Goal: Transaction & Acquisition: Purchase product/service

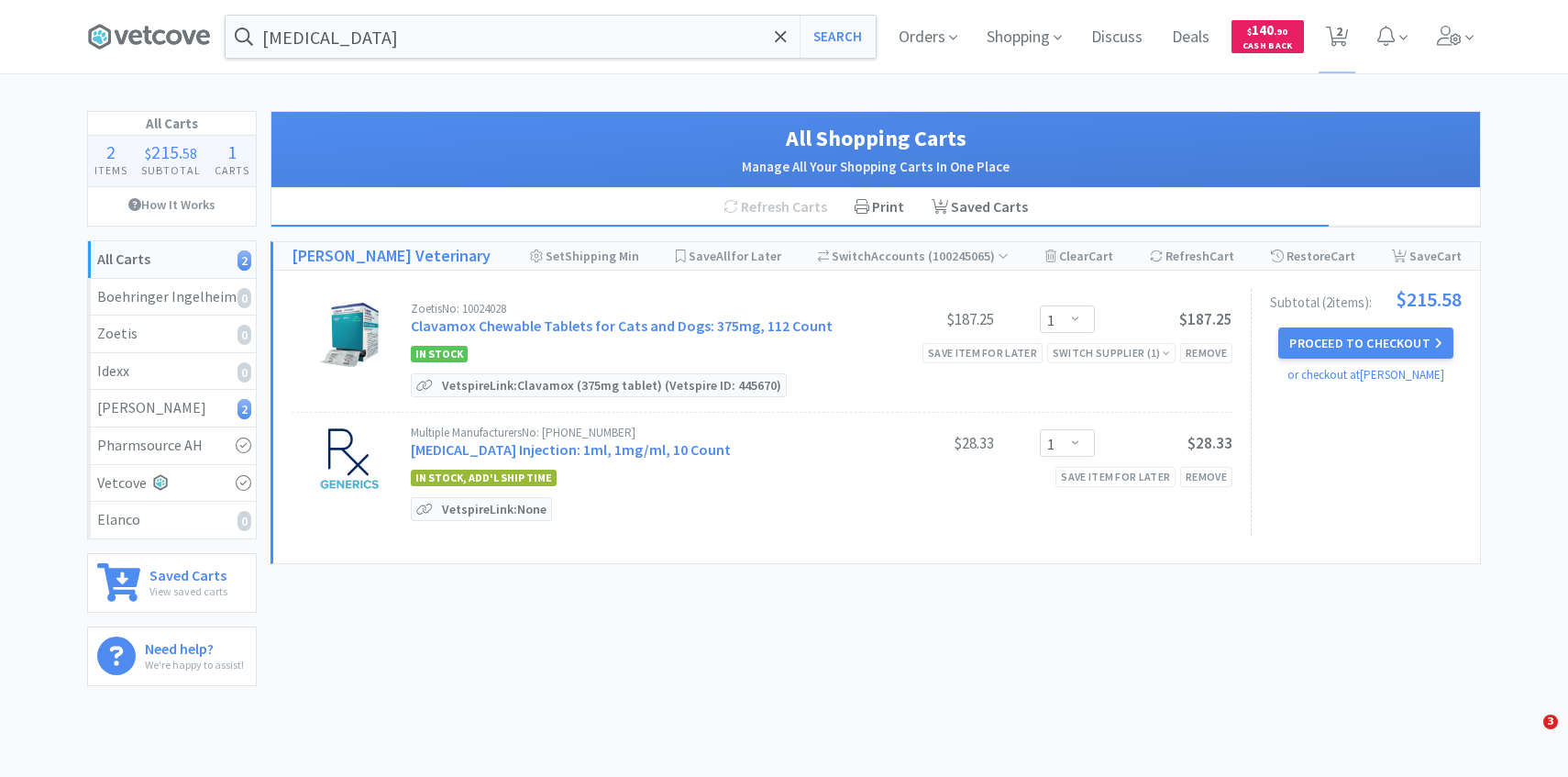
select select "1"
click at [1470, 41] on icon at bounding box center [1469, 38] width 8 height 17
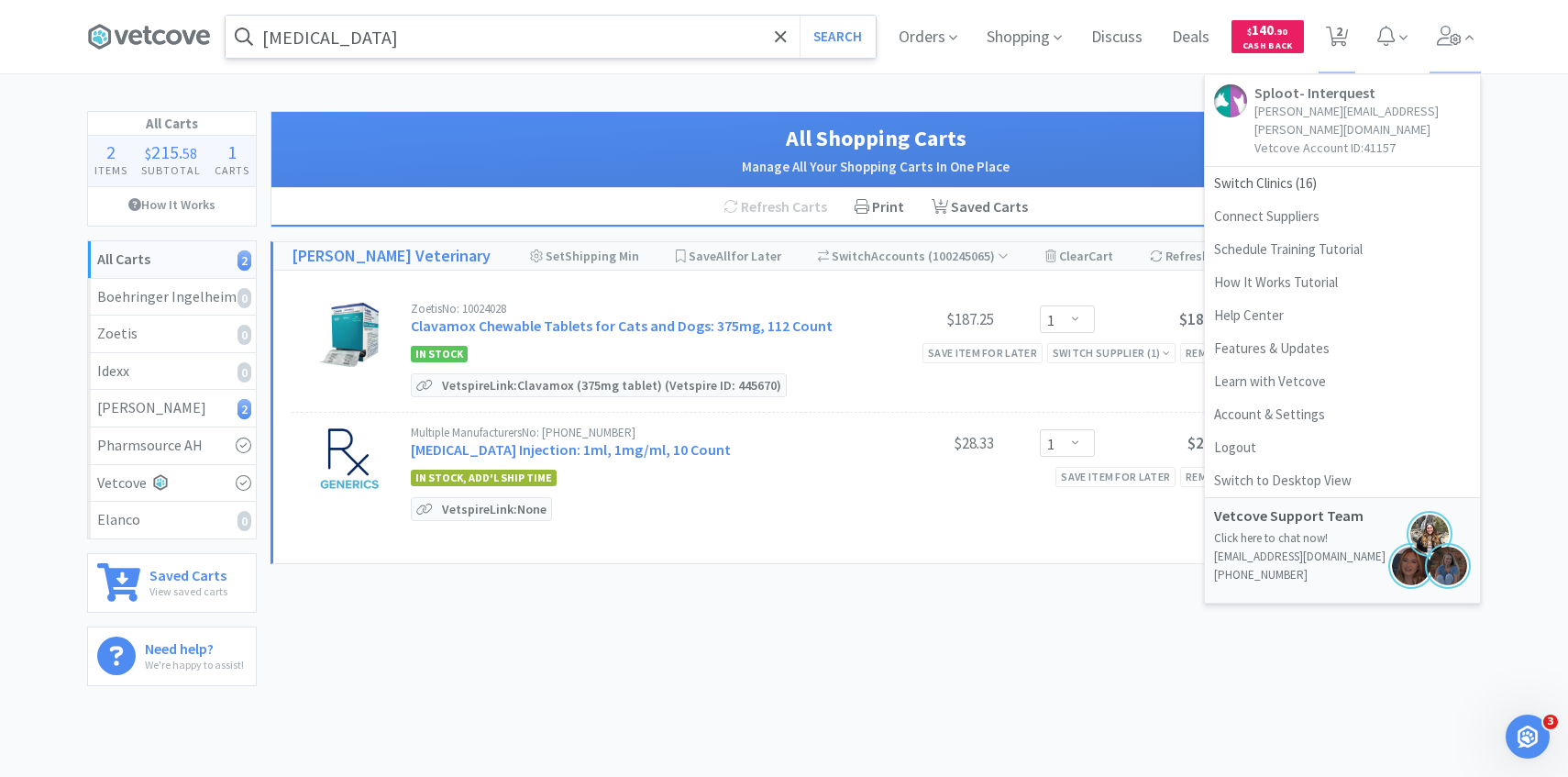
click at [650, 32] on input "terbutaline" at bounding box center [551, 37] width 650 height 42
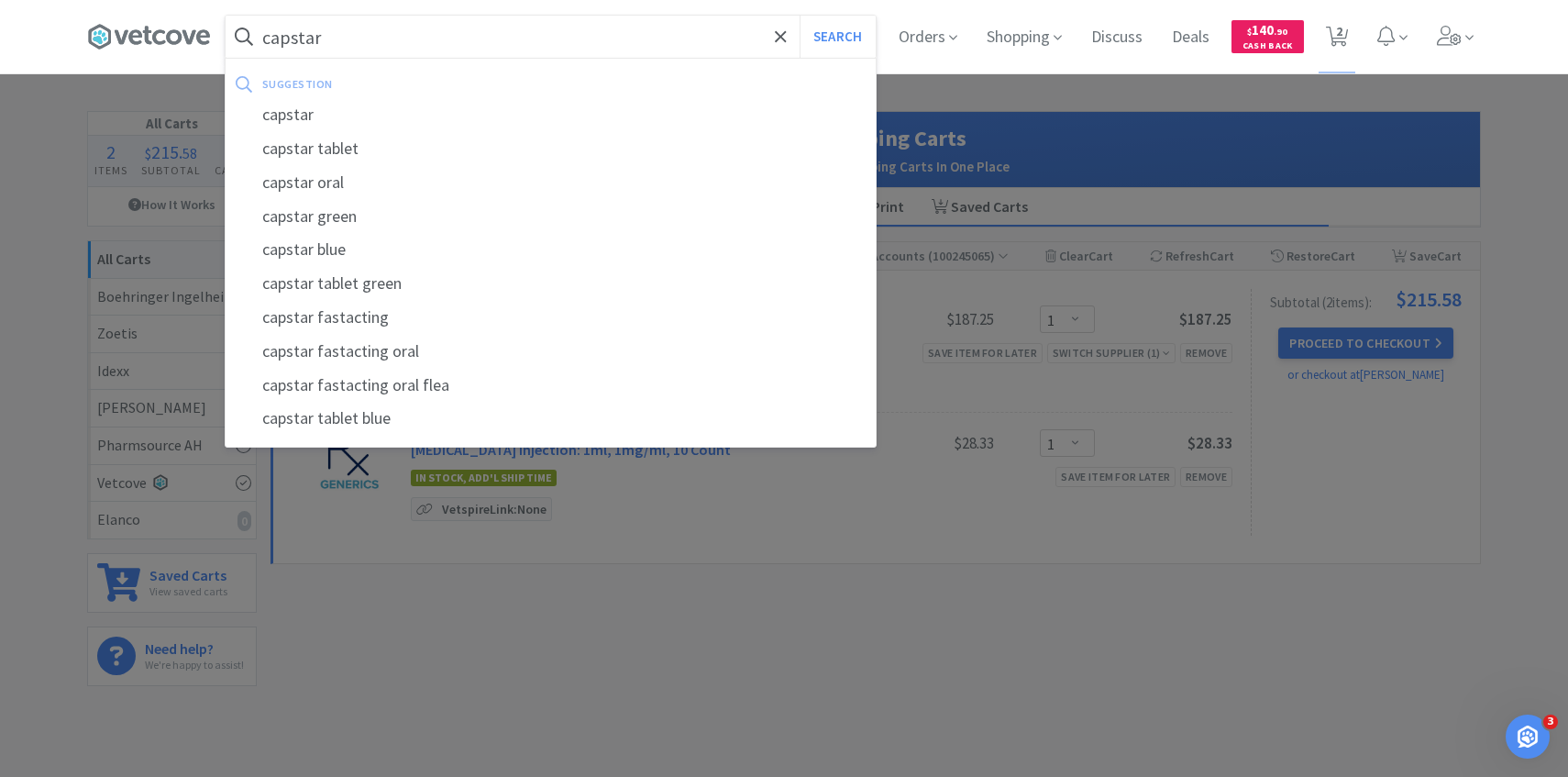
type input "capstar"
click at [800, 16] on button "Search" at bounding box center [837, 37] width 77 height 42
select select "1"
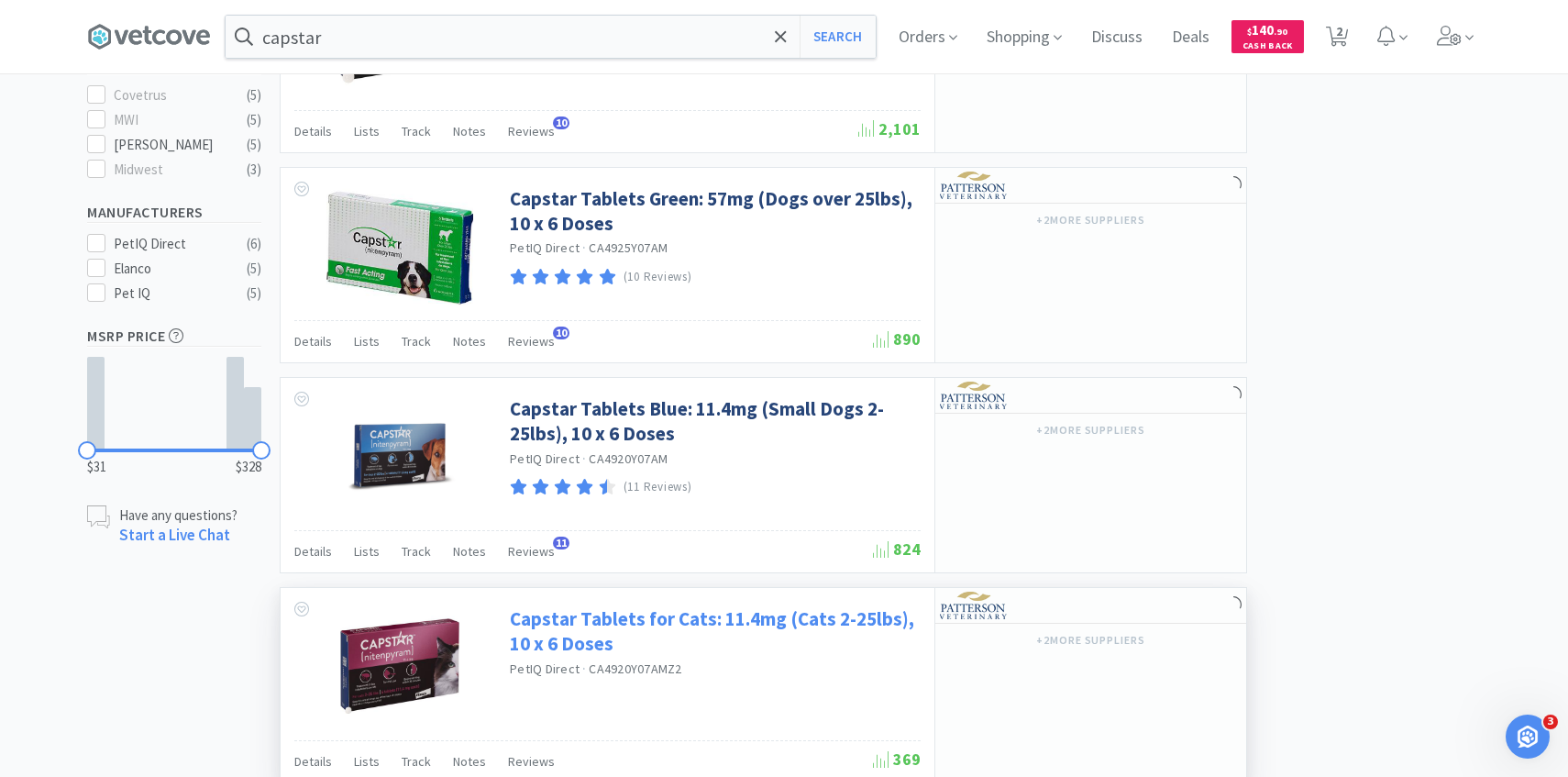
scroll to position [198, 0]
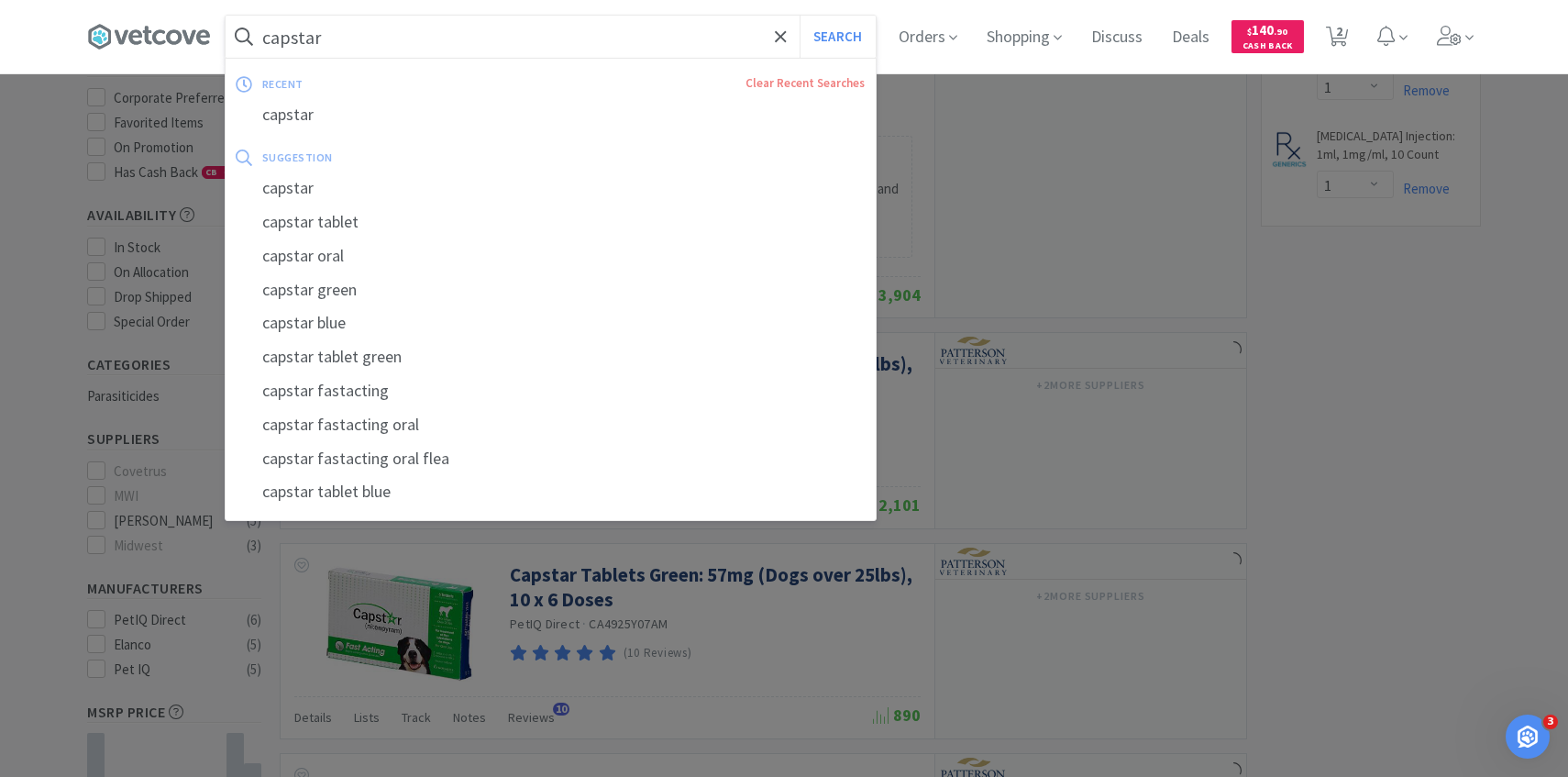
click at [505, 38] on input "capstar" at bounding box center [551, 37] width 650 height 42
click at [496, 38] on input "capstar" at bounding box center [551, 37] width 650 height 42
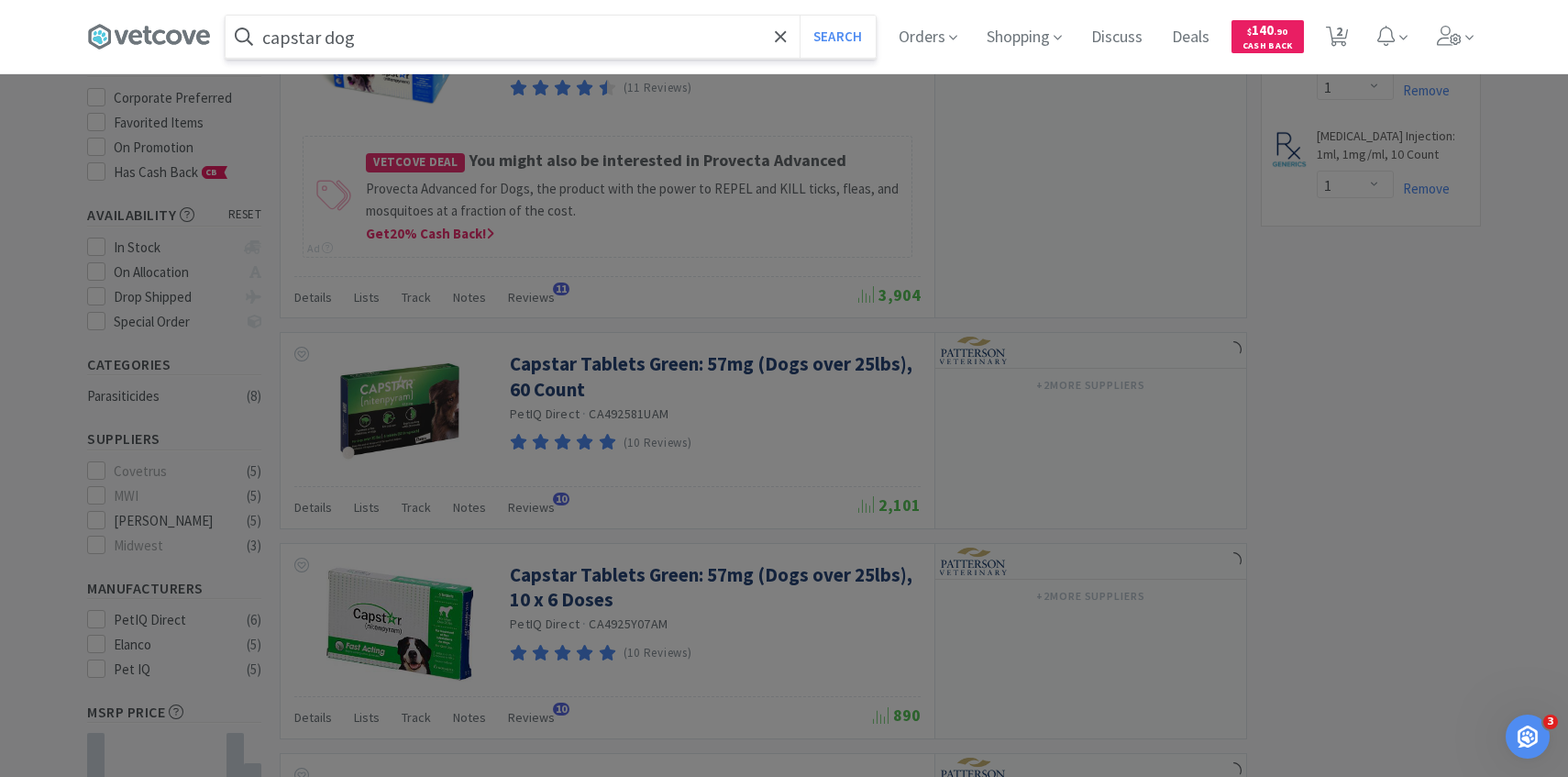
type input "capstar dog"
click at [800, 16] on button "Search" at bounding box center [837, 37] width 77 height 42
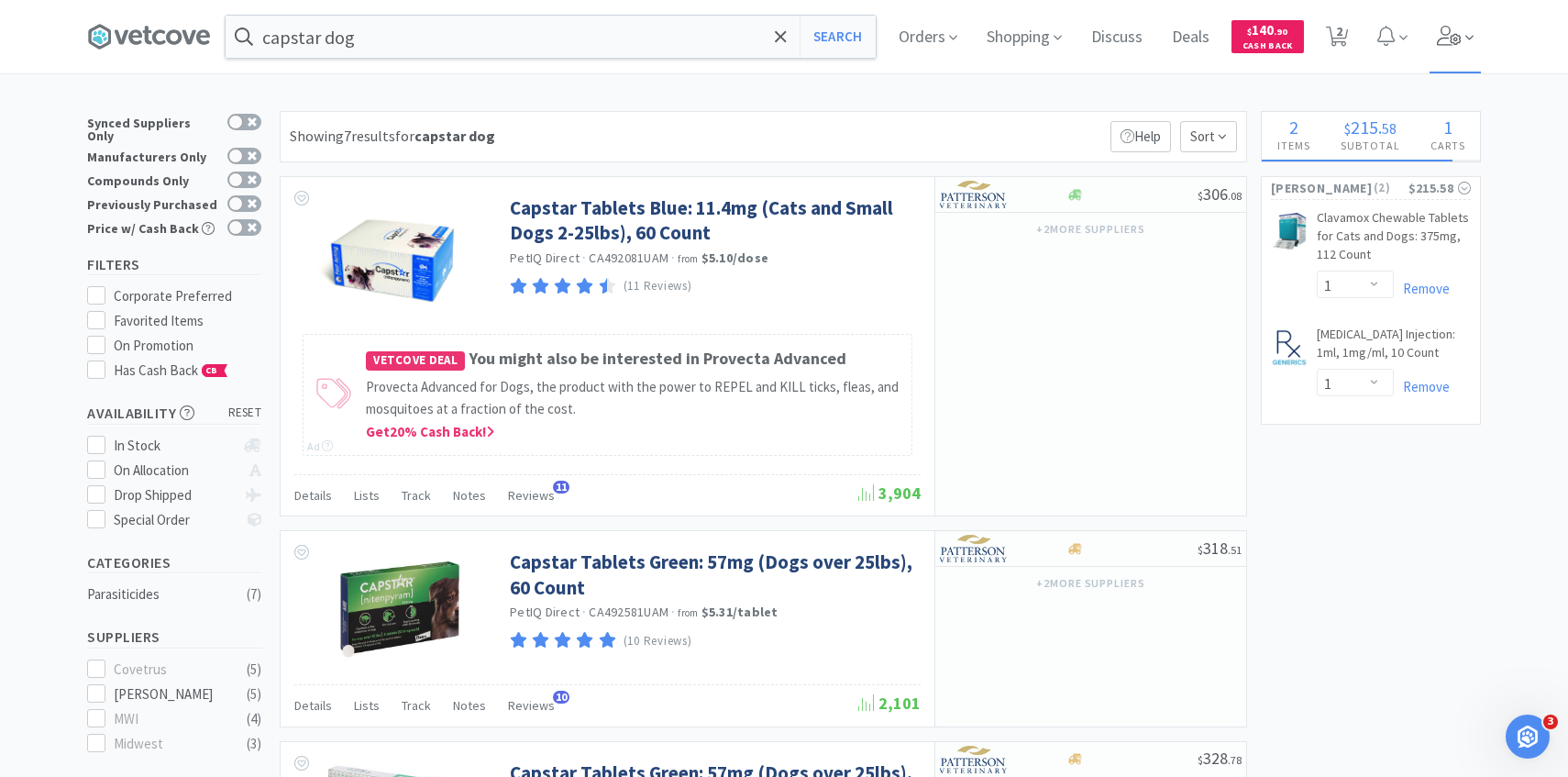
click at [1453, 43] on icon at bounding box center [1449, 36] width 25 height 20
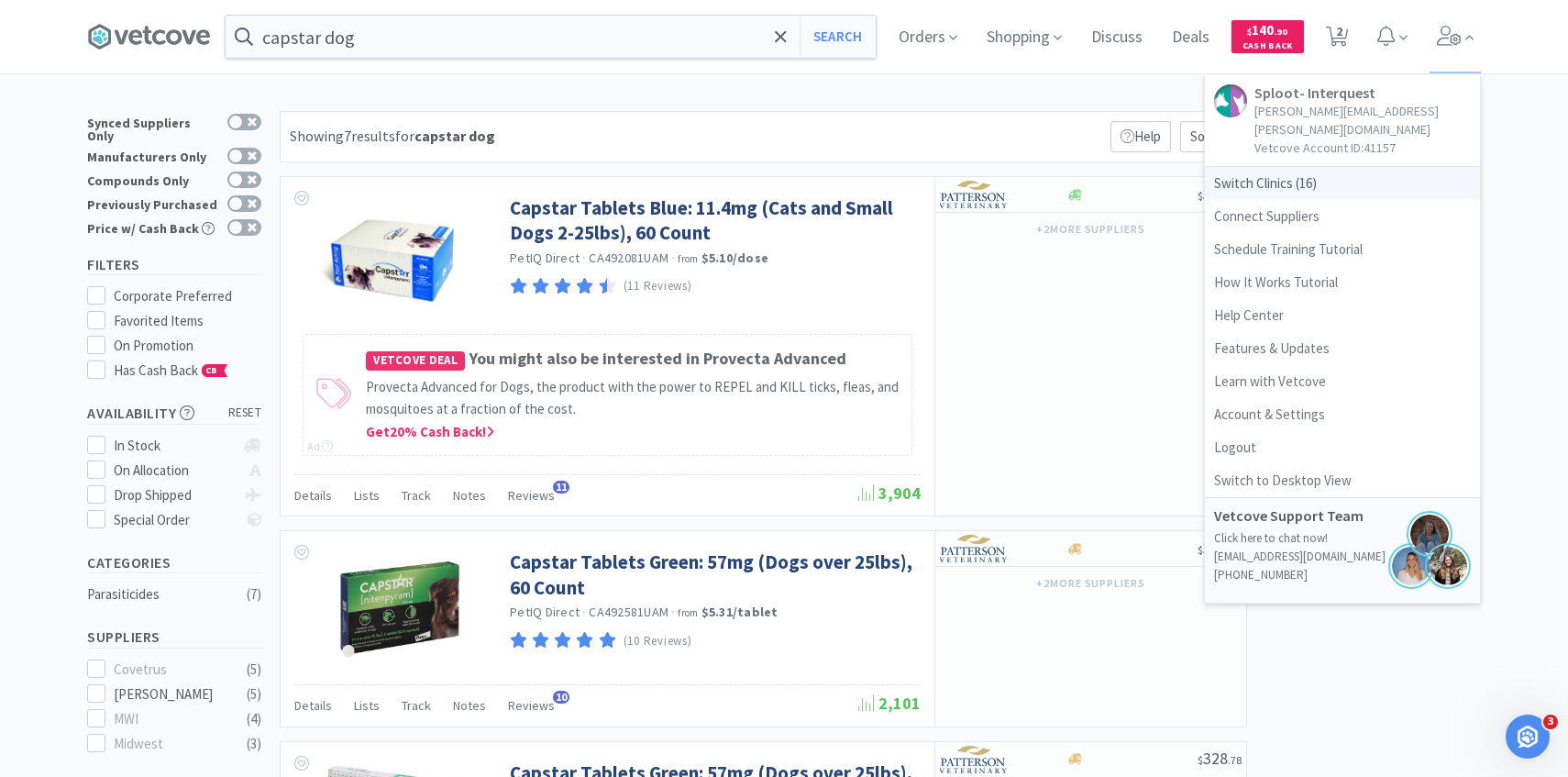
click at [1349, 179] on span "Switch Clinics ( 16 )" at bounding box center [1343, 184] width 275 height 33
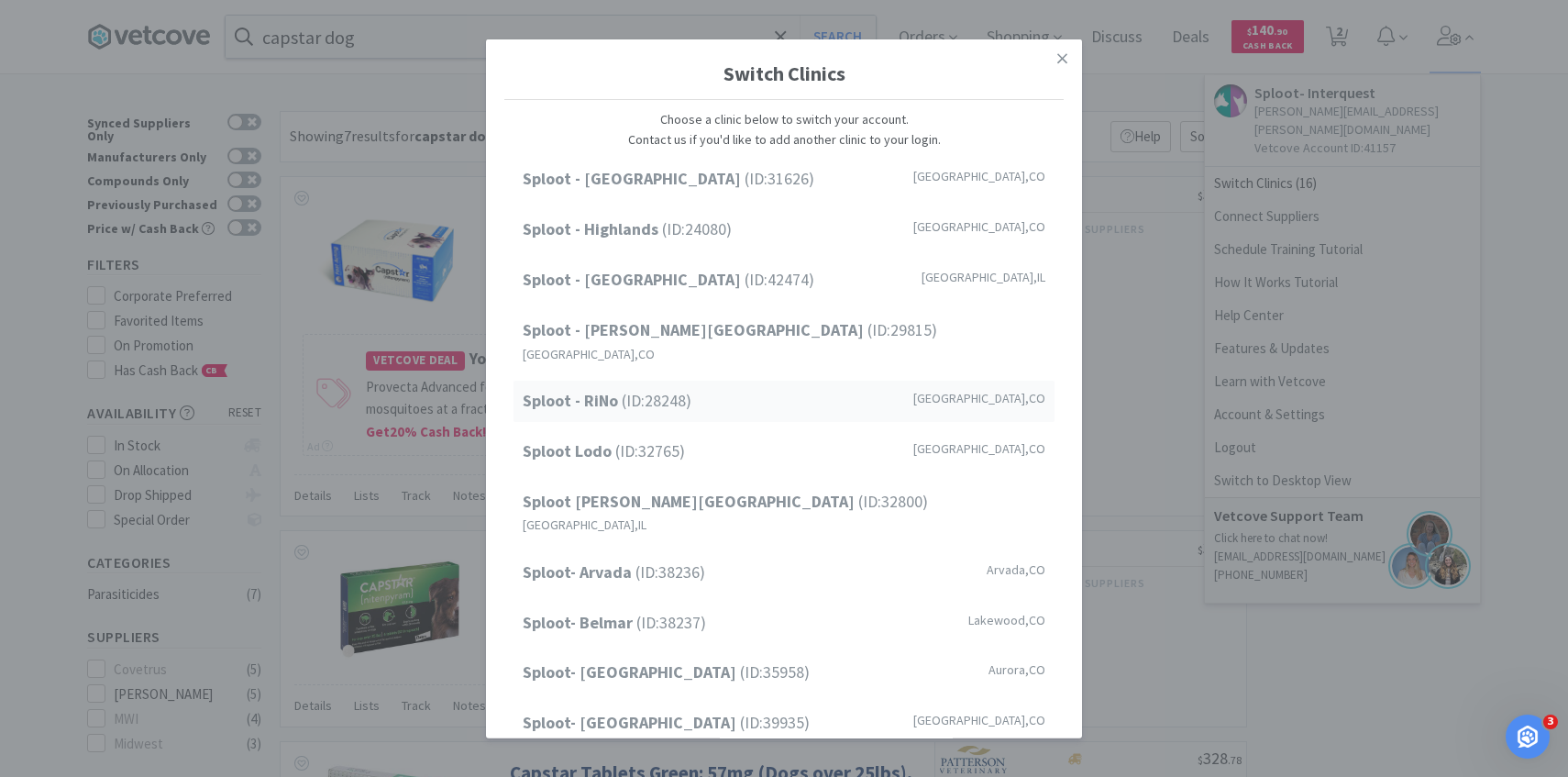
scroll to position [234, 0]
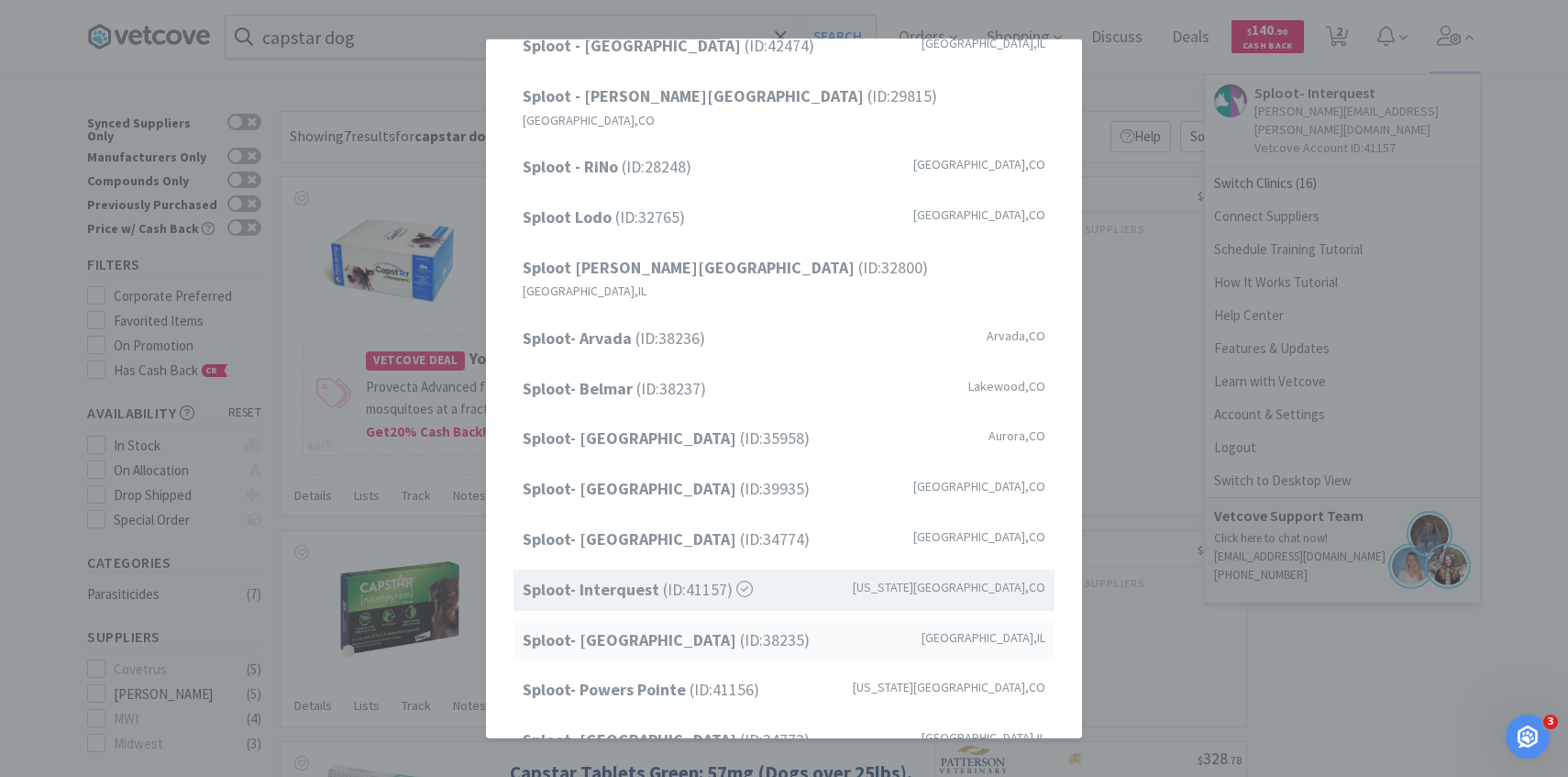
click at [722, 627] on span "Sploot- Lincoln Park (ID: 38235 )" at bounding box center [666, 640] width 287 height 27
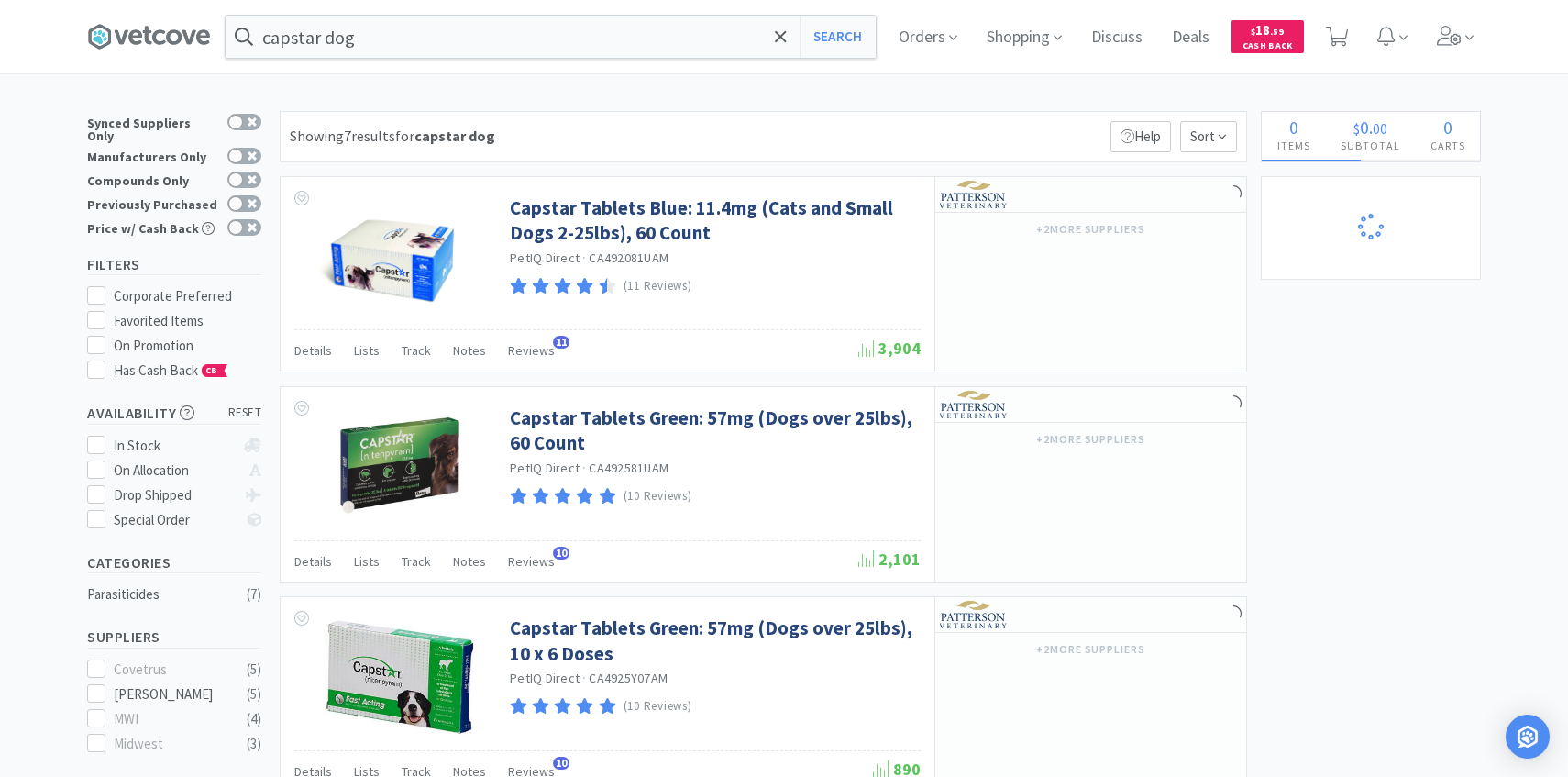
select select "1"
select select "2"
select select "1"
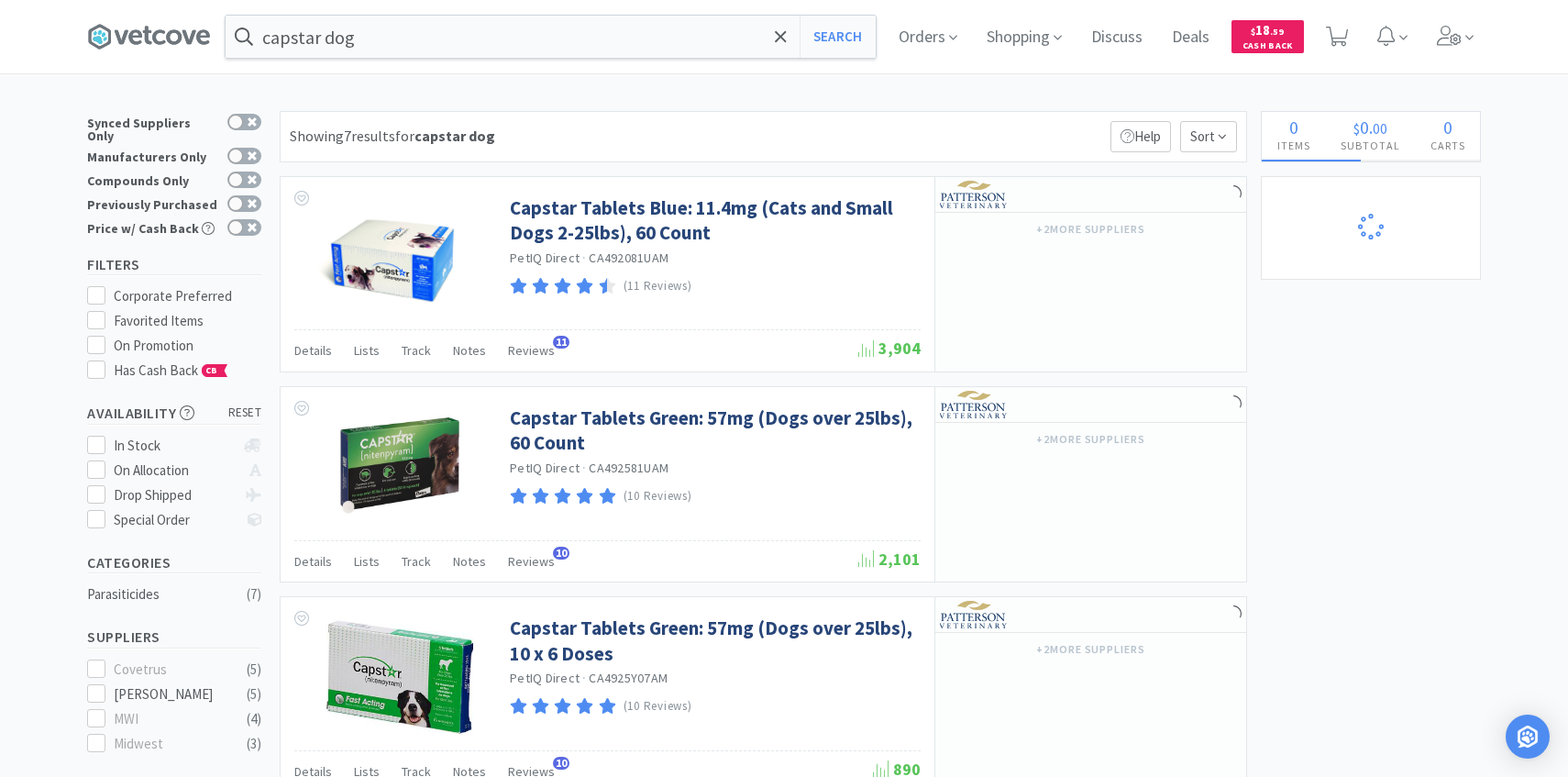
select select "6"
select select "5"
select select "1"
select select "2"
select select "1"
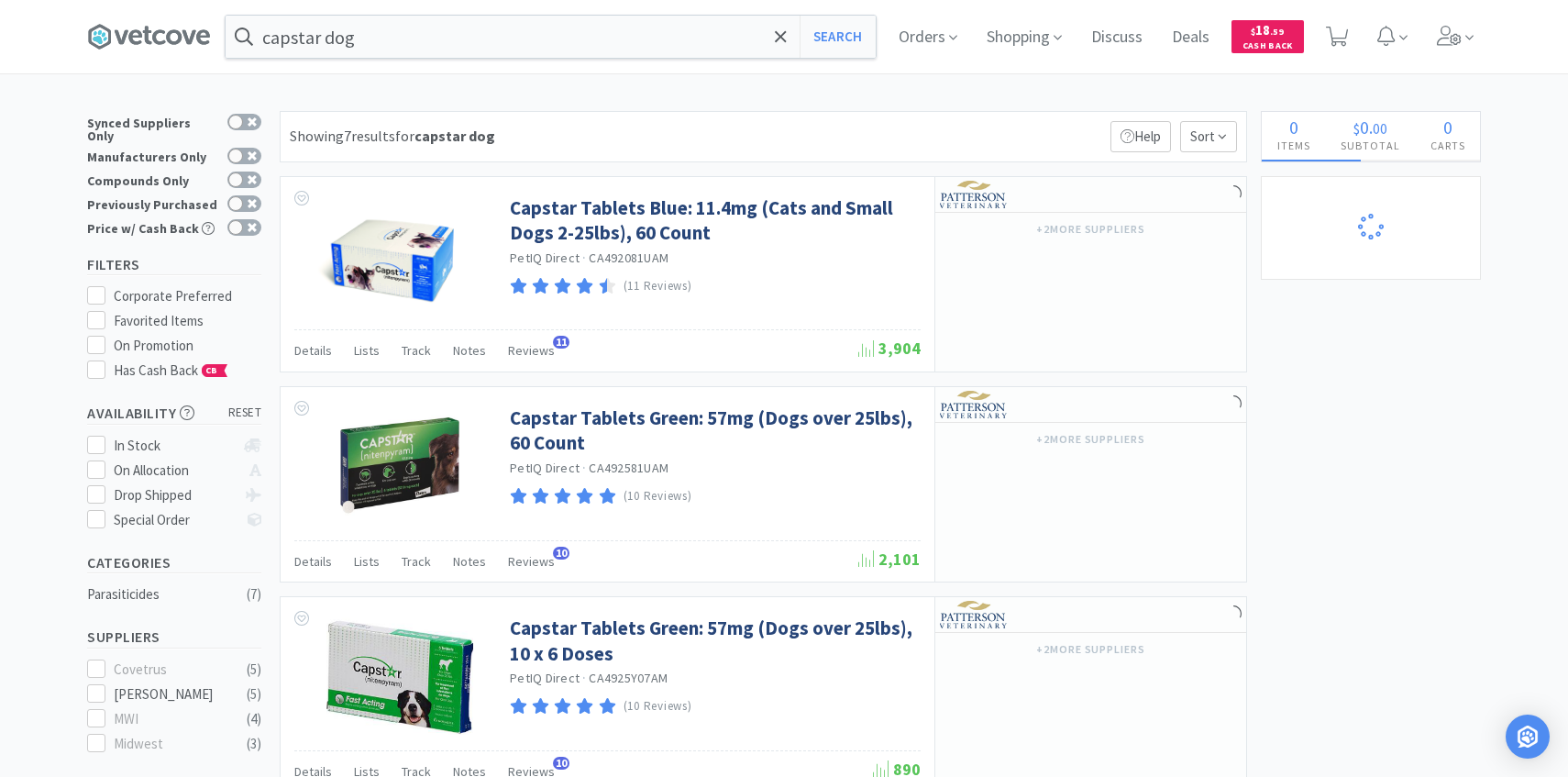
select select "1"
select select "10"
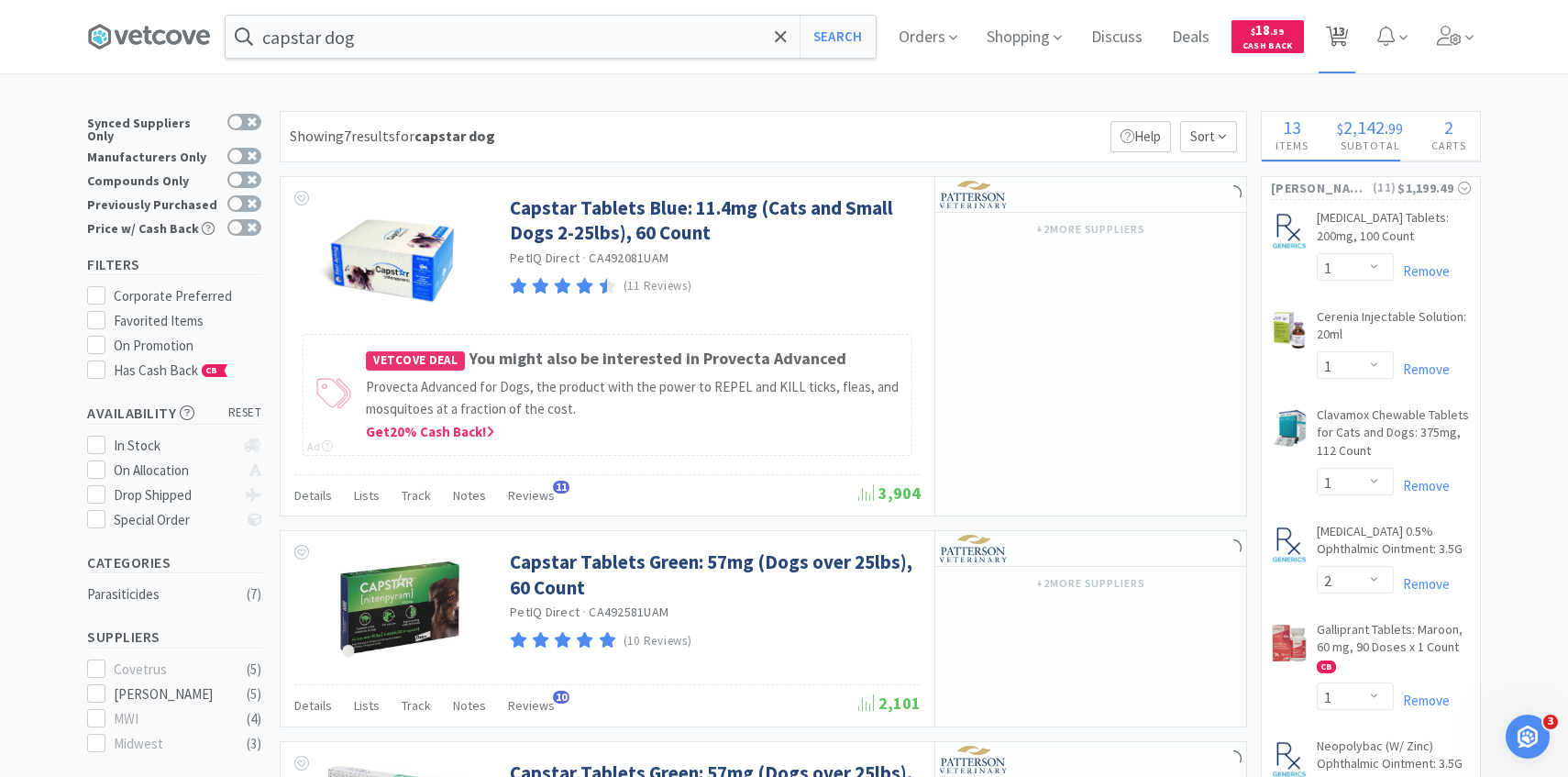
click at [1339, 41] on span "13" at bounding box center [1339, 31] width 13 height 74
select select "10"
select select "1"
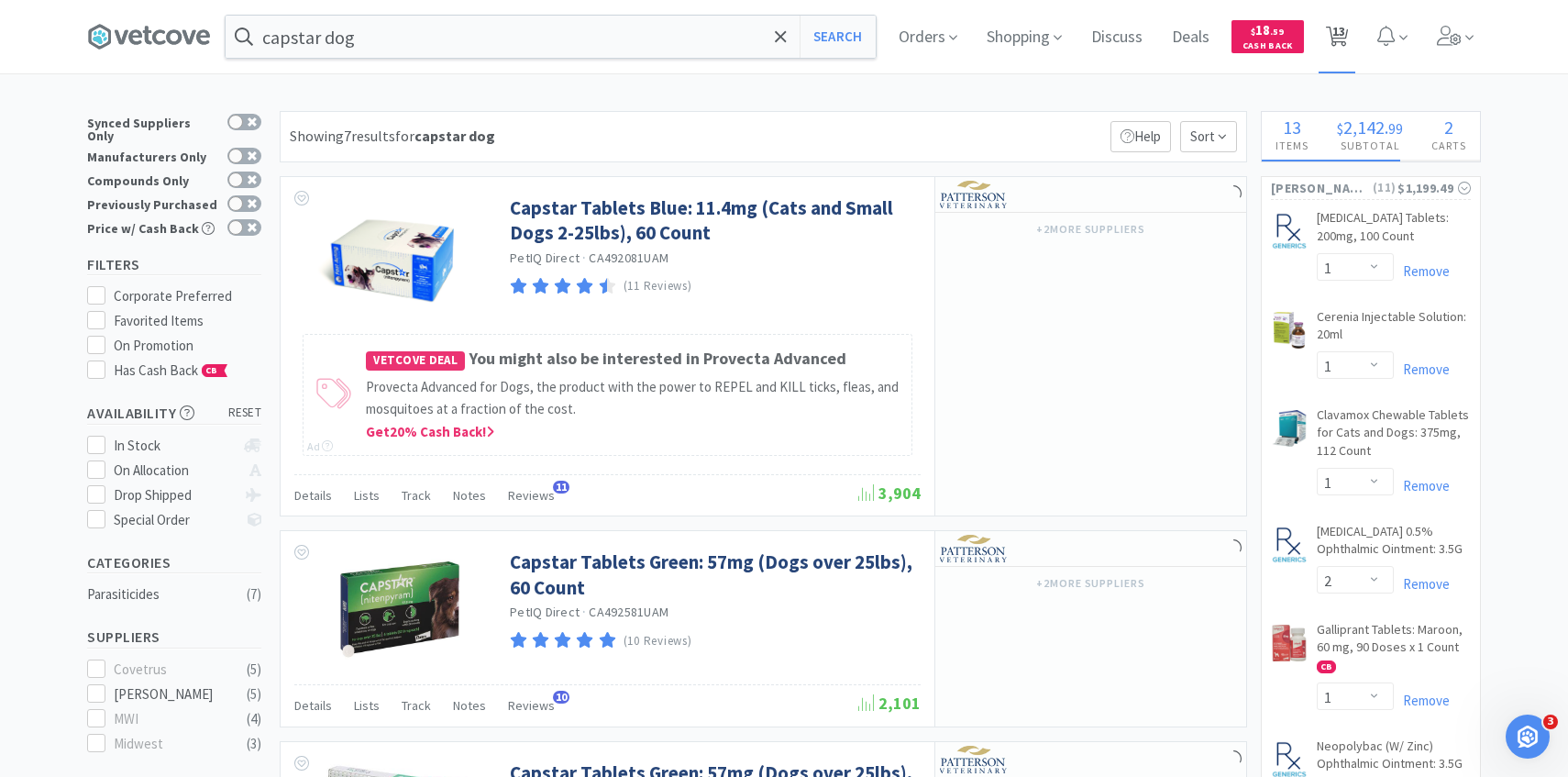
select select "1"
select select "2"
select select "1"
select select "6"
select select "5"
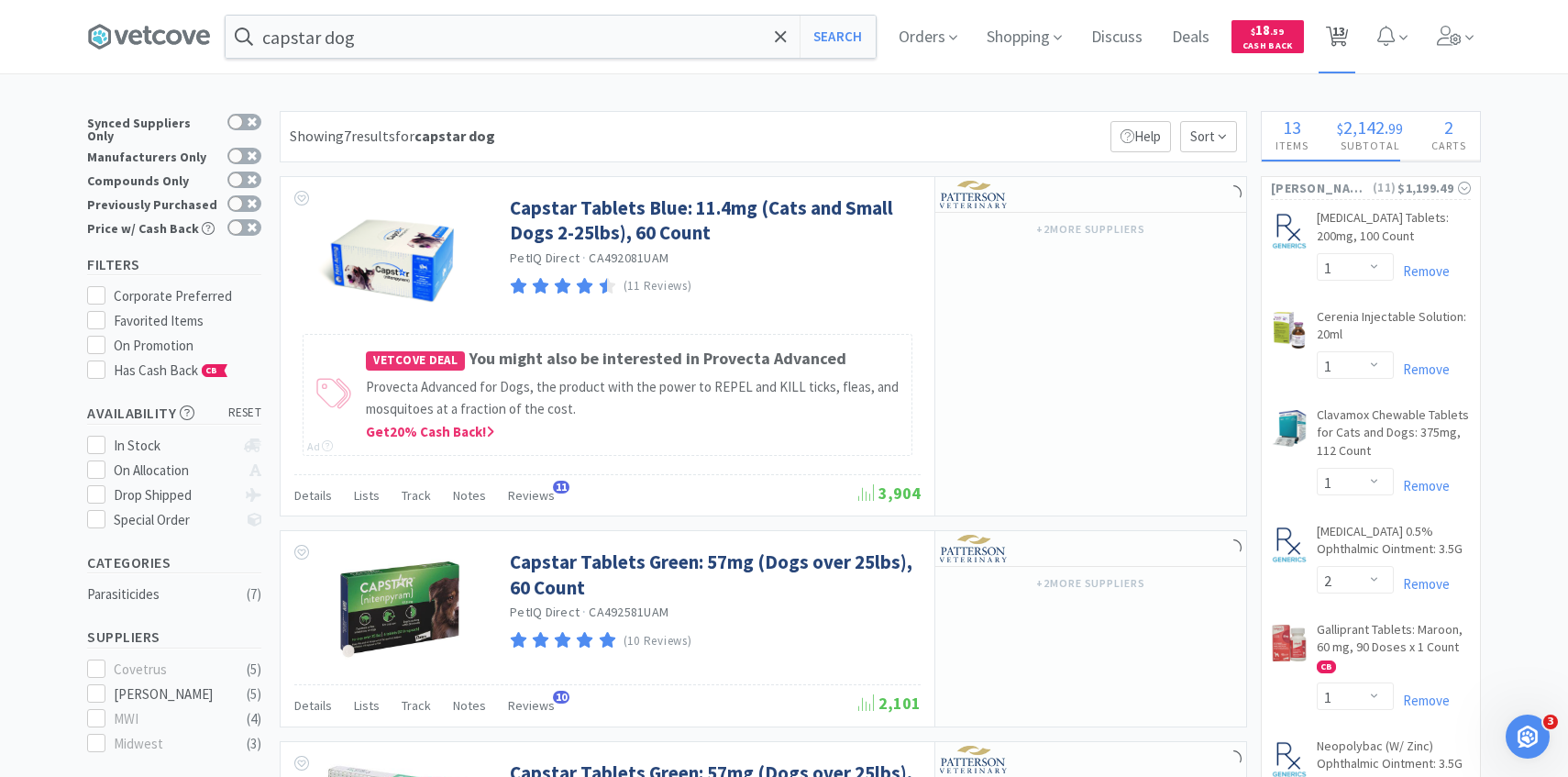
select select "1"
select select "2"
select select "1"
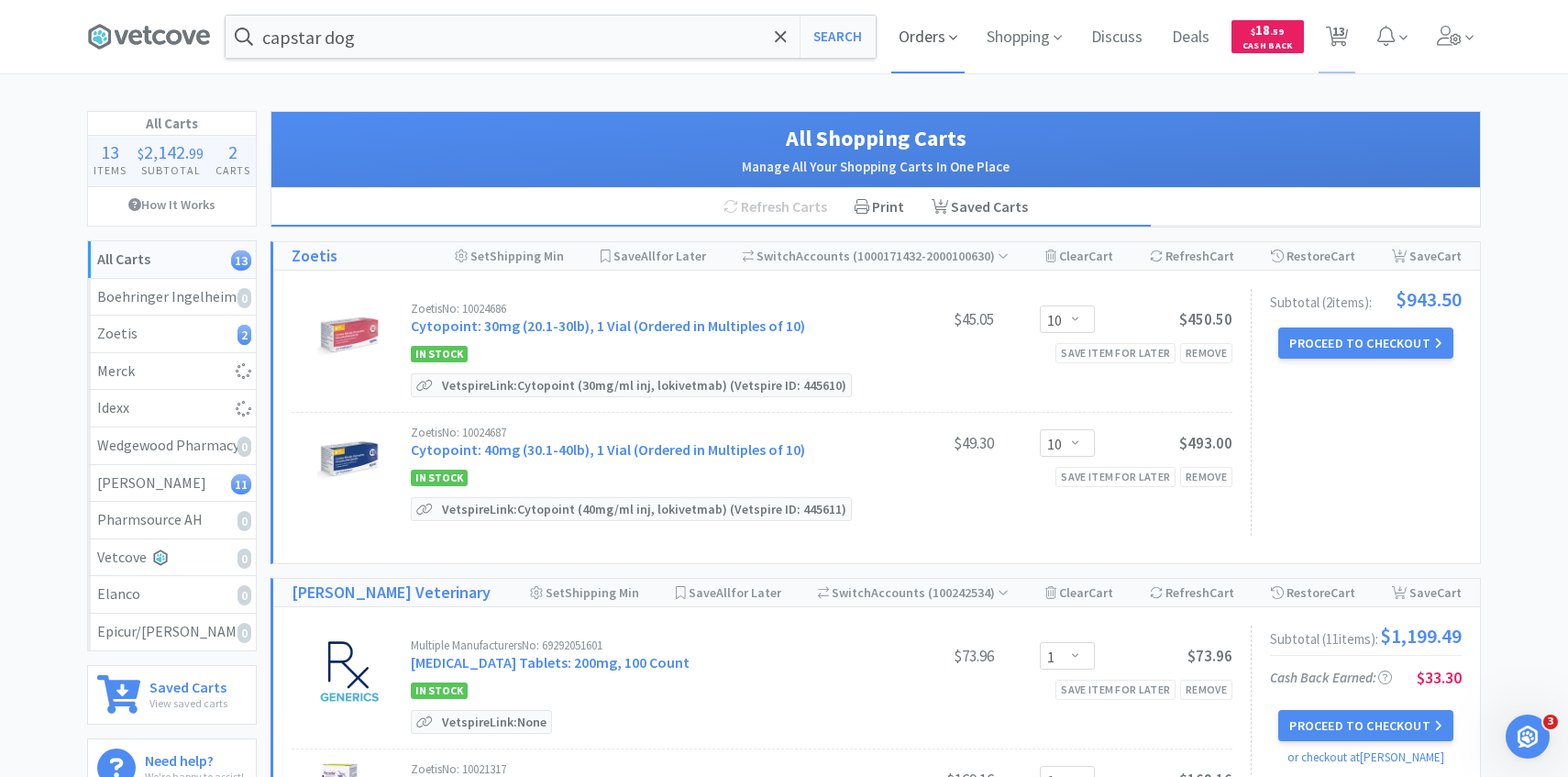
select select "1"
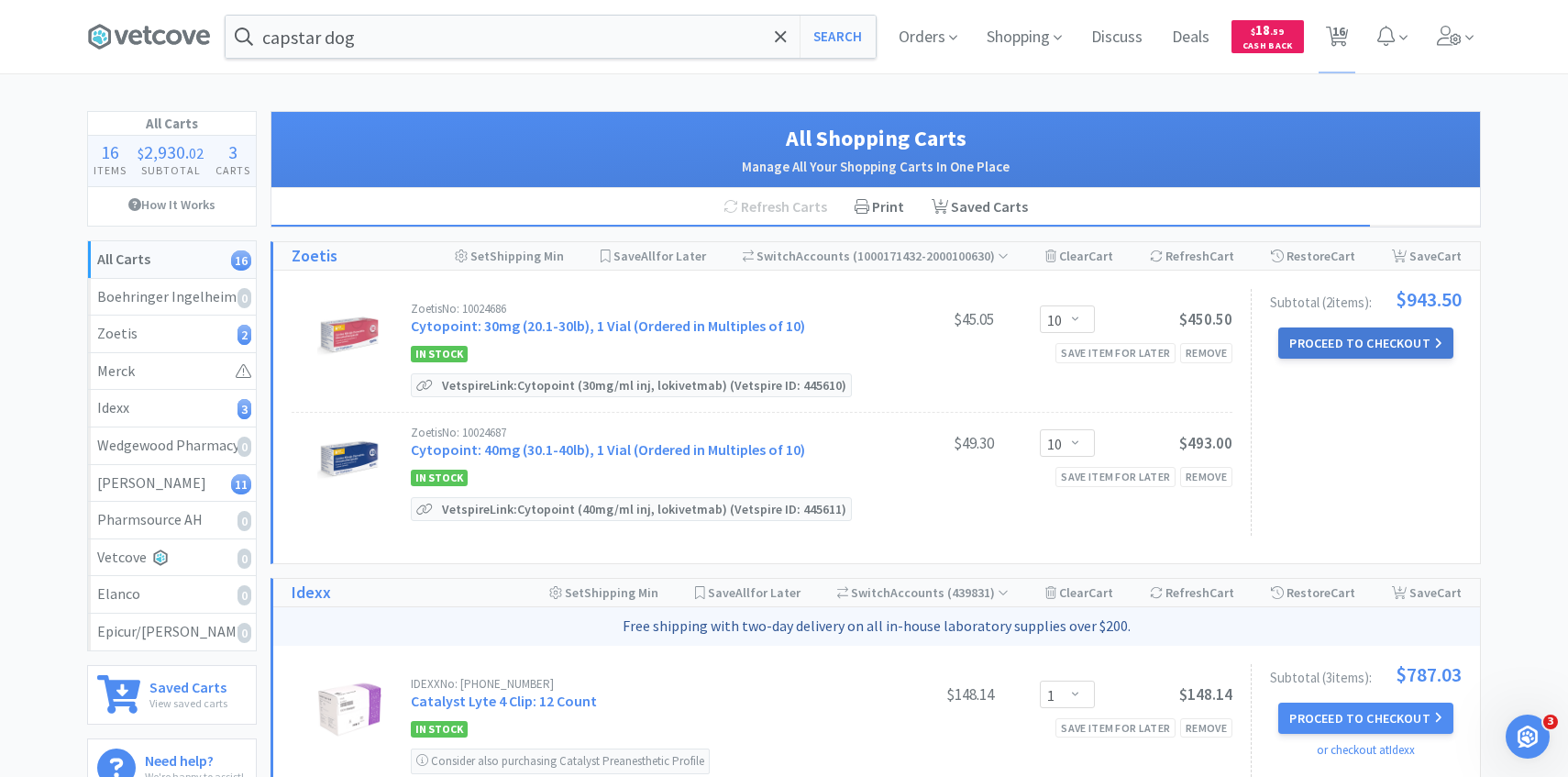
click at [1419, 353] on button "Proceed to Checkout" at bounding box center [1365, 343] width 174 height 31
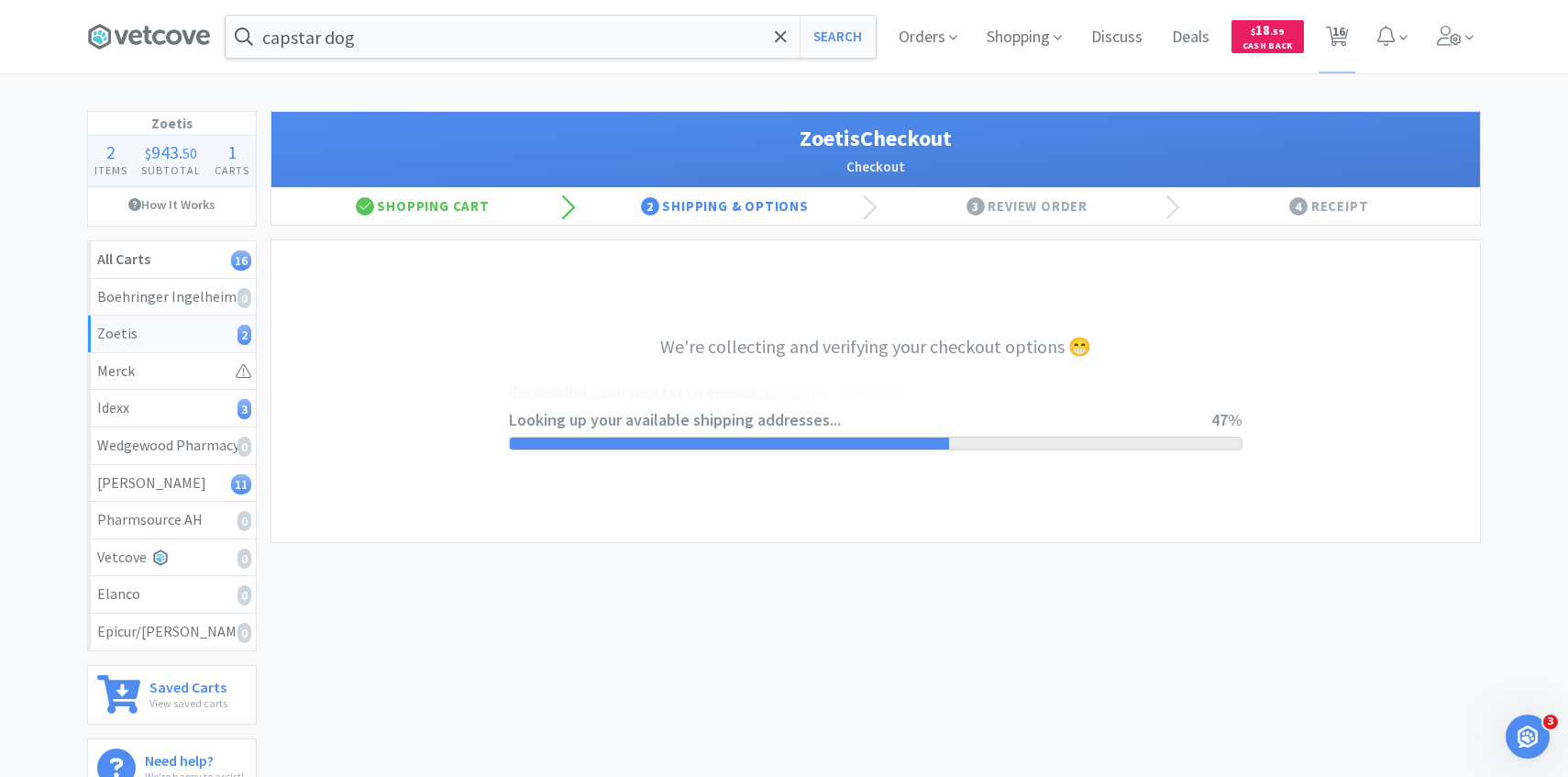
select select "invoice"
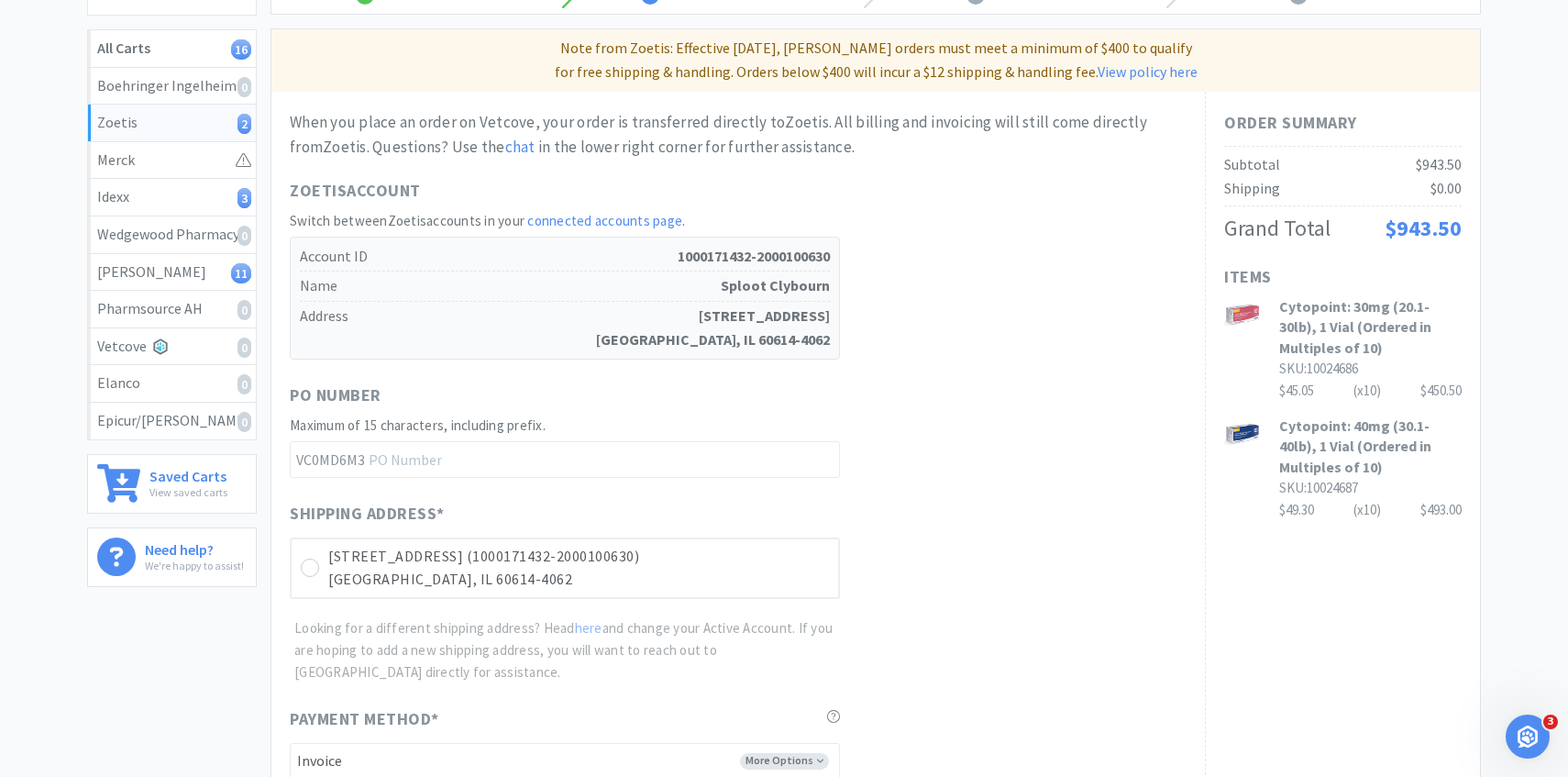
scroll to position [518, 0]
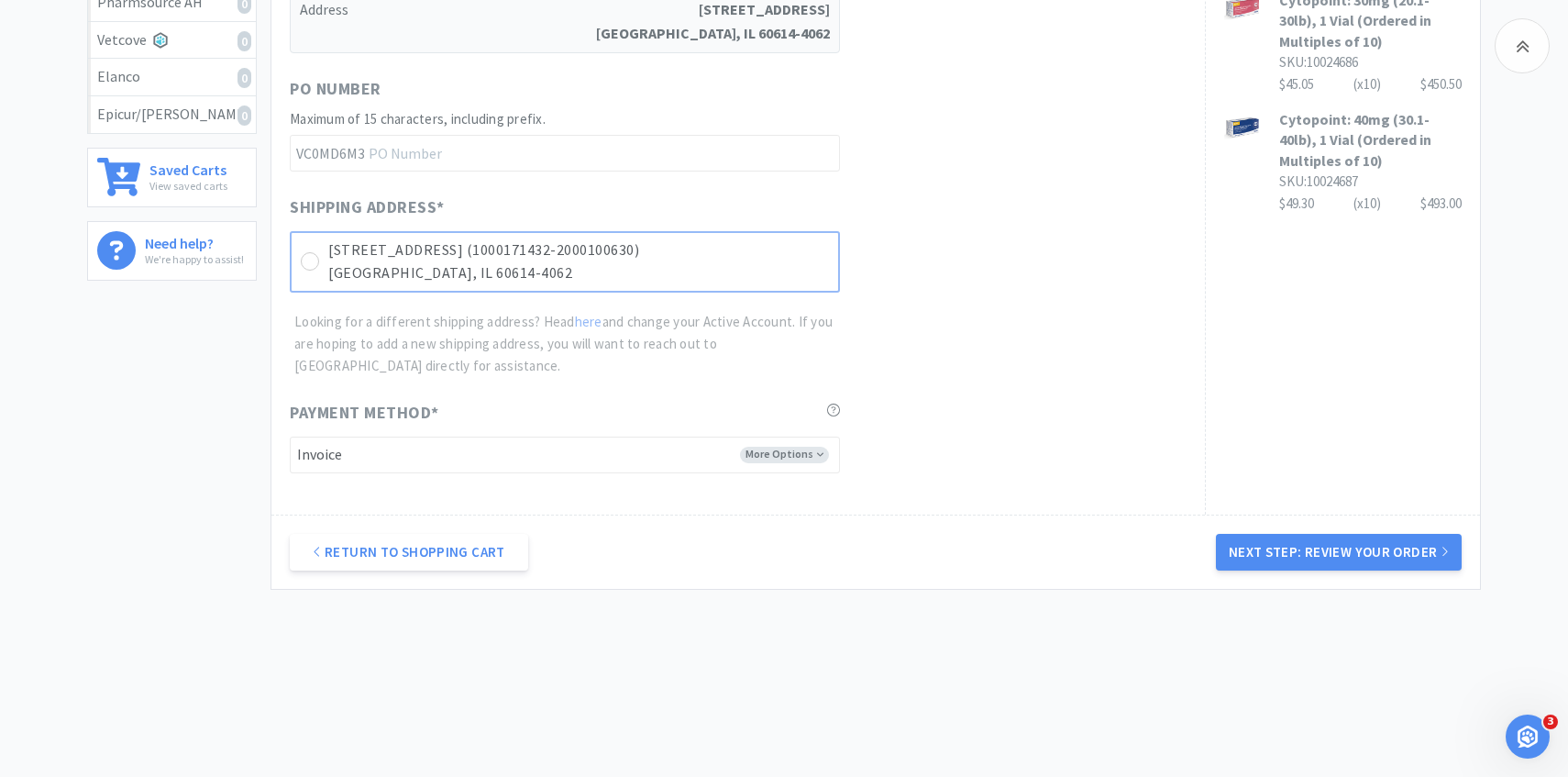
click at [764, 248] on p "2070 N Clybourn Ave Ste C (1000171432-2000100630)" at bounding box center [578, 251] width 501 height 24
click at [1279, 556] on button "Next Step: Review Your Order" at bounding box center [1339, 553] width 245 height 37
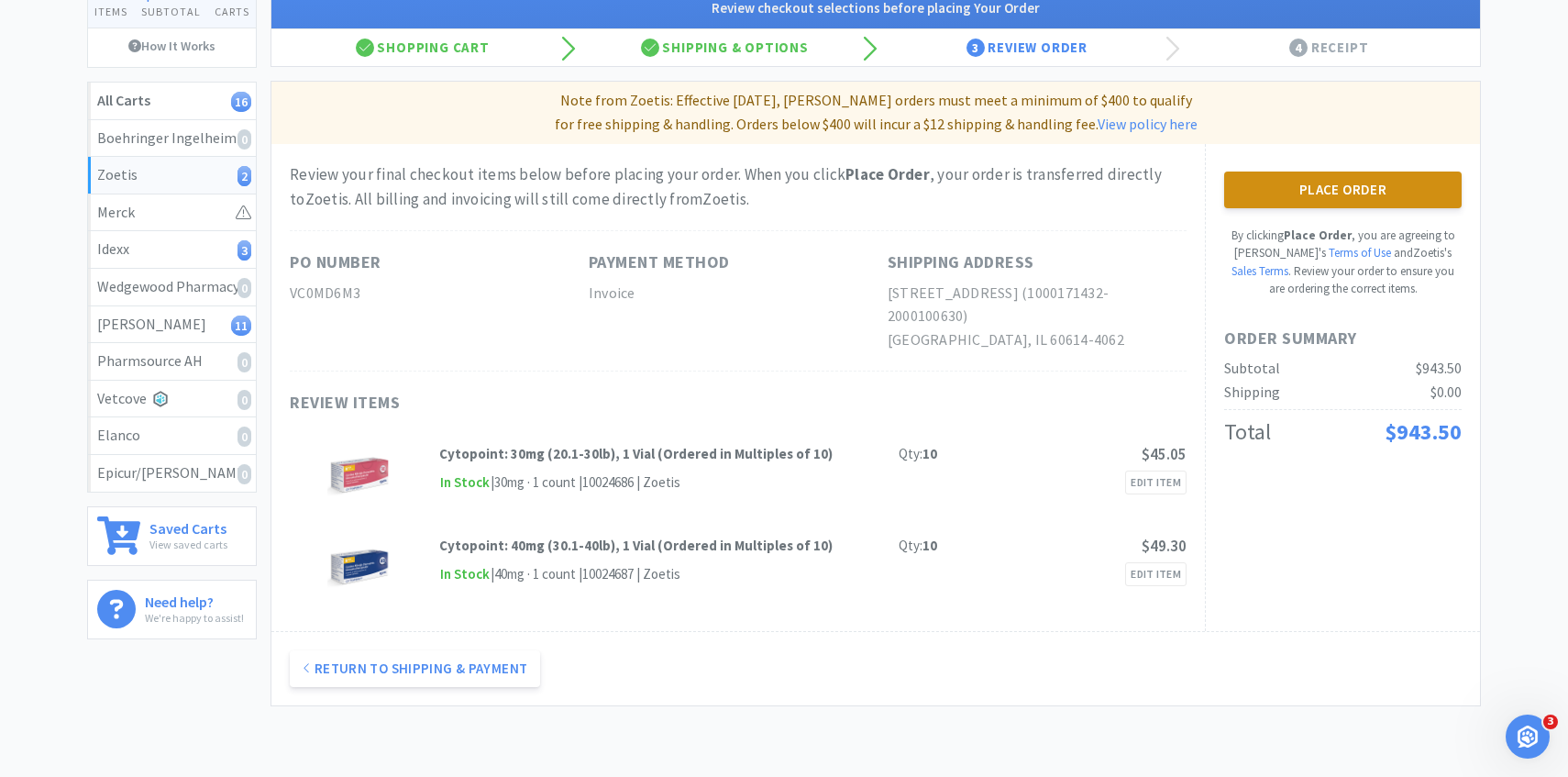
scroll to position [0, 0]
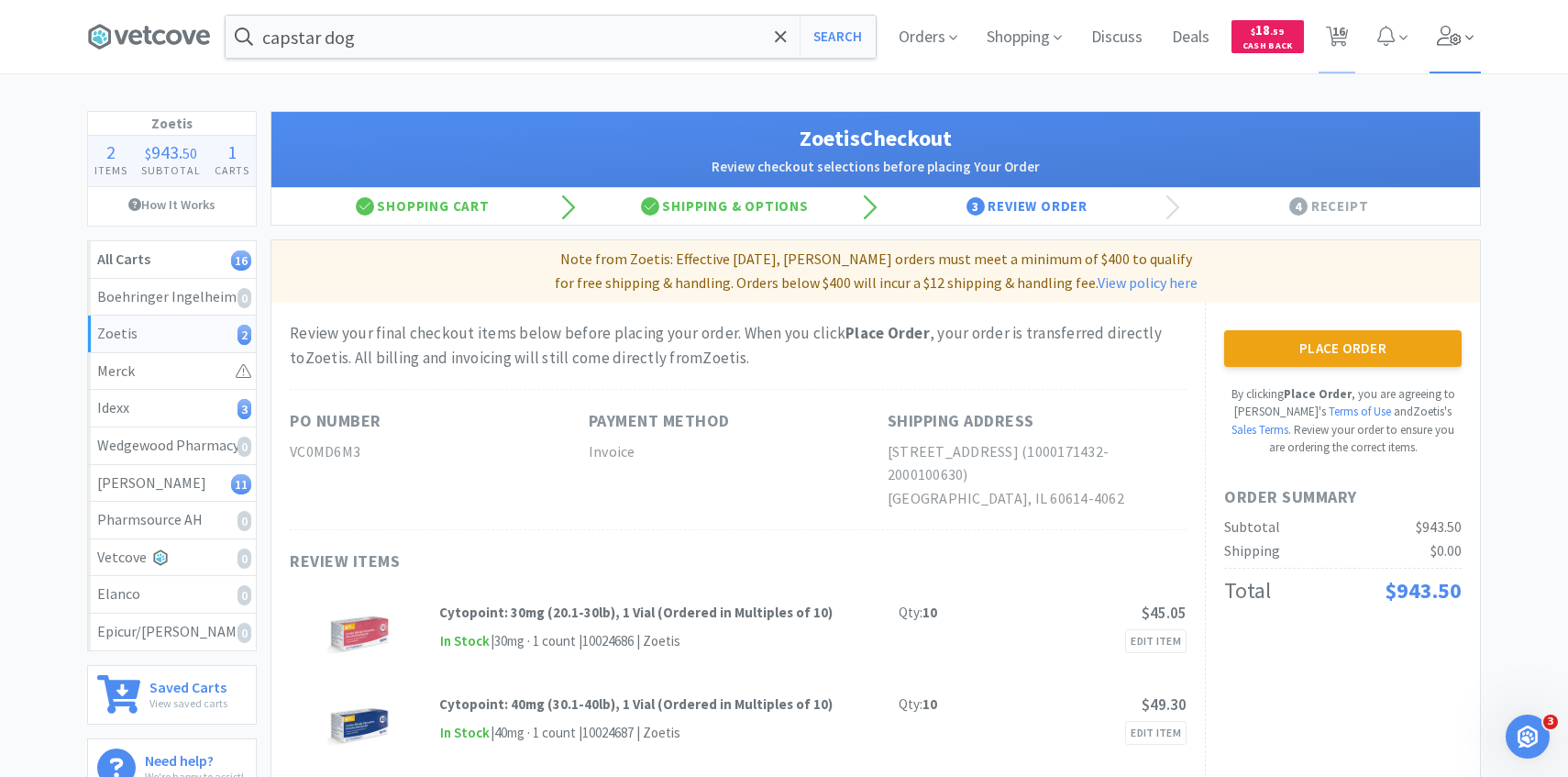
click at [1472, 24] on span at bounding box center [1455, 37] width 53 height 74
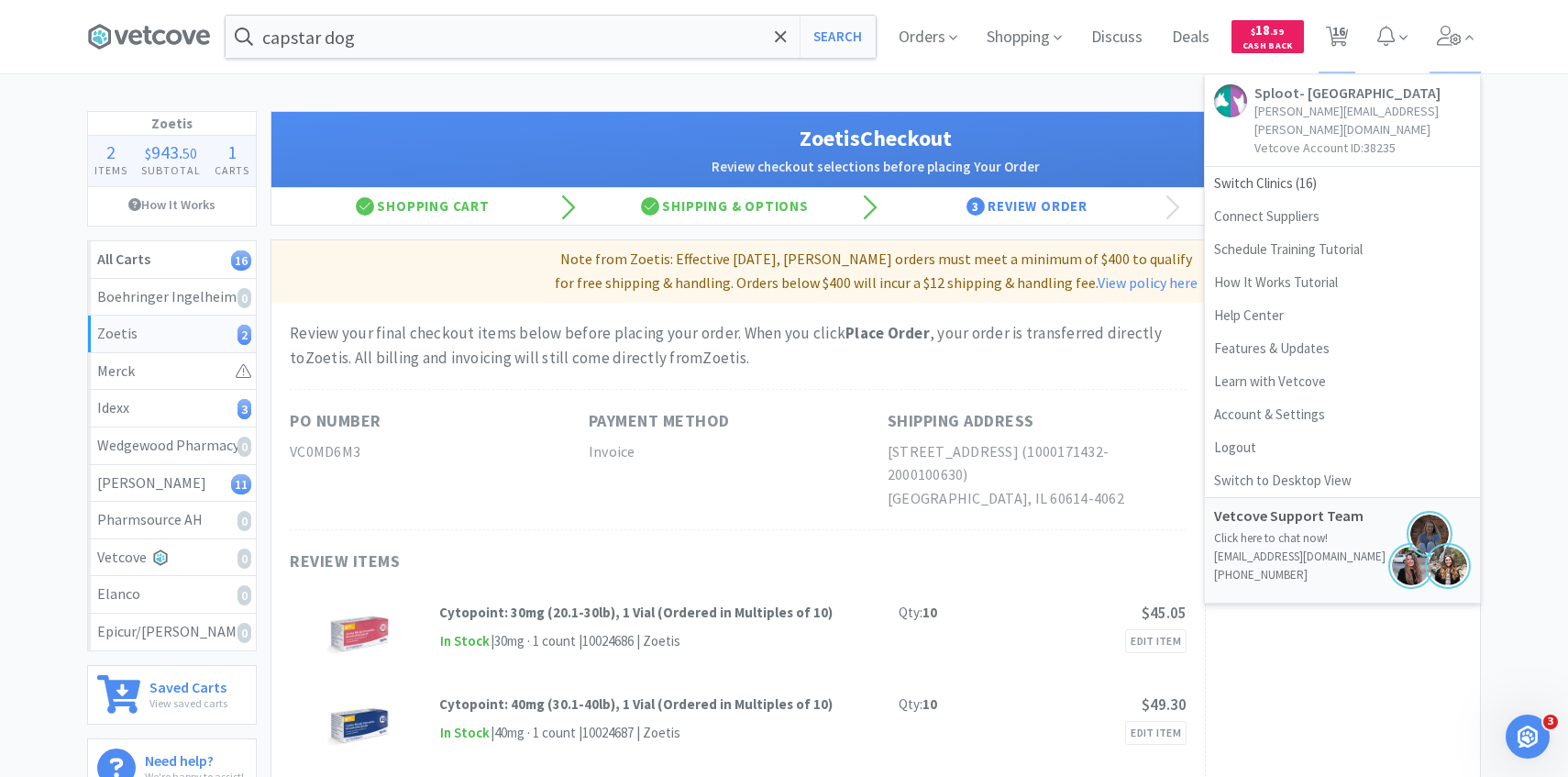
click at [1095, 106] on div "capstar dog Search Orders Shopping Discuss Discuss Deals Deals $ 18 . 59 Cash B…" at bounding box center [784, 448] width 1568 height 898
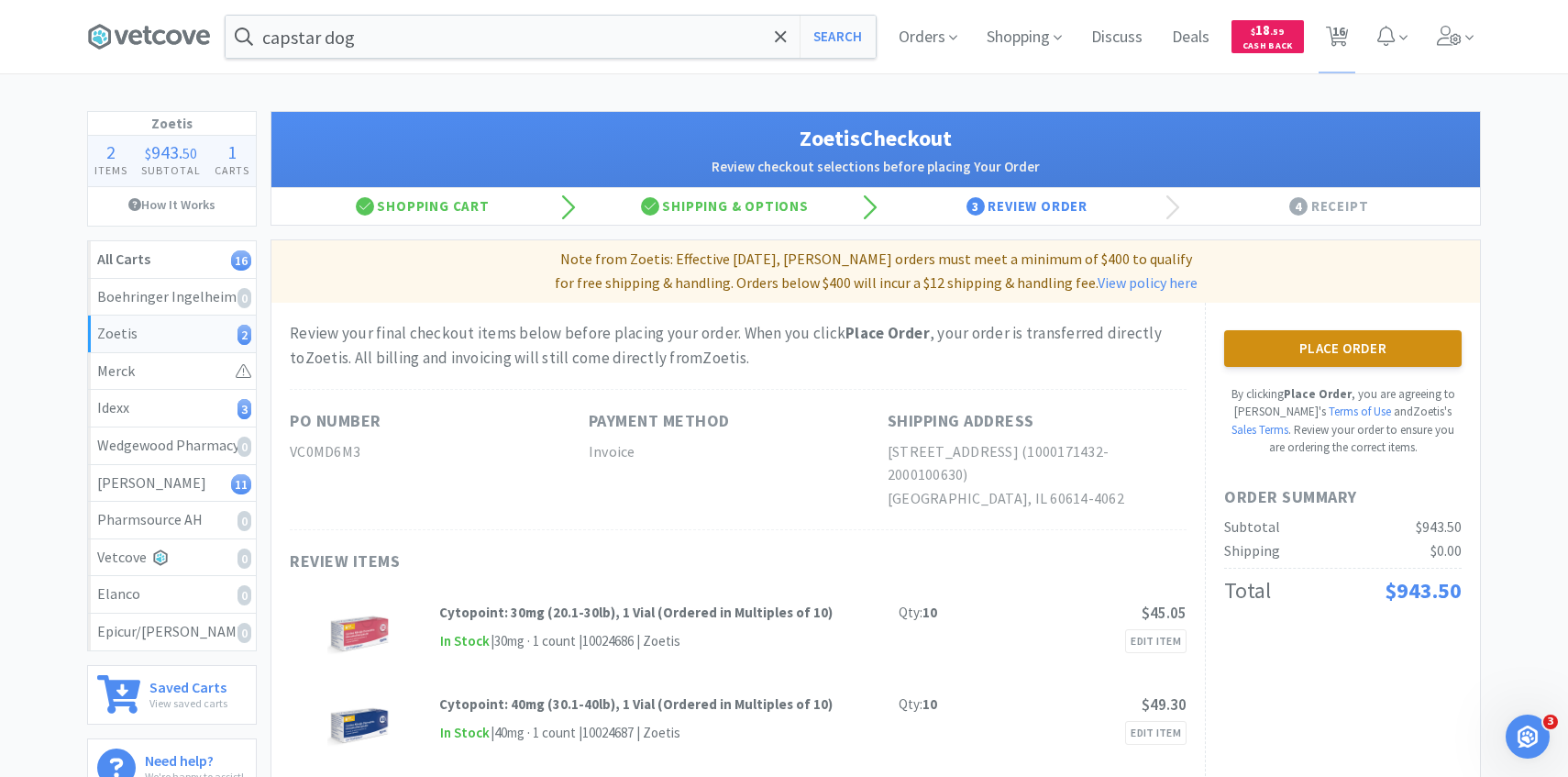
click at [1312, 348] on button "Place Order" at bounding box center [1344, 349] width 238 height 37
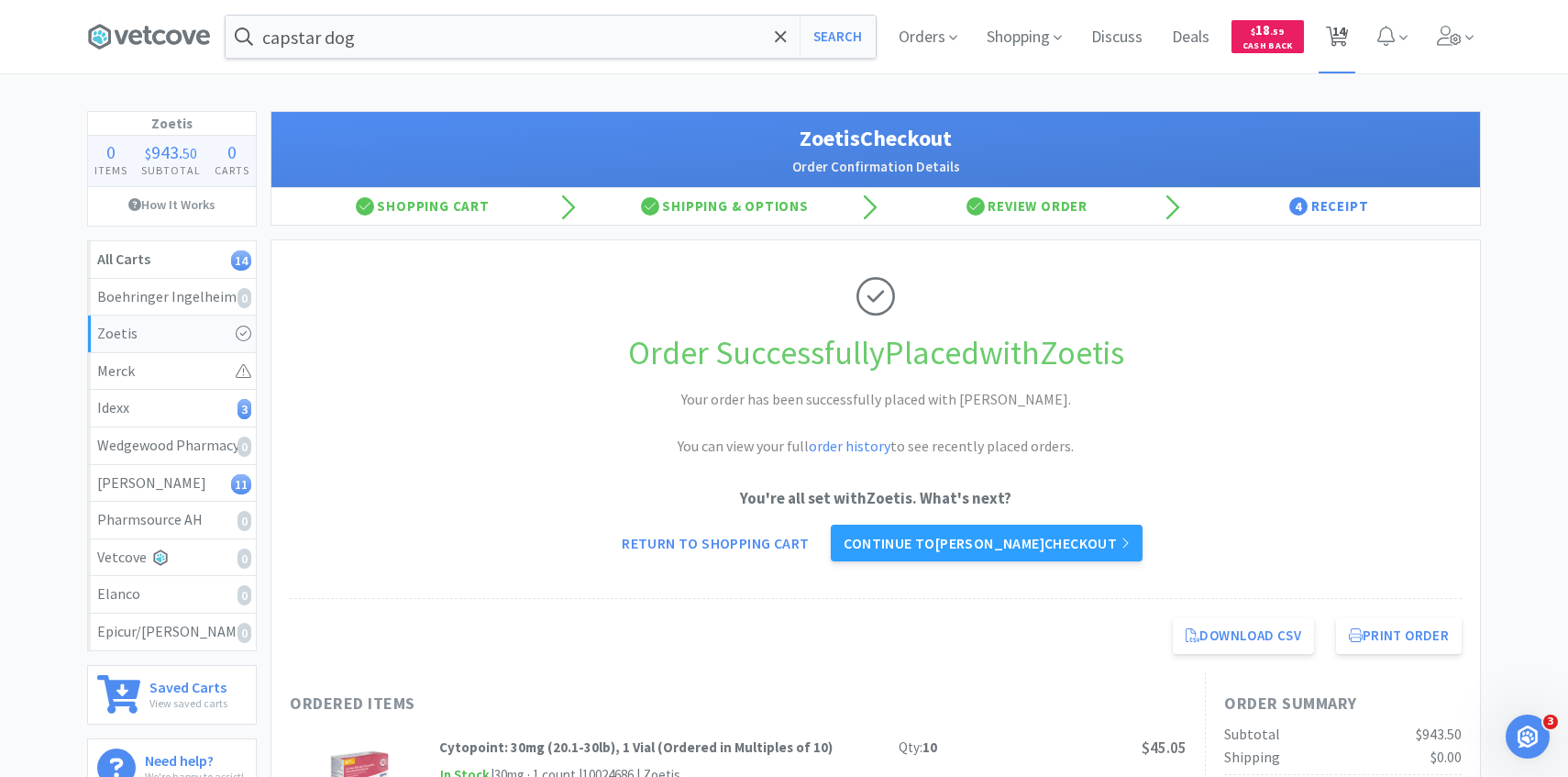
click at [1328, 37] on icon at bounding box center [1337, 37] width 23 height 20
select select "1"
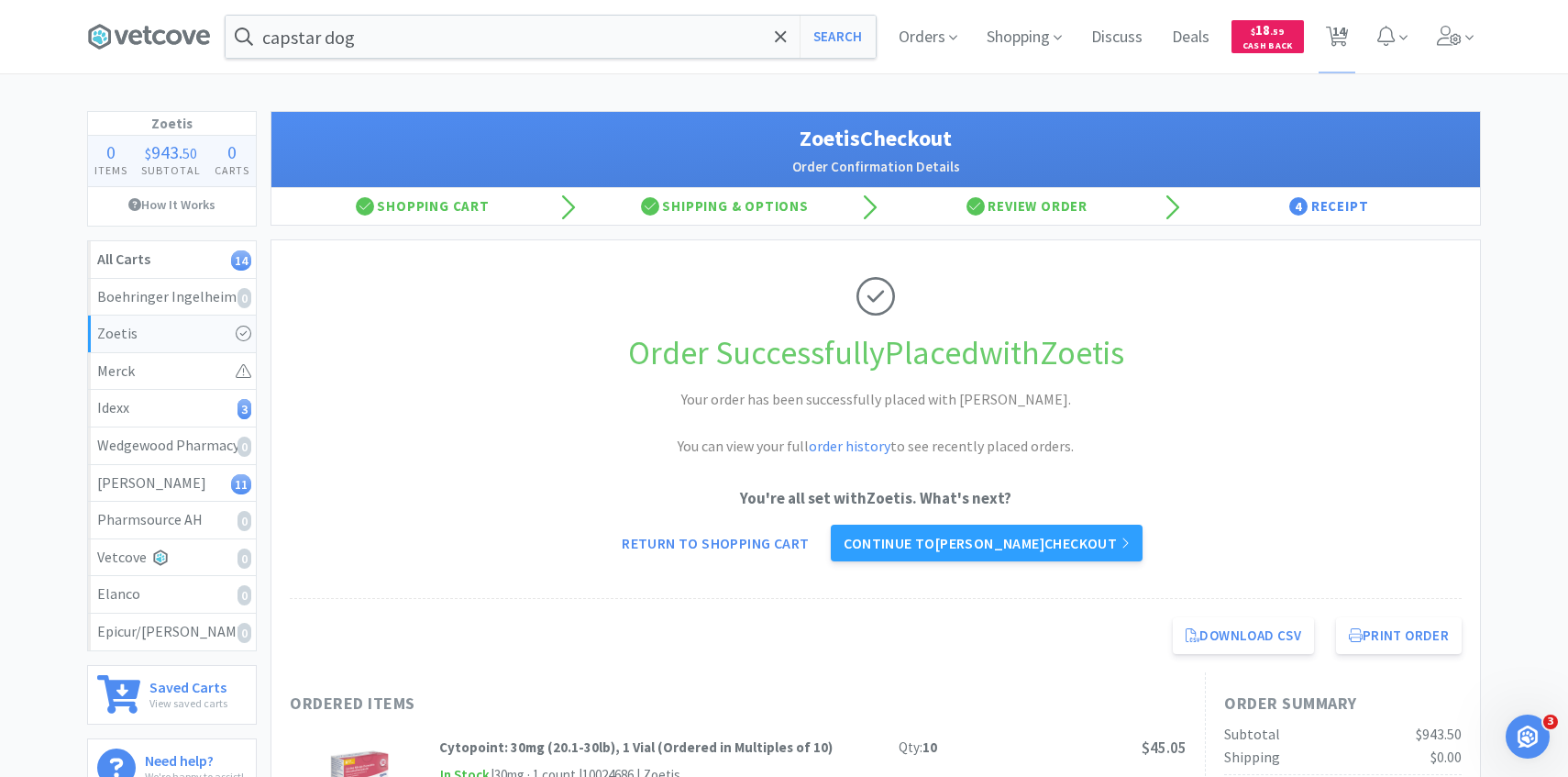
select select "1"
select select "2"
select select "1"
select select "6"
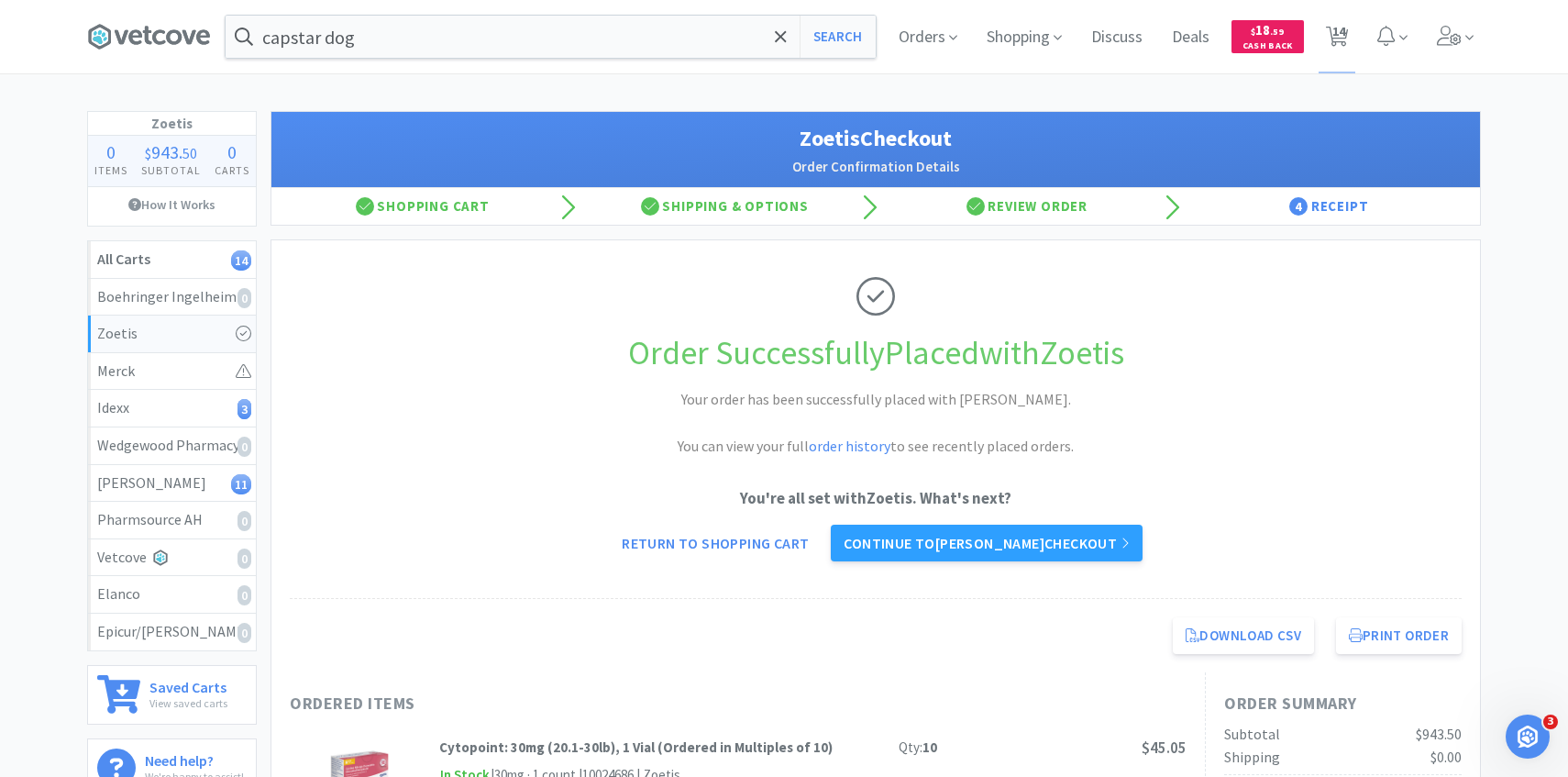
select select "5"
select select "1"
select select "2"
select select "1"
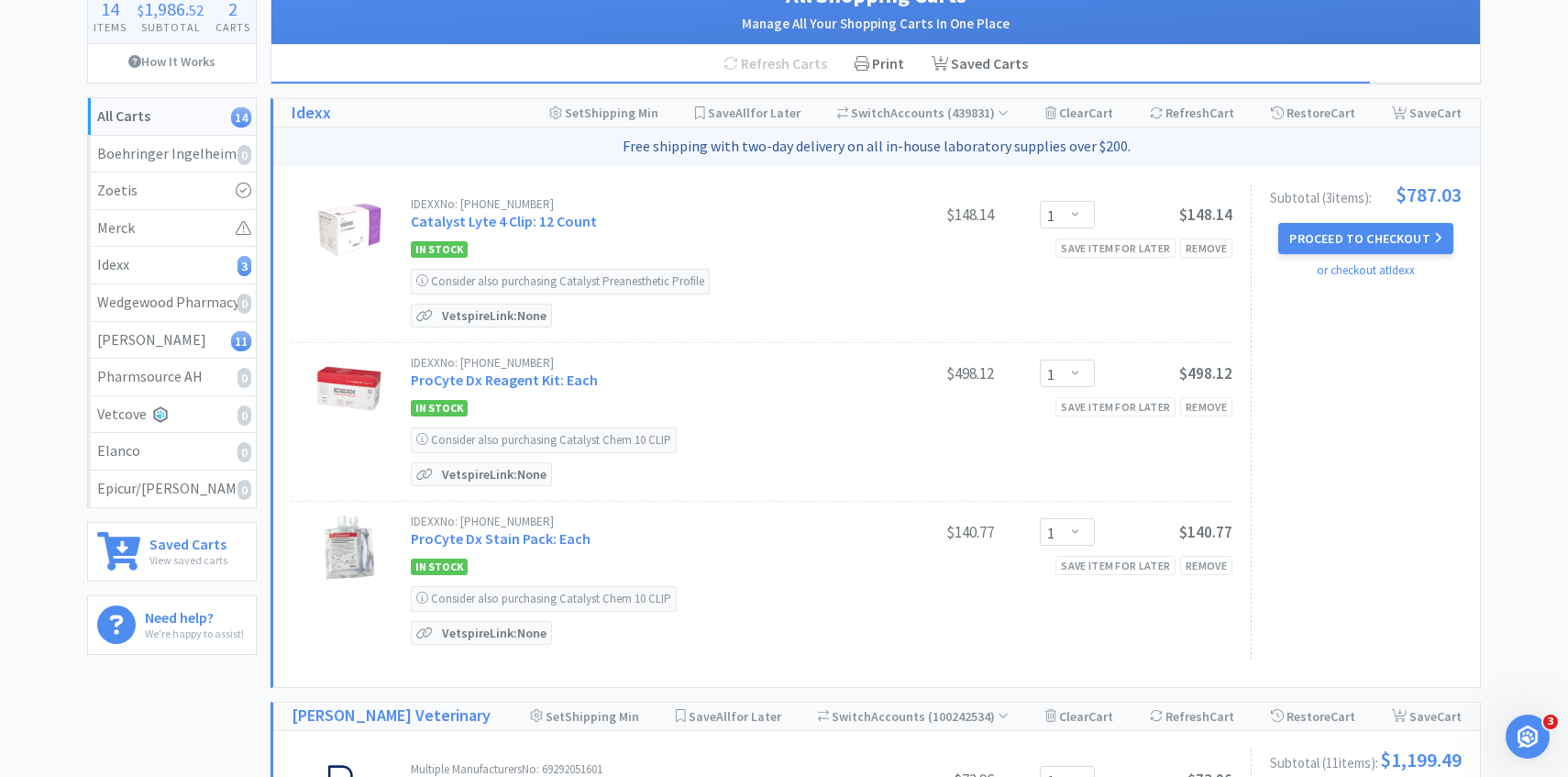
scroll to position [173, 0]
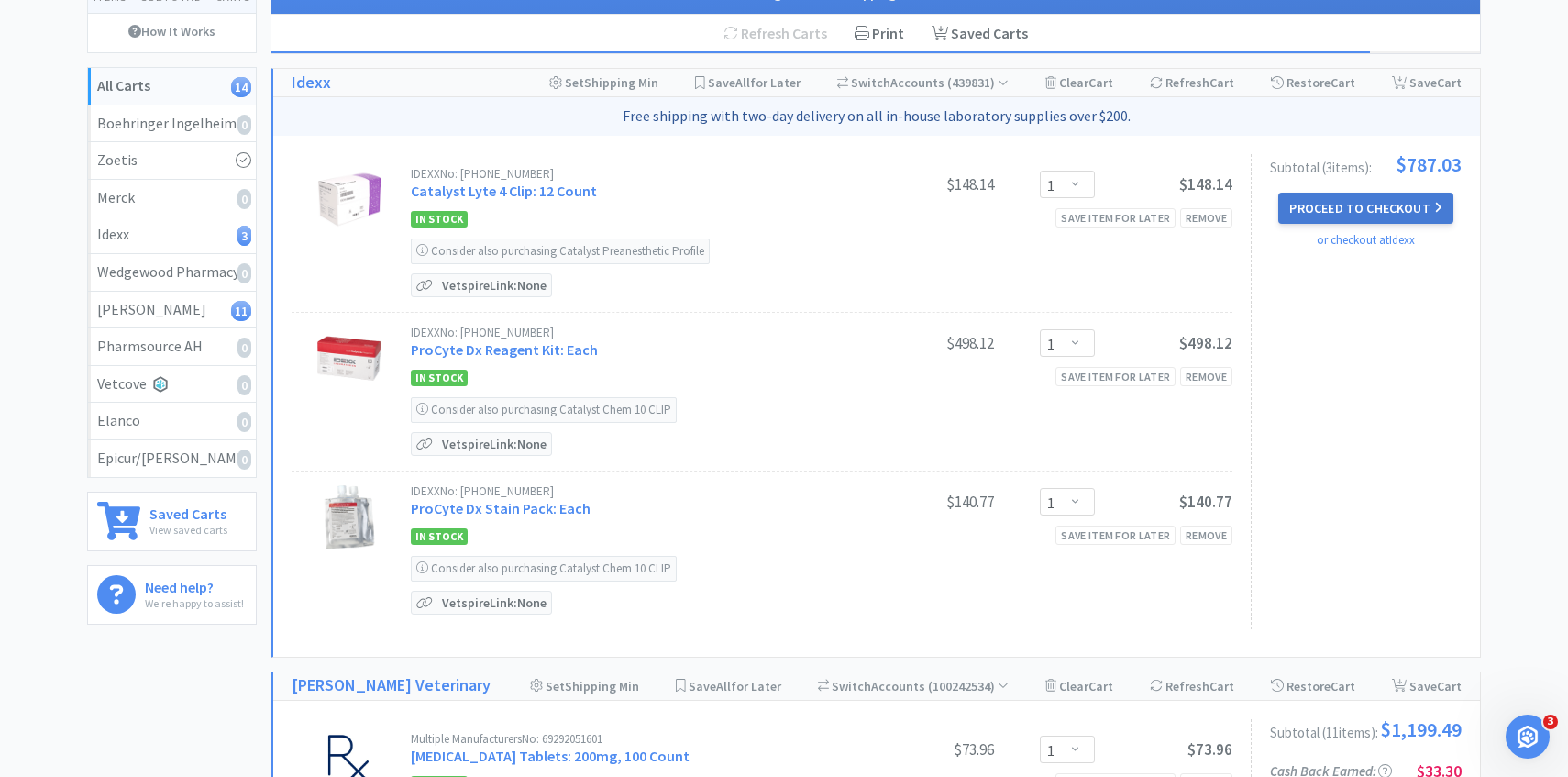
click at [1379, 207] on button "Proceed to Checkout" at bounding box center [1365, 209] width 174 height 31
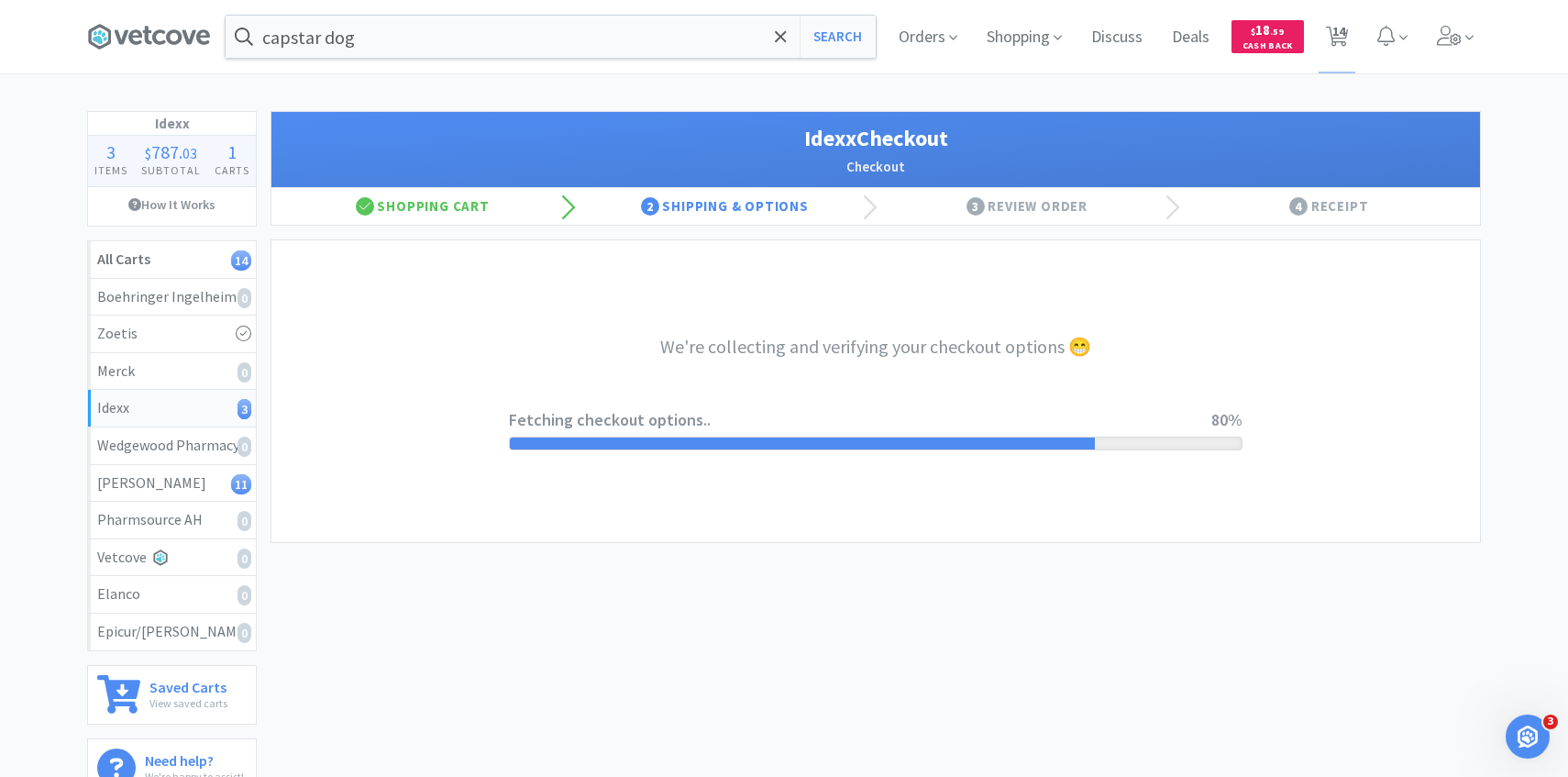
select select "904"
select select "003"
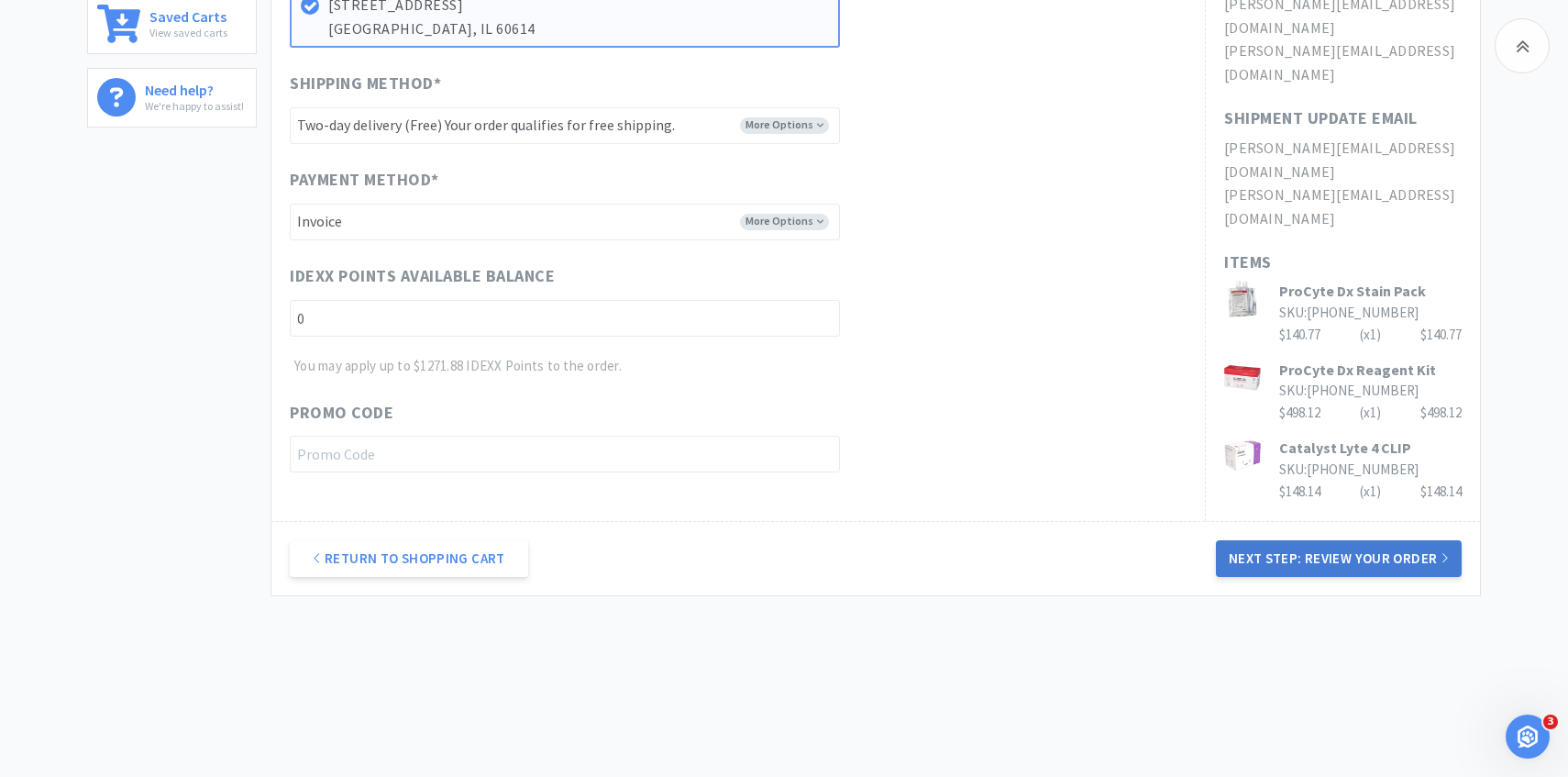
click at [1313, 557] on button "Next Step: Review Your Order" at bounding box center [1339, 559] width 245 height 37
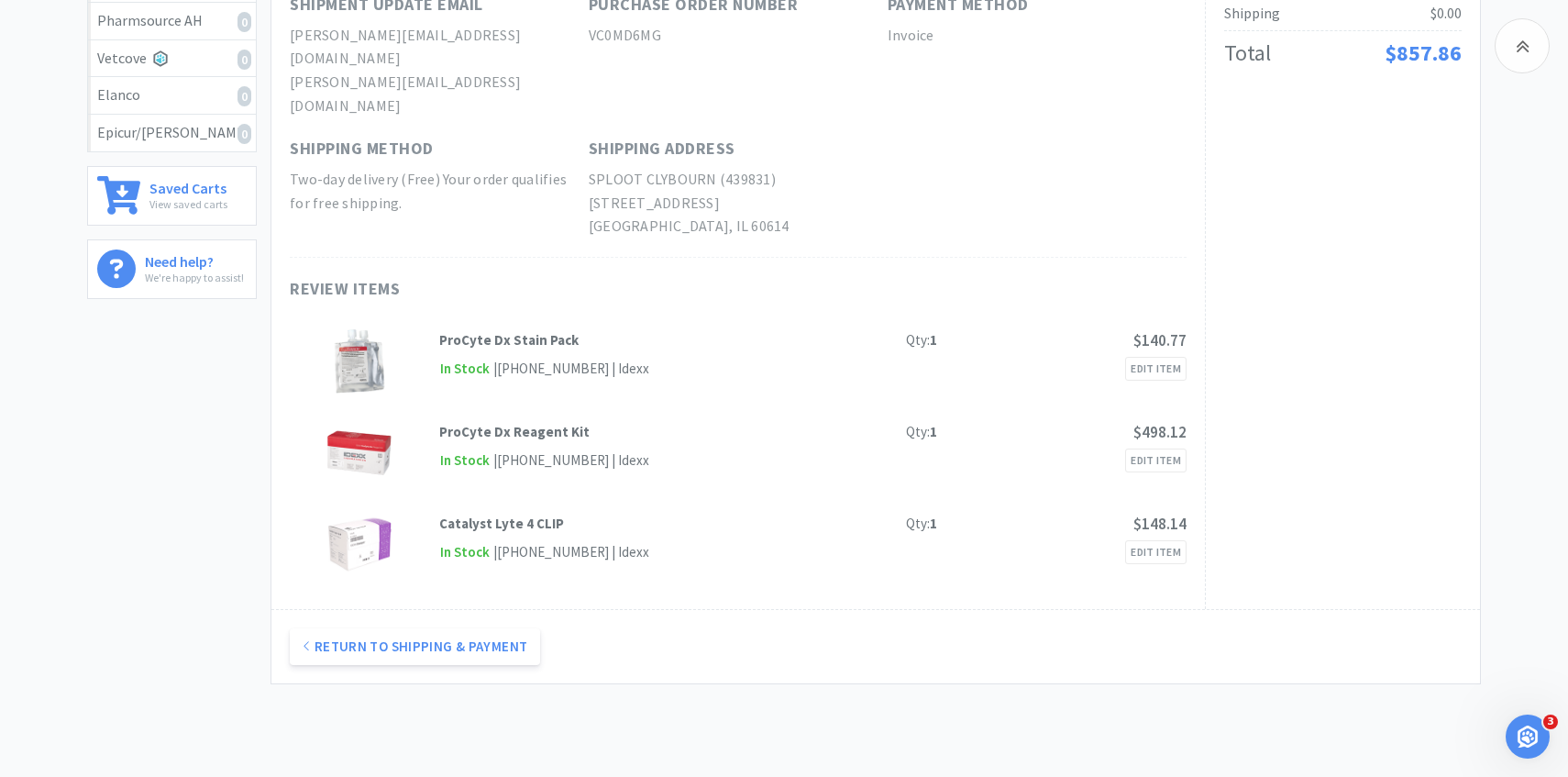
scroll to position [121, 0]
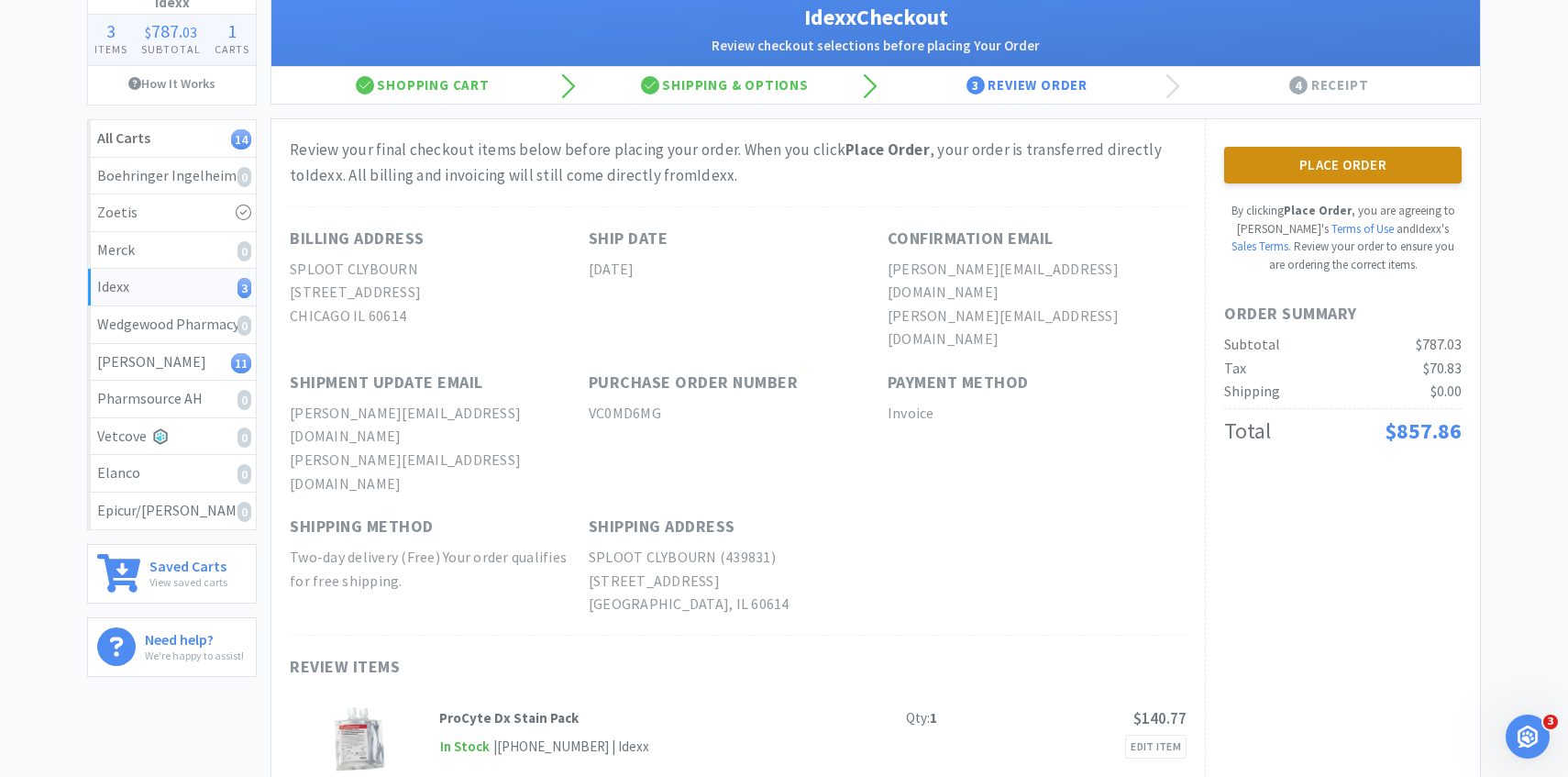
click at [1303, 179] on button "Place Order" at bounding box center [1344, 165] width 238 height 37
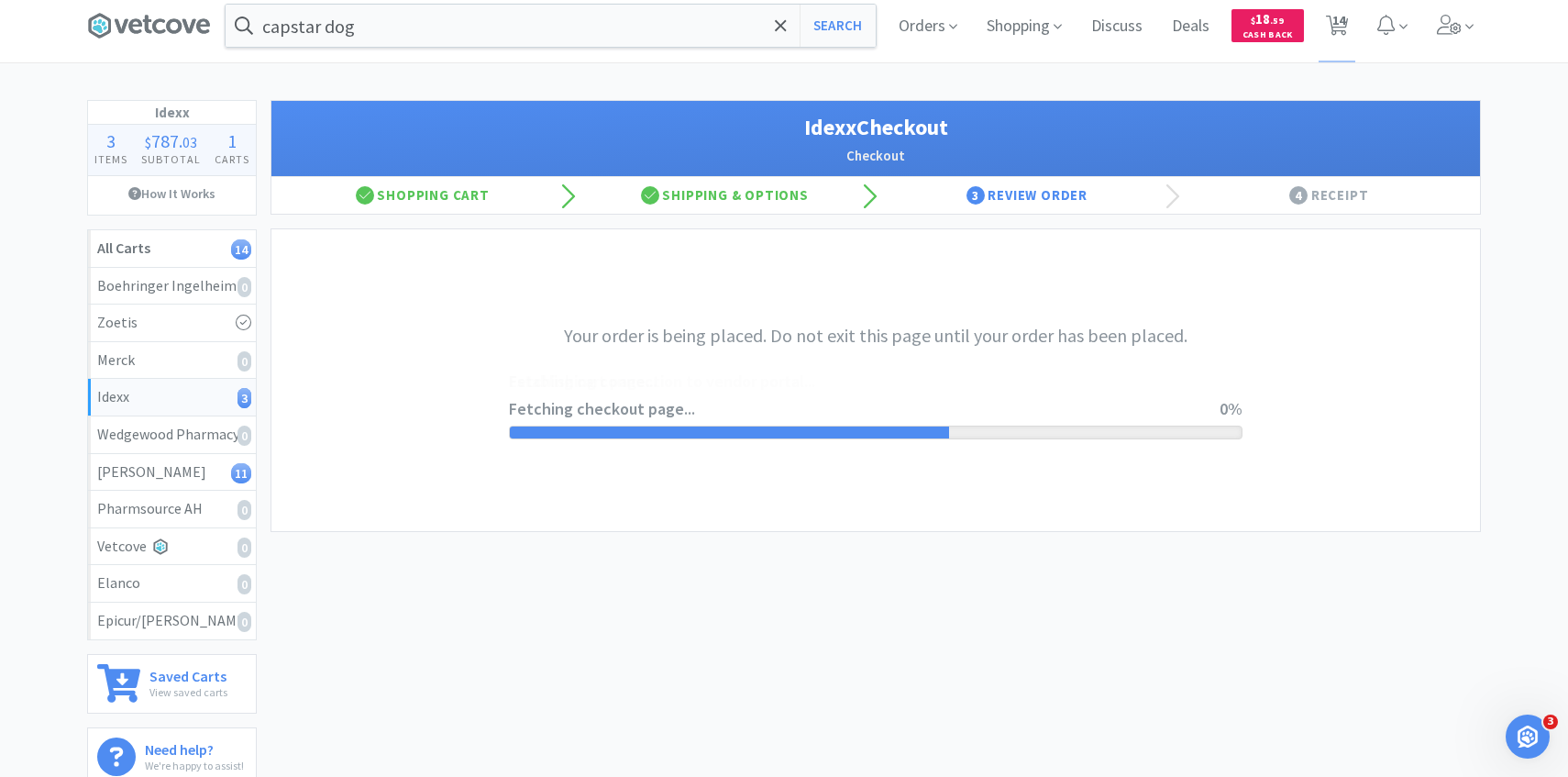
scroll to position [0, 0]
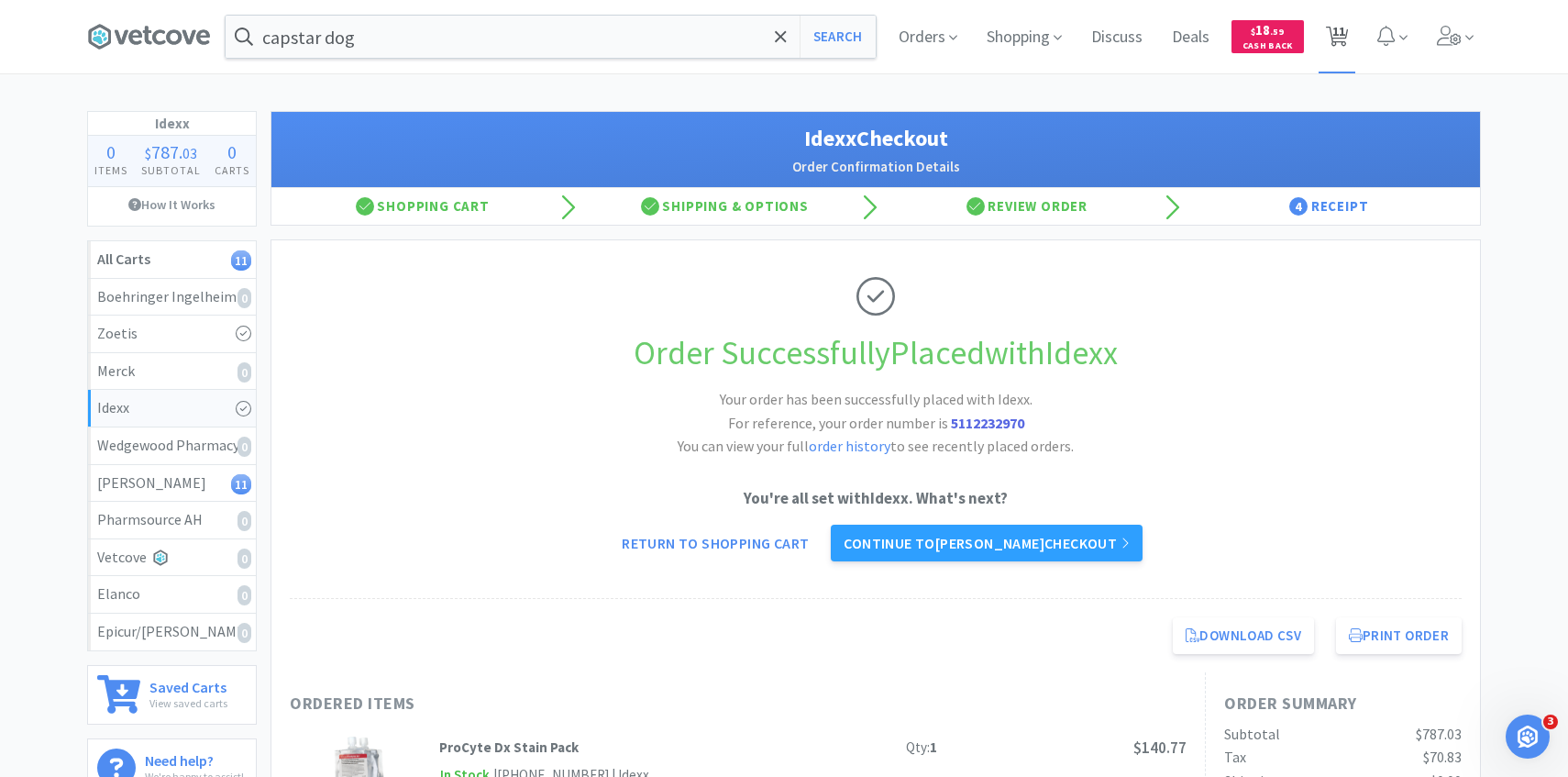
click at [1339, 42] on span "11" at bounding box center [1339, 31] width 13 height 74
select select "1"
select select "2"
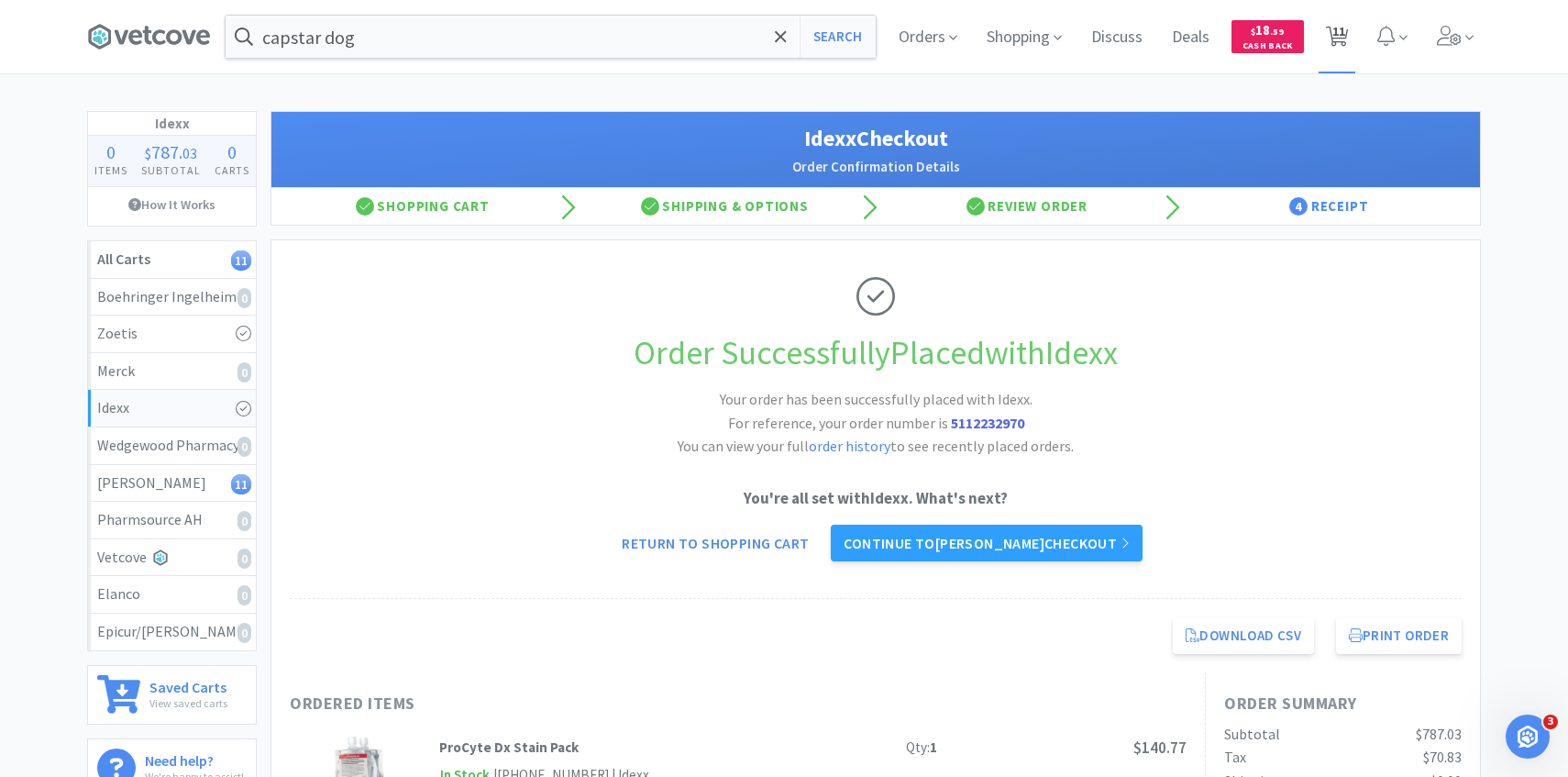
select select "1"
select select "6"
select select "5"
select select "1"
select select "2"
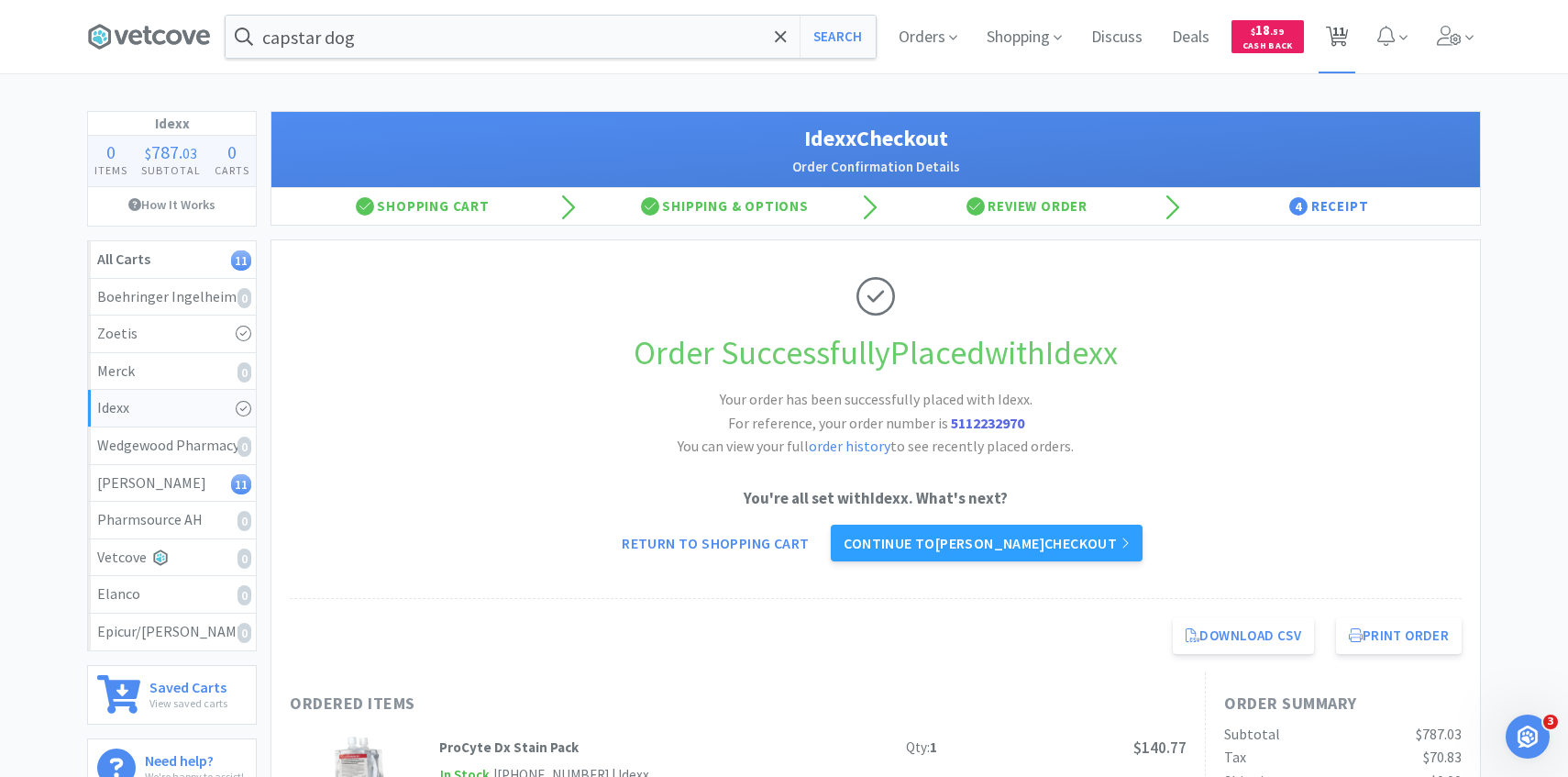
select select "1"
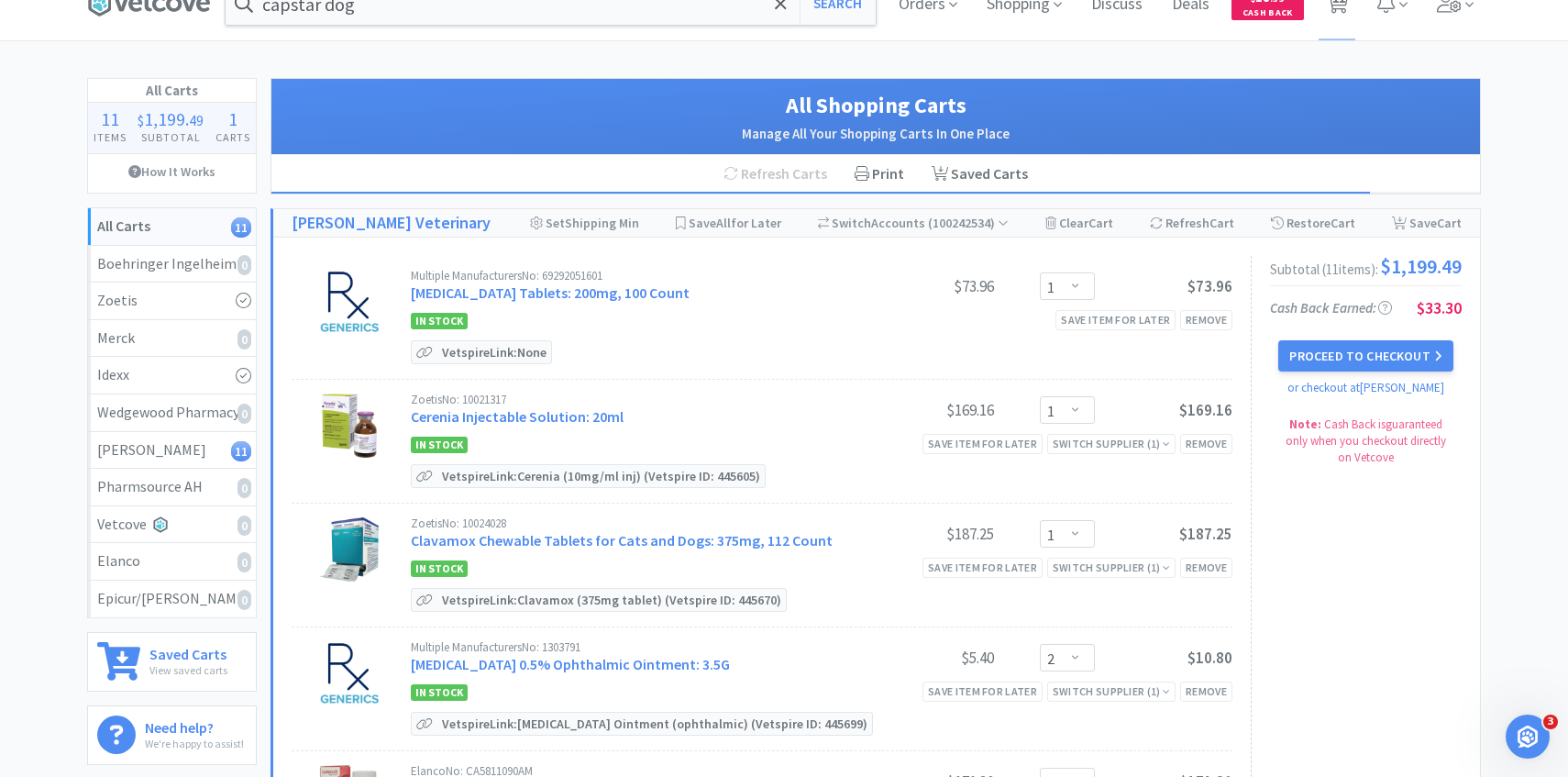
scroll to position [66, 0]
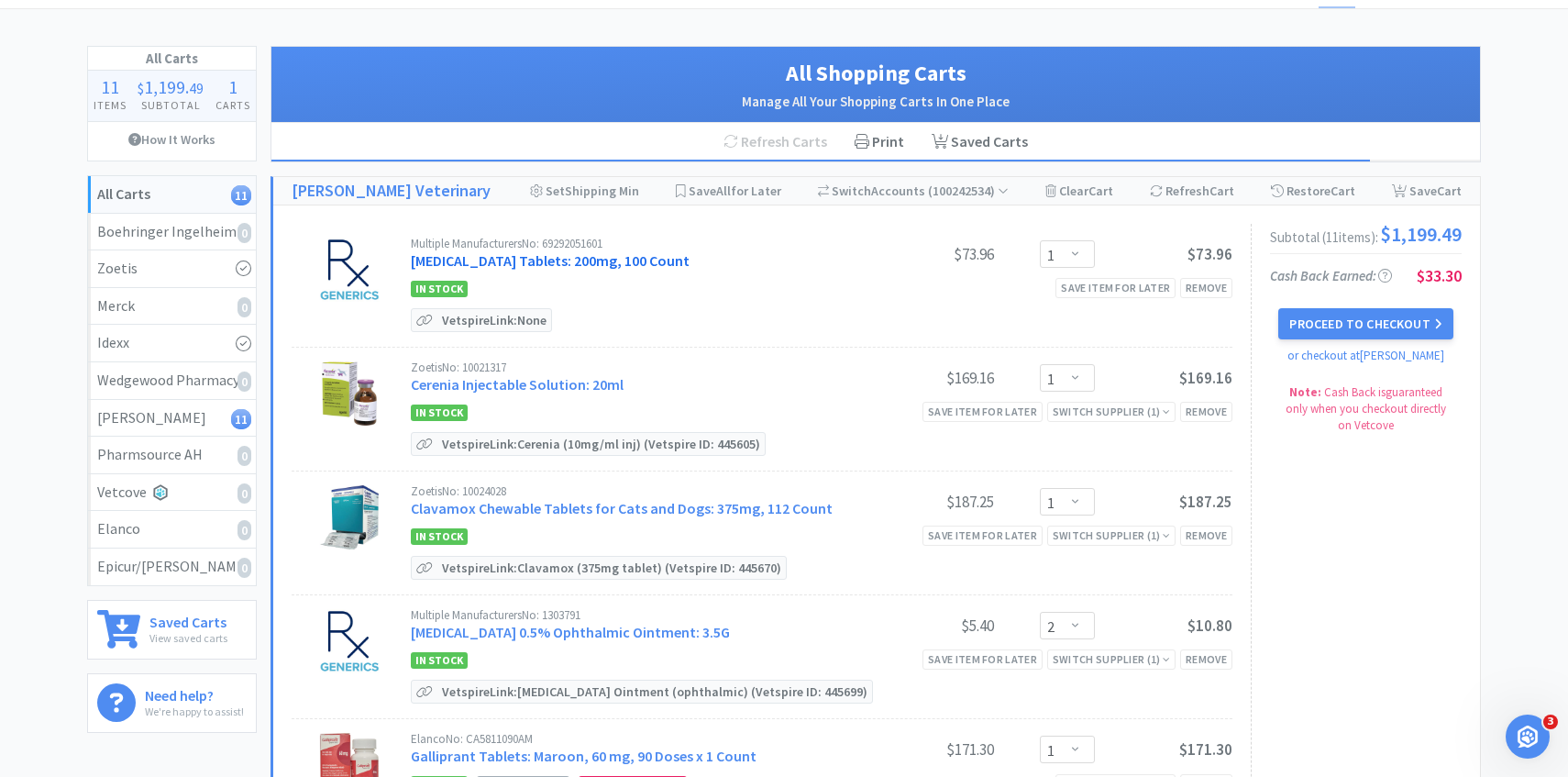
click at [615, 262] on link "Cefpodoxime Proxetil Tablets: 200mg, 100 Count" at bounding box center [550, 260] width 279 height 18
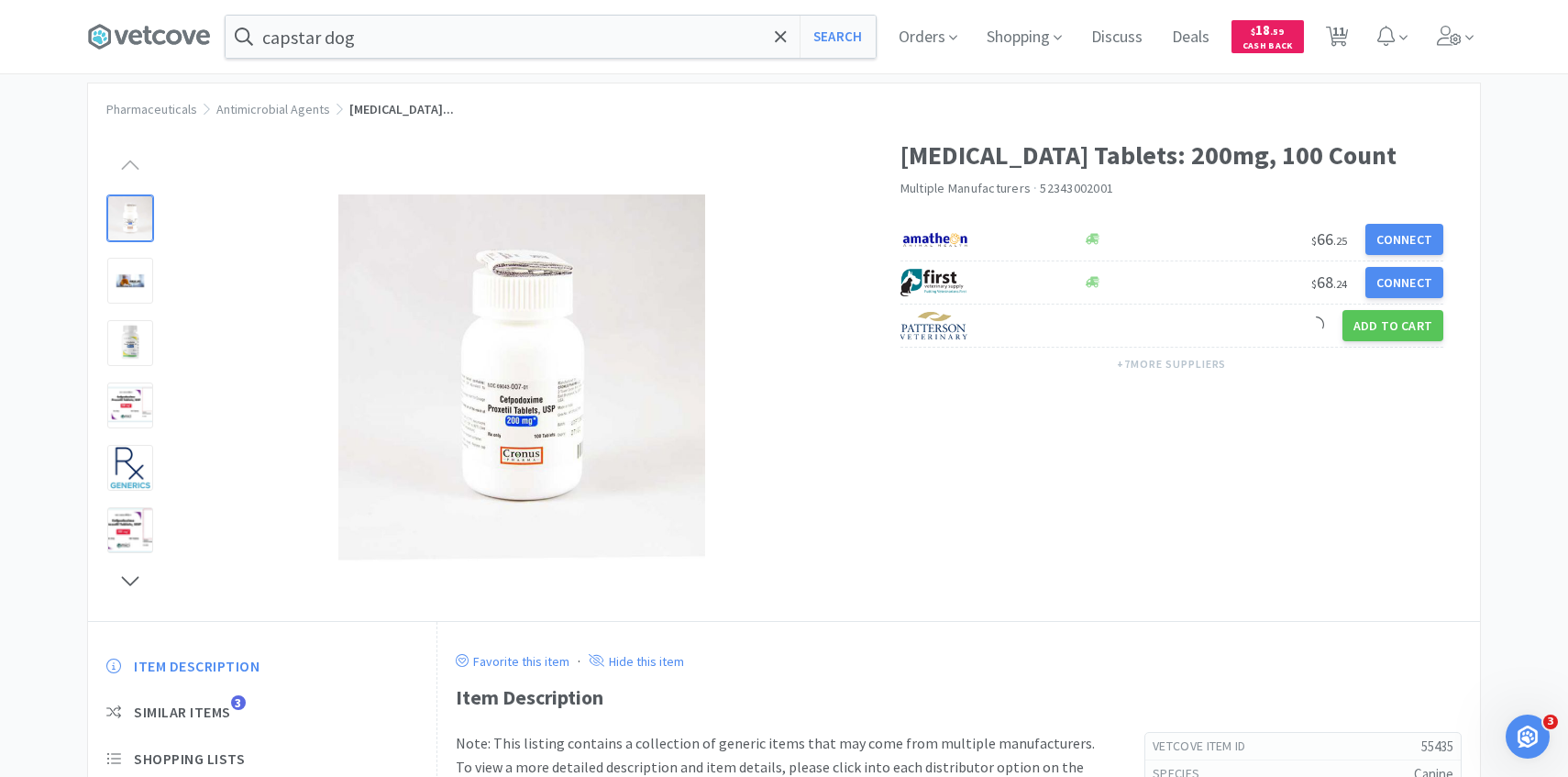
scroll to position [56, 0]
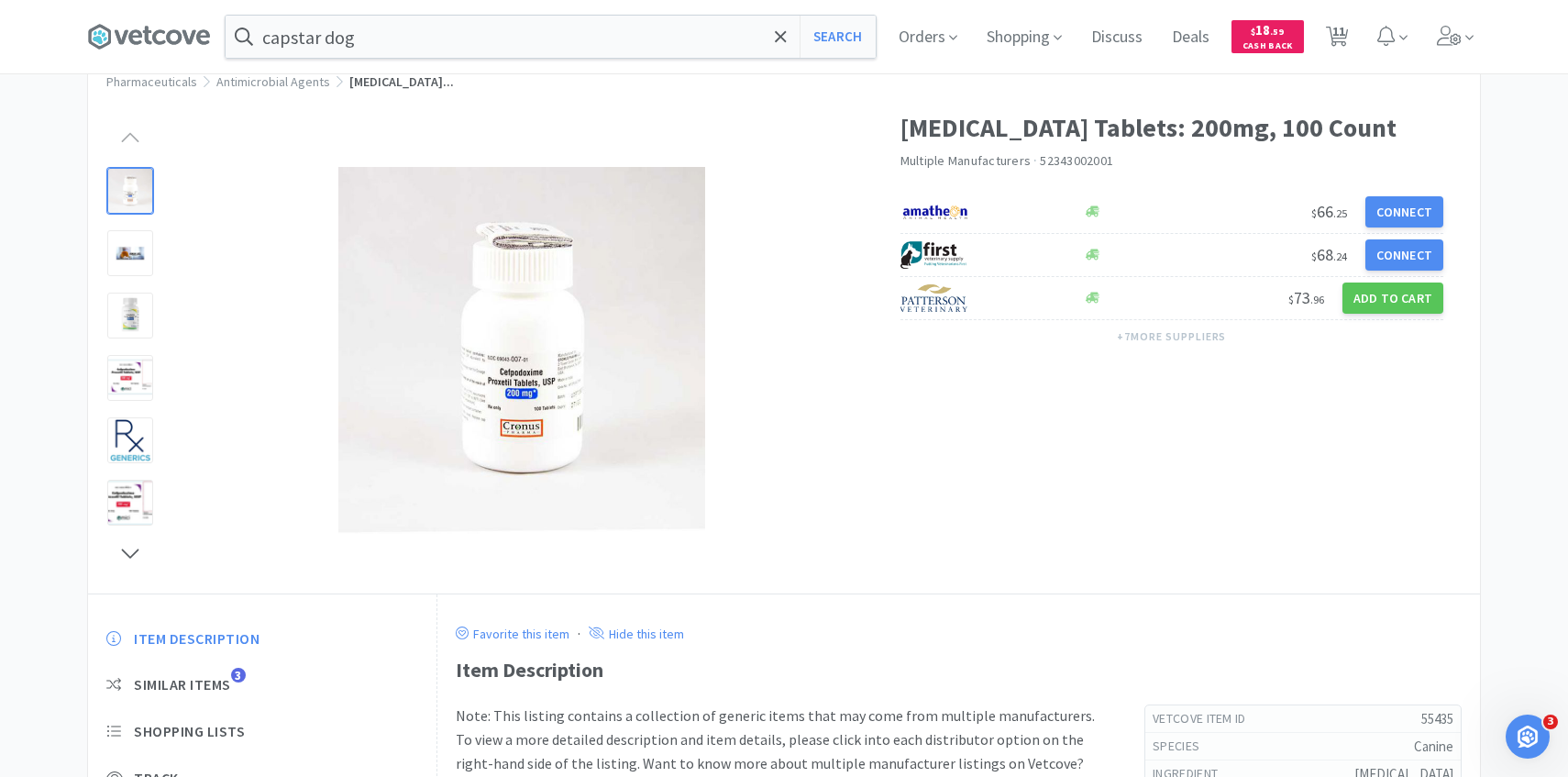
scroll to position [66, 0]
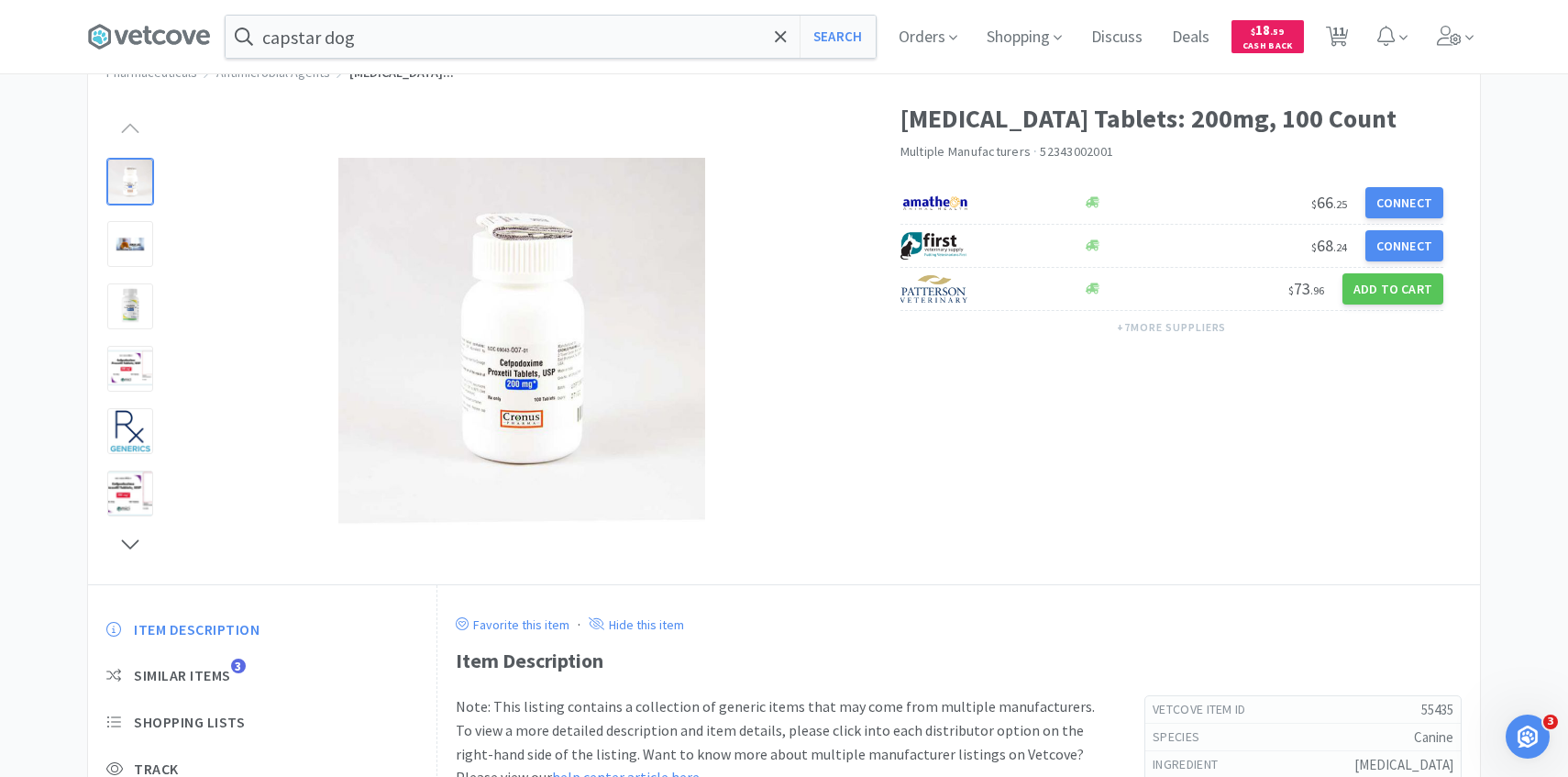
select select "1"
select select "2"
select select "1"
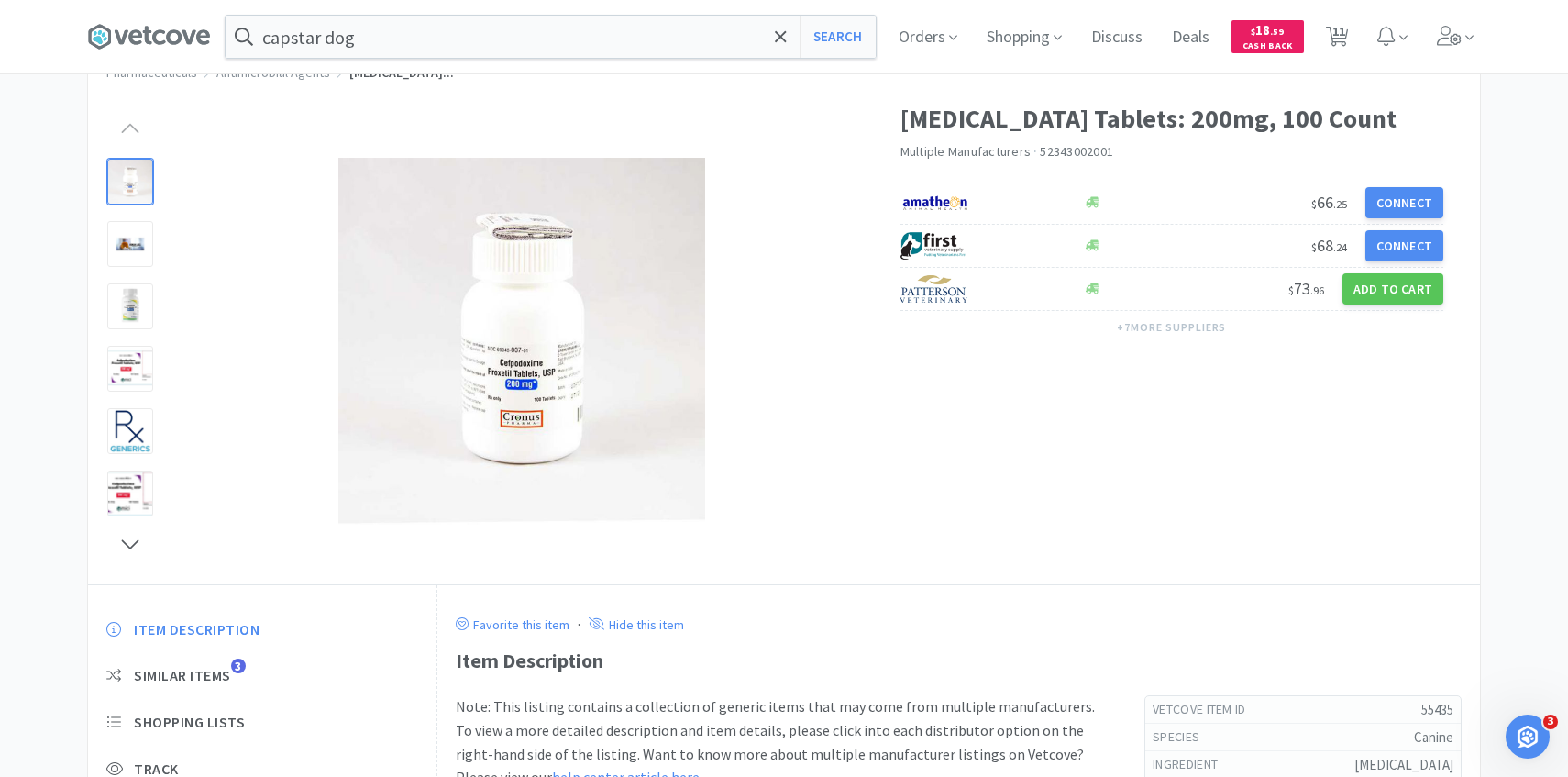
select select "6"
select select "5"
select select "1"
select select "2"
select select "1"
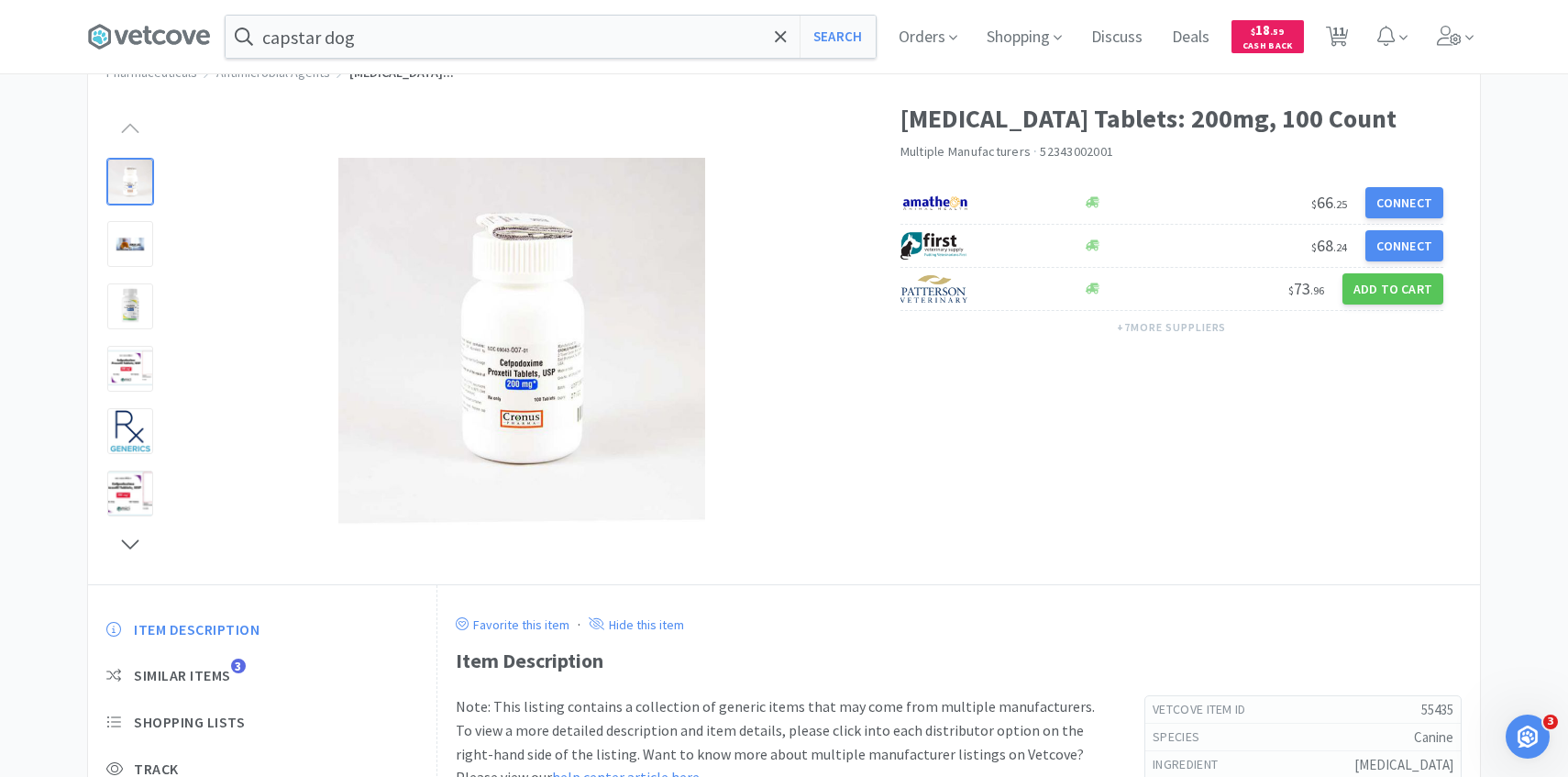
select select "1"
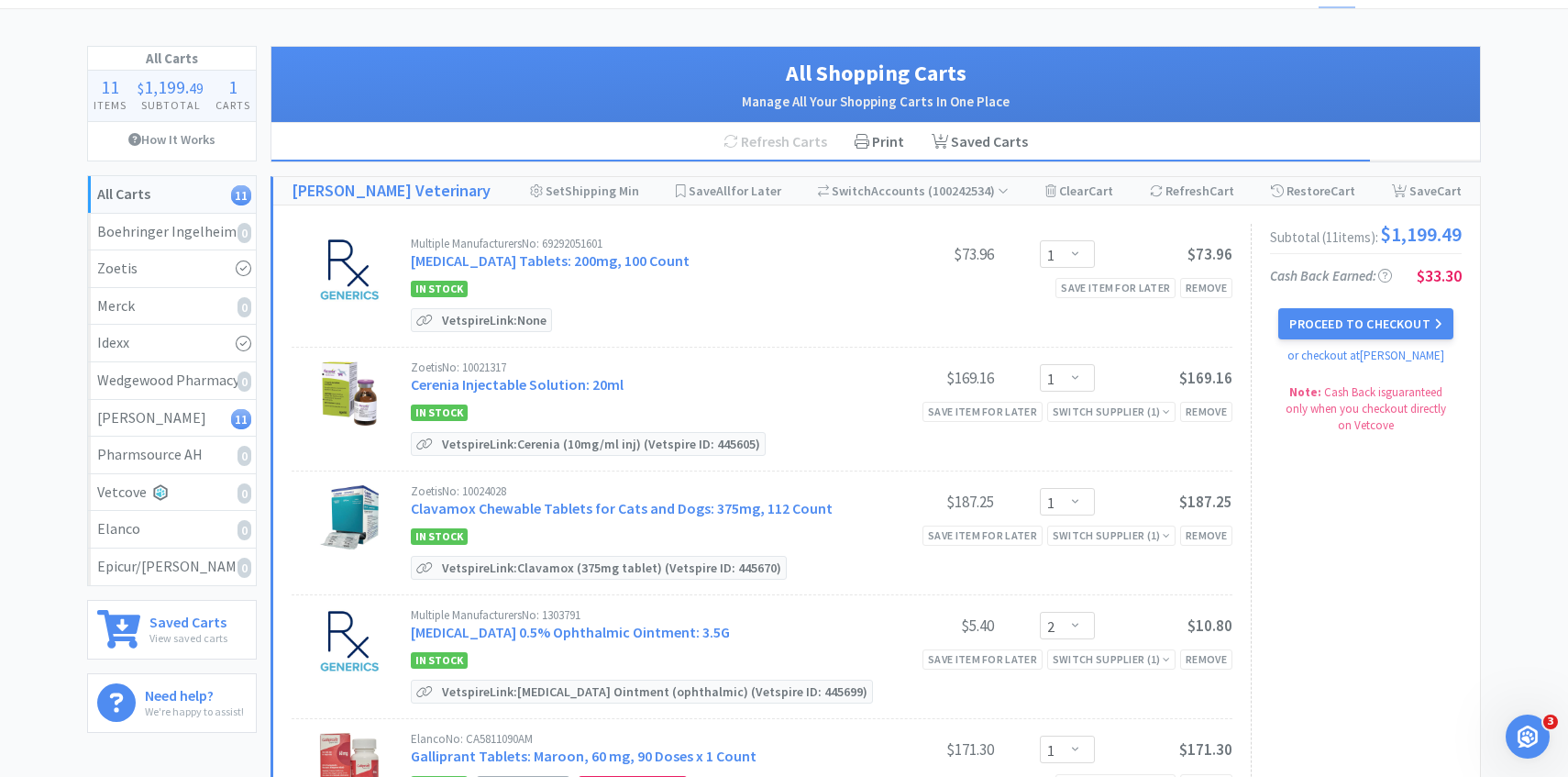
scroll to position [0, 0]
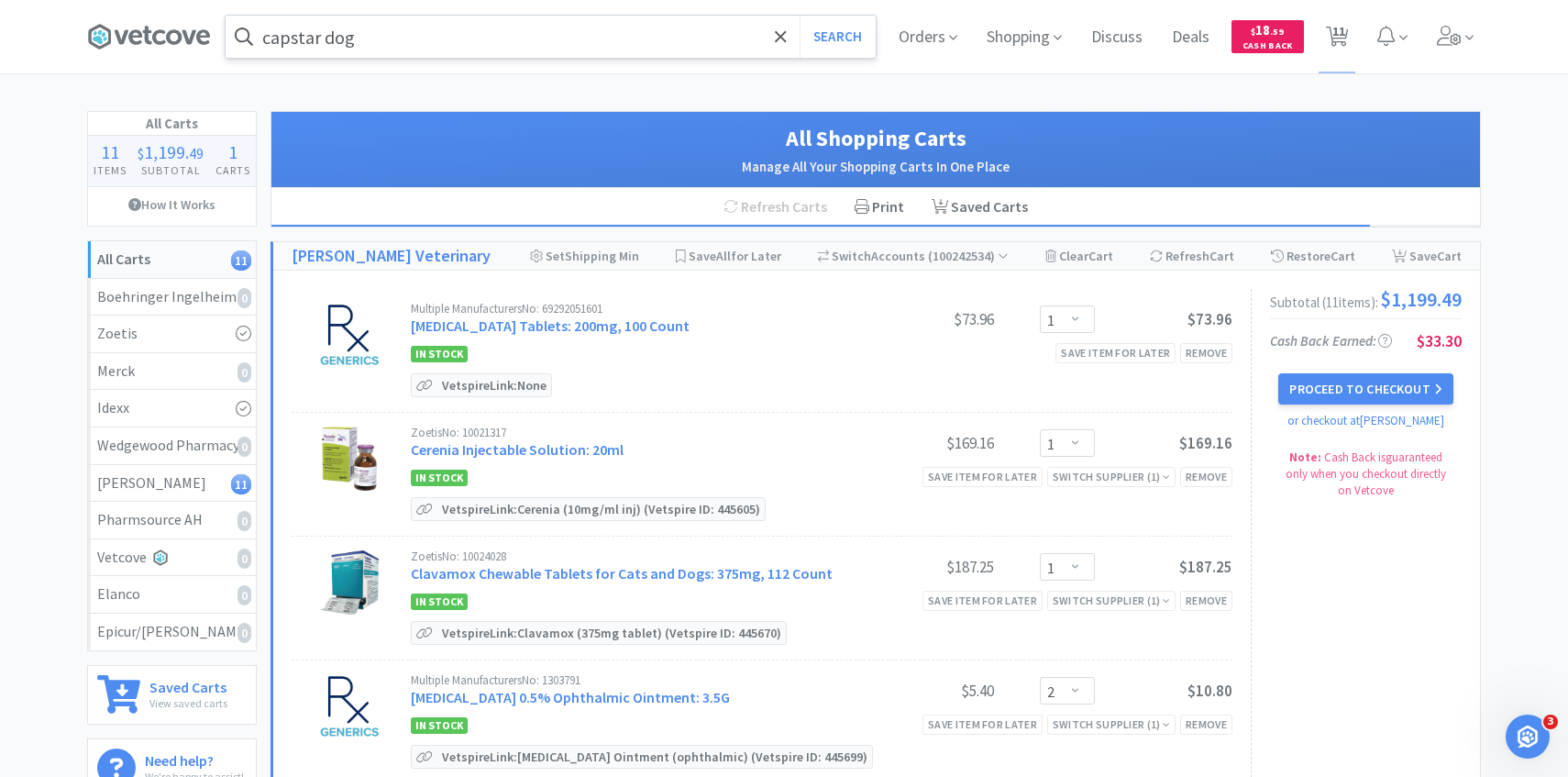
click at [491, 22] on input "capstar dog" at bounding box center [551, 37] width 650 height 42
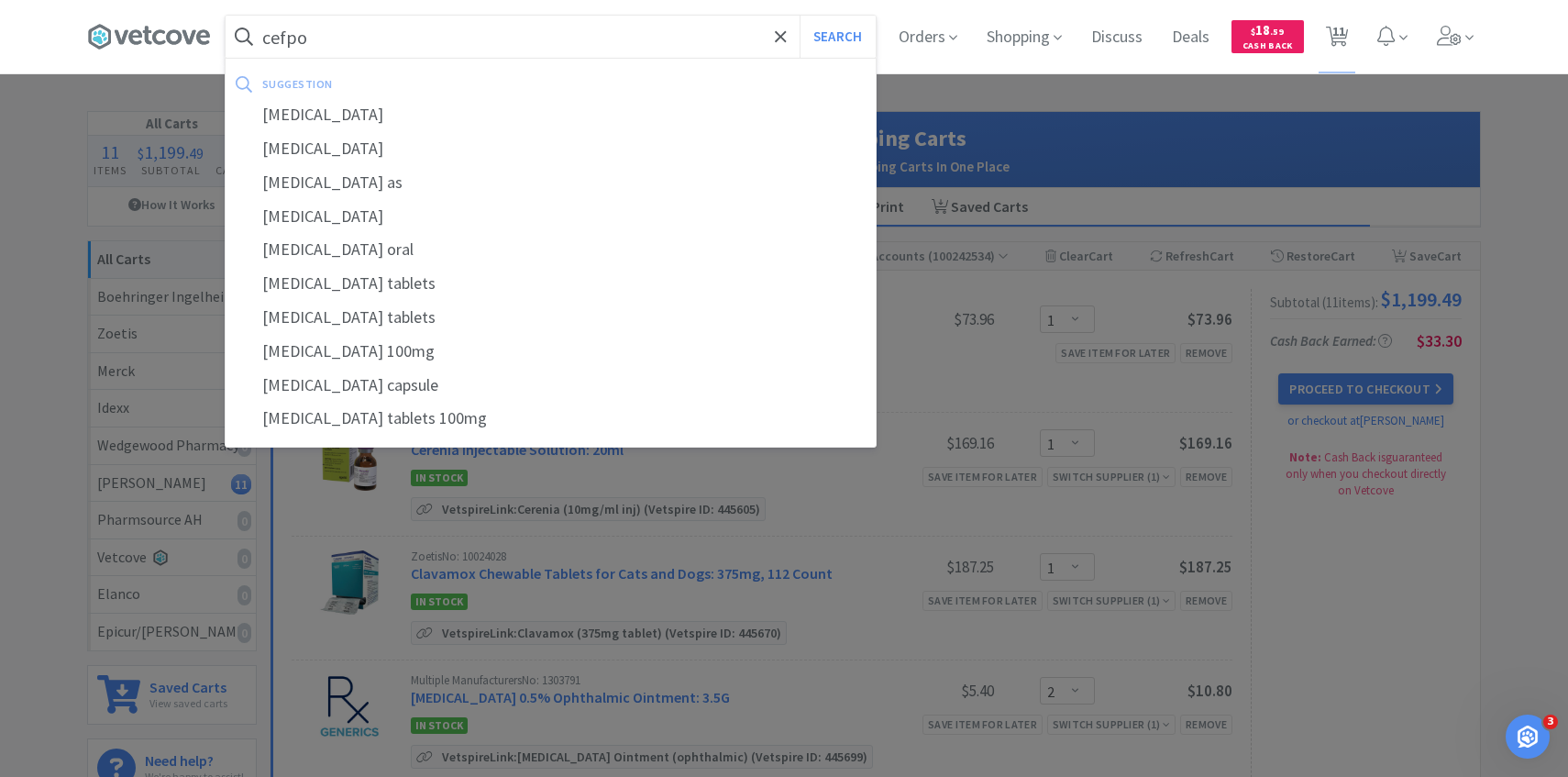
type input "cefpo"
click at [800, 16] on button "Search" at bounding box center [837, 37] width 77 height 42
select select "1"
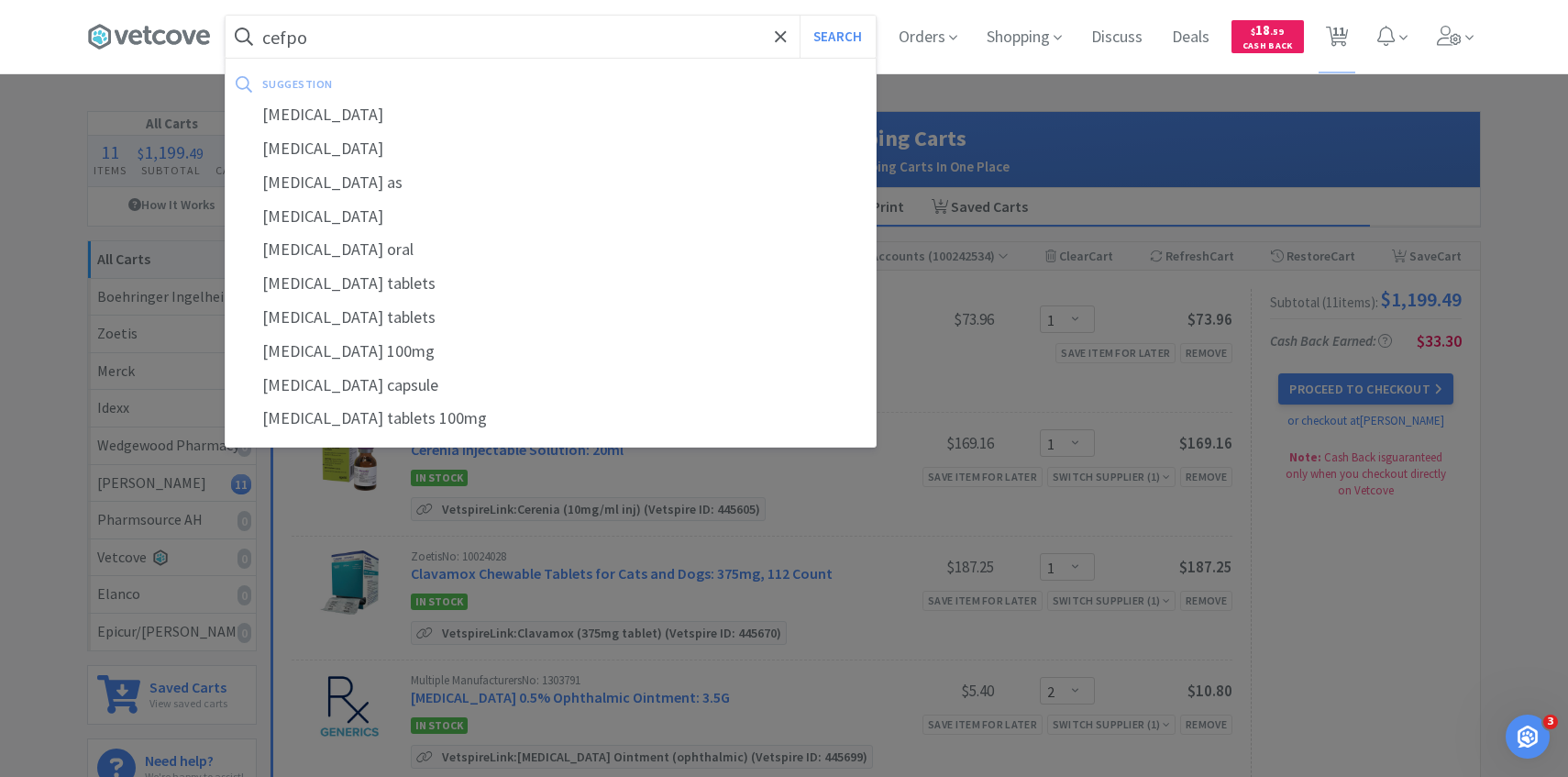
select select "2"
select select "1"
select select "6"
select select "5"
select select "1"
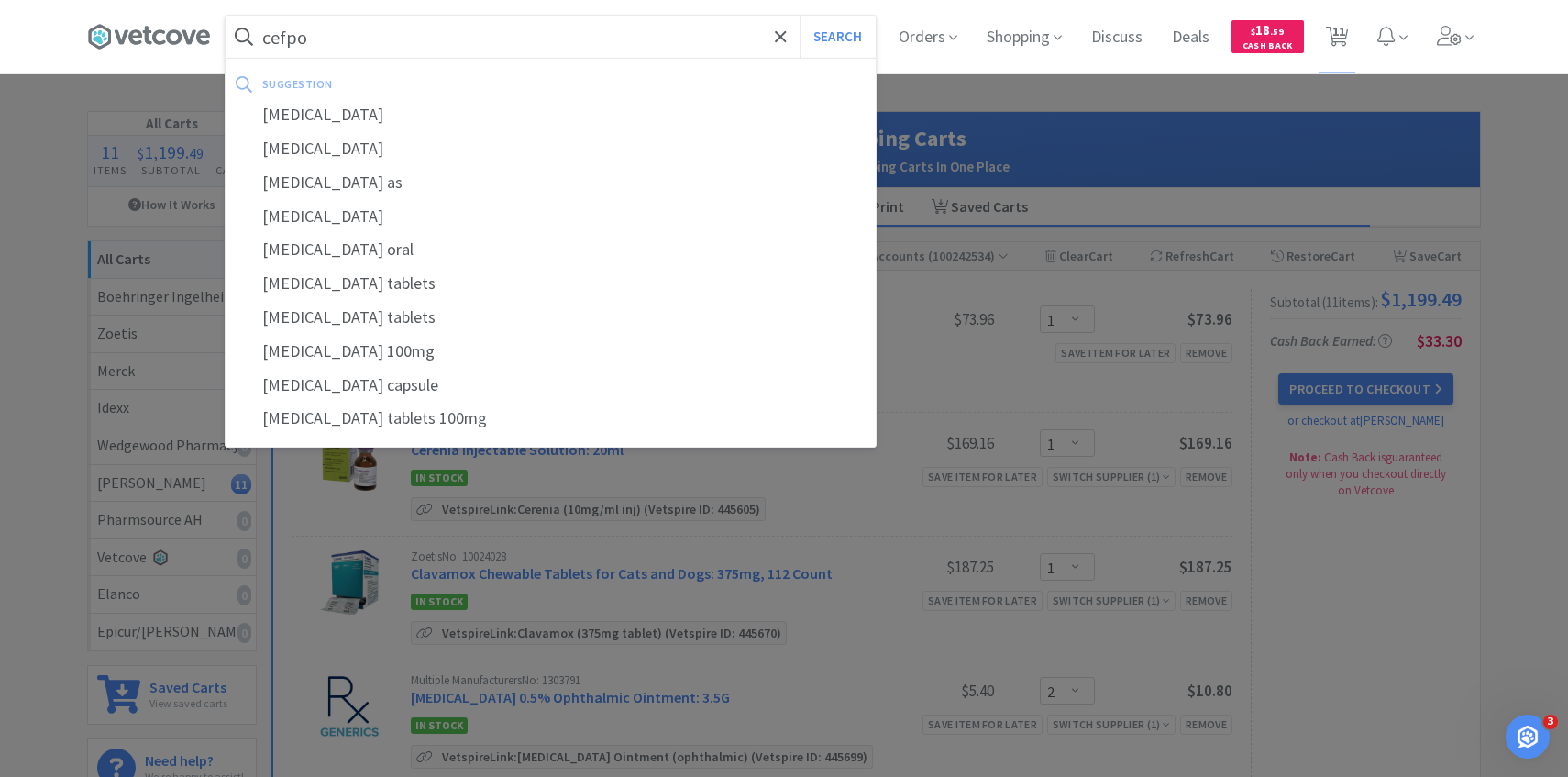
select select "2"
select select "1"
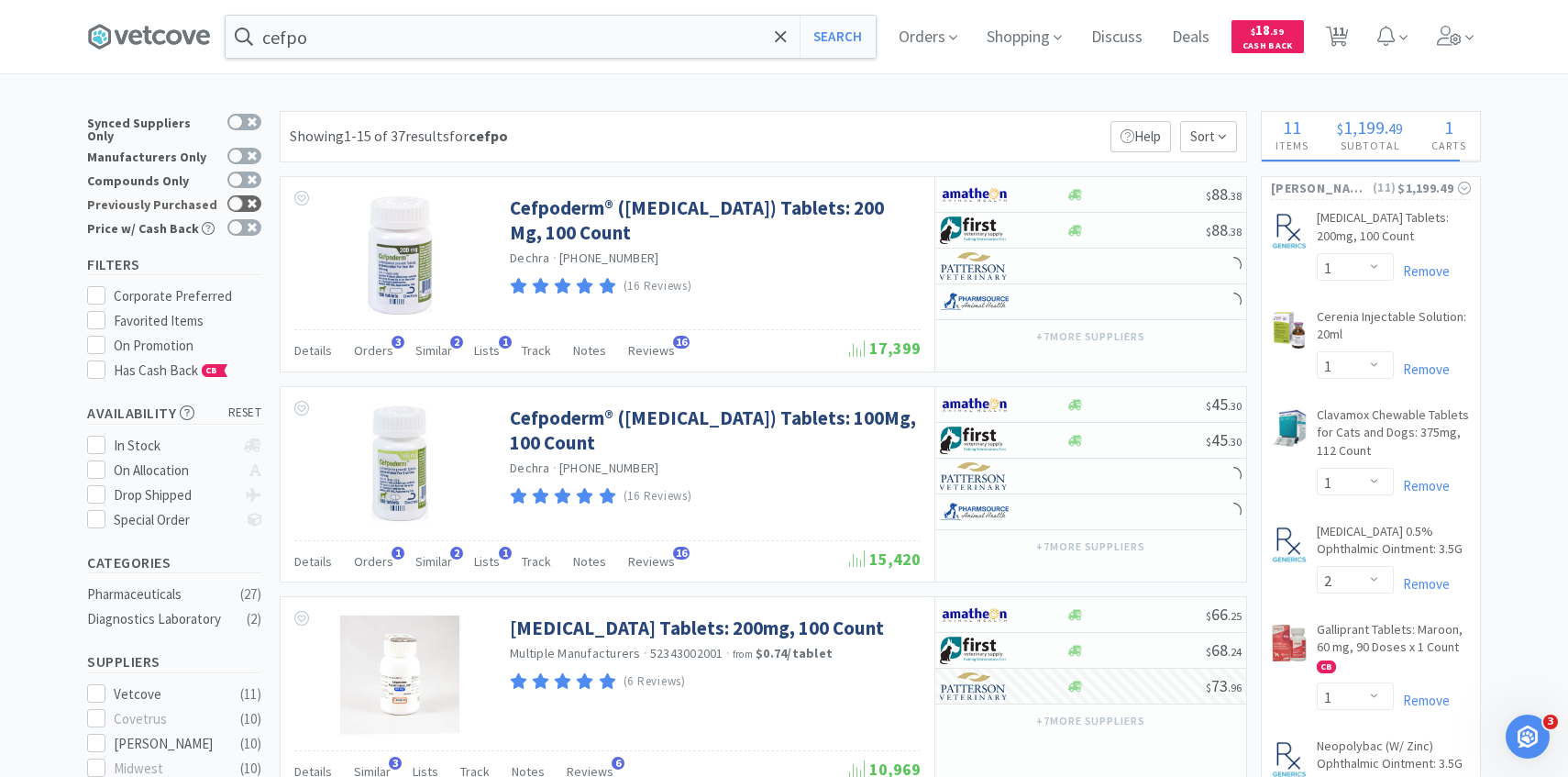
click at [247, 199] on icon at bounding box center [252, 204] width 9 height 9
checkbox input "true"
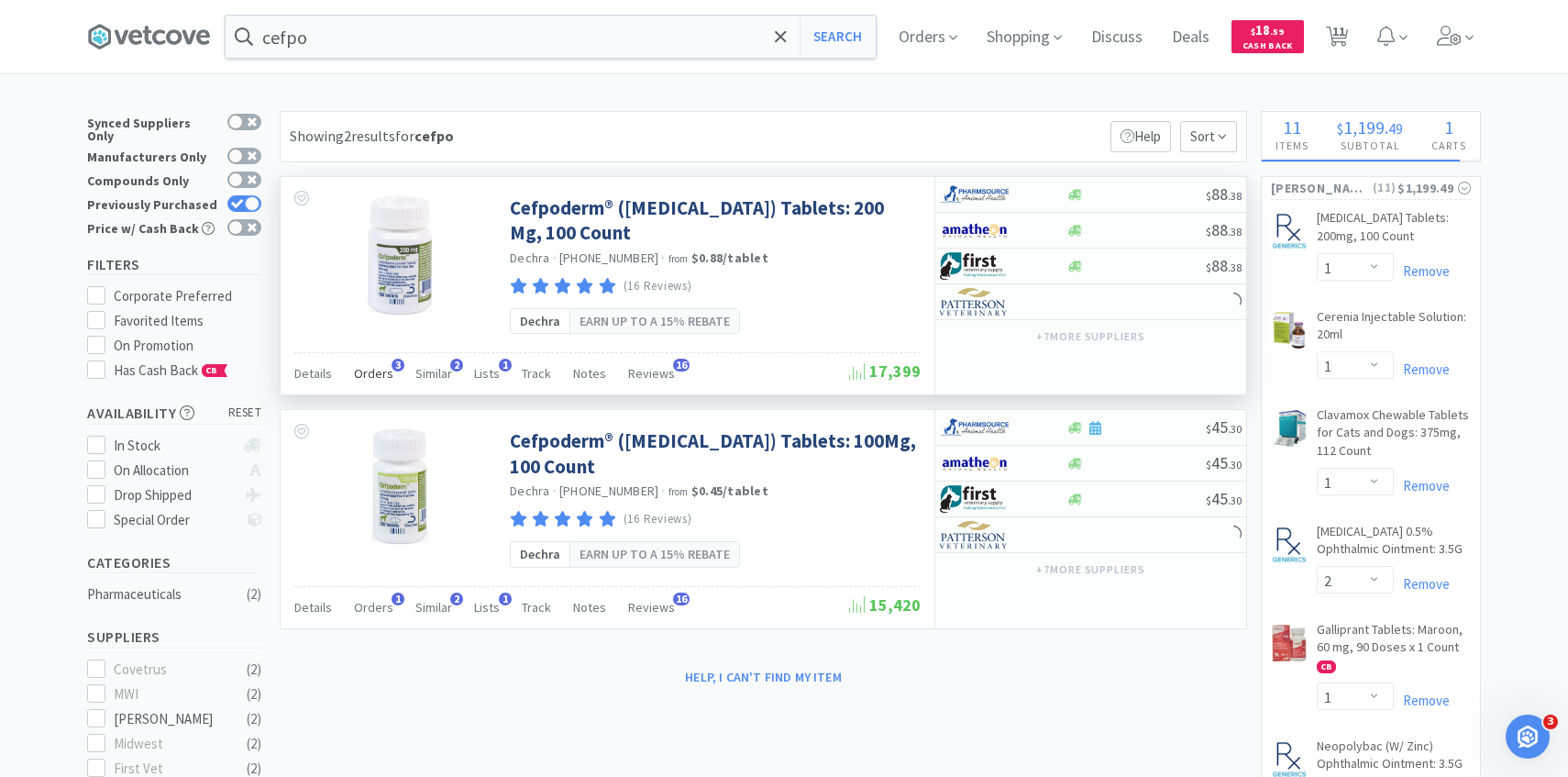
click at [377, 372] on span "Orders" at bounding box center [374, 374] width 40 height 17
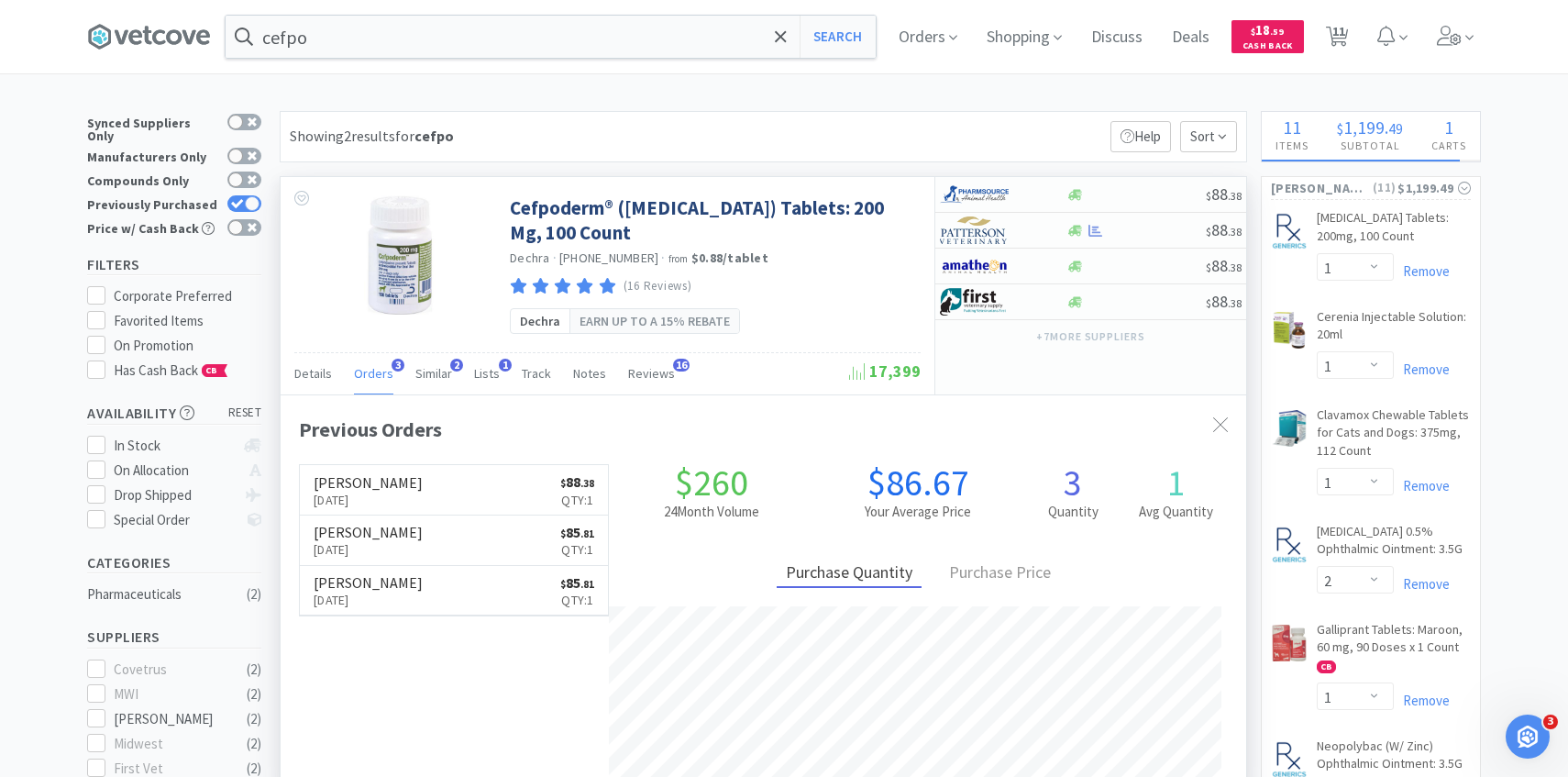
scroll to position [475, 966]
click at [1338, 35] on span "11" at bounding box center [1339, 31] width 13 height 74
select select "1"
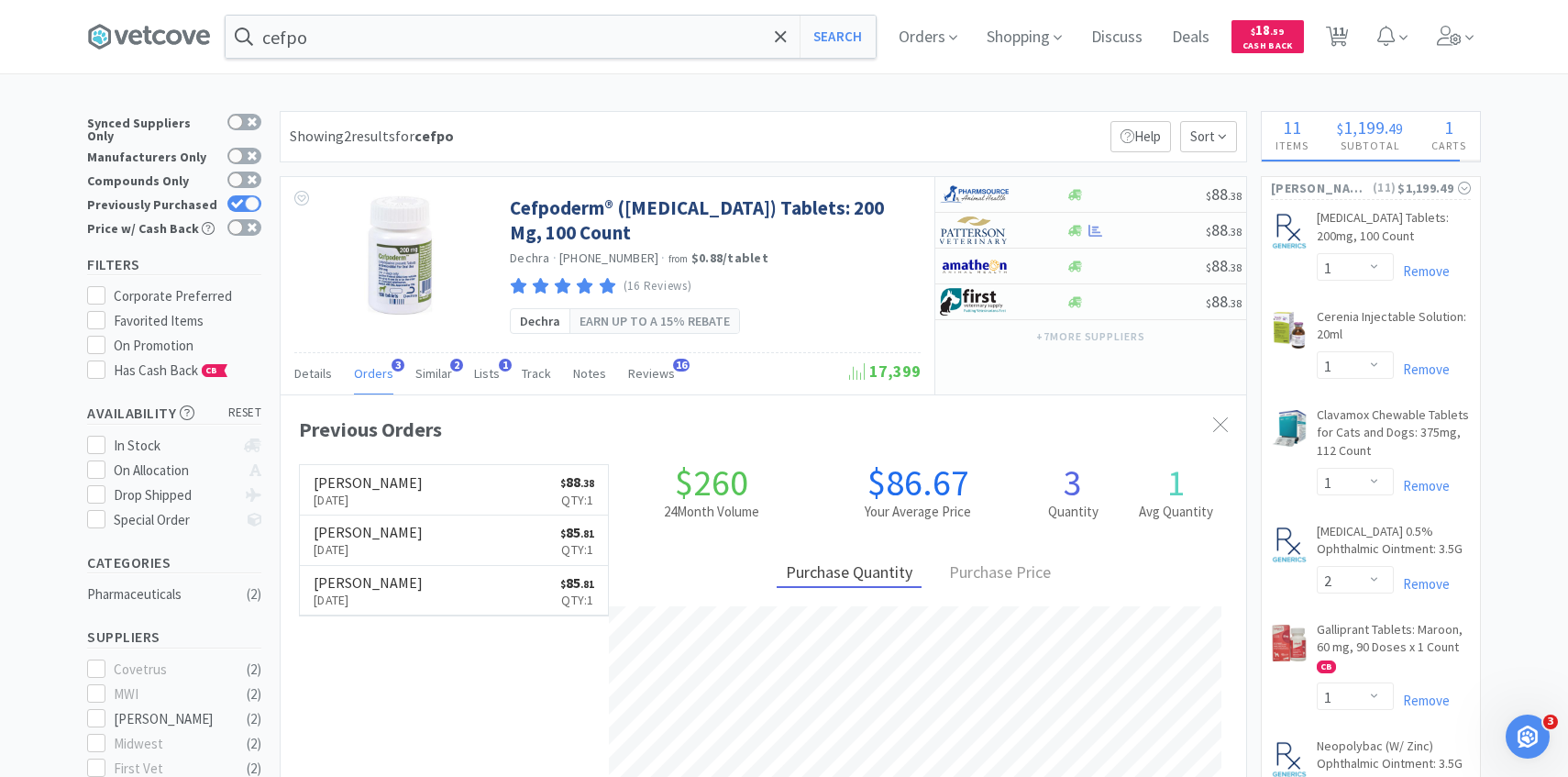
select select "2"
select select "1"
select select "6"
select select "5"
select select "1"
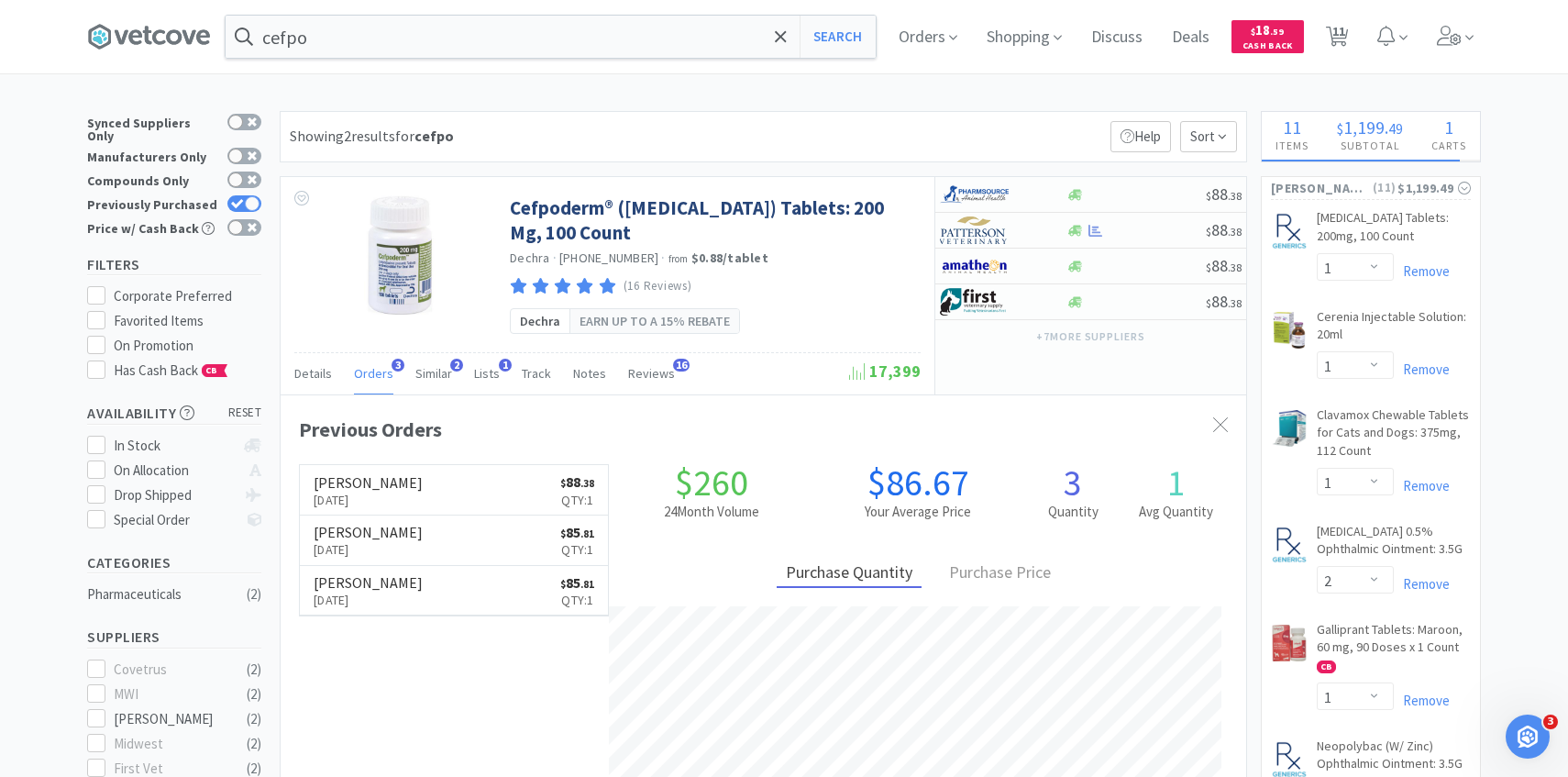
select select "2"
select select "1"
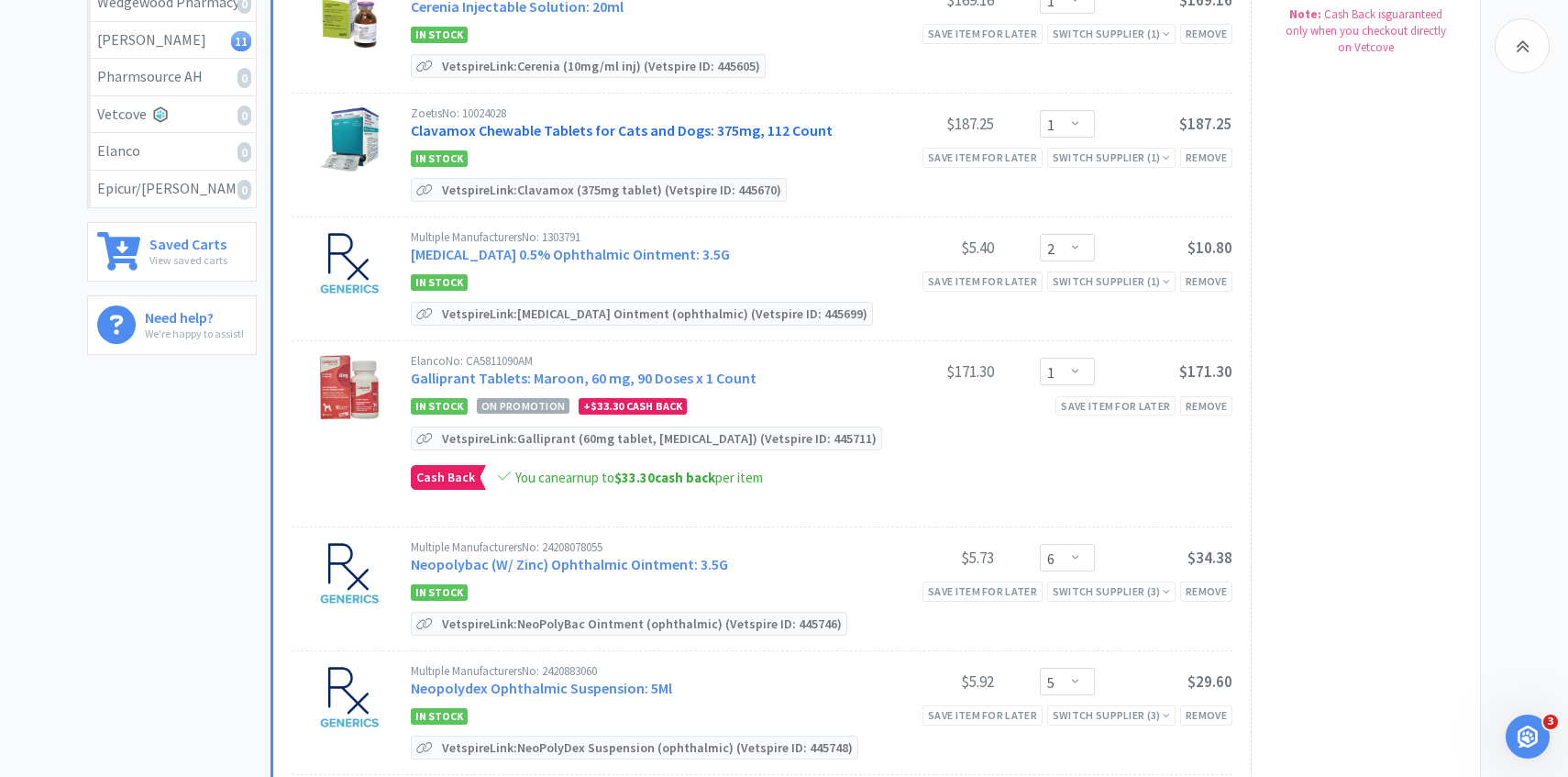
scroll to position [449, 0]
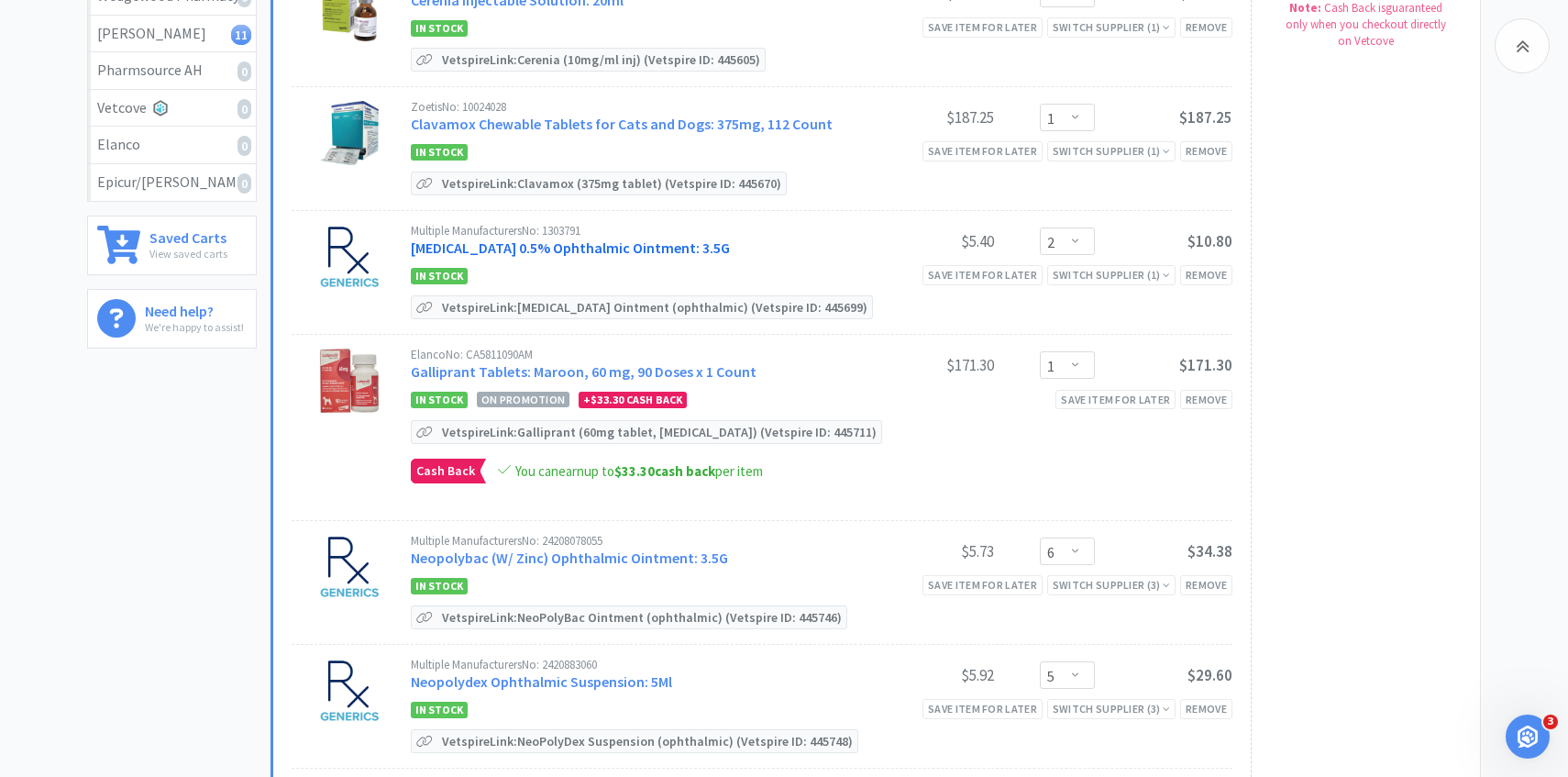
click at [559, 247] on link "Erythromycin 0.5% Ophthalmic Ointment: 3.5G" at bounding box center [570, 248] width 319 height 18
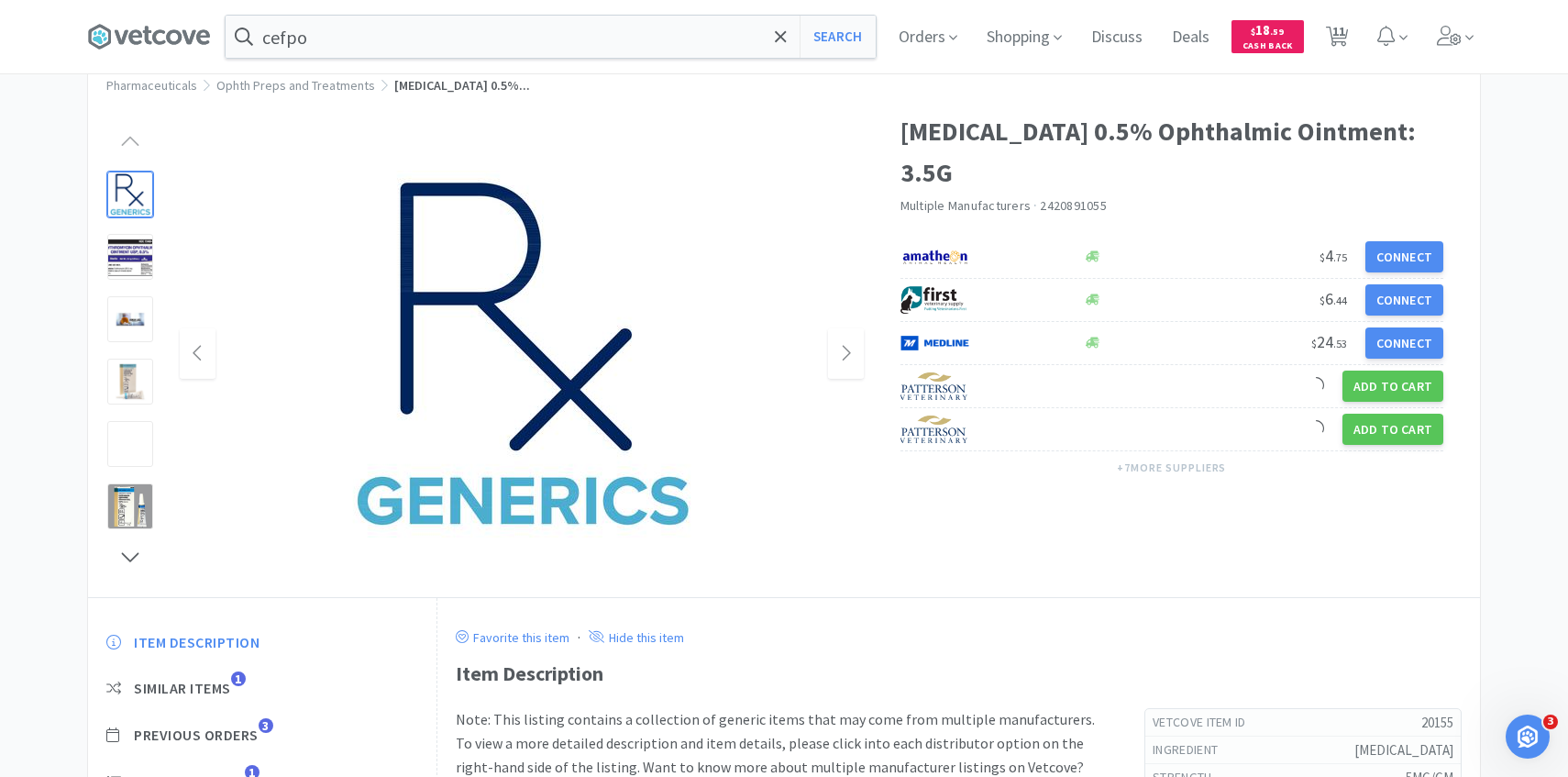
scroll to position [106, 0]
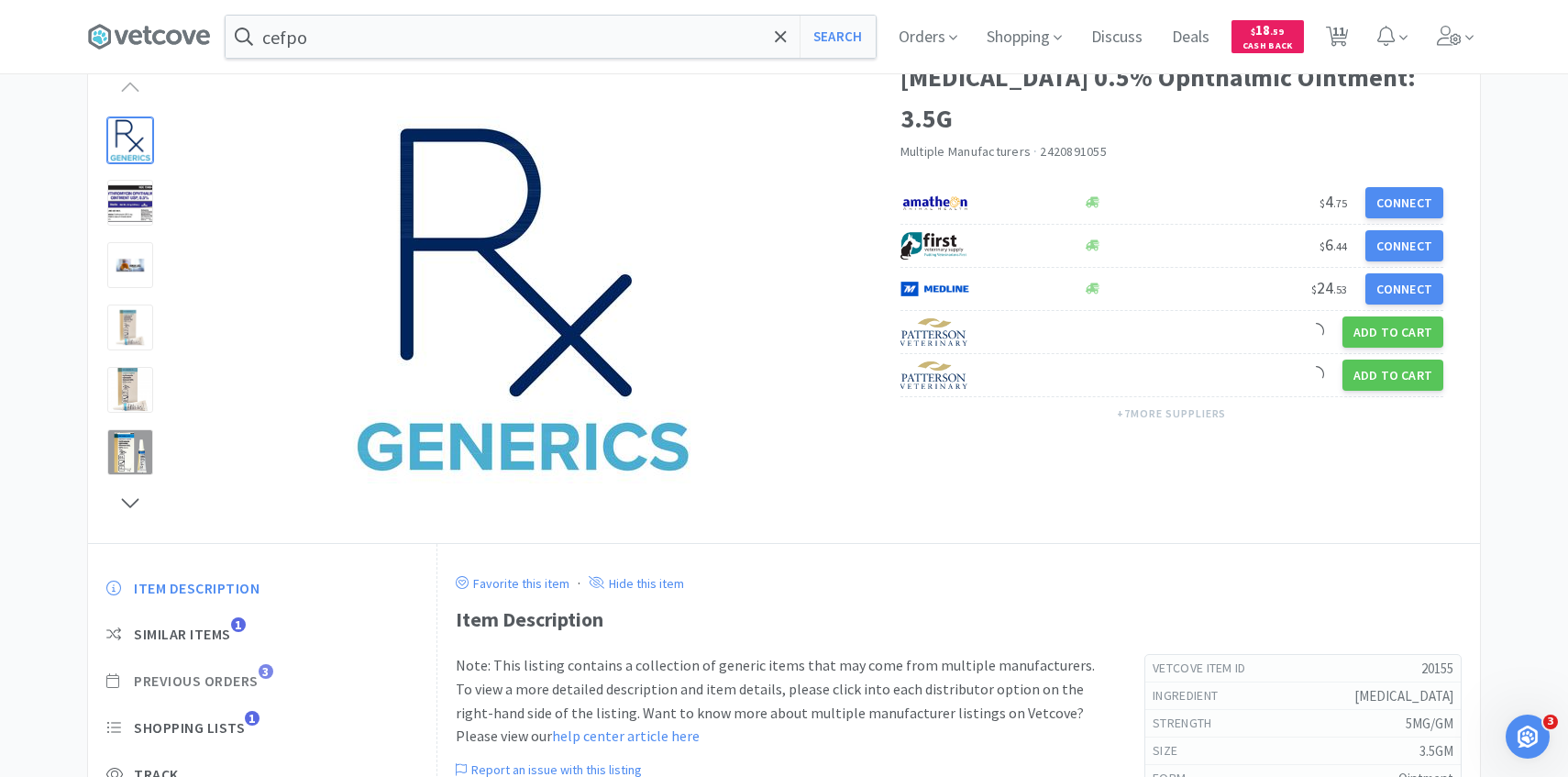
click at [253, 683] on span "Previous Orders" at bounding box center [196, 681] width 125 height 19
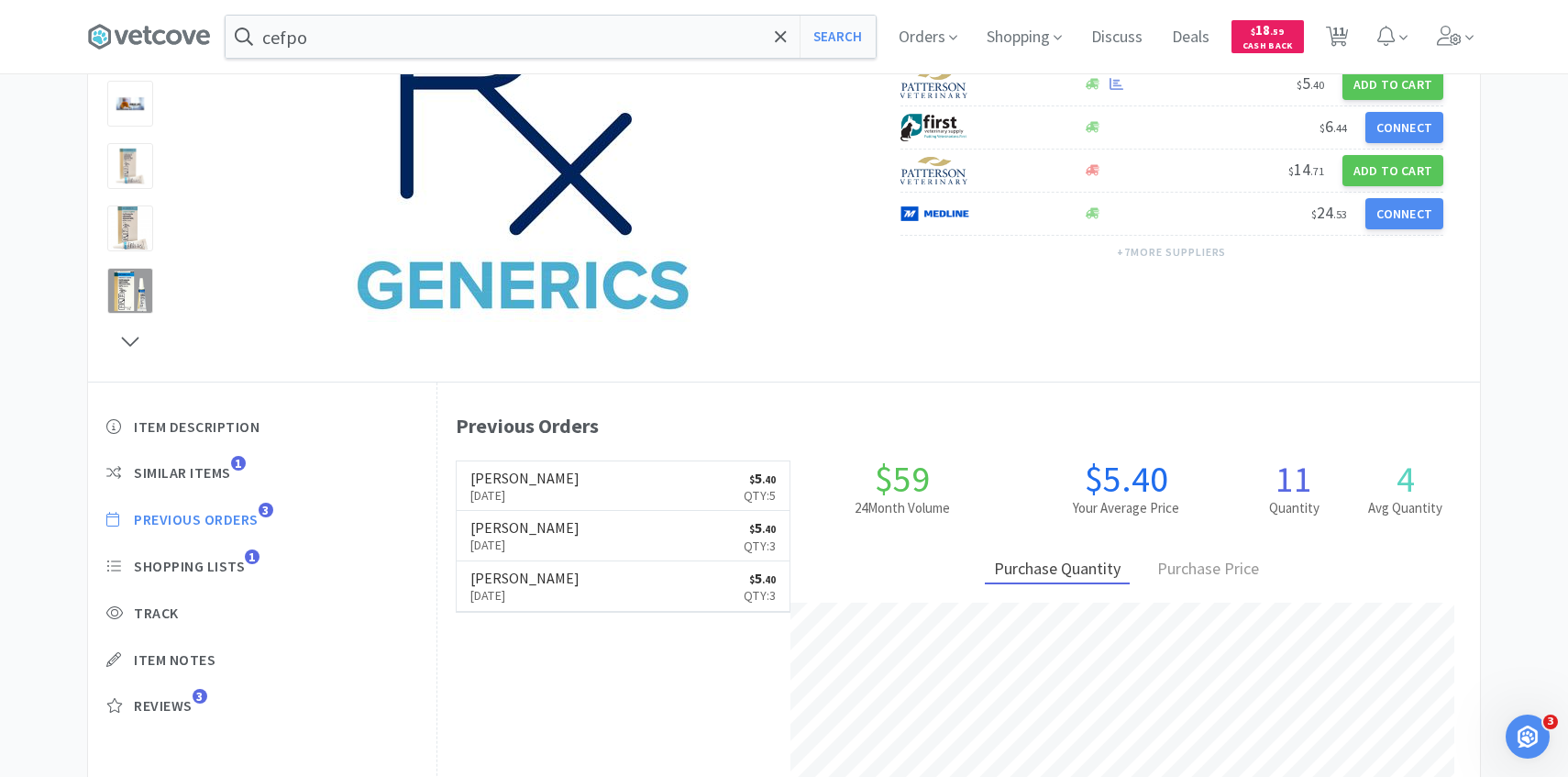
scroll to position [504, 1043]
select select "1"
select select "2"
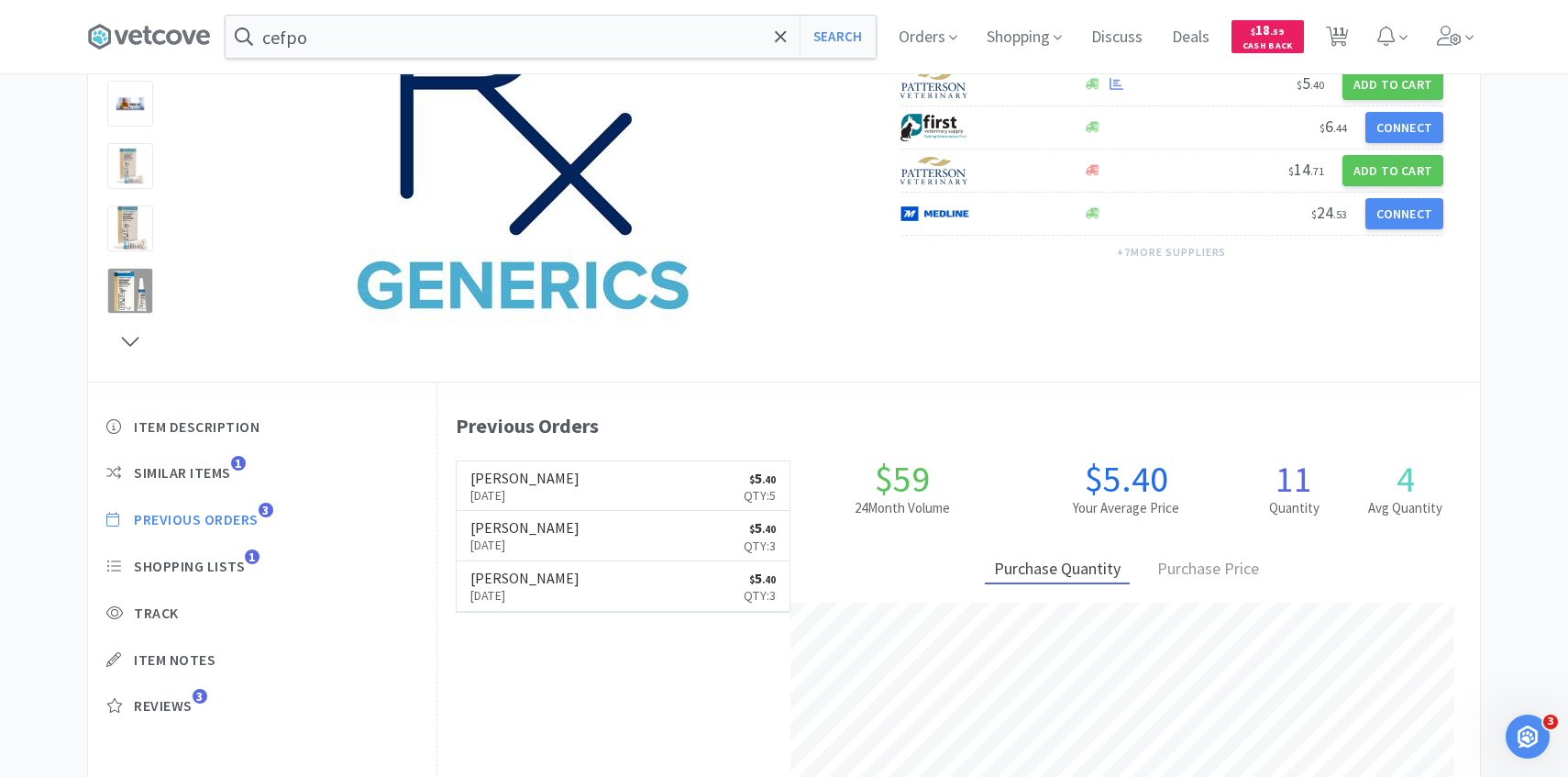
select select "1"
select select "6"
select select "5"
select select "1"
select select "2"
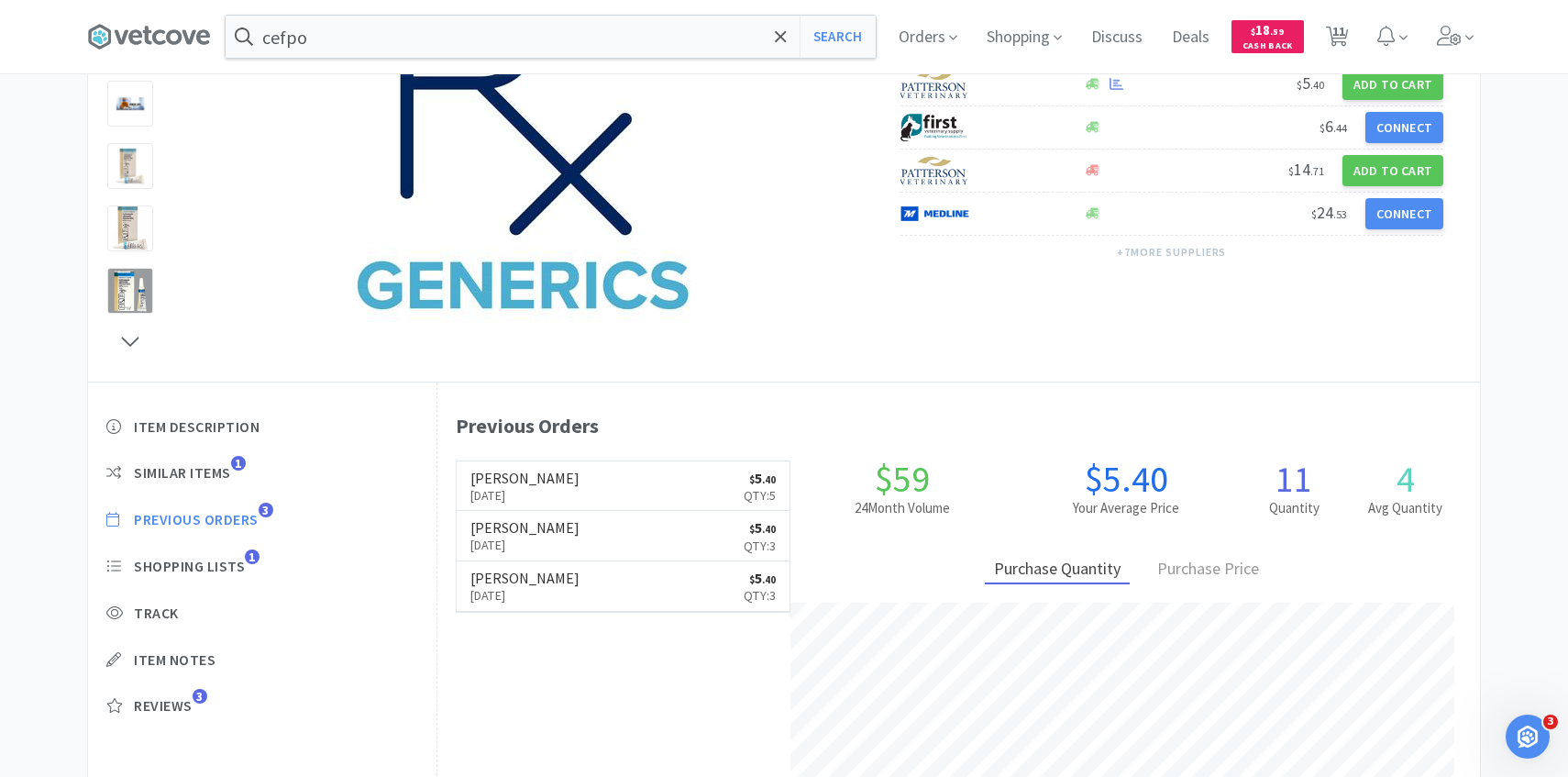
select select "1"
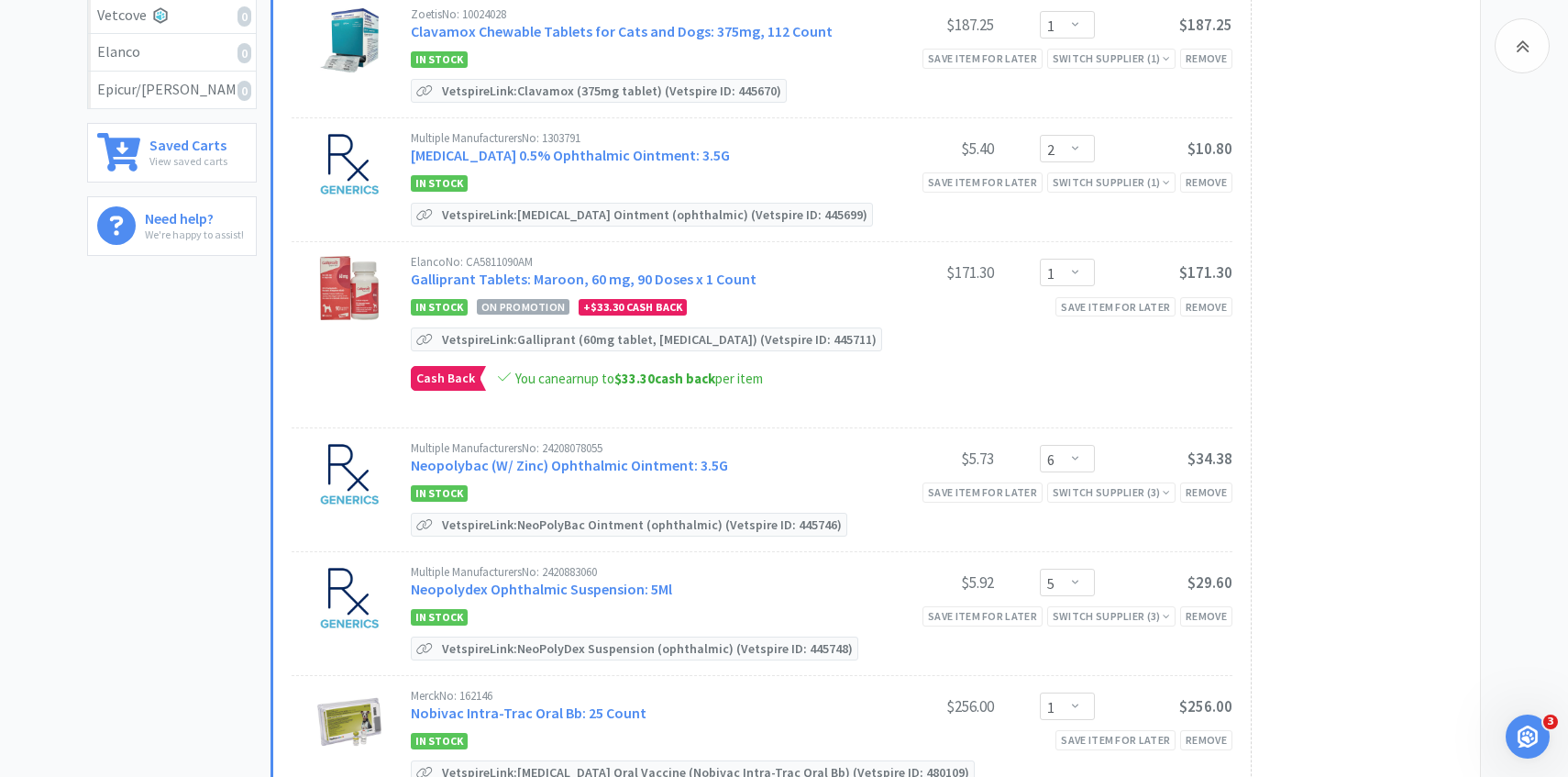
scroll to position [550, 0]
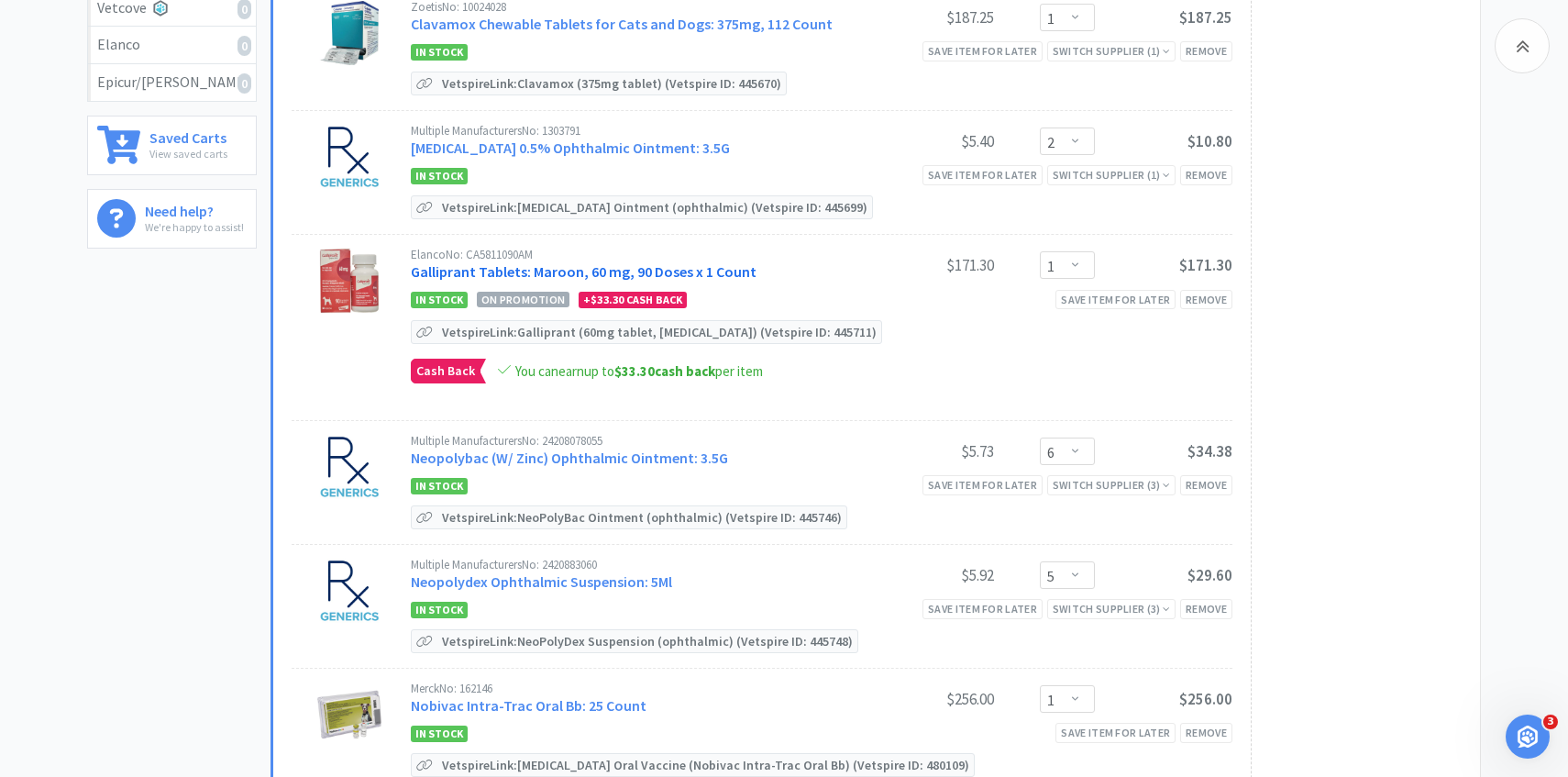
click at [686, 270] on link "Galliprant Tablets: Maroon, 60 mg, 90 Doses x 1 Count" at bounding box center [583, 271] width 346 height 18
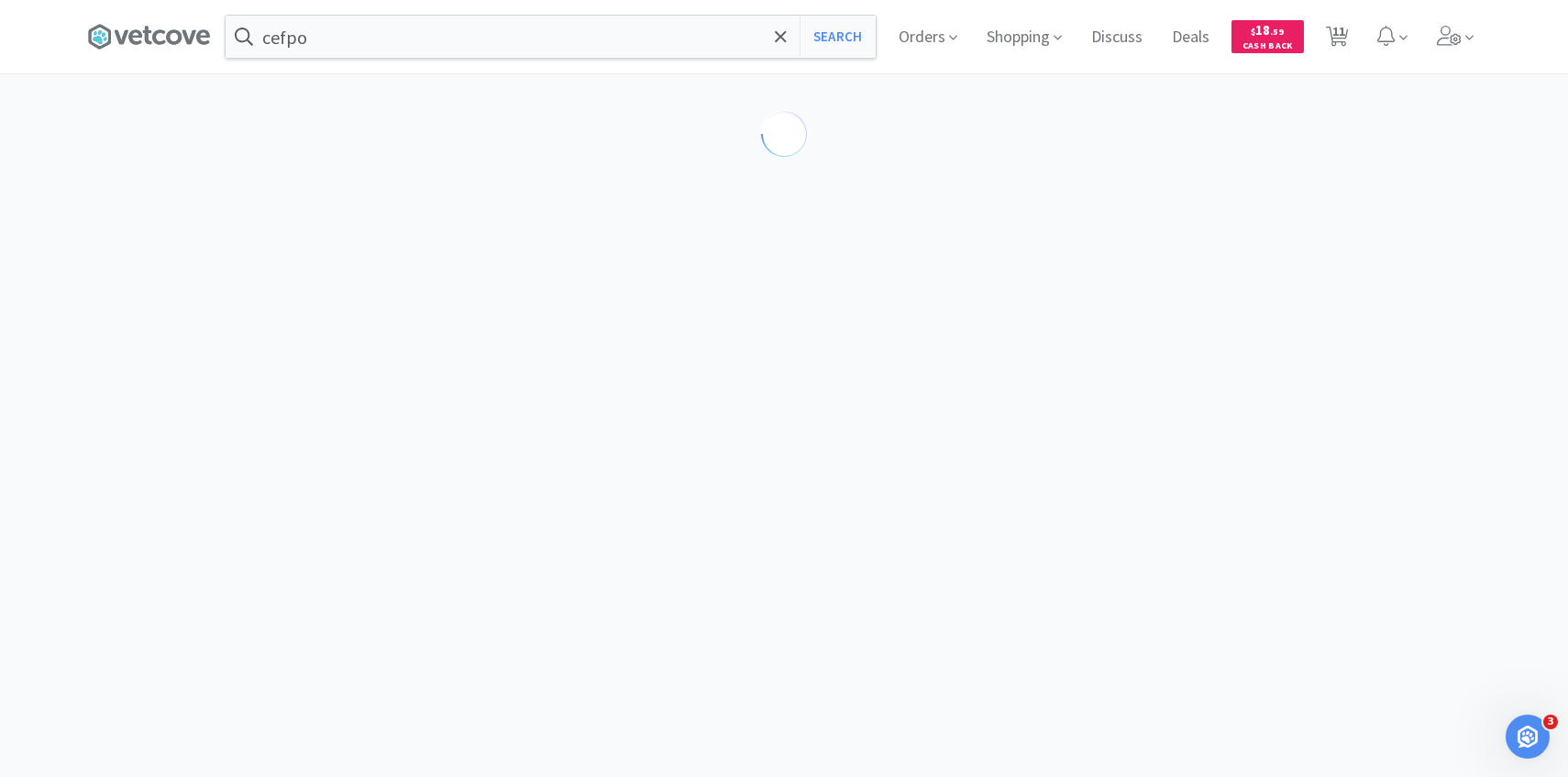
select select "209899"
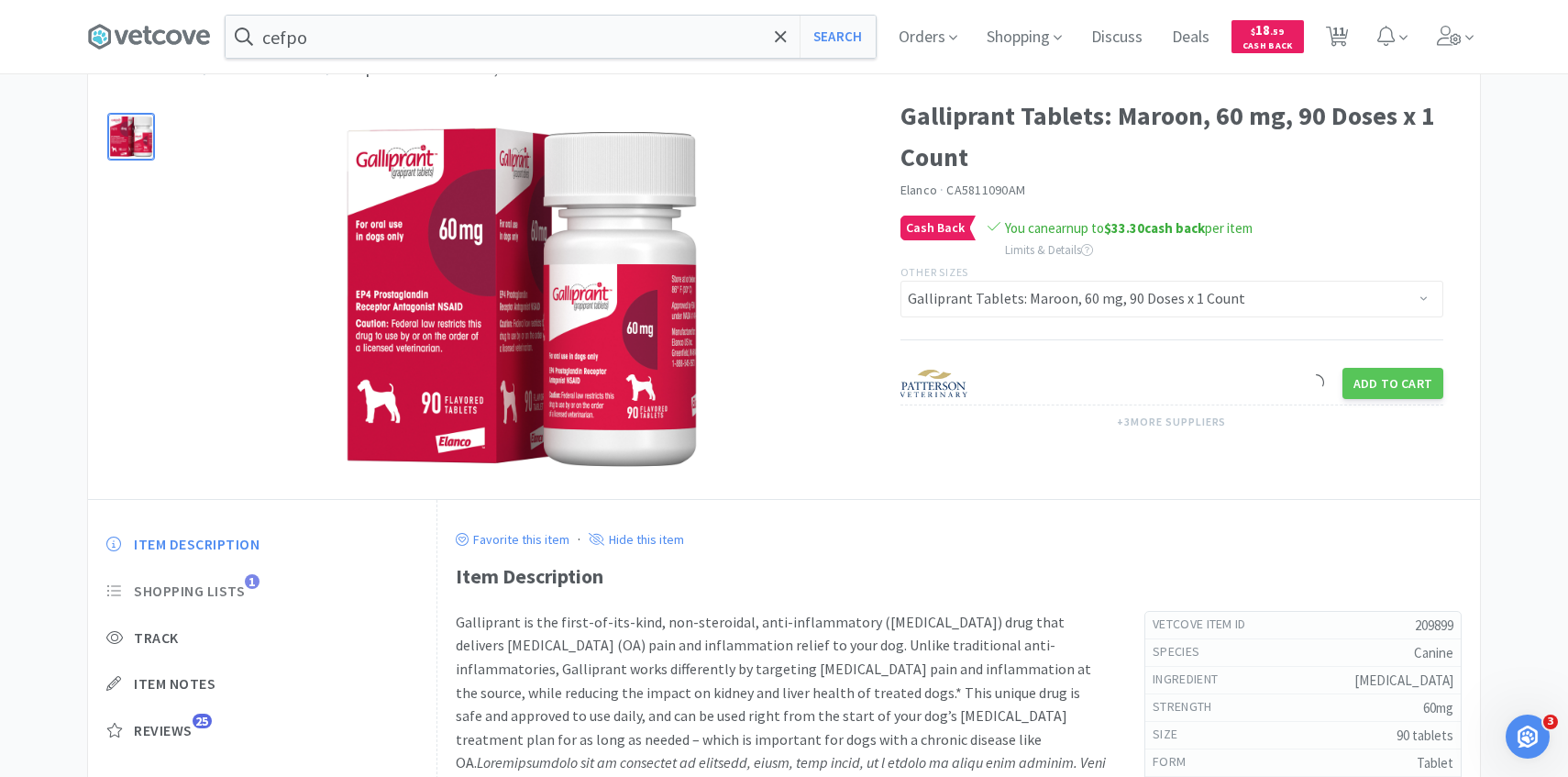
scroll to position [89, 0]
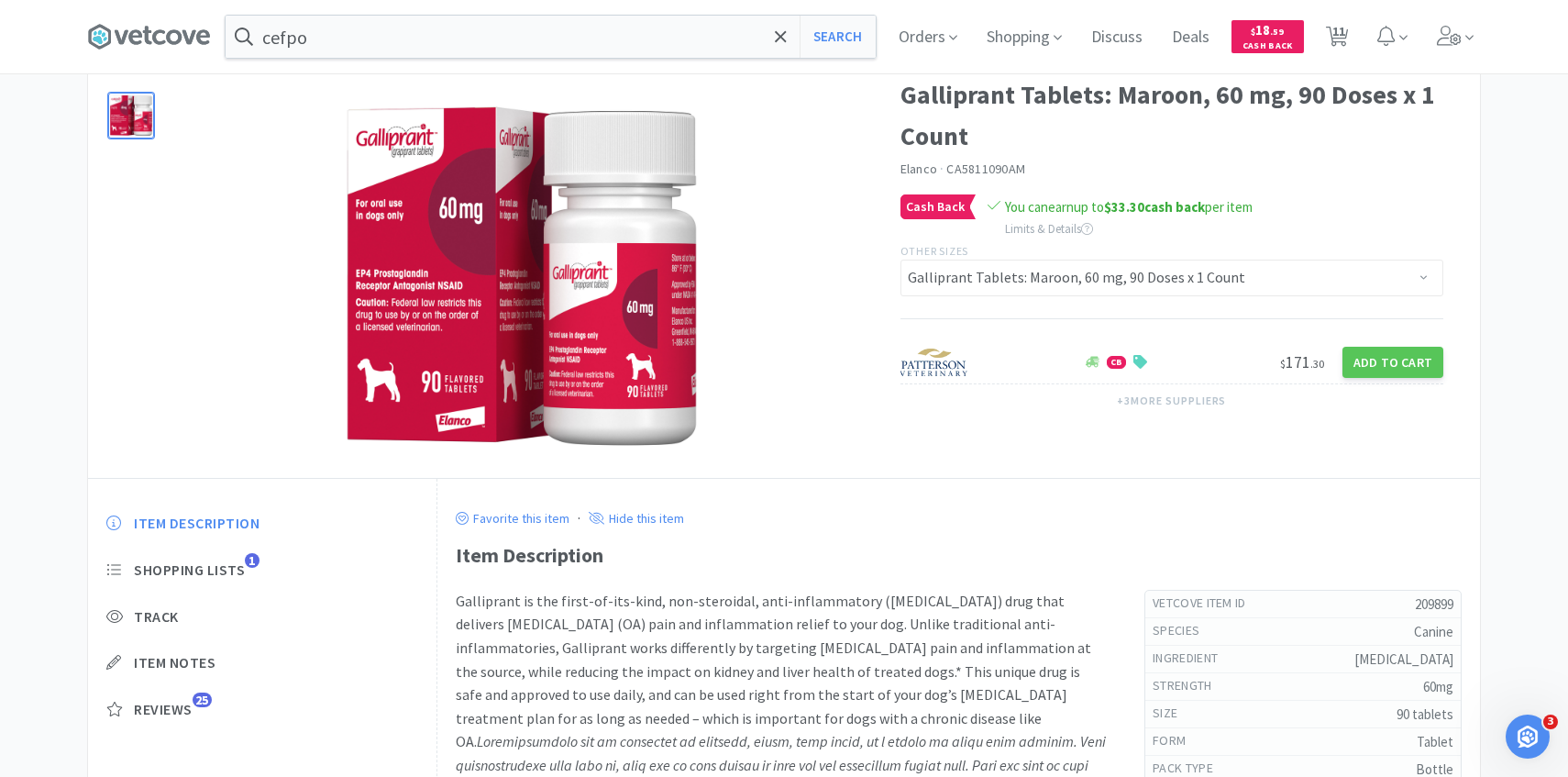
select select "1"
select select "2"
select select "1"
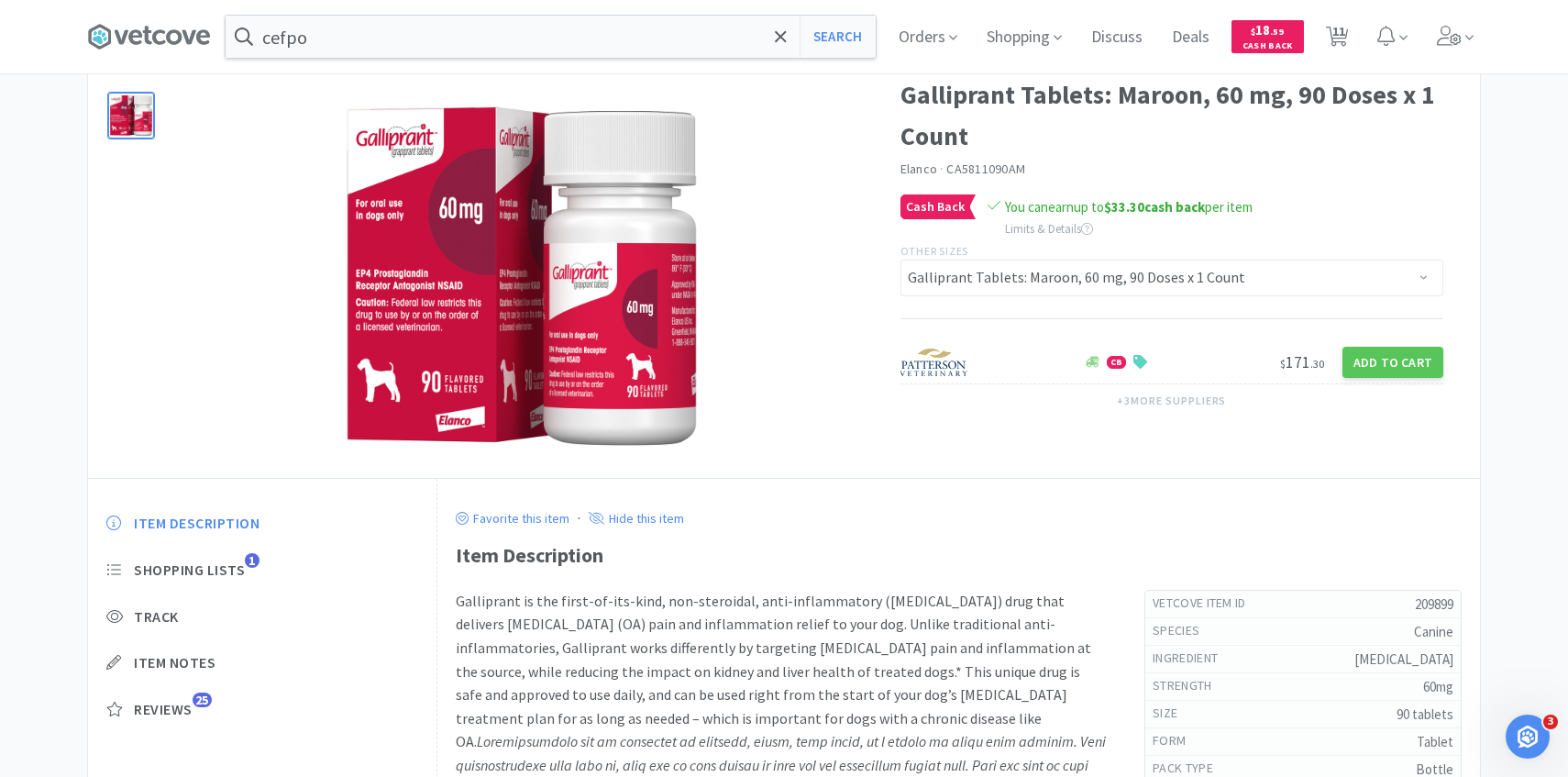
select select "6"
select select "5"
select select "1"
select select "2"
select select "1"
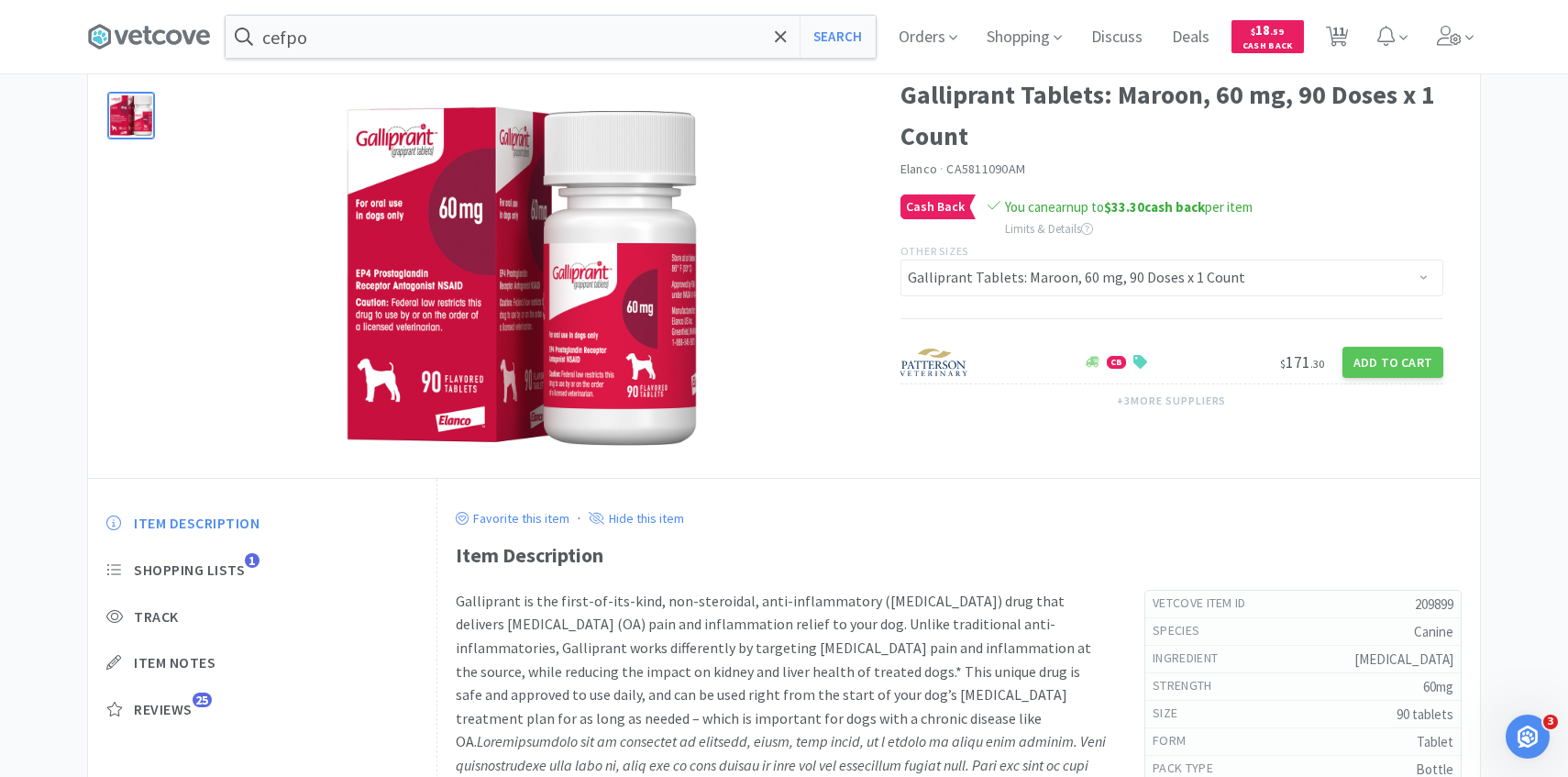
select select "1"
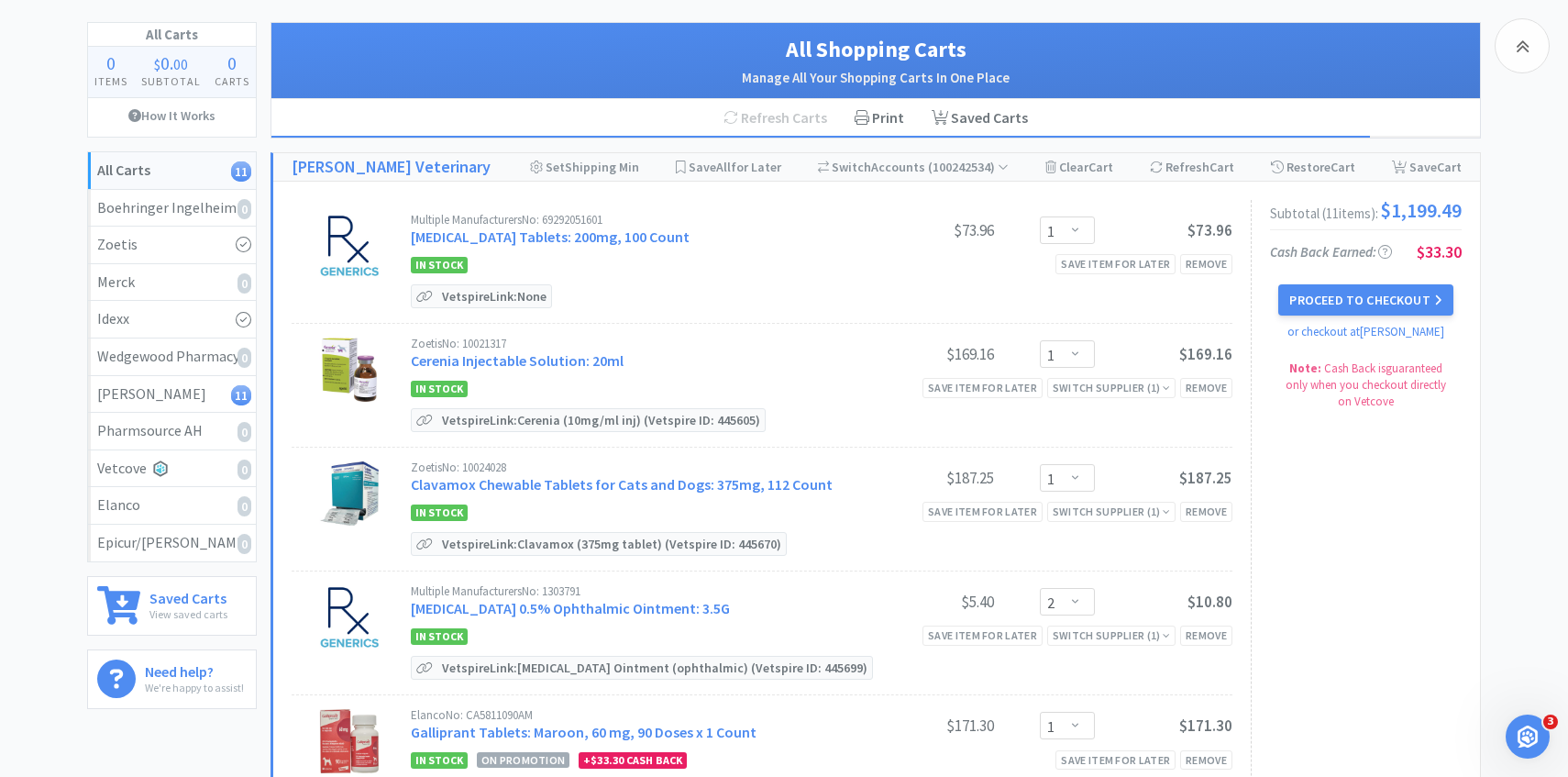
scroll to position [550, 0]
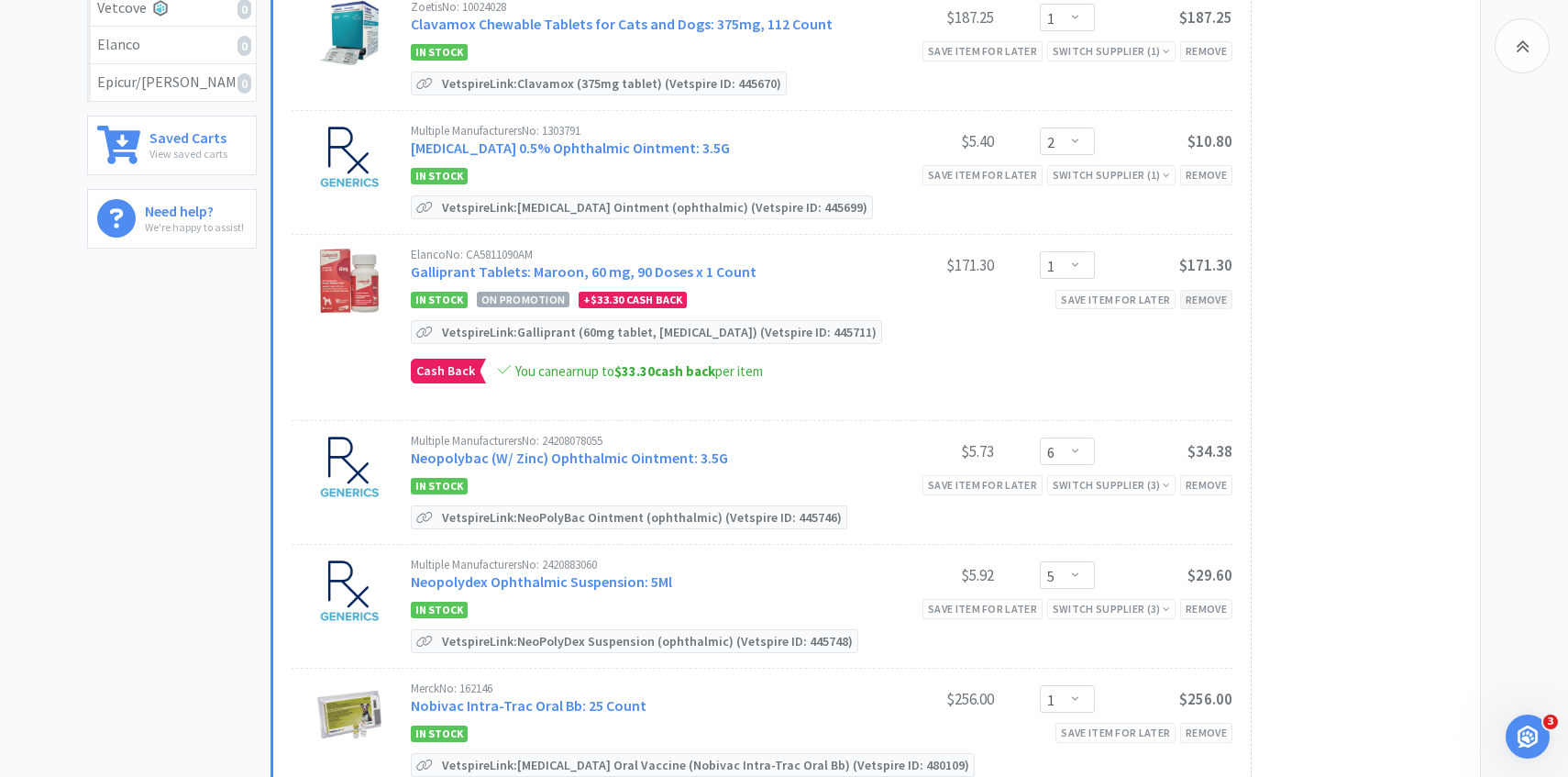
click at [1230, 299] on div "Remove" at bounding box center [1206, 299] width 53 height 19
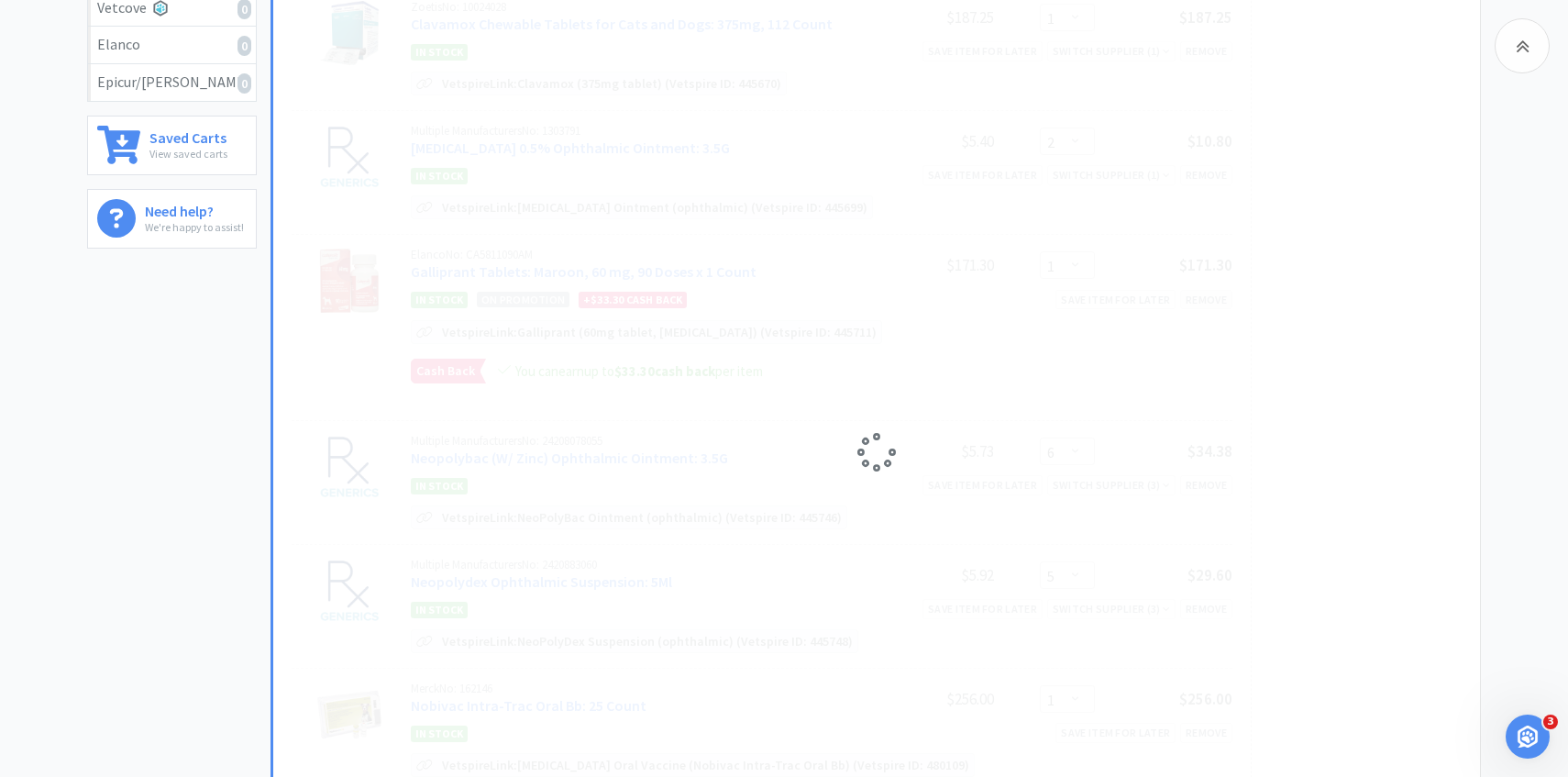
select select "6"
select select "5"
select select "1"
select select "2"
select select "1"
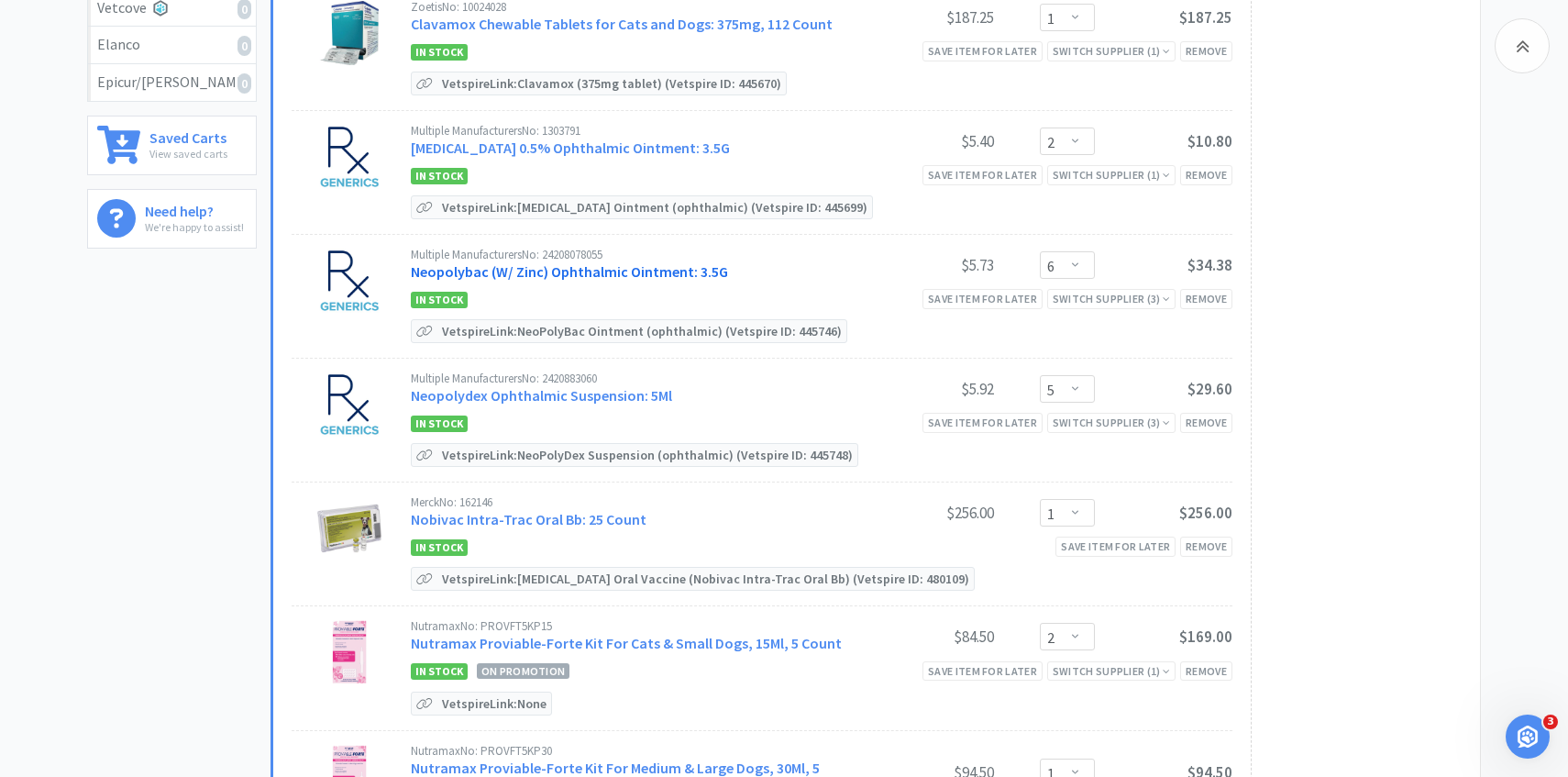
click at [632, 271] on link "Neopolybac (W/ Zinc) Ophthalmic Ointment: 3.5G" at bounding box center [569, 271] width 317 height 18
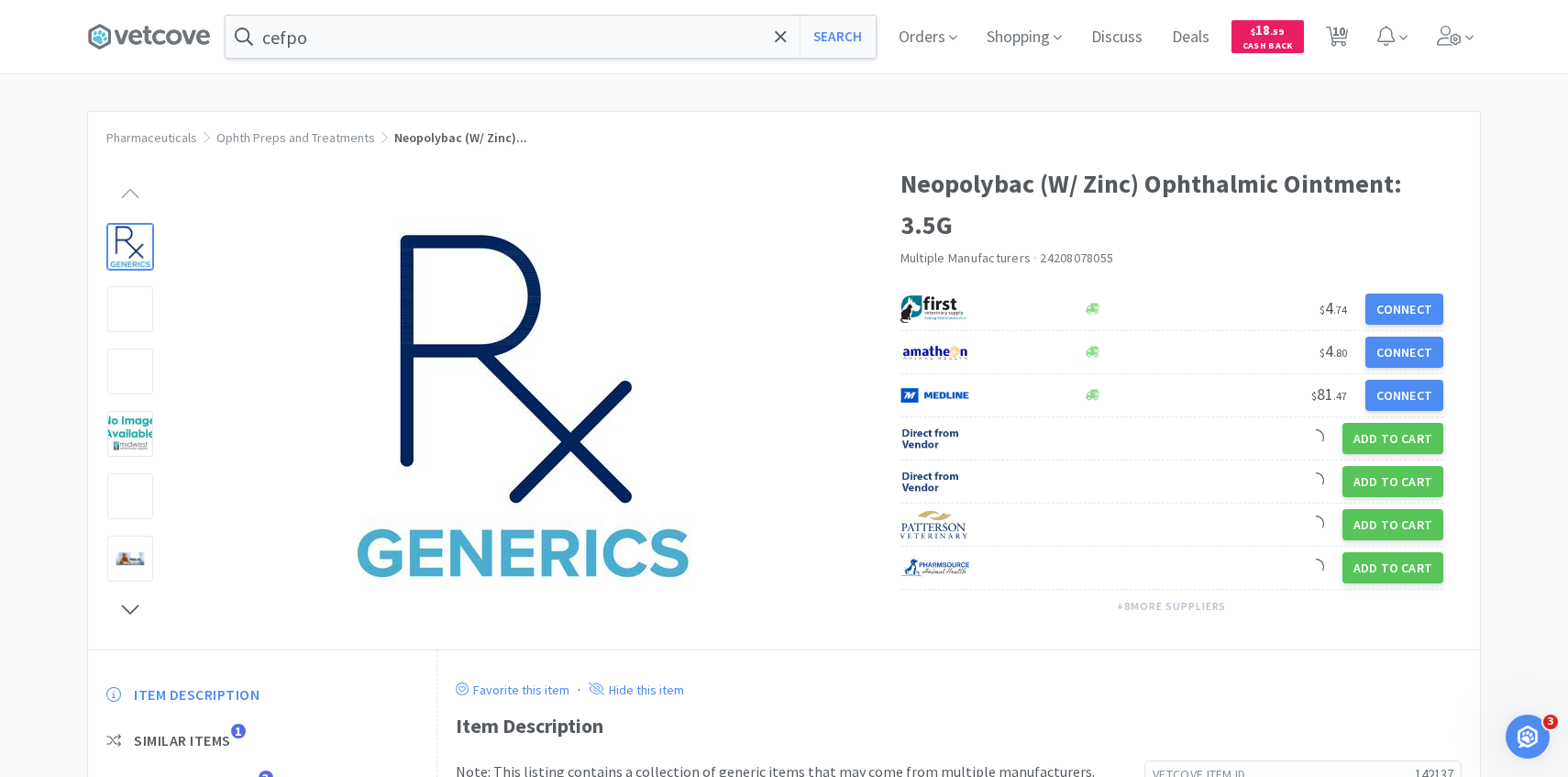
scroll to position [62, 0]
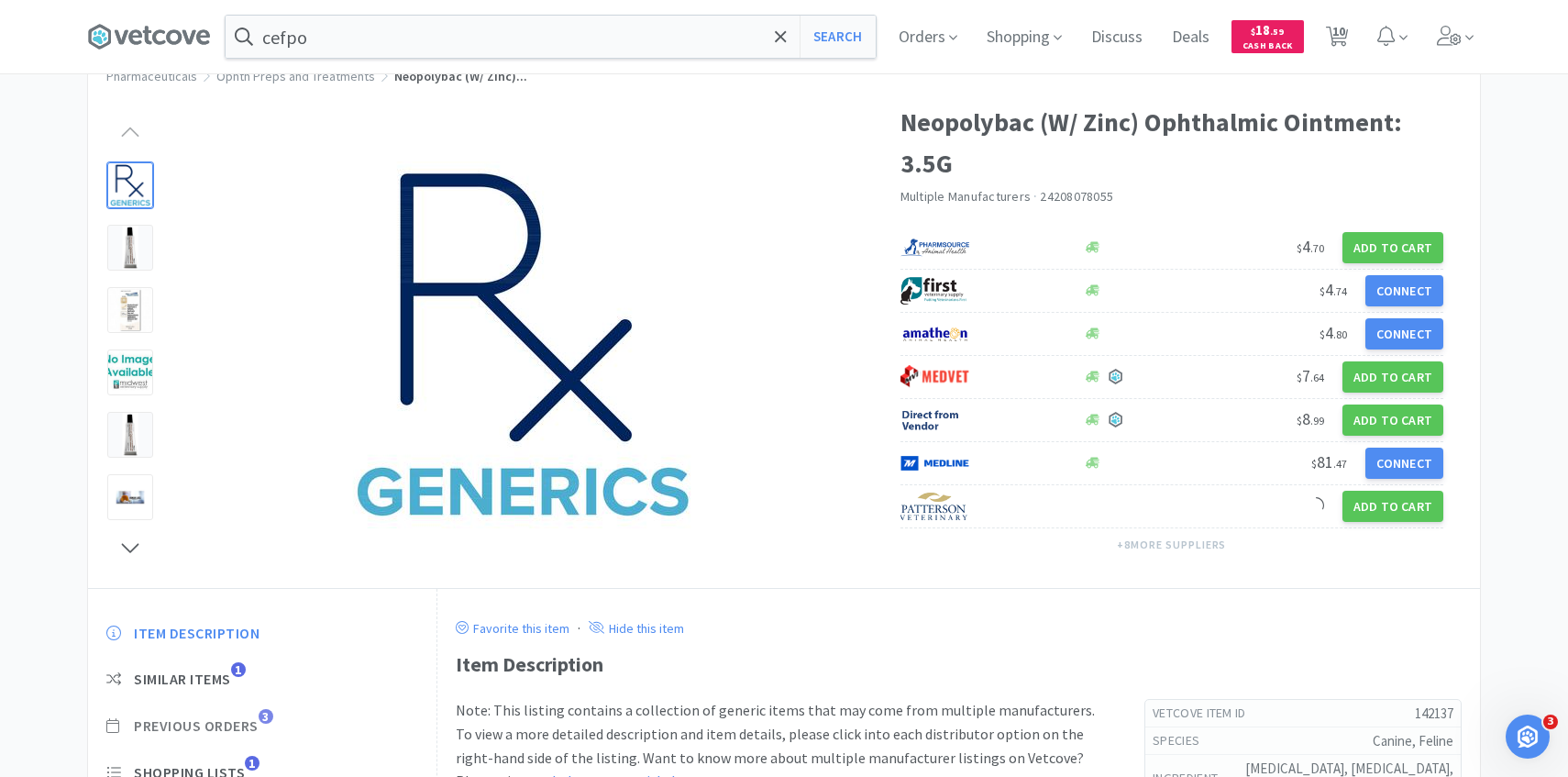
click at [253, 724] on span "Previous Orders" at bounding box center [196, 726] width 125 height 19
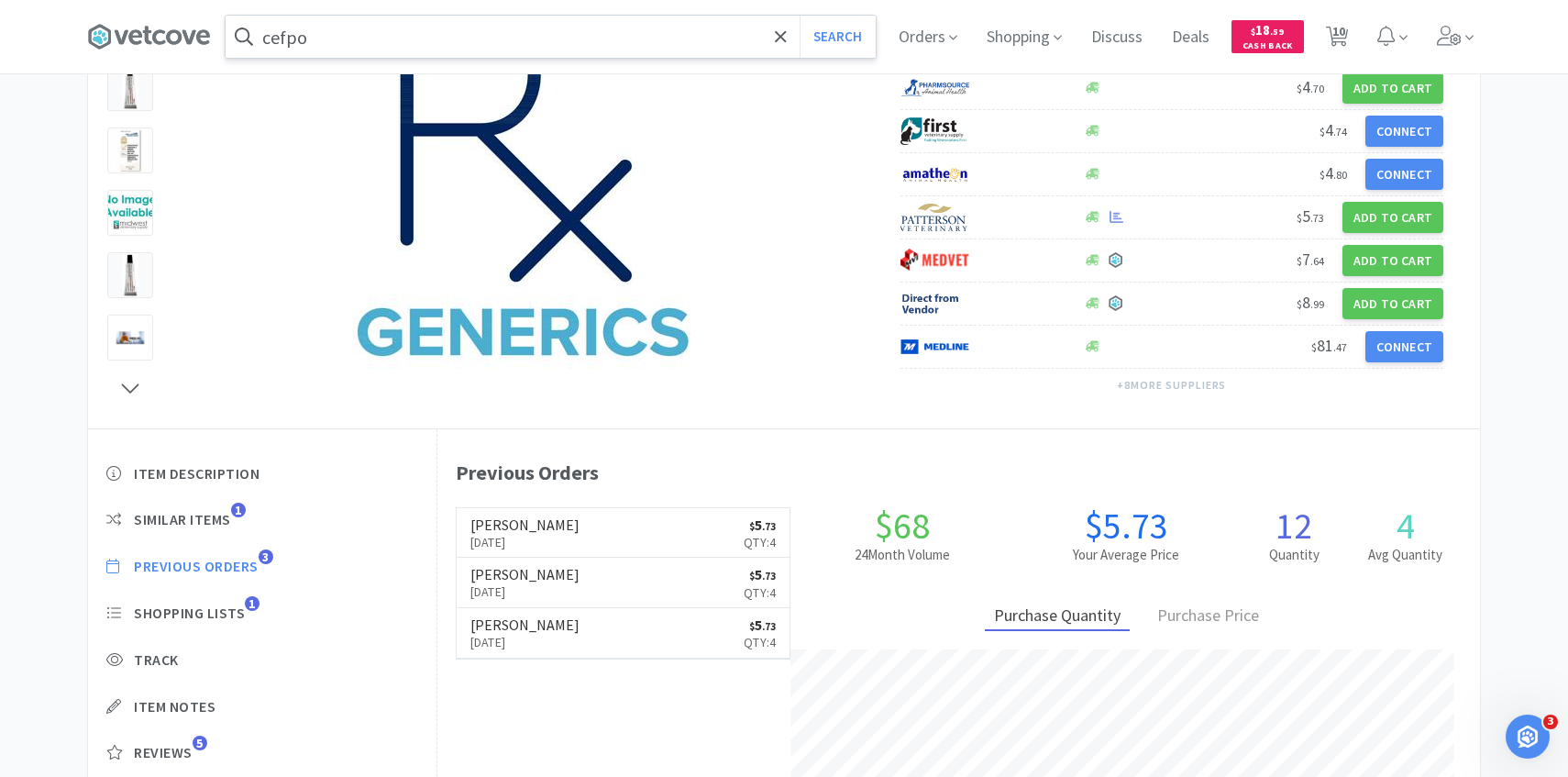
scroll to position [504, 1043]
select select "1"
select select "2"
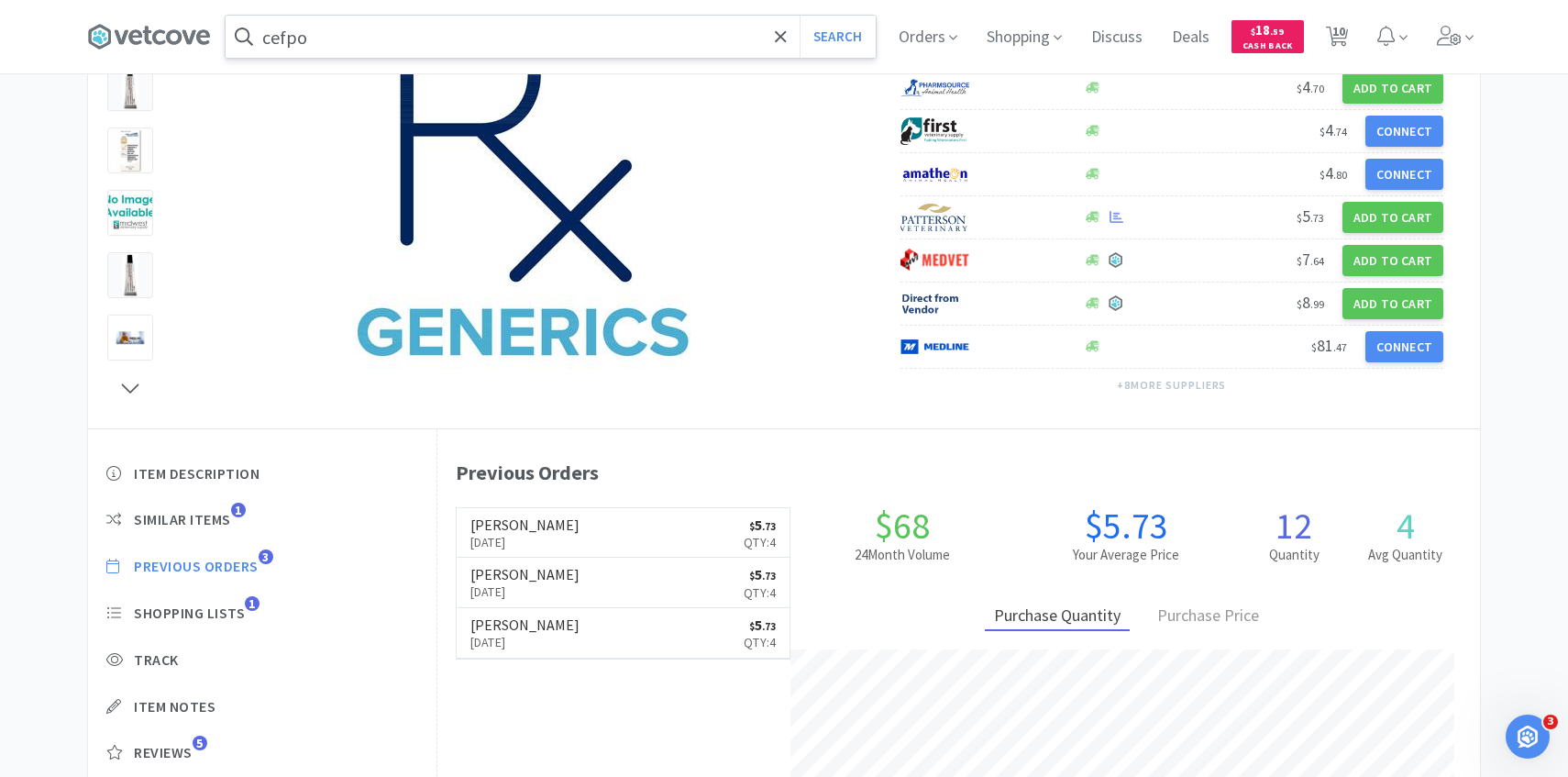
select select "6"
select select "5"
select select "1"
select select "2"
select select "1"
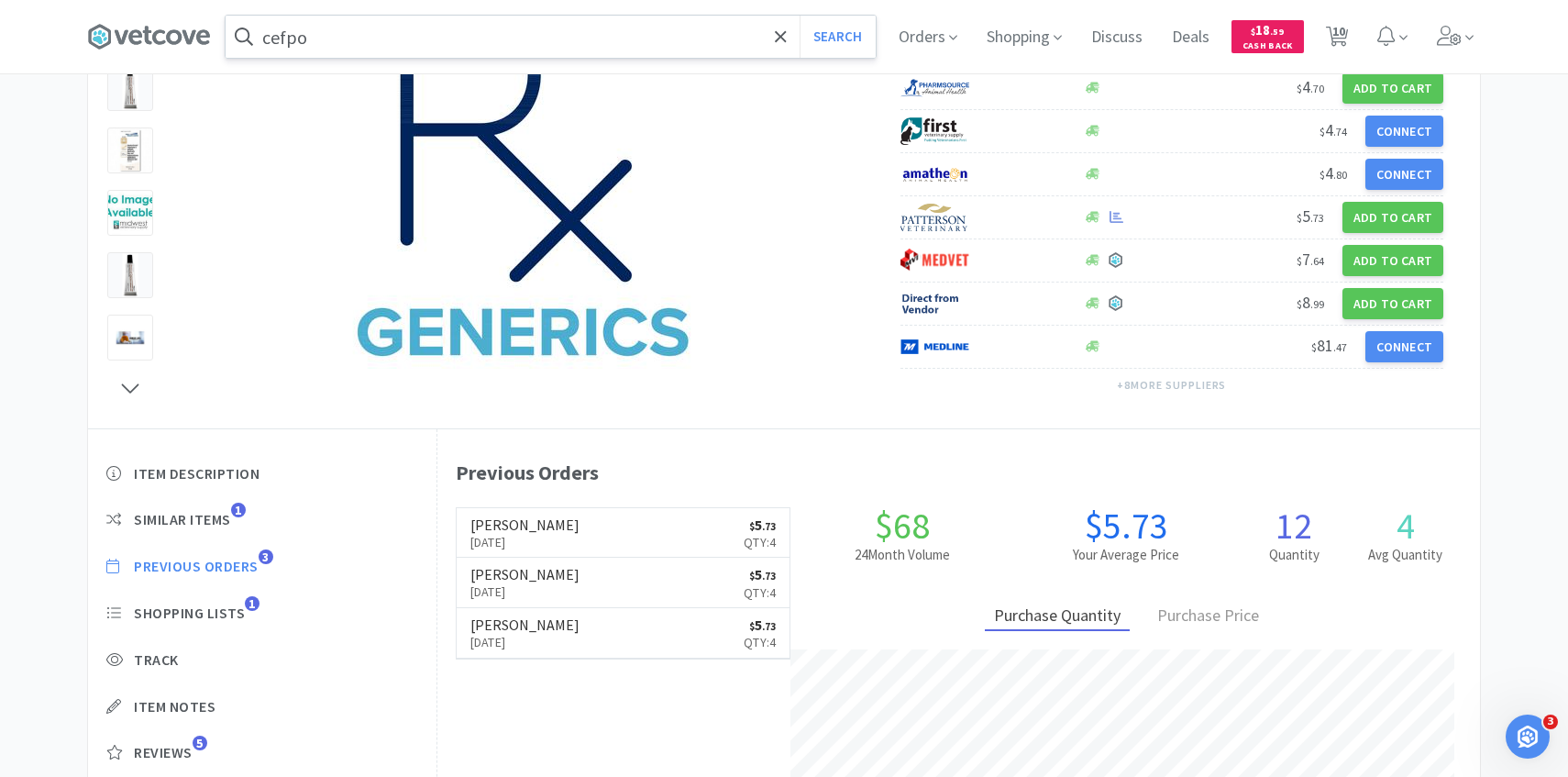
select select "1"
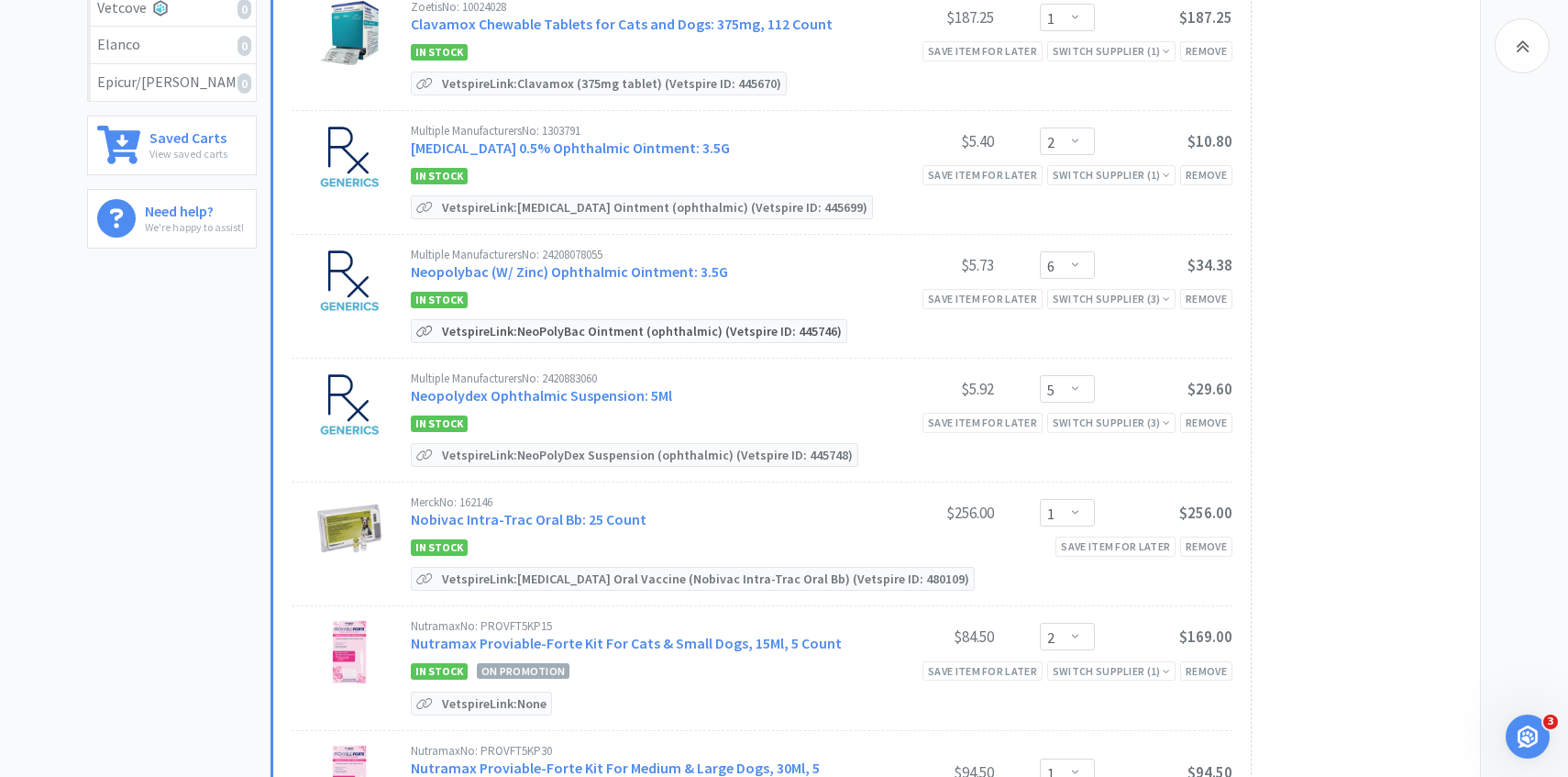
scroll to position [642, 0]
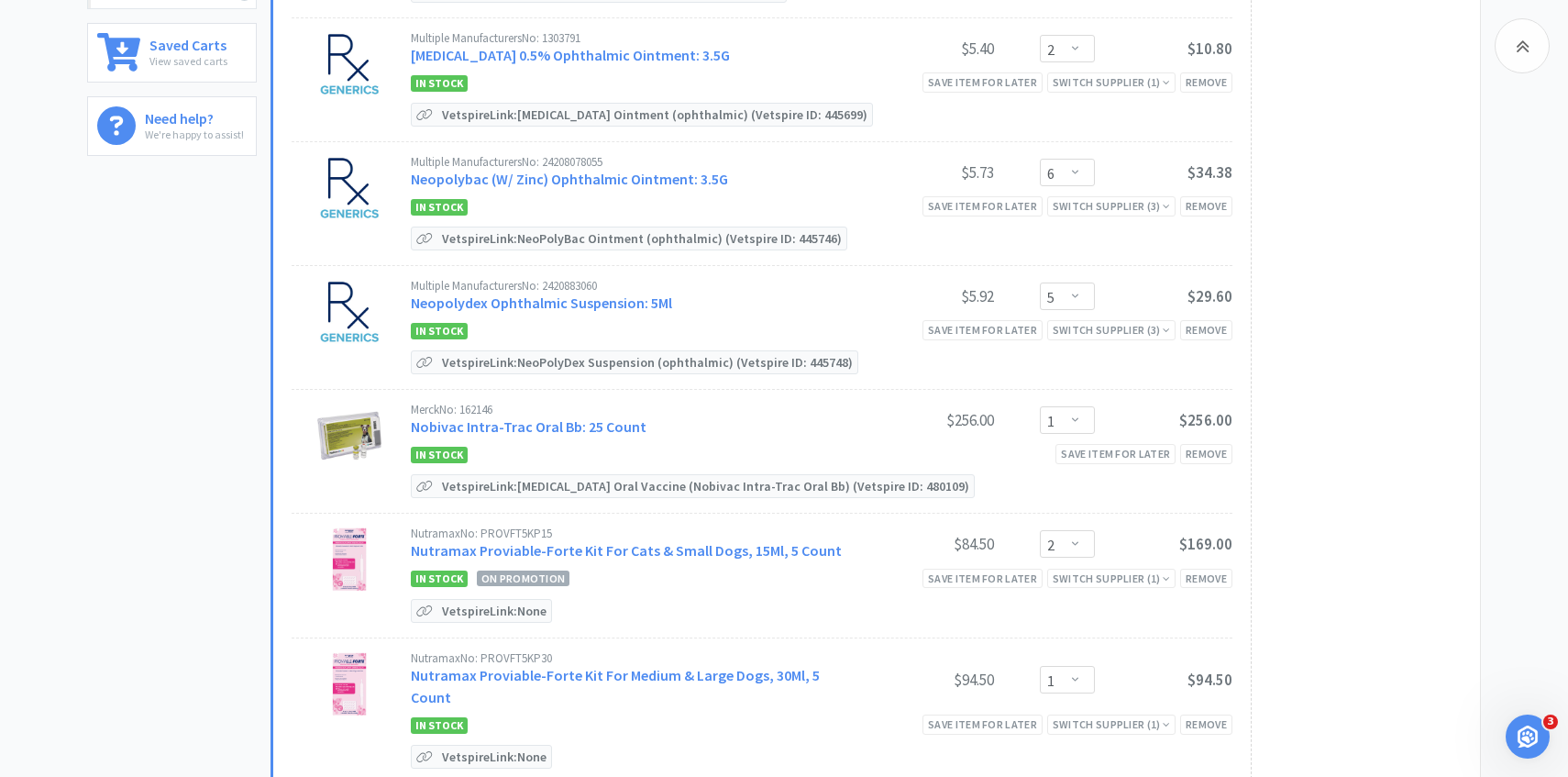
click at [593, 167] on div "Multiple Manufacturers No: 24208078055 Neopolybac (W/ Zinc) Ophthalmic Ointment…" at bounding box center [633, 173] width 445 height 34
click at [589, 177] on link "Neopolybac (W/ Zinc) Ophthalmic Ointment: 3.5G" at bounding box center [569, 179] width 317 height 18
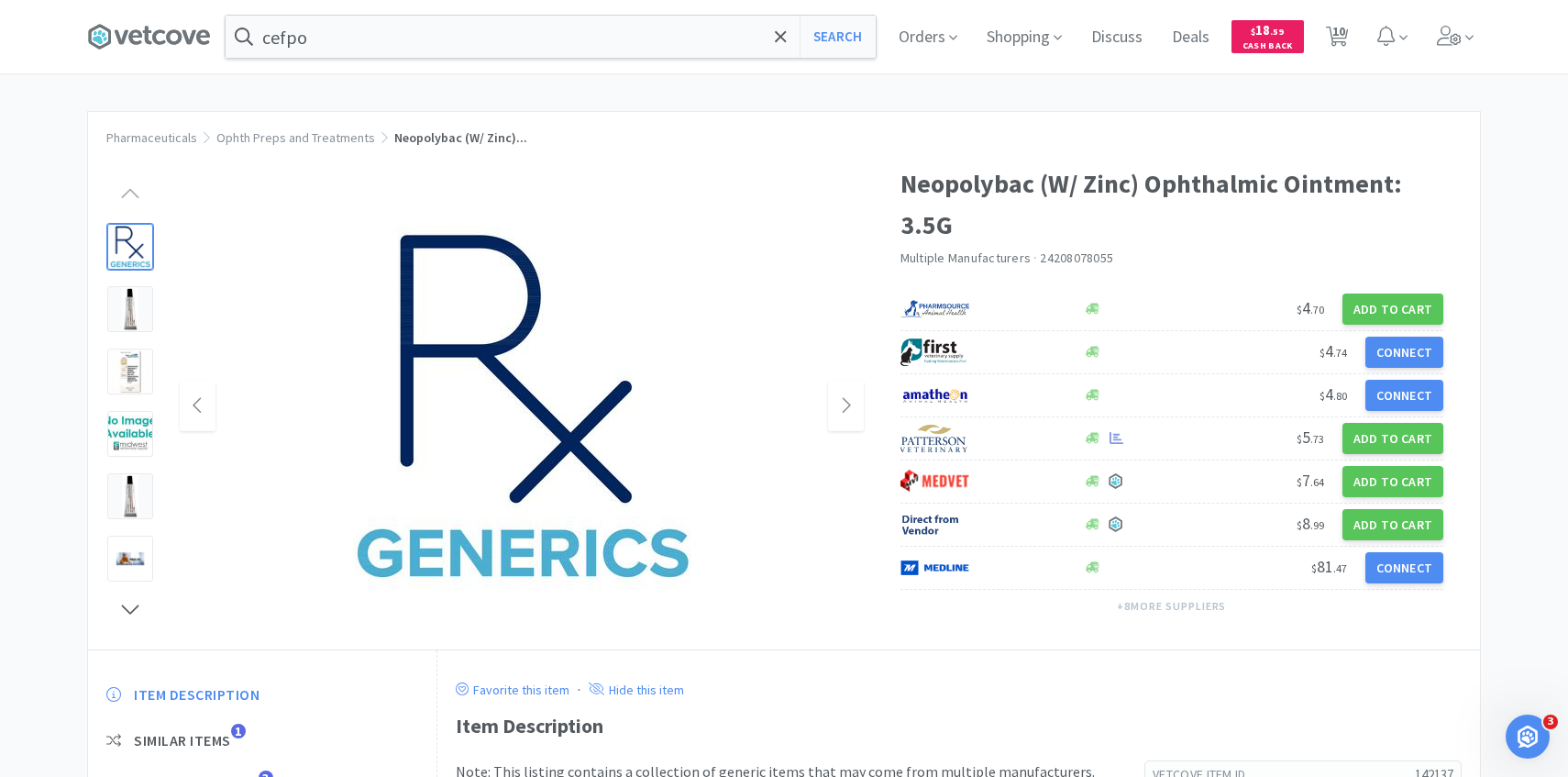
scroll to position [123, 0]
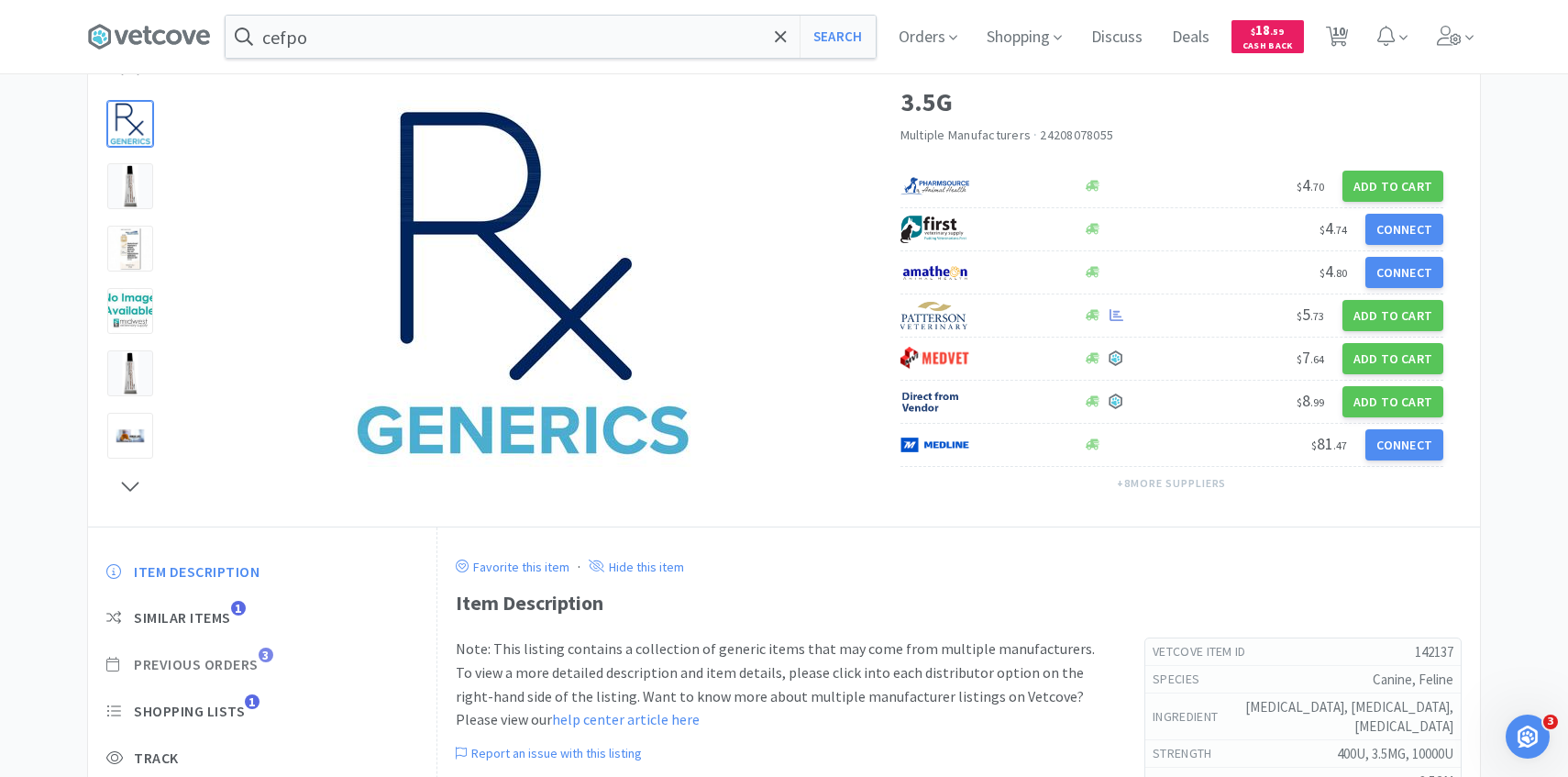
click at [261, 667] on span "Previous Orders 3" at bounding box center [262, 664] width 312 height 19
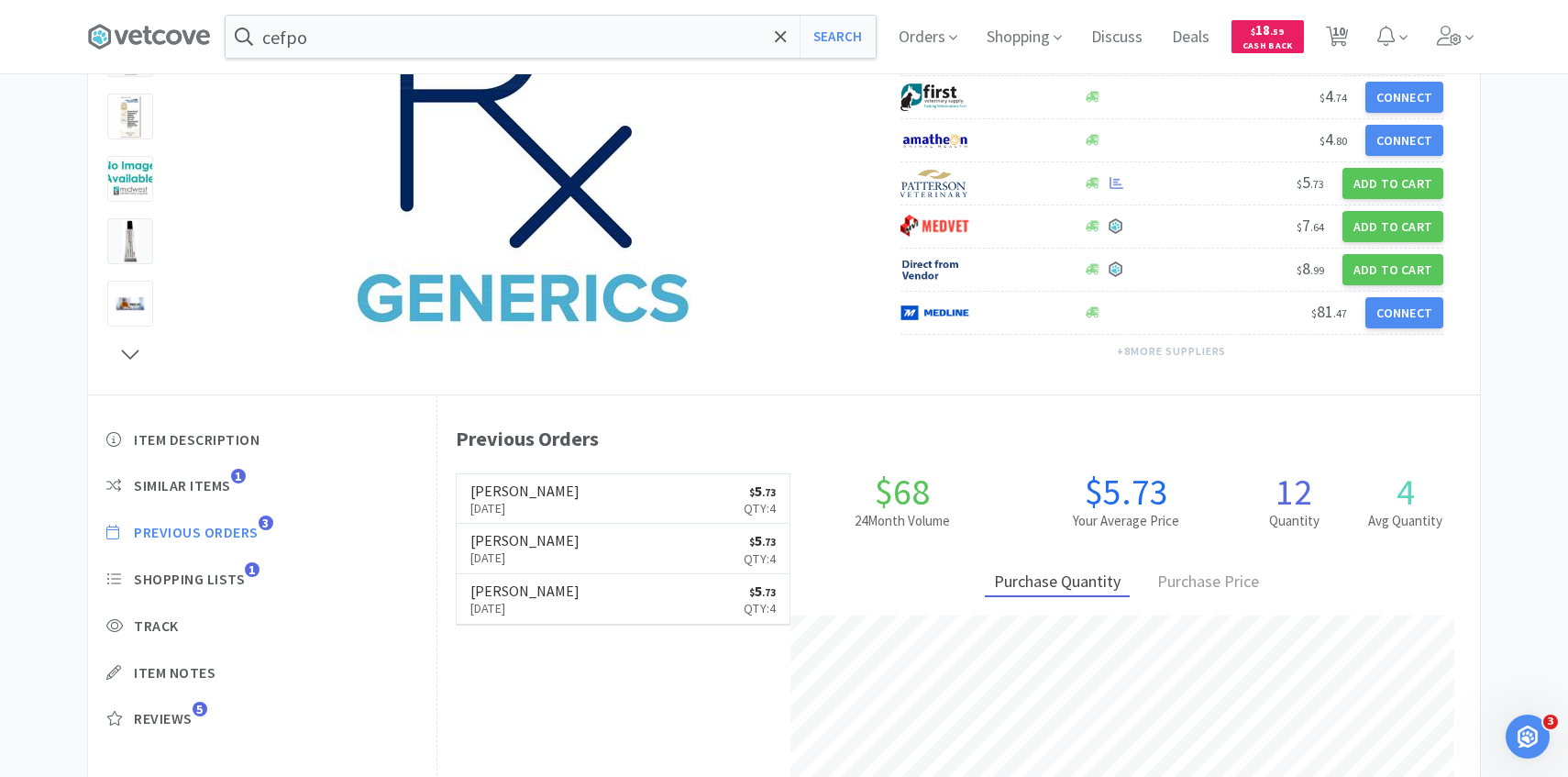
scroll to position [257, 0]
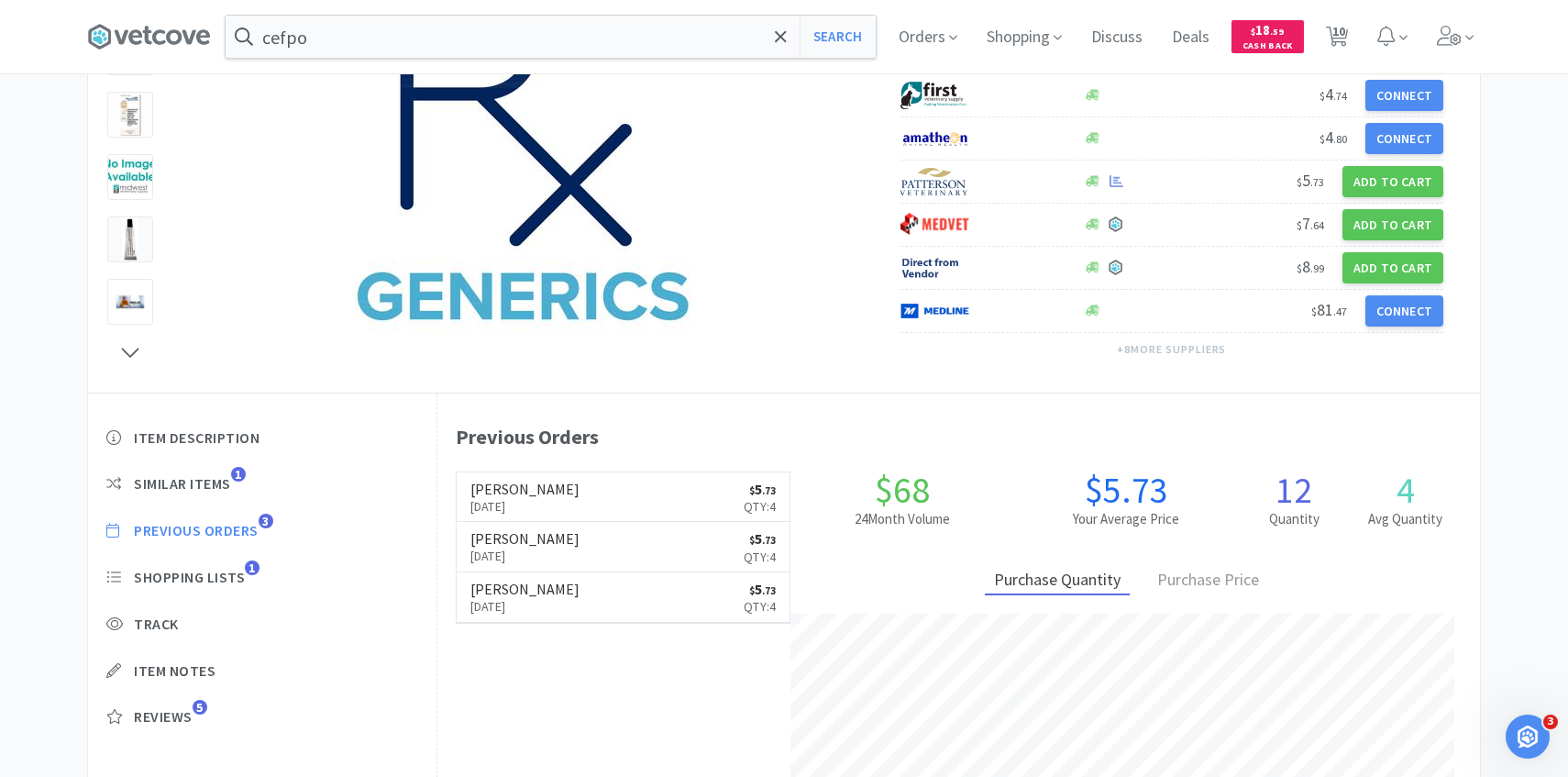
scroll to position [642, 0]
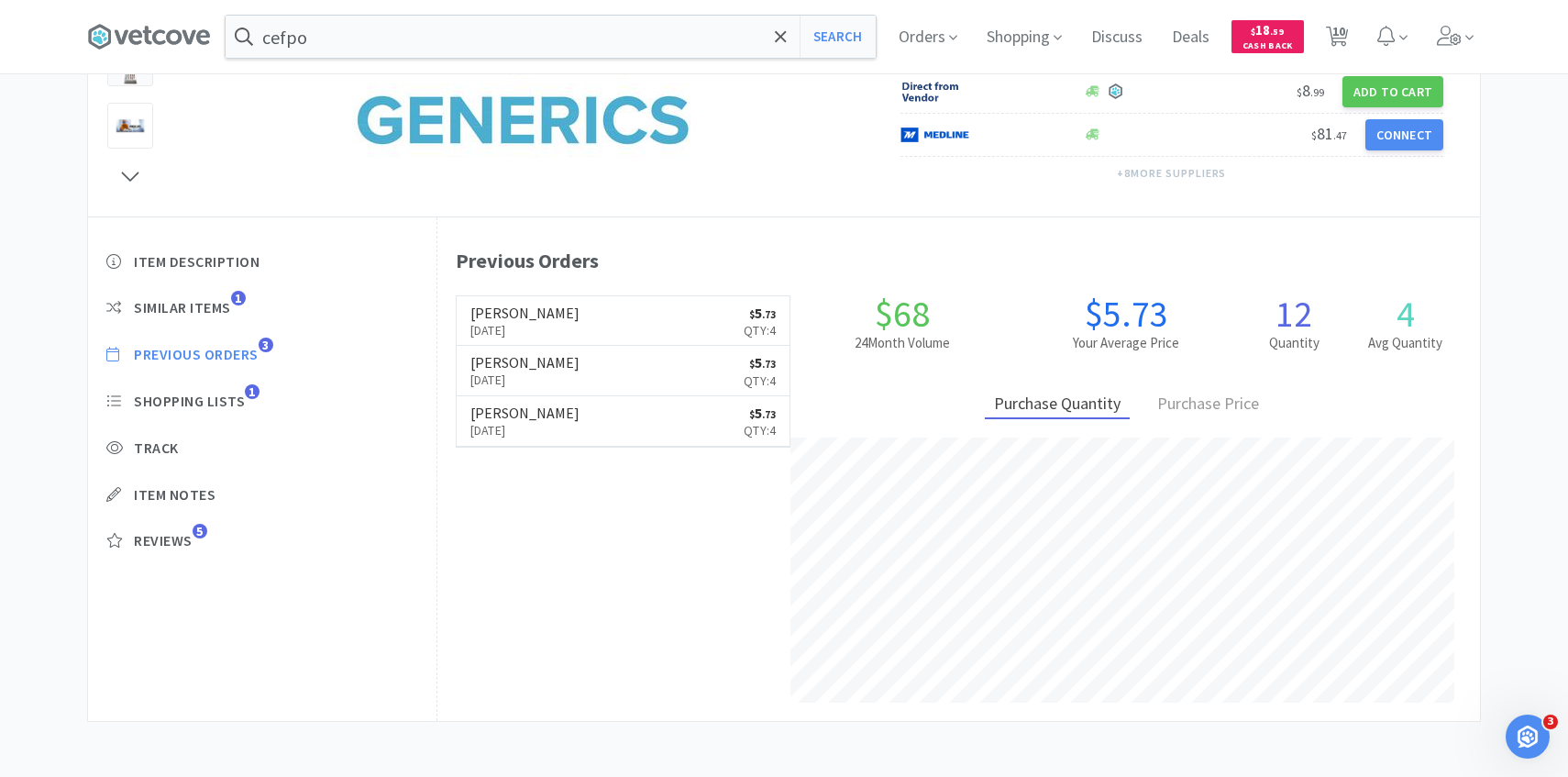
select select "1"
select select "2"
select select "6"
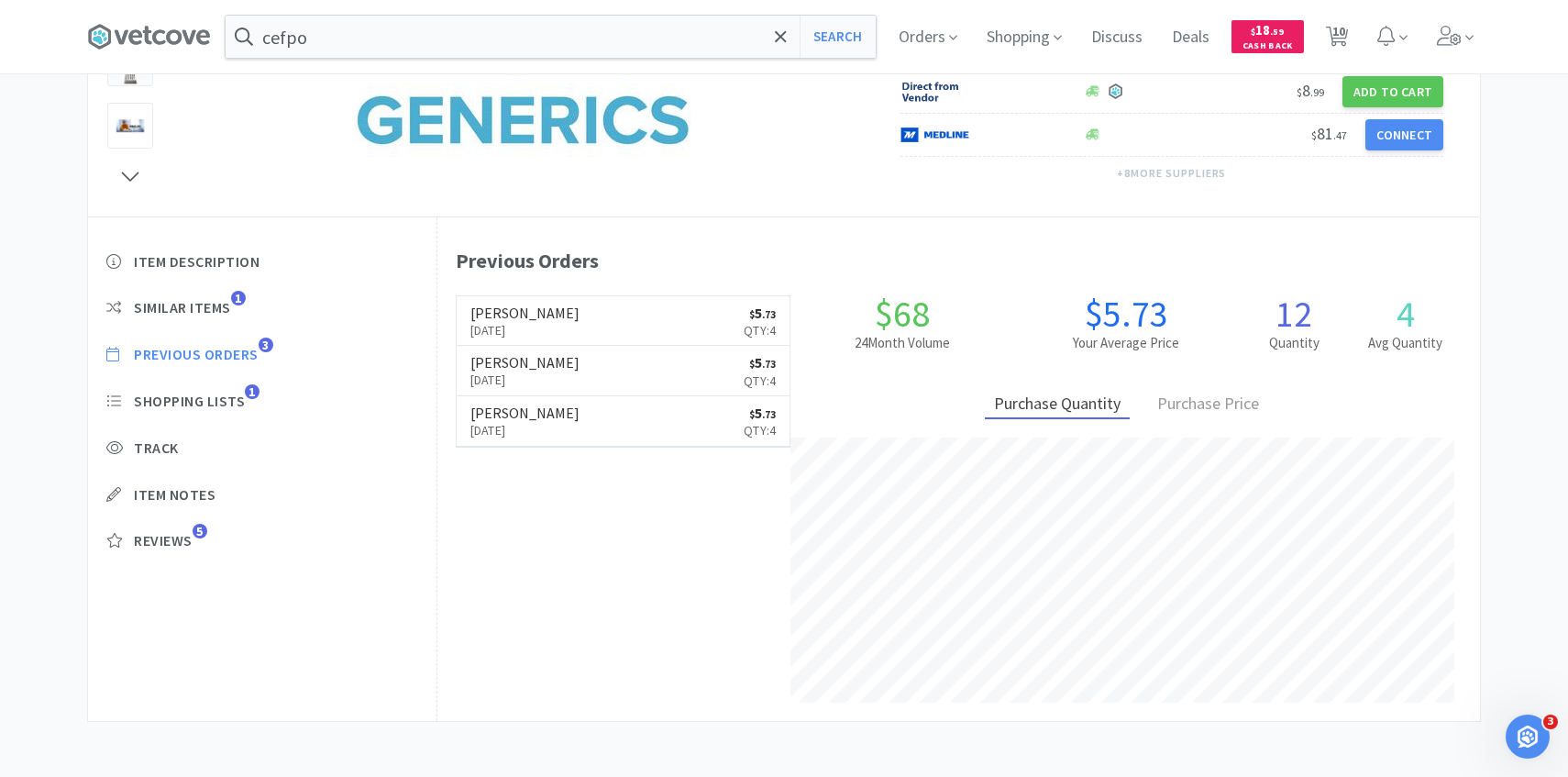
select select "5"
select select "1"
select select "2"
select select "1"
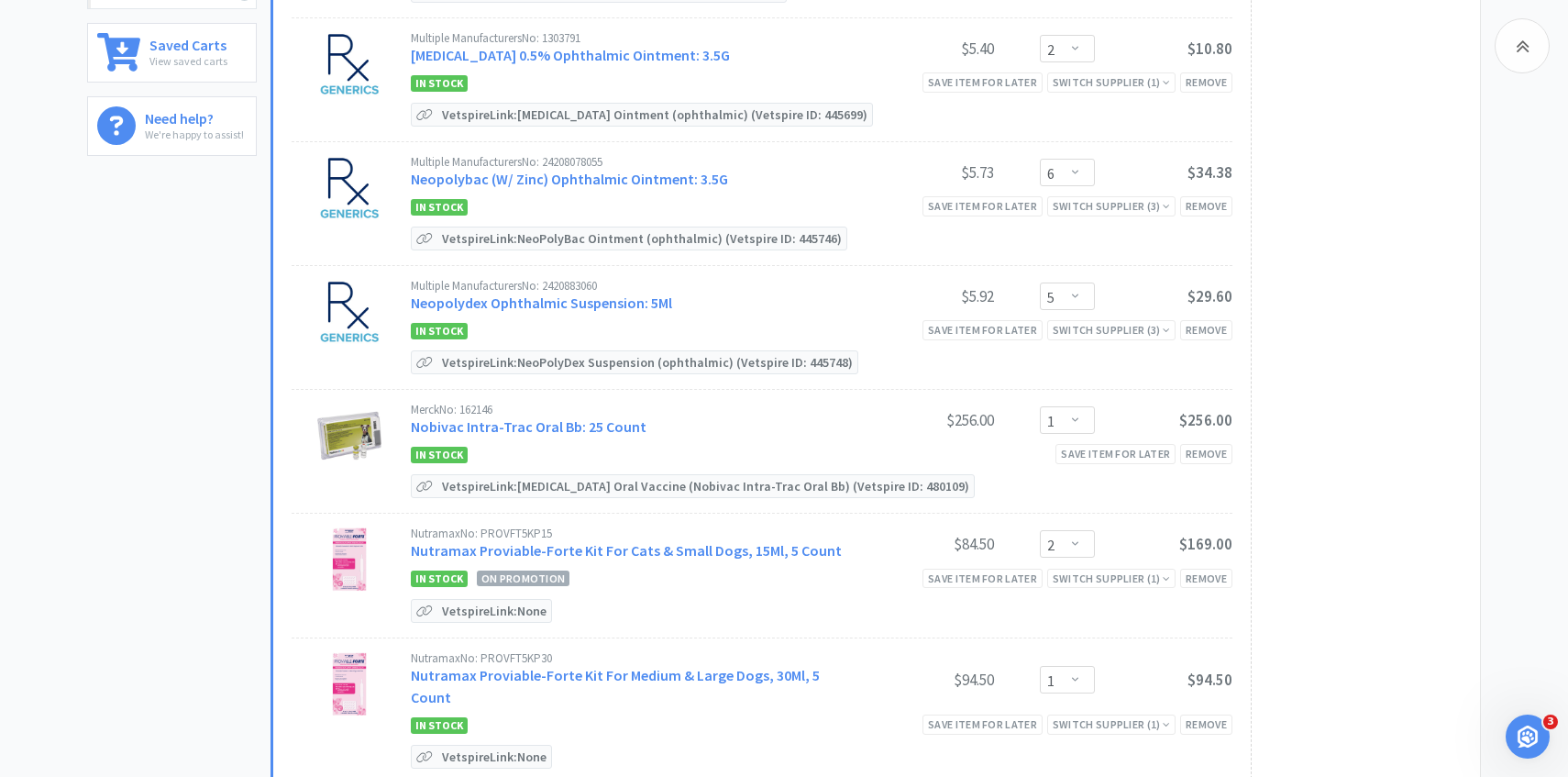
click at [1076, 185] on div "Multiple Manufacturers No: 24208078055 Neopolybac (W/ Zinc) Ophthalmic Ointment…" at bounding box center [821, 174] width 822 height 37
click at [1076, 160] on select "Enter Quantity 1 2 3 4 5 6 7 8 9 10 11 12 13 14 15 16 17 18 19 20 Enter Quantity" at bounding box center [1068, 173] width 55 height 28
click at [1040, 159] on select "Enter Quantity 1 2 3 4 5 6 7 8 9 10 11 12 13 14 15 16 17 18 19 20 Enter Quantity" at bounding box center [1068, 173] width 55 height 28
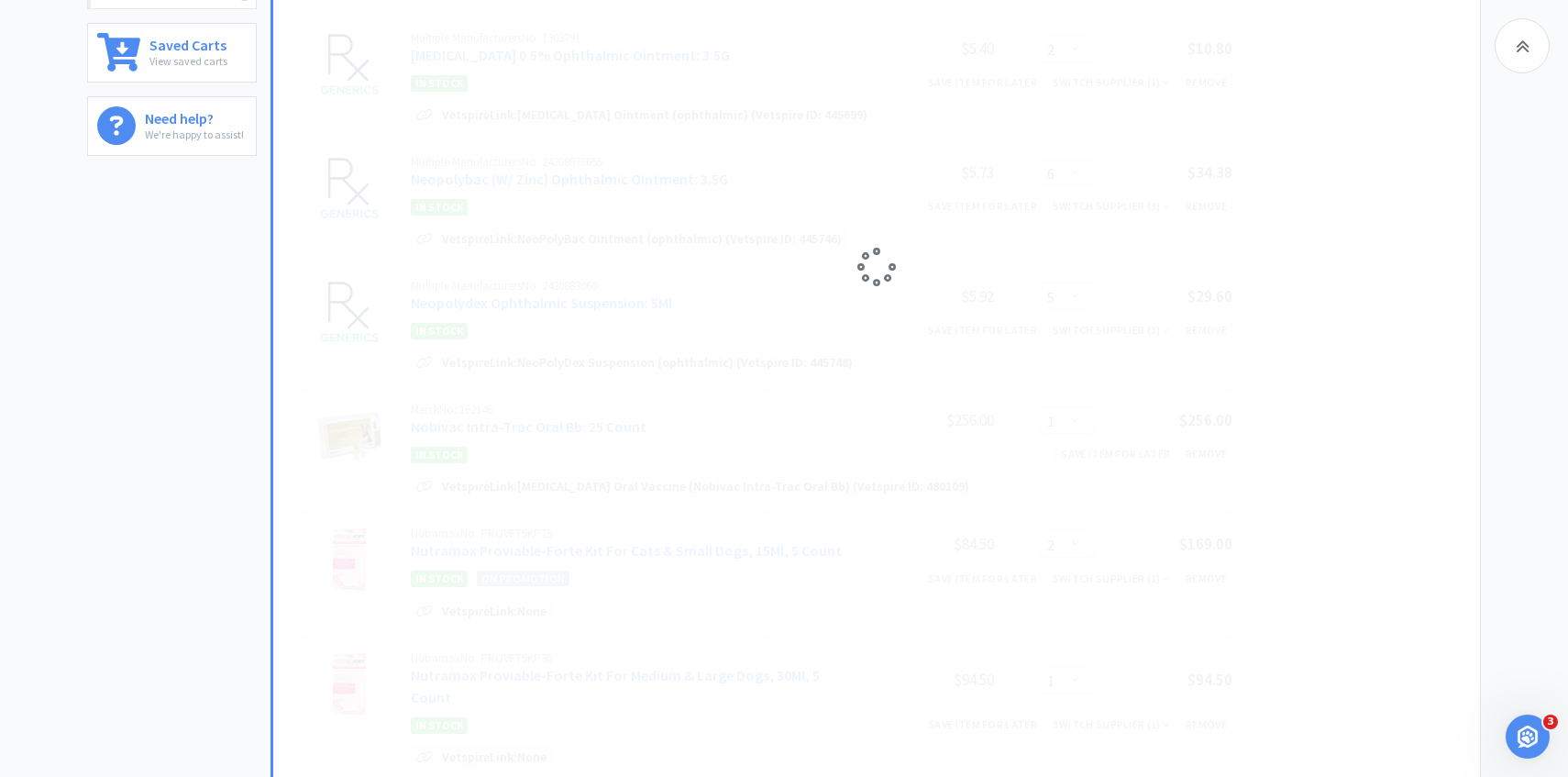
select select "4"
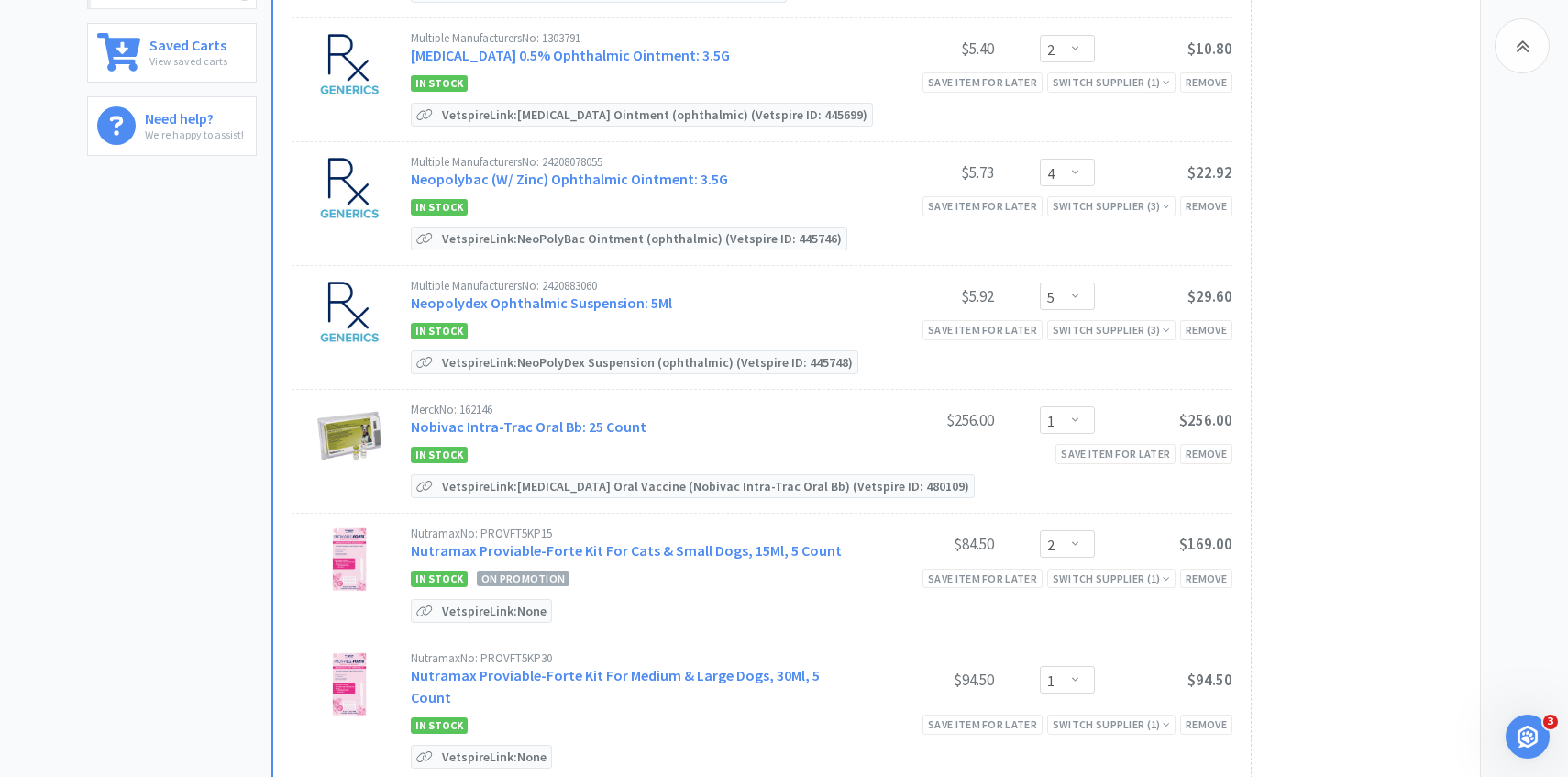
click at [610, 309] on div "Multiple Manufacturers No: 2420883060 Neopolydex Ophthalmic Suspension: 5Ml" at bounding box center [633, 296] width 445 height 34
click at [612, 299] on link "Neopolydex Ophthalmic Suspension: 5Ml" at bounding box center [540, 303] width 261 height 18
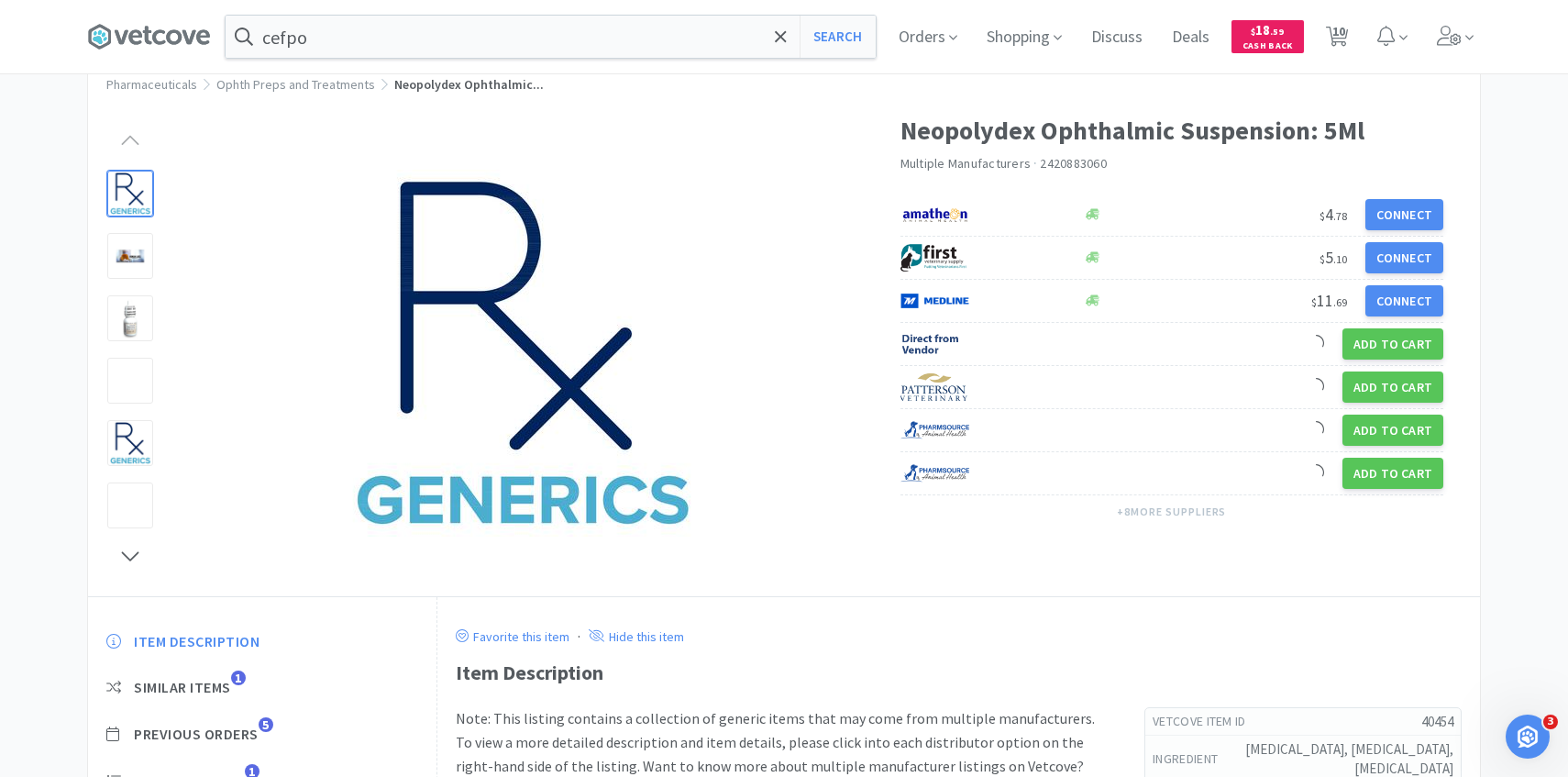
scroll to position [114, 0]
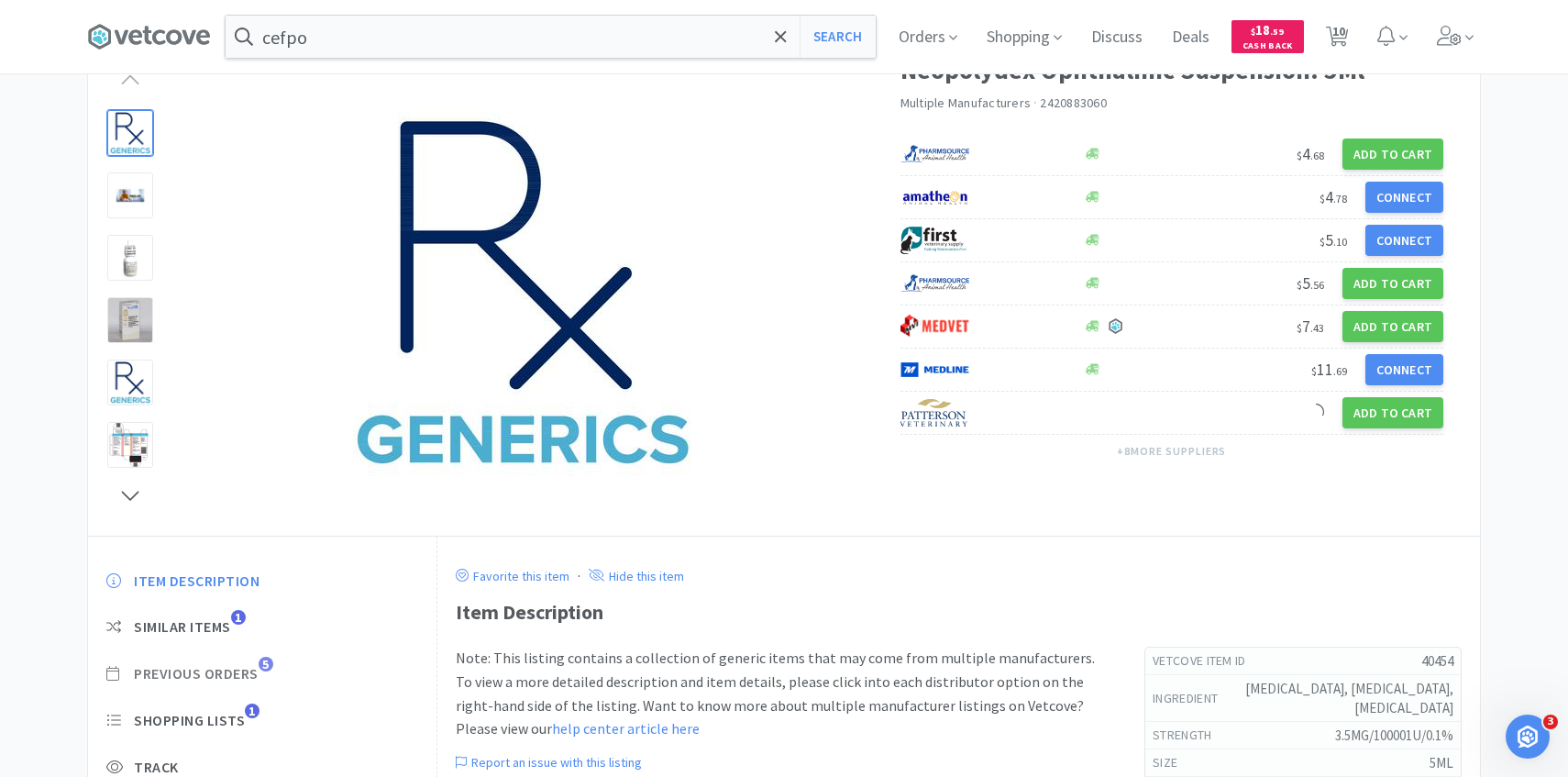
click at [251, 675] on span "Previous Orders" at bounding box center [196, 674] width 125 height 19
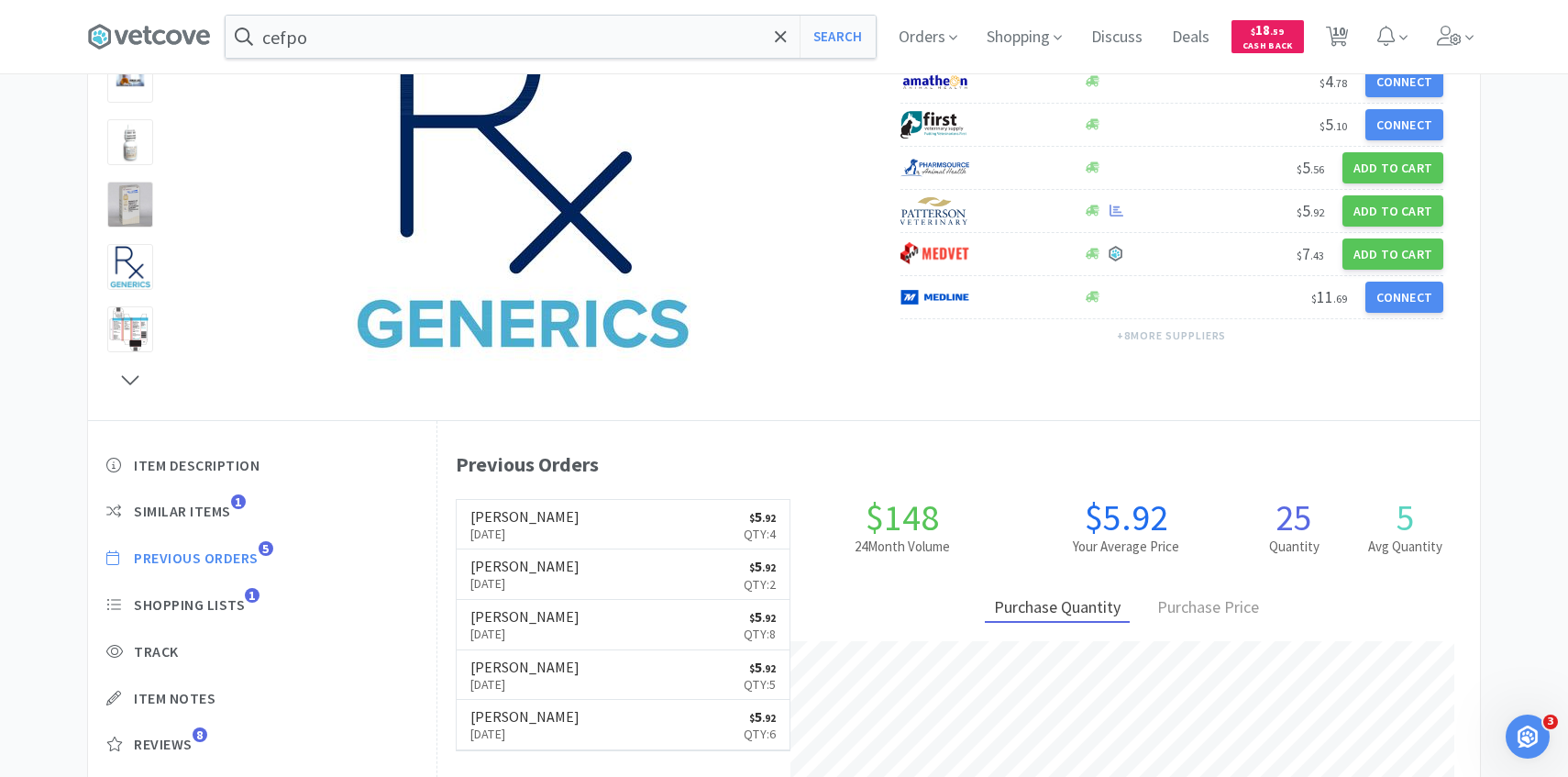
scroll to position [504, 1043]
select select "1"
select select "2"
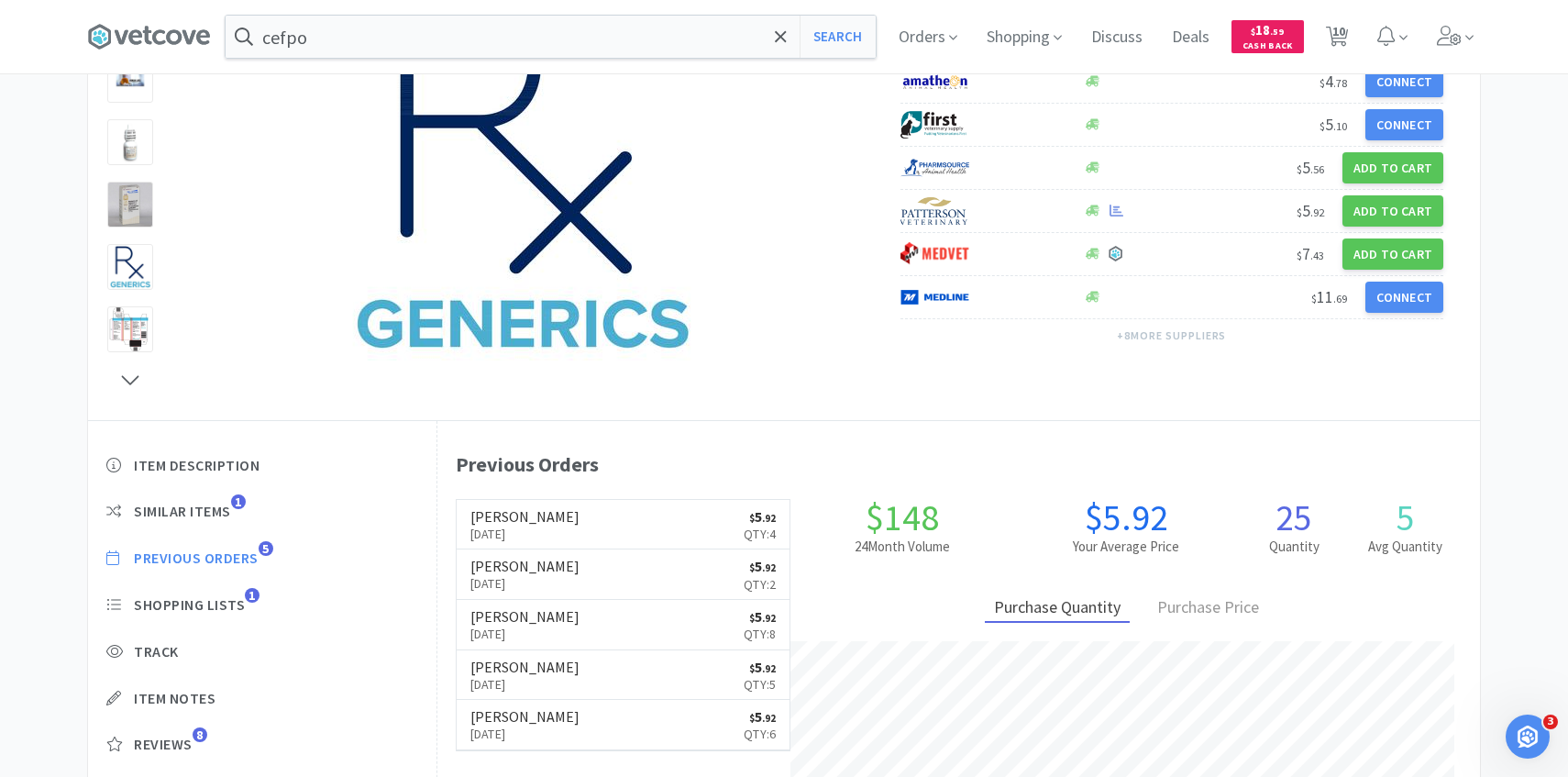
select select "4"
select select "5"
select select "1"
select select "2"
select select "1"
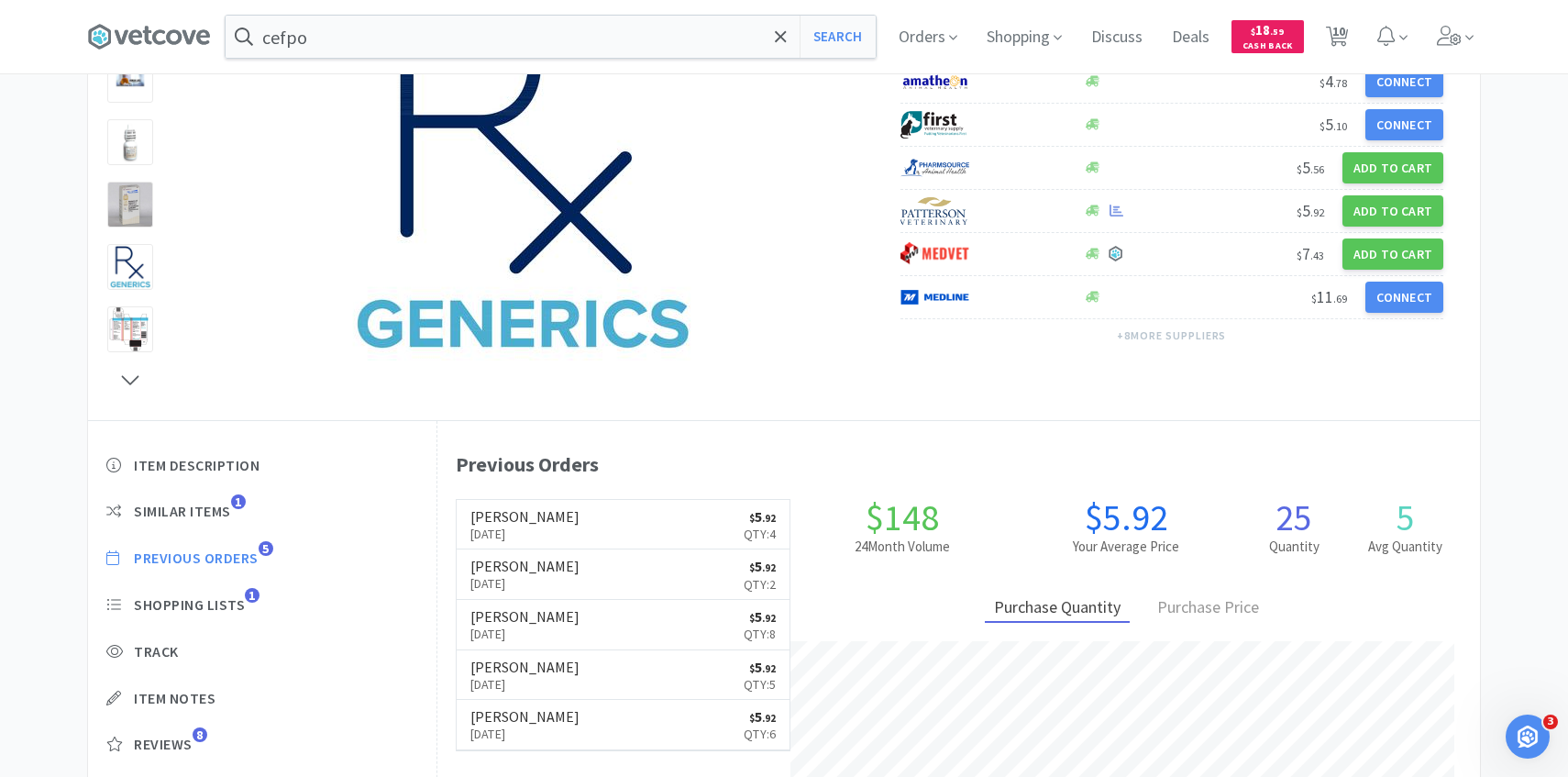
select select "1"
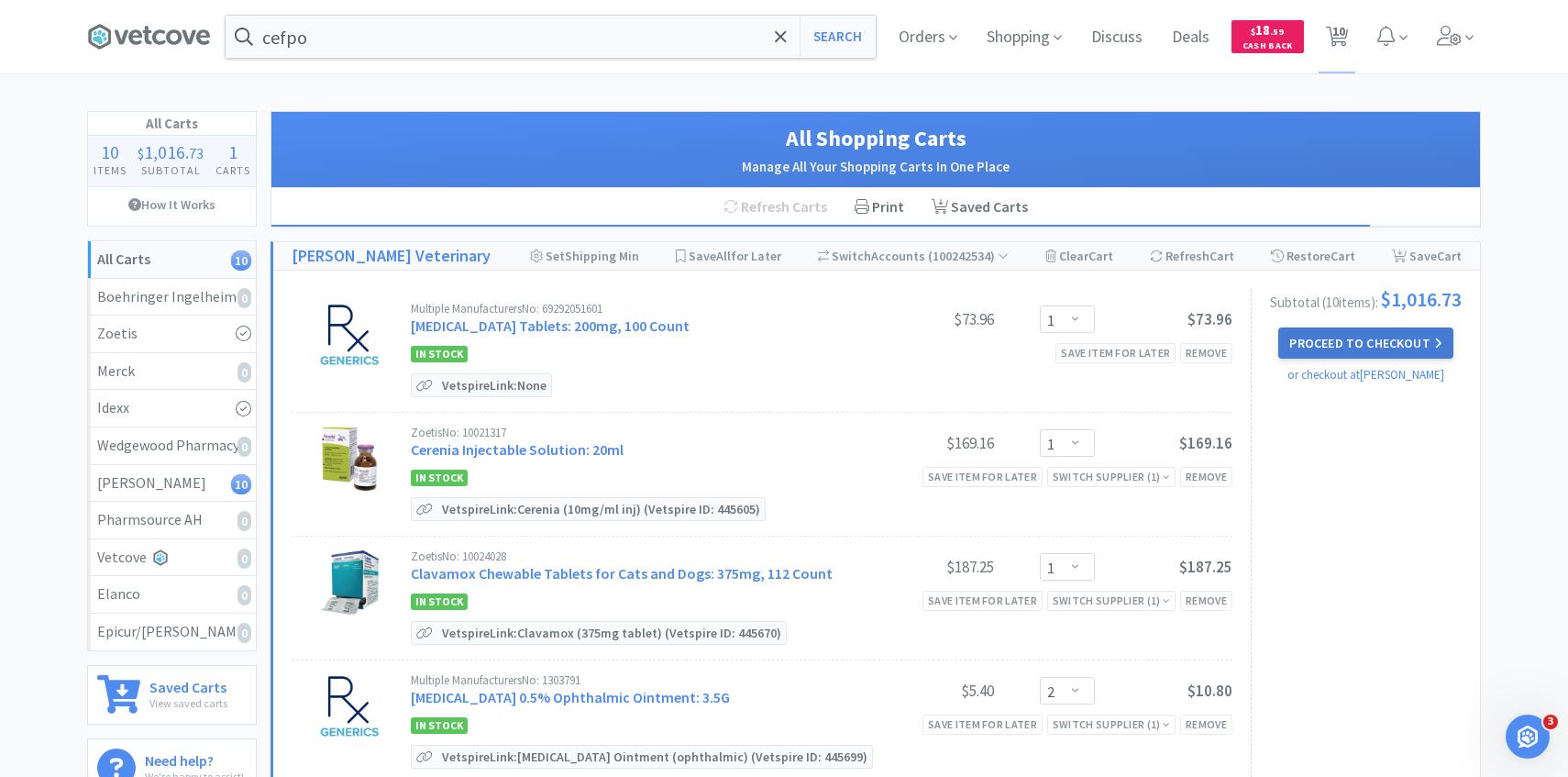
click at [1311, 353] on button "Proceed to Checkout" at bounding box center [1365, 343] width 174 height 31
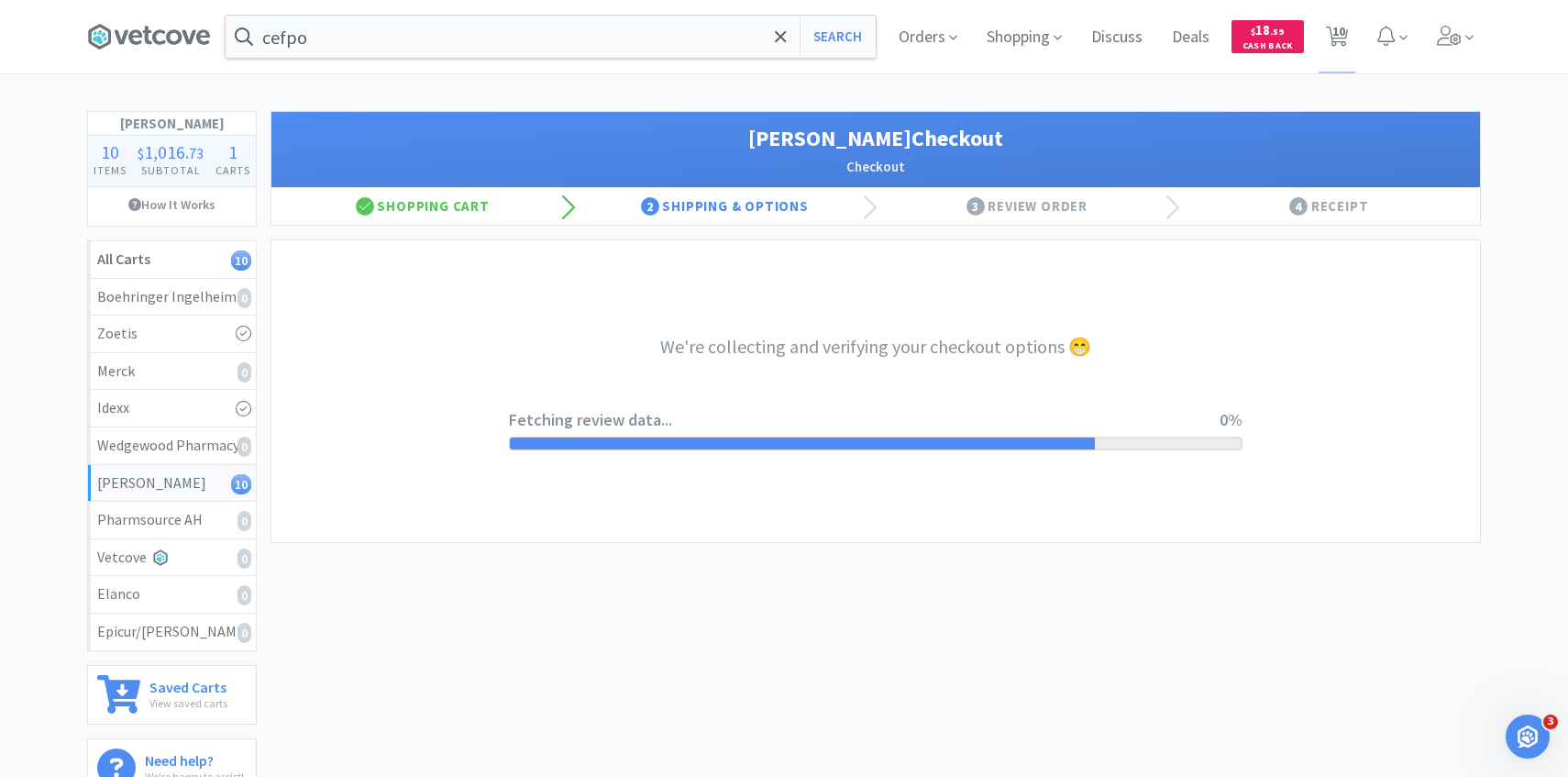
select select "1"
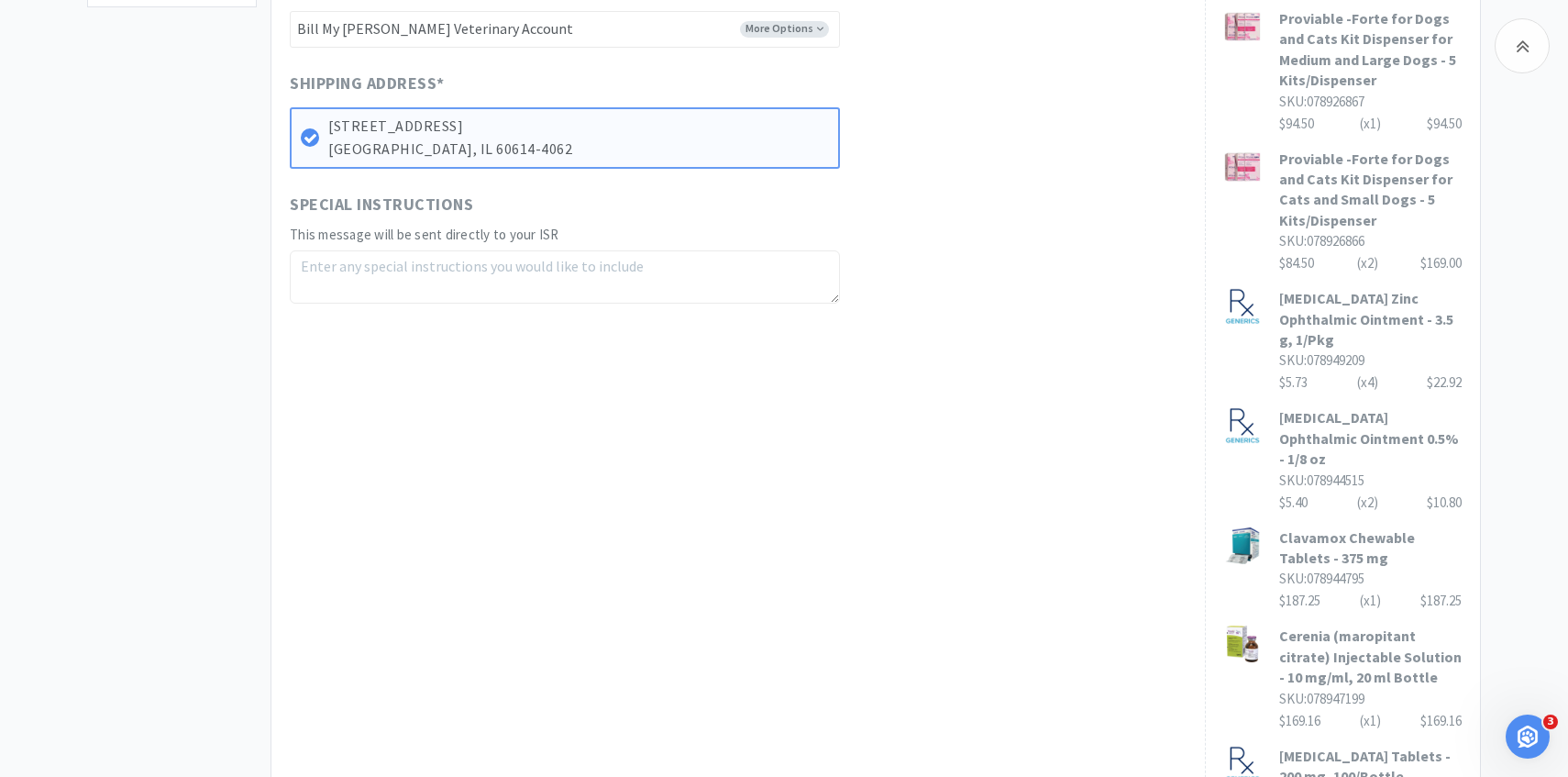
scroll to position [1184, 0]
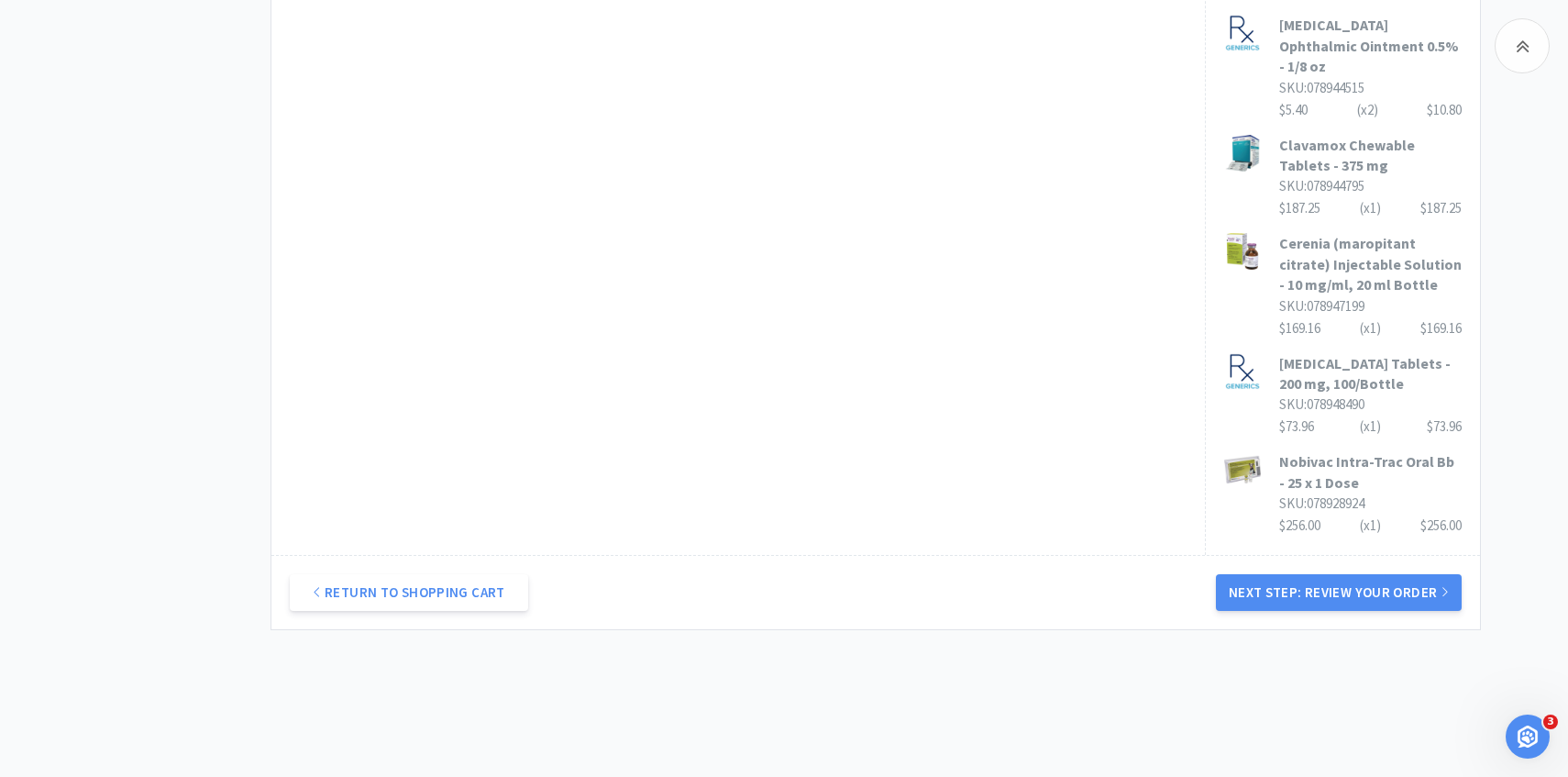
click at [1260, 556] on div "Return to Shopping Cart Next Step: Review Your Order" at bounding box center [875, 592] width 1209 height 75
click at [1259, 574] on button "Next Step: Review Your Order" at bounding box center [1339, 592] width 245 height 37
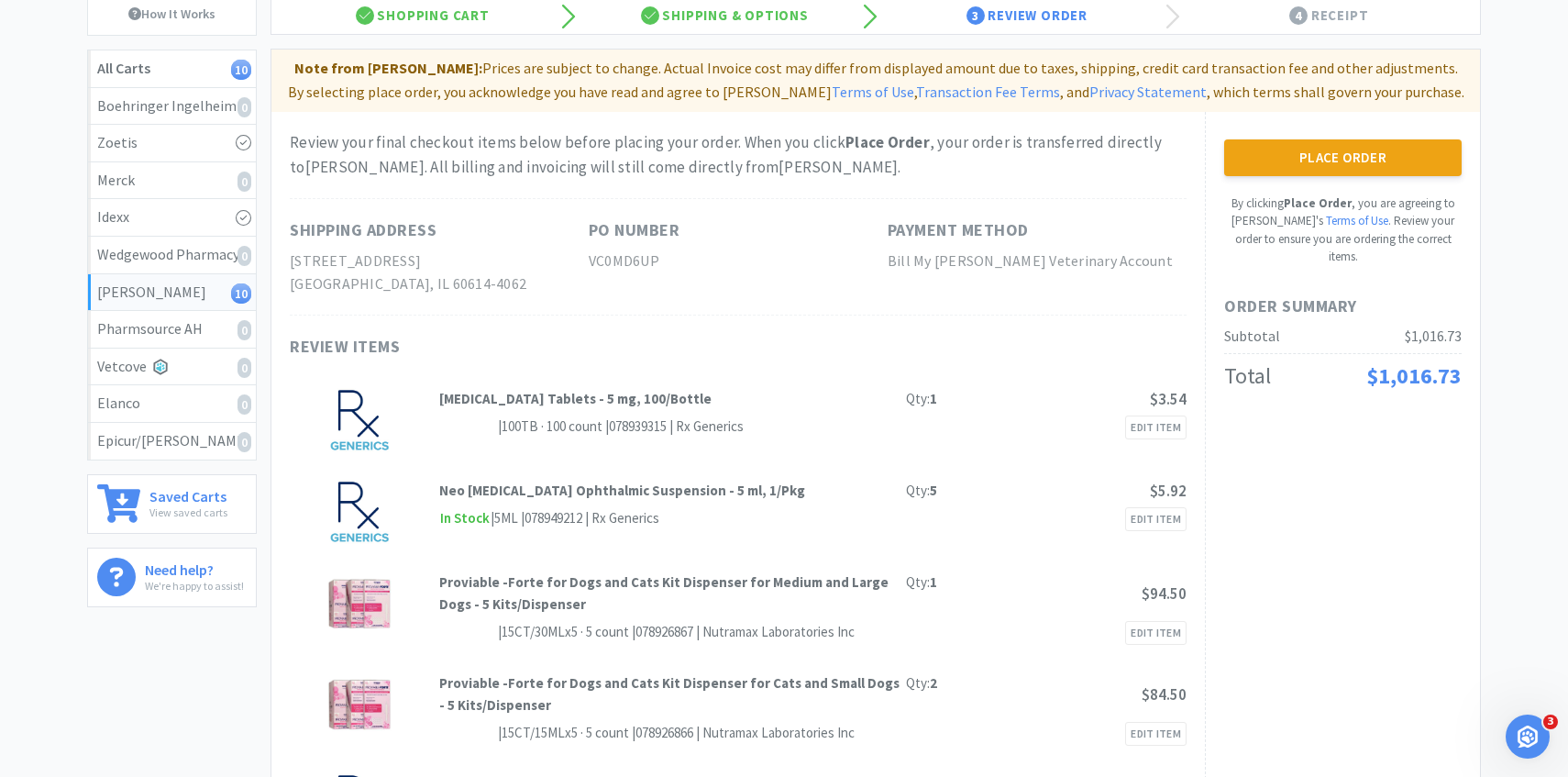
scroll to position [0, 0]
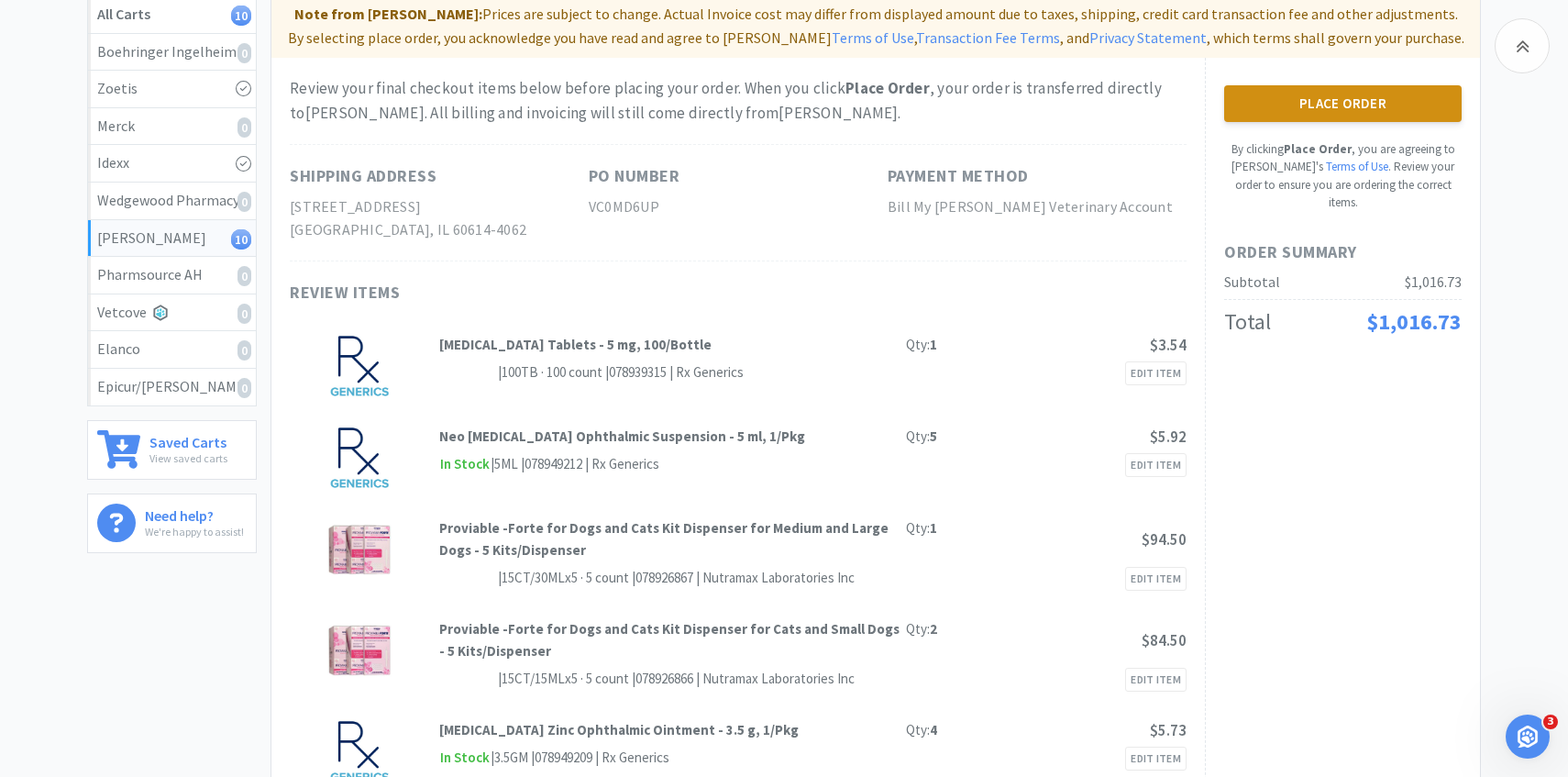
click at [1399, 112] on button "Place Order" at bounding box center [1344, 103] width 238 height 37
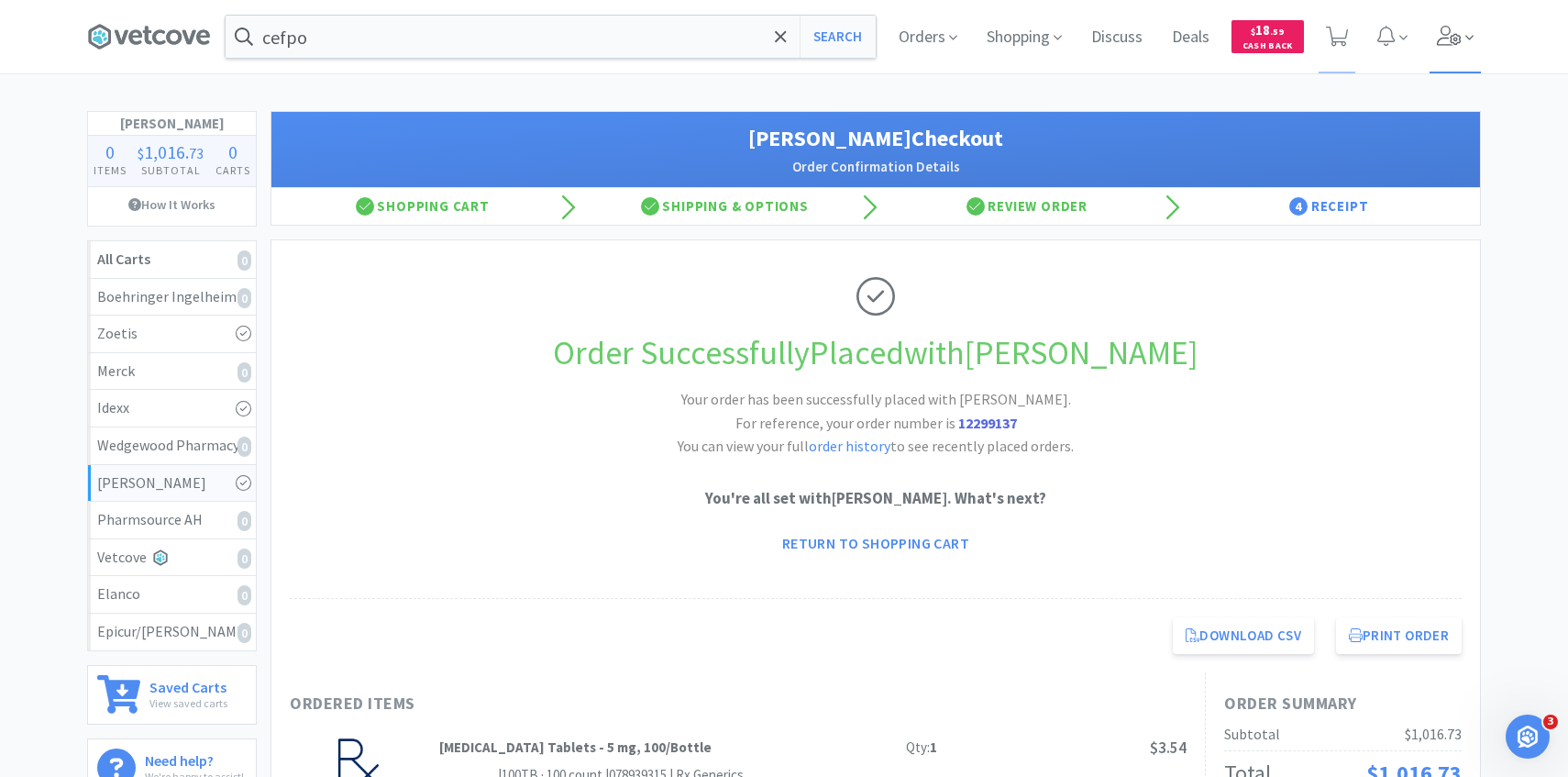
click at [1467, 27] on span at bounding box center [1455, 37] width 53 height 74
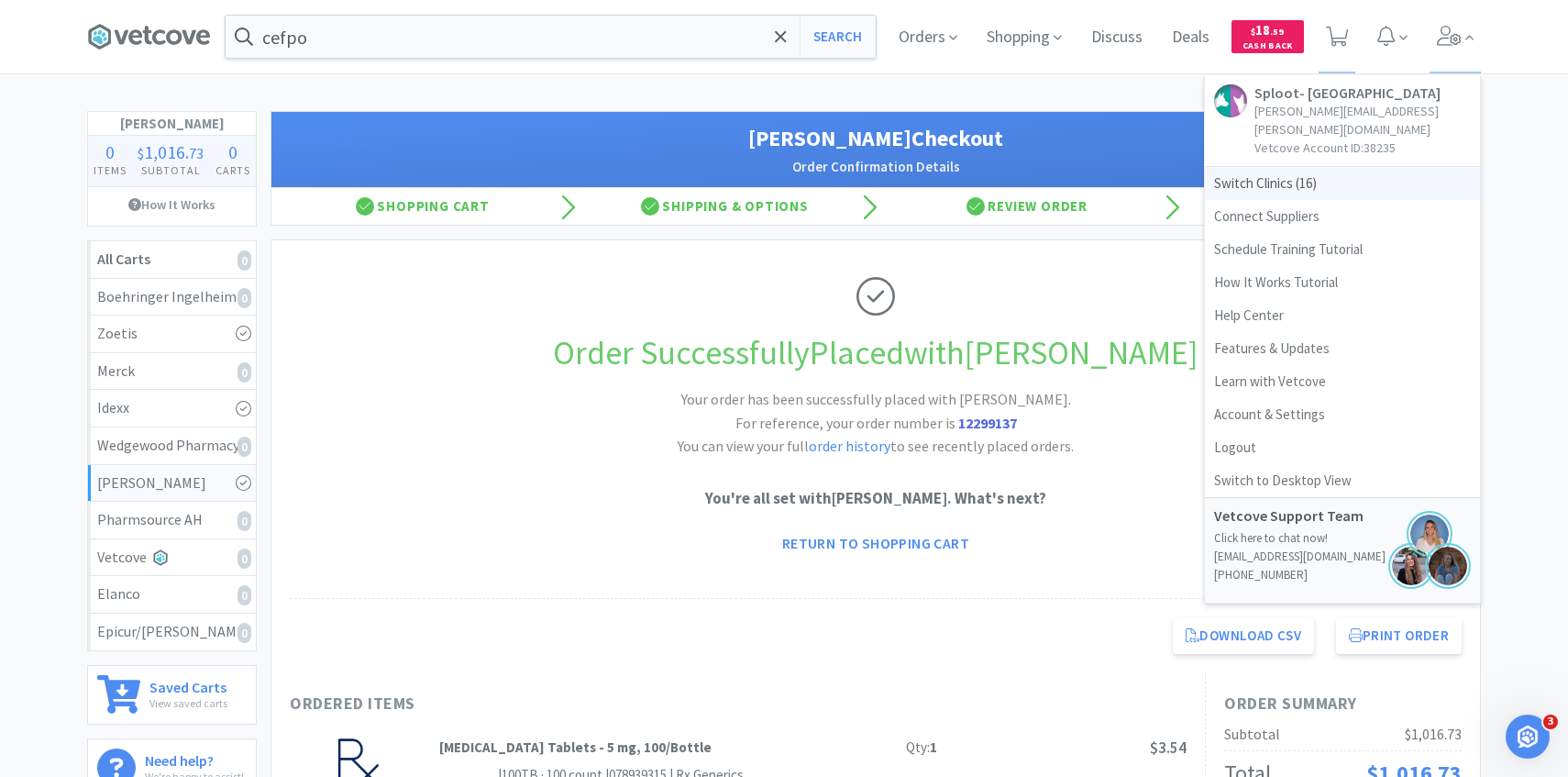
click at [1364, 167] on span "Switch Clinics ( 16 )" at bounding box center [1343, 184] width 275 height 33
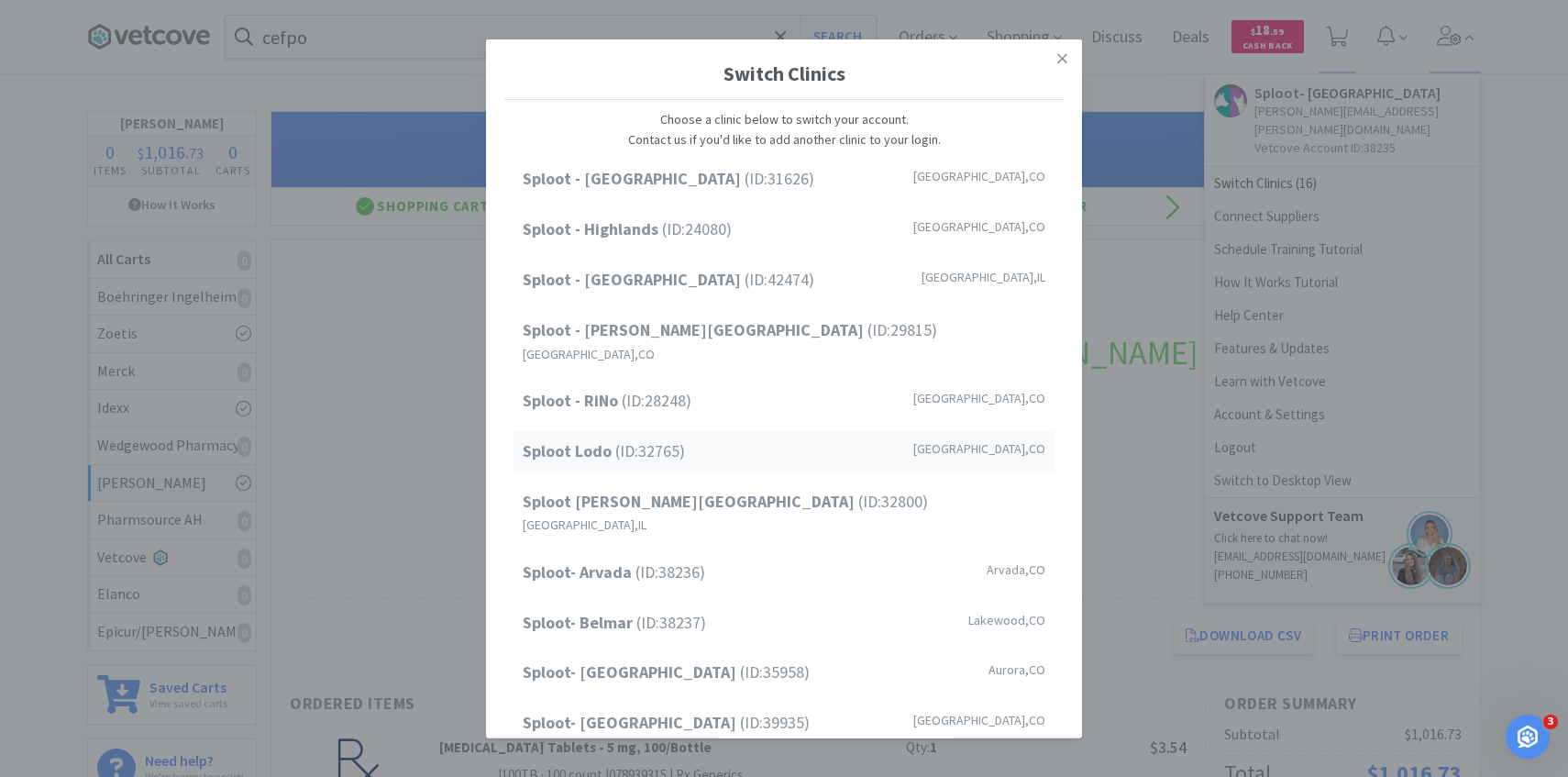
scroll to position [234, 0]
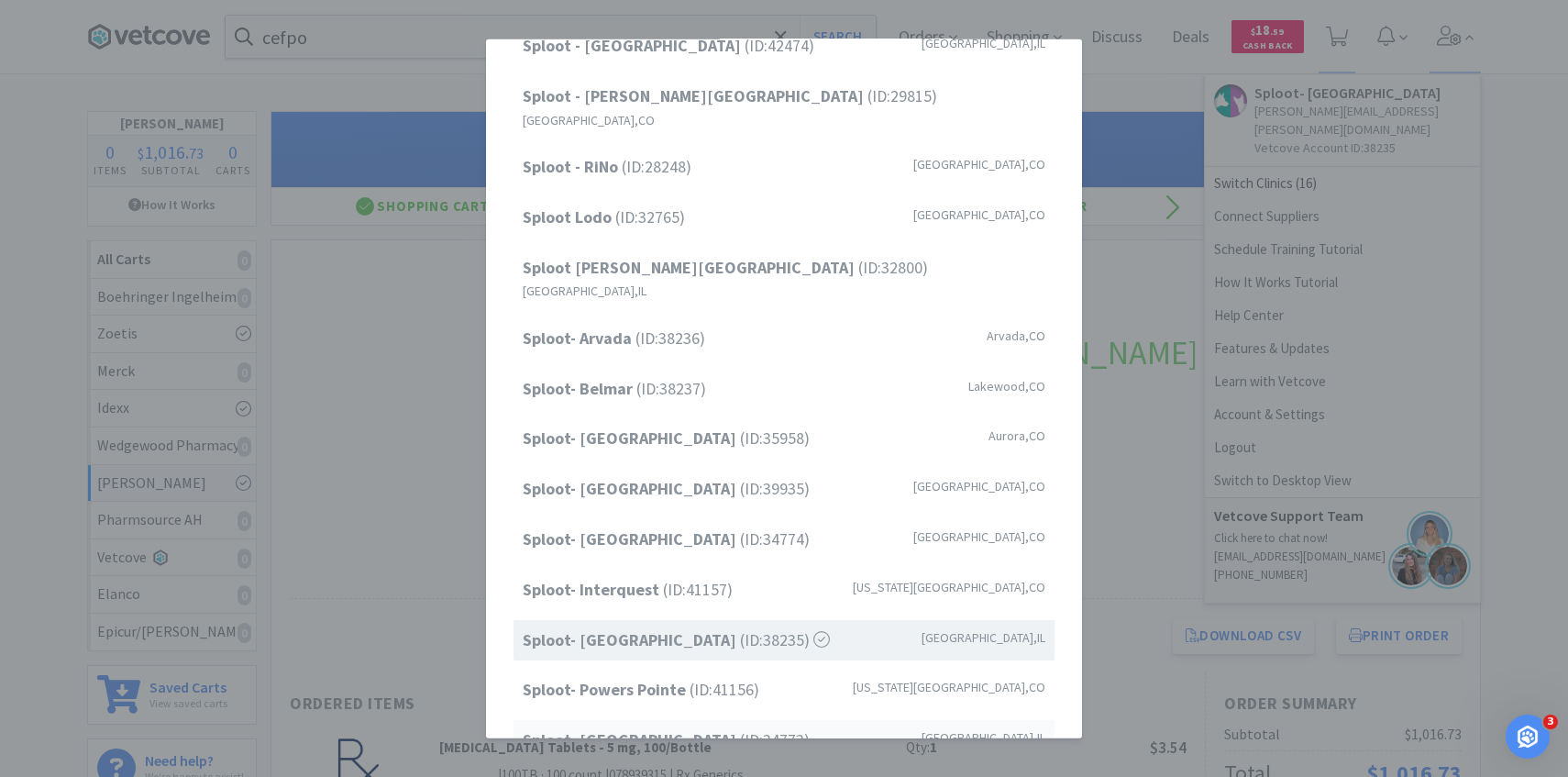
click at [659, 730] on strong "Sploot- Roscoe Village" at bounding box center [632, 740] width 218 height 21
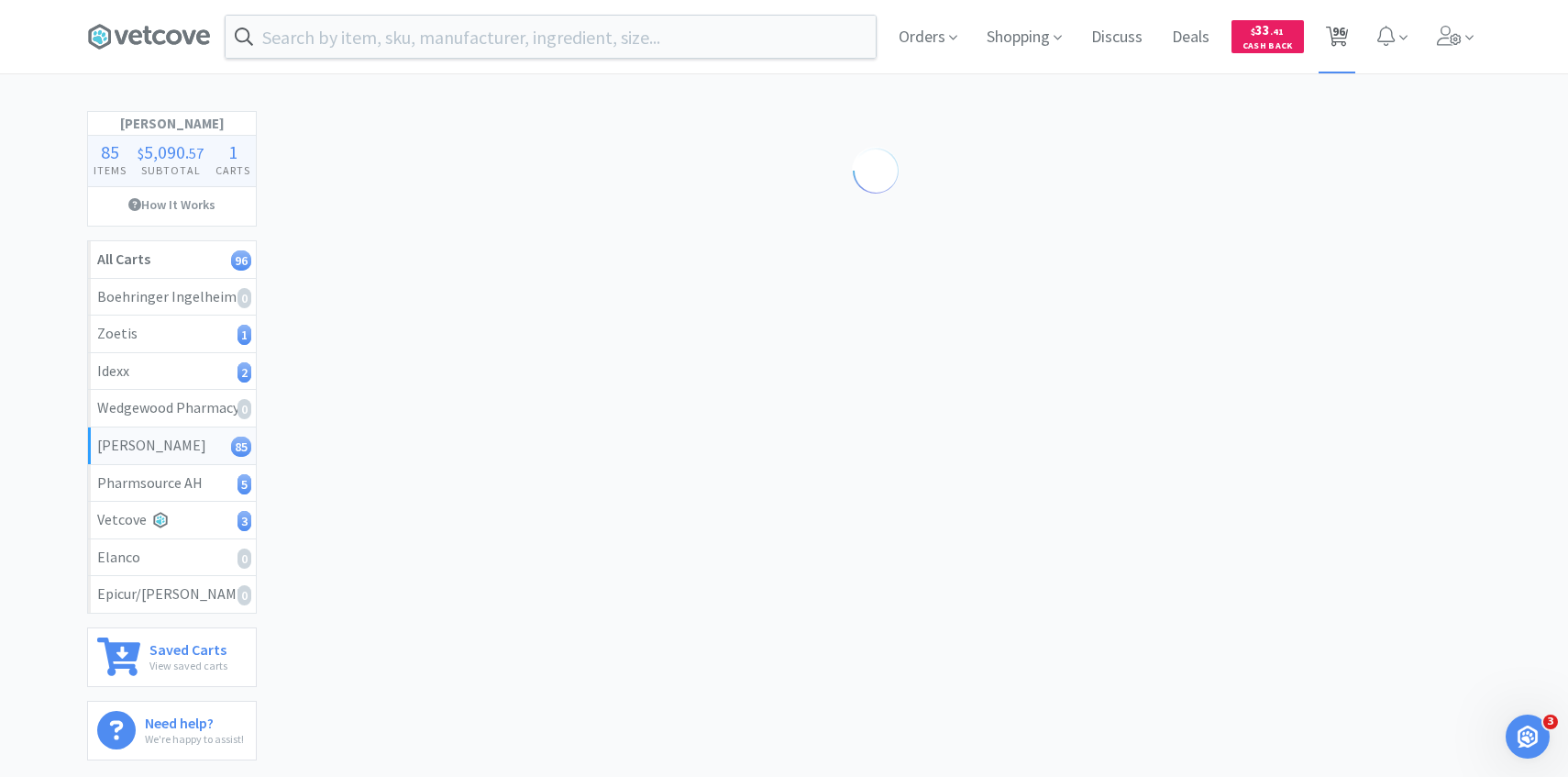
click at [1338, 45] on span "96" at bounding box center [1339, 31] width 13 height 74
select select "10"
select select "1"
select select "100"
select select "3"
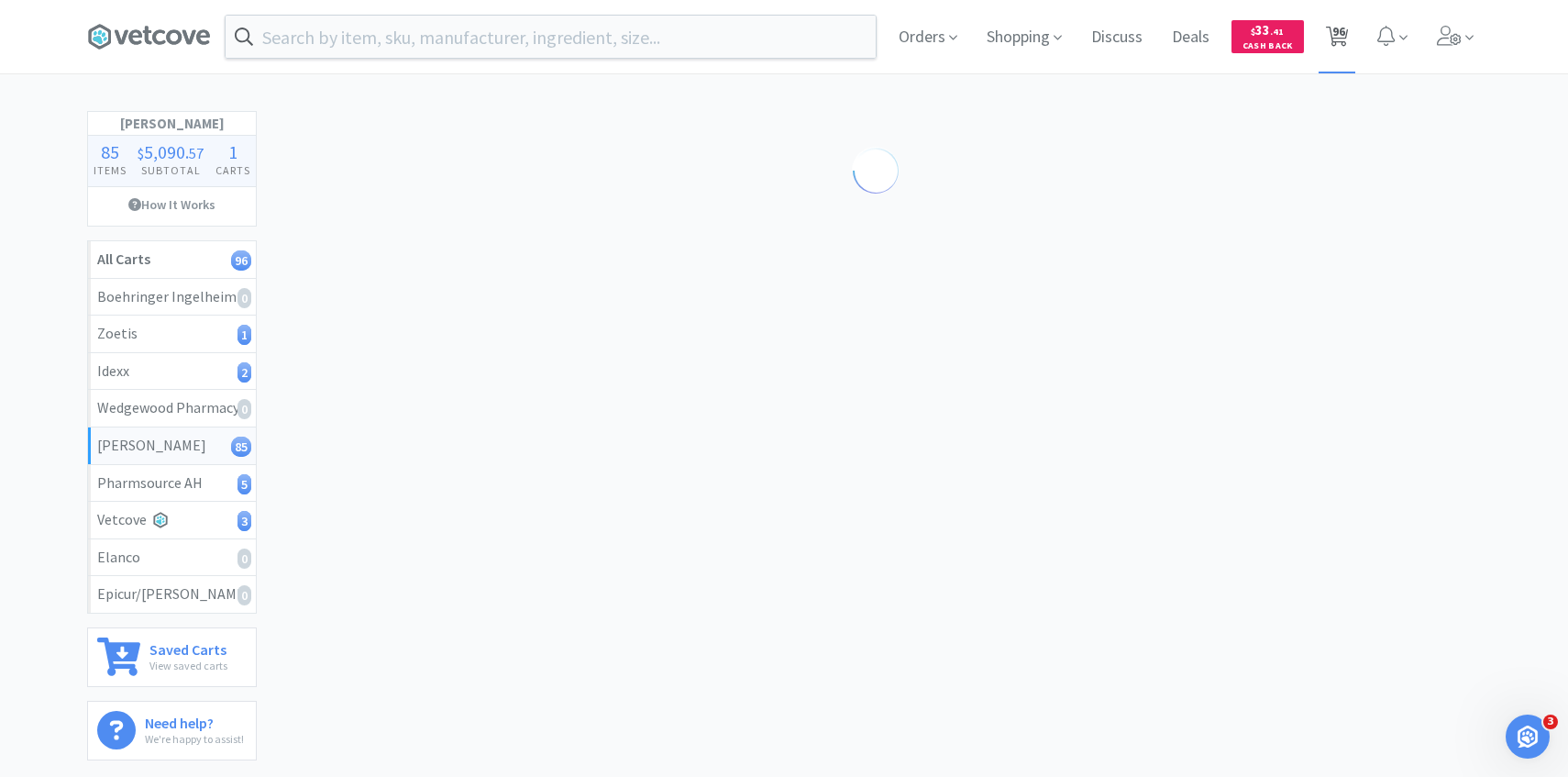
select select "4"
select select "1"
select select "4"
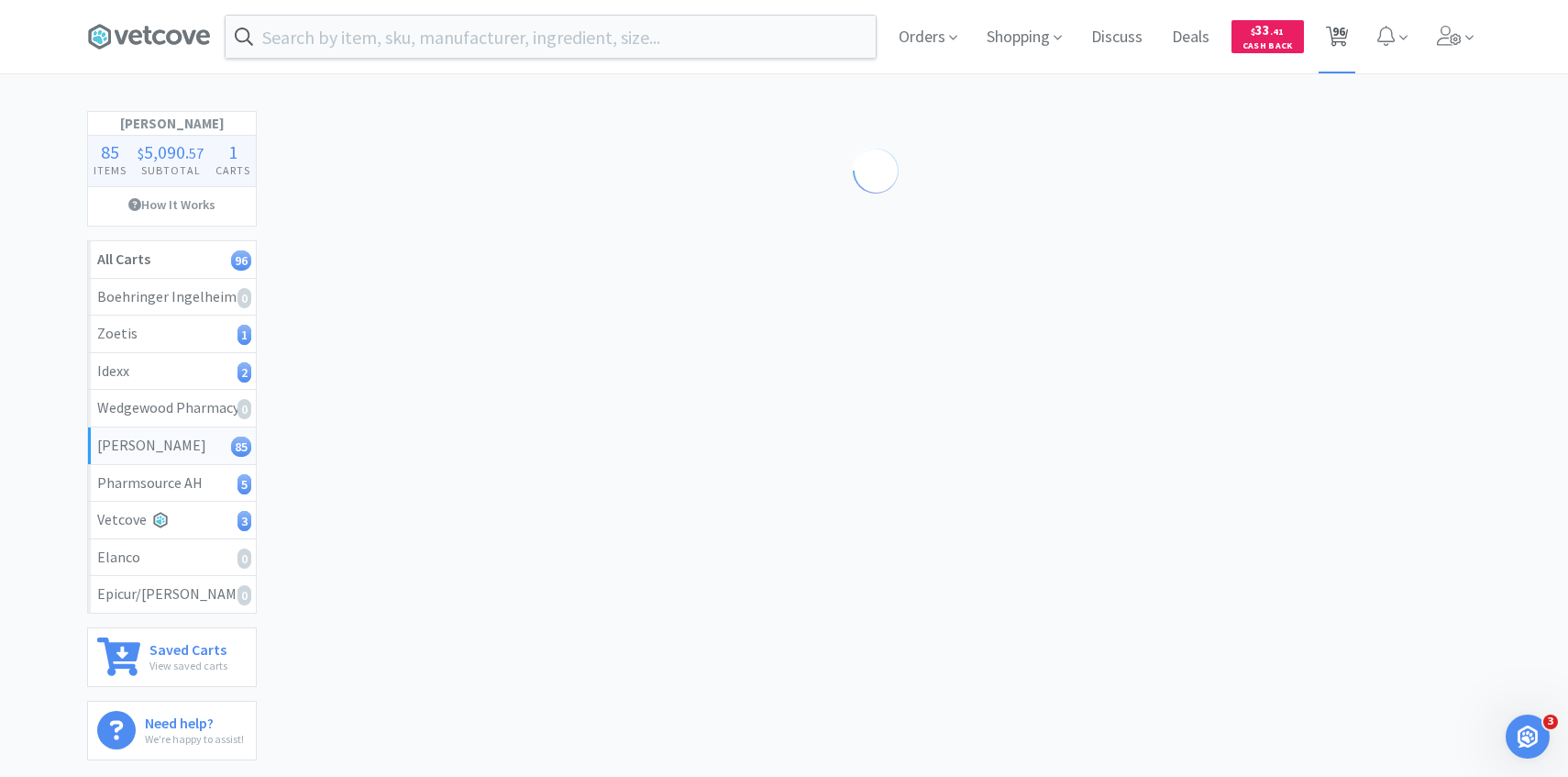
select select "1"
select select "2"
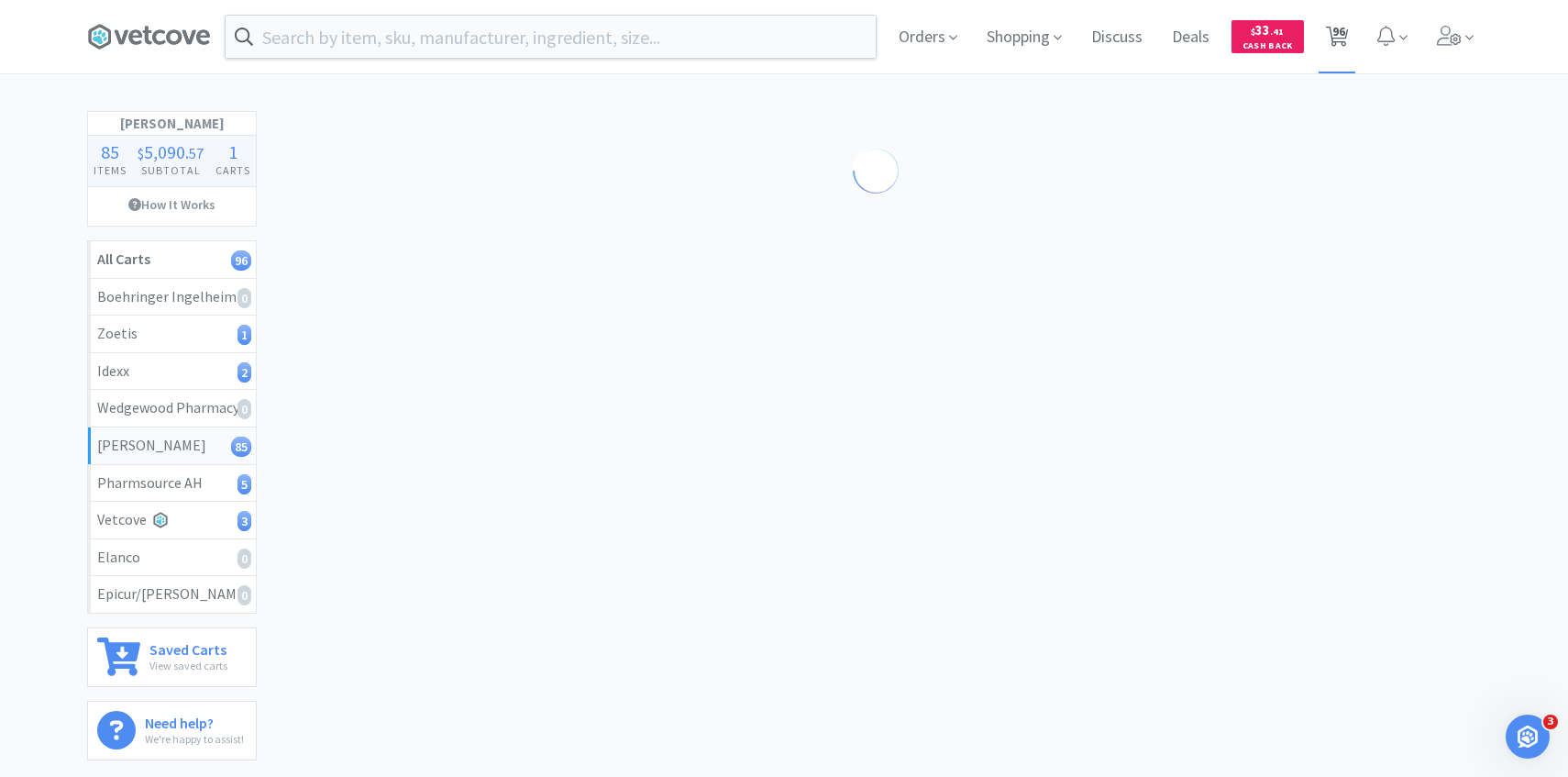
select select "1"
select select "10"
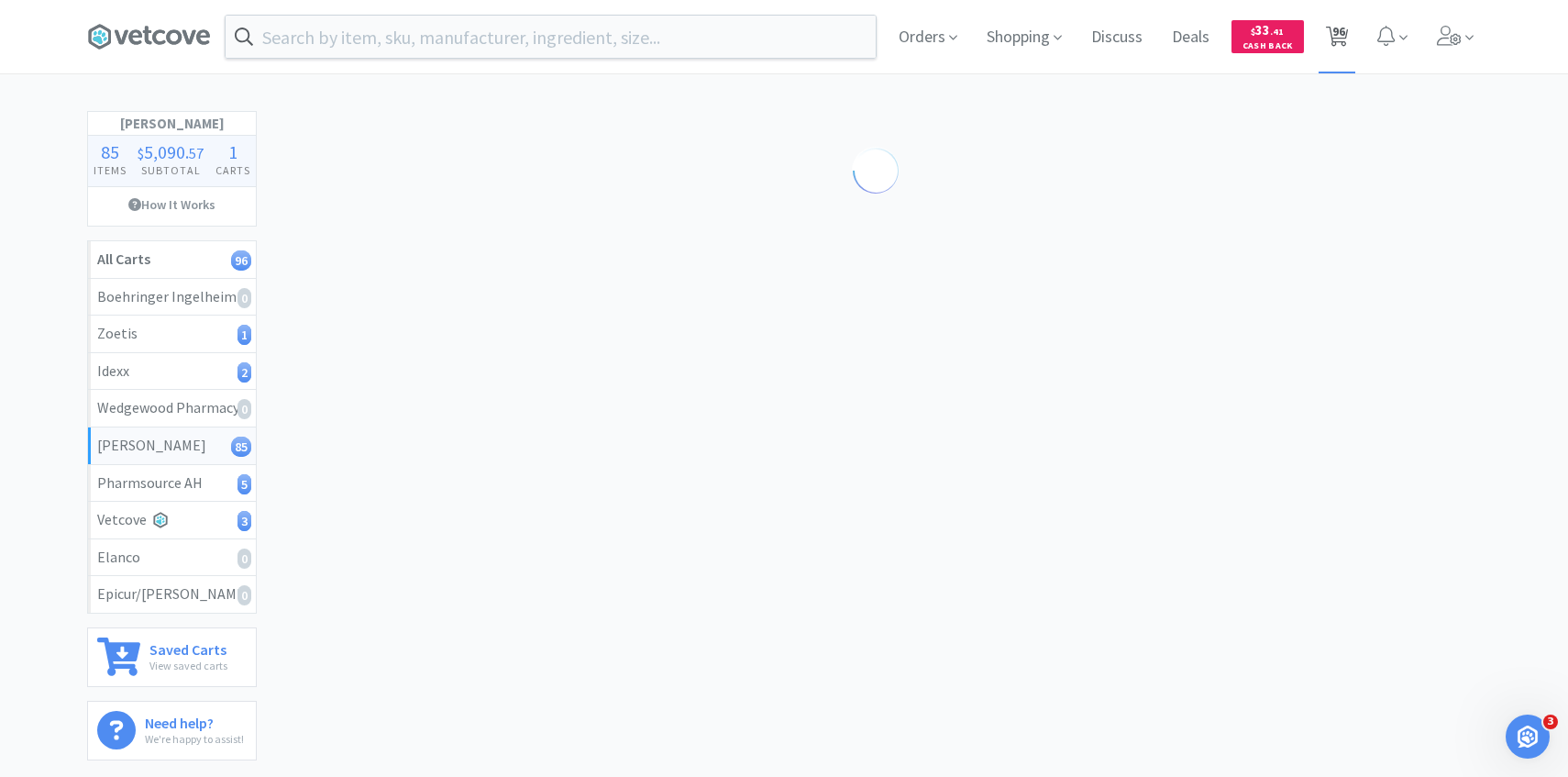
select select "5"
select select "1"
select select "3"
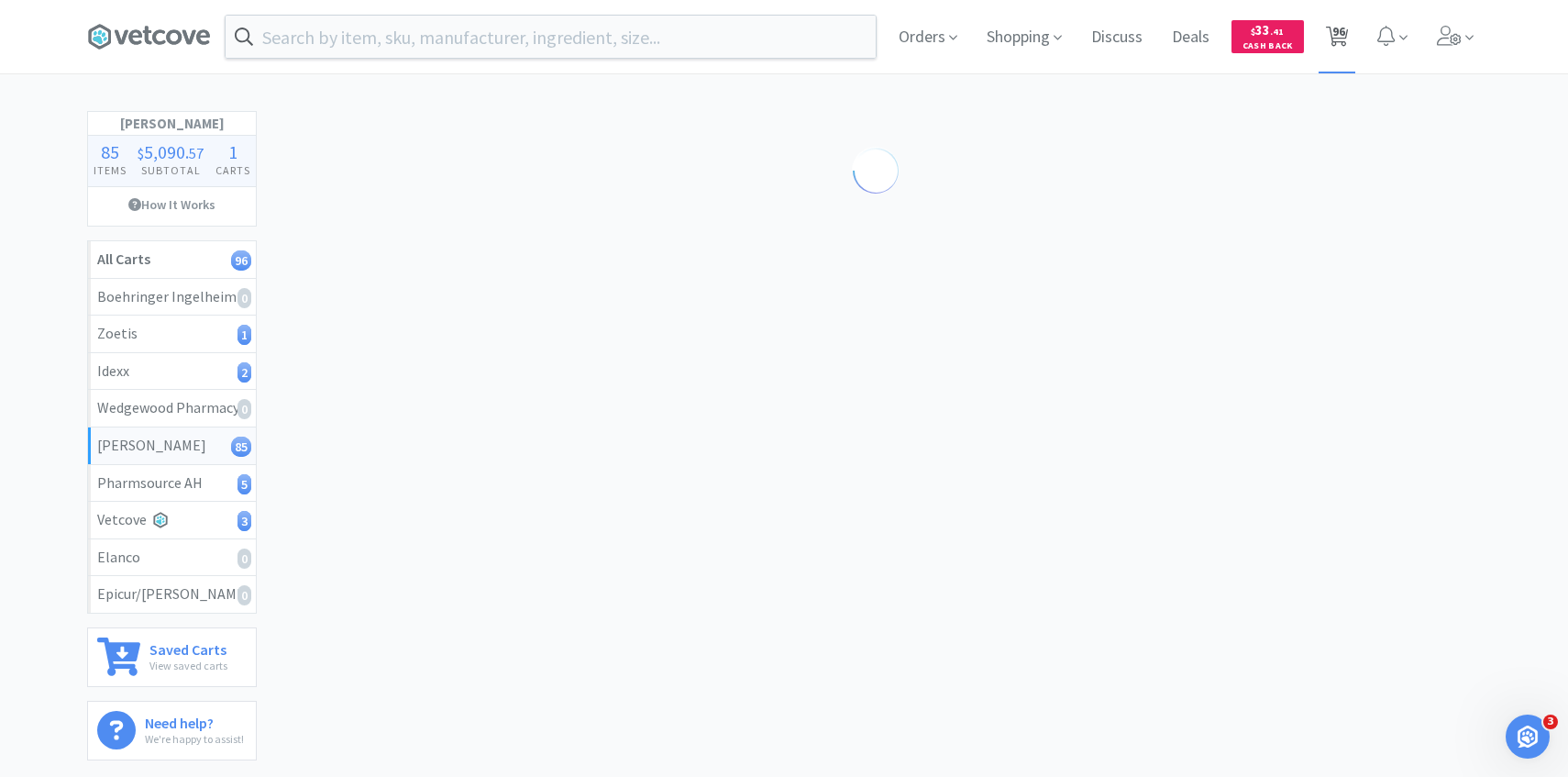
select select "5"
select select "1"
select select "3"
select select "2"
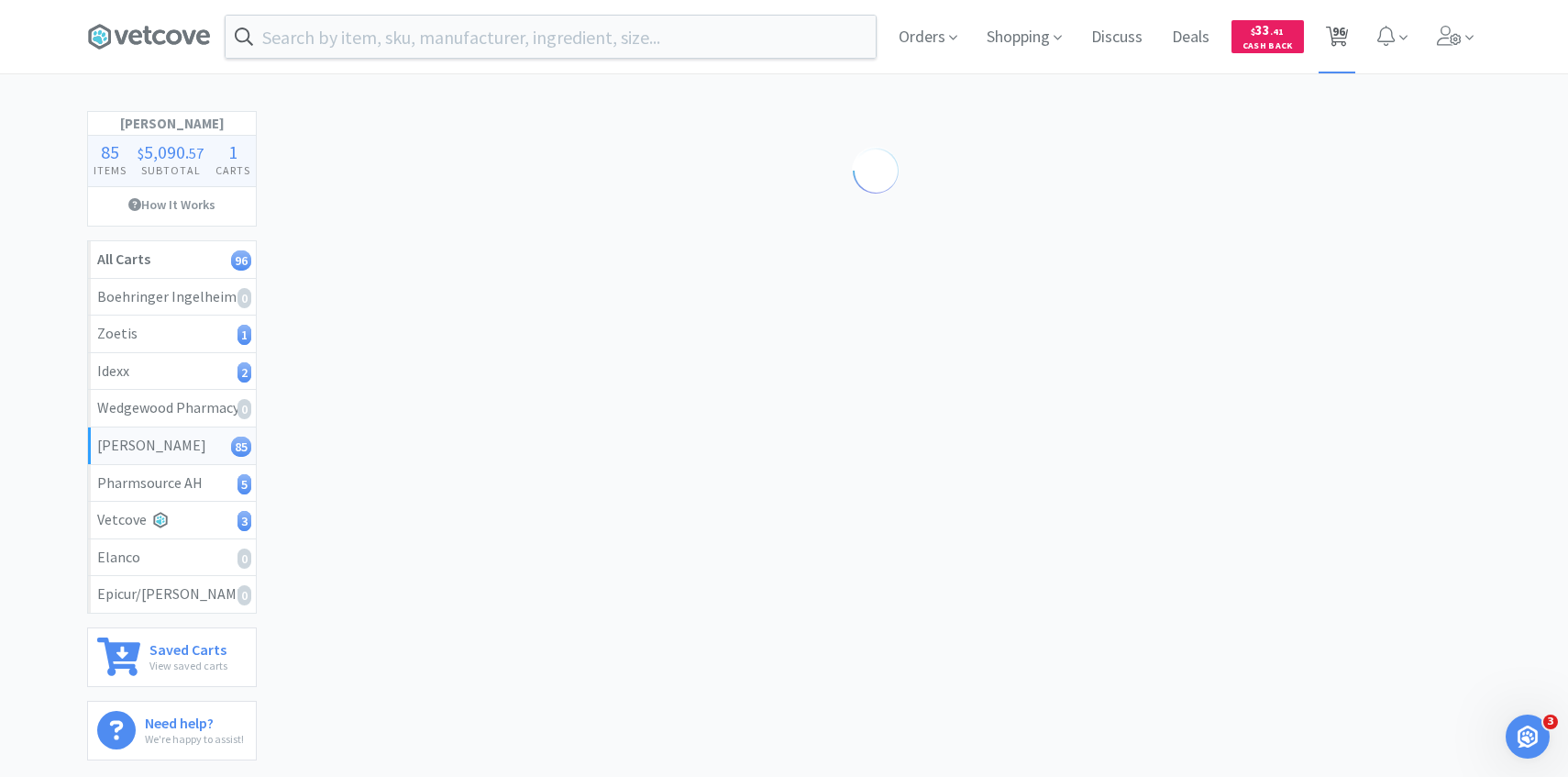
select select "1"
select select "2"
select select "1"
select select "2"
select select "1"
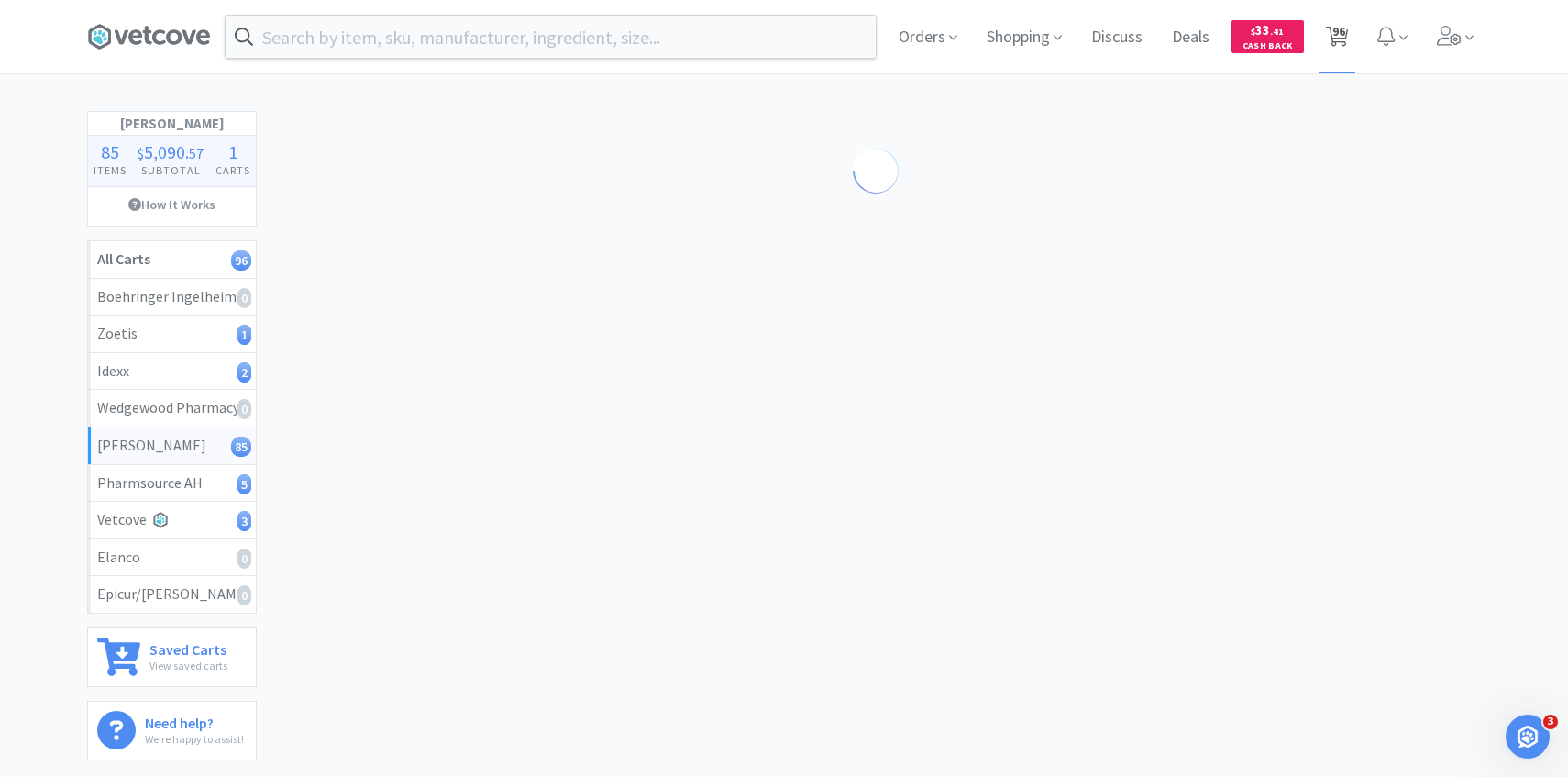
select select "1"
select select "4"
select select "1"
select select "20"
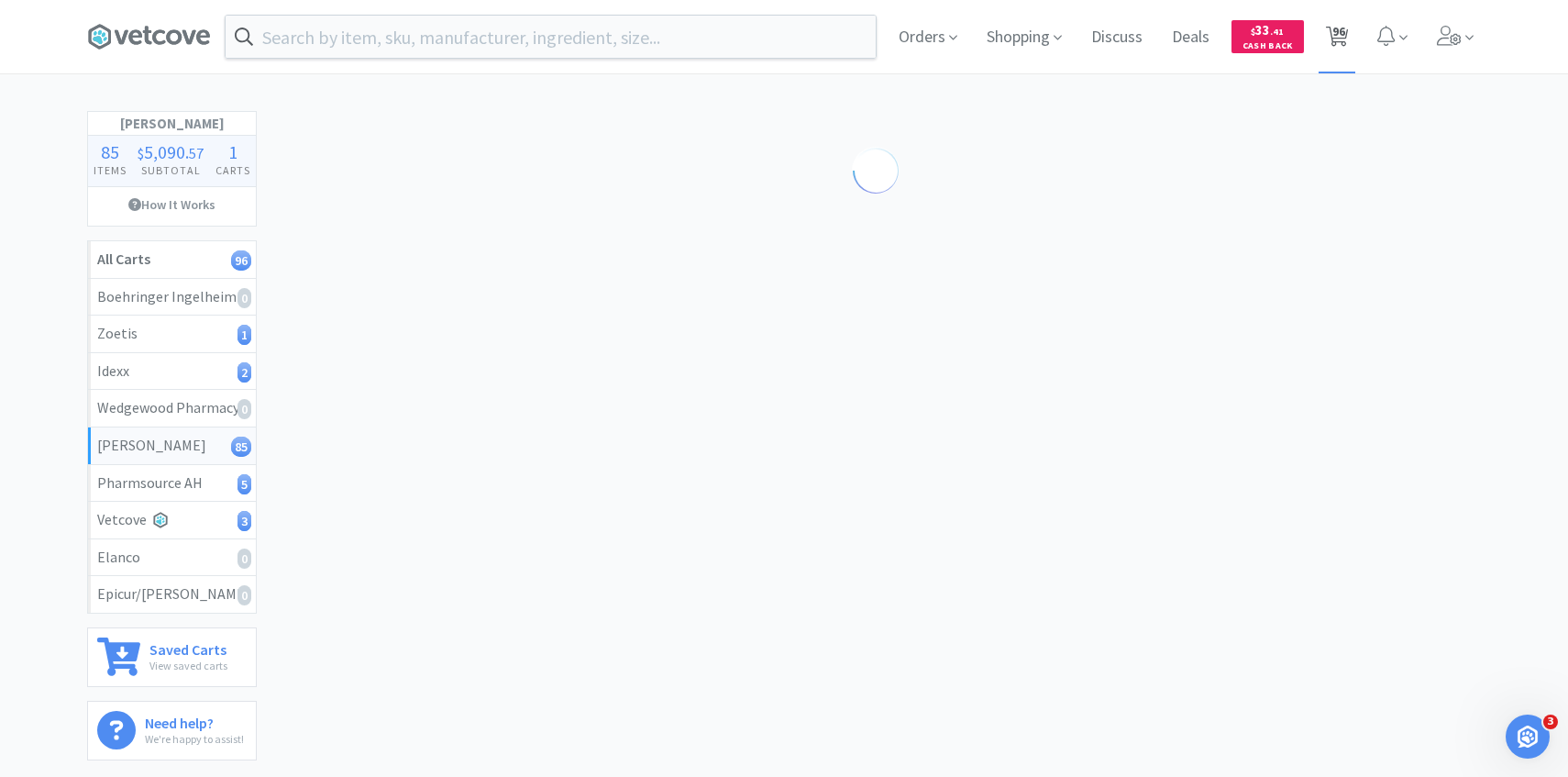
select select "1"
select select "20"
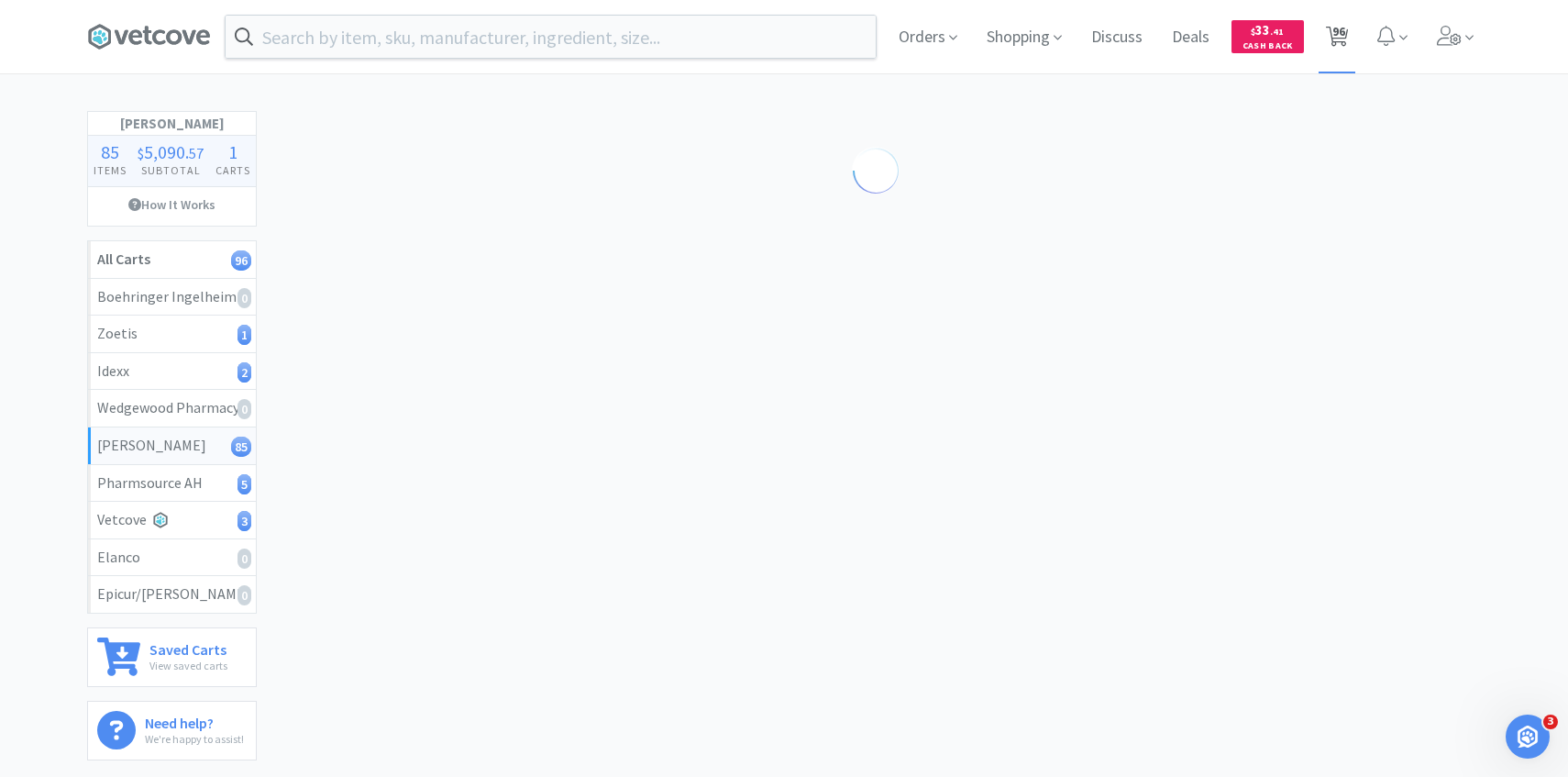
select select "1"
select select "8"
select select "2"
select select "3"
select select "2"
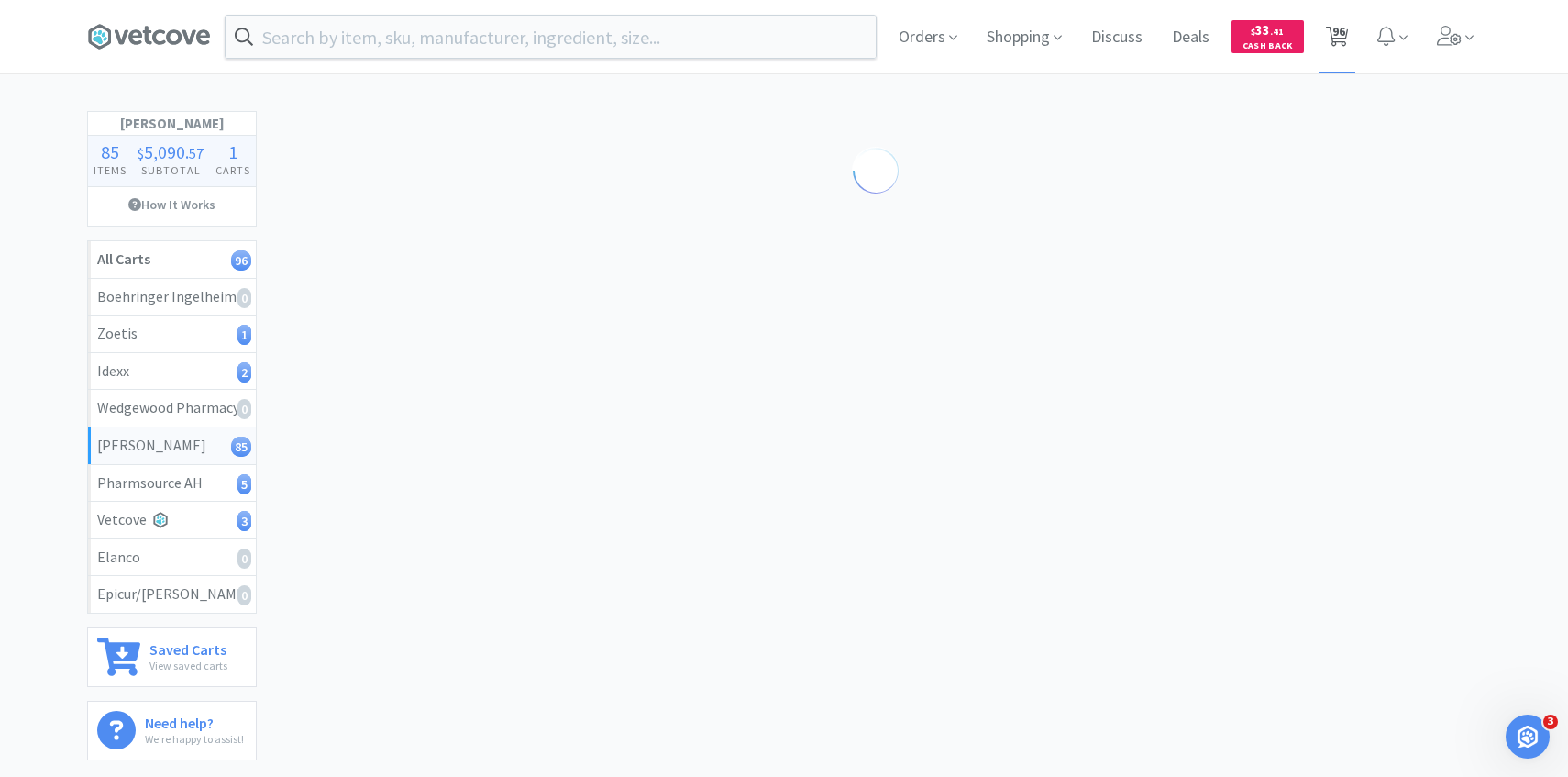
select select "1"
select select "3"
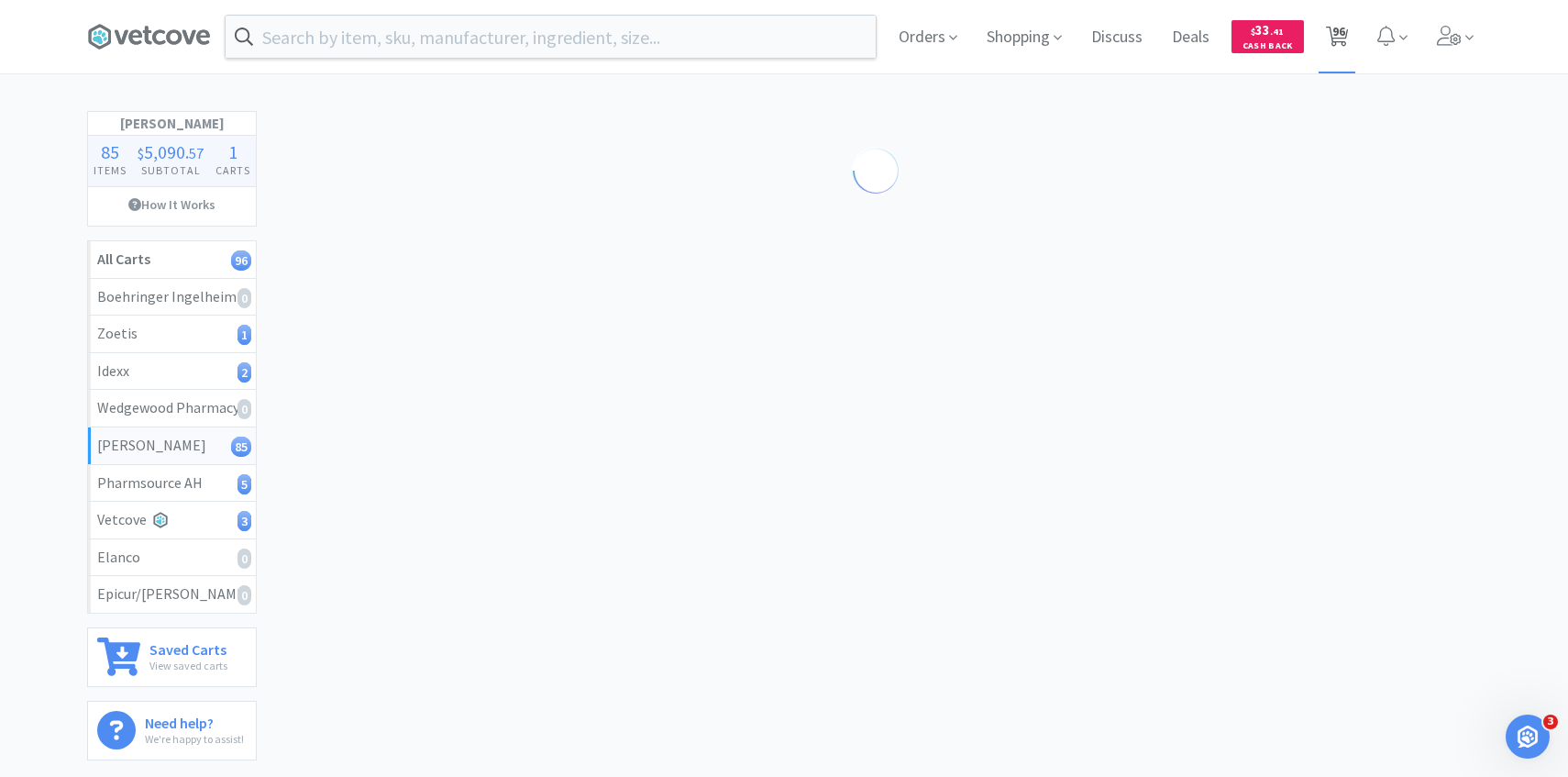
select select "3"
select select "1"
select select "2"
select select "3"
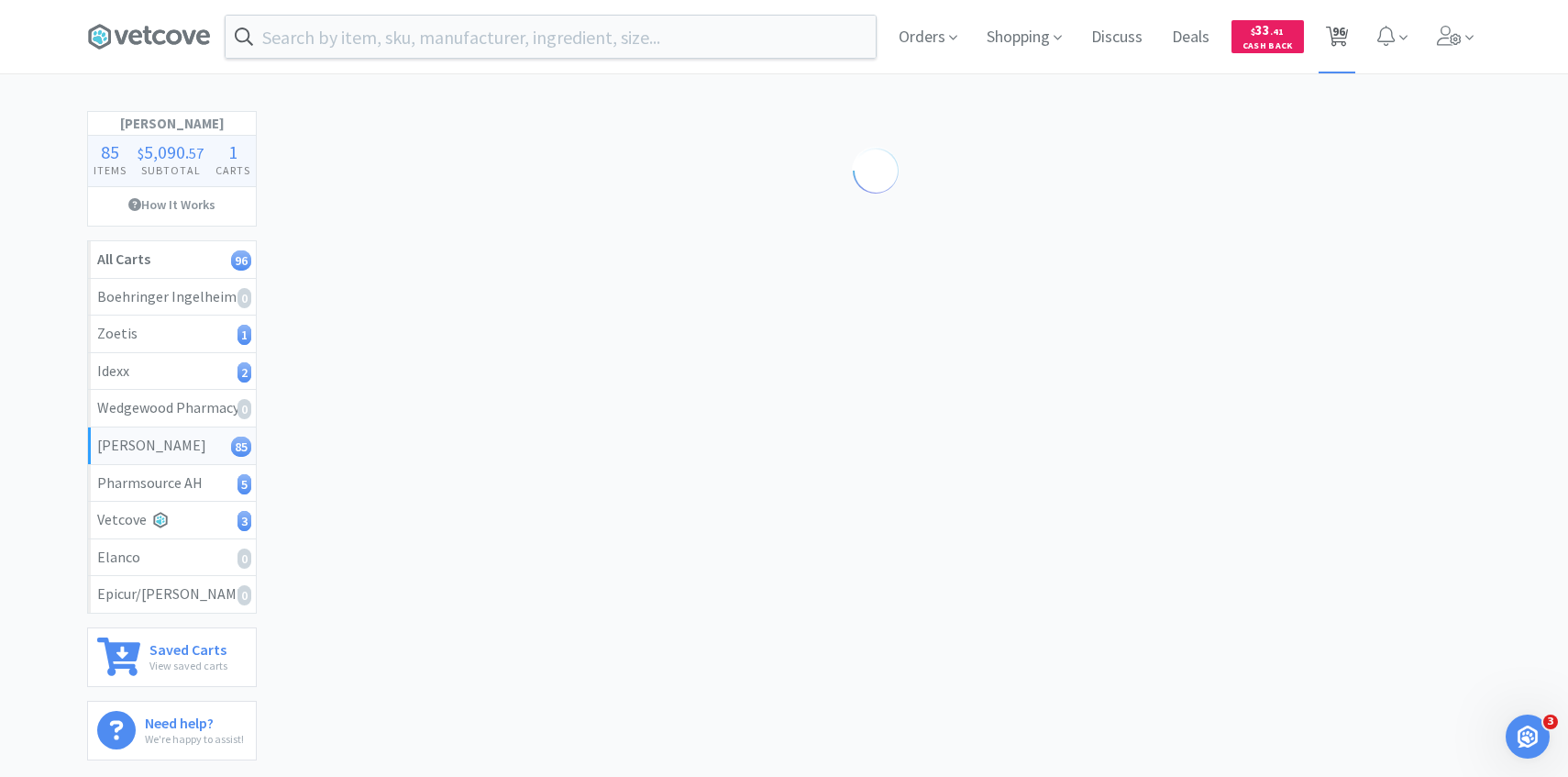
select select "2"
select select "1"
select select "4"
select select "1"
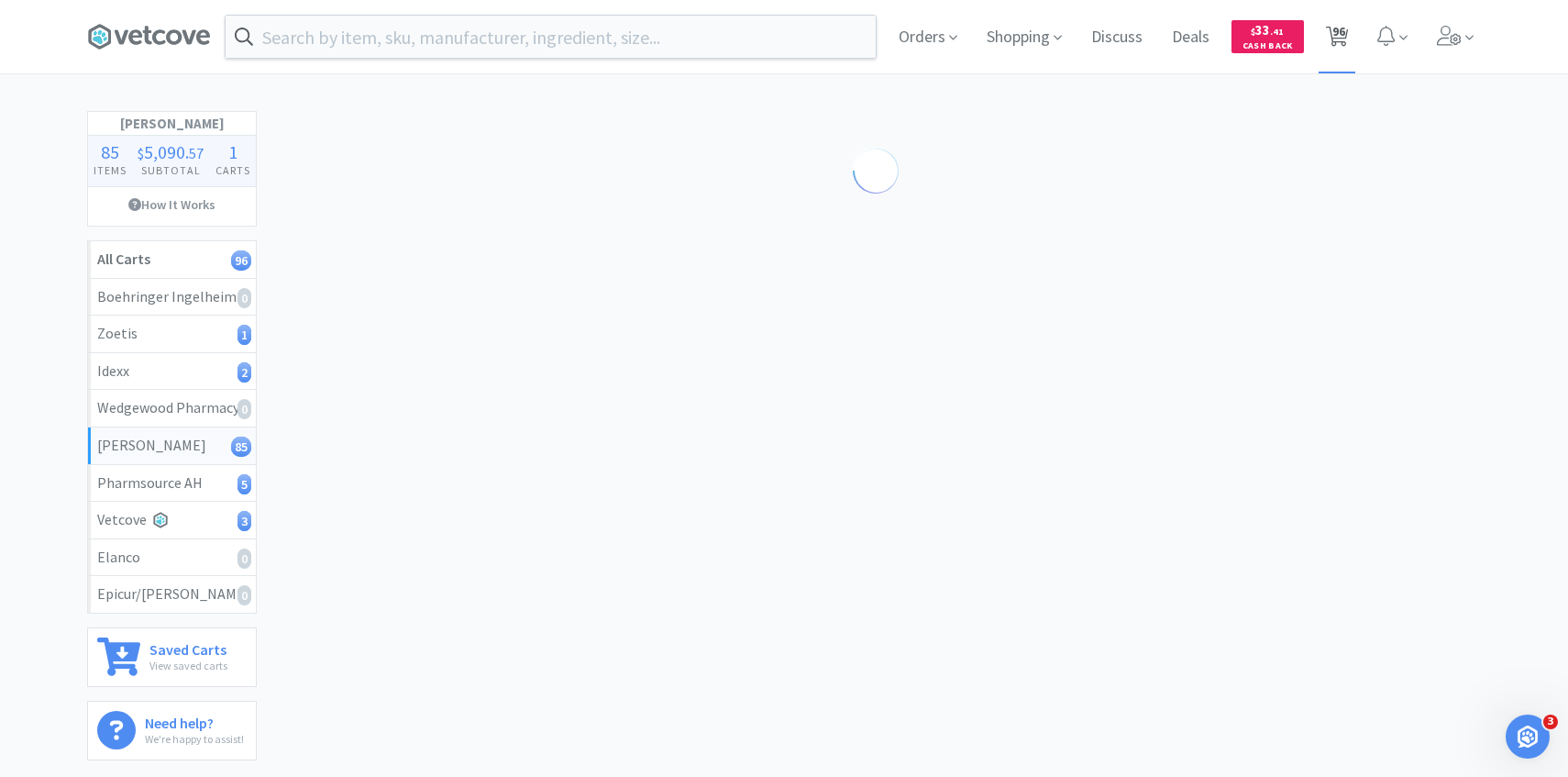
select select "1"
select select "4"
select select "1"
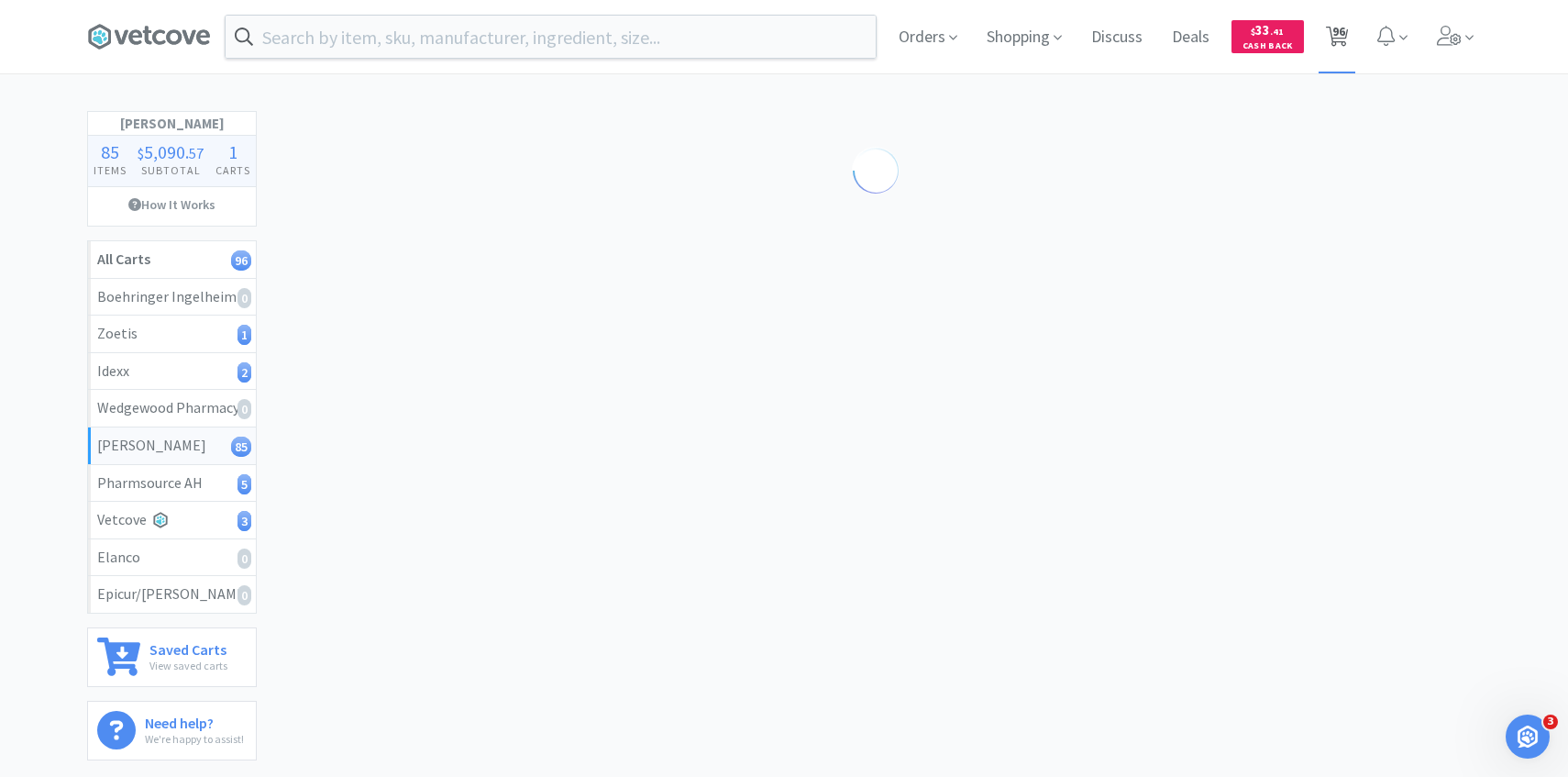
select select "3"
select select "30"
select select "8"
select select "10"
select select "5"
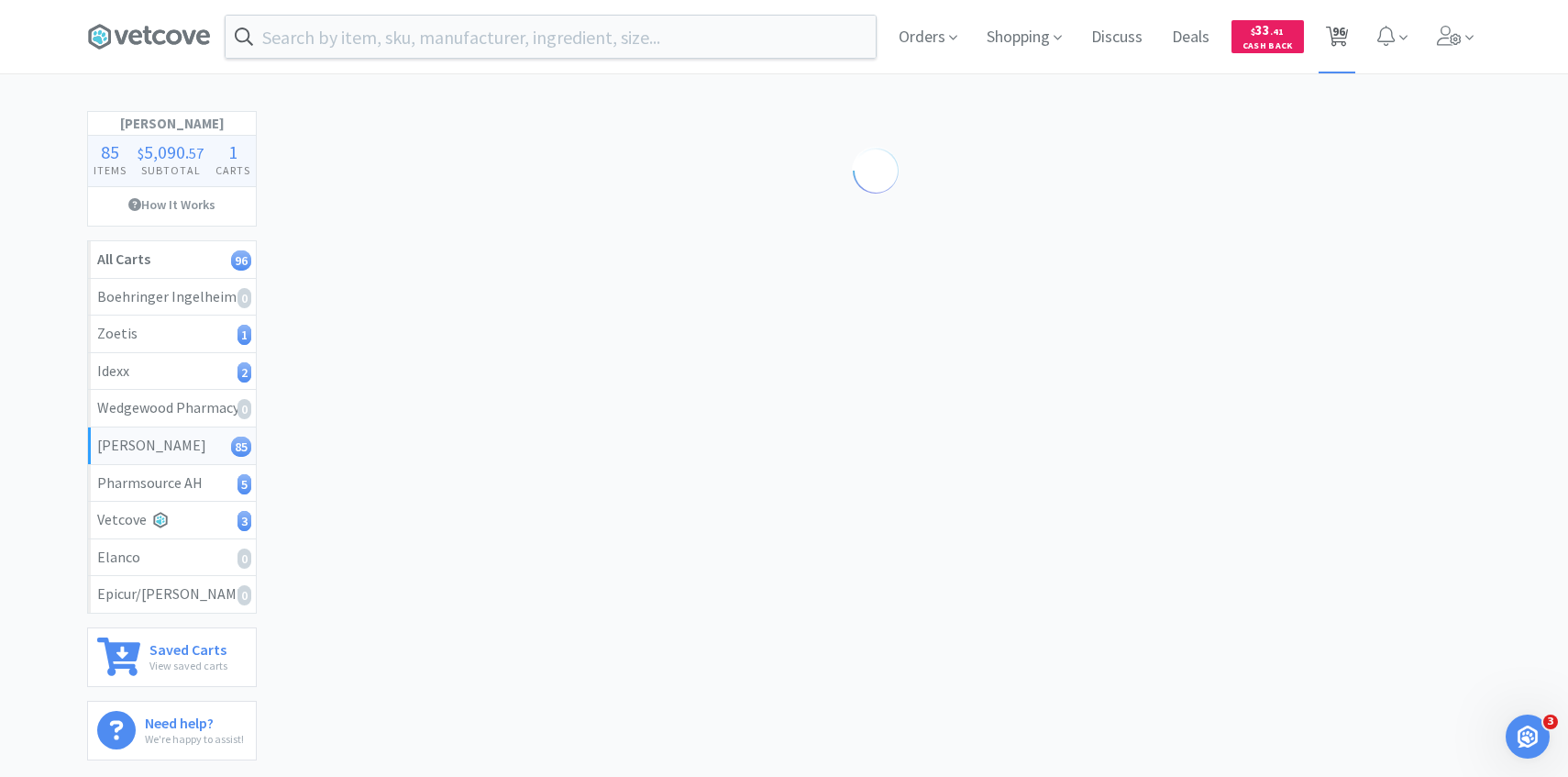
select select "1"
select select "6"
select select "3"
select select "100"
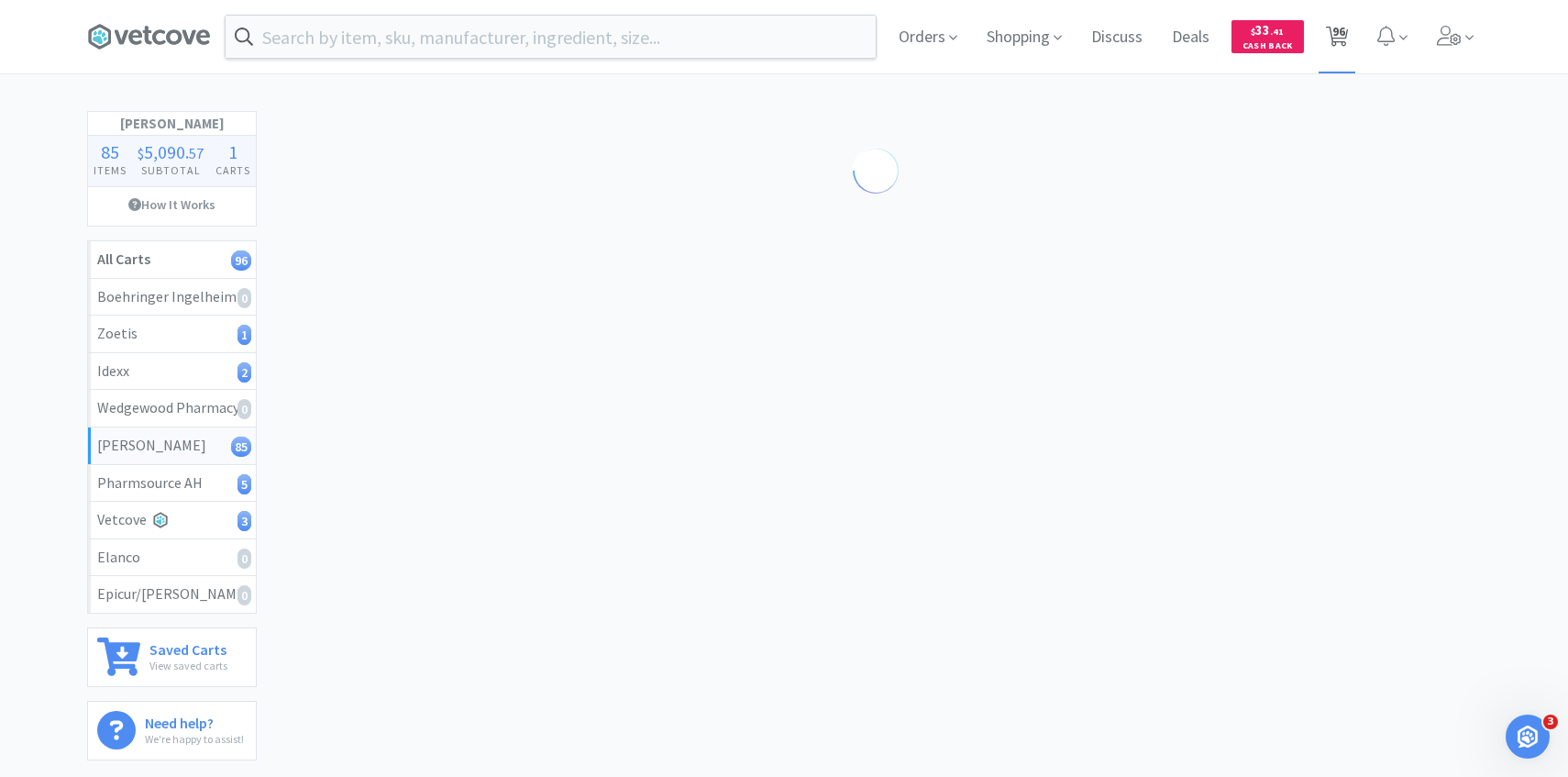
select select "100"
select select "50"
select select "2"
select select "1"
select select "50"
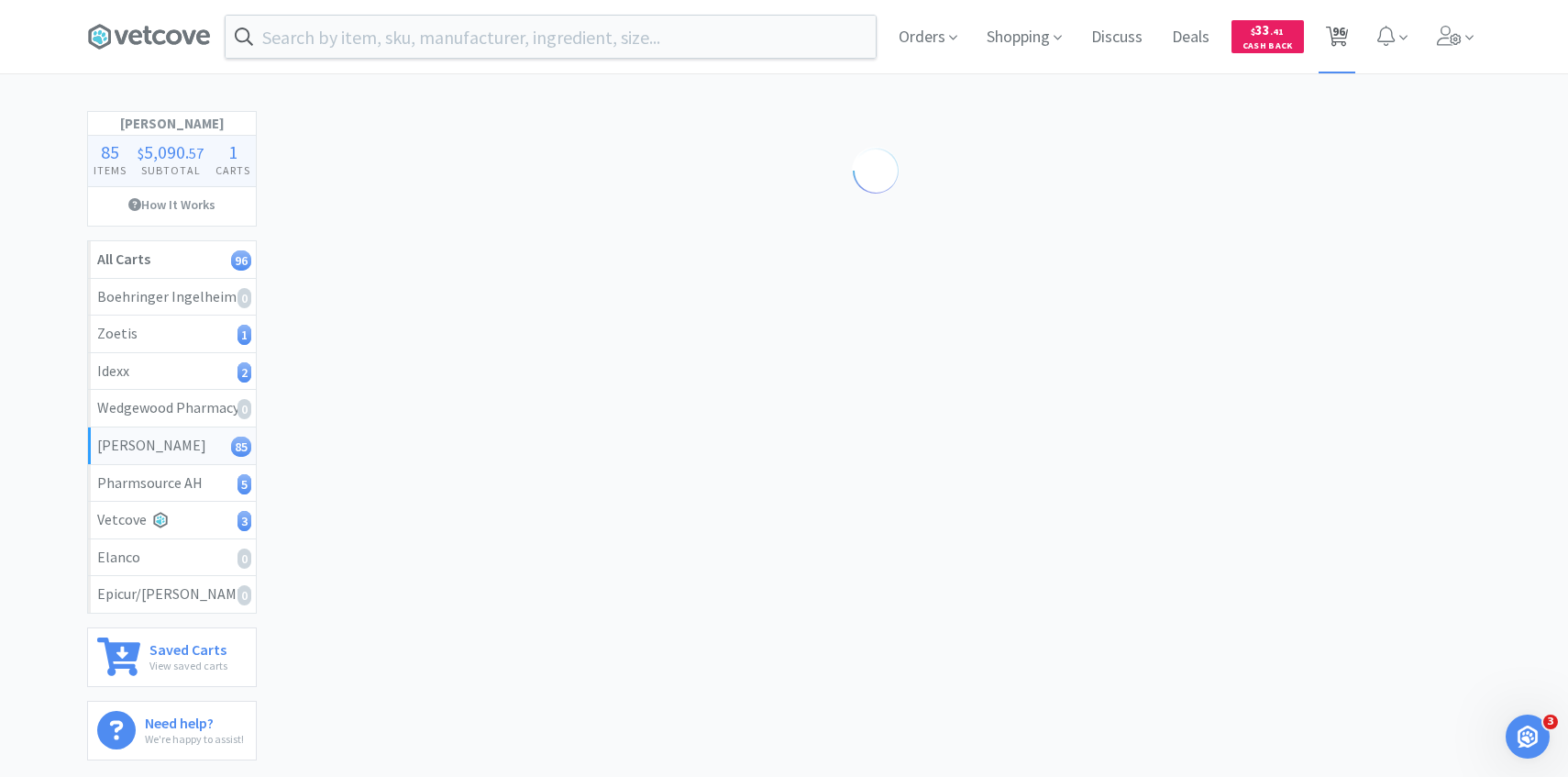
select select "1"
select select "3"
select select "1"
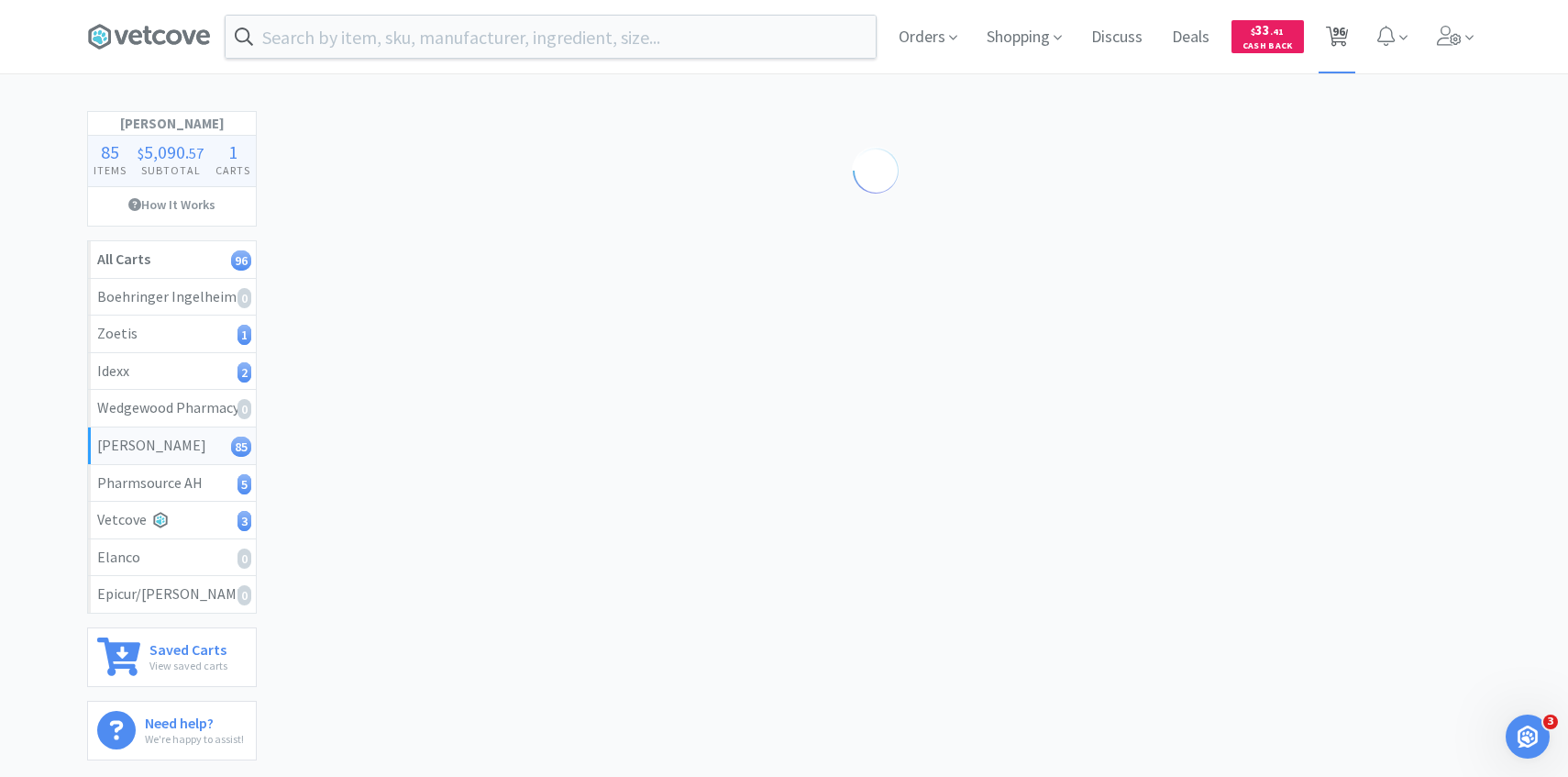
select select "1"
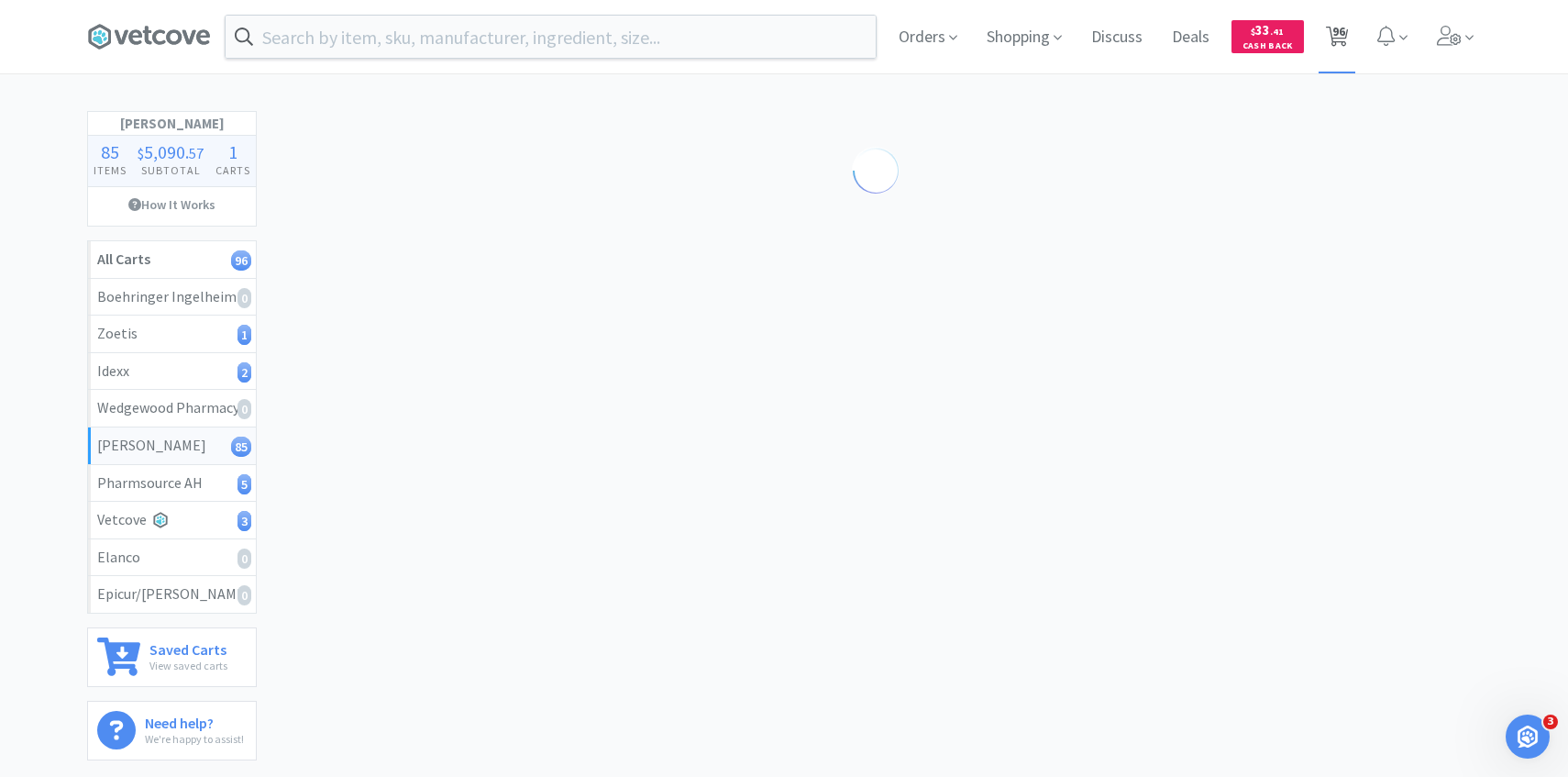
select select "1"
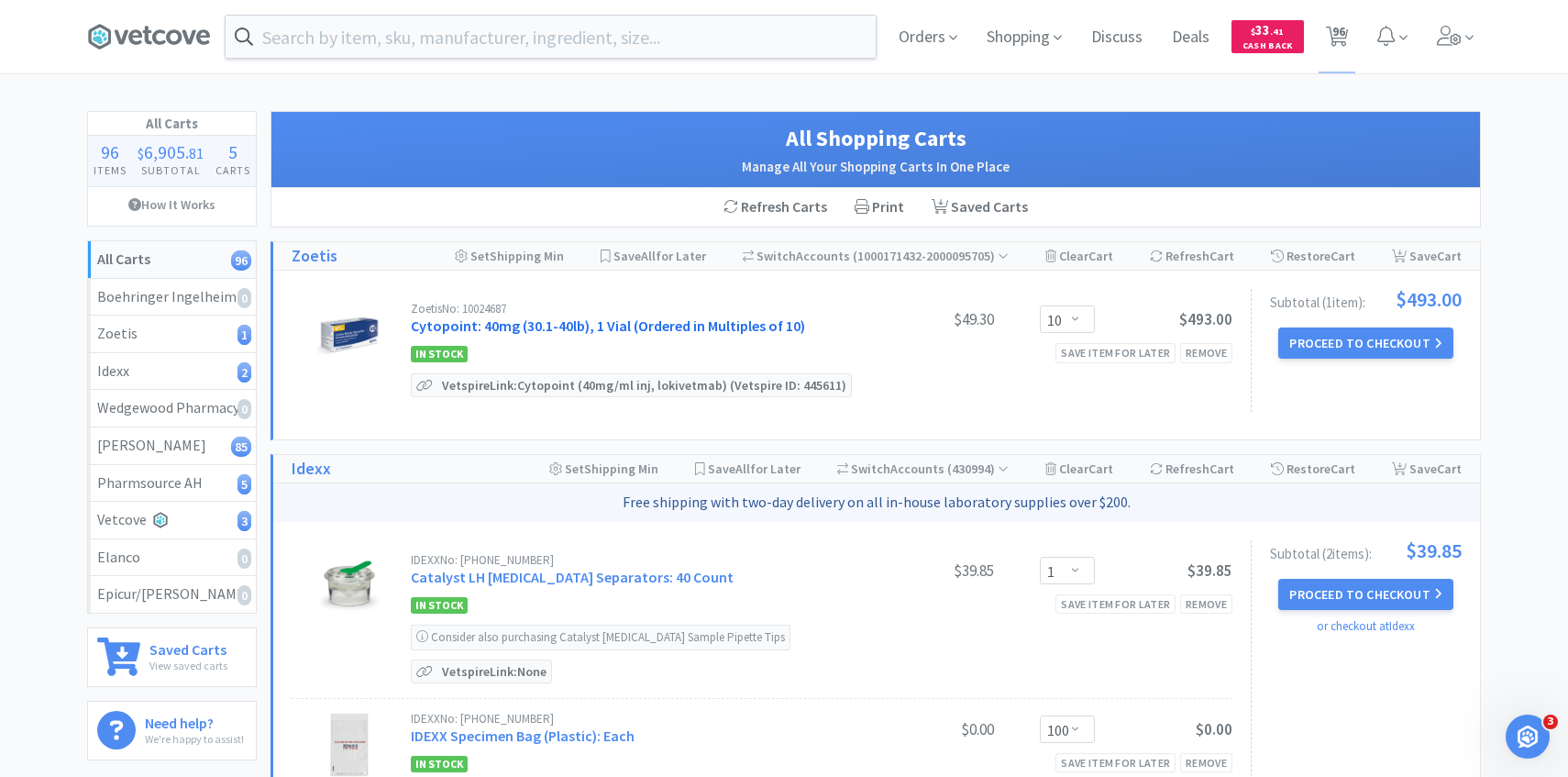
click at [667, 322] on link "Cytopoint: 40mg (30.1-40lb), 1 Vial (Ordered in Multiples of 10)" at bounding box center [608, 326] width 395 height 18
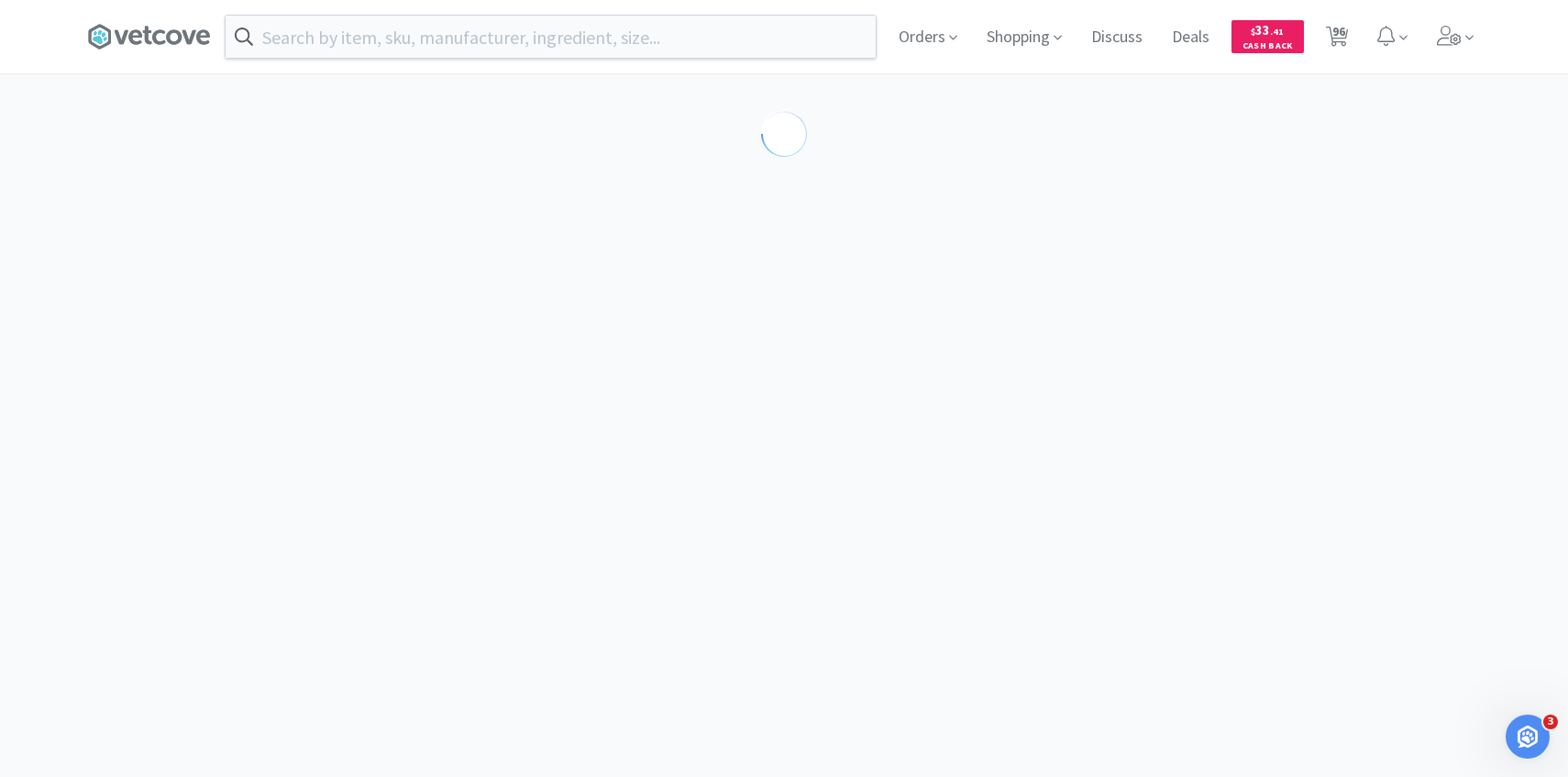
select select "298817"
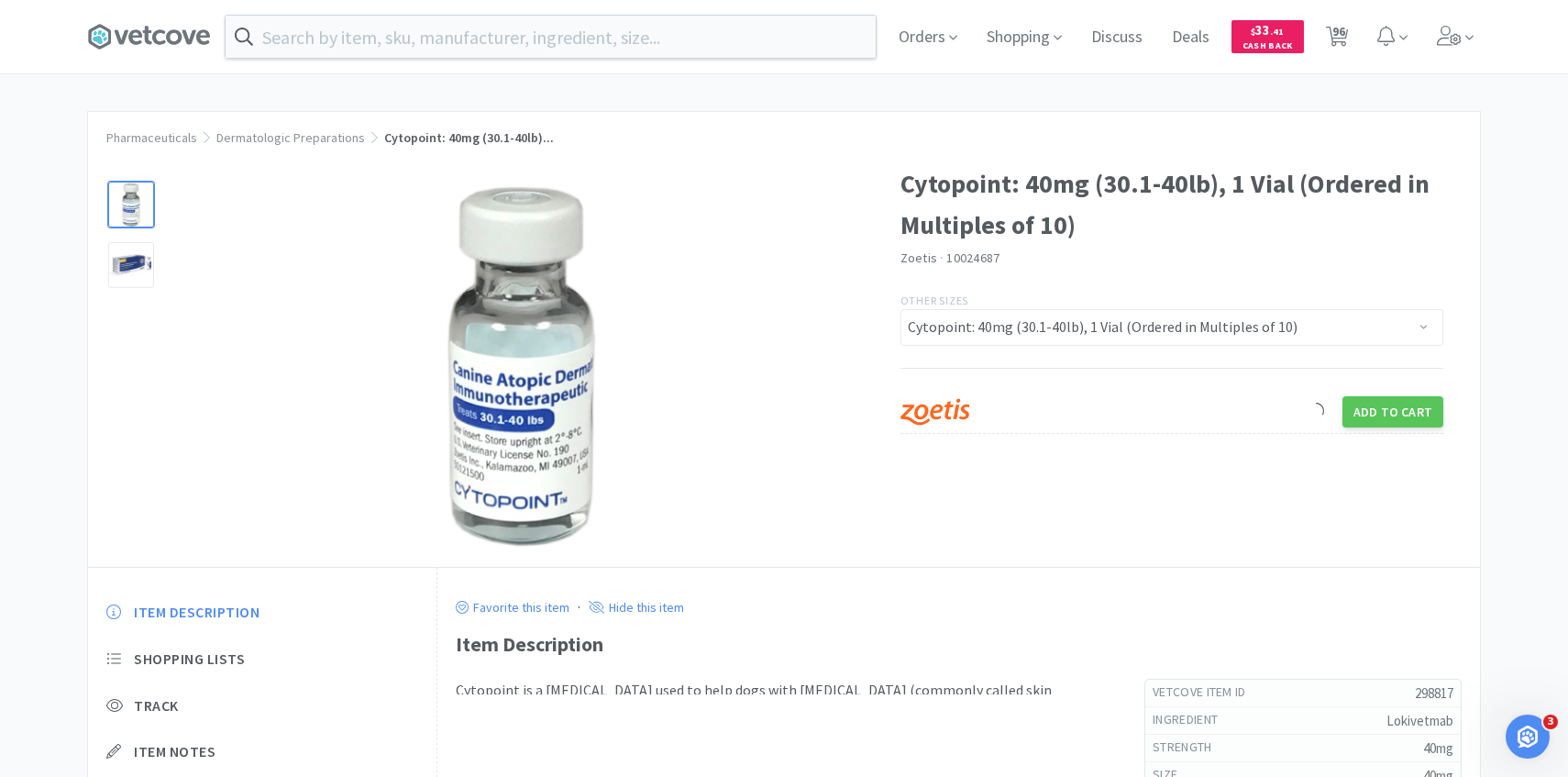
scroll to position [2, 0]
select select "10"
select select "1"
select select "100"
select select "3"
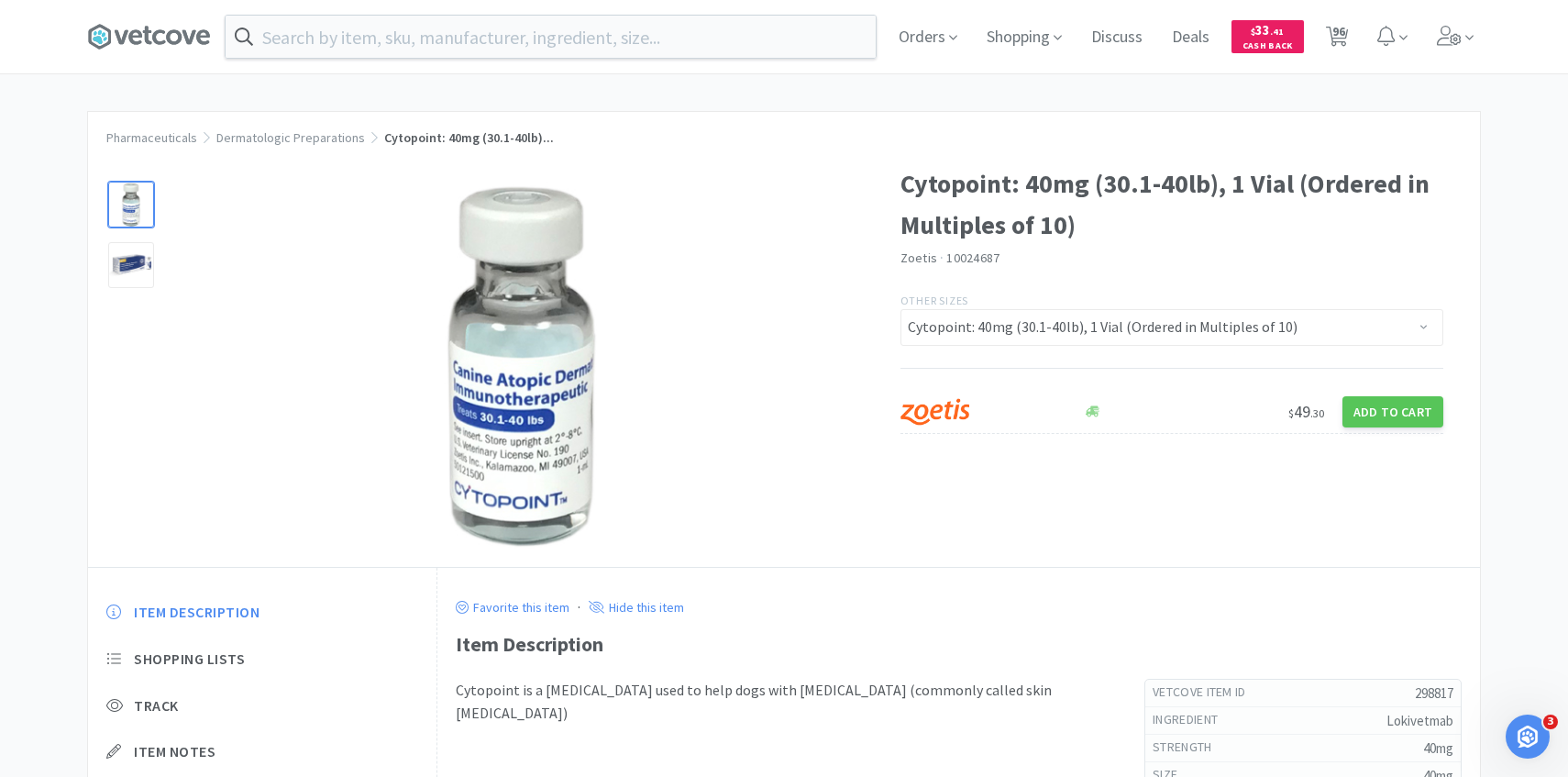
select select "4"
select select "1"
select select "4"
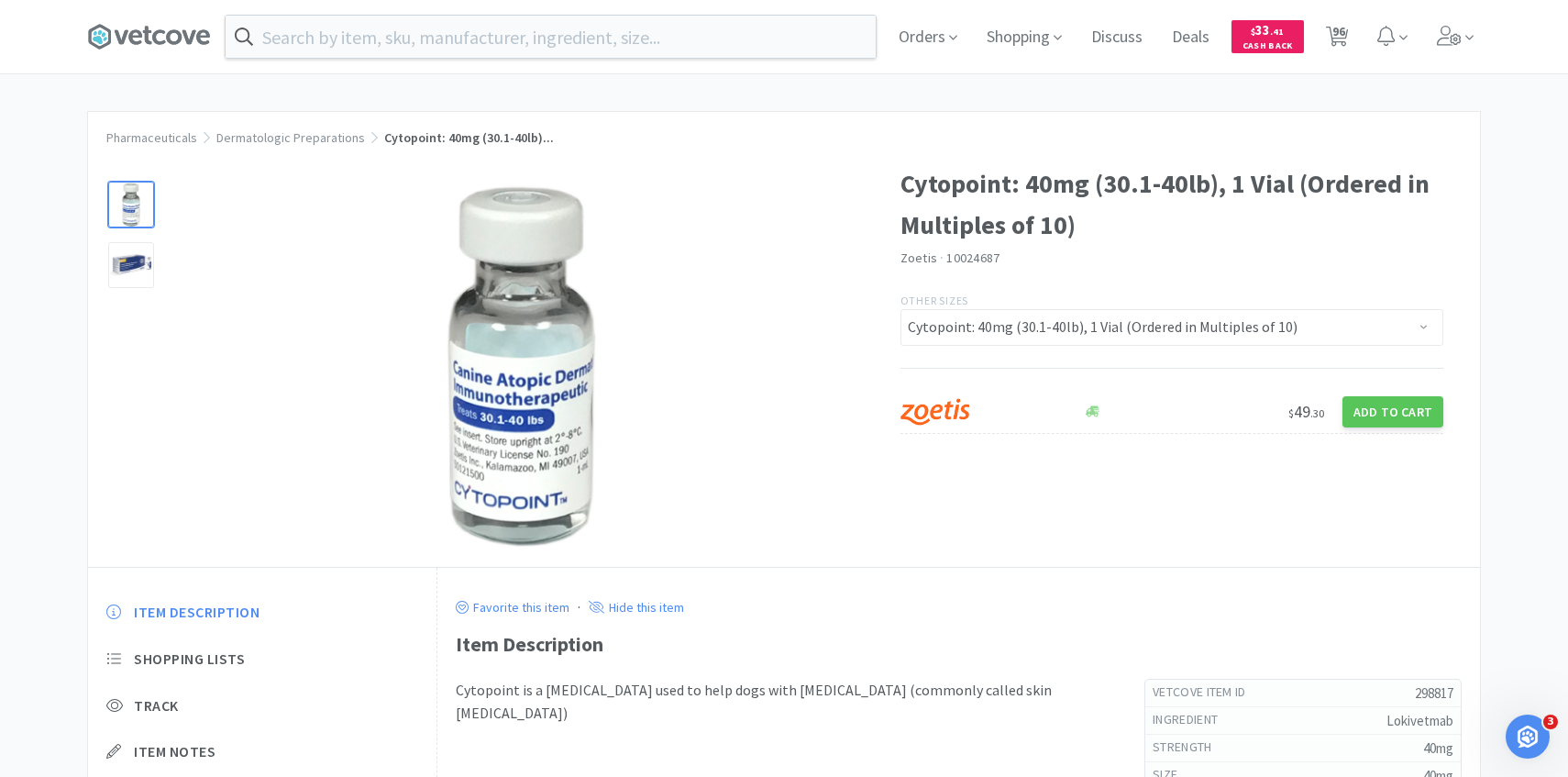
select select "1"
select select "2"
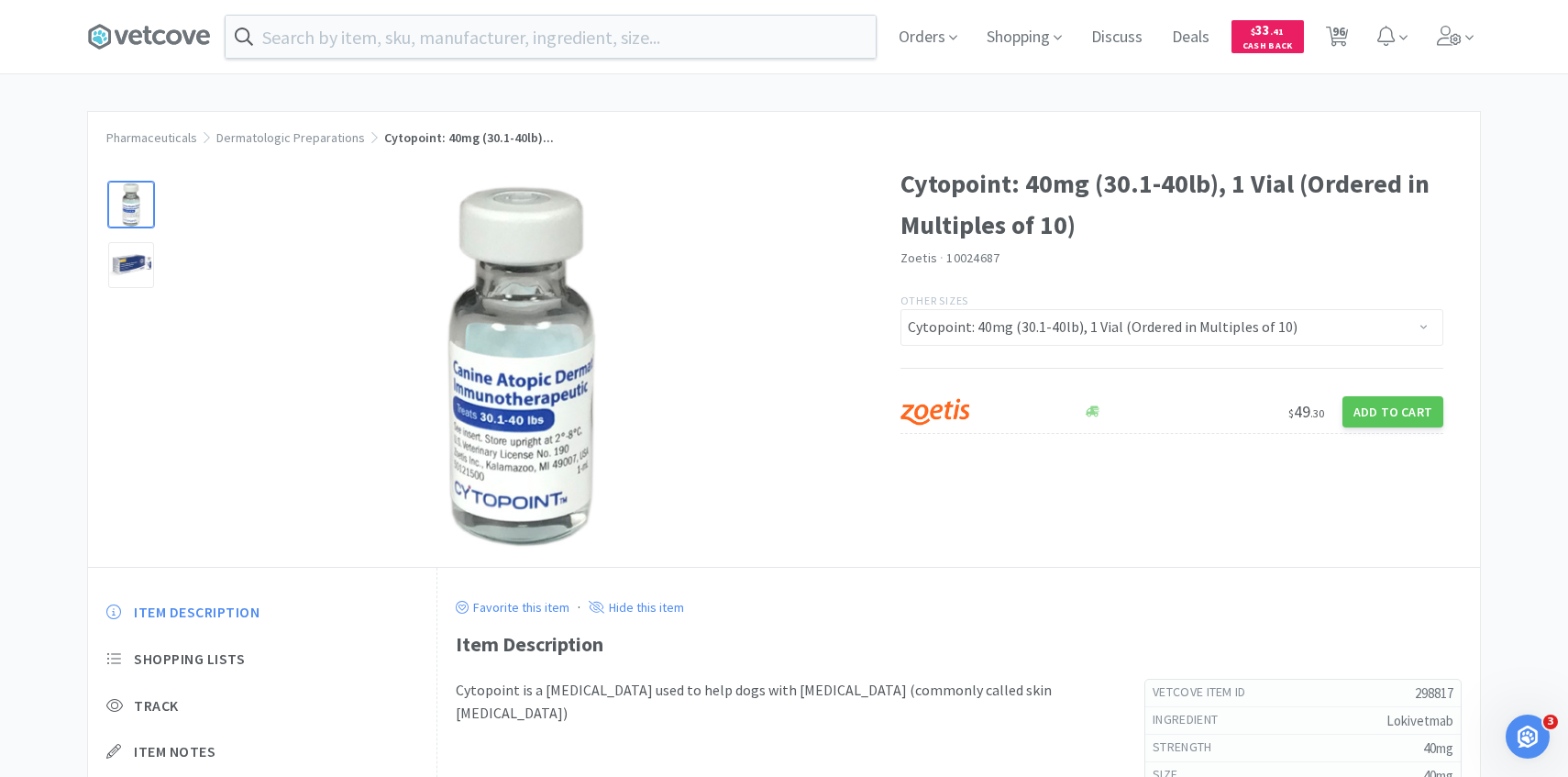
select select "1"
select select "10"
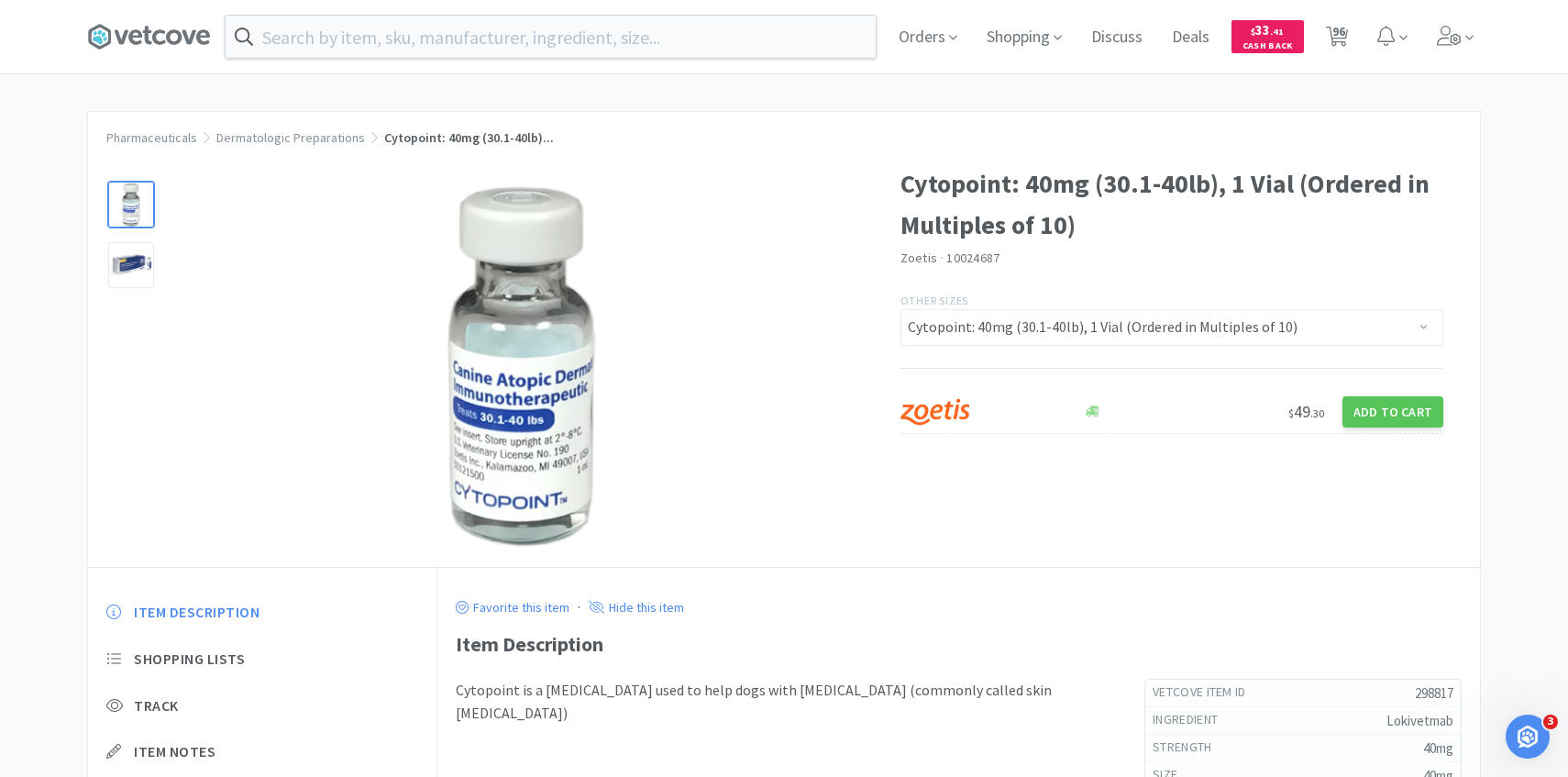
select select "5"
select select "1"
select select "3"
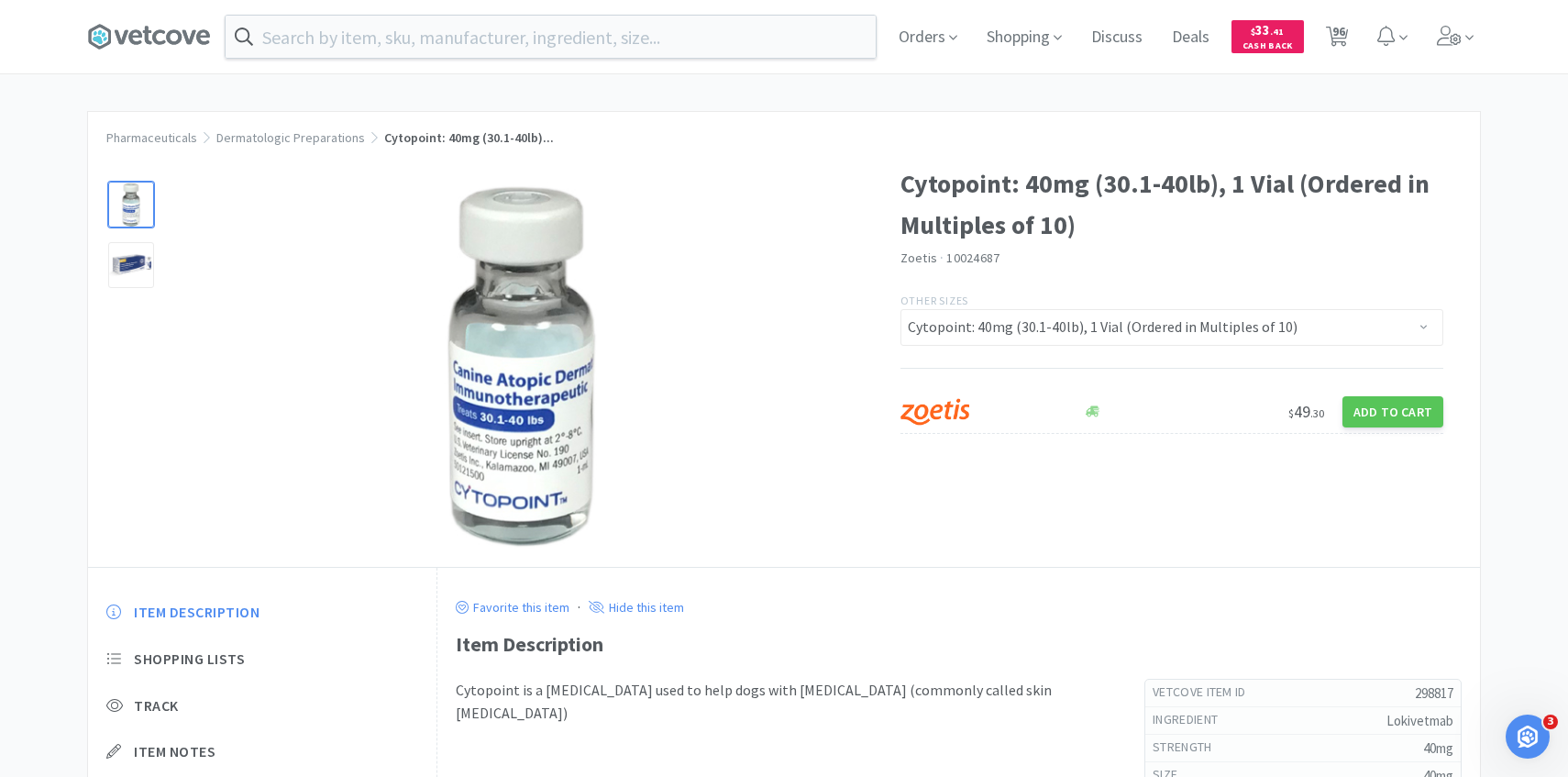
select select "5"
select select "1"
select select "3"
select select "2"
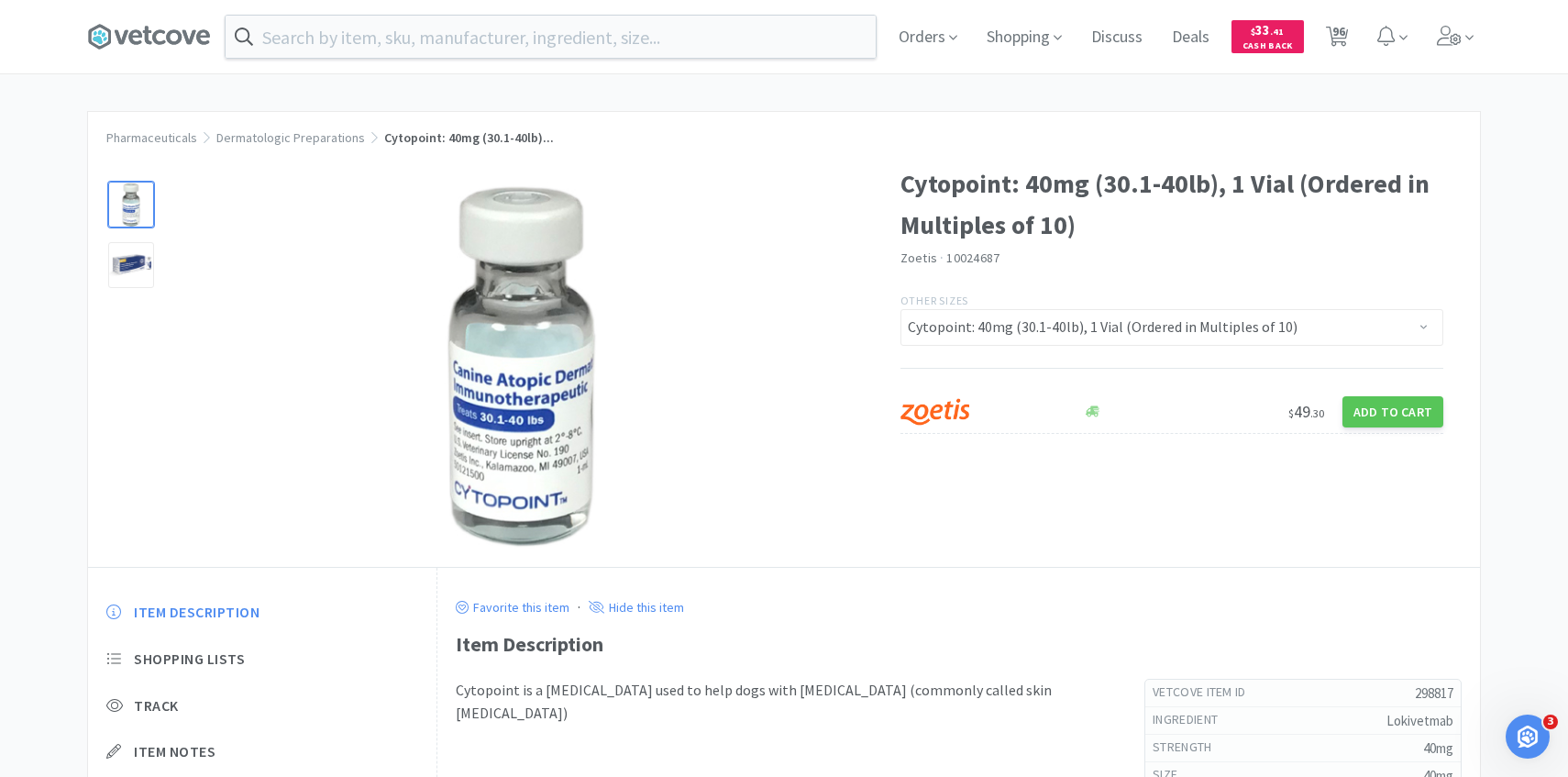
select select "1"
select select "2"
select select "1"
select select "2"
select select "1"
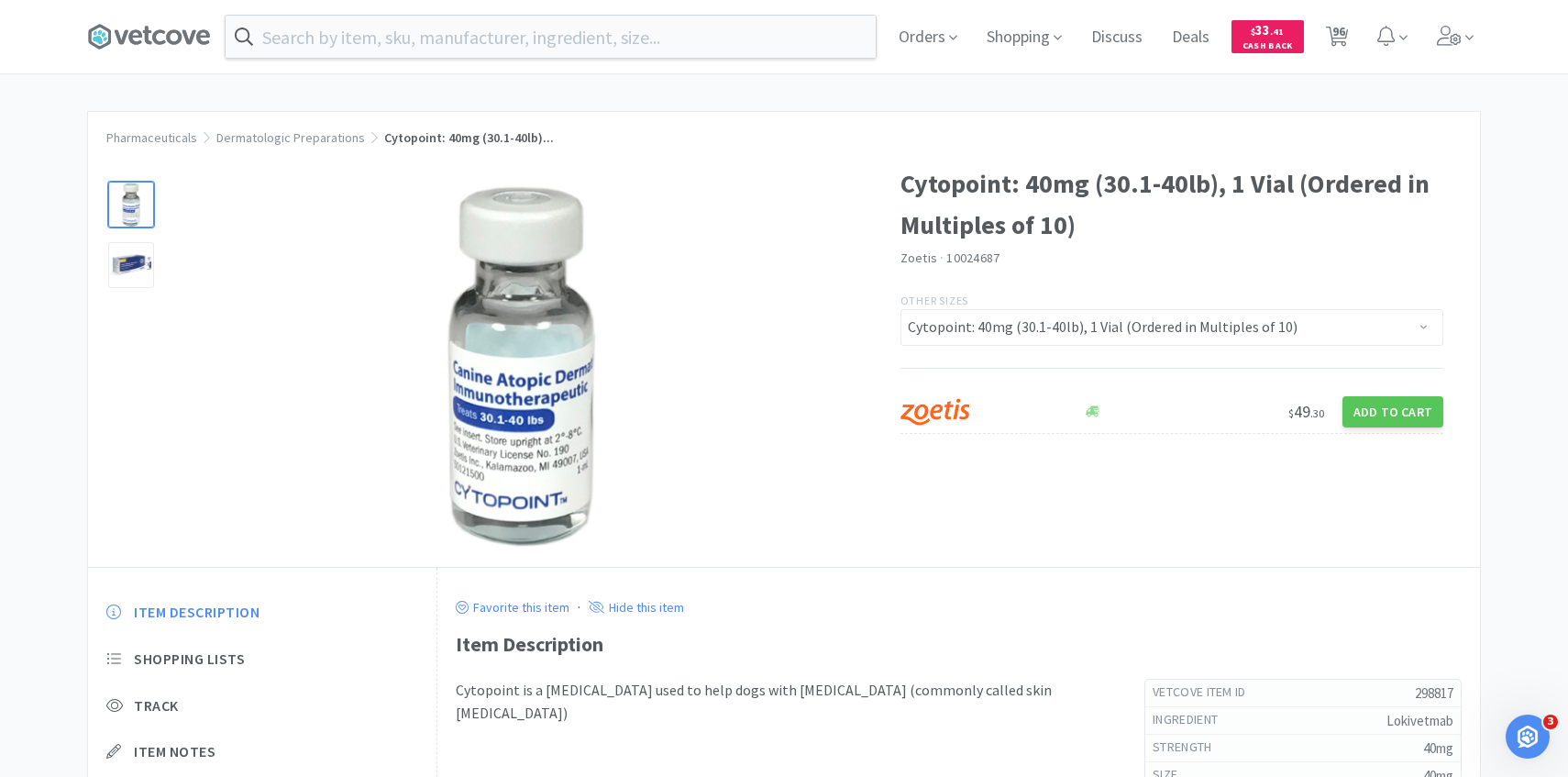
select select "1"
select select "4"
select select "1"
select select "20"
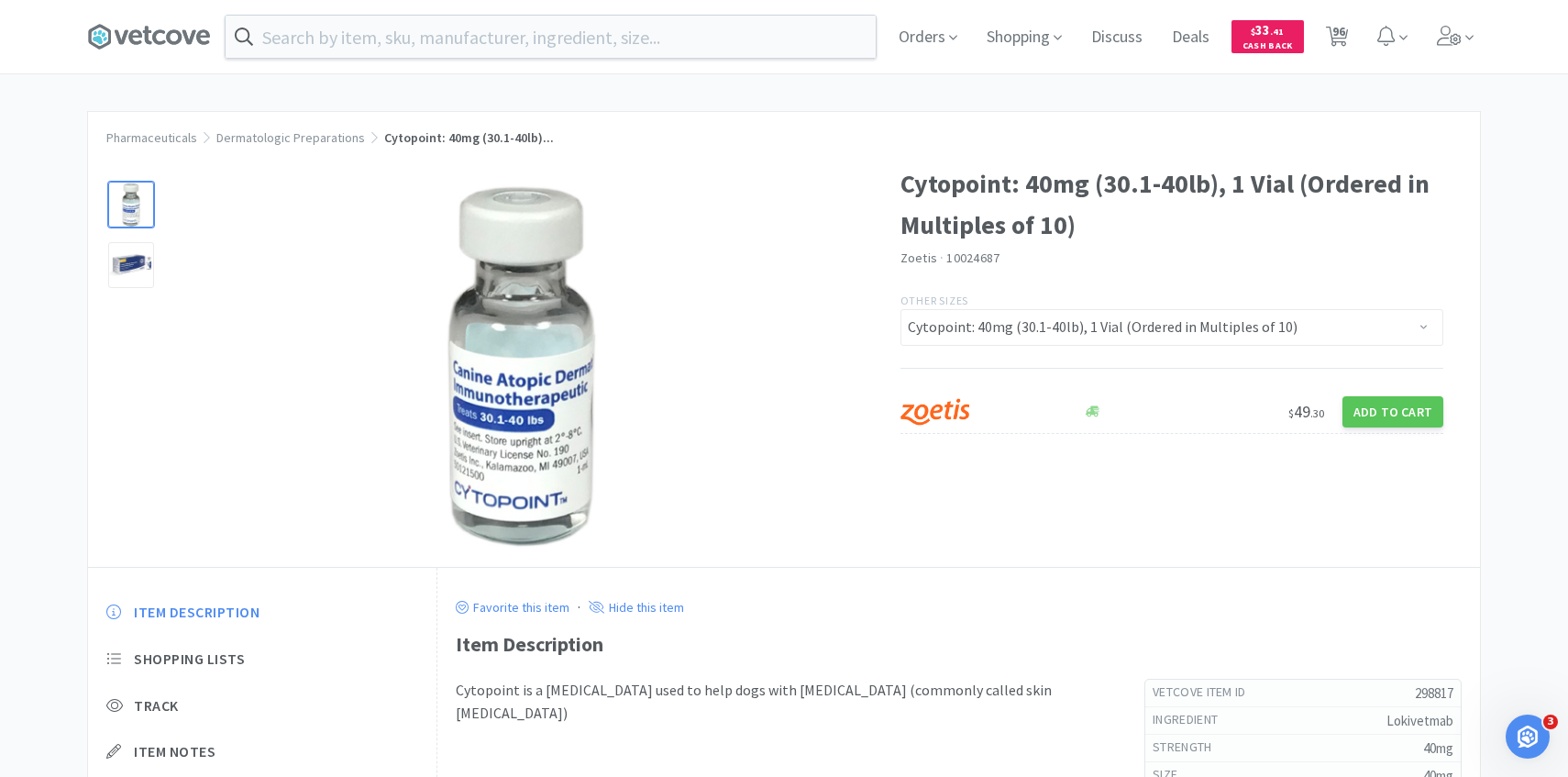
select select "1"
select select "20"
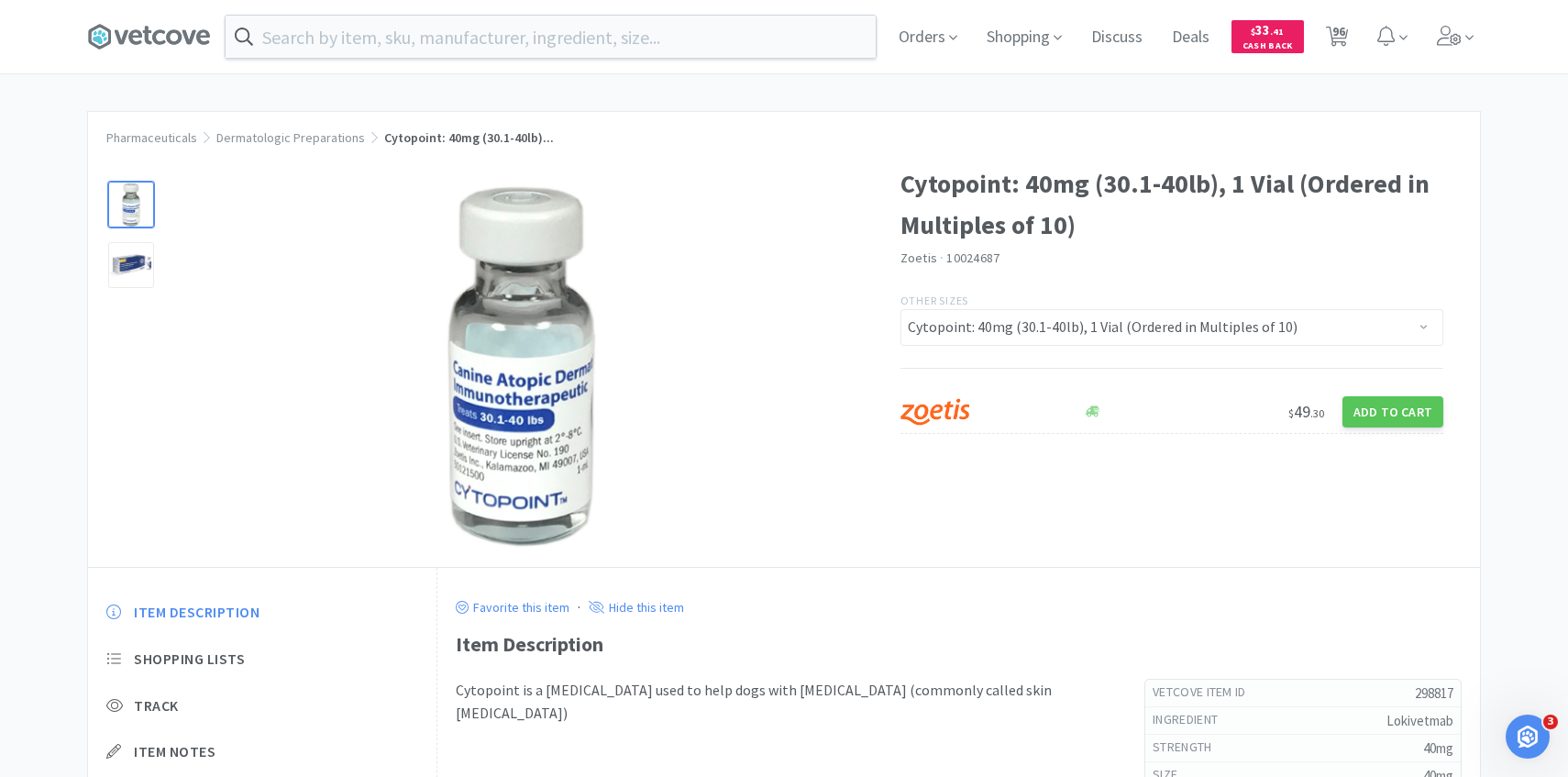
select select "1"
select select "8"
select select "2"
select select "3"
select select "2"
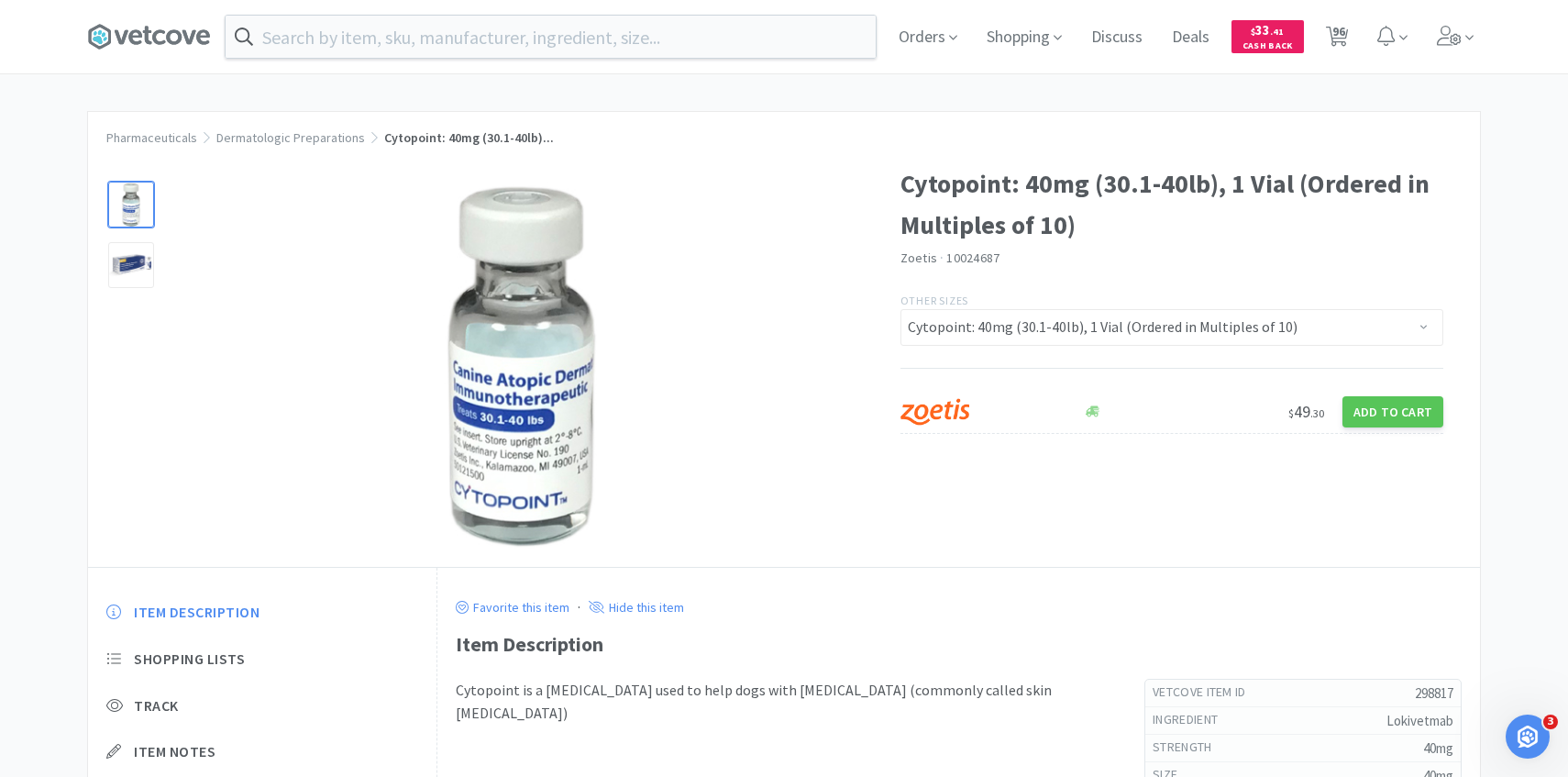
select select "1"
select select "3"
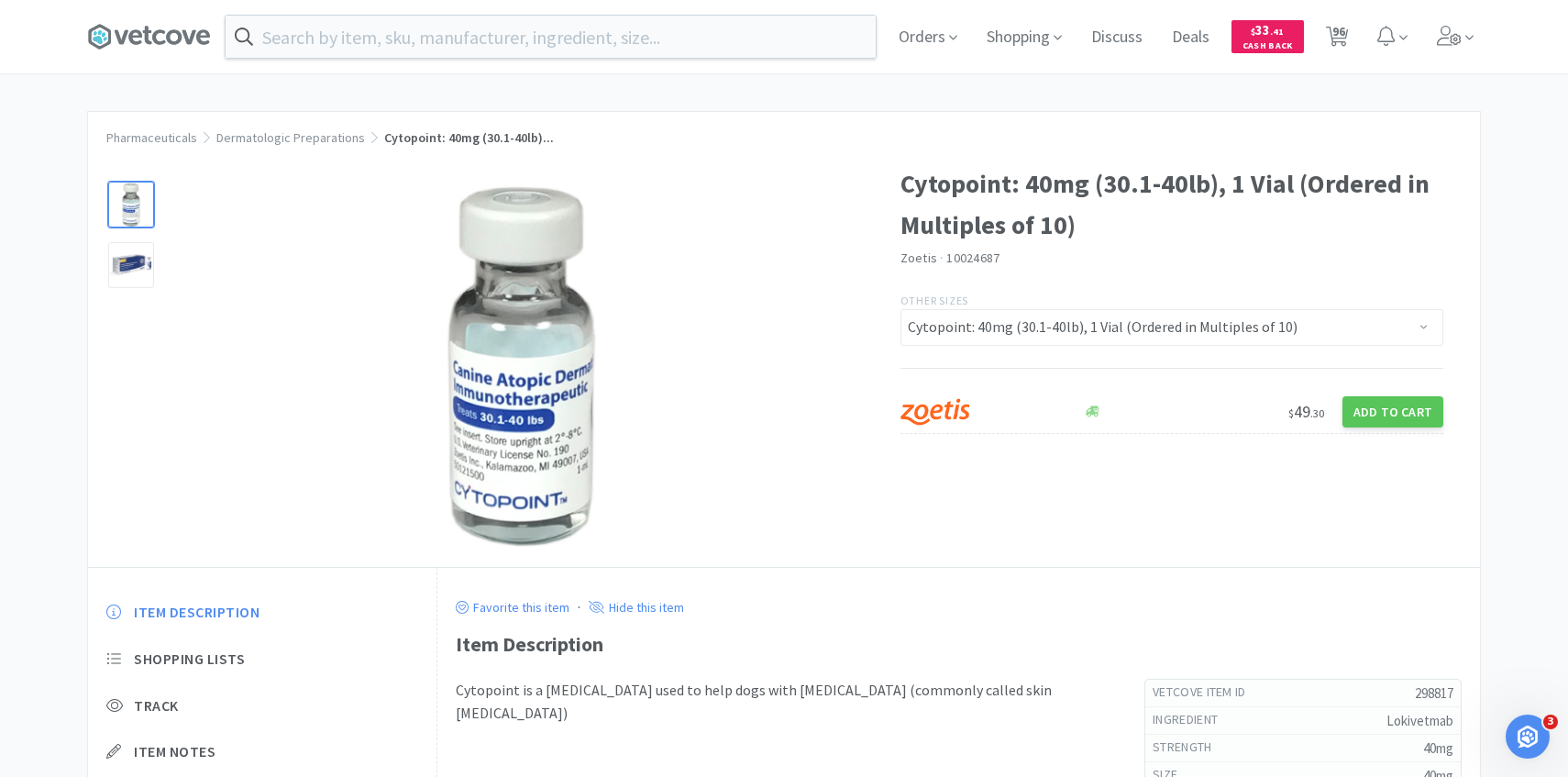
select select "3"
select select "1"
select select "2"
select select "3"
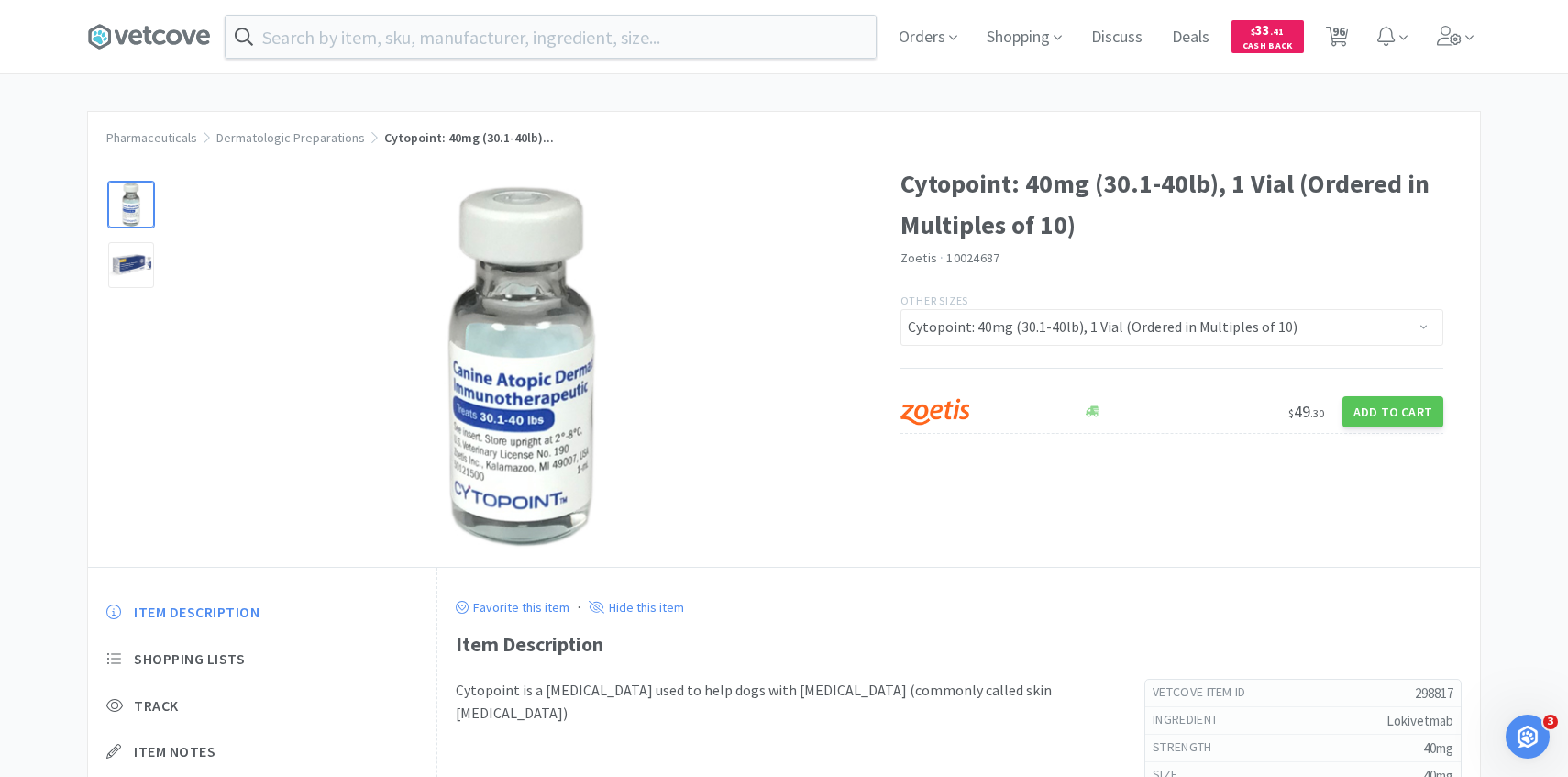
select select "2"
select select "1"
select select "4"
select select "1"
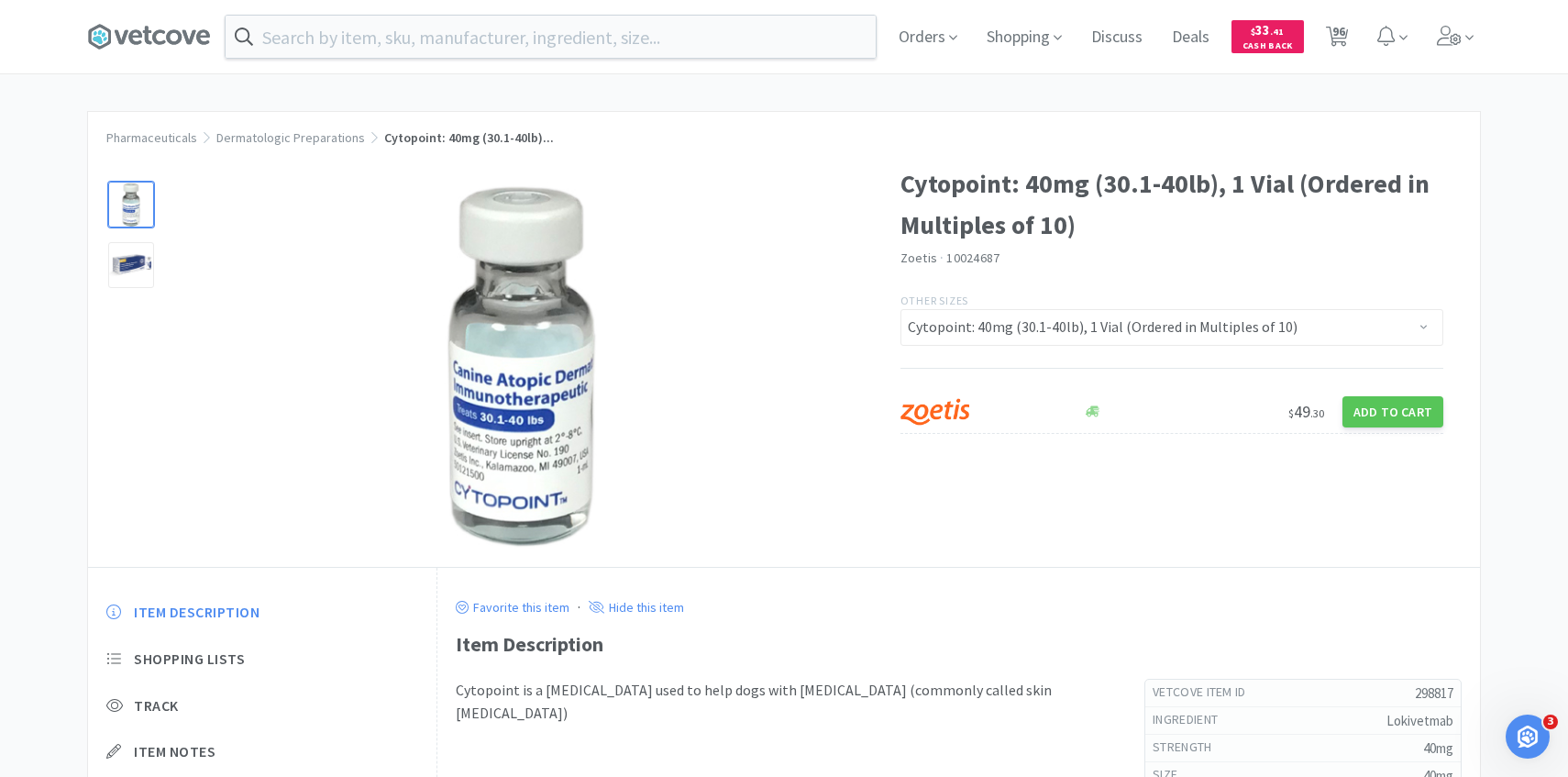
select select "1"
select select "4"
select select "1"
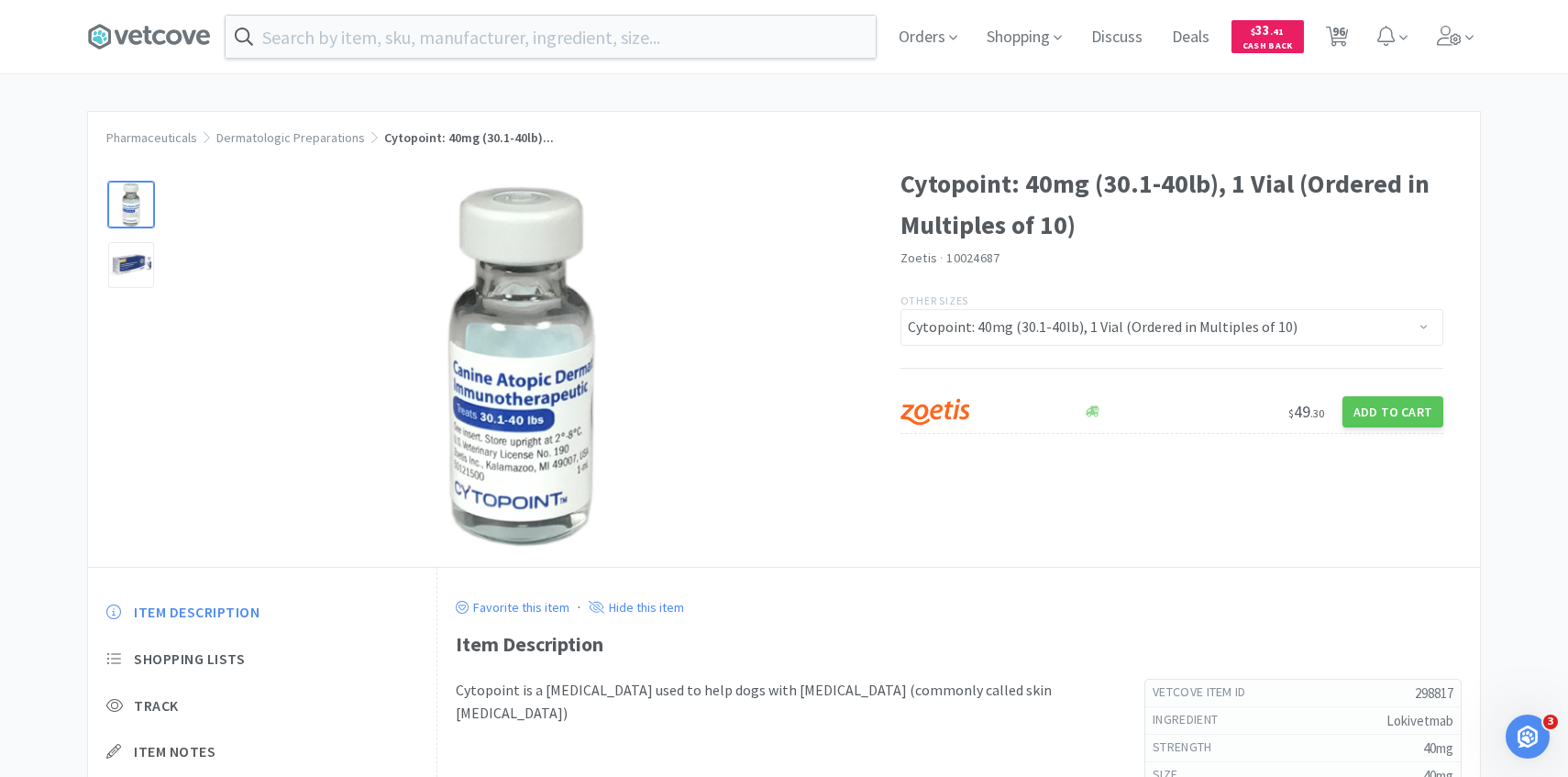
select select "3"
select select "30"
select select "8"
select select "10"
select select "5"
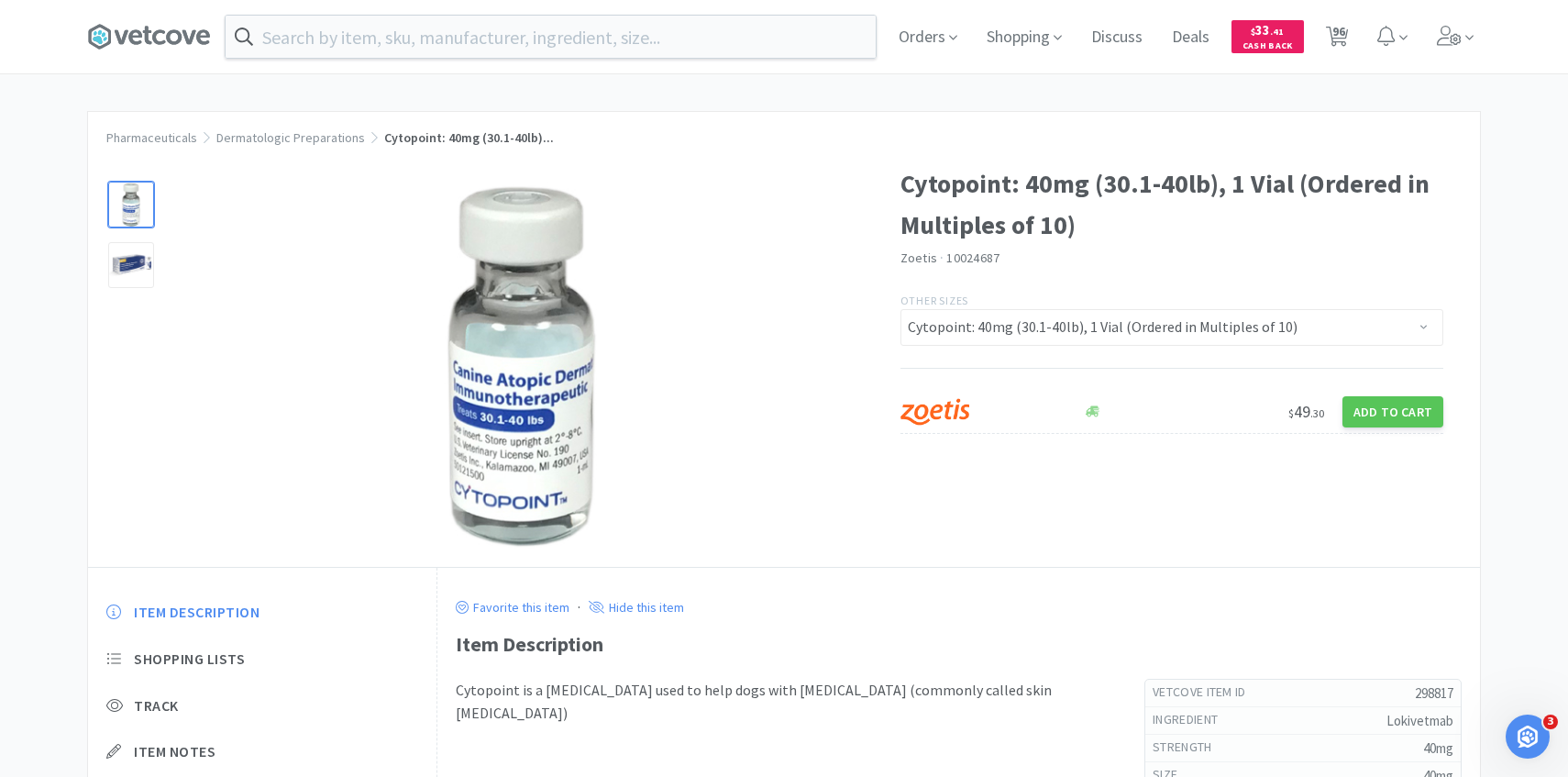
select select "1"
select select "6"
select select "3"
select select "100"
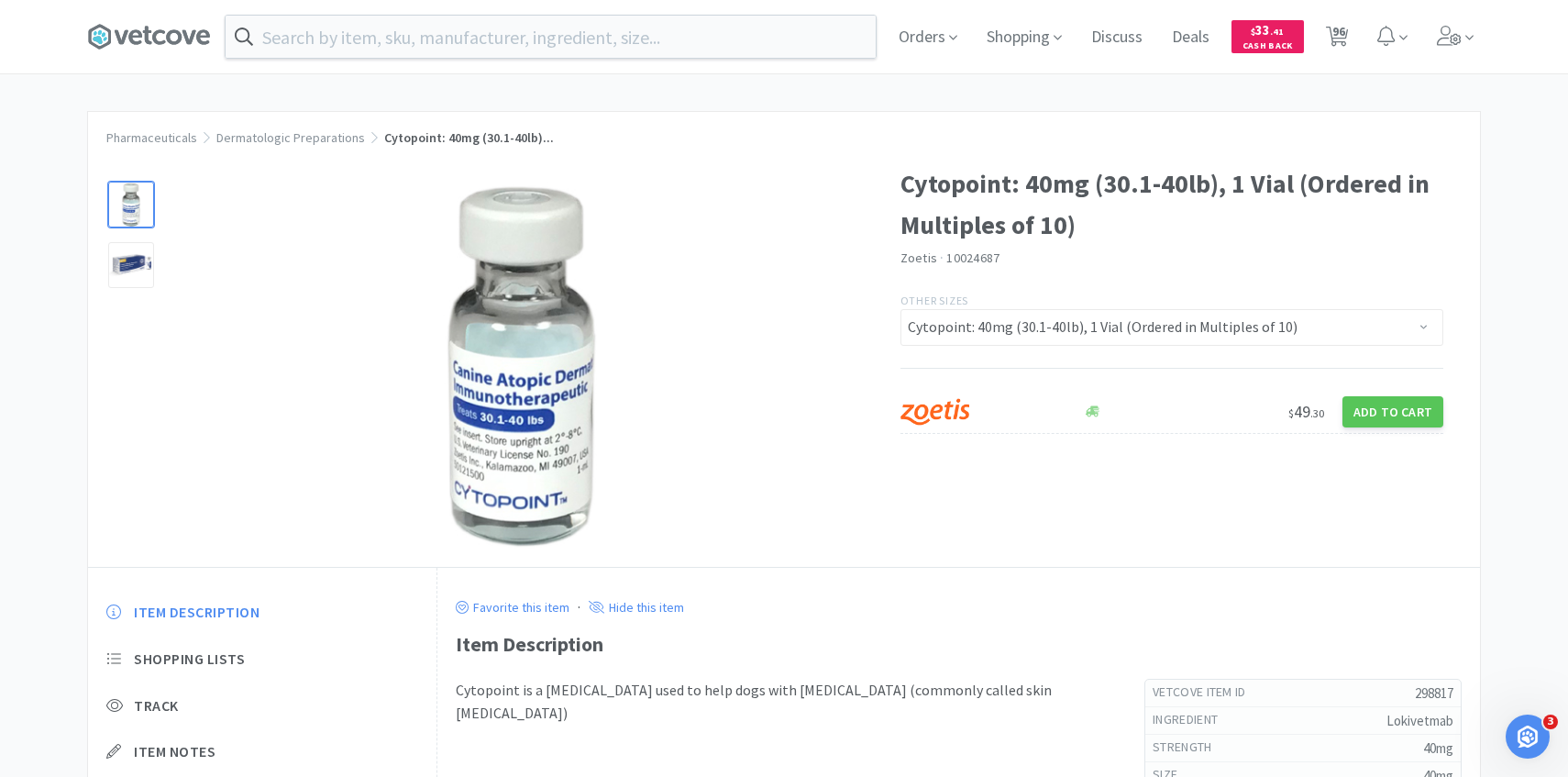
select select "100"
select select "50"
select select "2"
select select "1"
select select "50"
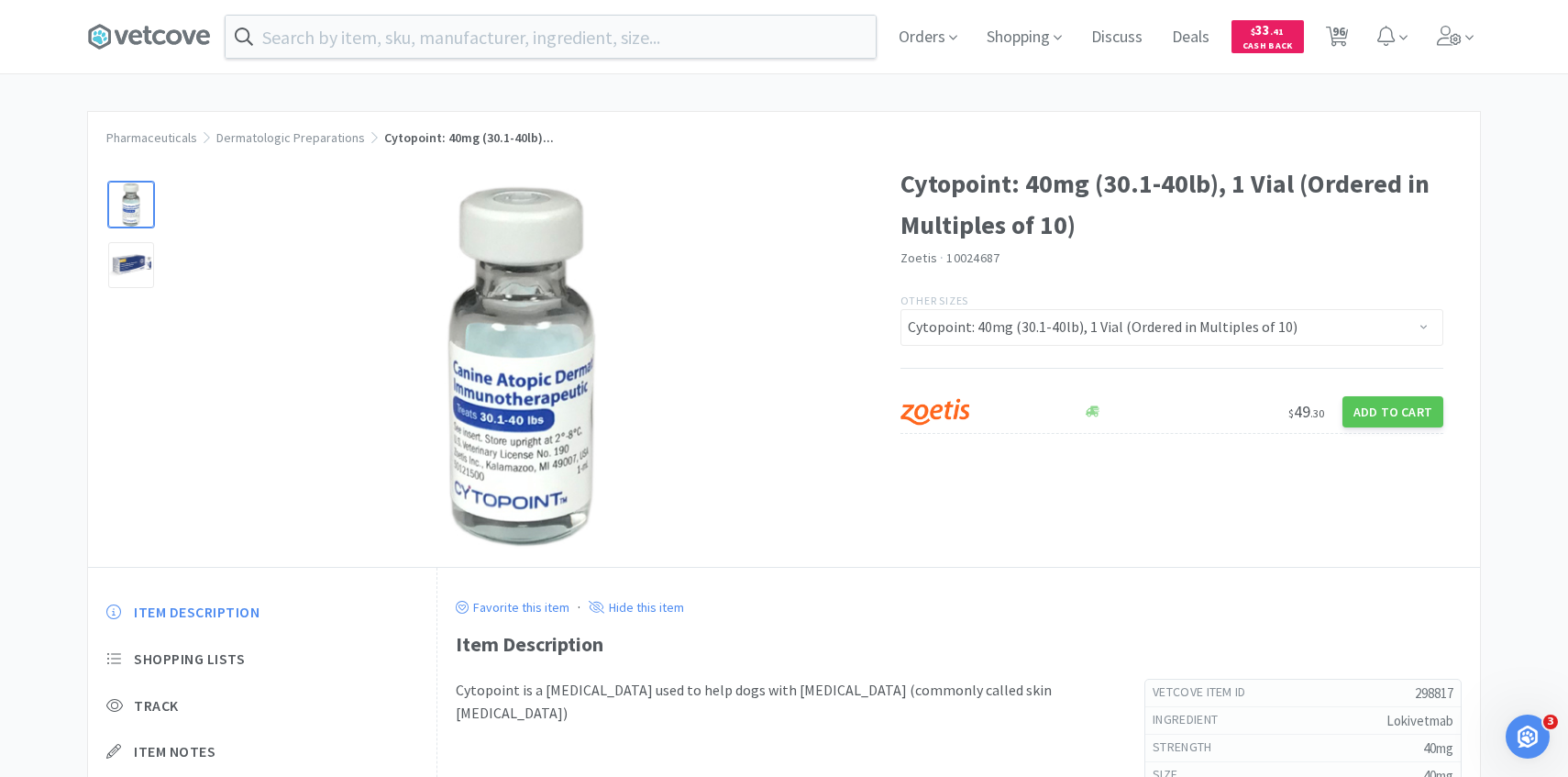
select select "1"
select select "3"
select select "1"
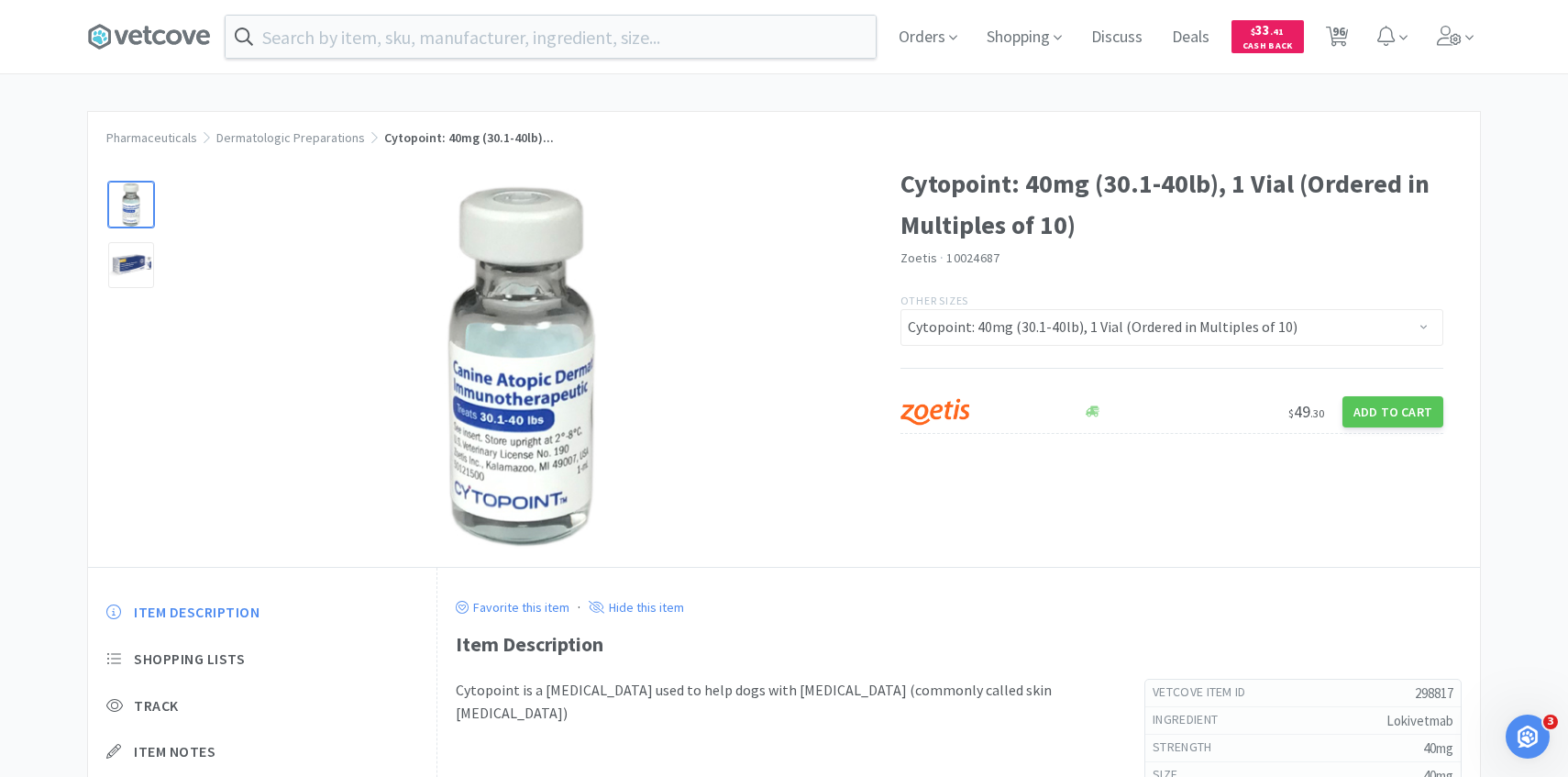
select select "1"
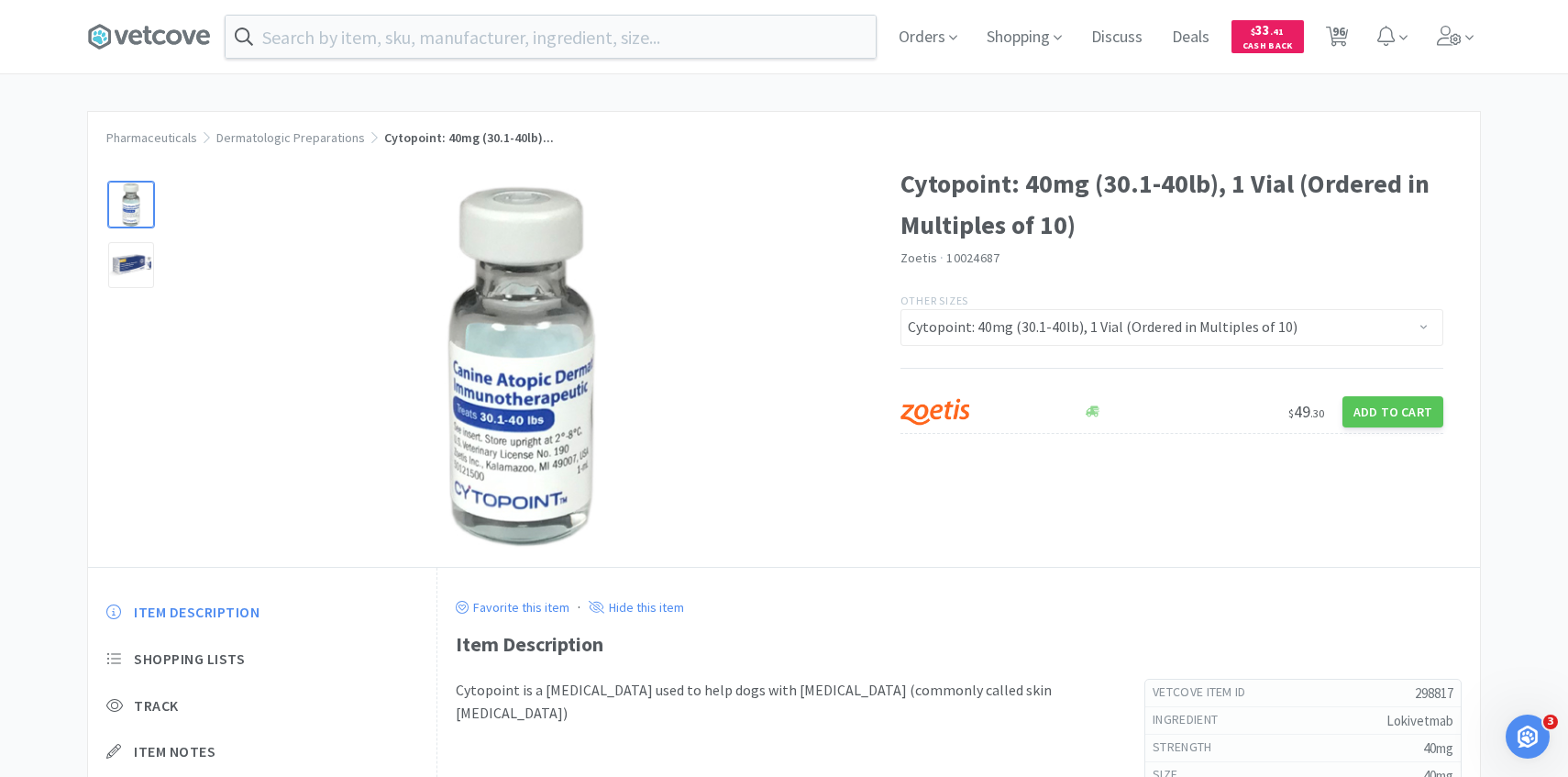
select select "1"
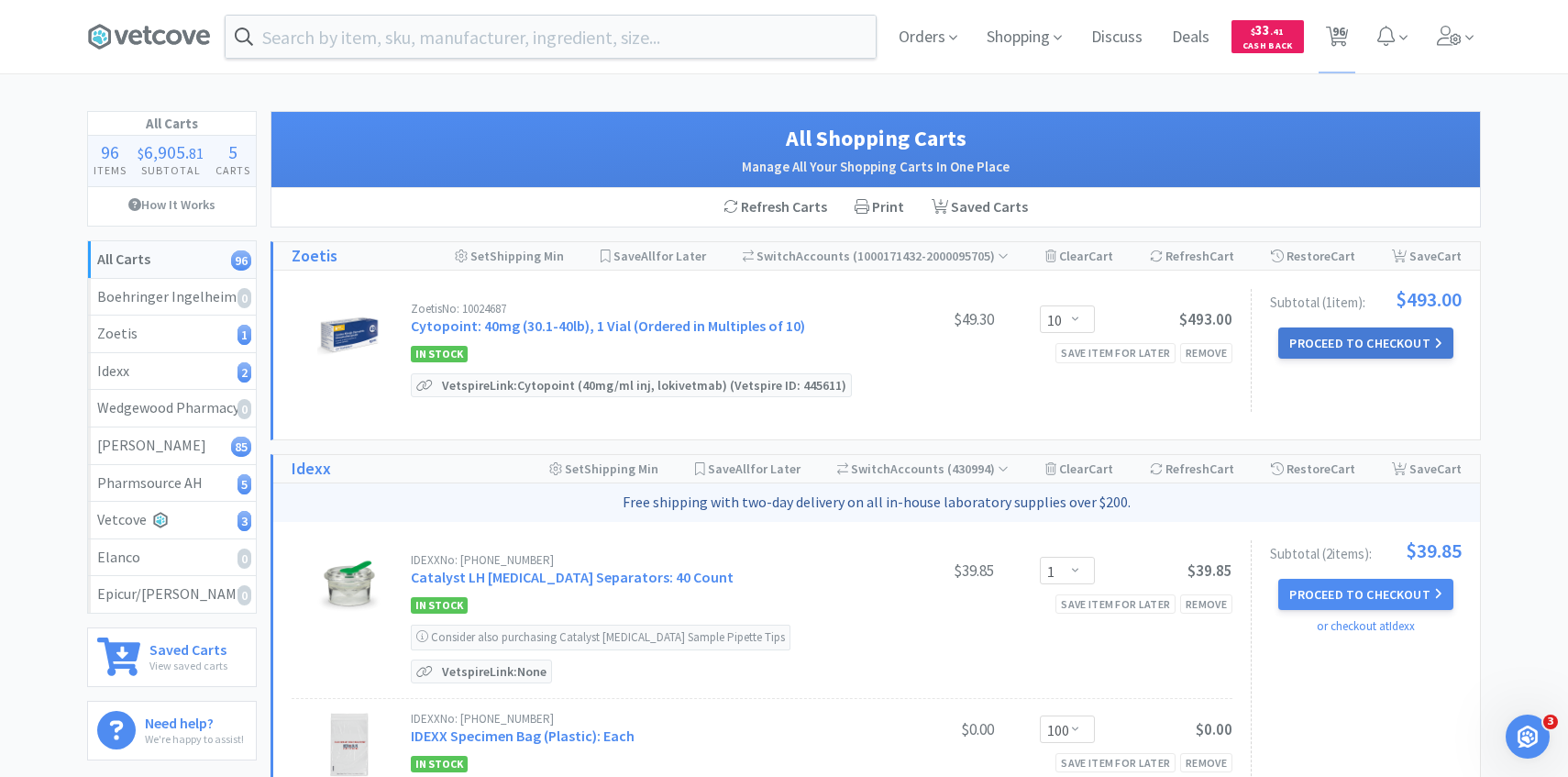
click at [1334, 343] on button "Proceed to Checkout" at bounding box center [1365, 343] width 174 height 31
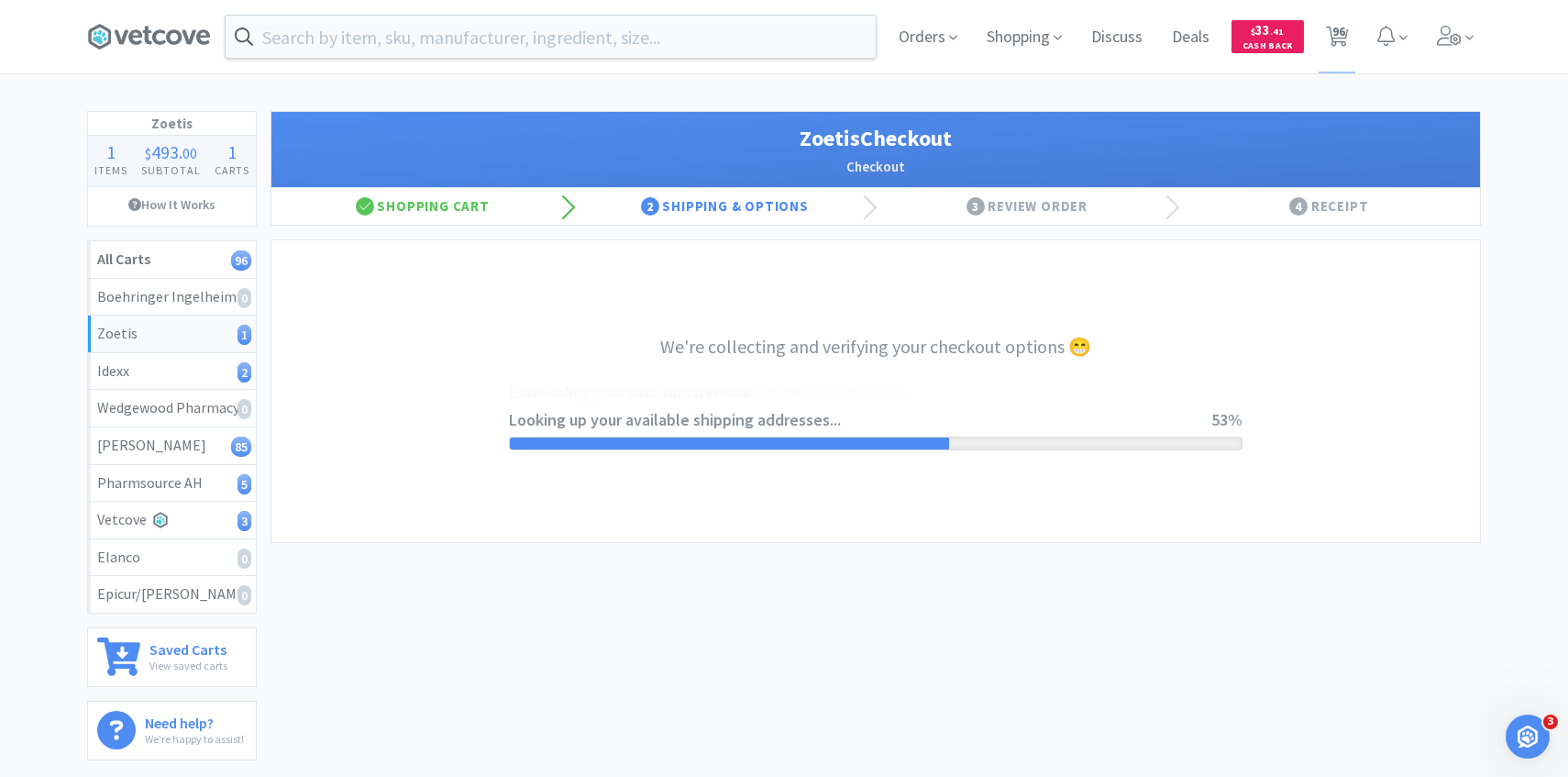
select select "invoice"
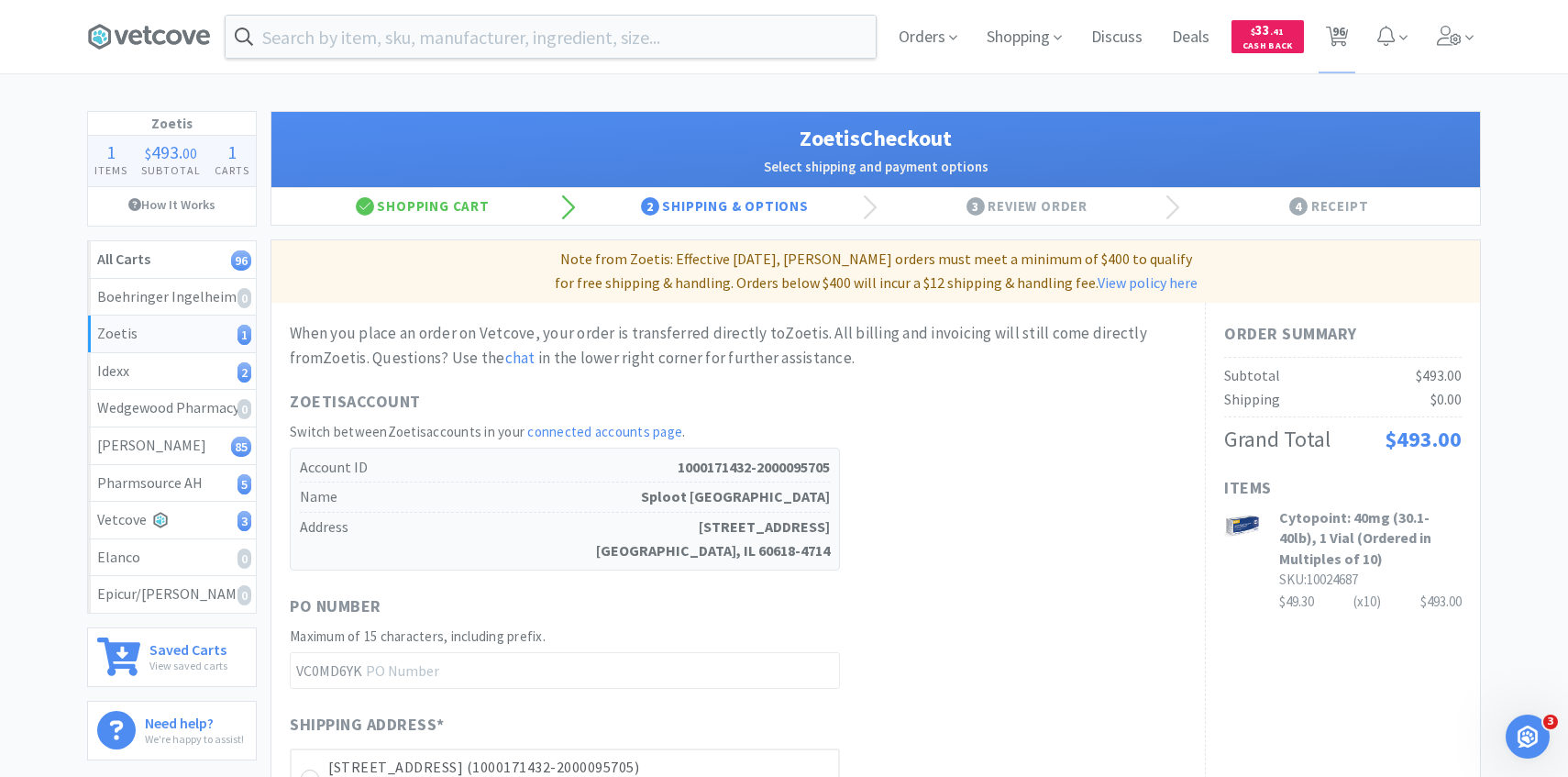
scroll to position [518, 0]
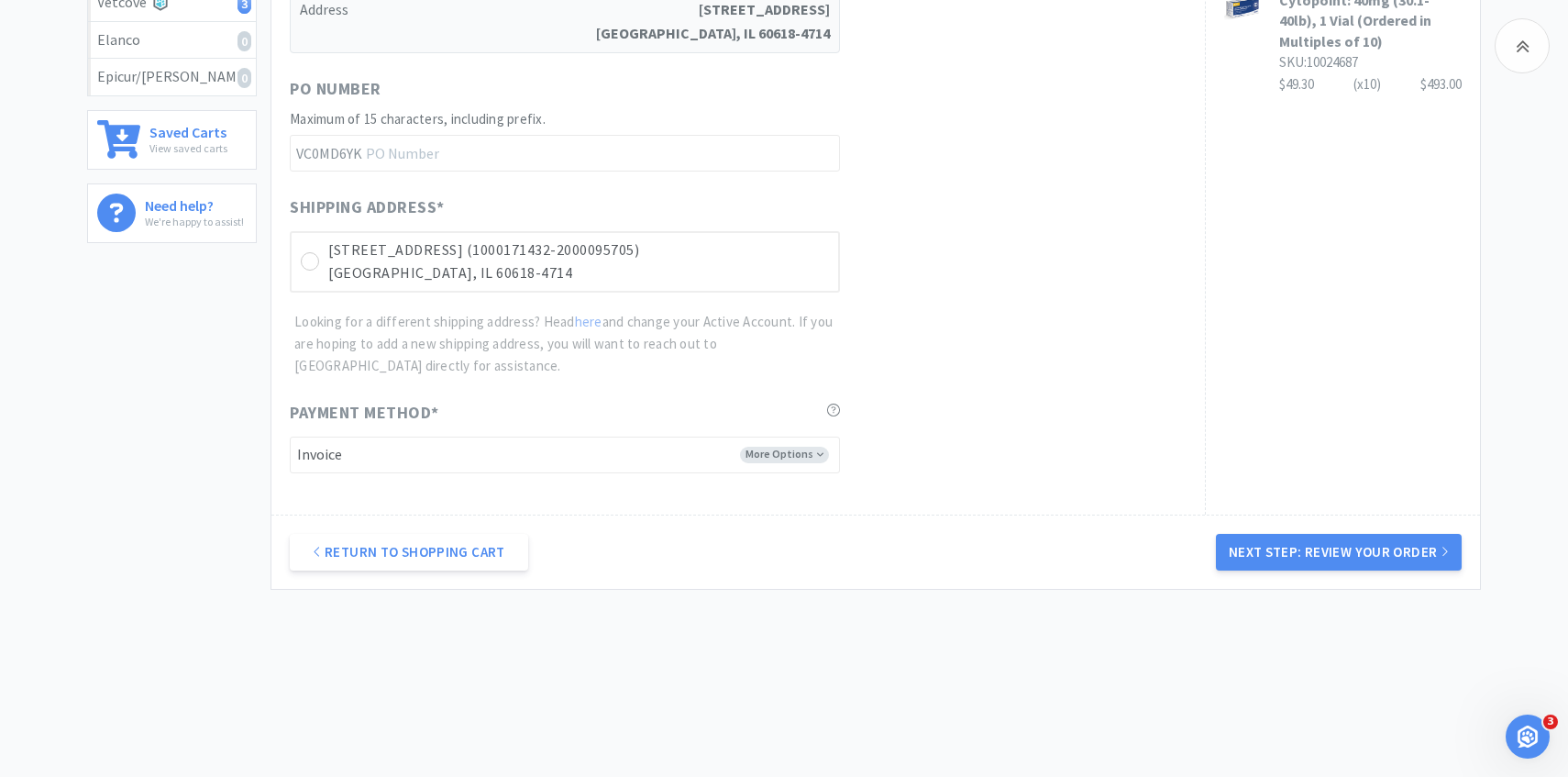
click at [783, 293] on div "Shipping Address * 3621 N Western Ave Unit B (1000171432-2000095705) Chicago, I…" at bounding box center [738, 286] width 897 height 183
click at [776, 275] on p "Chicago, IL 60618-4714" at bounding box center [578, 273] width 501 height 24
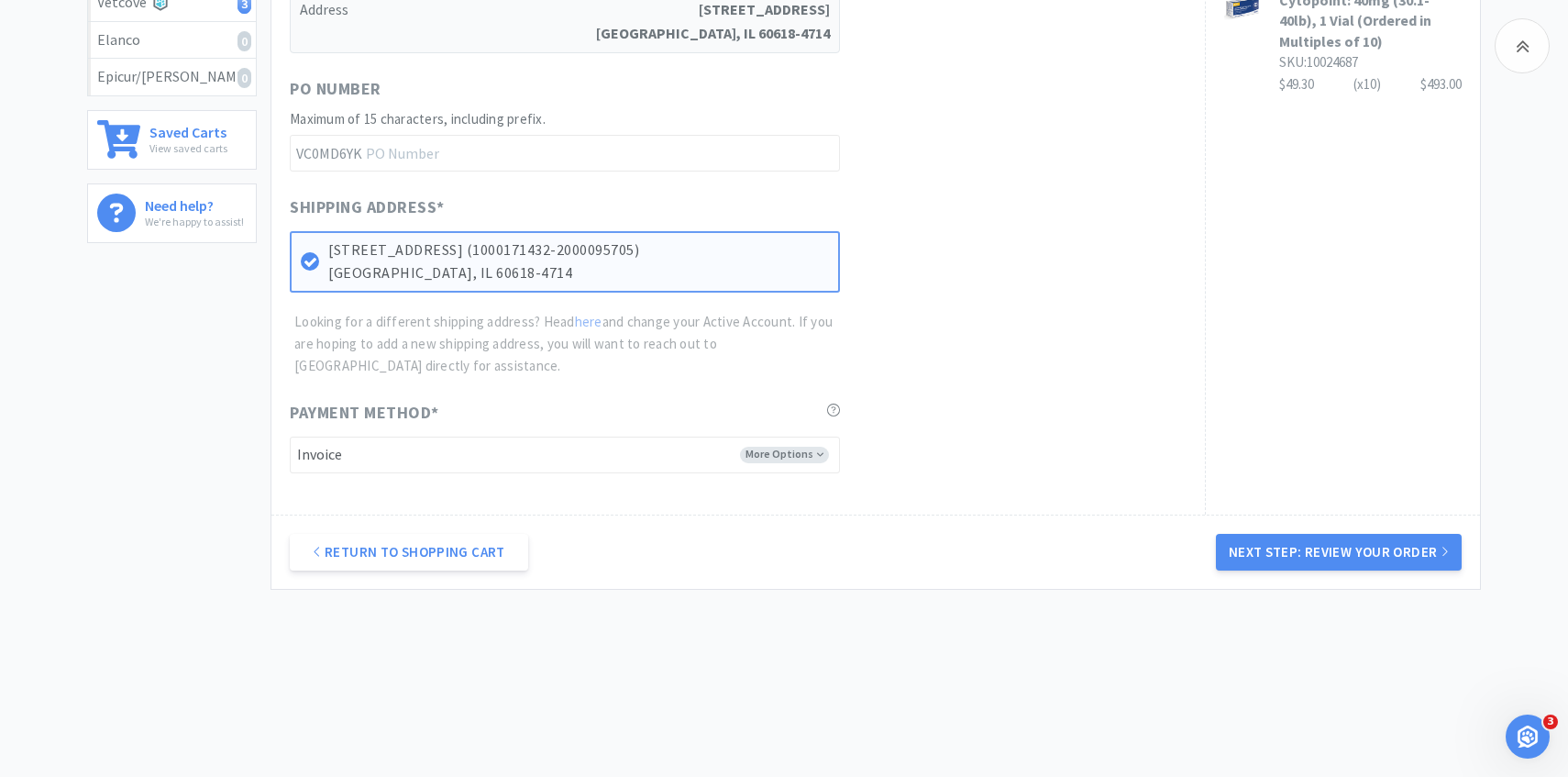
click at [1265, 572] on div "Return to Shopping Cart Next Step: Review Your Order" at bounding box center [875, 552] width 1209 height 75
click at [1389, 563] on button "Next Step: Review Your Order" at bounding box center [1339, 553] width 245 height 37
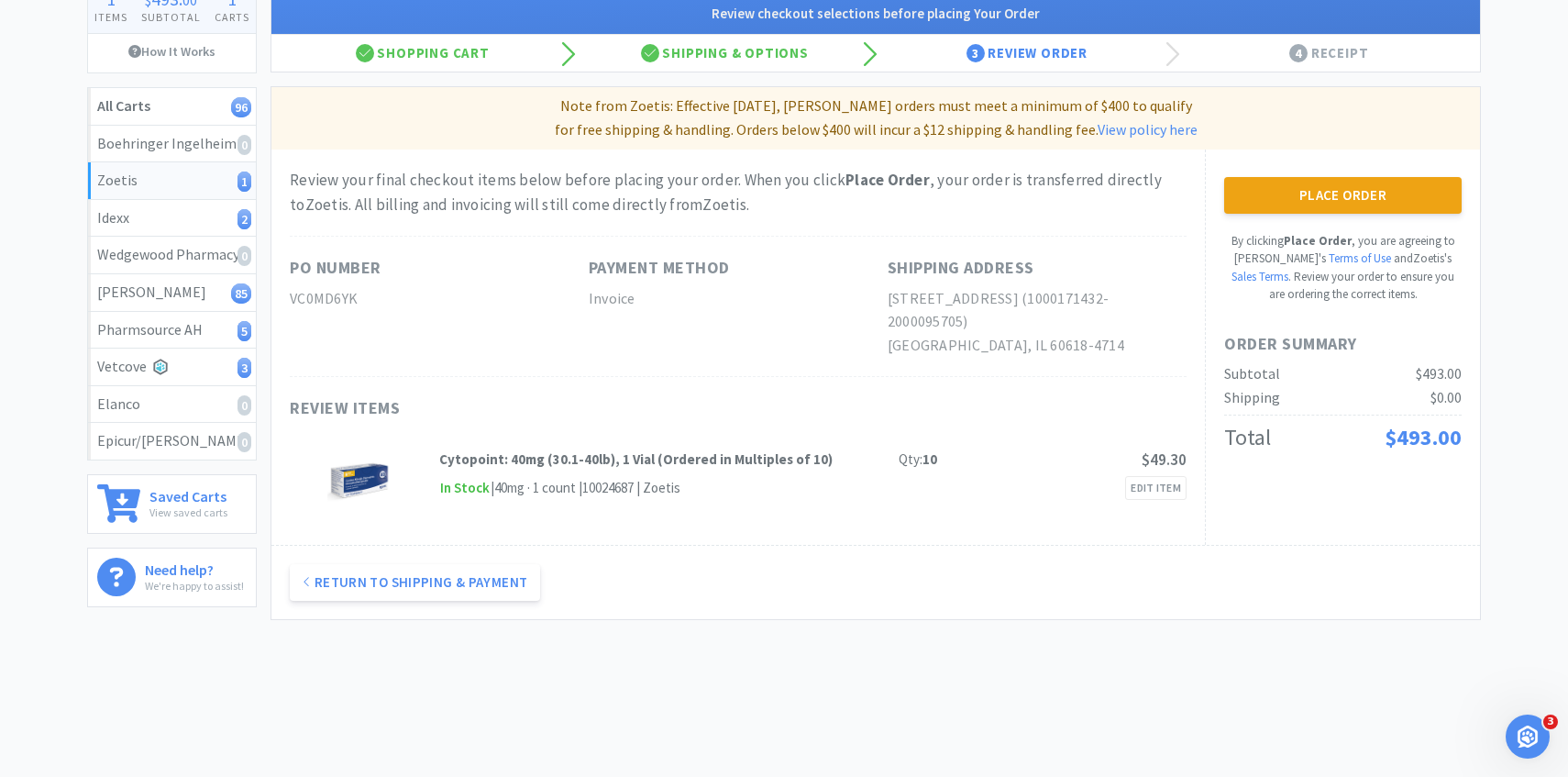
scroll to position [0, 0]
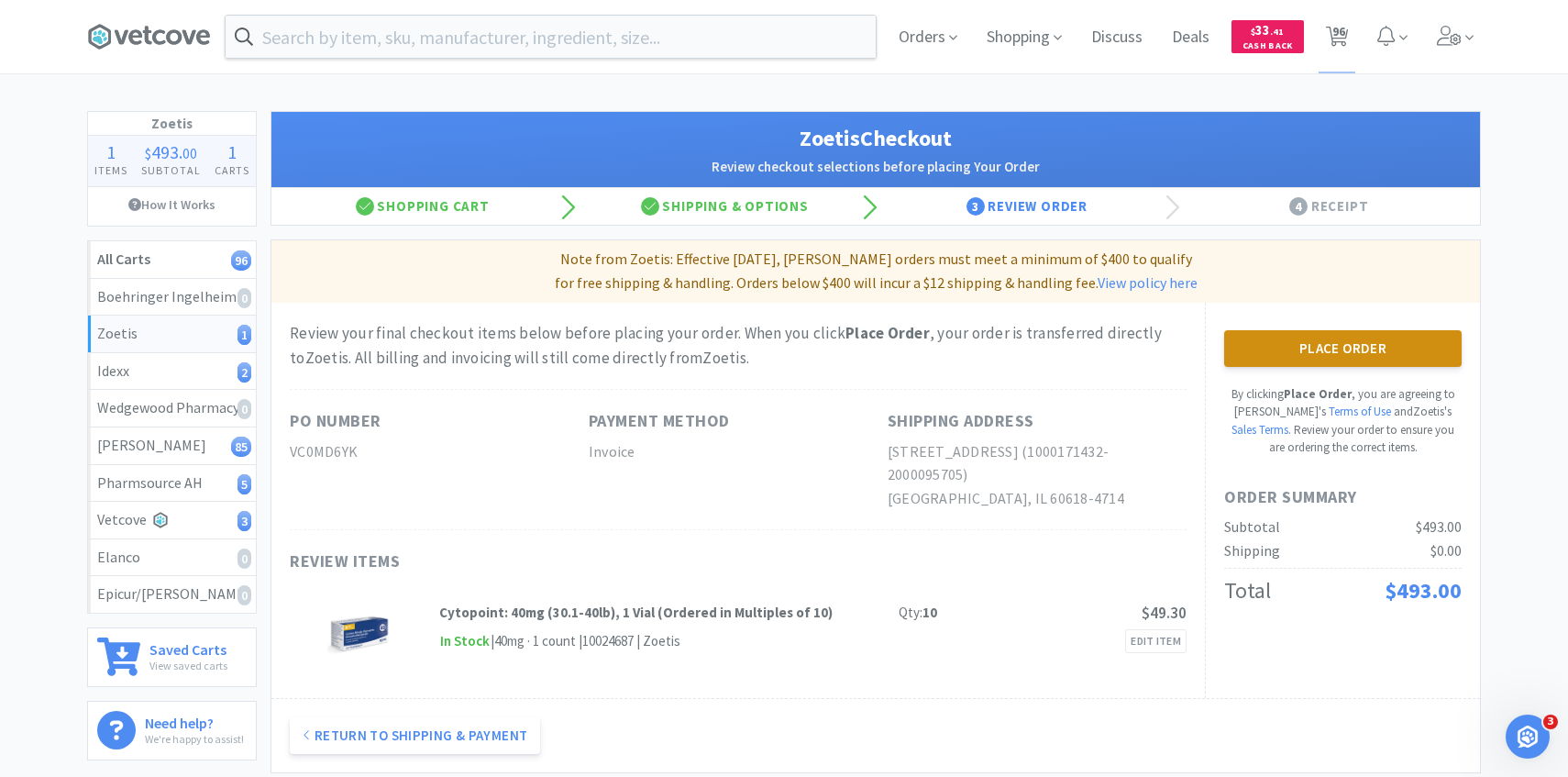
click at [1238, 351] on button "Place Order" at bounding box center [1344, 349] width 238 height 37
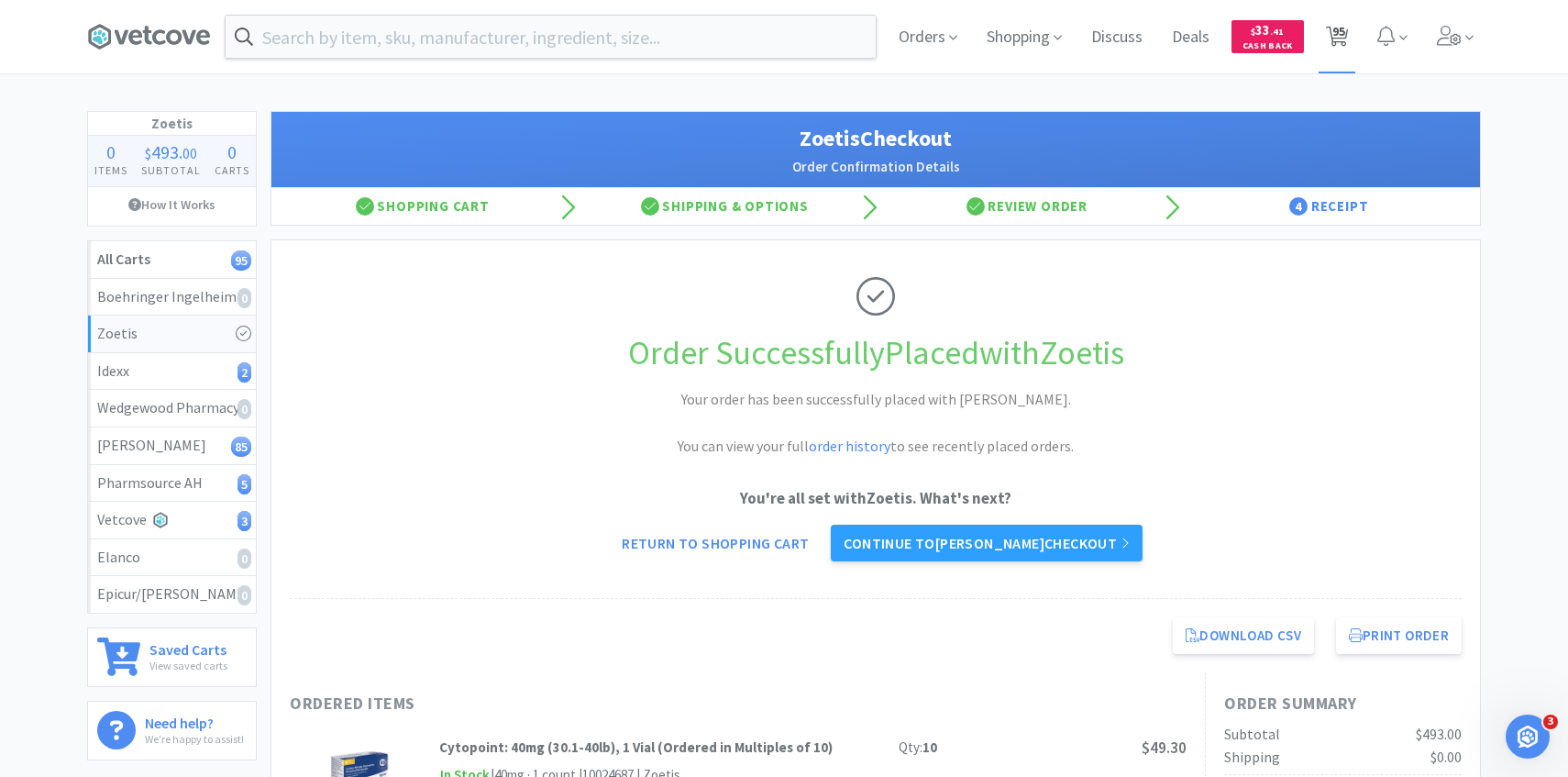
click at [1345, 47] on span "95" at bounding box center [1339, 31] width 13 height 74
select select "1"
select select "100"
select select "3"
select select "4"
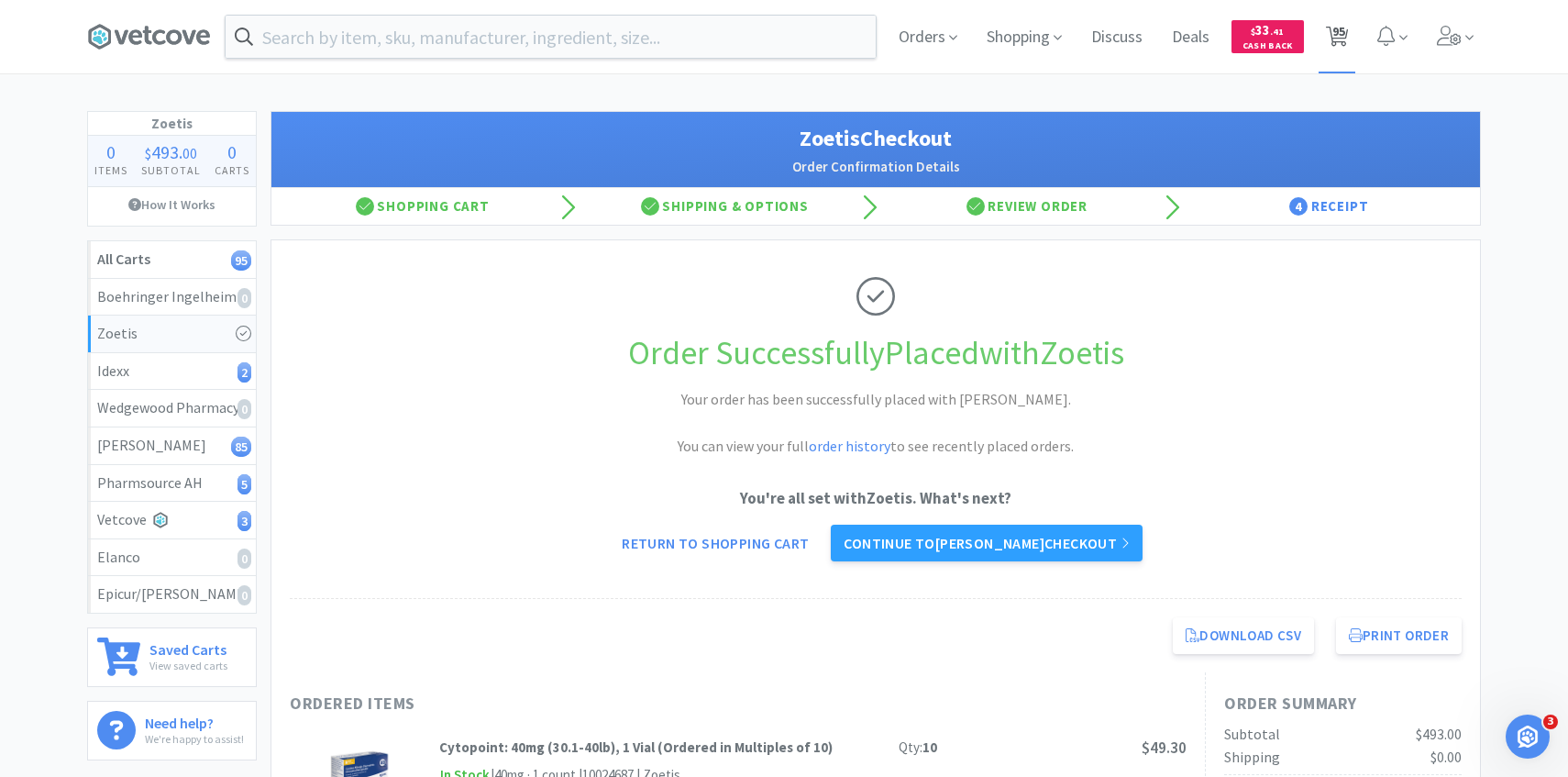
select select "1"
select select "4"
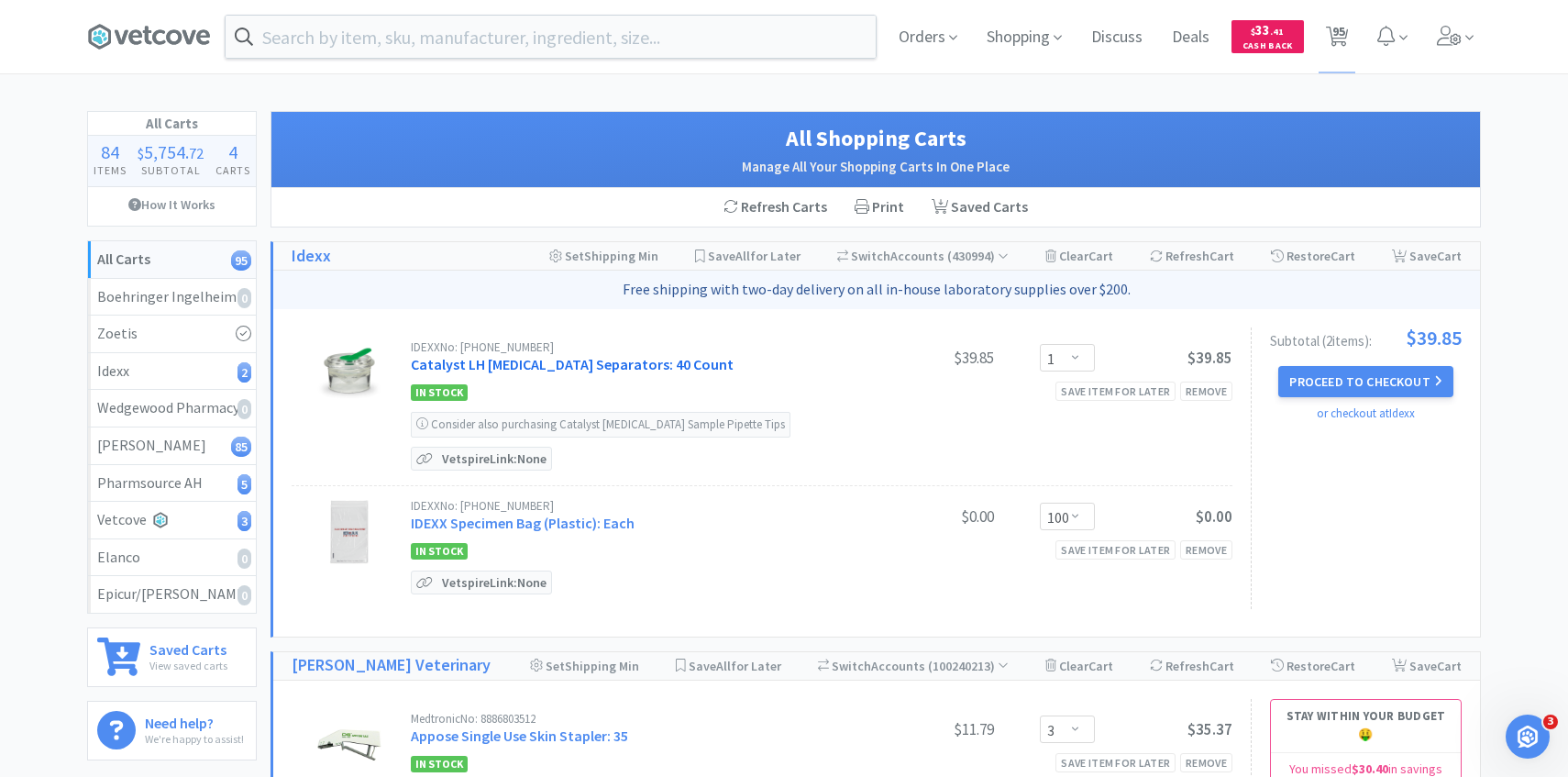
scroll to position [21, 0]
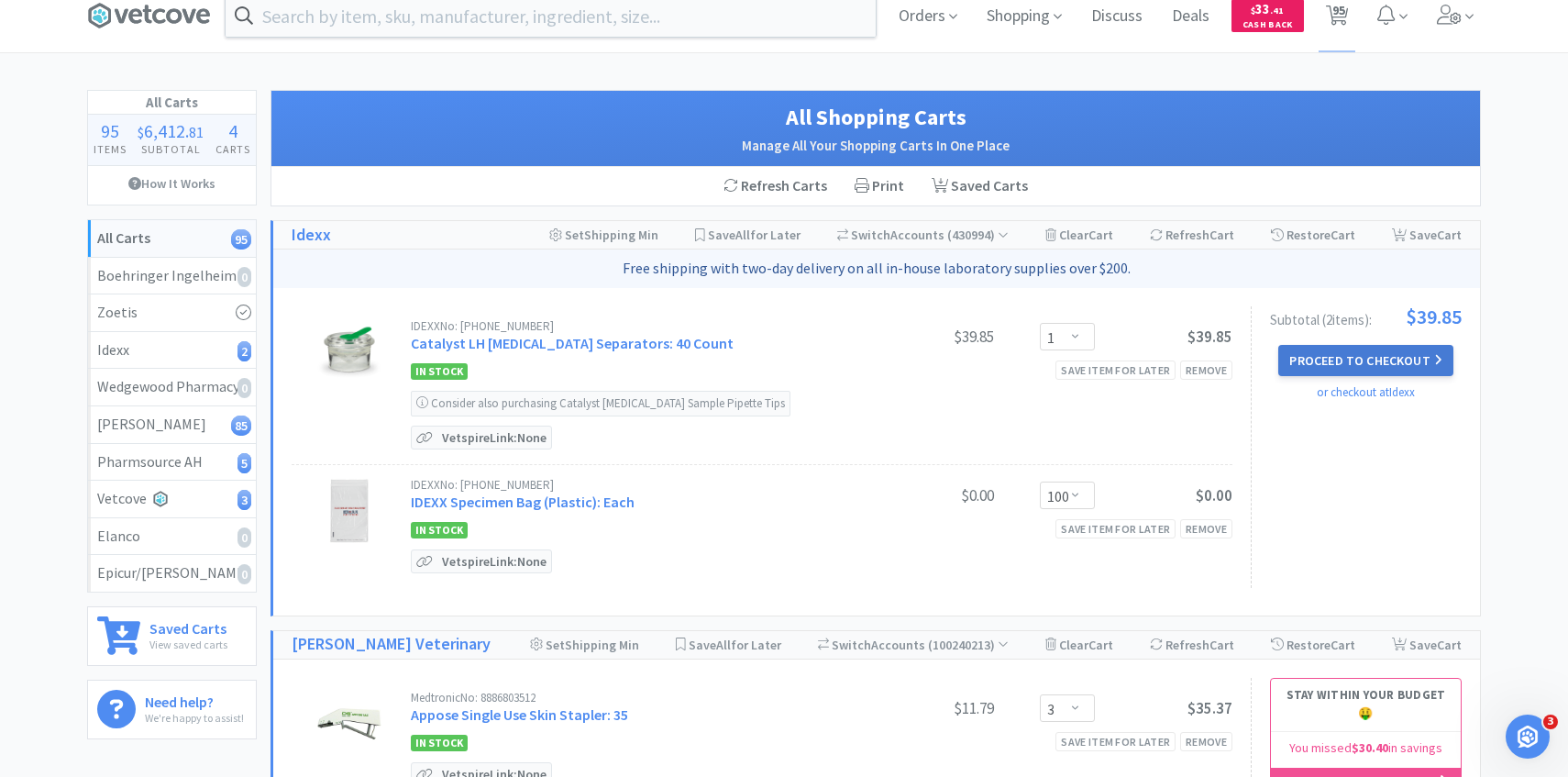
click at [1307, 349] on button "Proceed to Checkout" at bounding box center [1365, 361] width 174 height 31
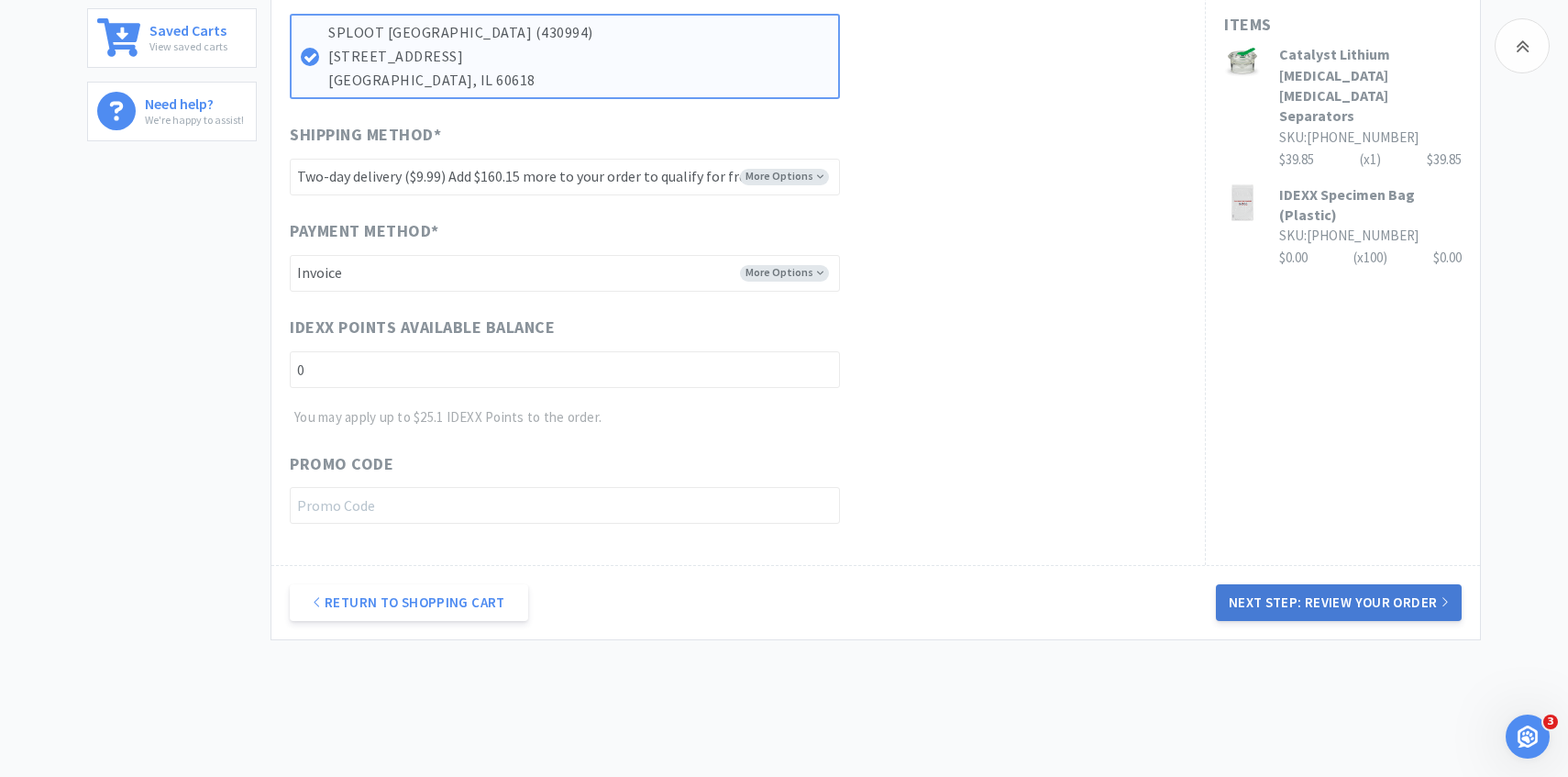
click at [1253, 603] on button "Next Step: Review Your Order" at bounding box center [1339, 603] width 245 height 37
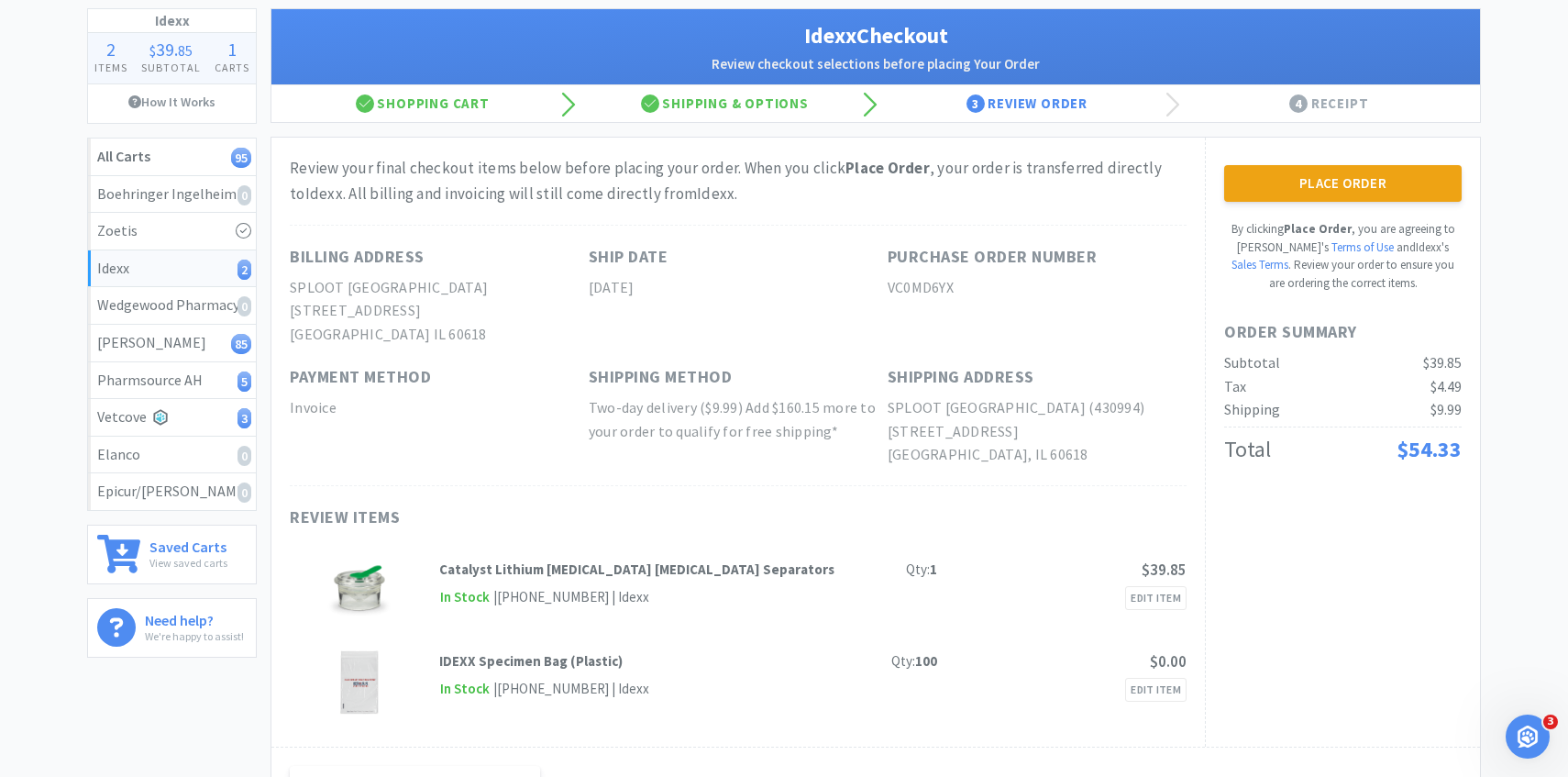
scroll to position [49, 0]
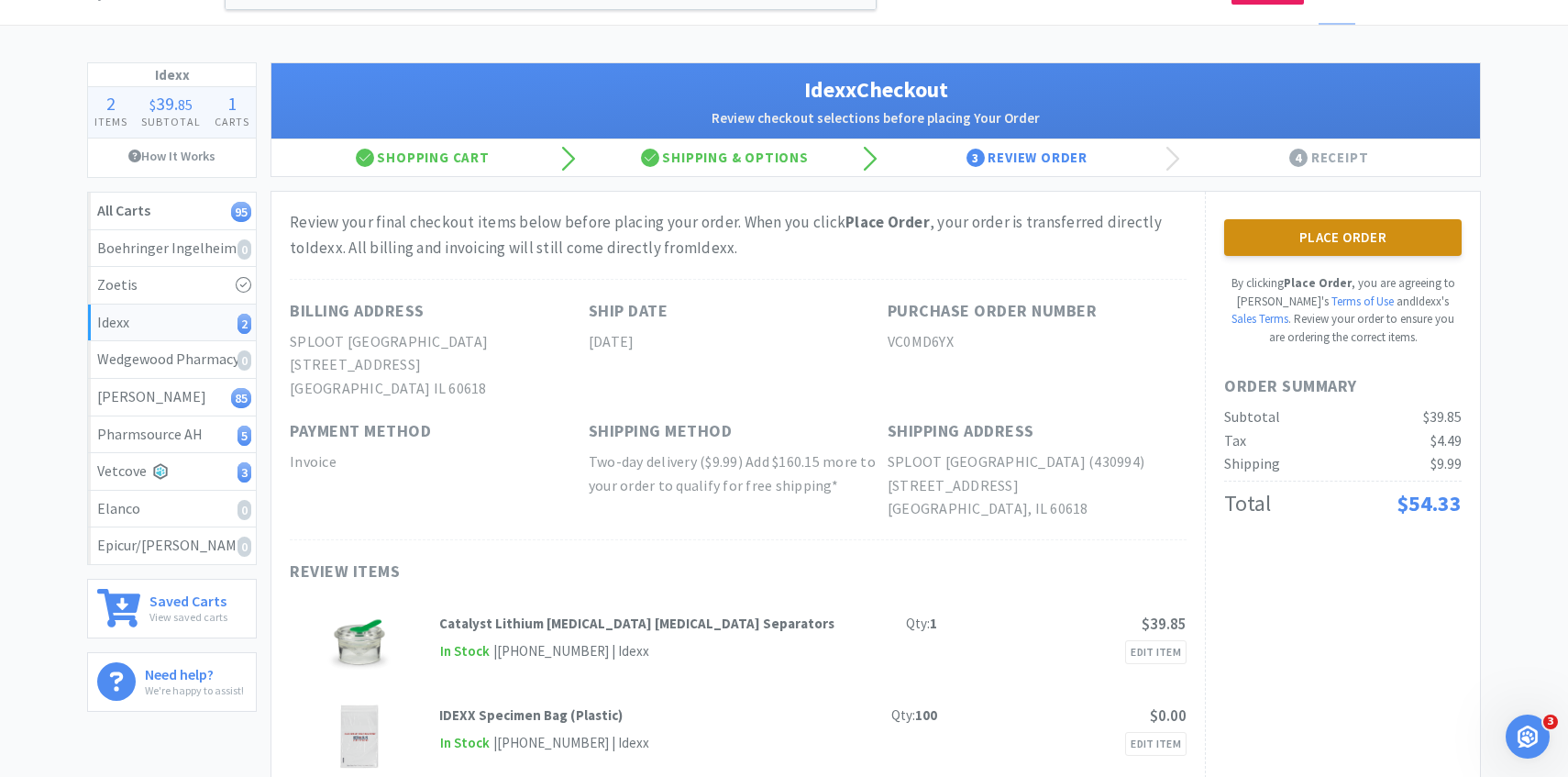
click at [1272, 238] on button "Place Order" at bounding box center [1344, 238] width 238 height 37
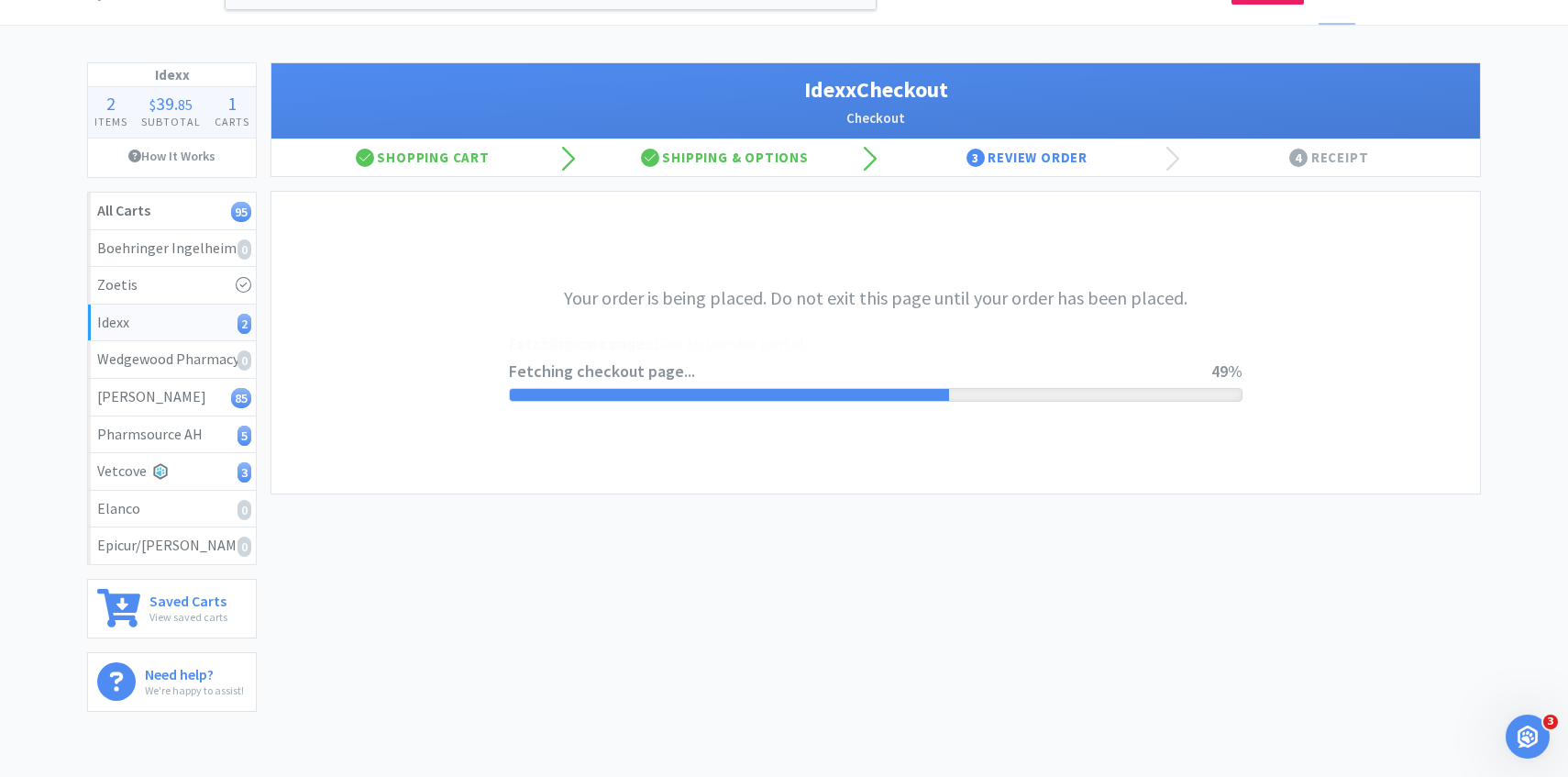
scroll to position [0, 0]
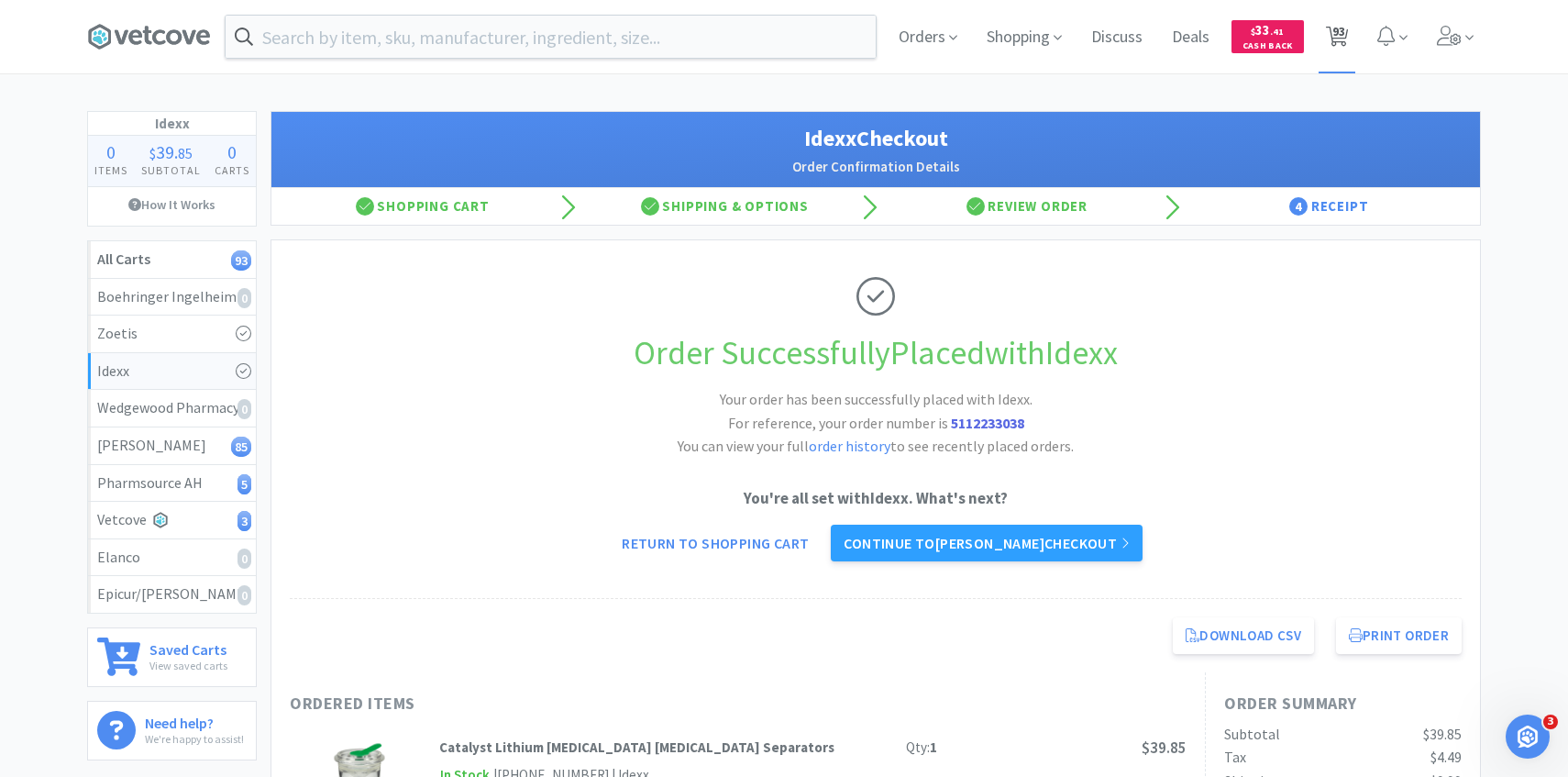
click at [1334, 36] on span "93" at bounding box center [1339, 31] width 13 height 74
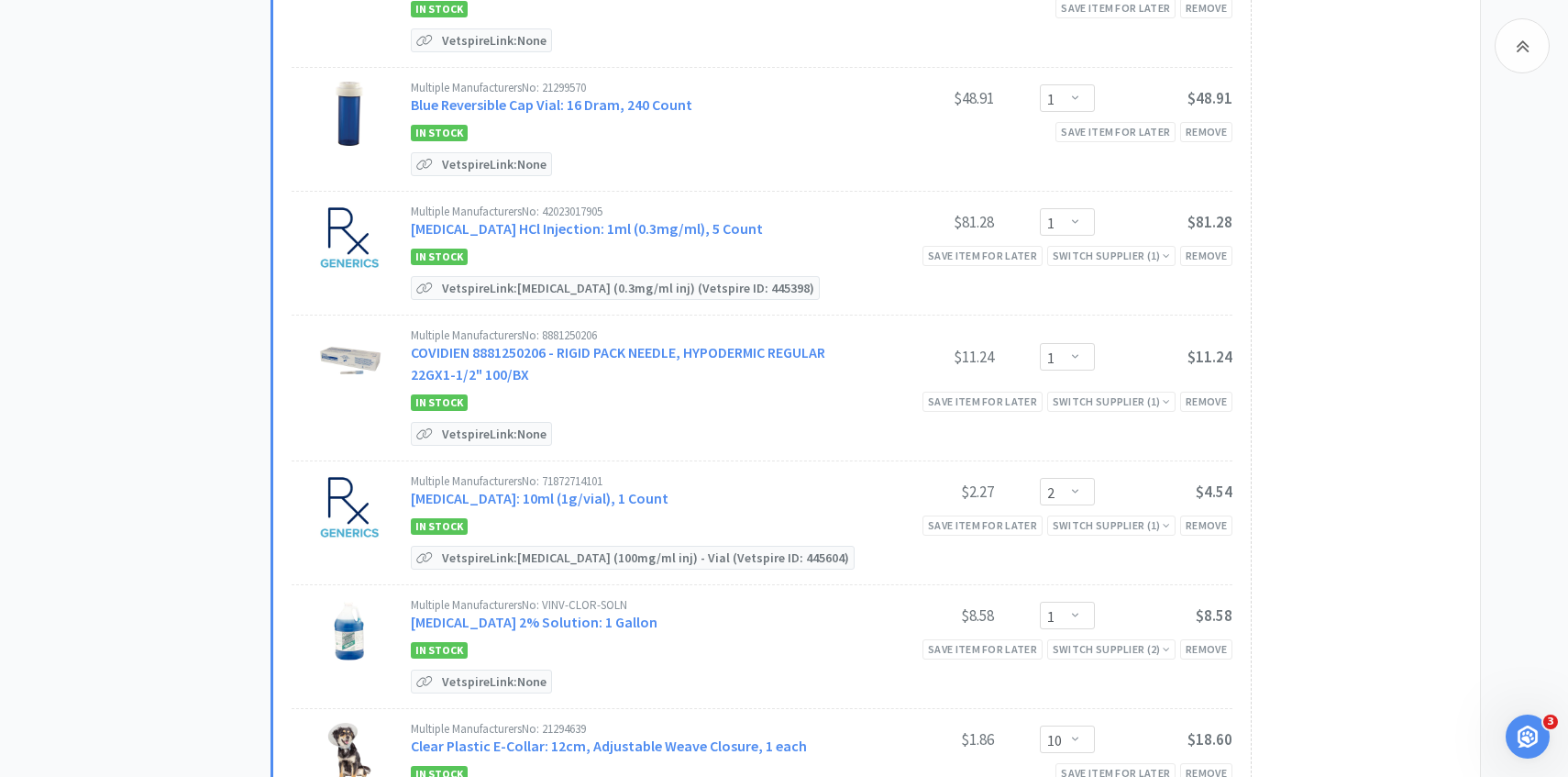
scroll to position [1155, 0]
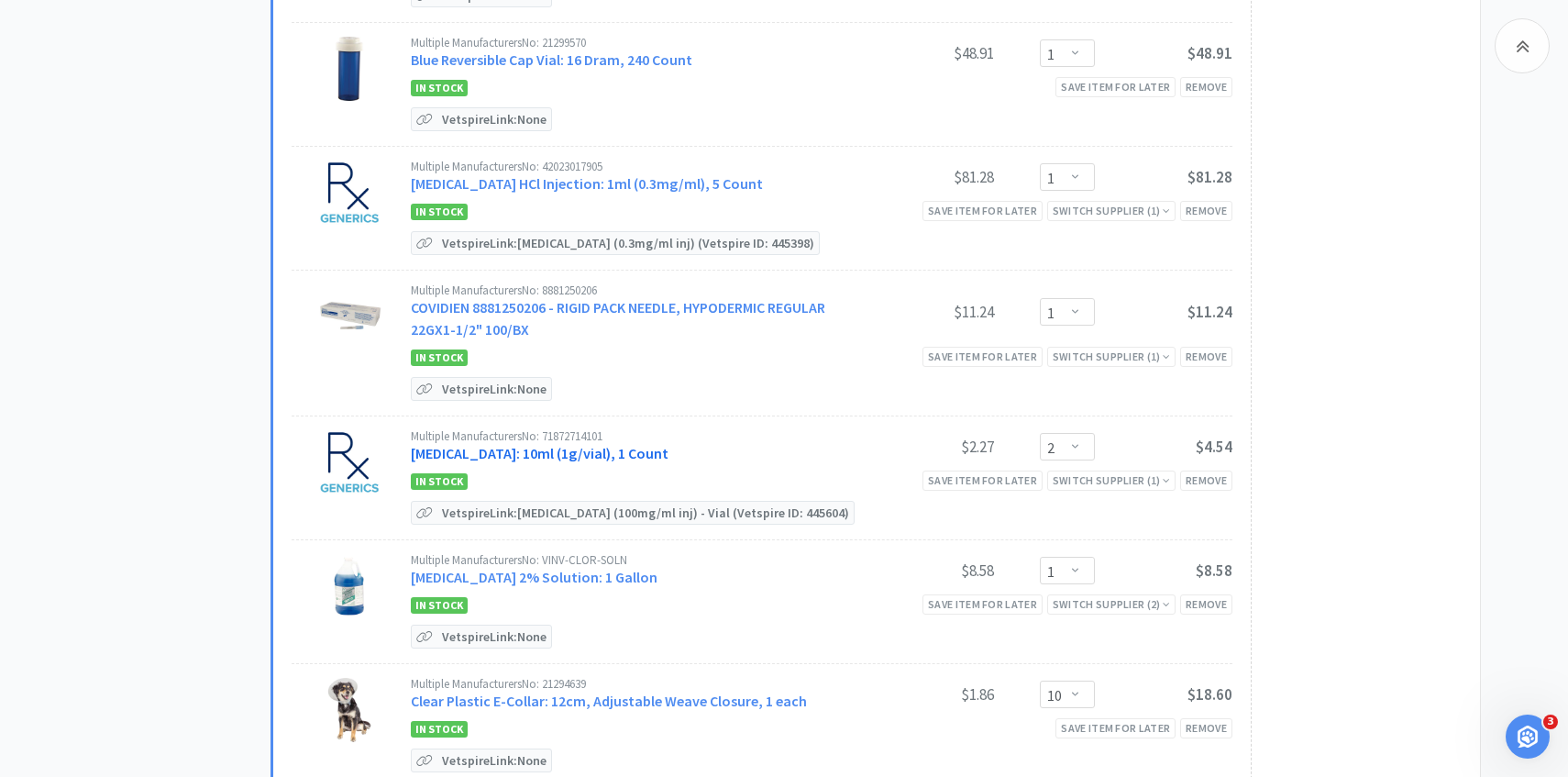
click at [619, 448] on link "Cefazolin Sodium: 10ml (1g/vial), 1 Count" at bounding box center [539, 453] width 257 height 18
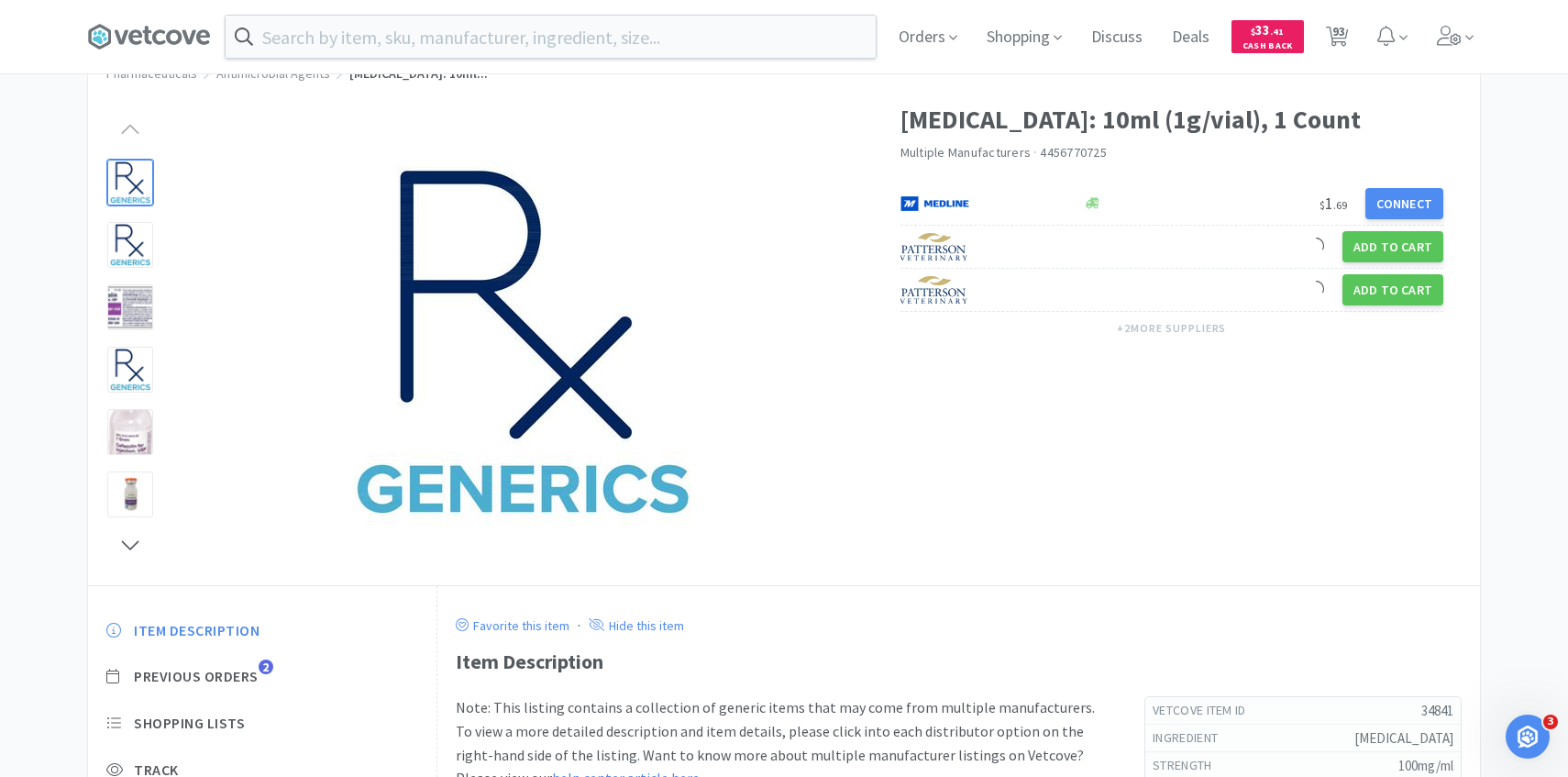
scroll to position [159, 0]
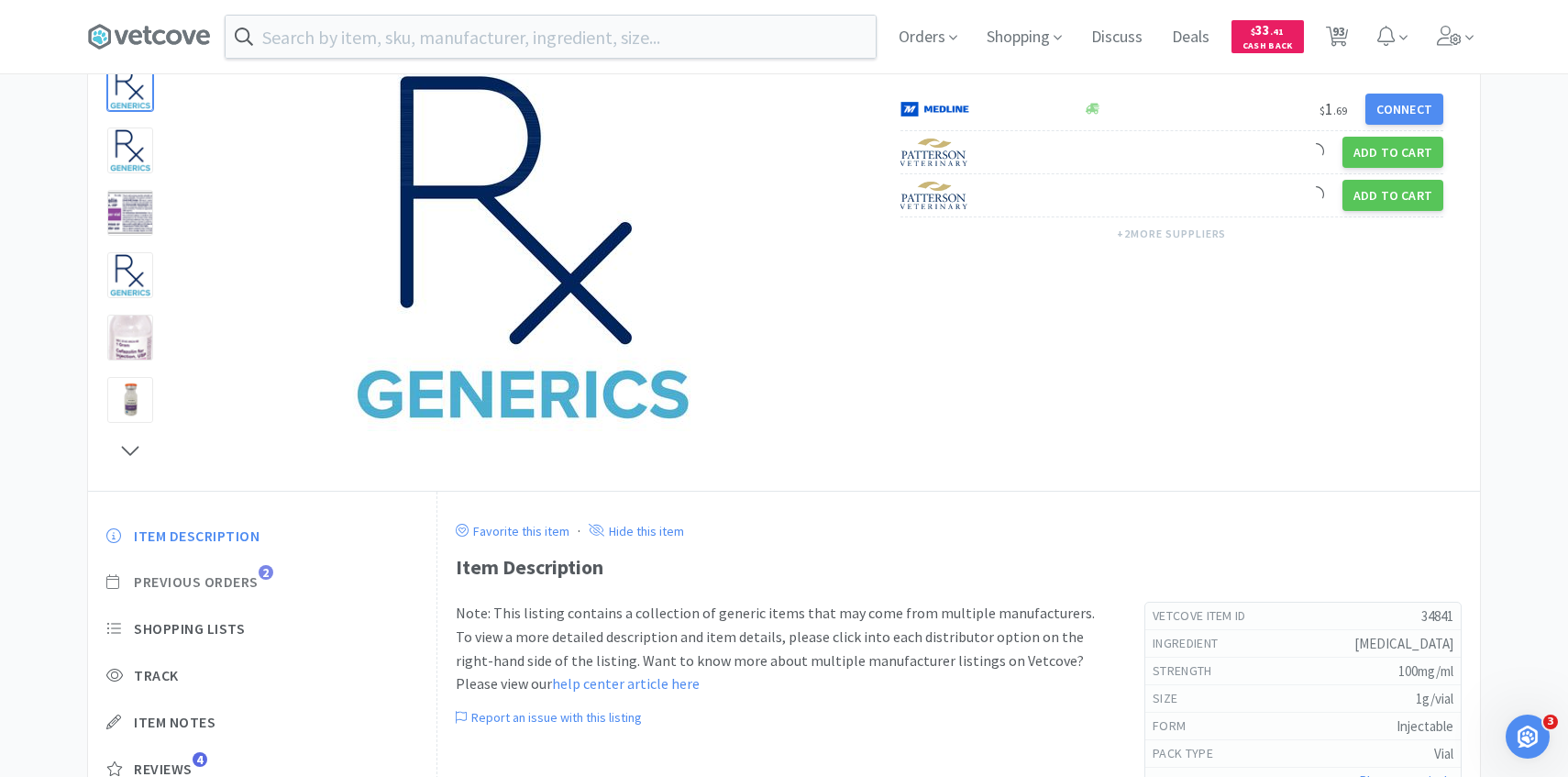
click at [249, 577] on span "Previous Orders" at bounding box center [196, 581] width 125 height 19
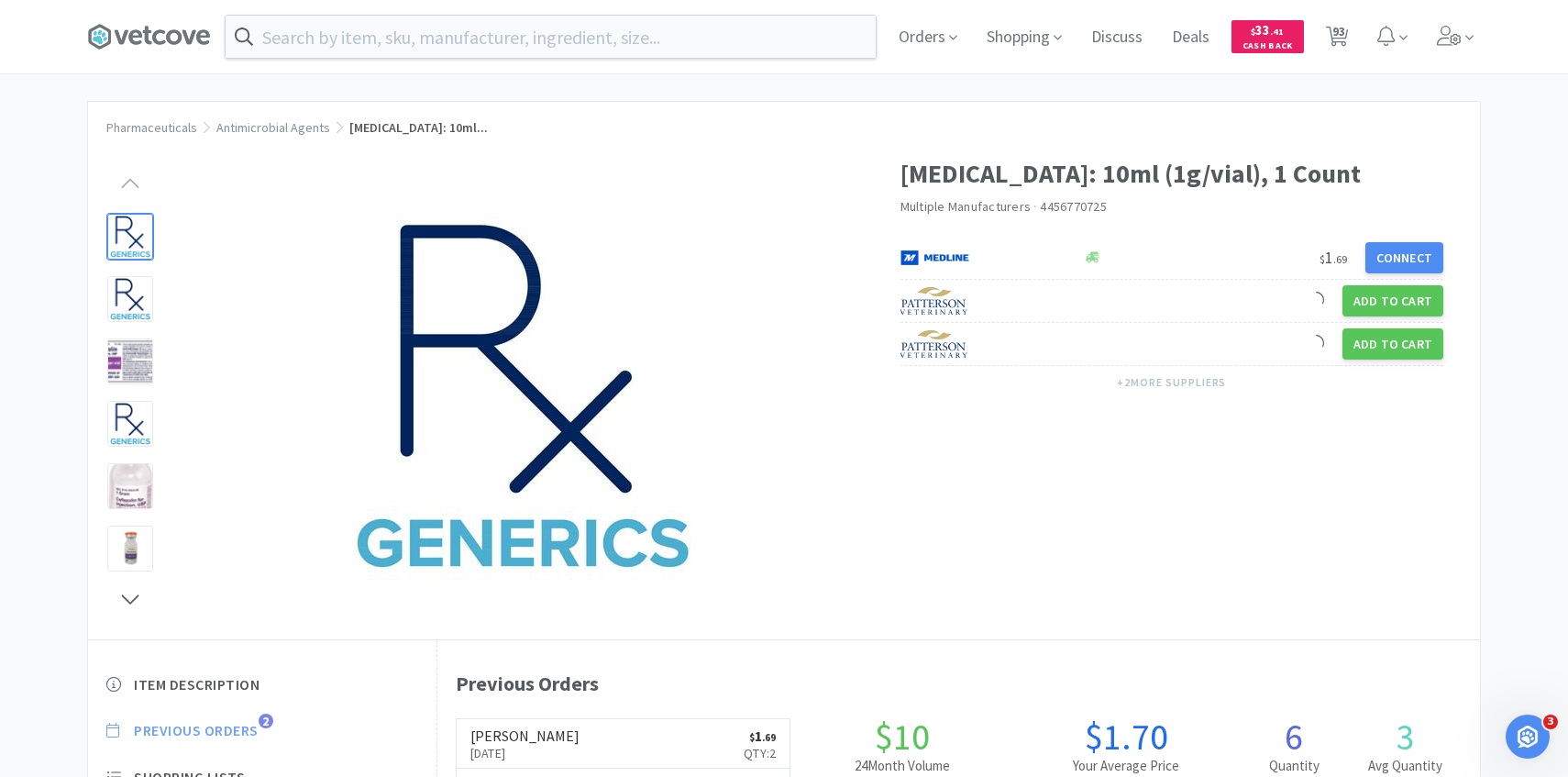
scroll to position [2, 0]
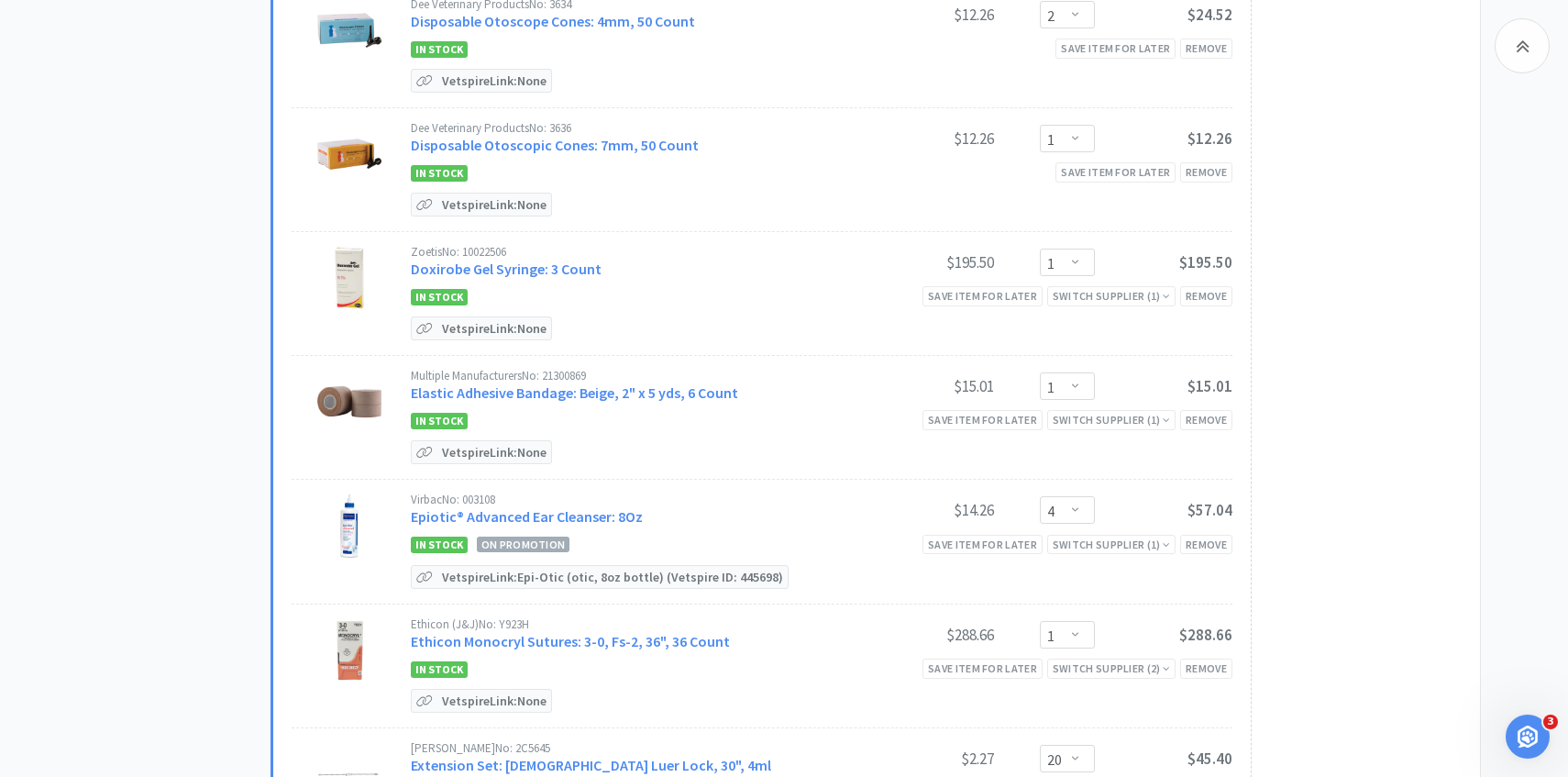
scroll to position [3945, 0]
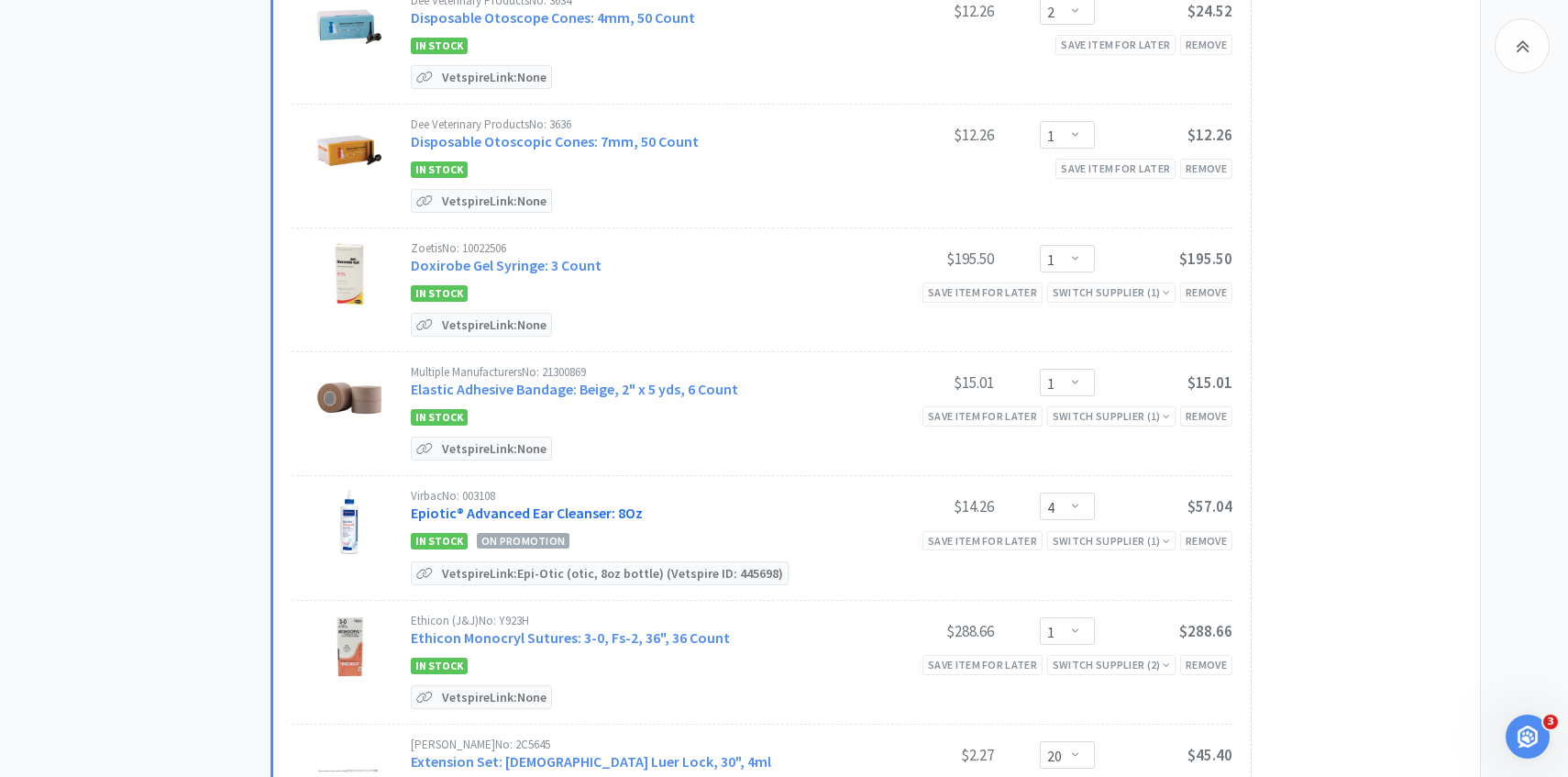
click at [584, 504] on link "Epiotic® Advanced Ear Cleanser: 8Oz" at bounding box center [527, 513] width 232 height 18
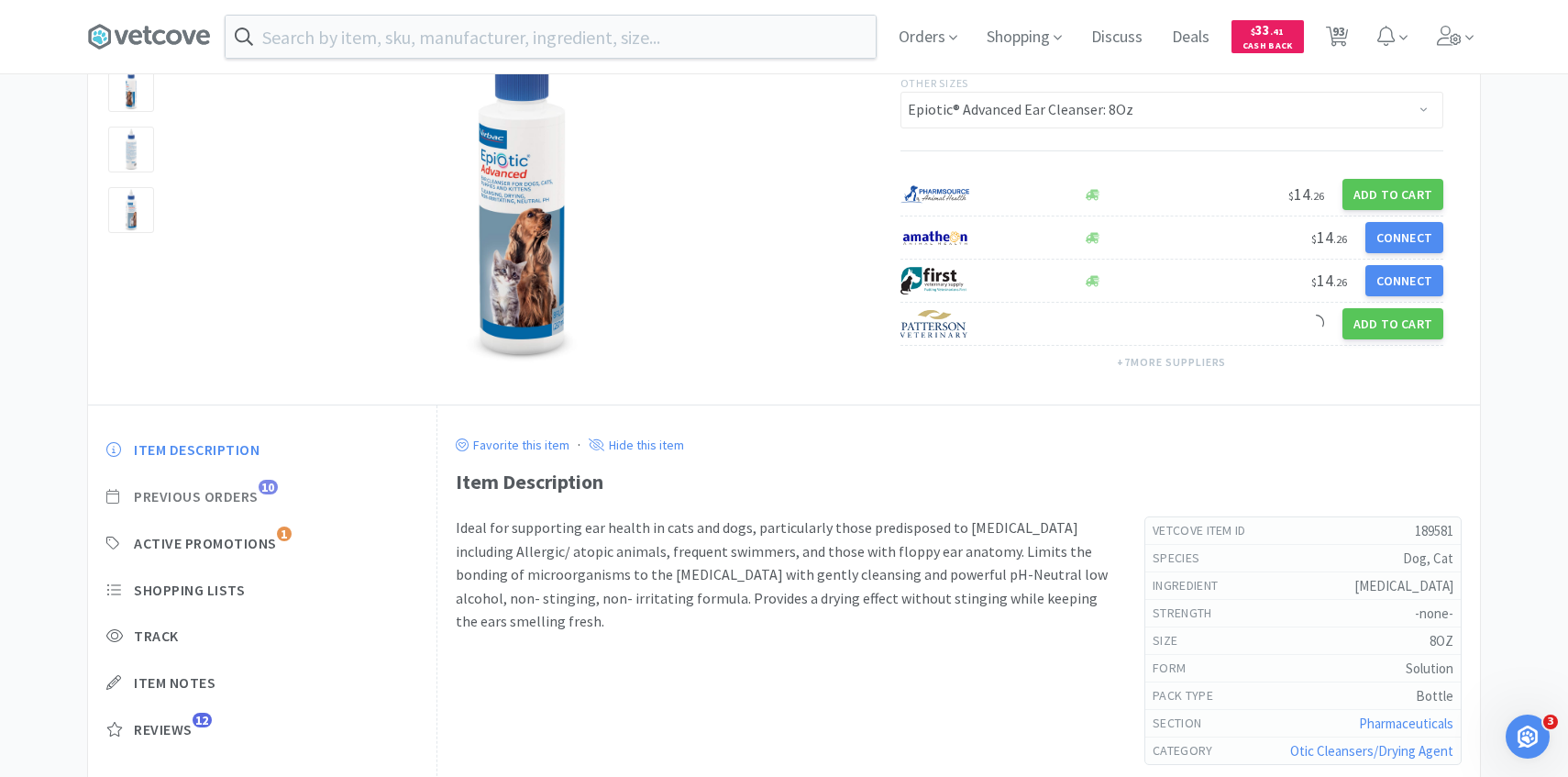
click at [255, 497] on span "Previous Orders" at bounding box center [196, 496] width 125 height 19
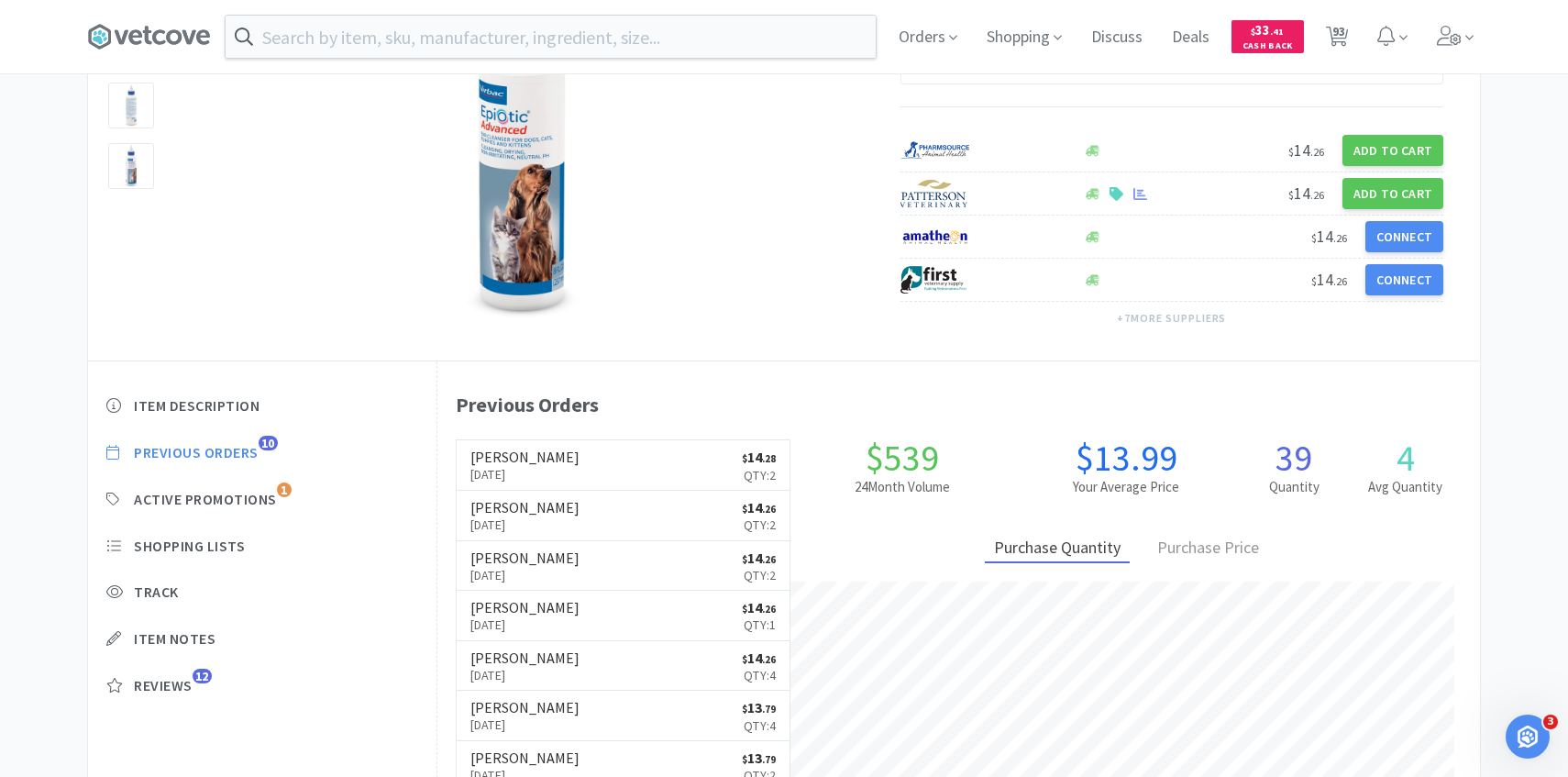
scroll to position [504, 1043]
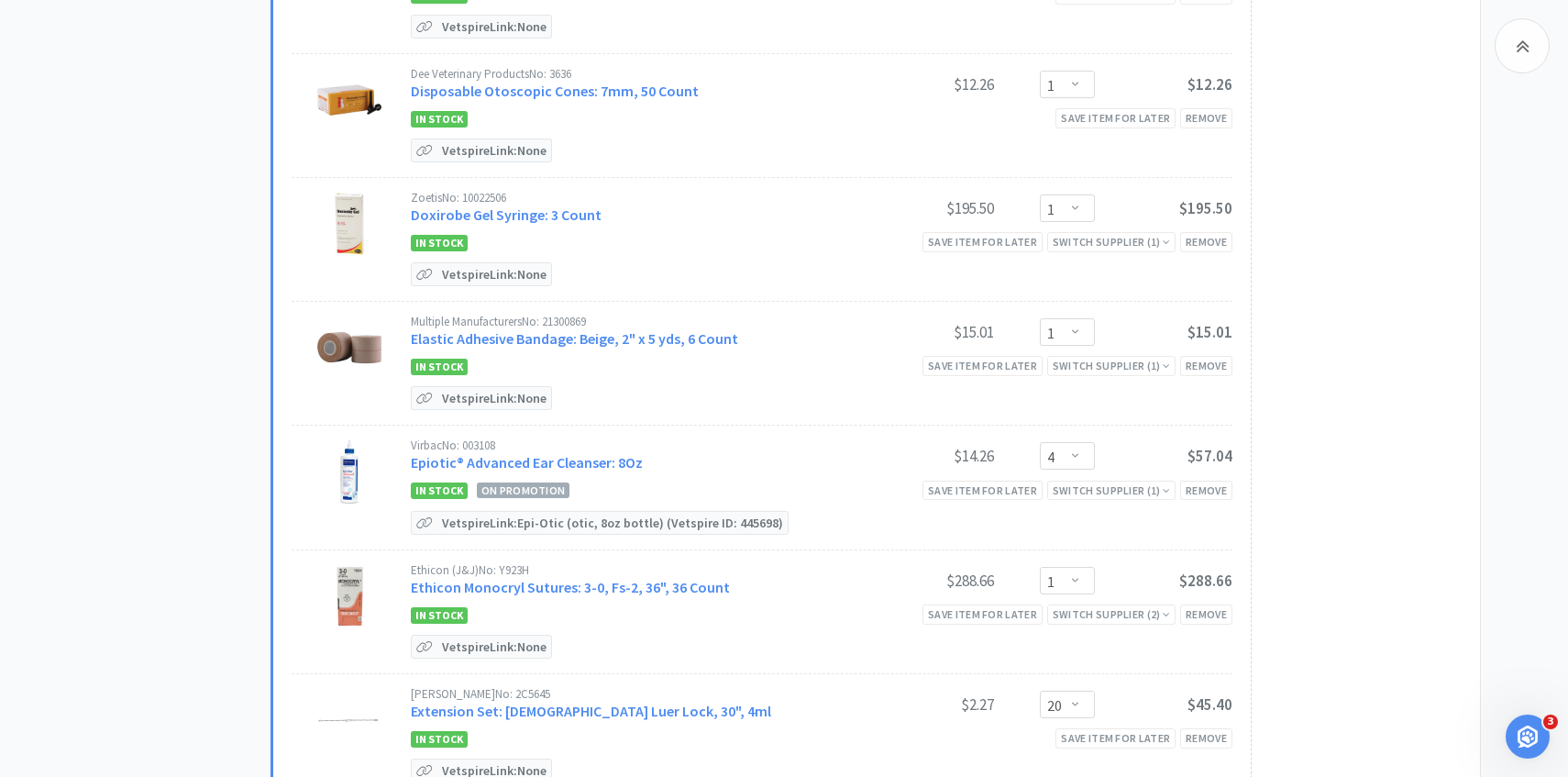
scroll to position [4015, 0]
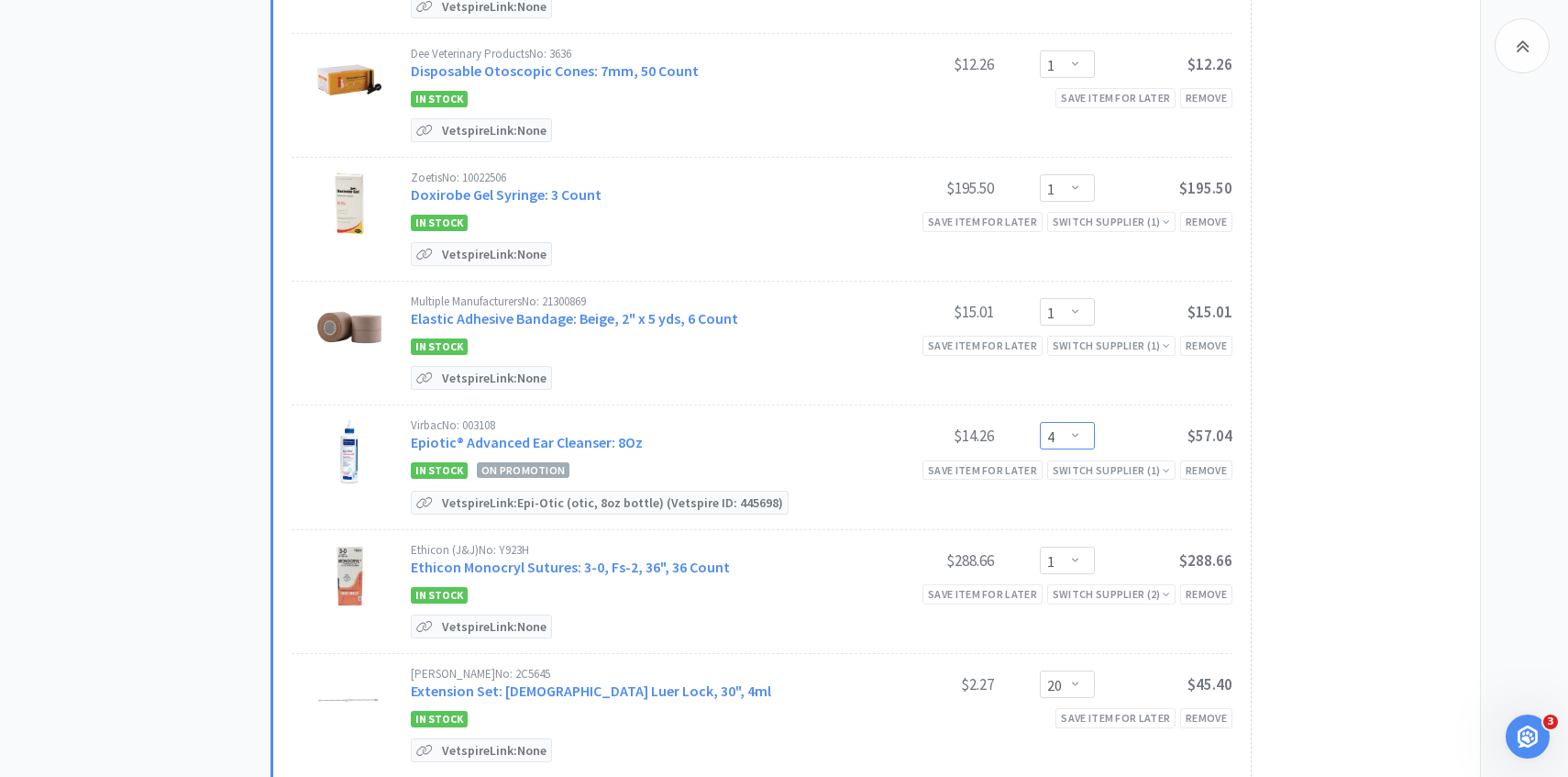
click at [1079, 422] on select "Enter Quantity 1 2 3 4 5 6 7 8 9 10 11 12 13 14 15 16 17 18 19 20 Enter Quantity" at bounding box center [1068, 436] width 55 height 28
click at [1040, 422] on select "Enter Quantity 1 2 3 4 5 6 7 8 9 10 11 12 13 14 15 16 17 18 19 20 Enter Quantity" at bounding box center [1068, 436] width 55 height 28
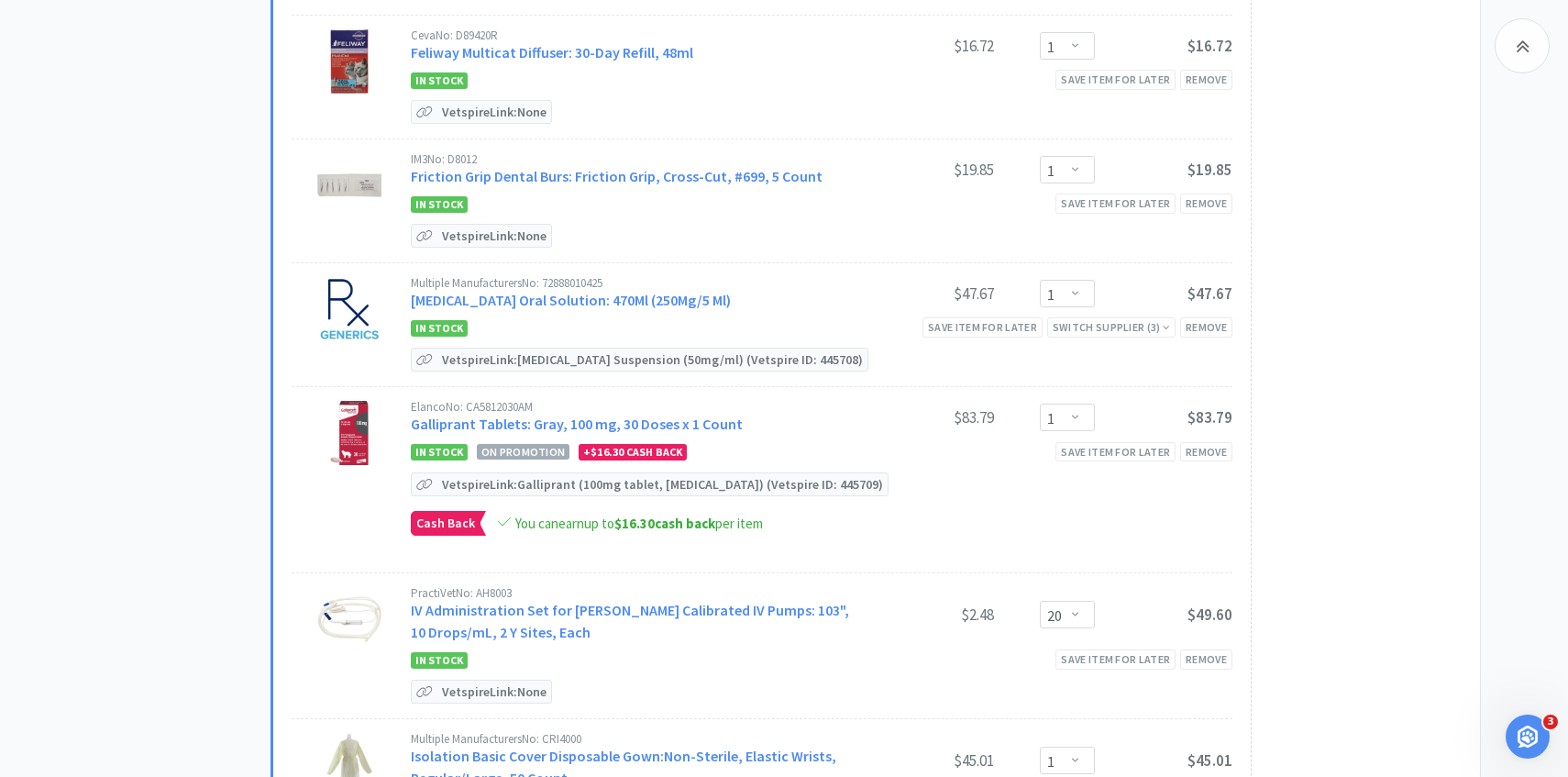
scroll to position [4786, 0]
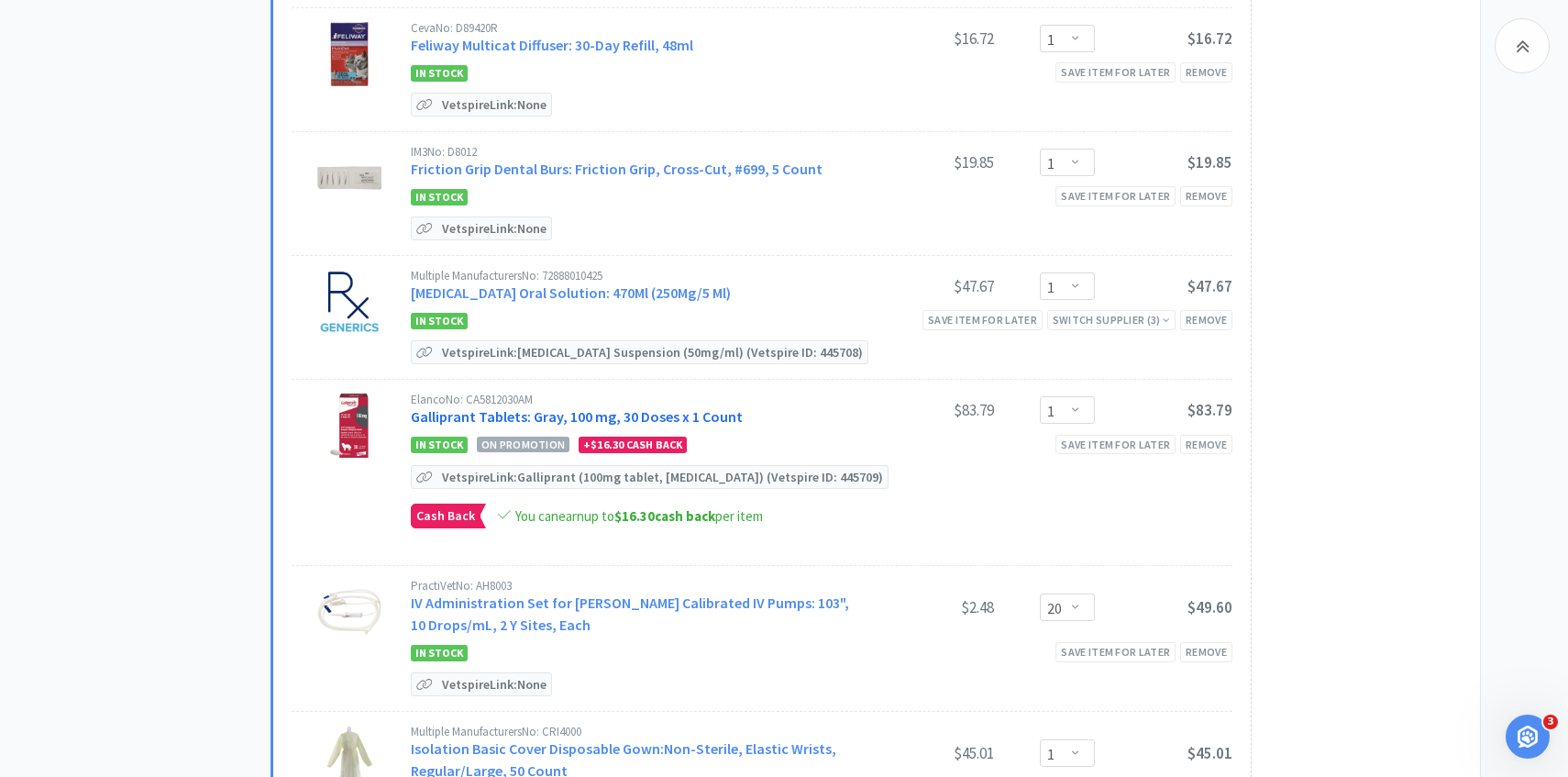
click at [718, 408] on link "Galliprant Tablets: Gray, 100 mg, 30 Doses x 1 Count" at bounding box center [576, 417] width 332 height 18
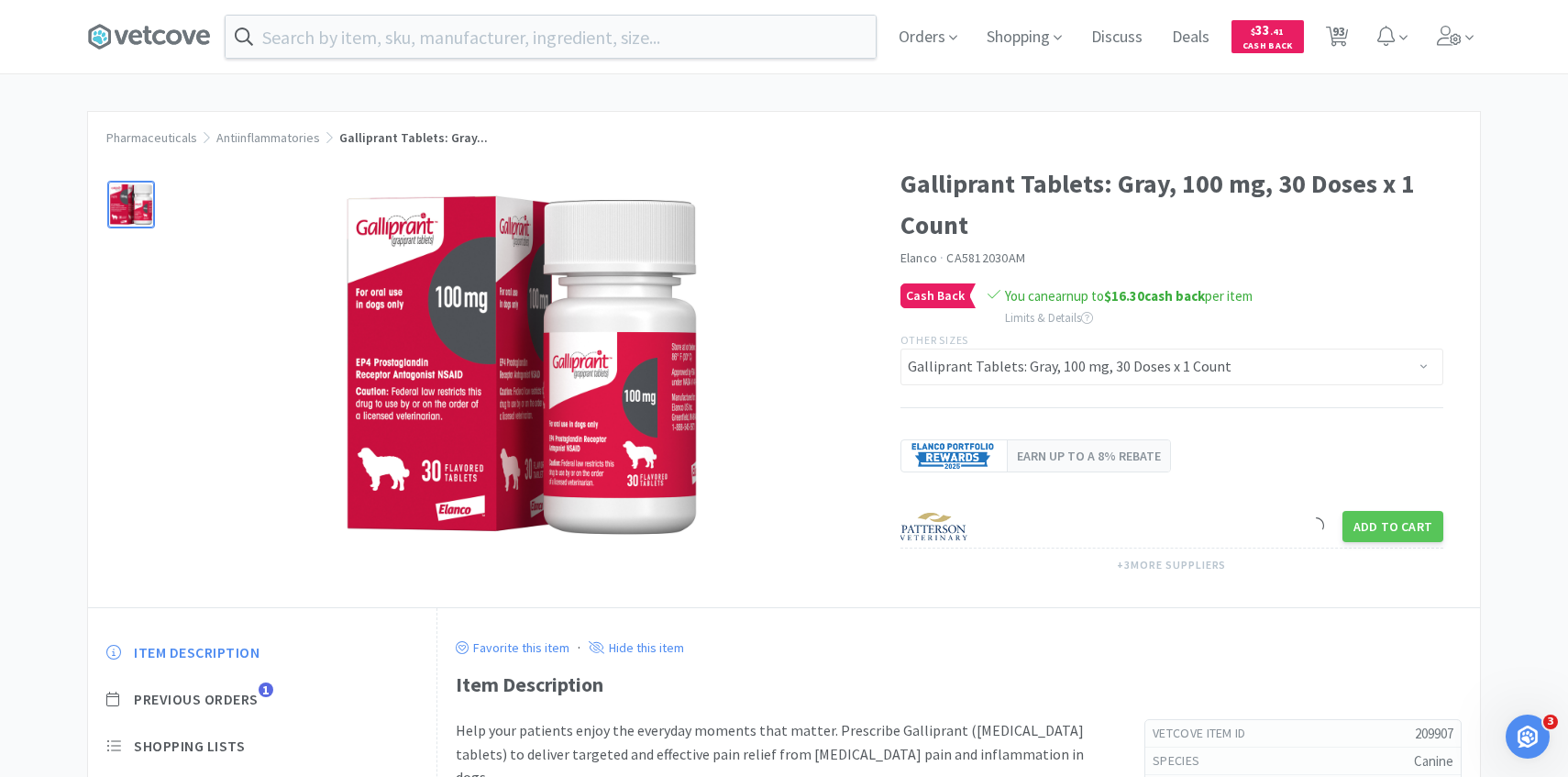
scroll to position [136, 0]
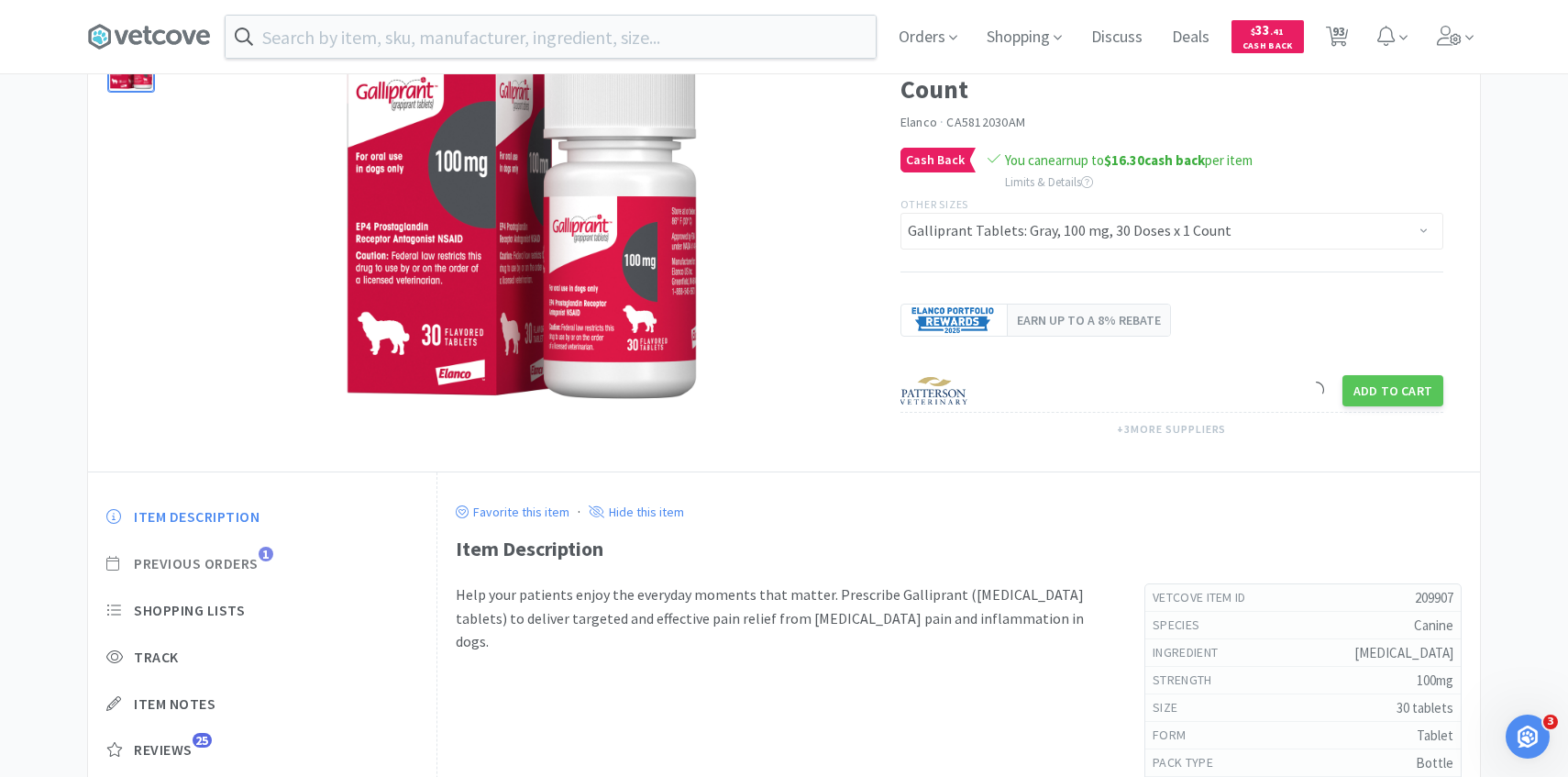
click at [249, 556] on span "Previous Orders" at bounding box center [196, 564] width 125 height 19
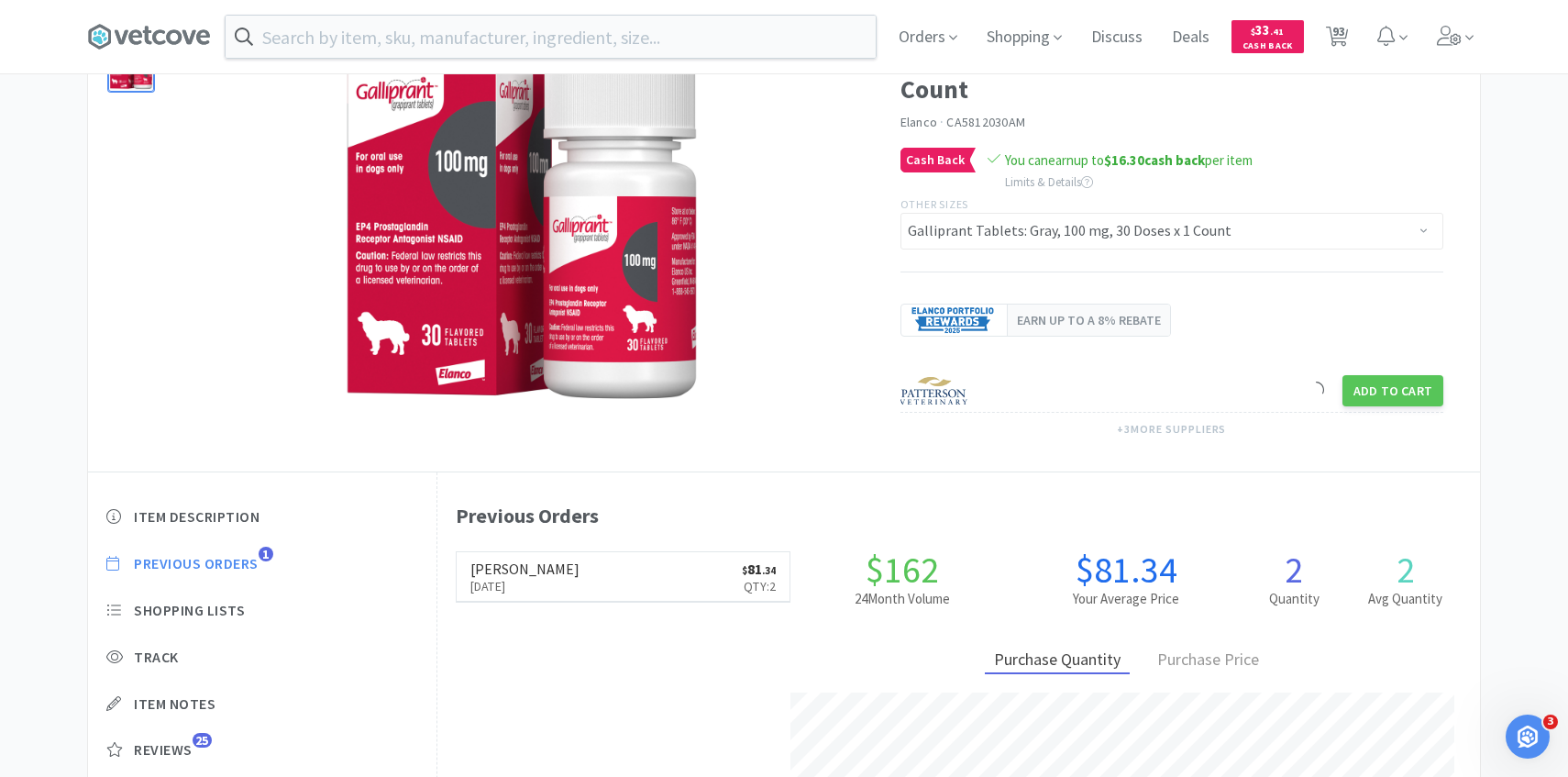
scroll to position [504, 1043]
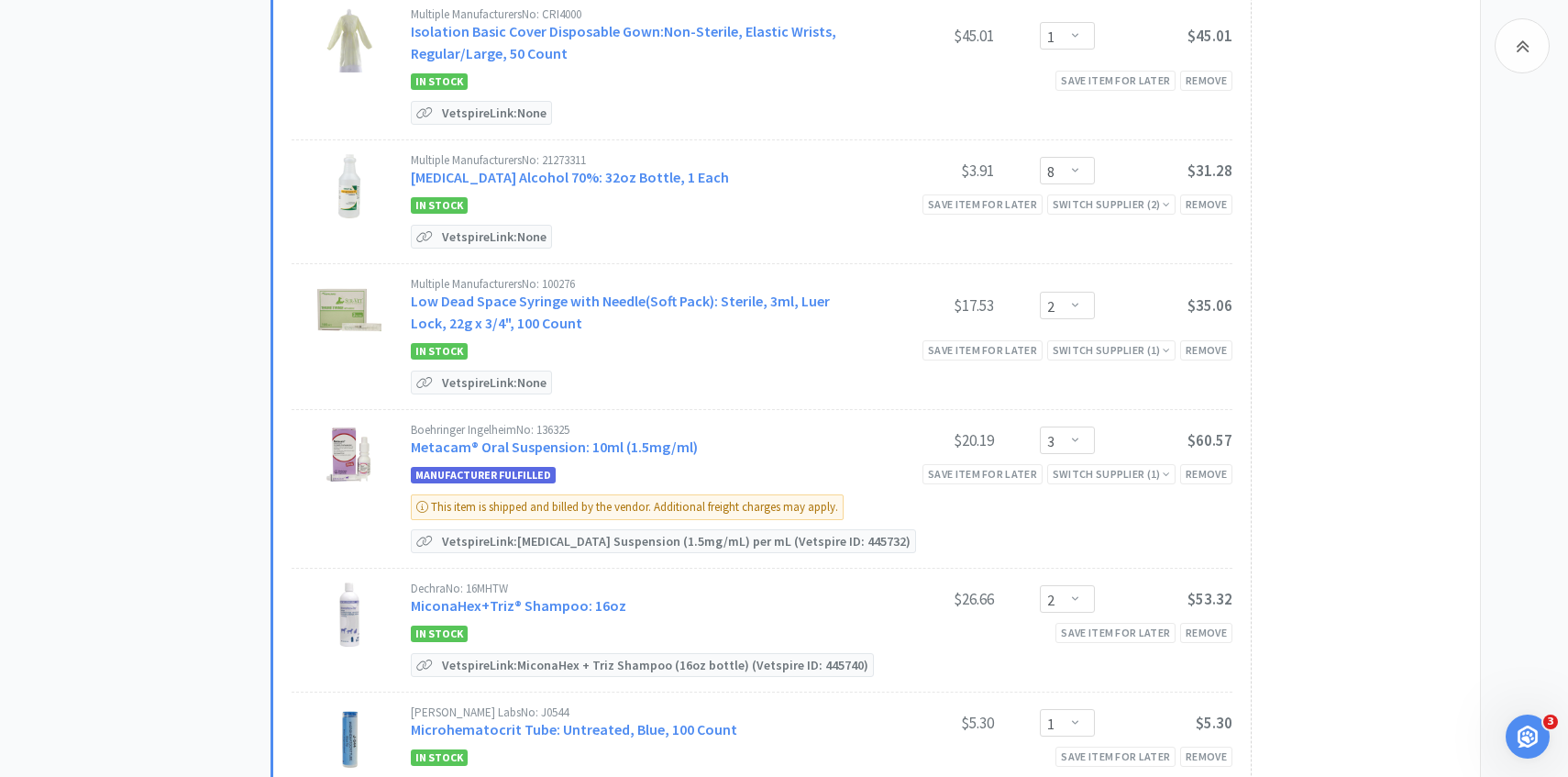
scroll to position [5505, 0]
click at [649, 436] on link "Metacam® Oral Suspension: 10ml (1.5mg/ml)" at bounding box center [553, 445] width 287 height 18
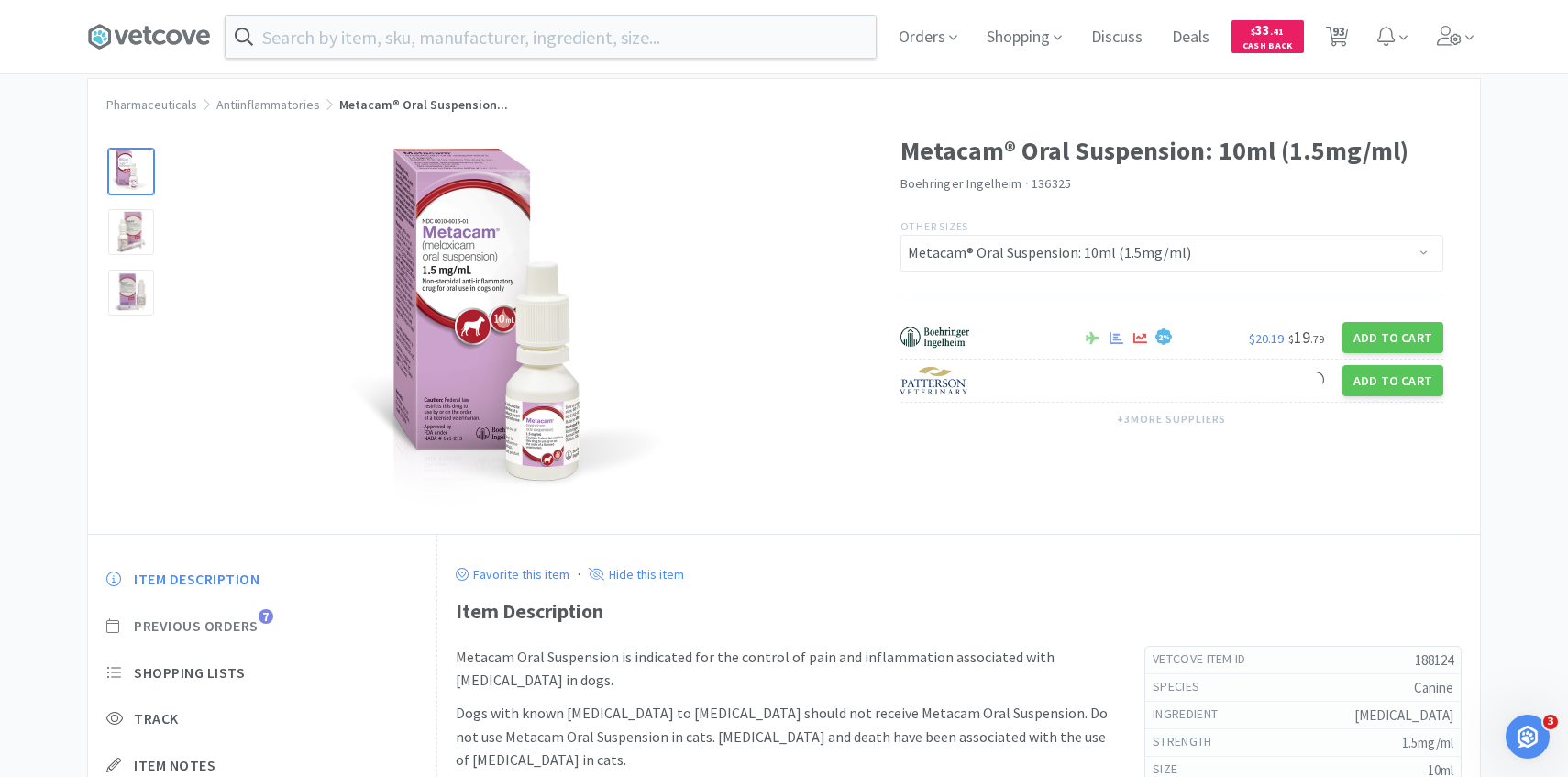
scroll to position [109, 0]
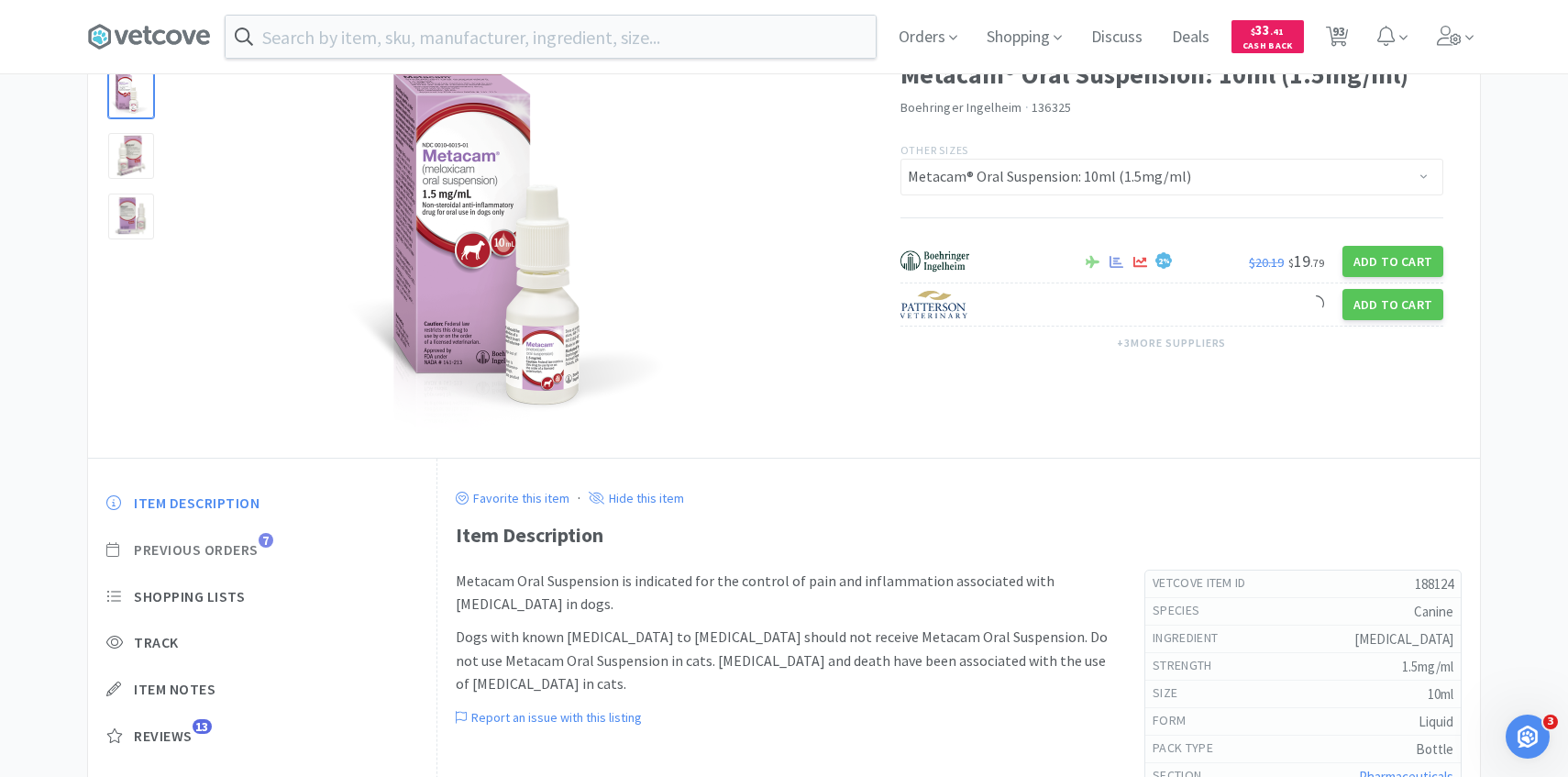
click at [248, 543] on span "Previous Orders" at bounding box center [196, 550] width 125 height 19
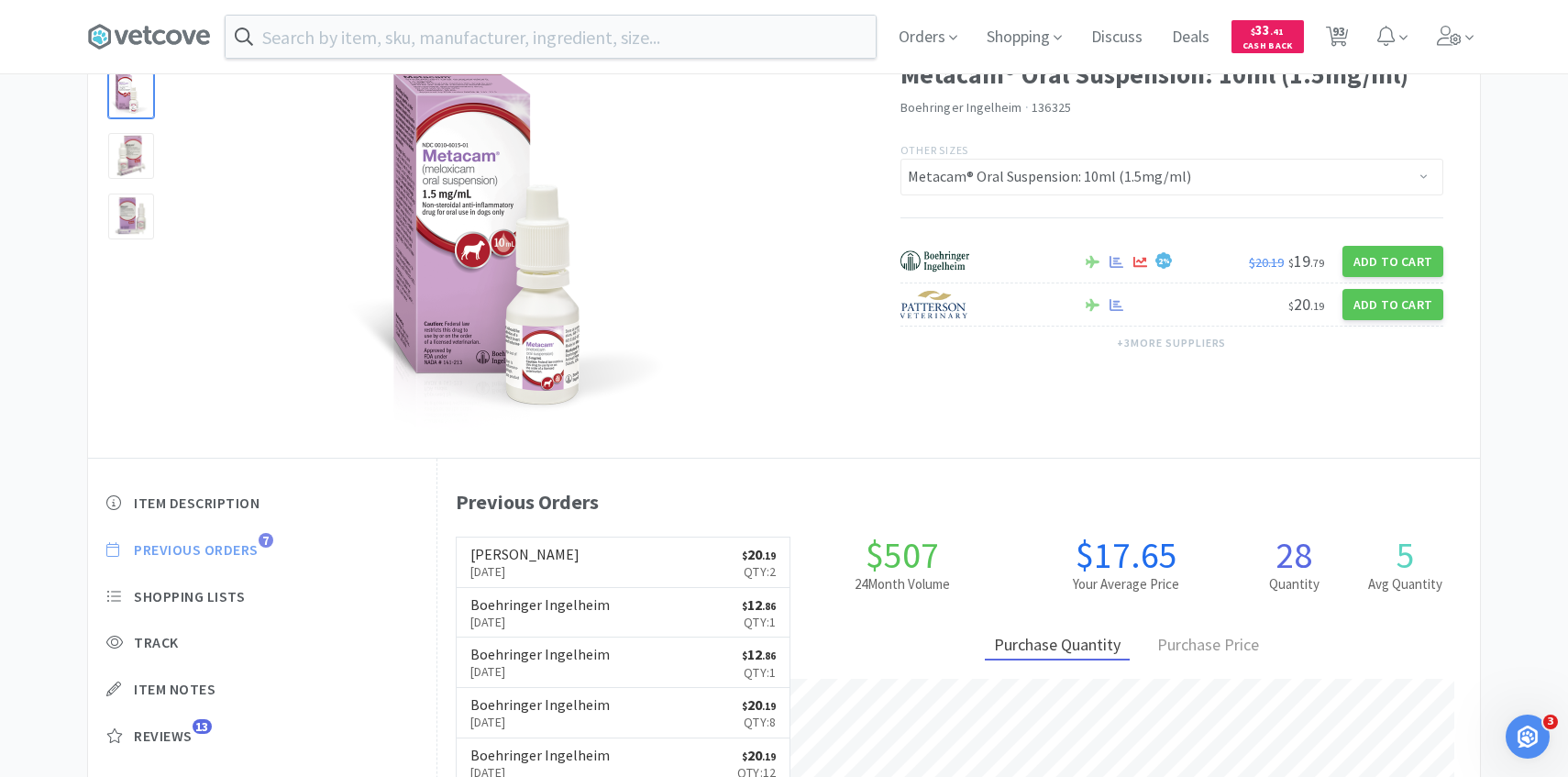
scroll to position [504, 1043]
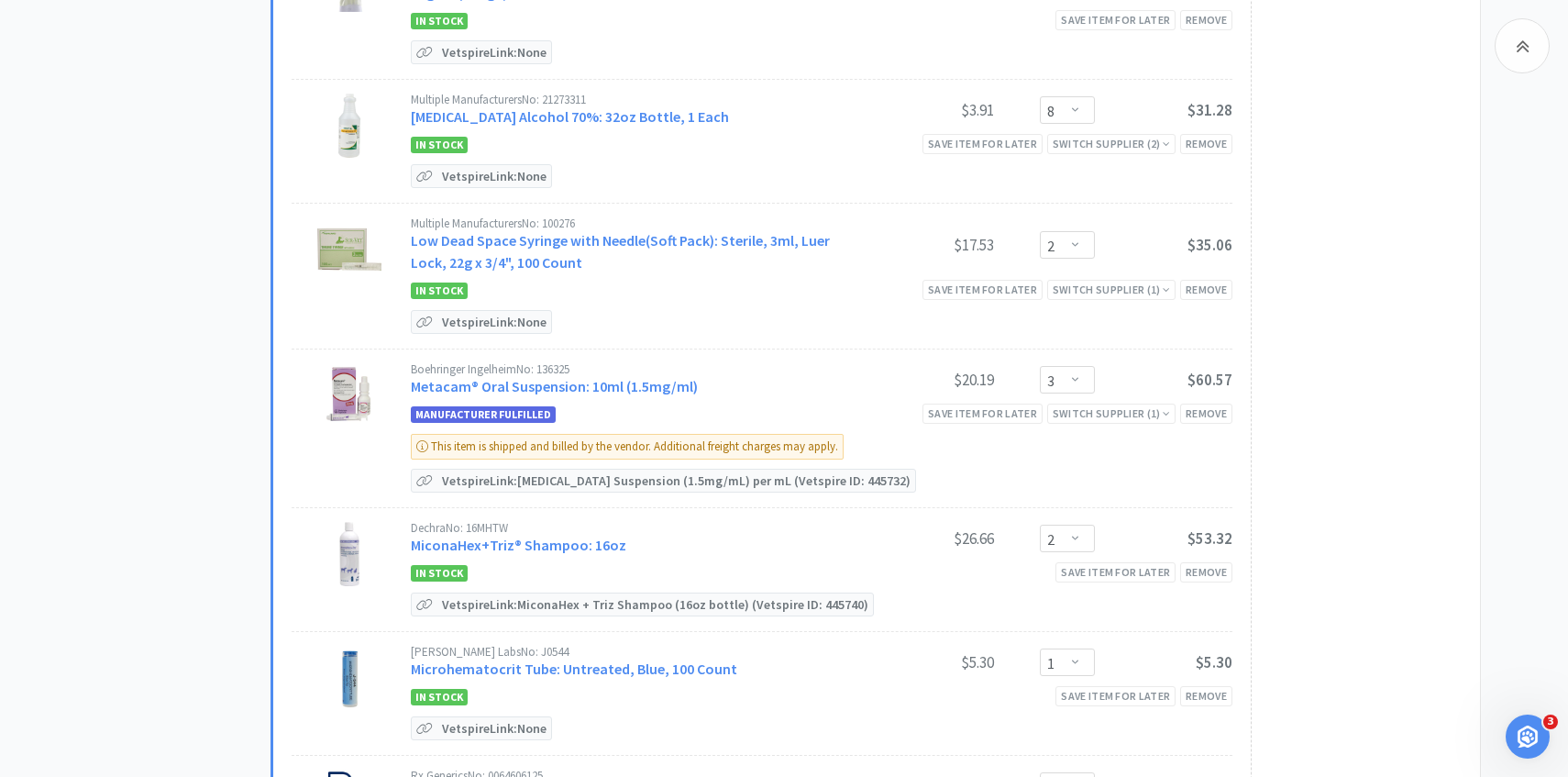
scroll to position [5657, 0]
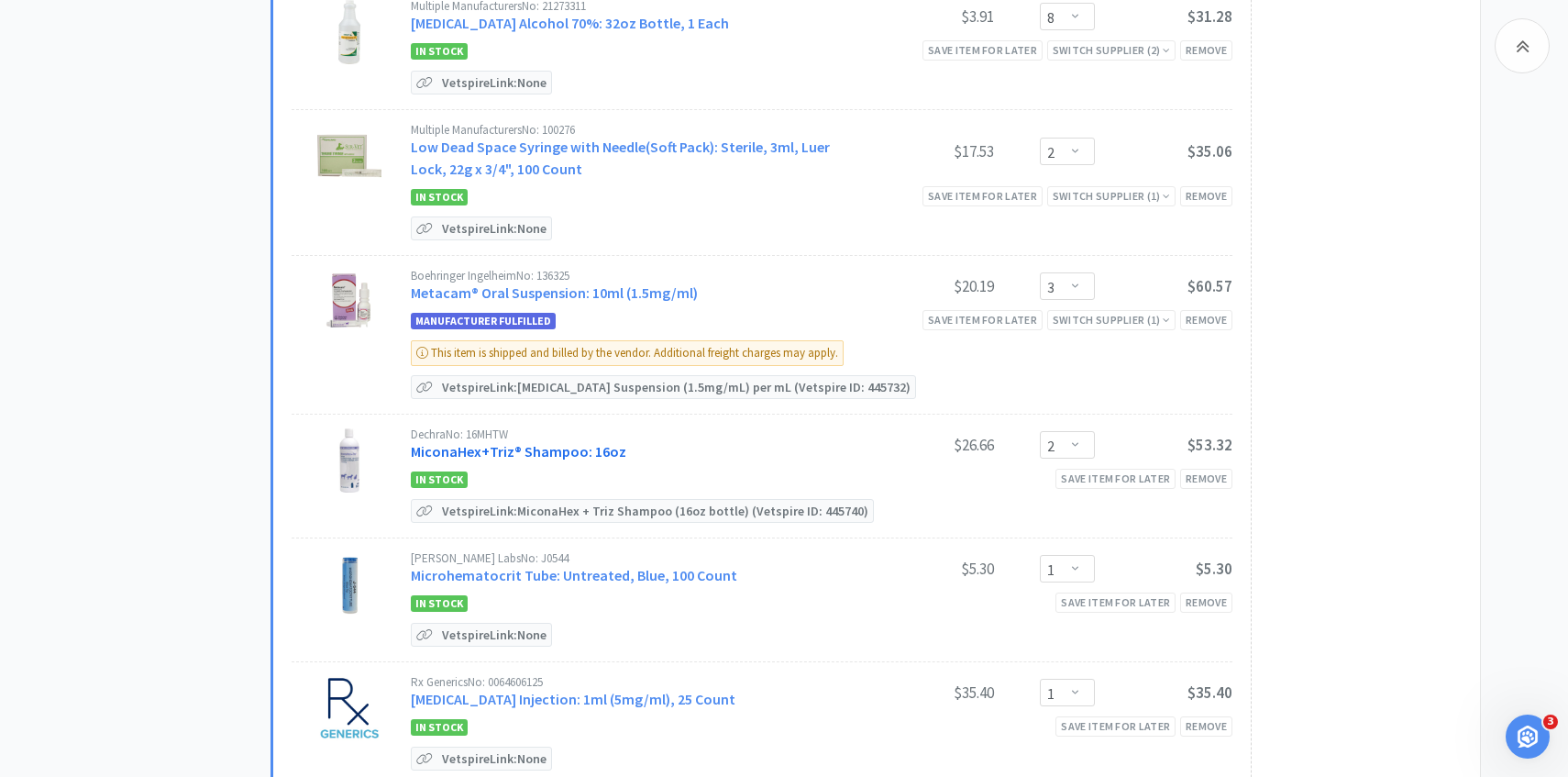
click at [511, 442] on link "MiconaHex+Triz® Shampoo: 16oz" at bounding box center [518, 451] width 216 height 18
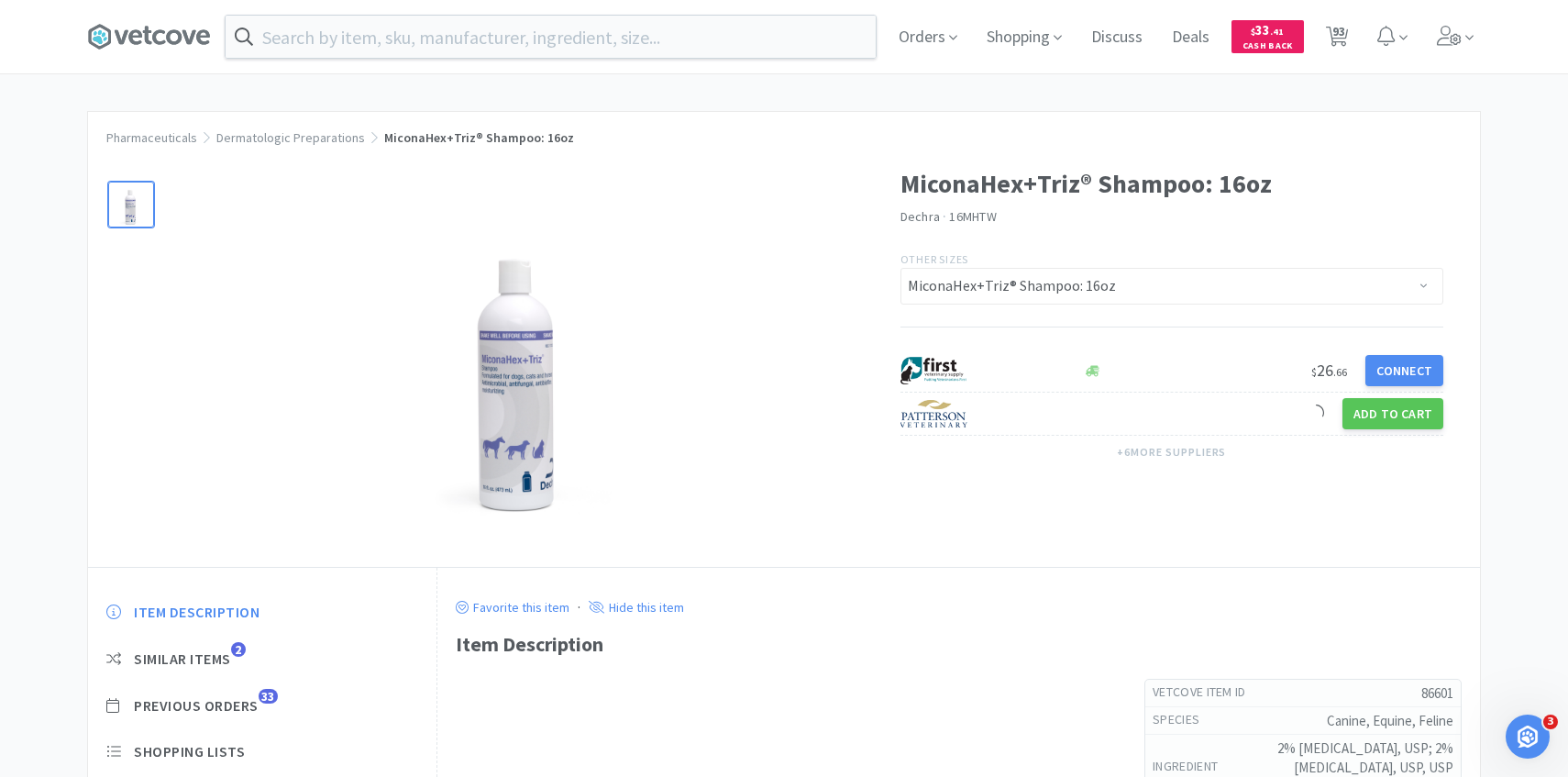
scroll to position [77, 0]
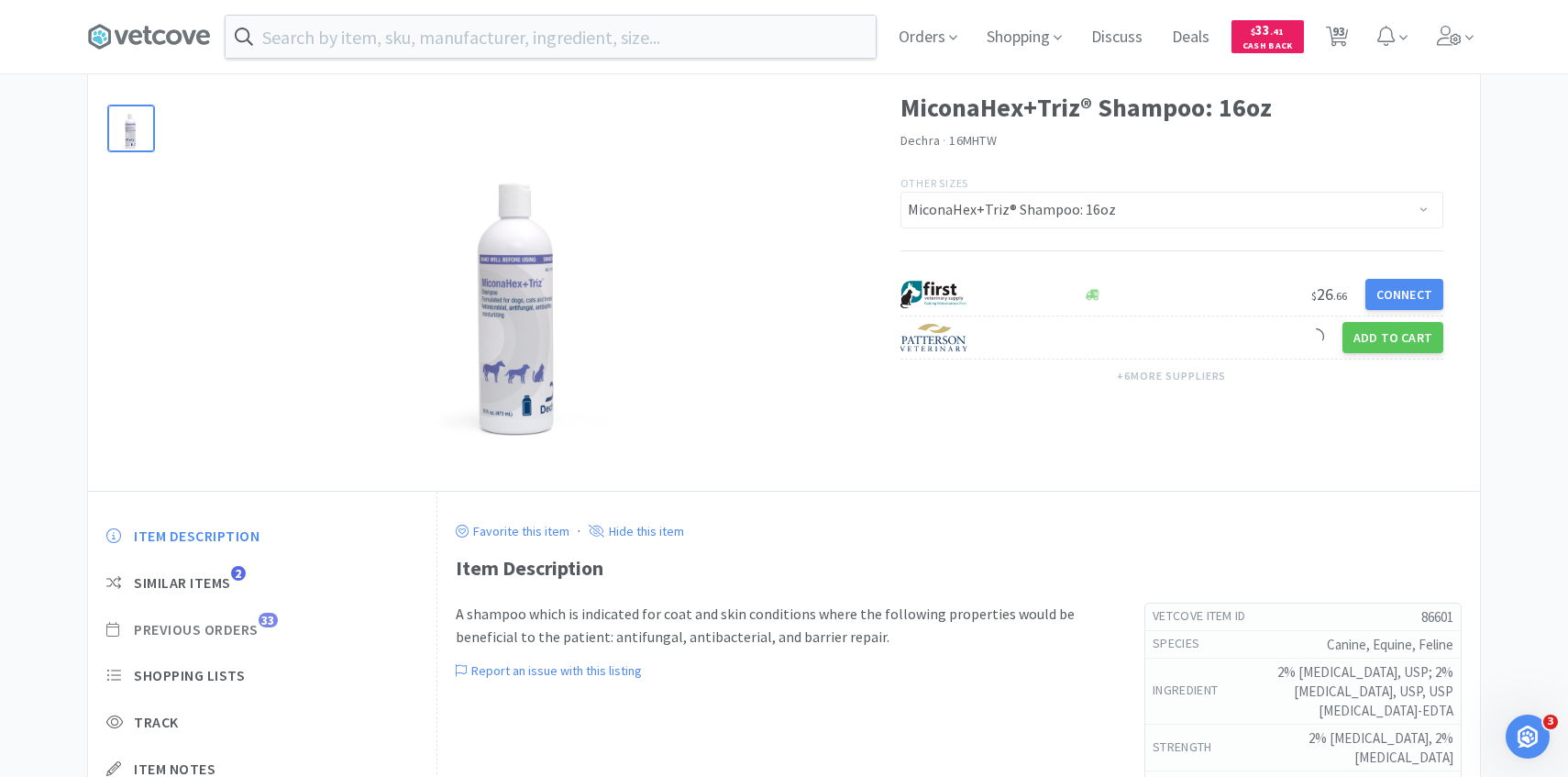
click at [220, 631] on span "Previous Orders" at bounding box center [196, 629] width 125 height 19
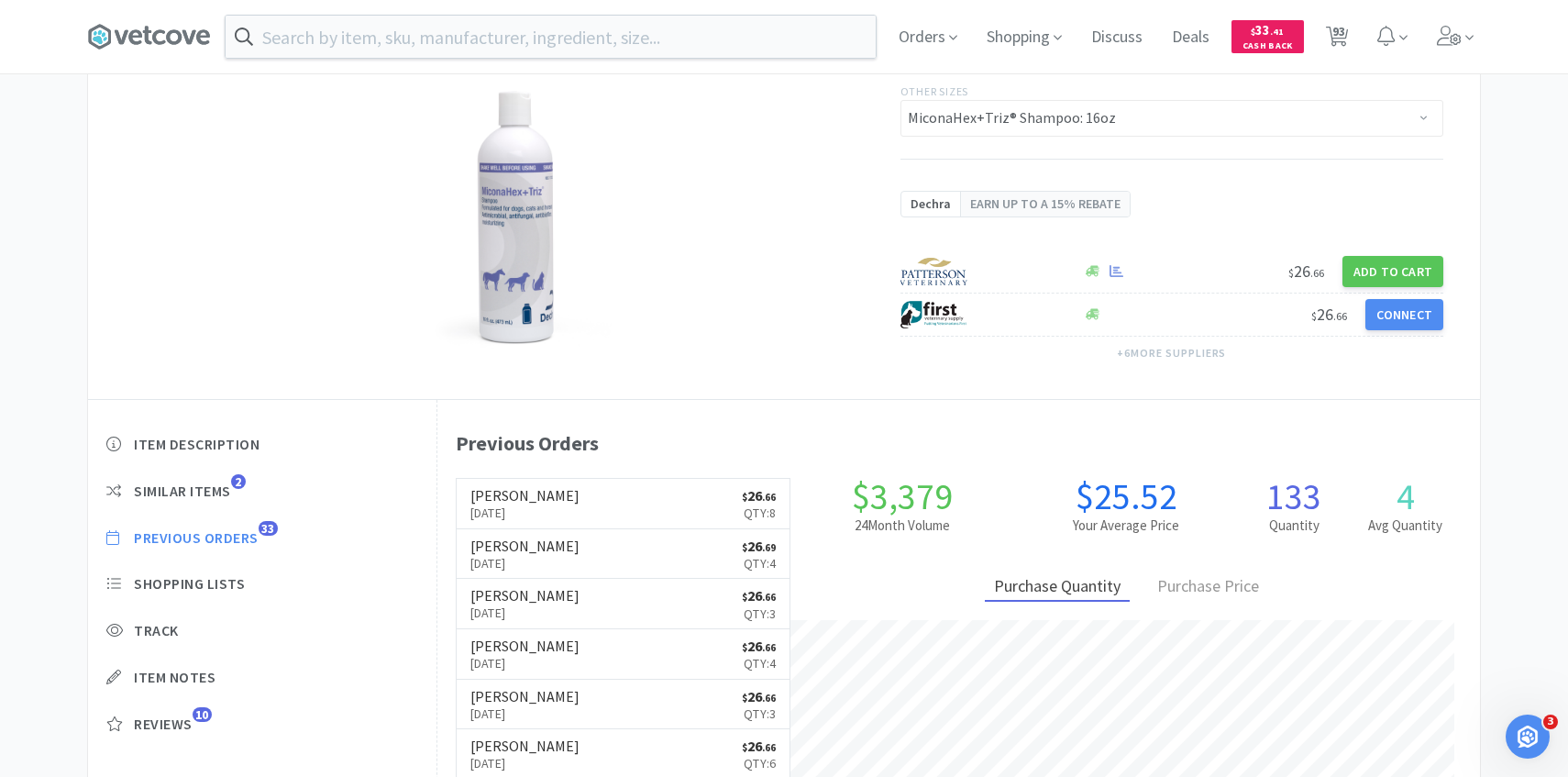
scroll to position [504, 1043]
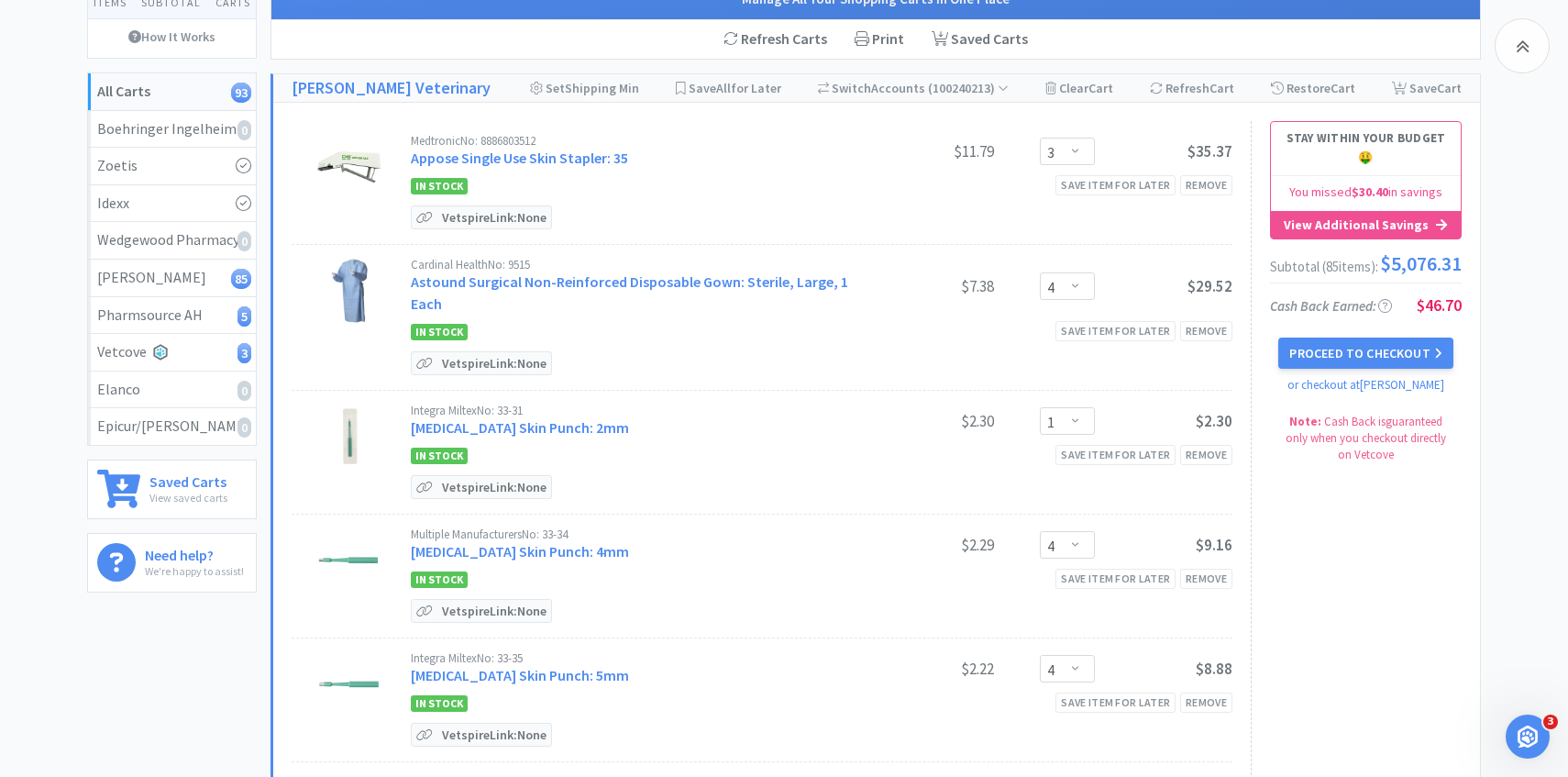
scroll to position [5657, 0]
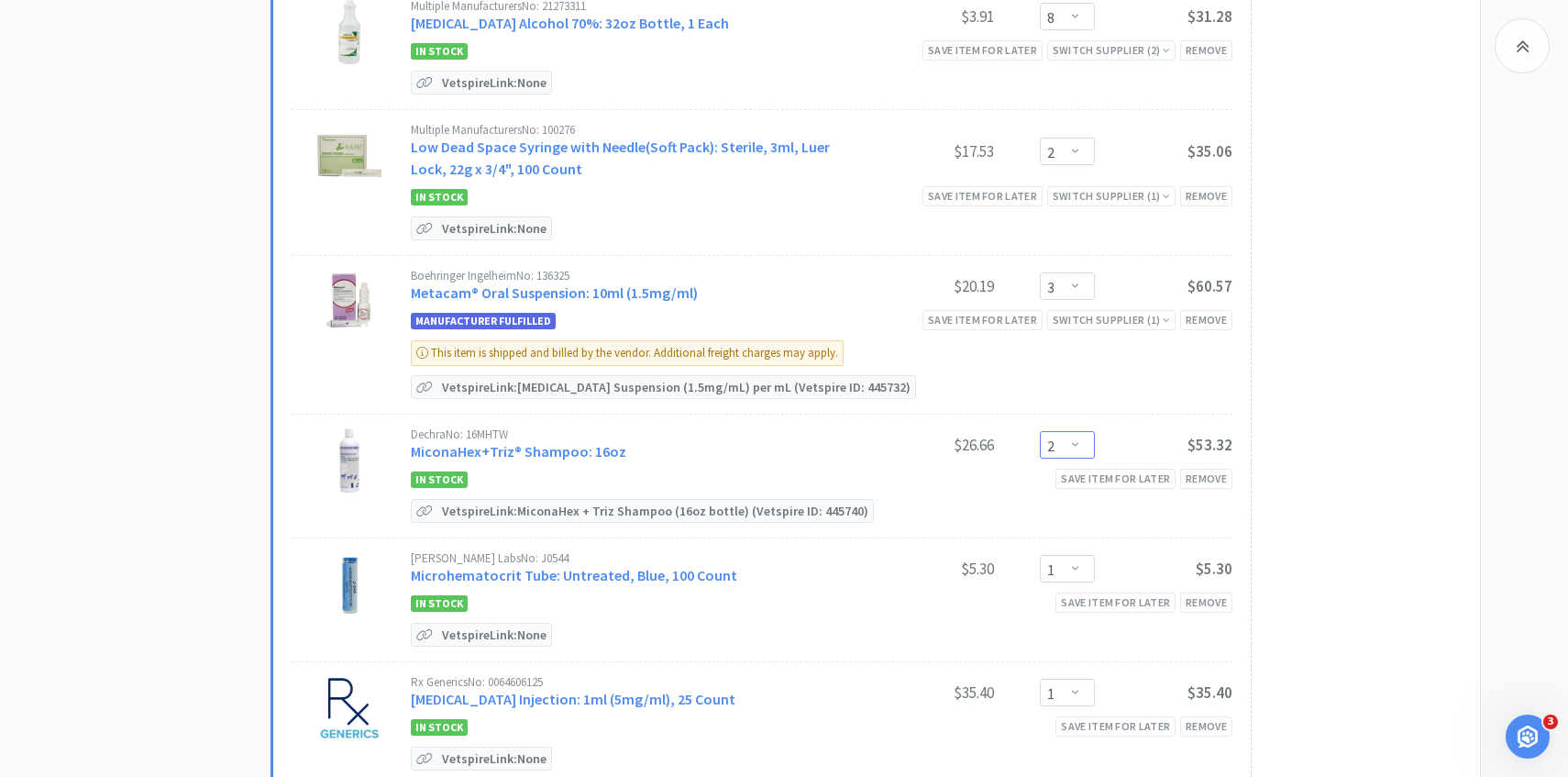
click at [1067, 431] on select "Enter Quantity 1 2 3 4 5 6 7 8 9 10 11 12 13 14 15 16 17 18 19 20 Enter Quantity" at bounding box center [1068, 445] width 55 height 28
click at [1040, 431] on select "Enter Quantity 1 2 3 4 5 6 7 8 9 10 11 12 13 14 15 16 17 18 19 20 Enter Quantity" at bounding box center [1068, 445] width 55 height 28
click at [591, 442] on link "MiconaHex+Triz® Shampoo: 16oz" at bounding box center [518, 451] width 216 height 18
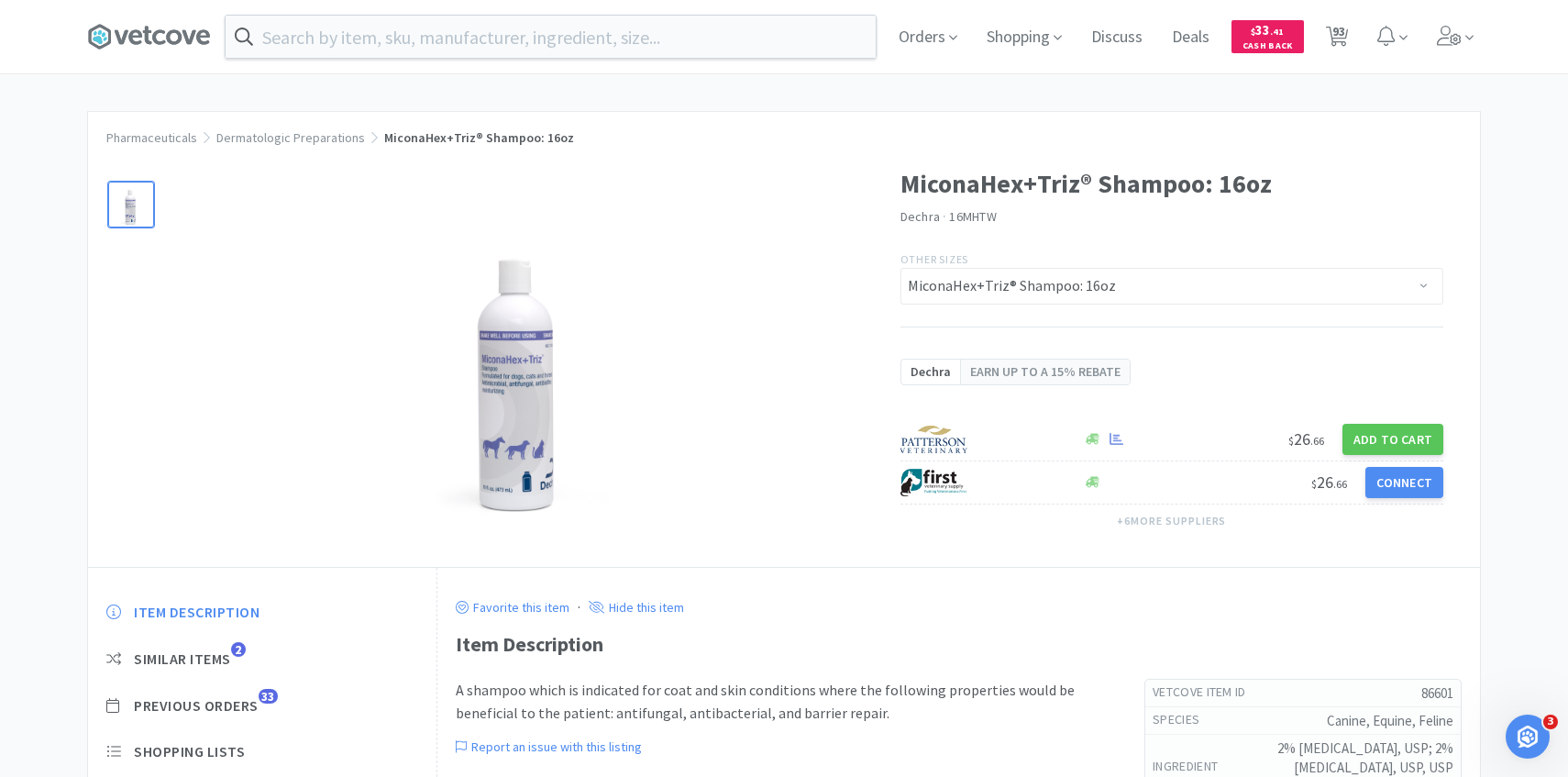
scroll to position [125, 0]
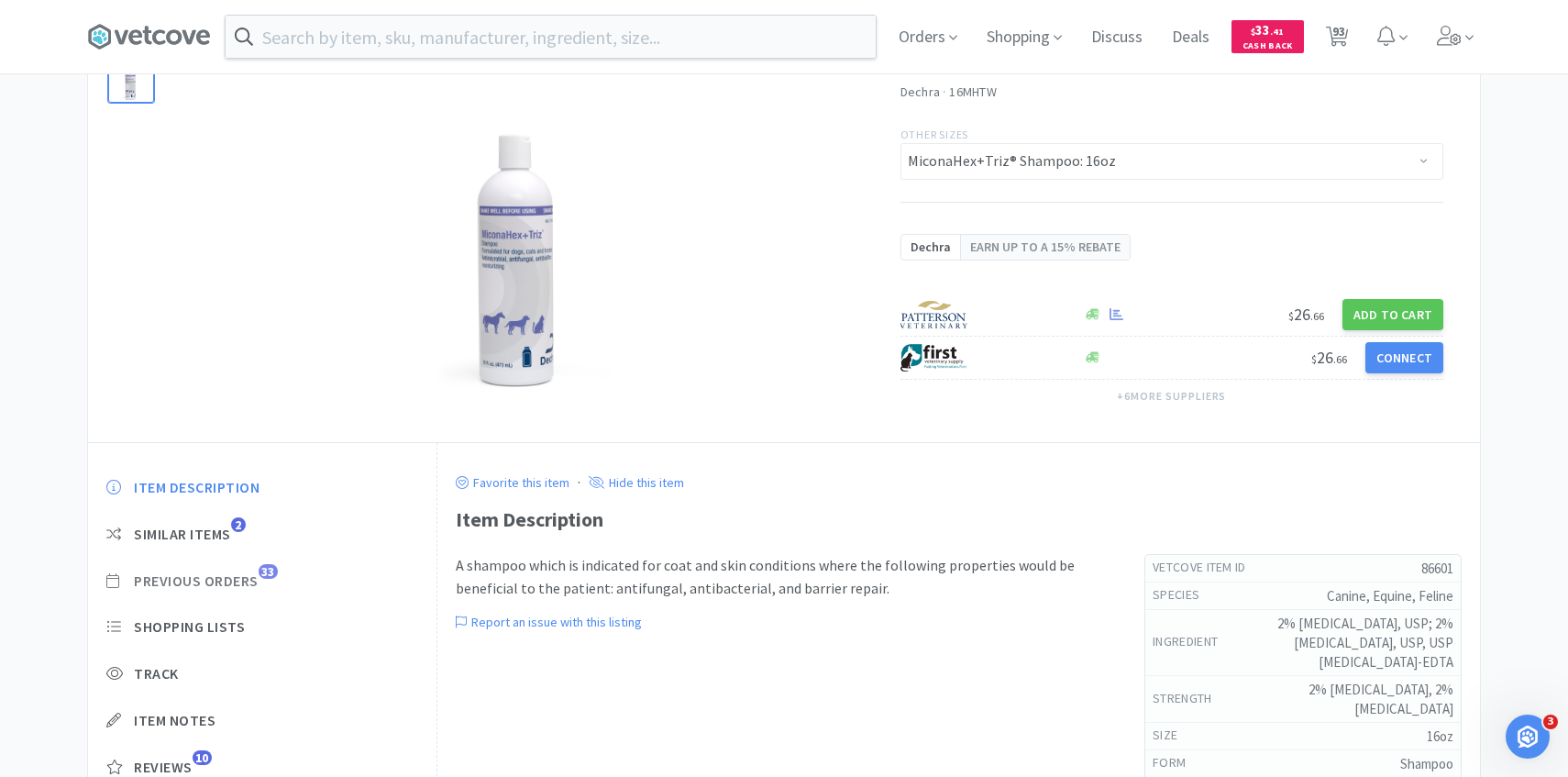
click at [253, 577] on span "Previous Orders" at bounding box center [196, 581] width 125 height 19
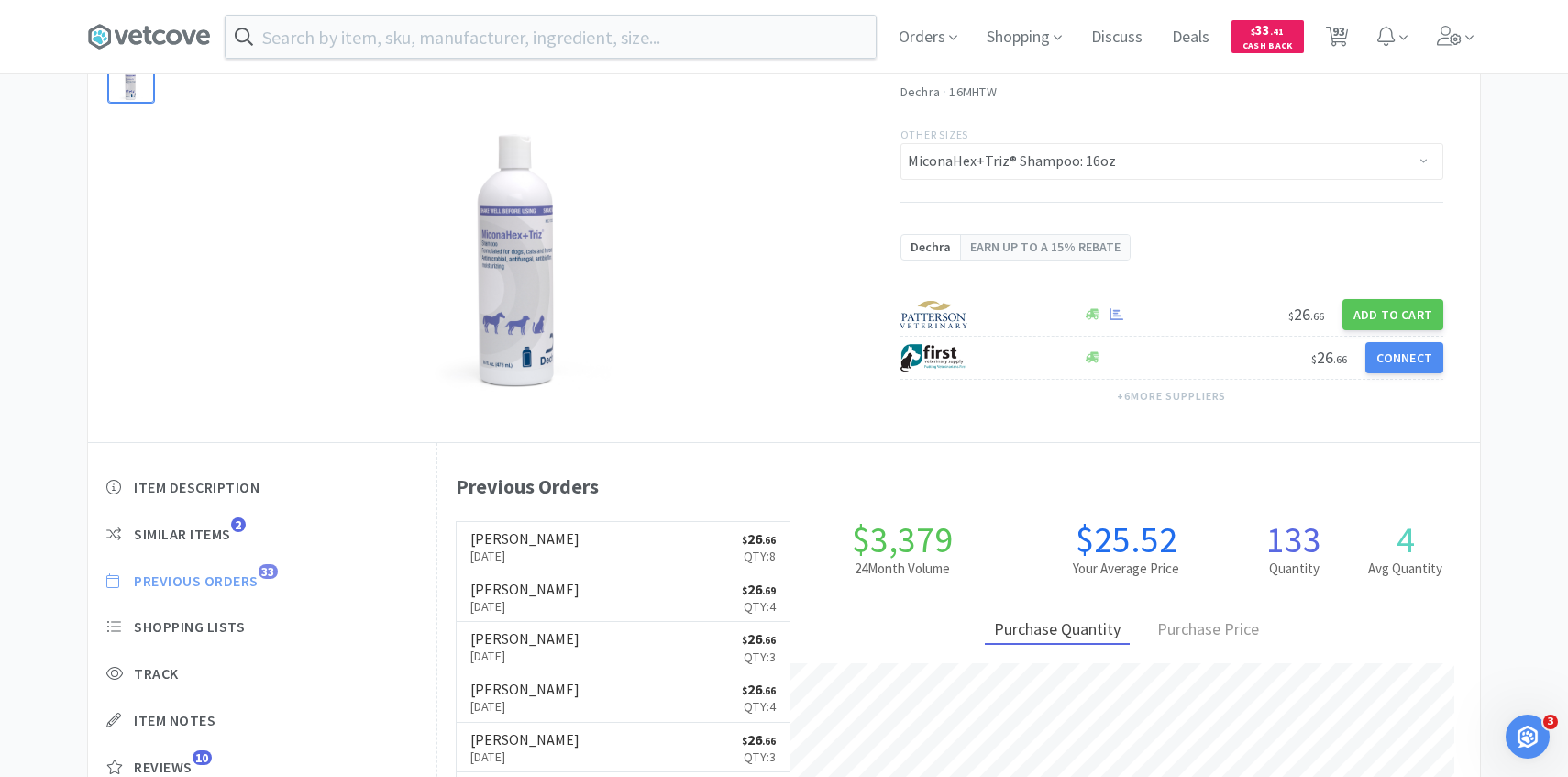
scroll to position [504, 1043]
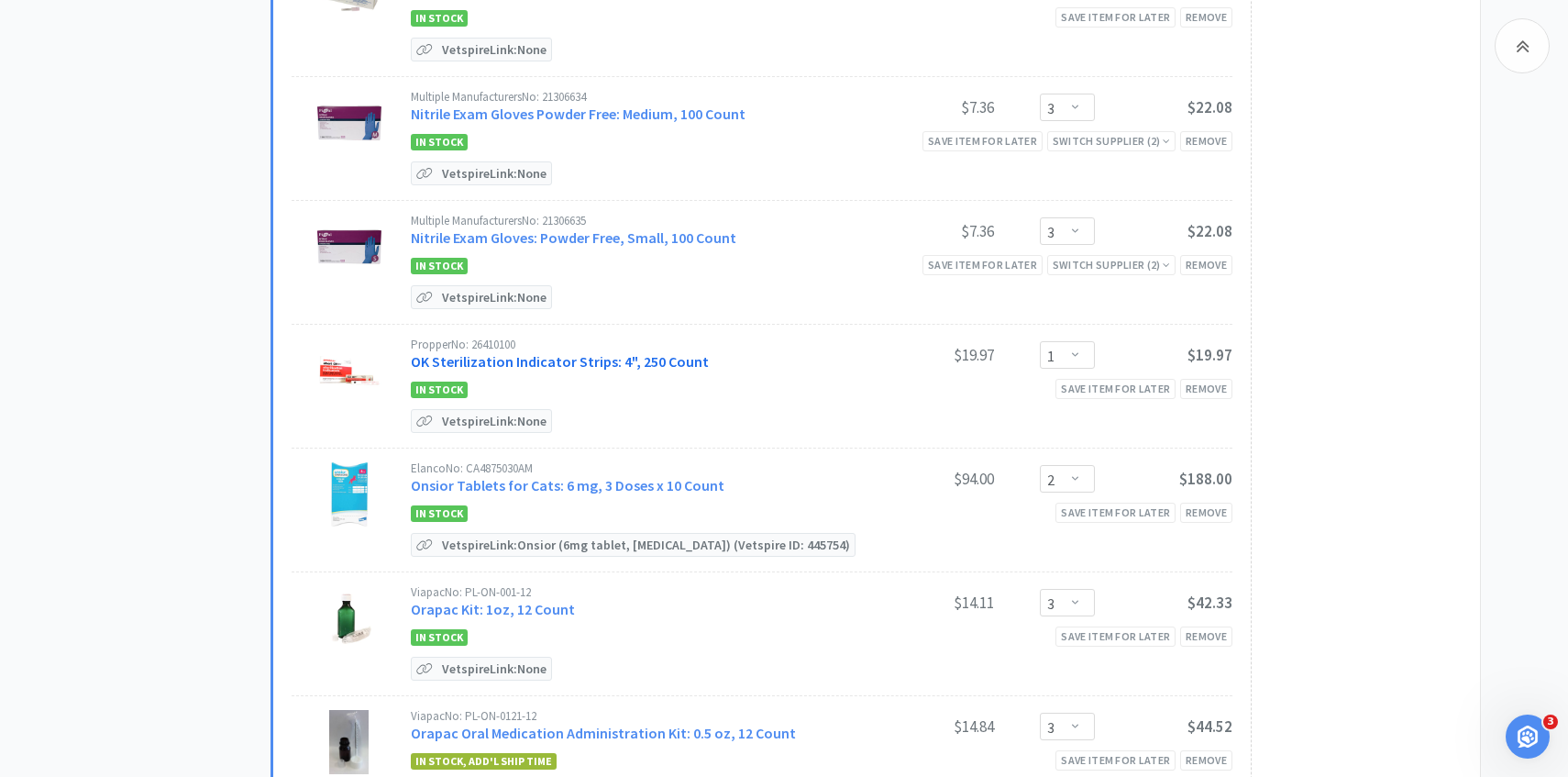
scroll to position [6647, 0]
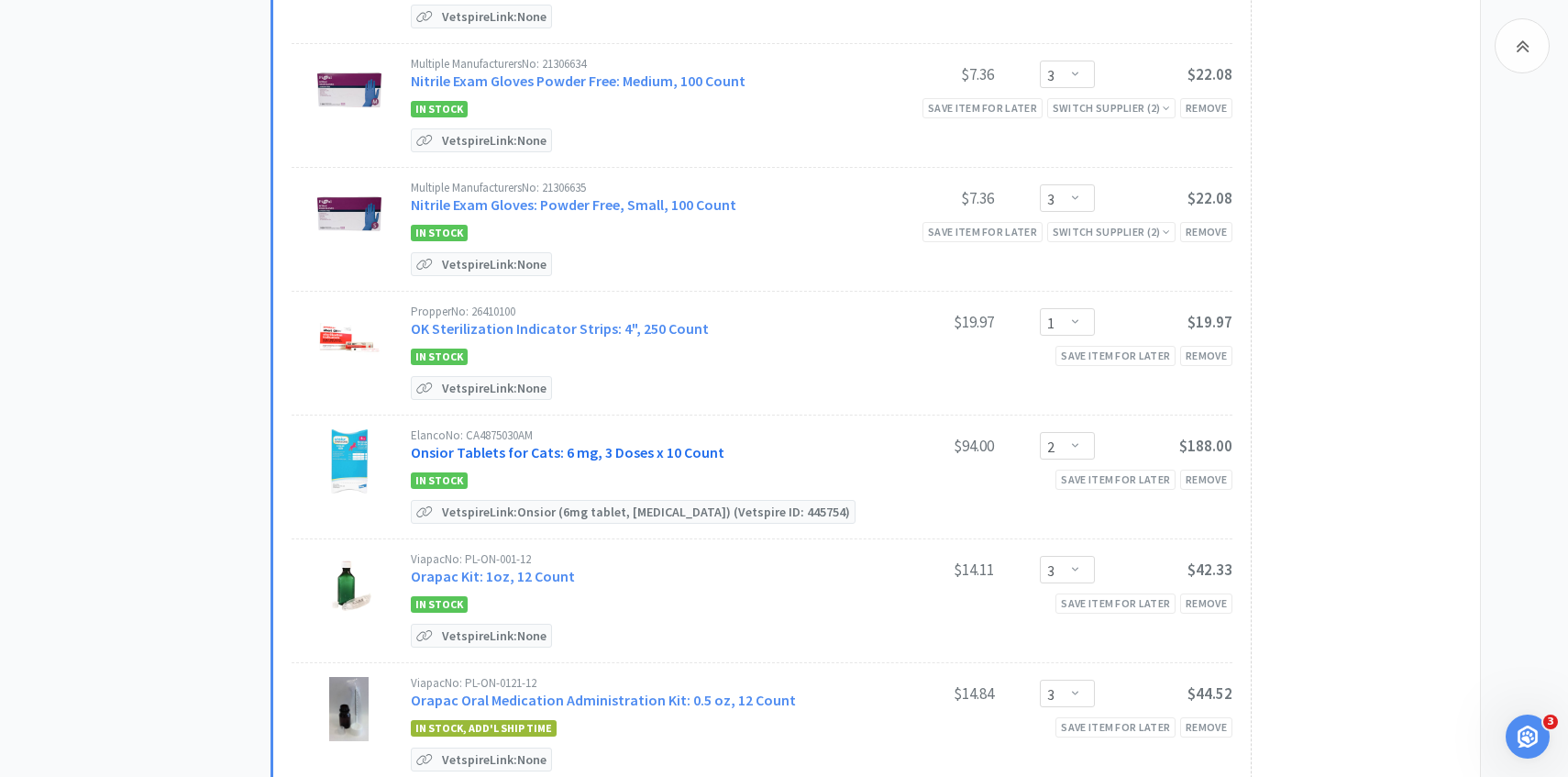
click at [597, 443] on link "Onsior Tablets for Cats: 6 mg, 3 Doses x 10 Count" at bounding box center [567, 452] width 314 height 18
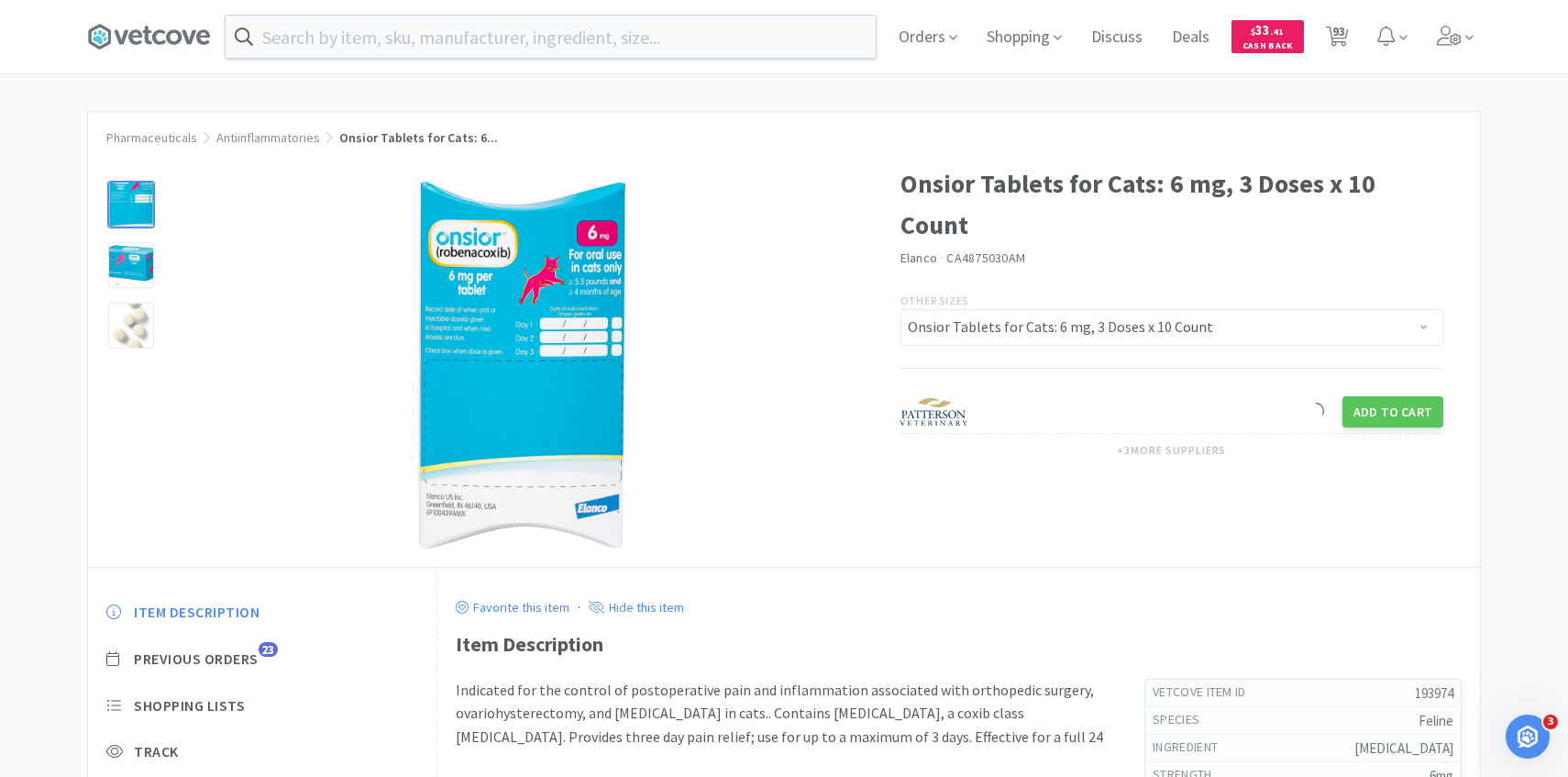
scroll to position [118, 0]
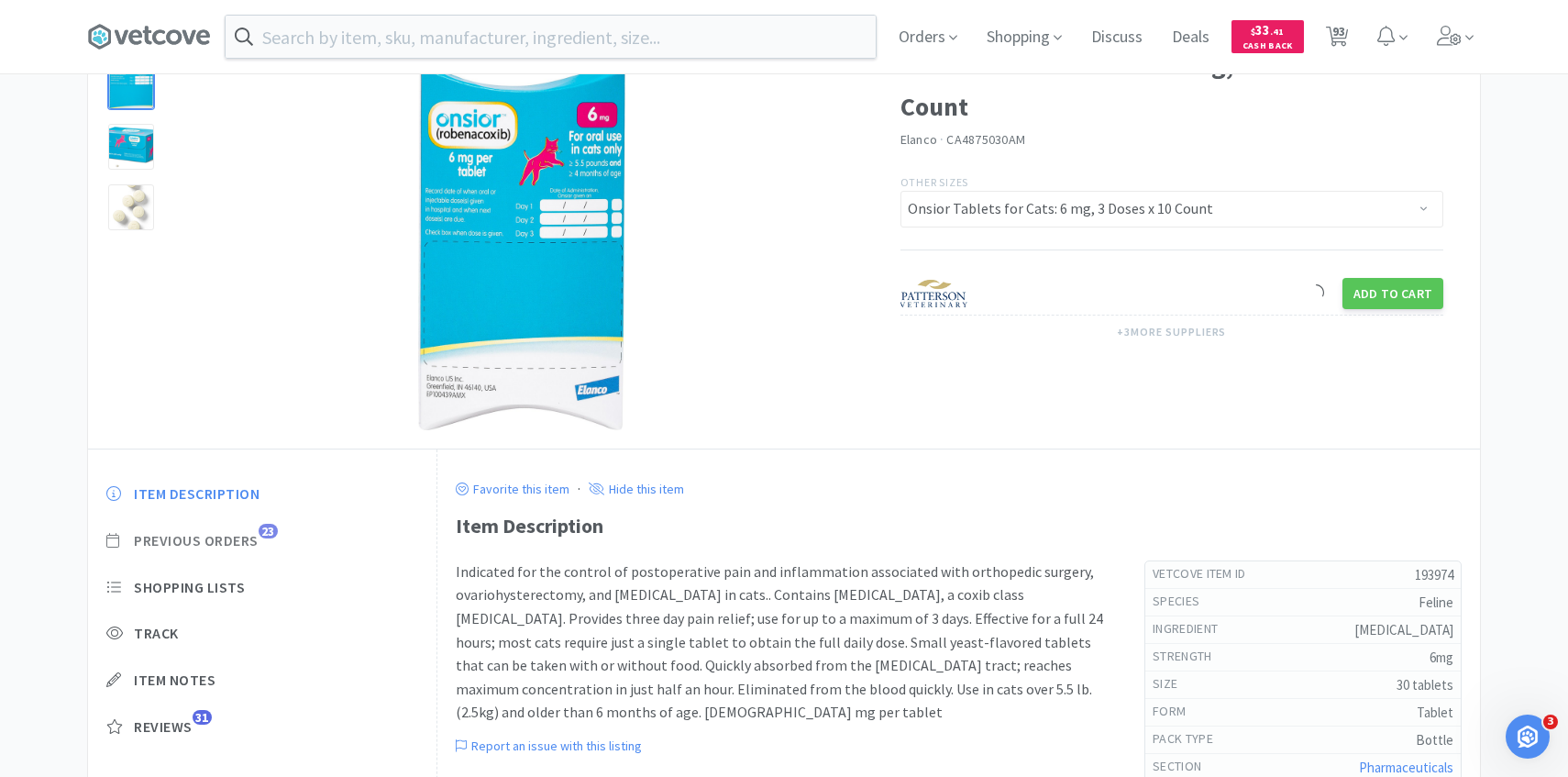
click at [256, 536] on span "Previous Orders" at bounding box center [196, 541] width 125 height 19
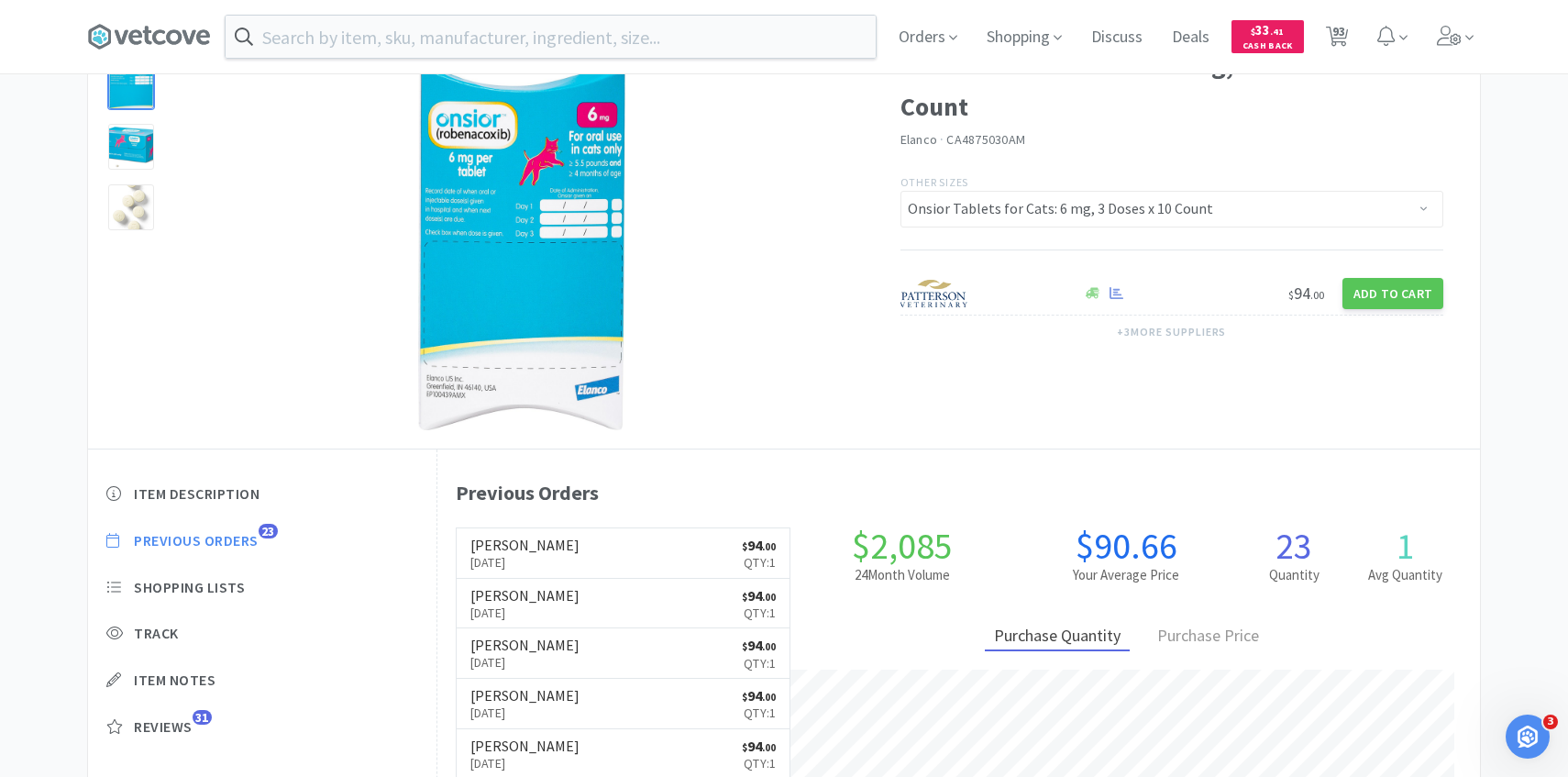
scroll to position [504, 1043]
click at [677, 542] on link "Patterson Sep 4th, 2025 $ 94 . 00 Qty: 1" at bounding box center [624, 554] width 334 height 51
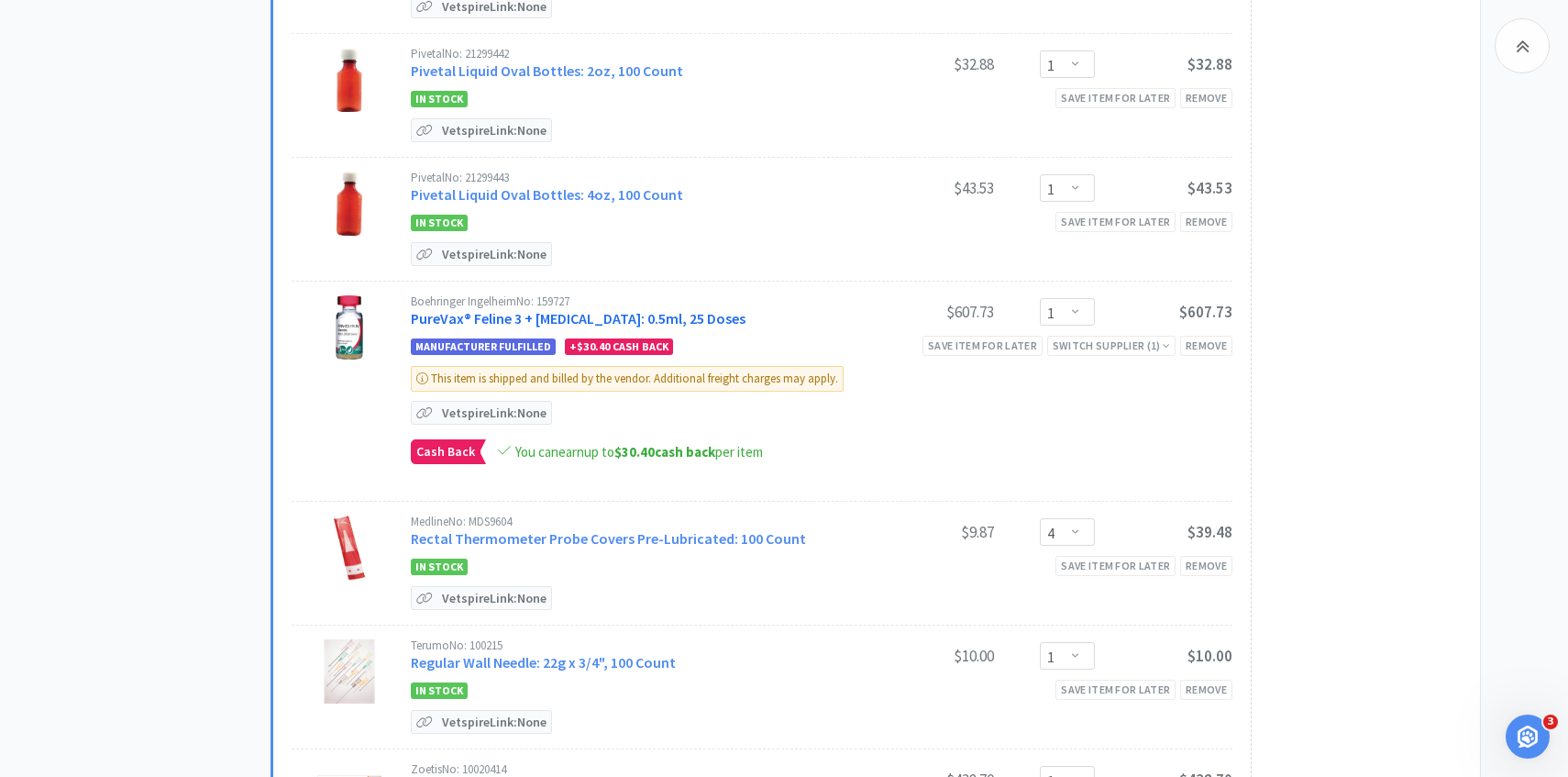
click at [628, 309] on link "PureVax® Feline 3 + Rabies: 0.5ml, 25 Doses" at bounding box center [577, 318] width 335 height 18
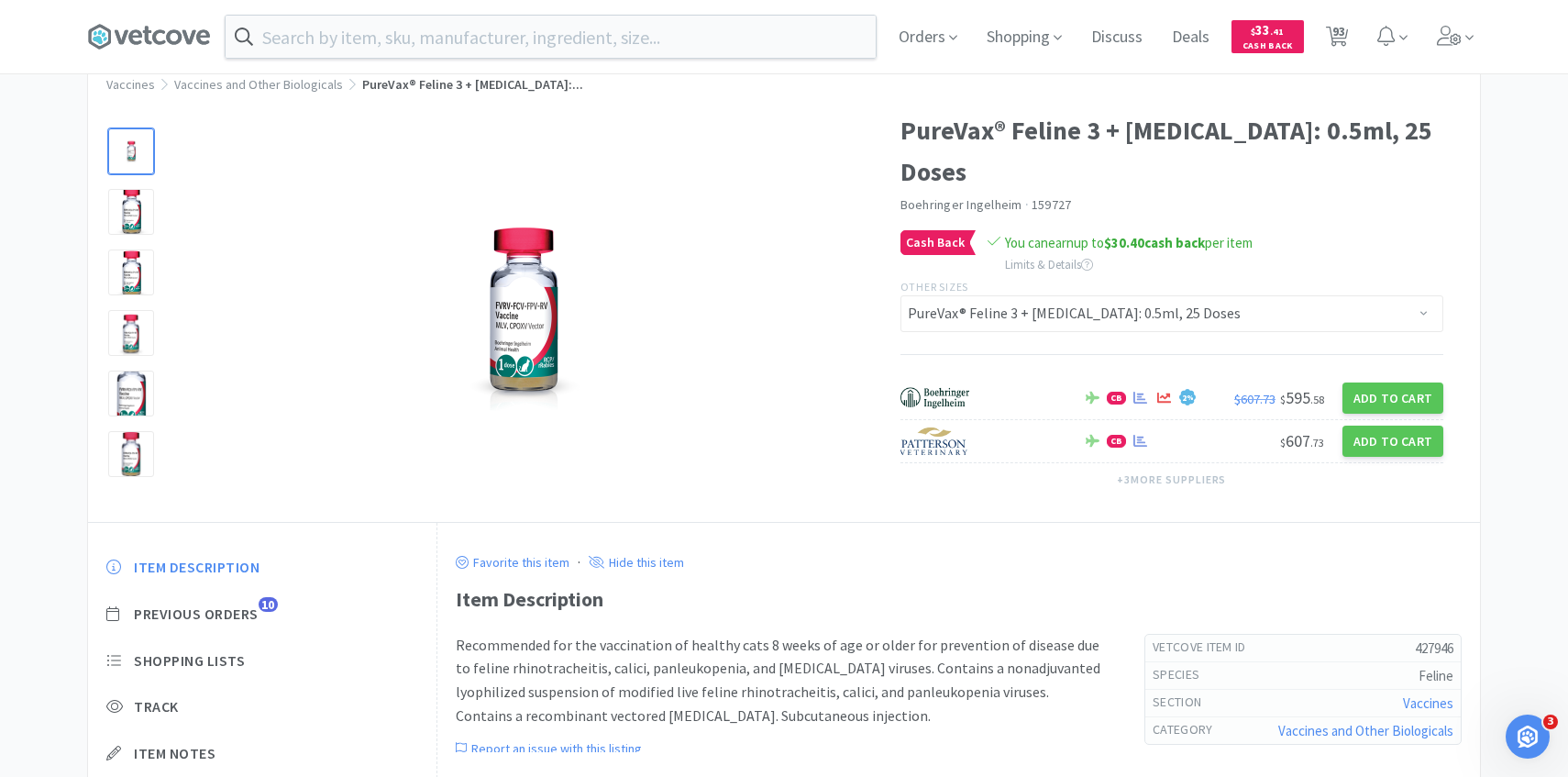
scroll to position [96, 0]
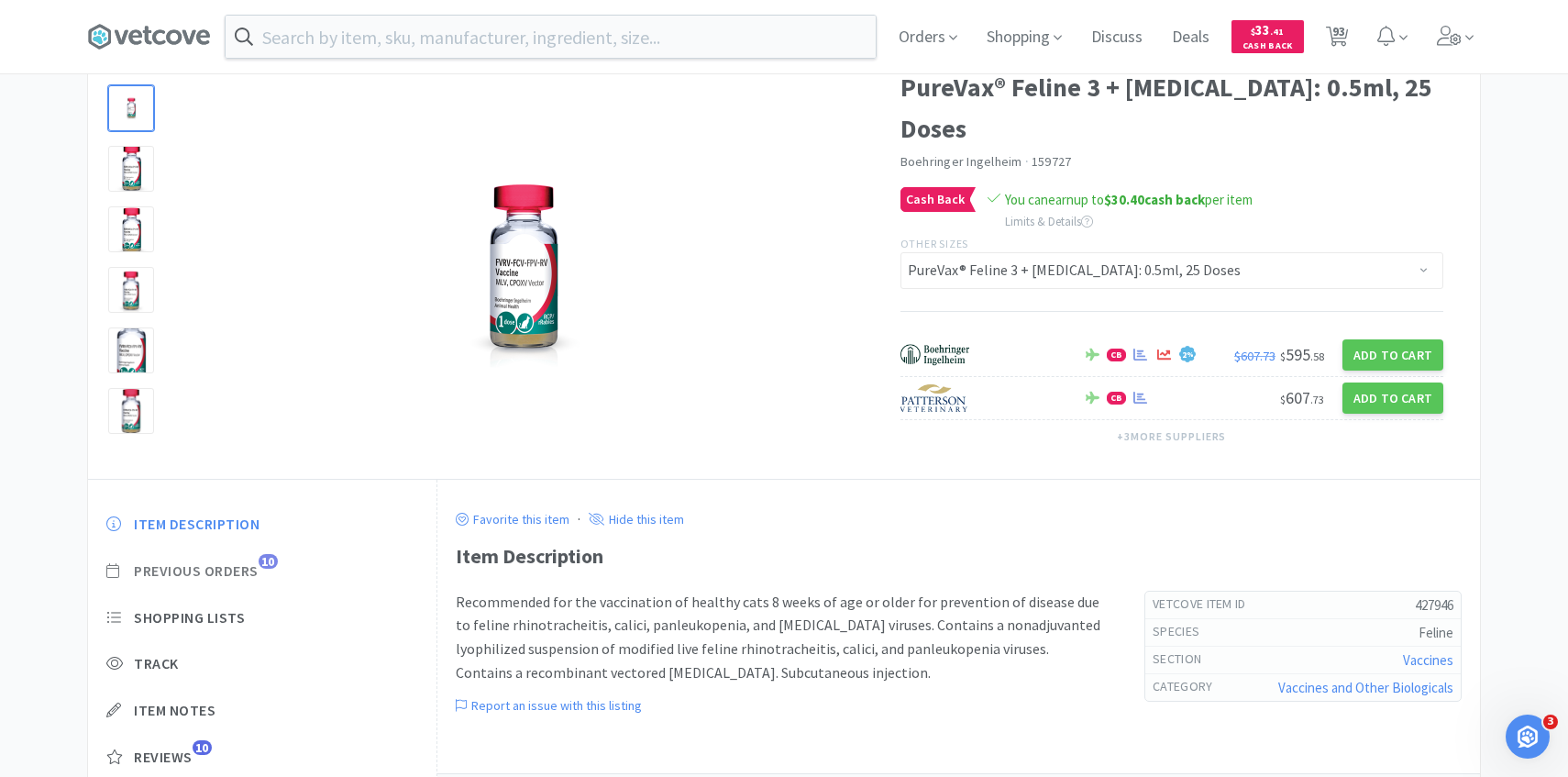
click at [240, 564] on span "Previous Orders" at bounding box center [196, 571] width 125 height 19
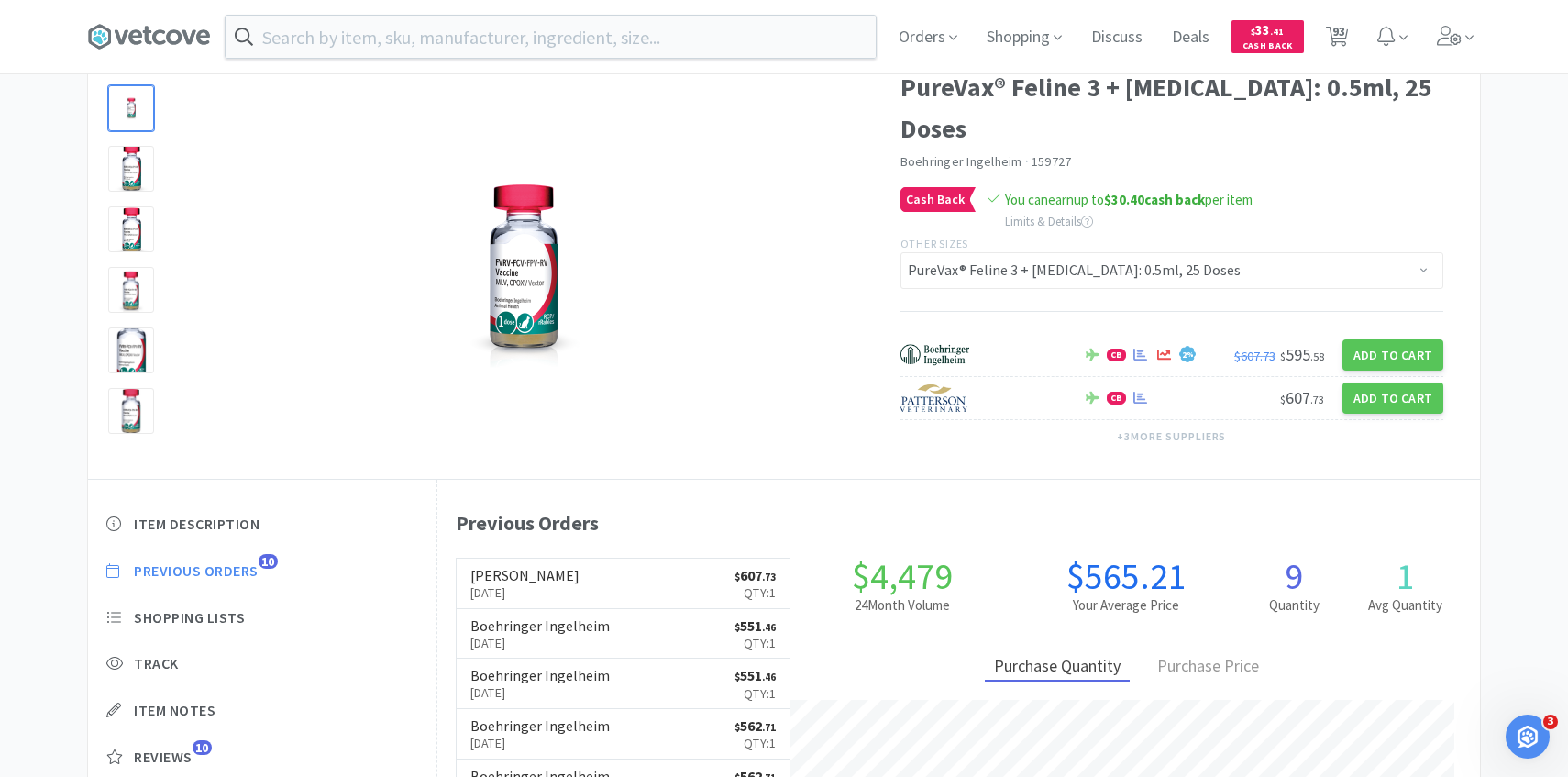
scroll to position [504, 1043]
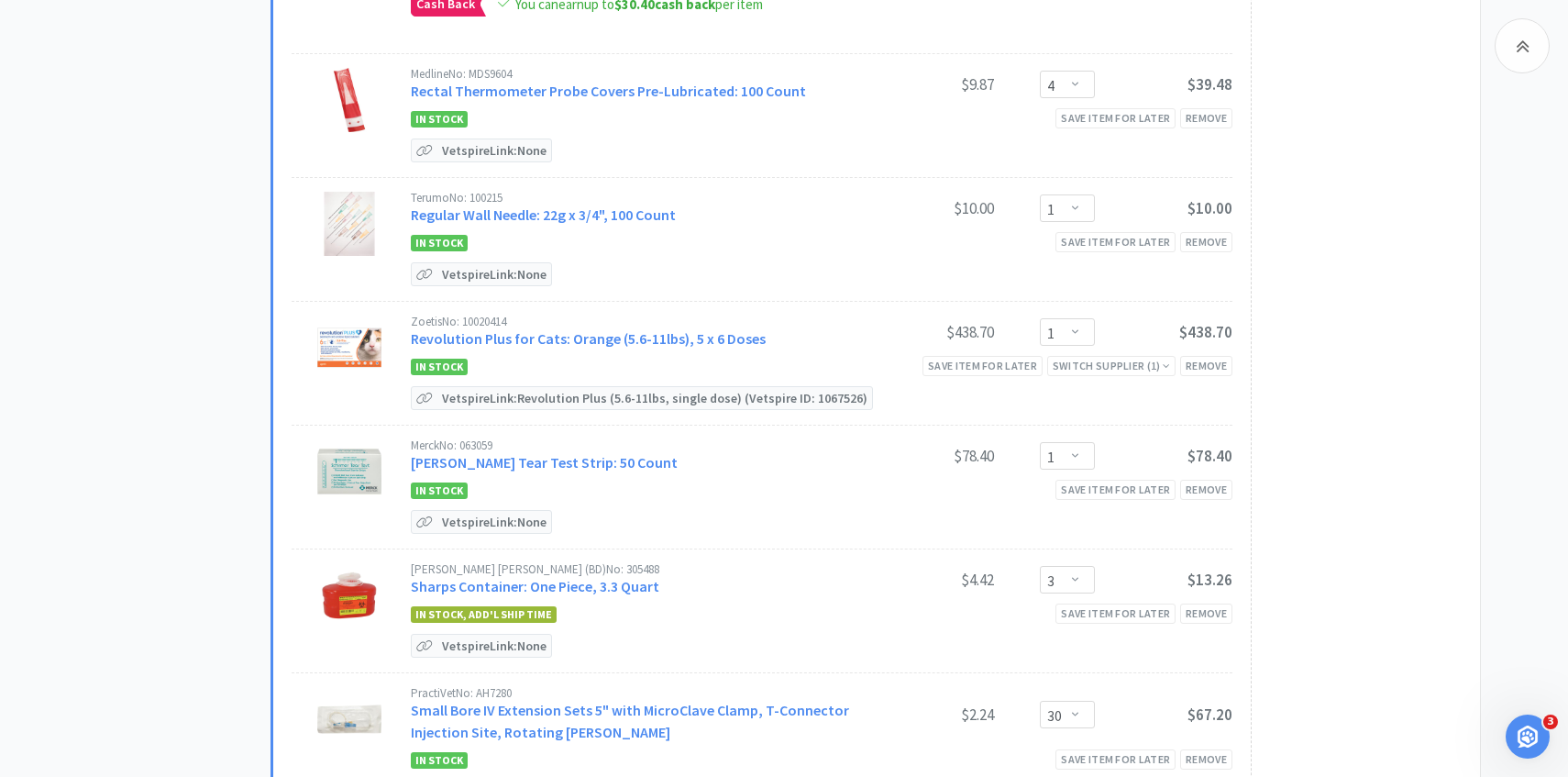
scroll to position [8245, 0]
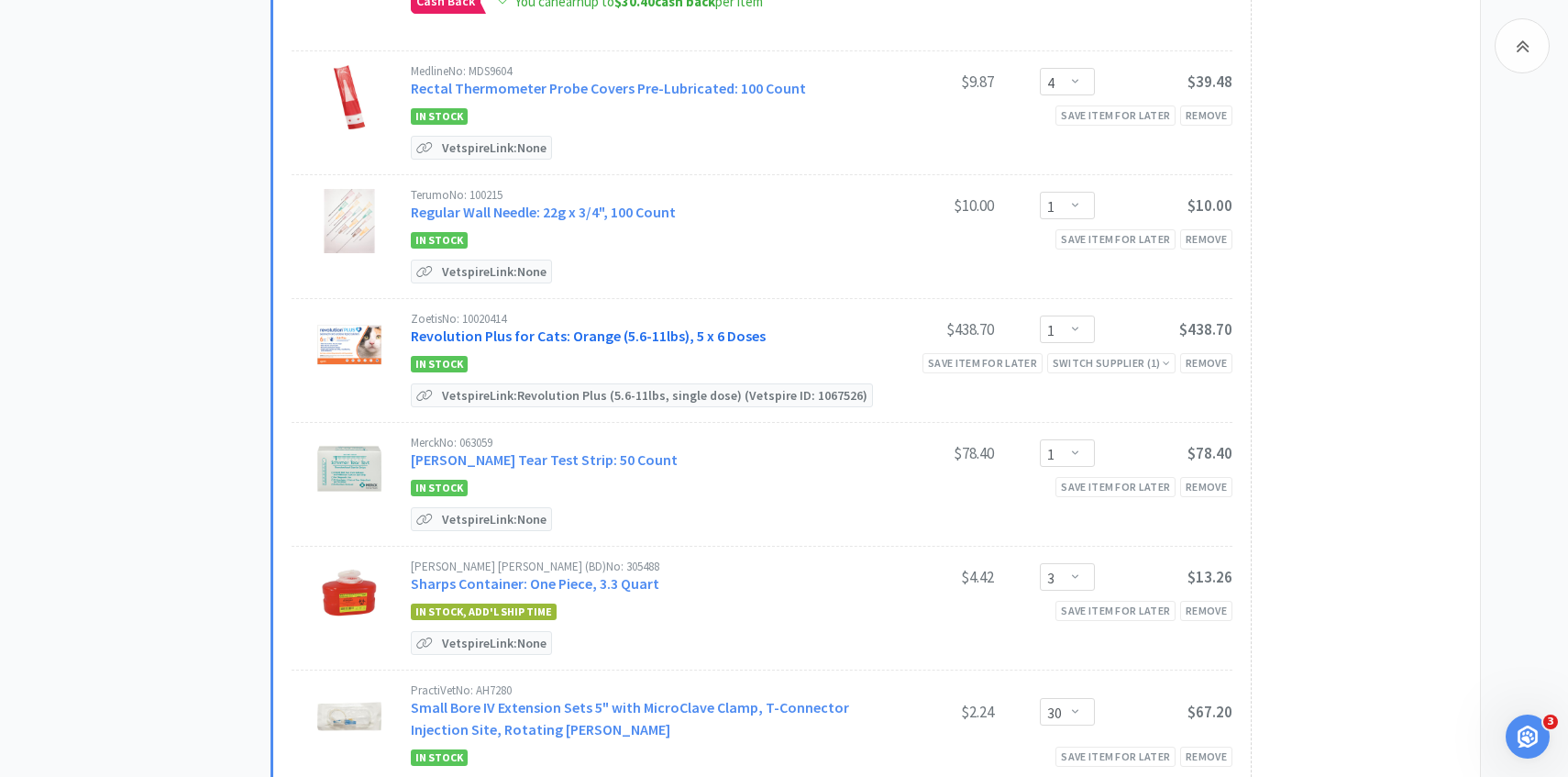
click at [610, 327] on link "Revolution Plus for Cats: Orange (5.6-11lbs), 5 x 6 Doses" at bounding box center [588, 336] width 355 height 18
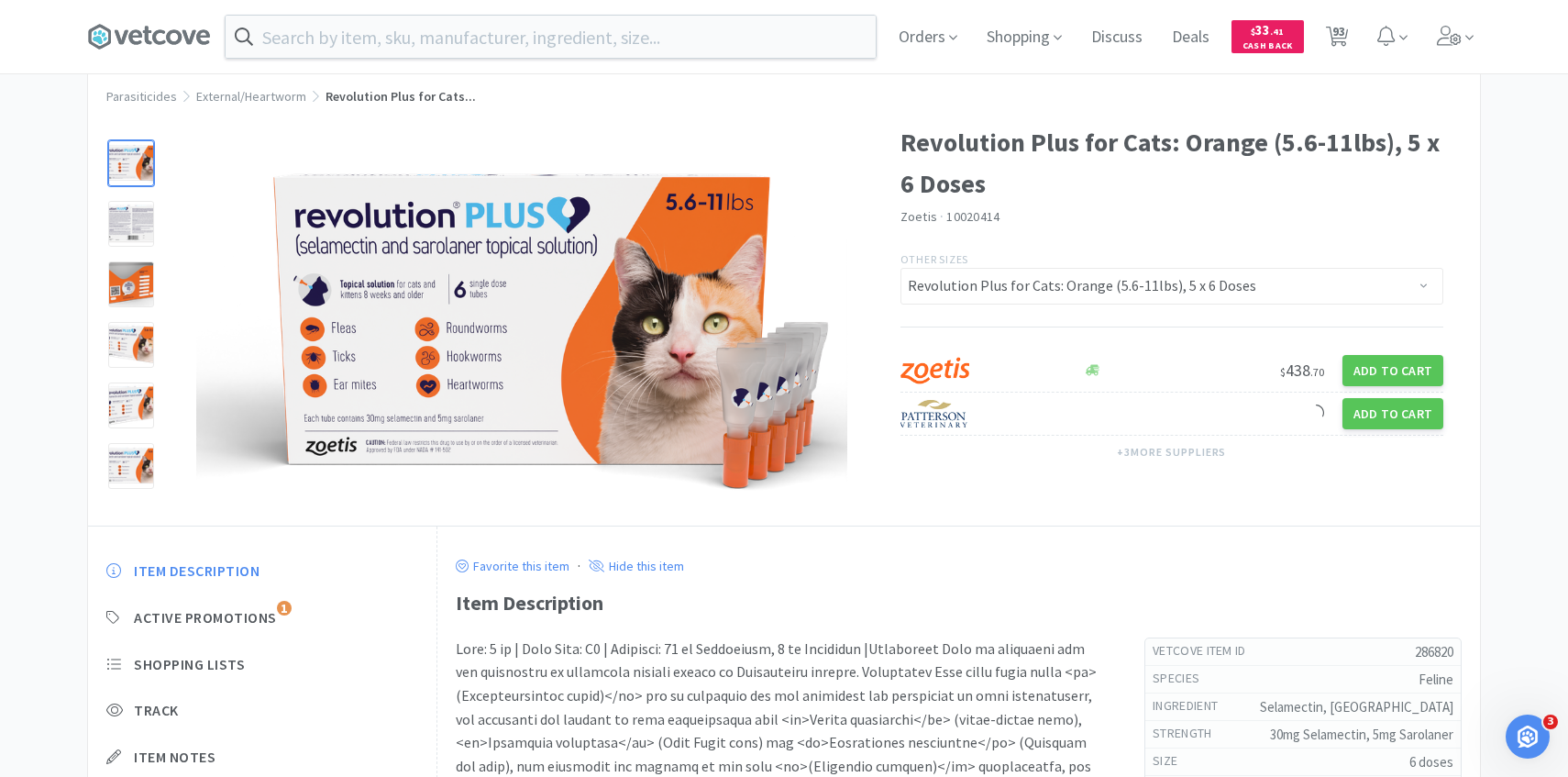
scroll to position [93, 0]
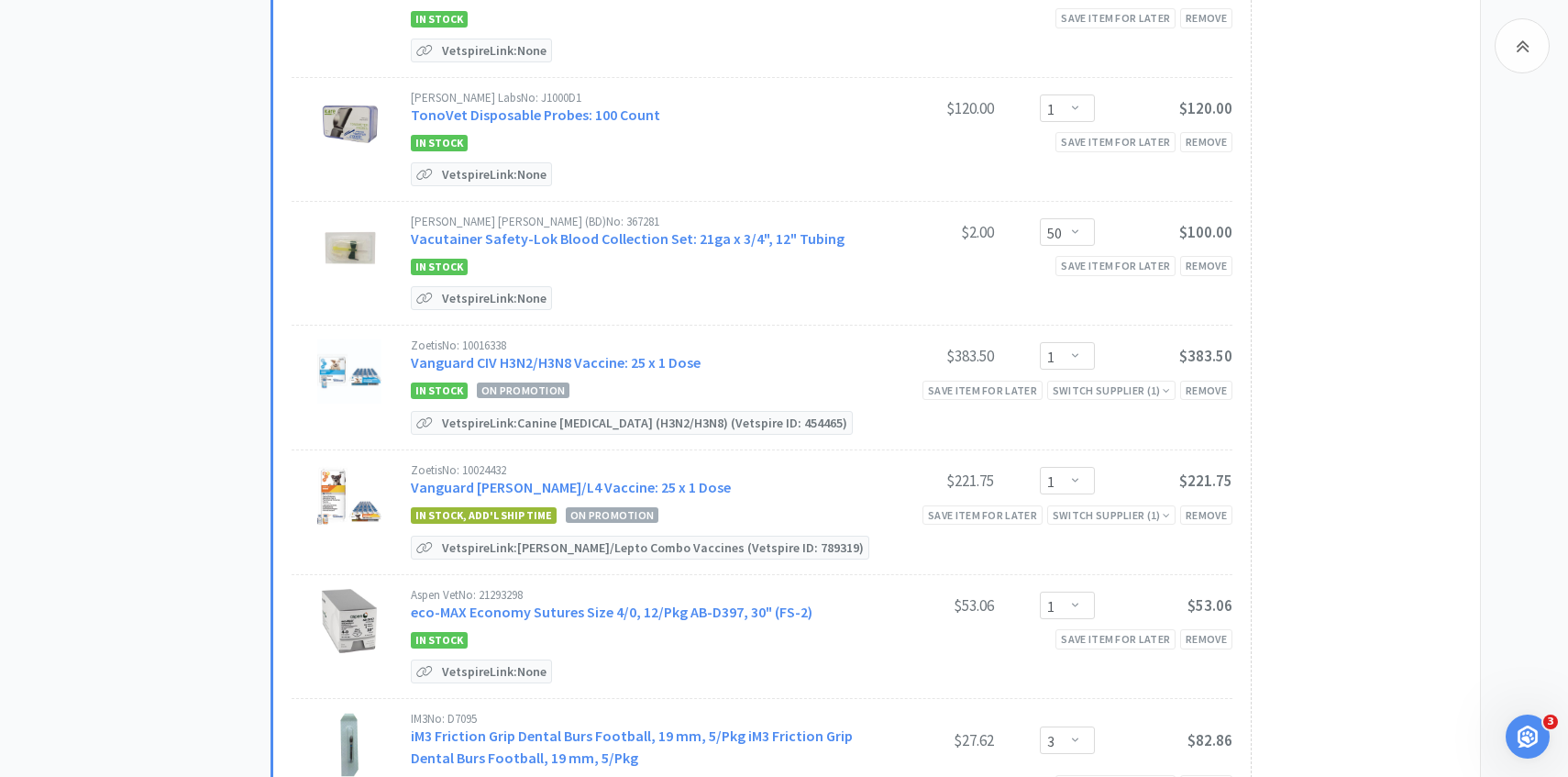
scroll to position [10444, 0]
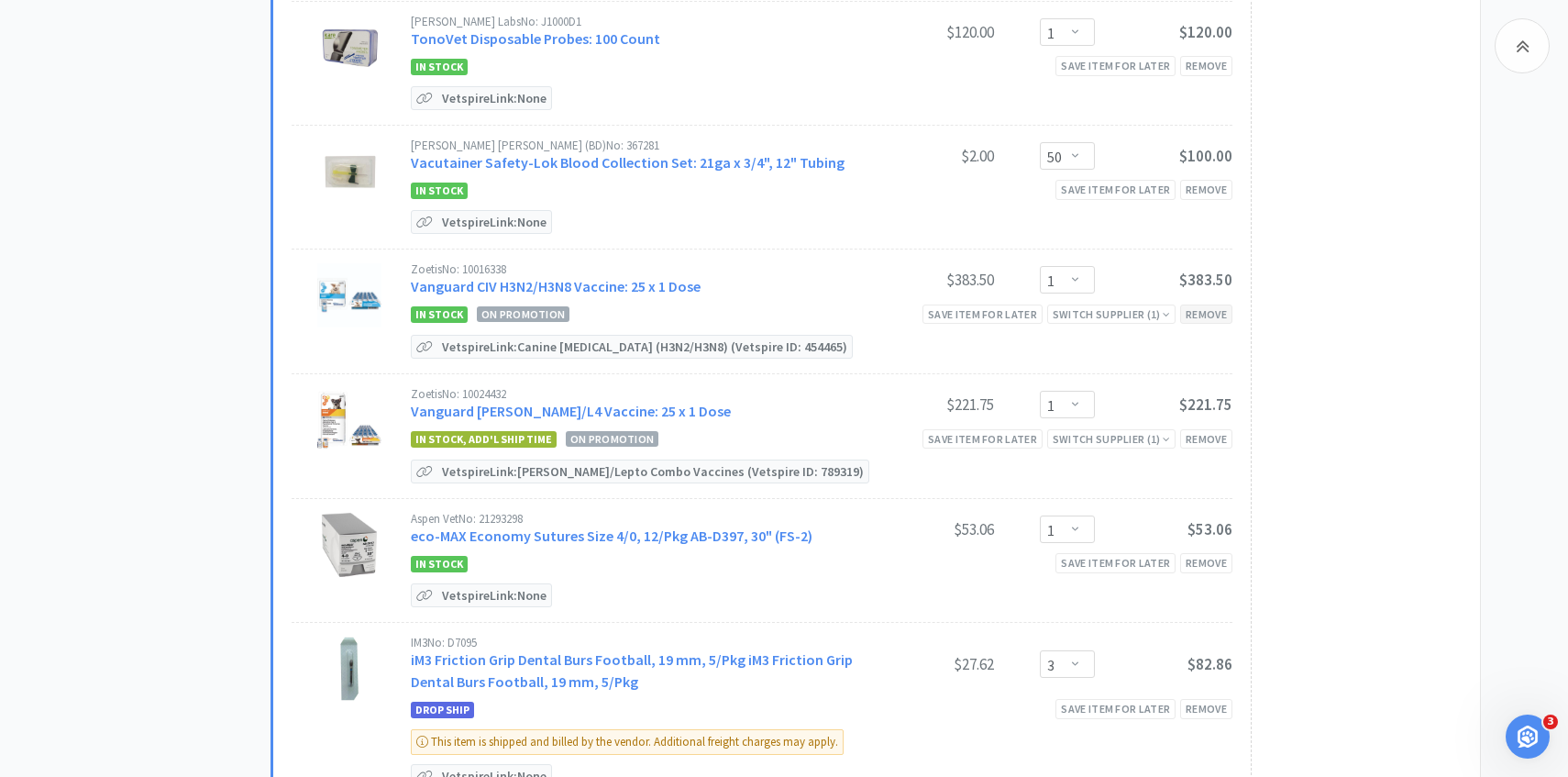
click at [1196, 305] on div "Remove" at bounding box center [1206, 314] width 53 height 19
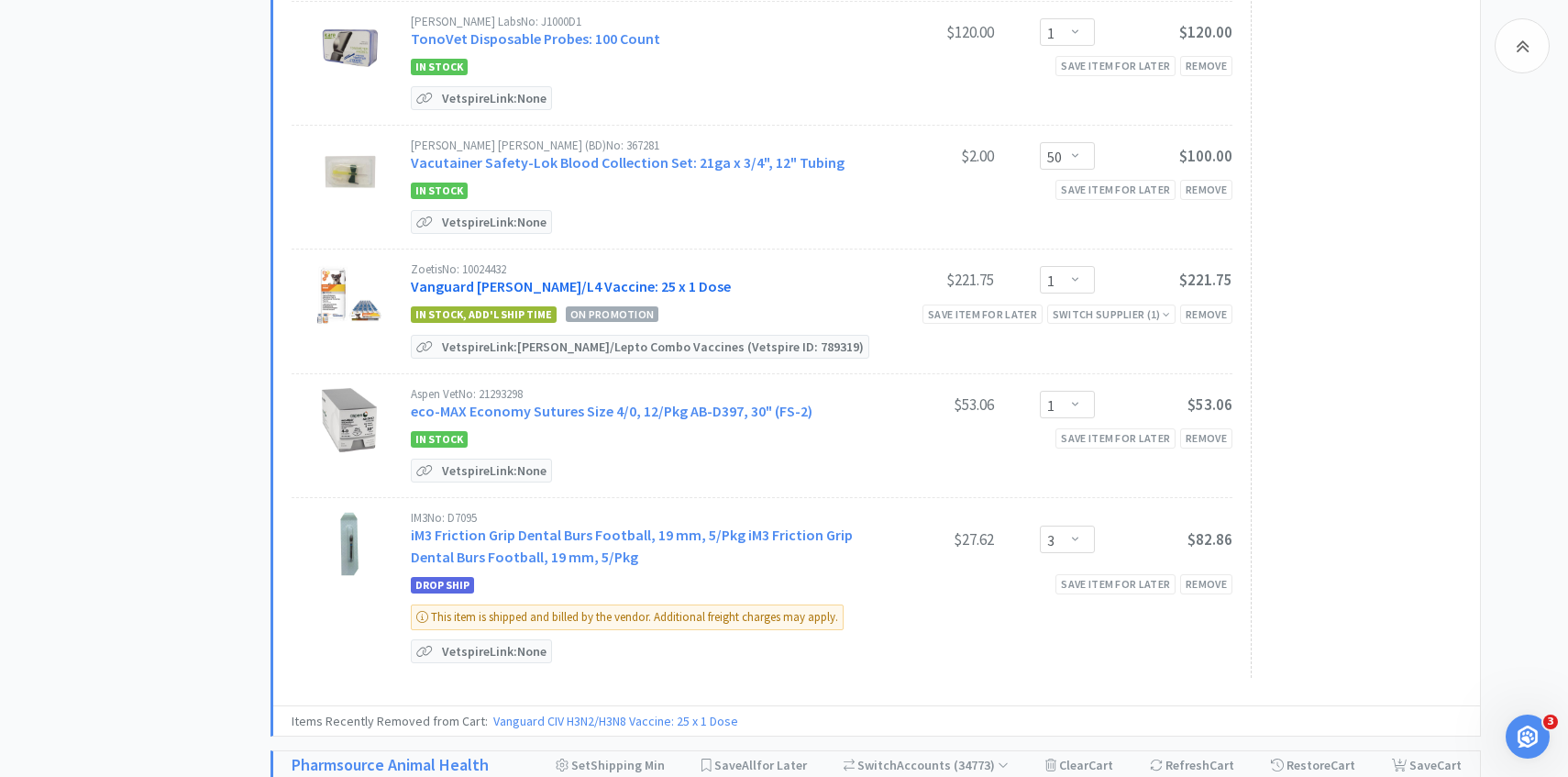
click at [524, 277] on link "Vanguard DAPP/L4 Vaccine: 25 x 1 Dose" at bounding box center [570, 286] width 320 height 18
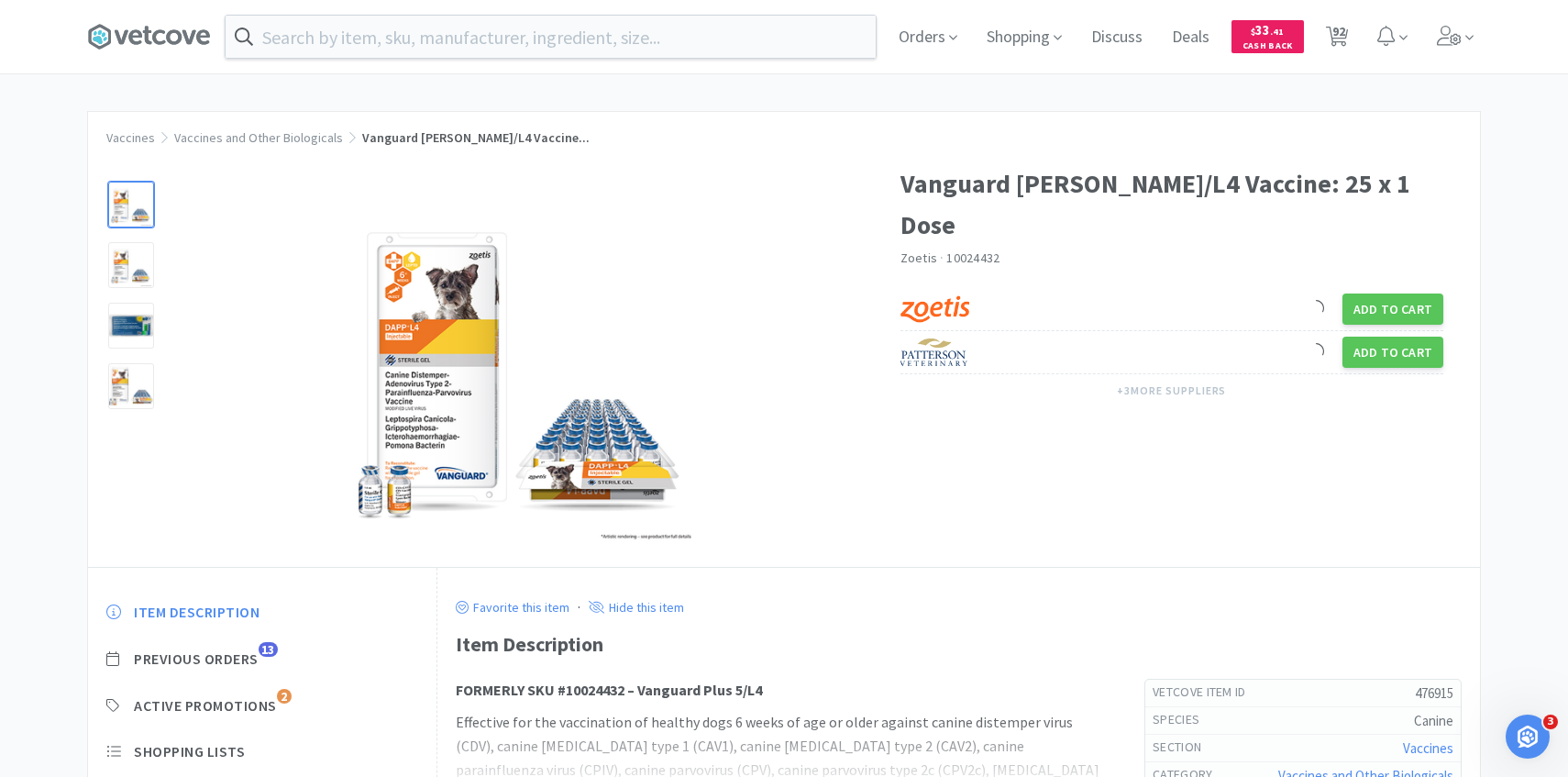
scroll to position [37, 0]
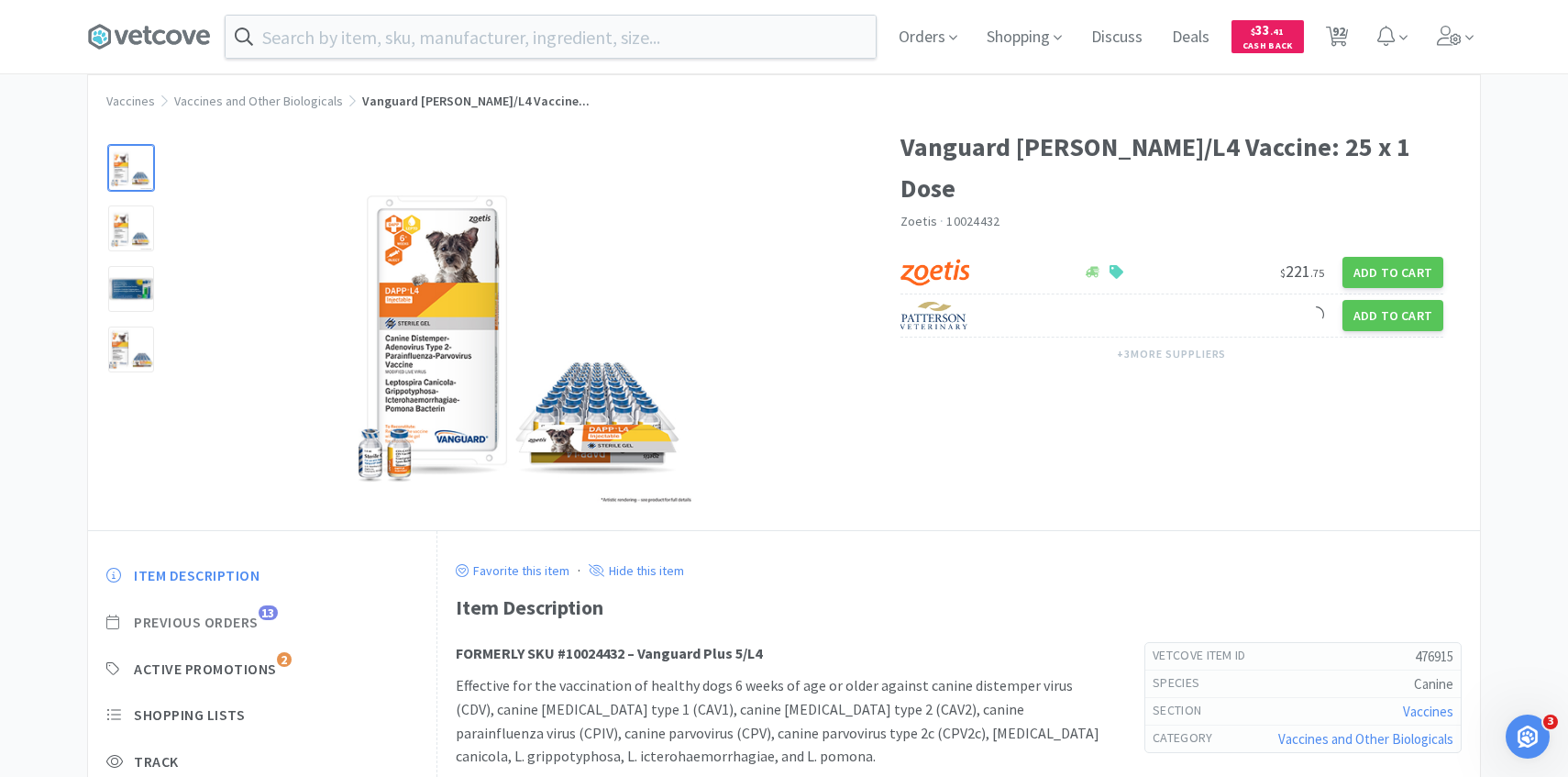
click at [254, 617] on span "Previous Orders" at bounding box center [196, 622] width 125 height 19
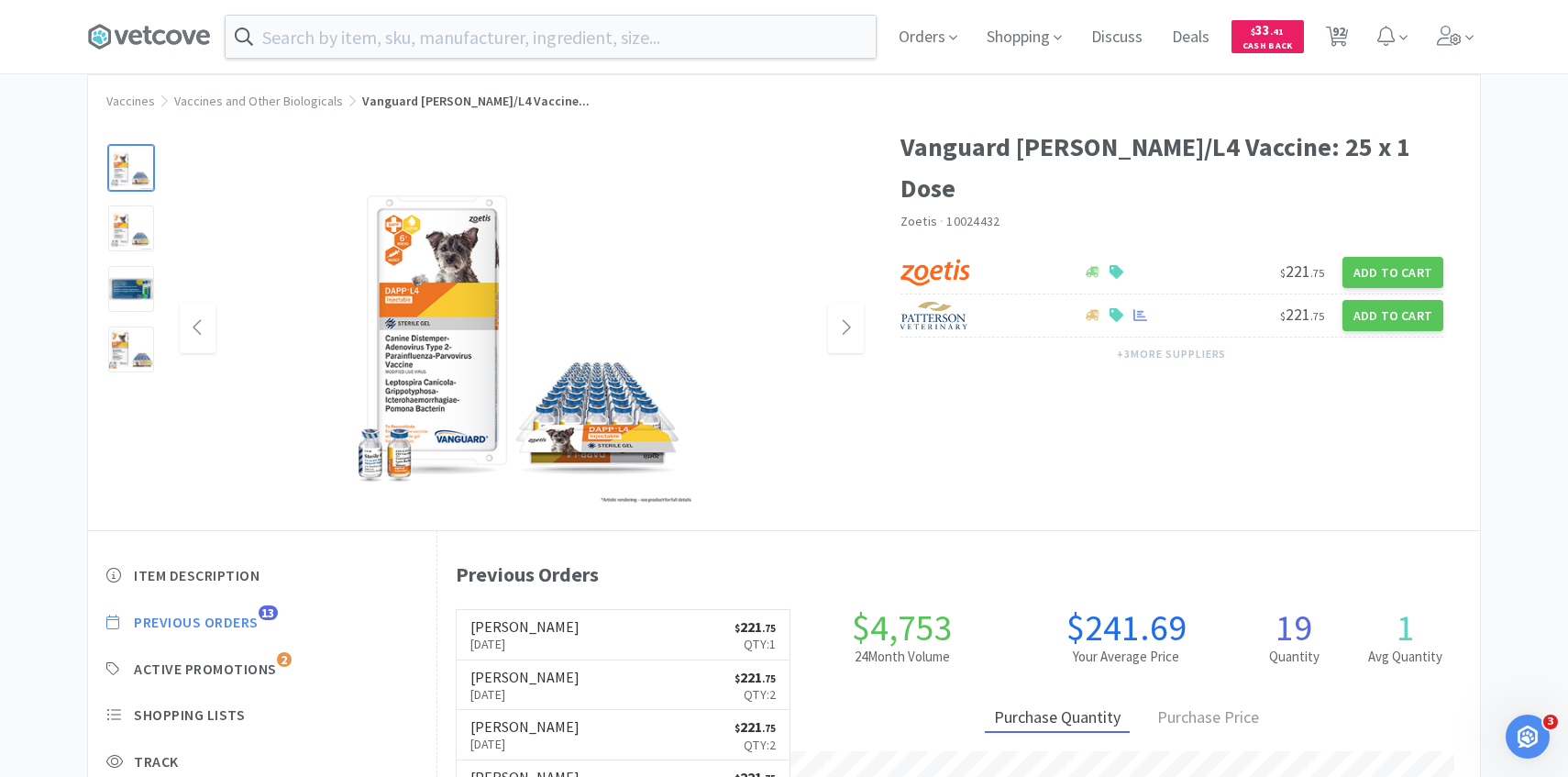
scroll to position [504, 1043]
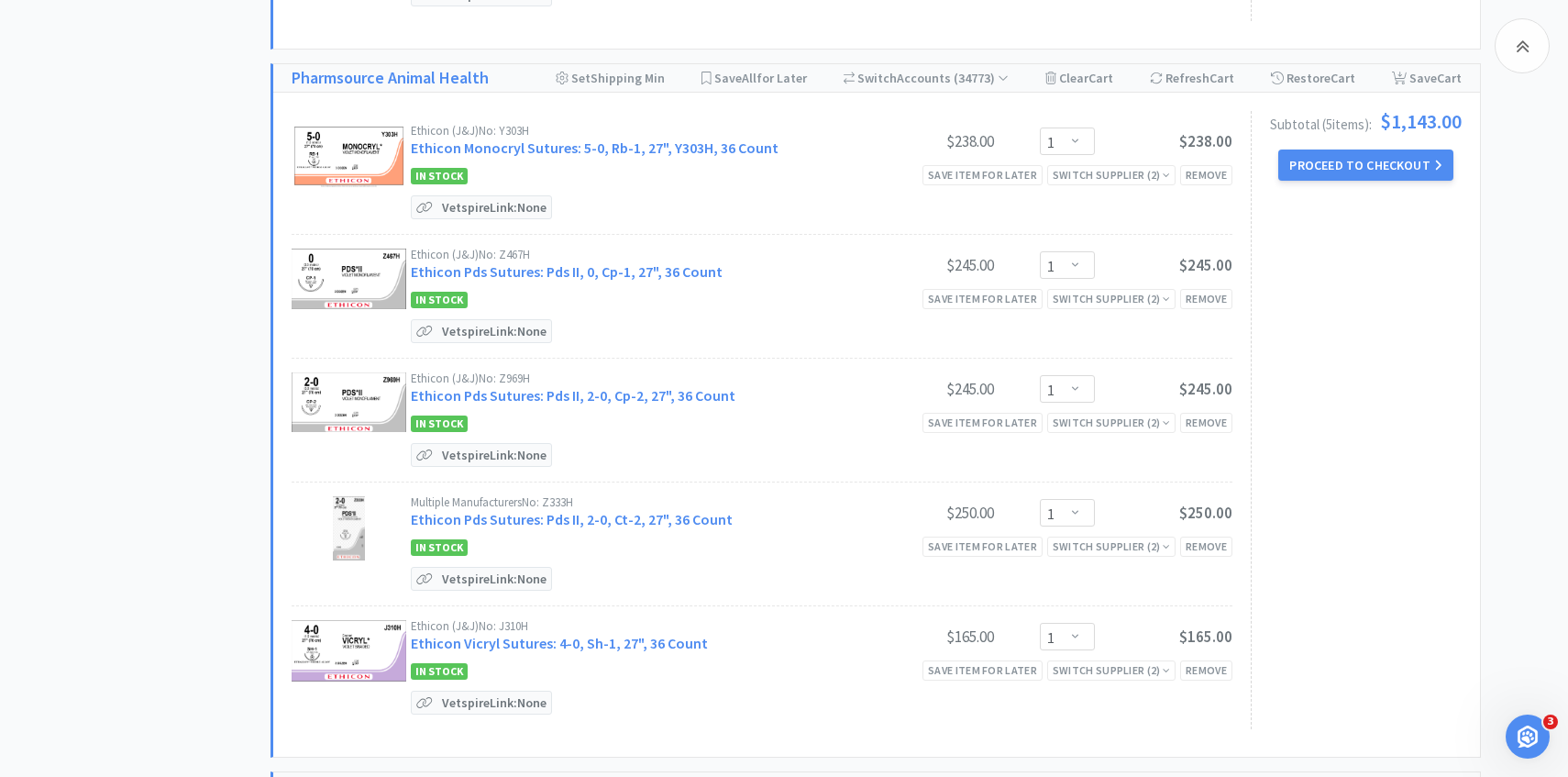
scroll to position [10983, 0]
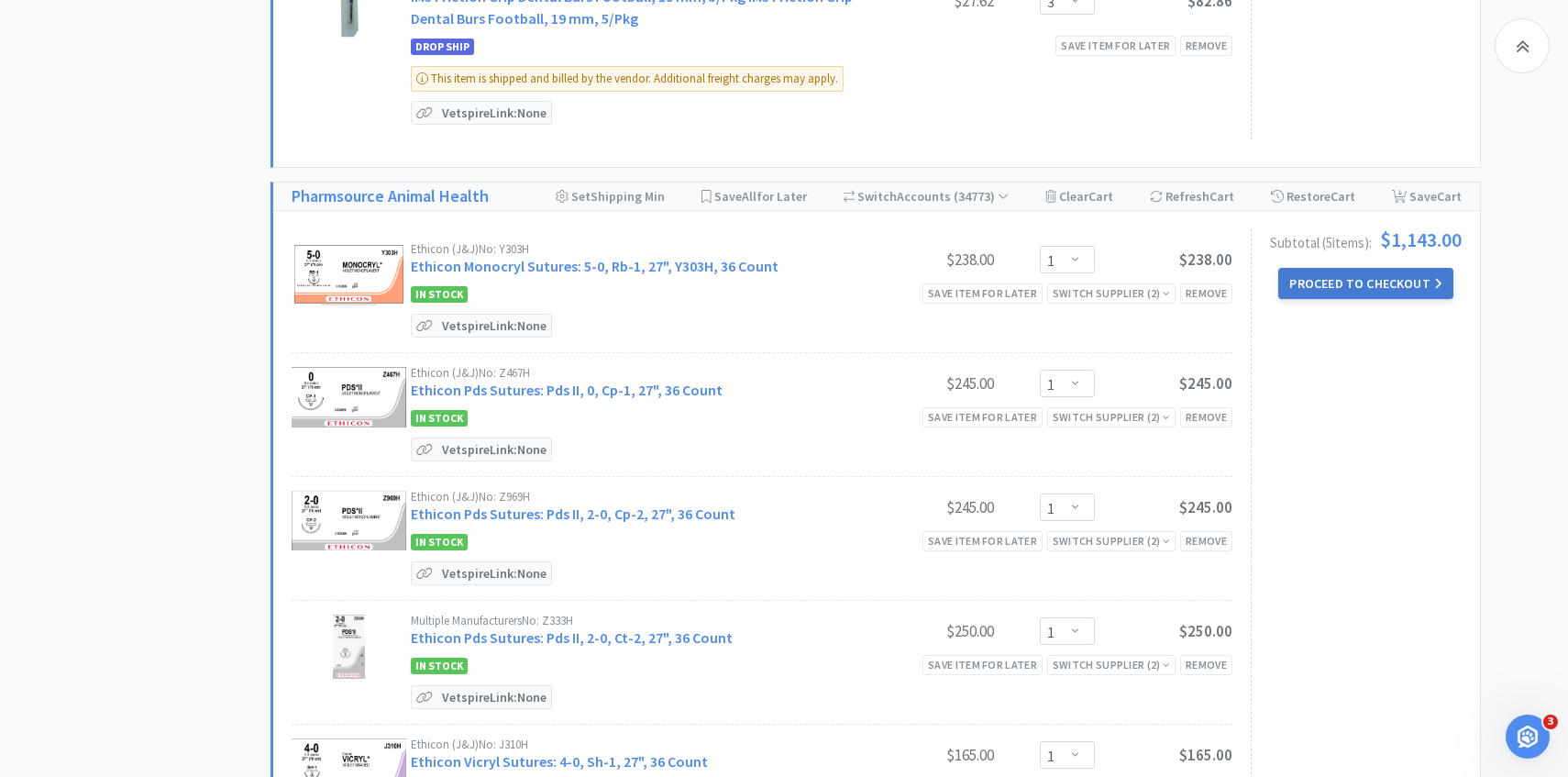
click at [1428, 268] on button "Proceed to Checkout" at bounding box center [1365, 283] width 174 height 31
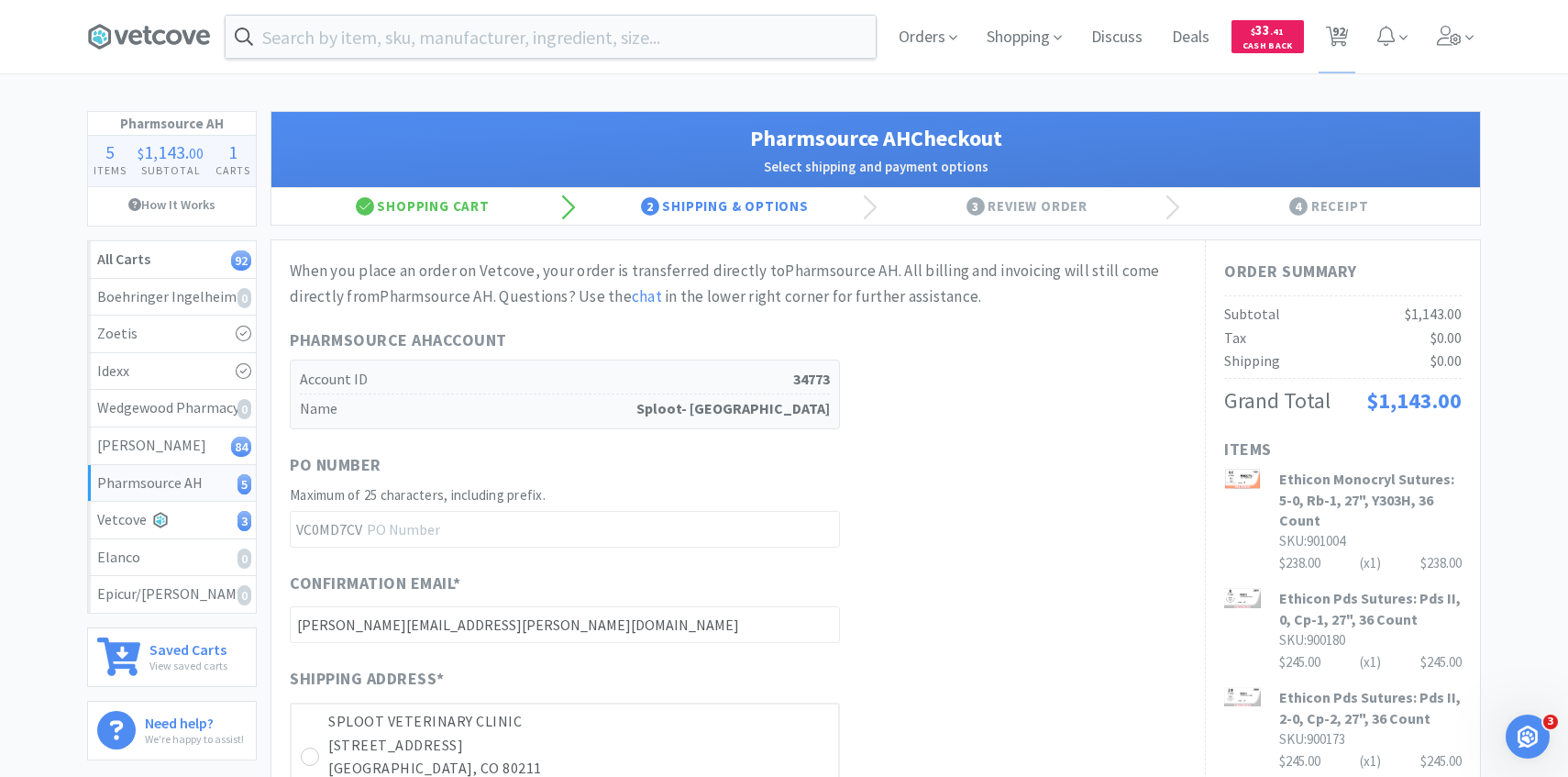
scroll to position [477, 0]
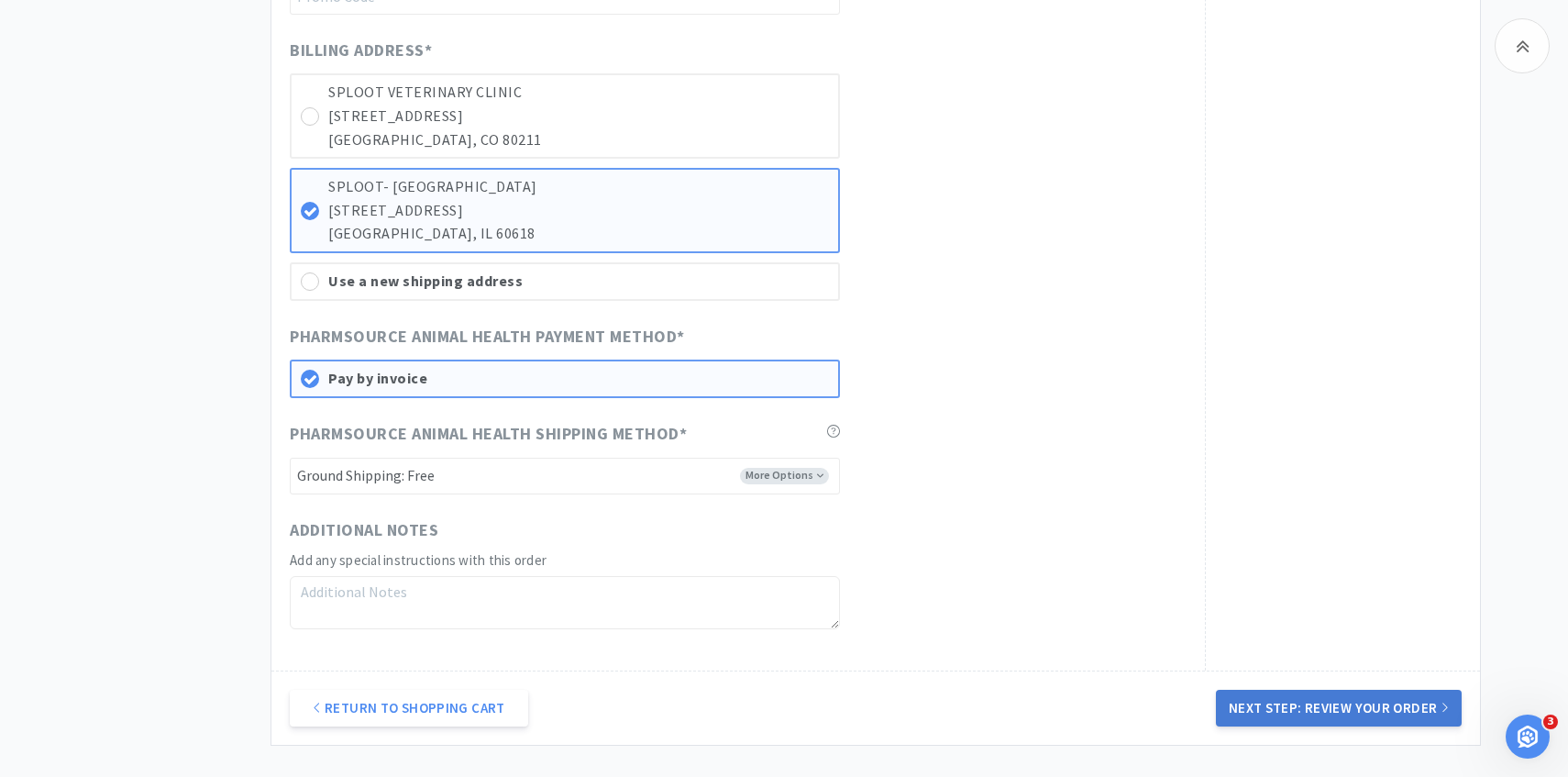
click at [1293, 699] on button "Next Step: Review Your Order" at bounding box center [1339, 709] width 245 height 37
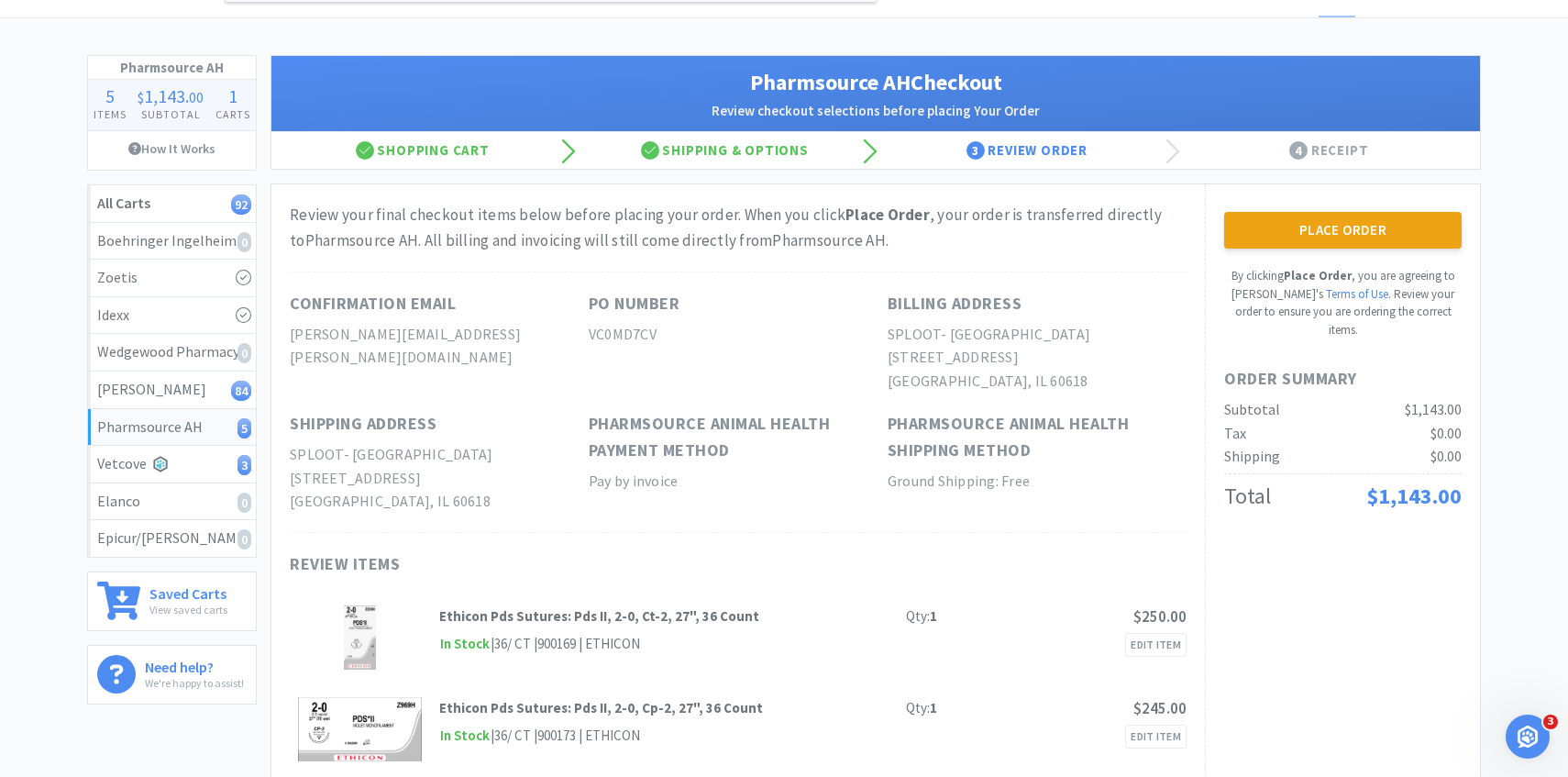
scroll to position [0, 0]
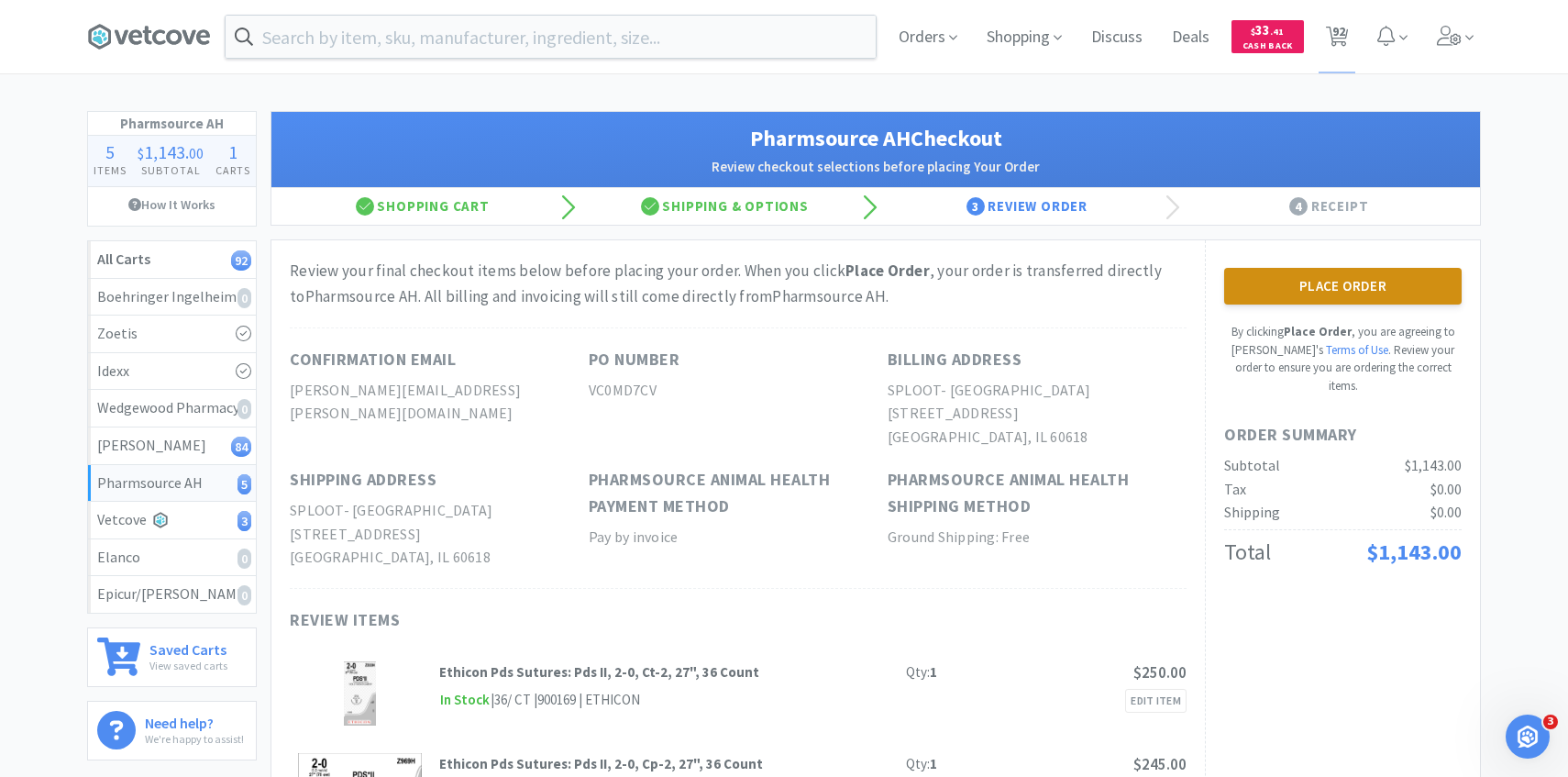
click at [1234, 284] on button "Place Order" at bounding box center [1344, 286] width 238 height 37
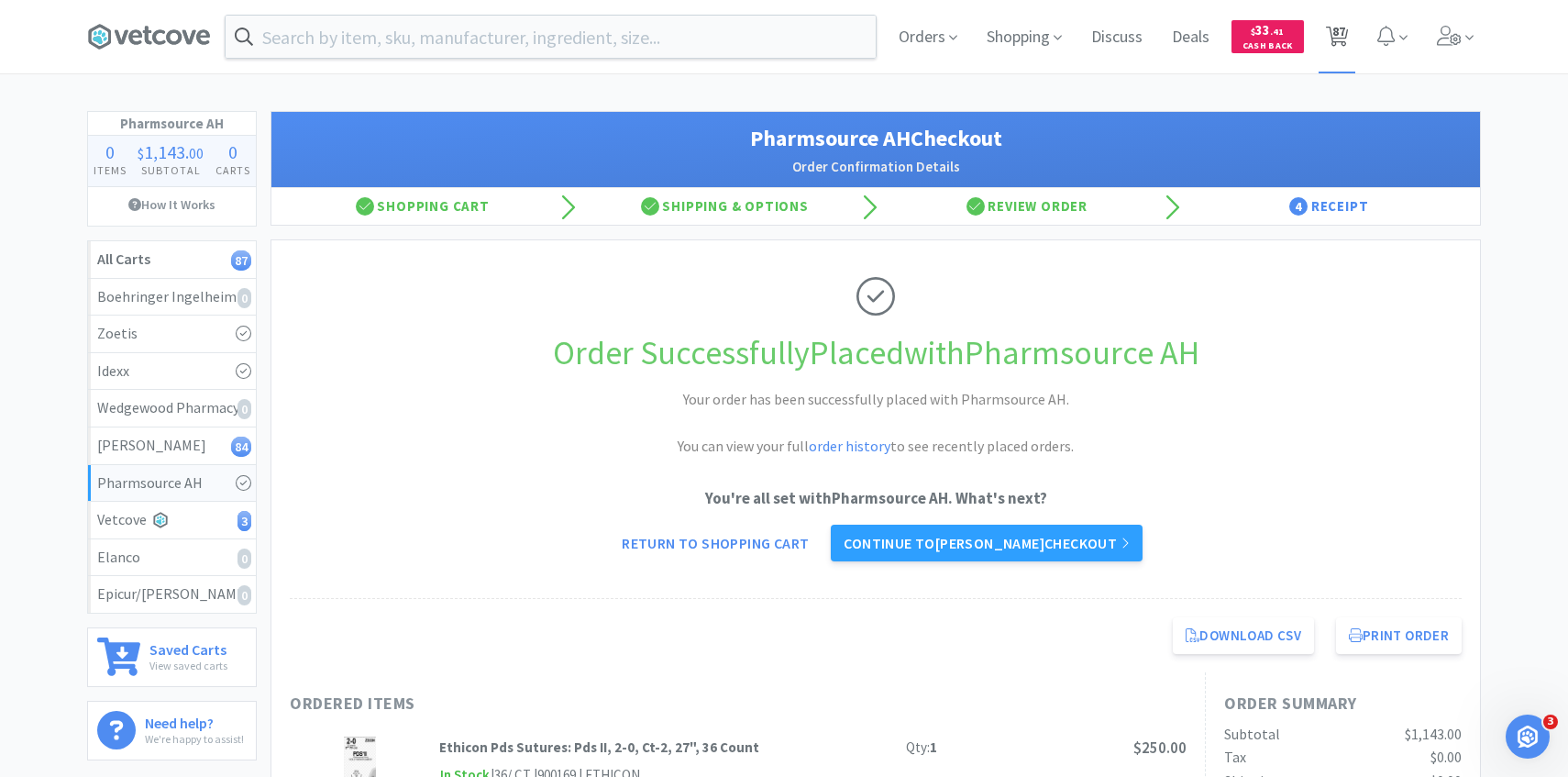
click at [1343, 18] on span "87" at bounding box center [1339, 31] width 13 height 74
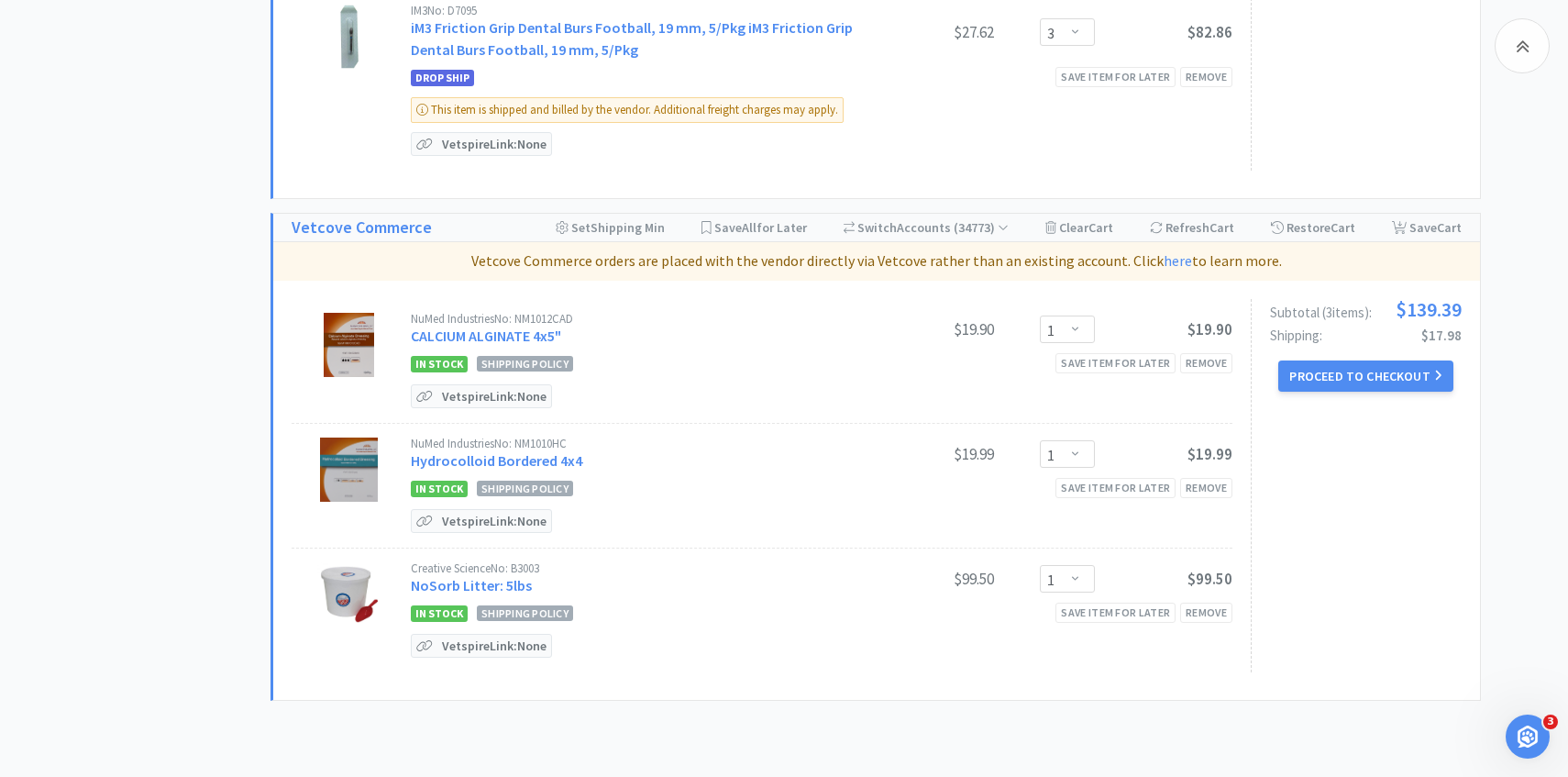
scroll to position [11027, 0]
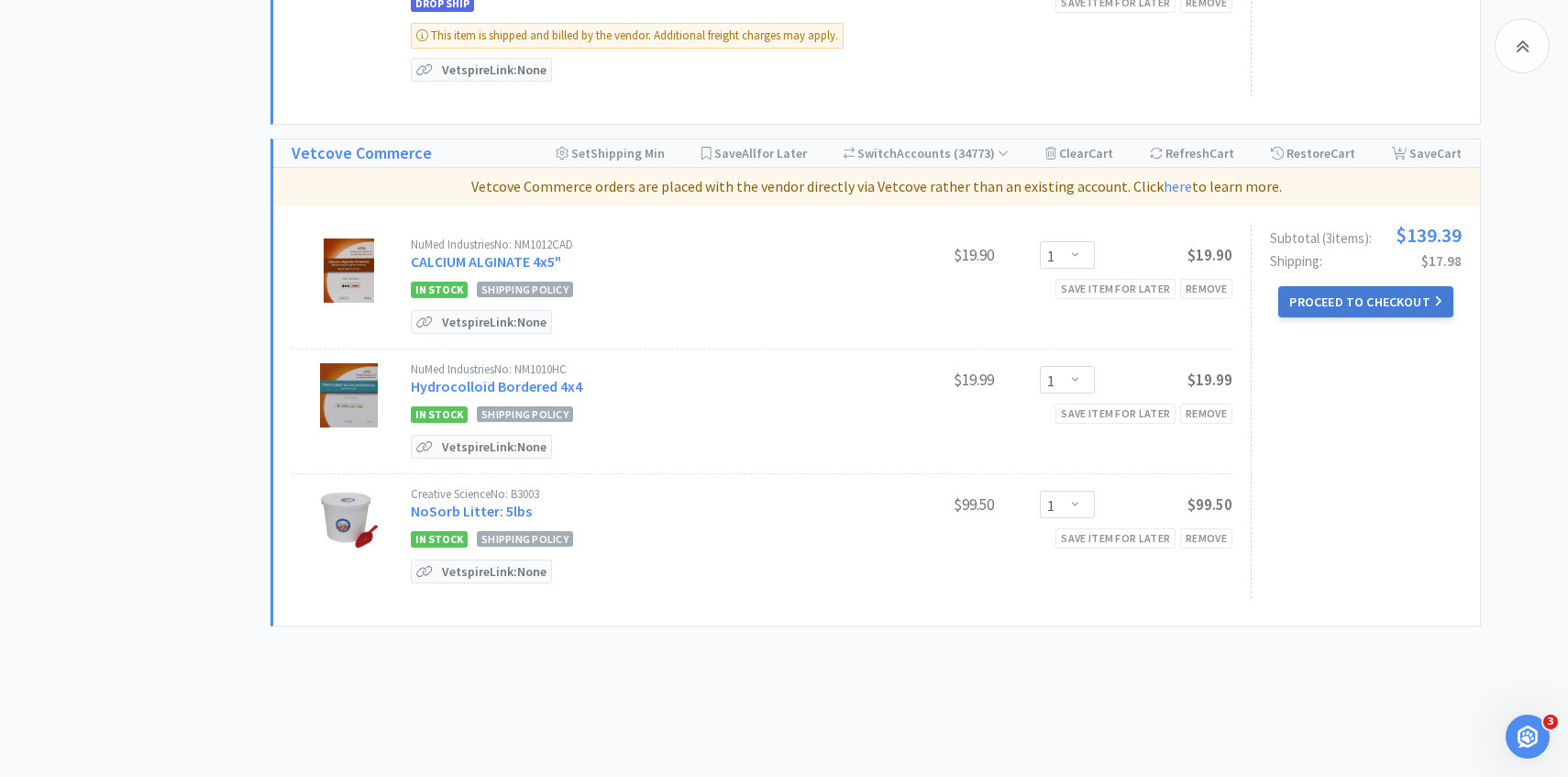
click at [1380, 286] on button "Proceed to Checkout" at bounding box center [1365, 302] width 174 height 31
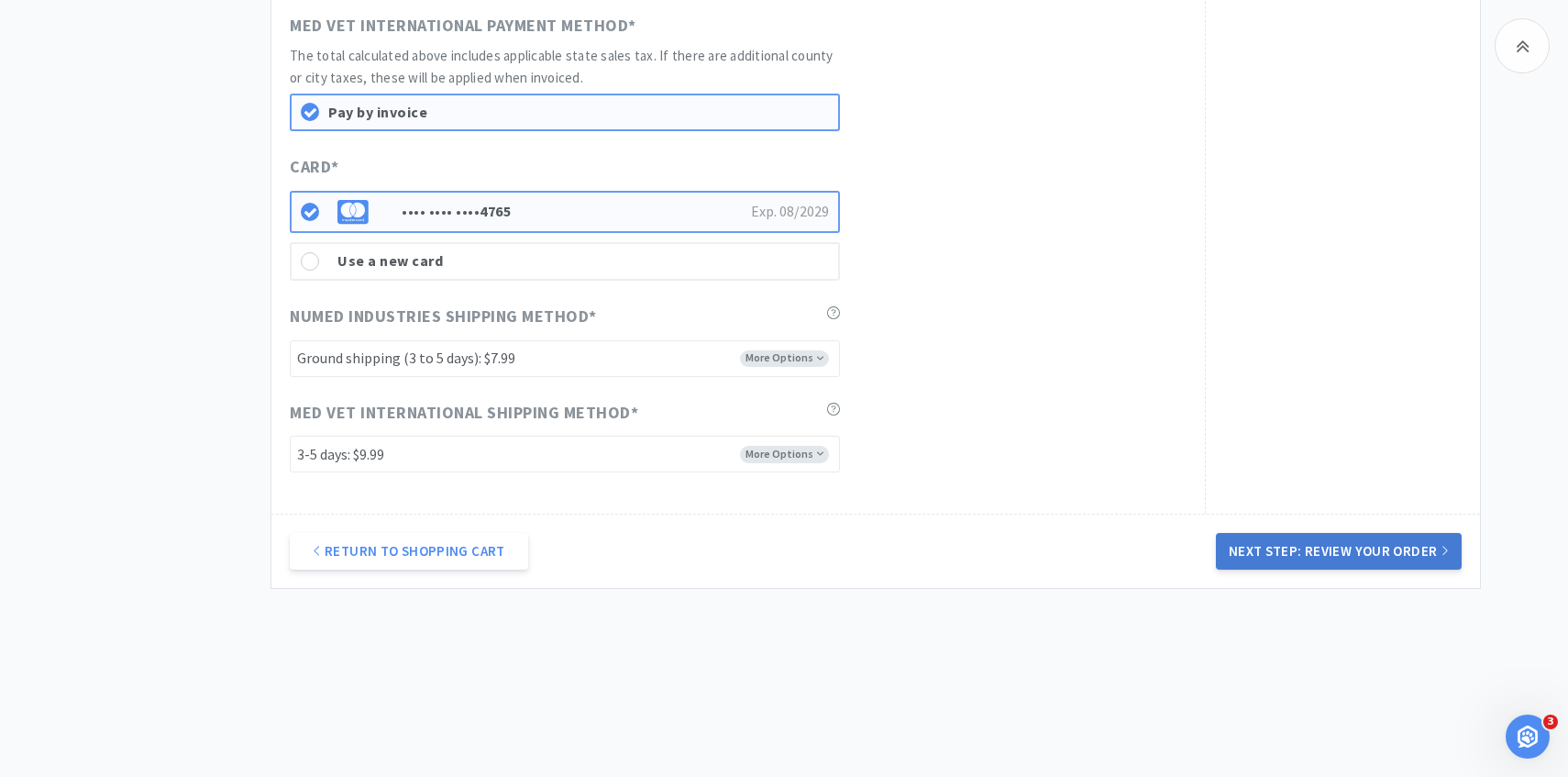
click at [1305, 547] on button "Next Step: Review Your Order" at bounding box center [1339, 552] width 245 height 37
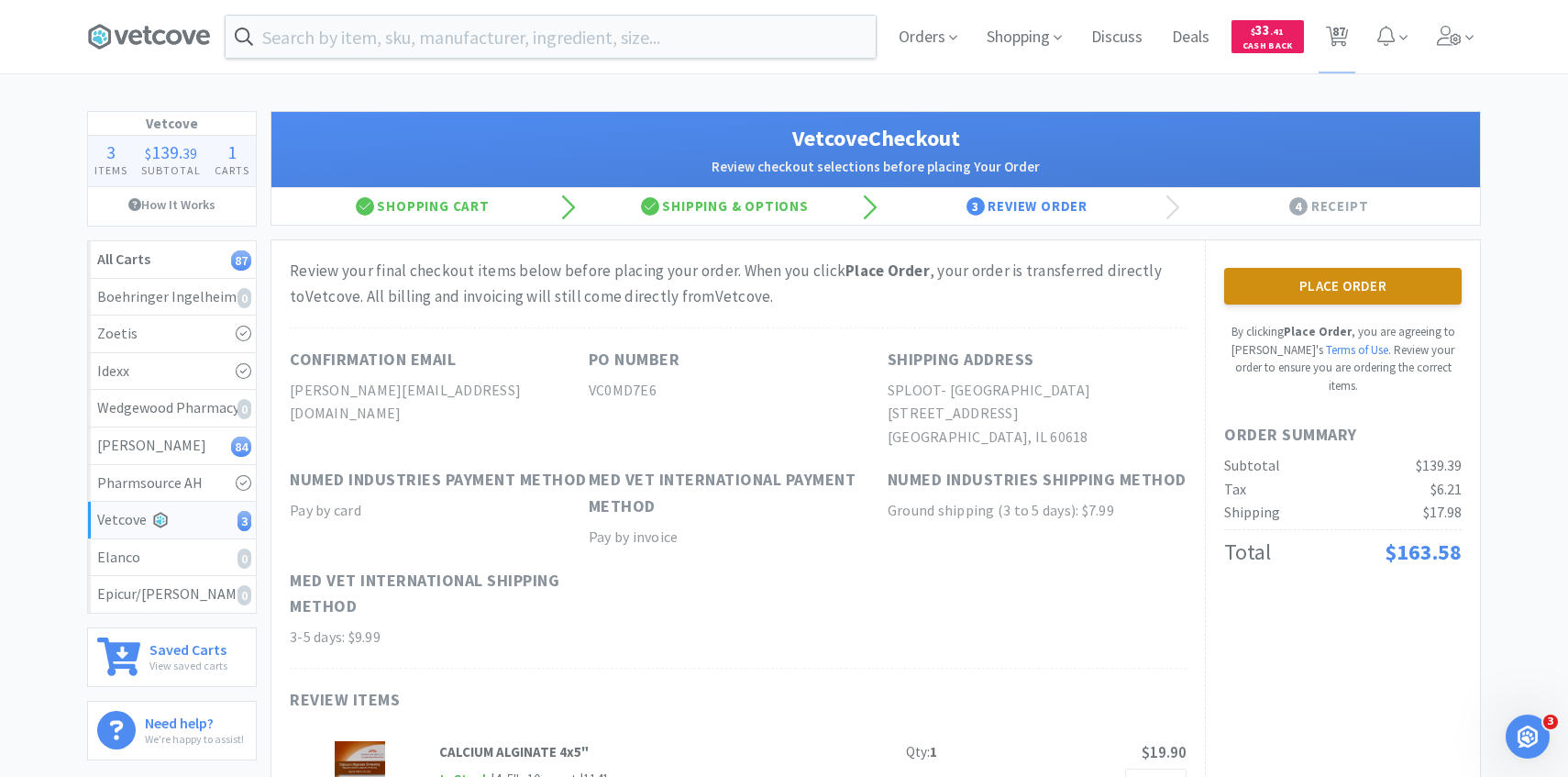
click at [1380, 277] on button "Place Order" at bounding box center [1344, 286] width 238 height 37
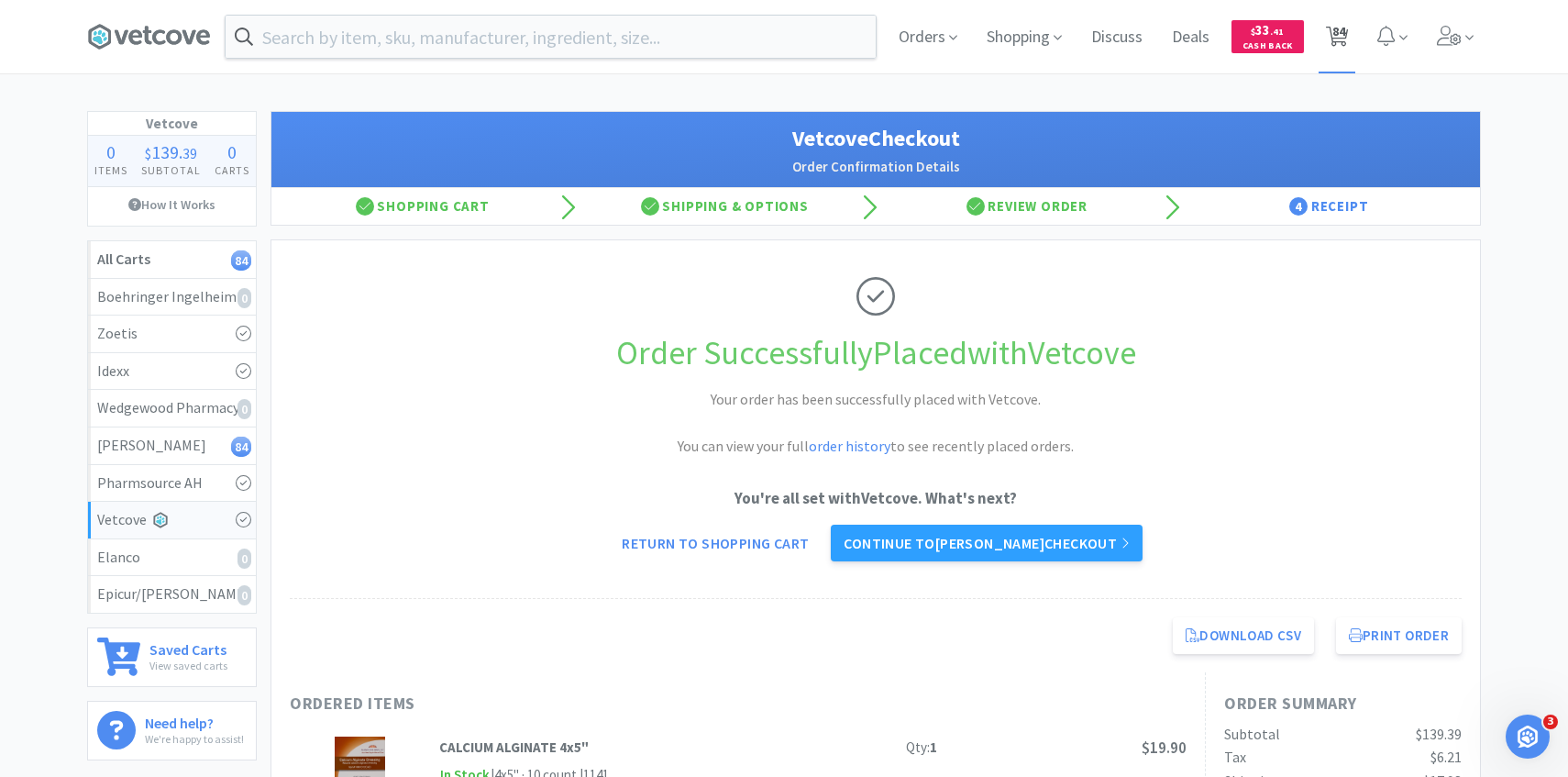
click at [1350, 34] on span "84" at bounding box center [1337, 37] width 38 height 74
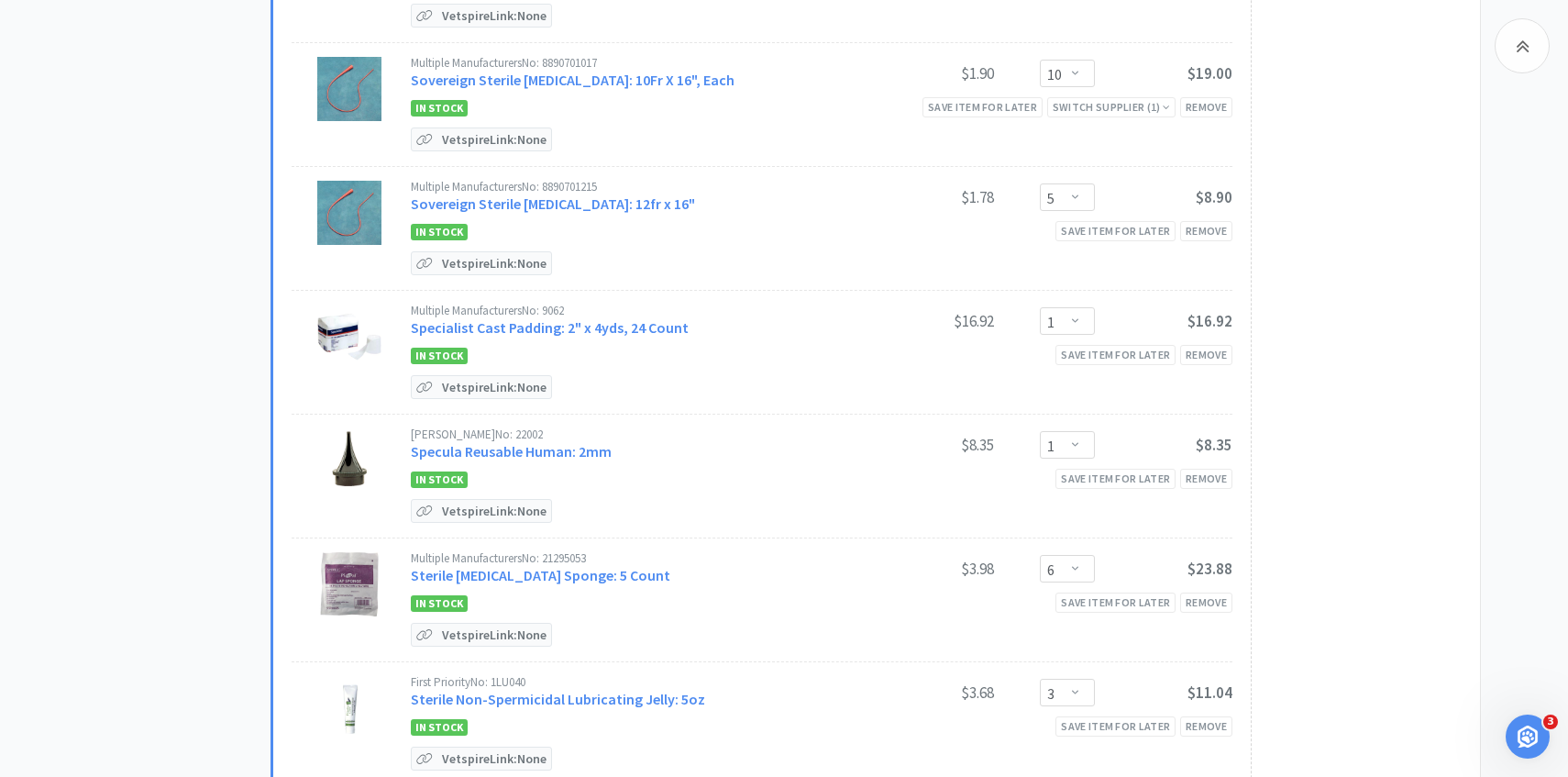
scroll to position [9215, 0]
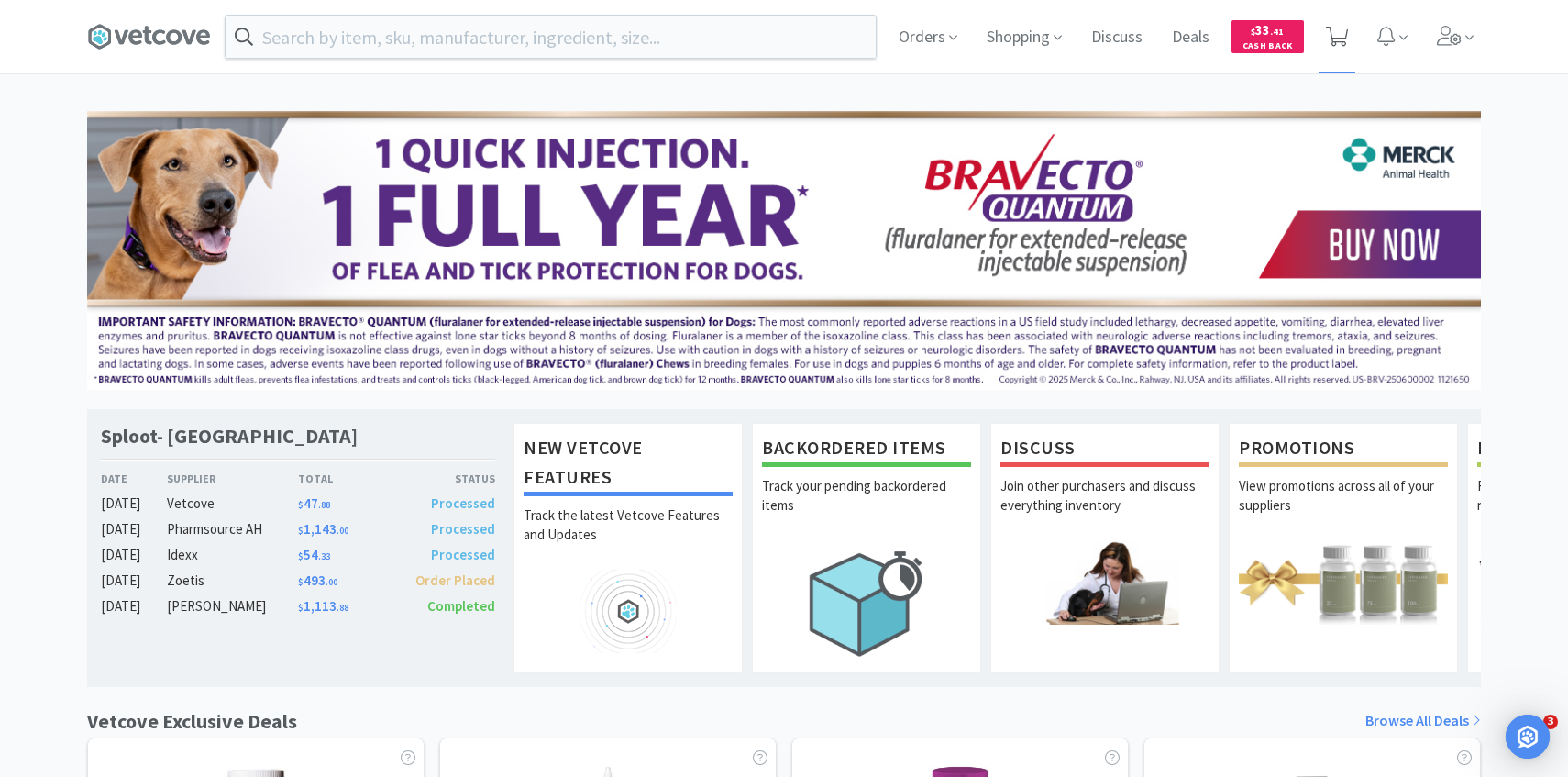
click at [1342, 34] on icon at bounding box center [1337, 37] width 23 height 20
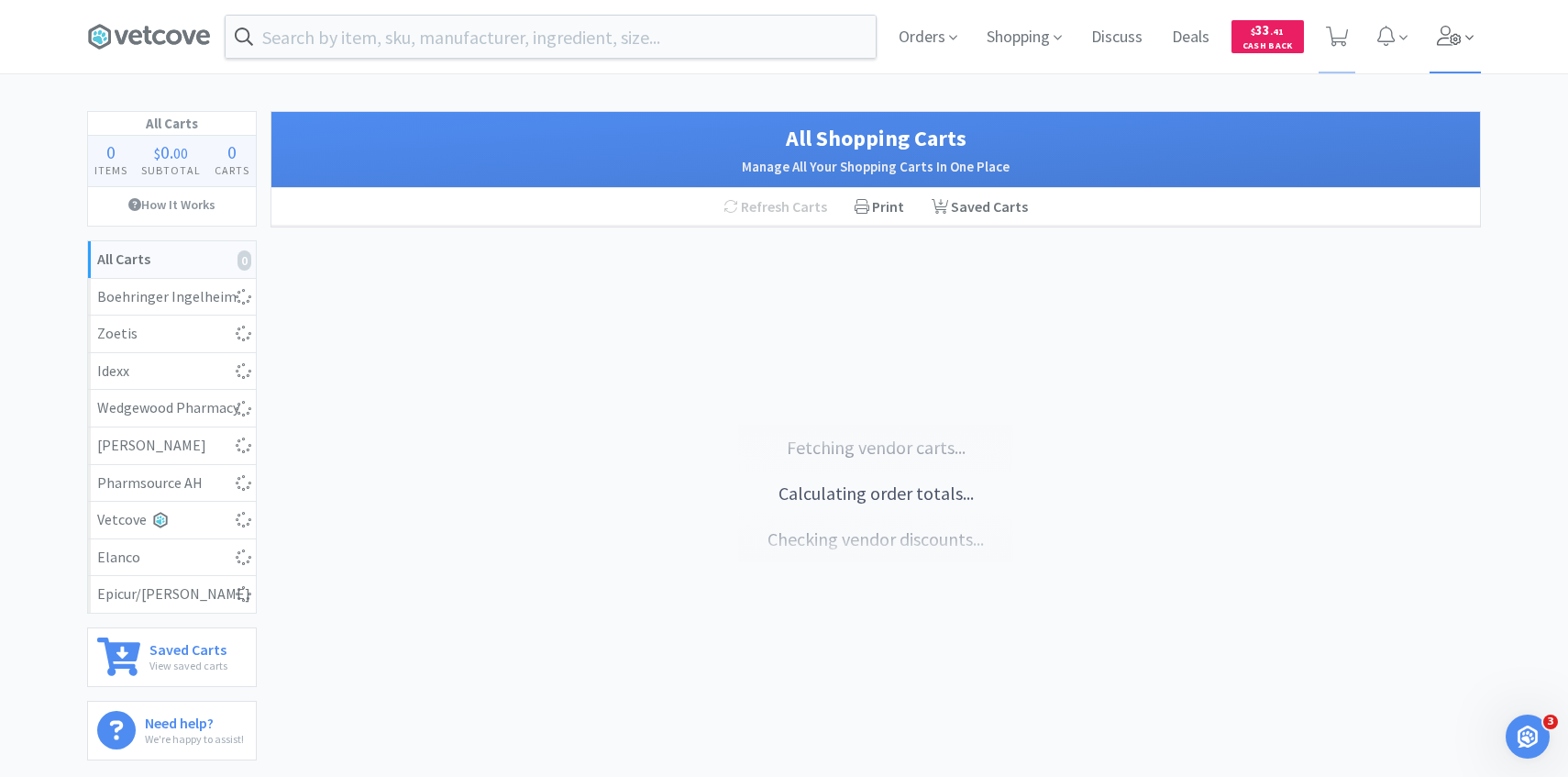
click at [1430, 35] on span at bounding box center [1455, 37] width 53 height 74
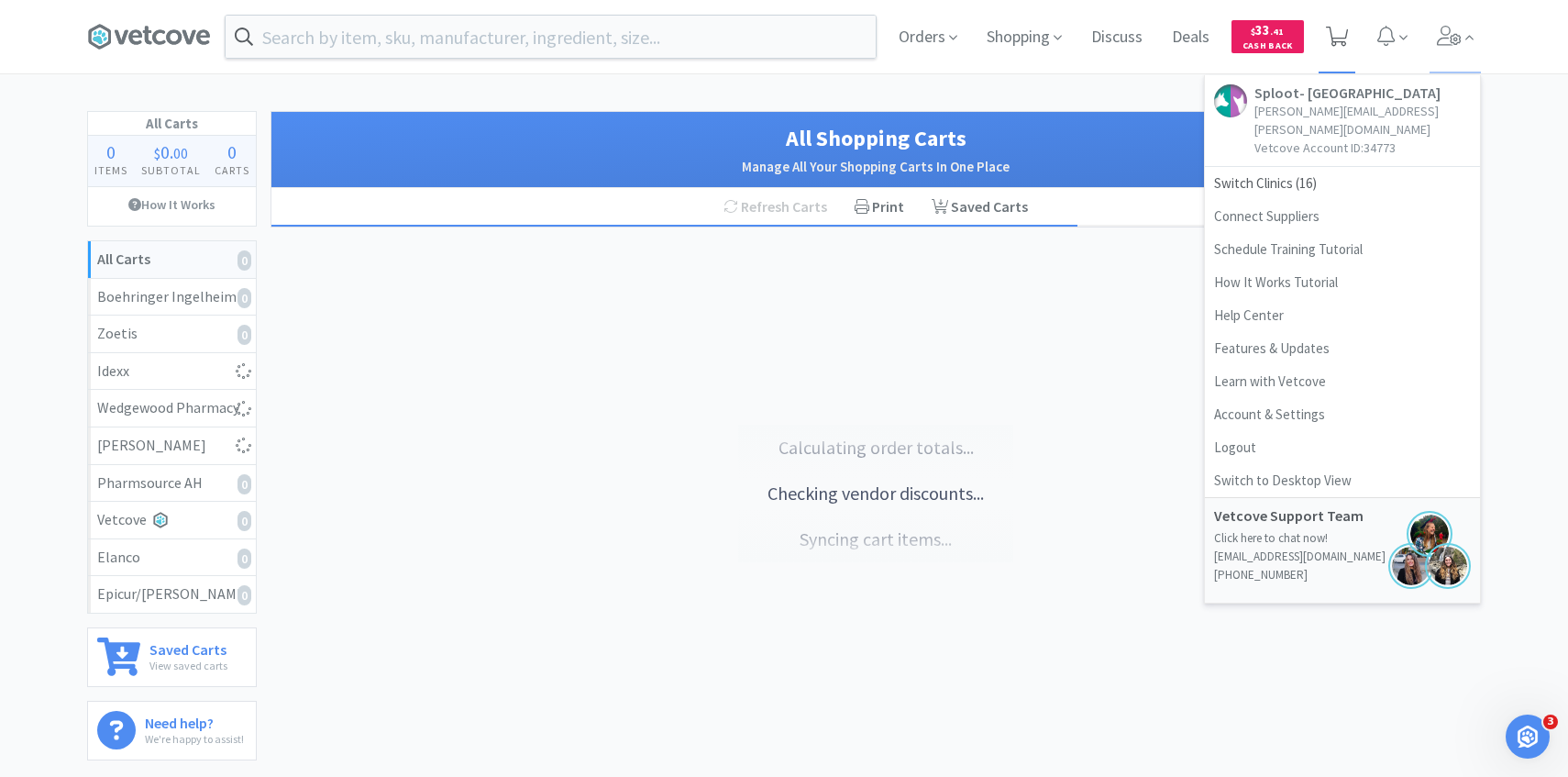
click at [1331, 30] on icon at bounding box center [1337, 37] width 23 height 20
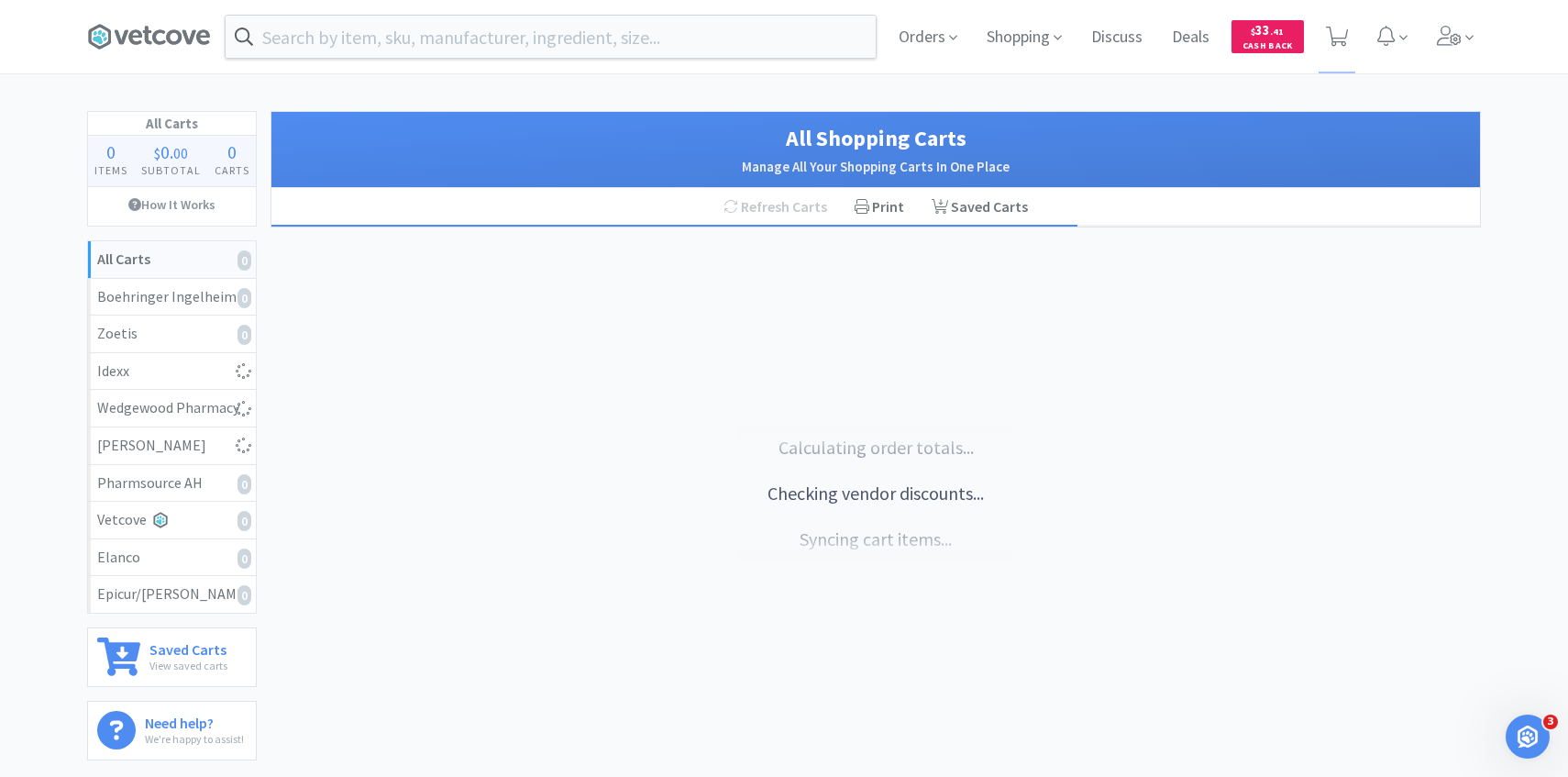
select select "3"
select select "4"
select select "1"
select select "4"
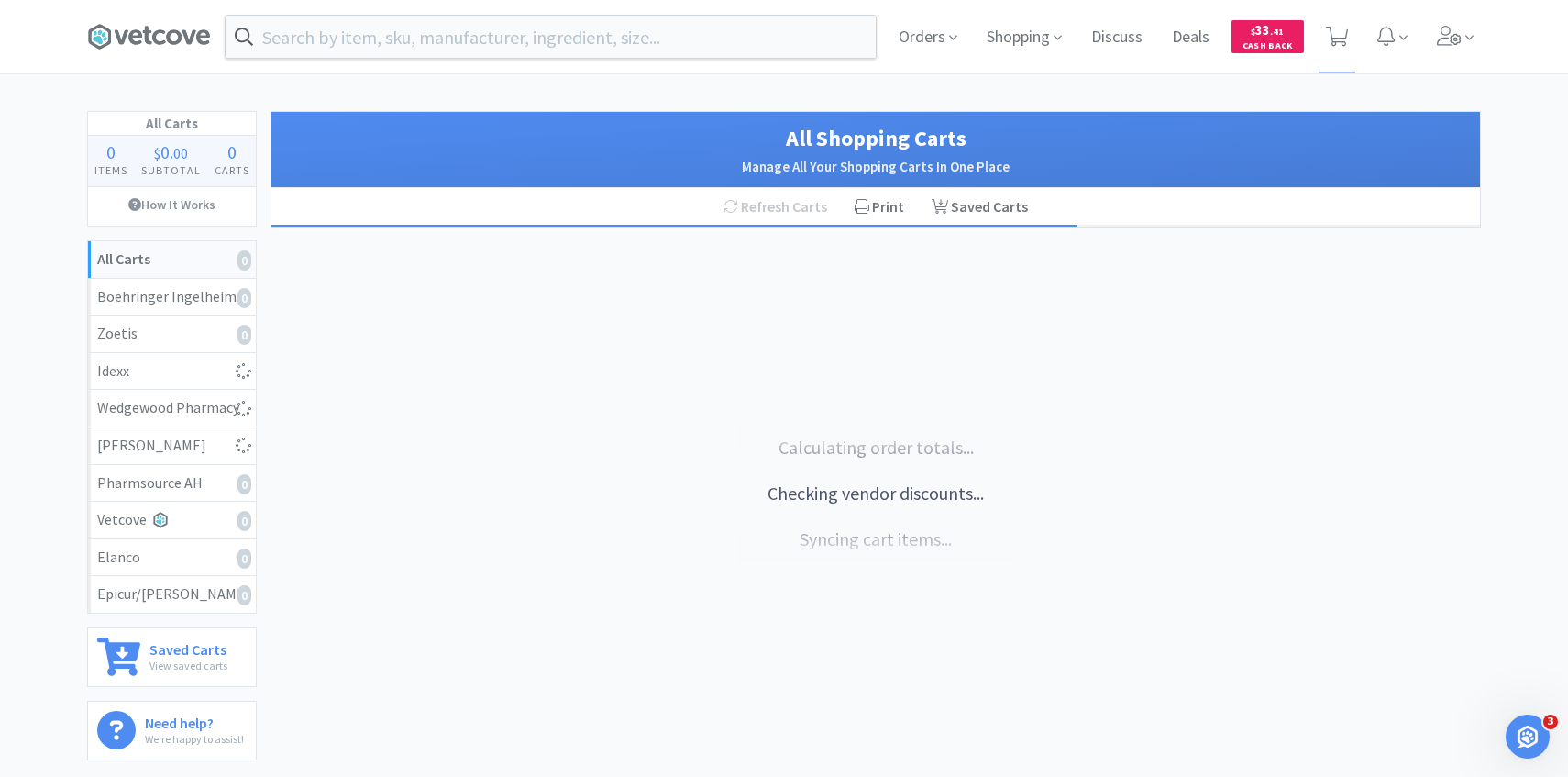
select select "4"
select select "1"
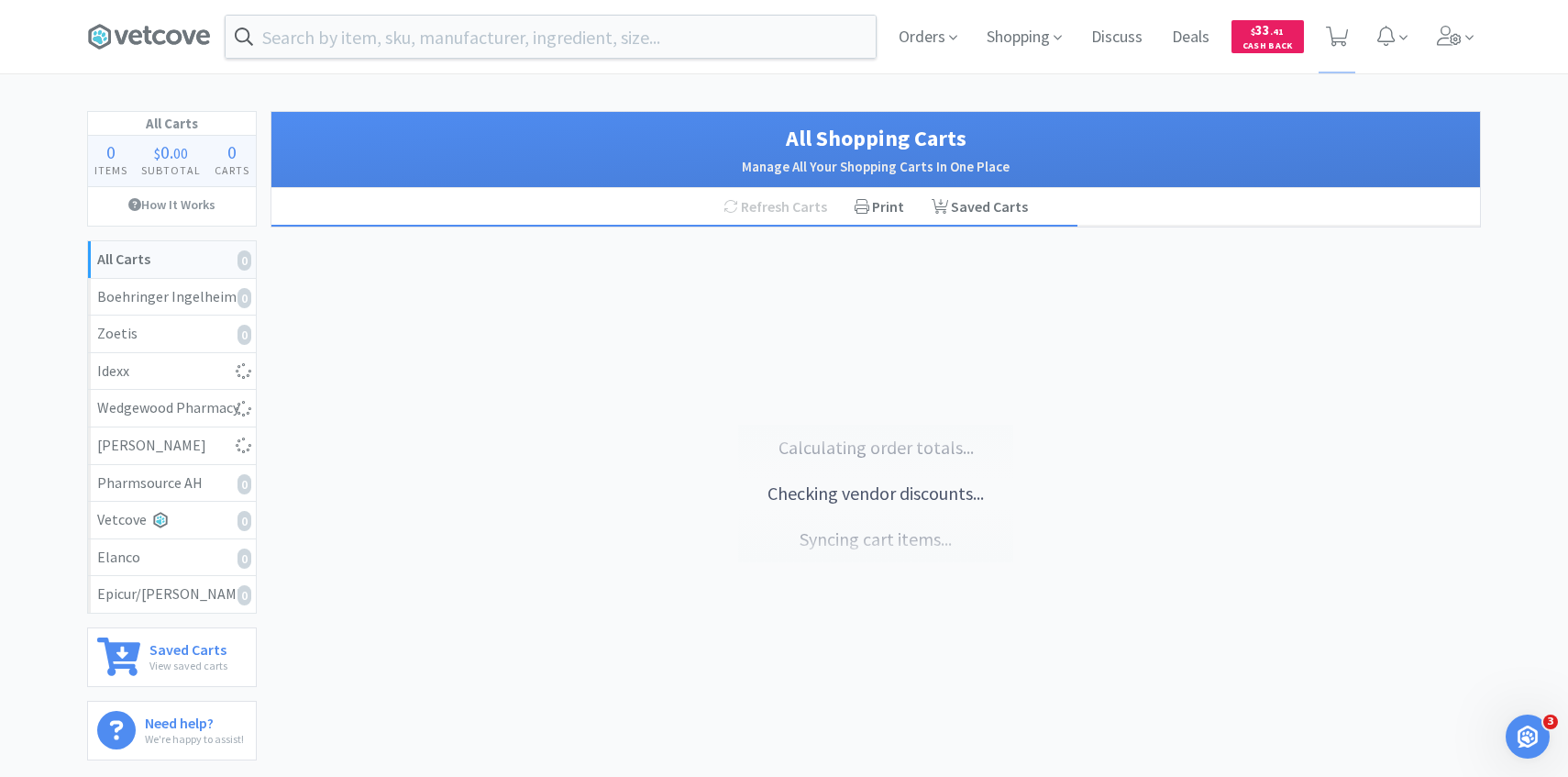
select select "2"
select select "1"
select select "10"
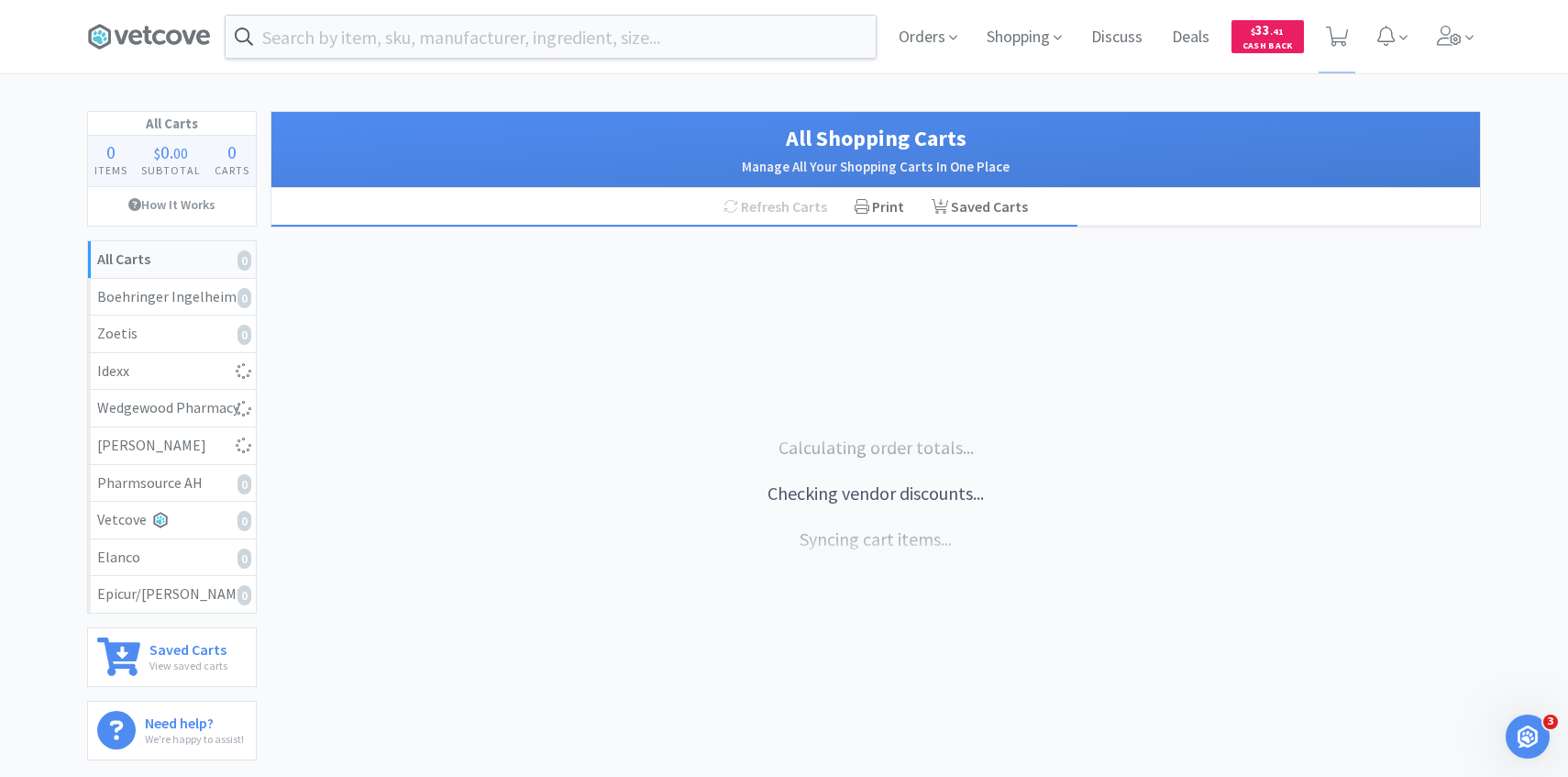
select select "10"
select select "5"
select select "1"
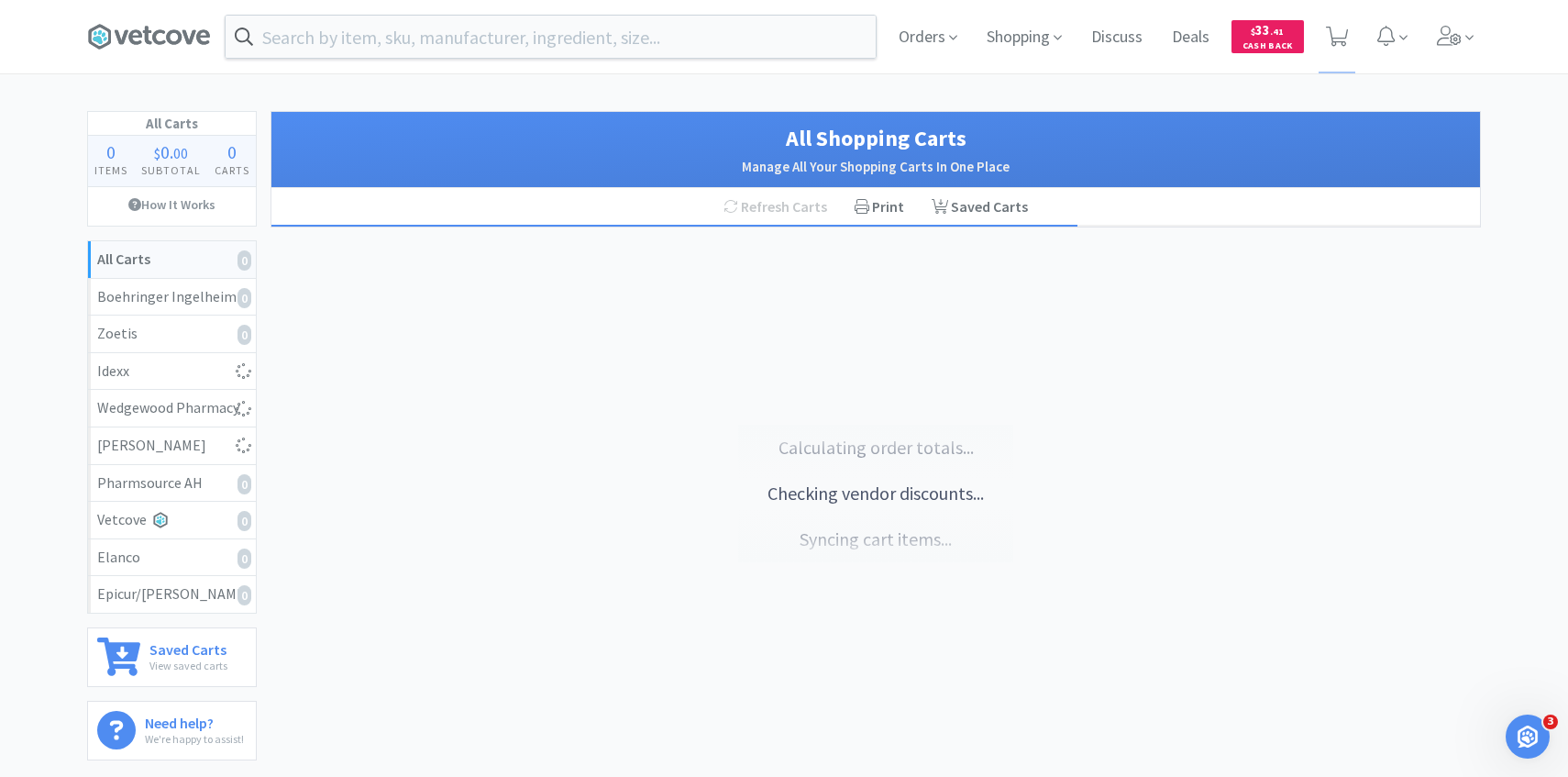
select select "3"
select select "5"
select select "1"
select select "3"
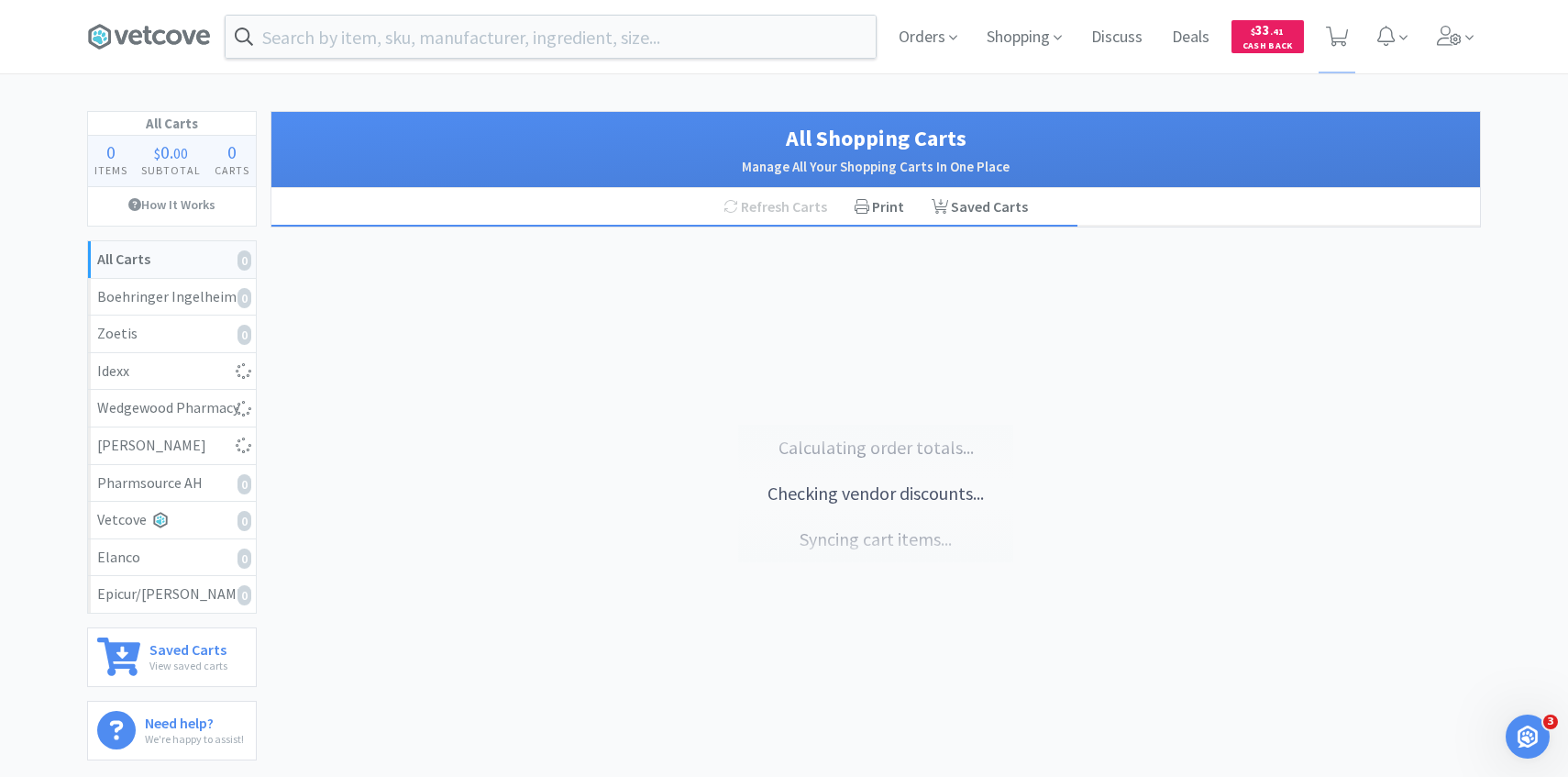
select select "2"
select select "1"
select select "2"
select select "1"
select select "2"
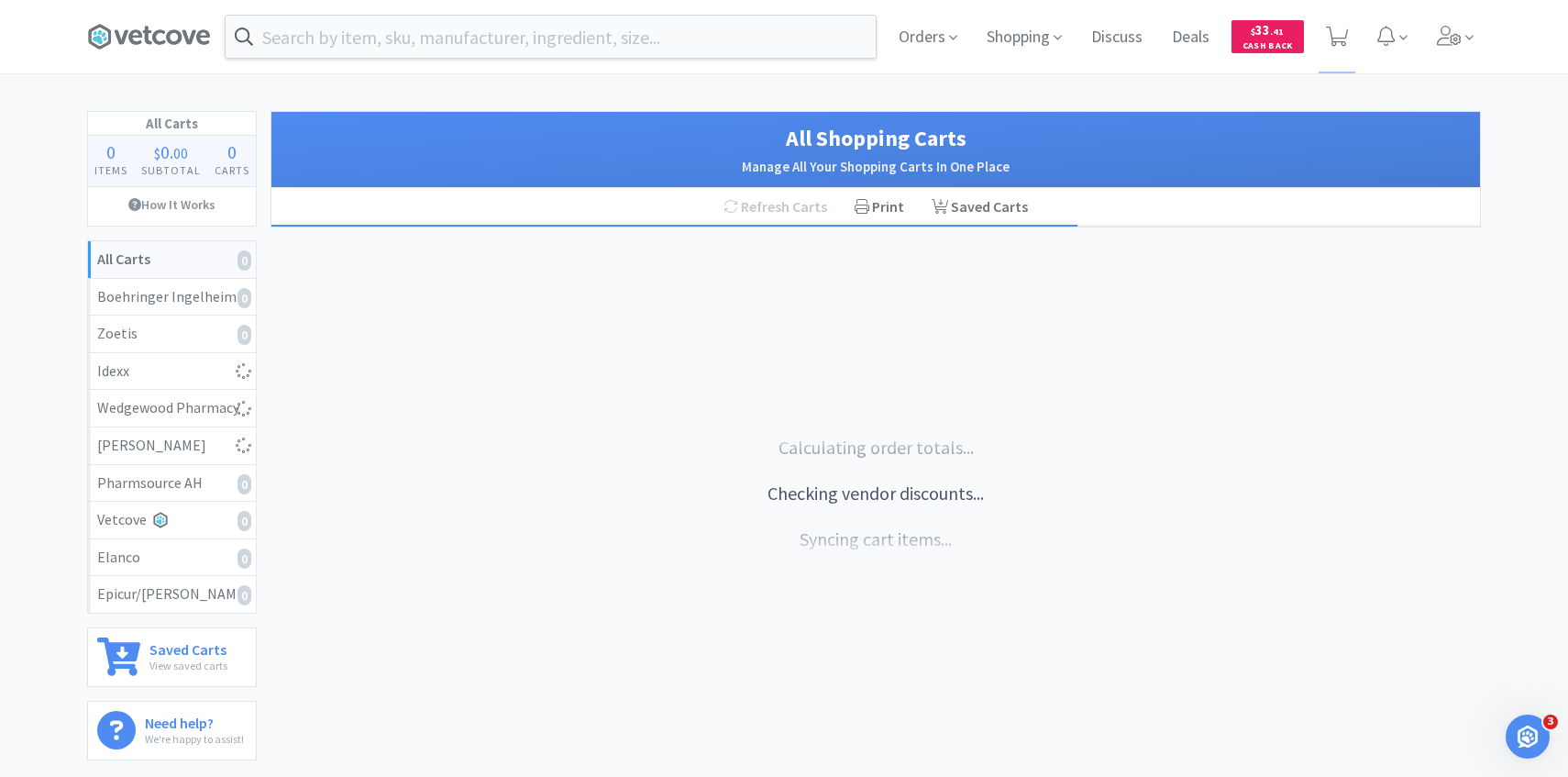
select select "1"
select select "3"
select select "1"
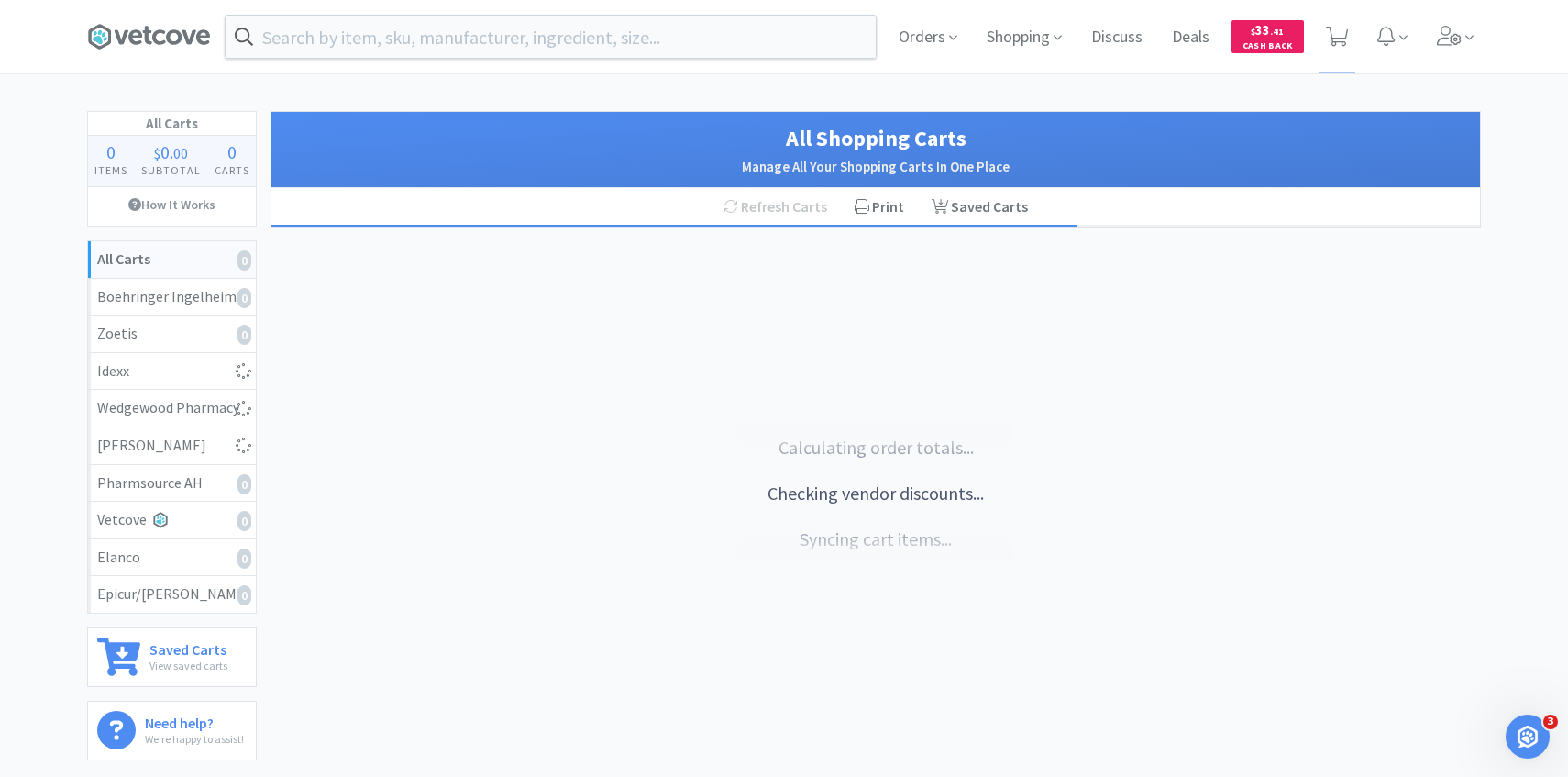
select select "20"
select select "1"
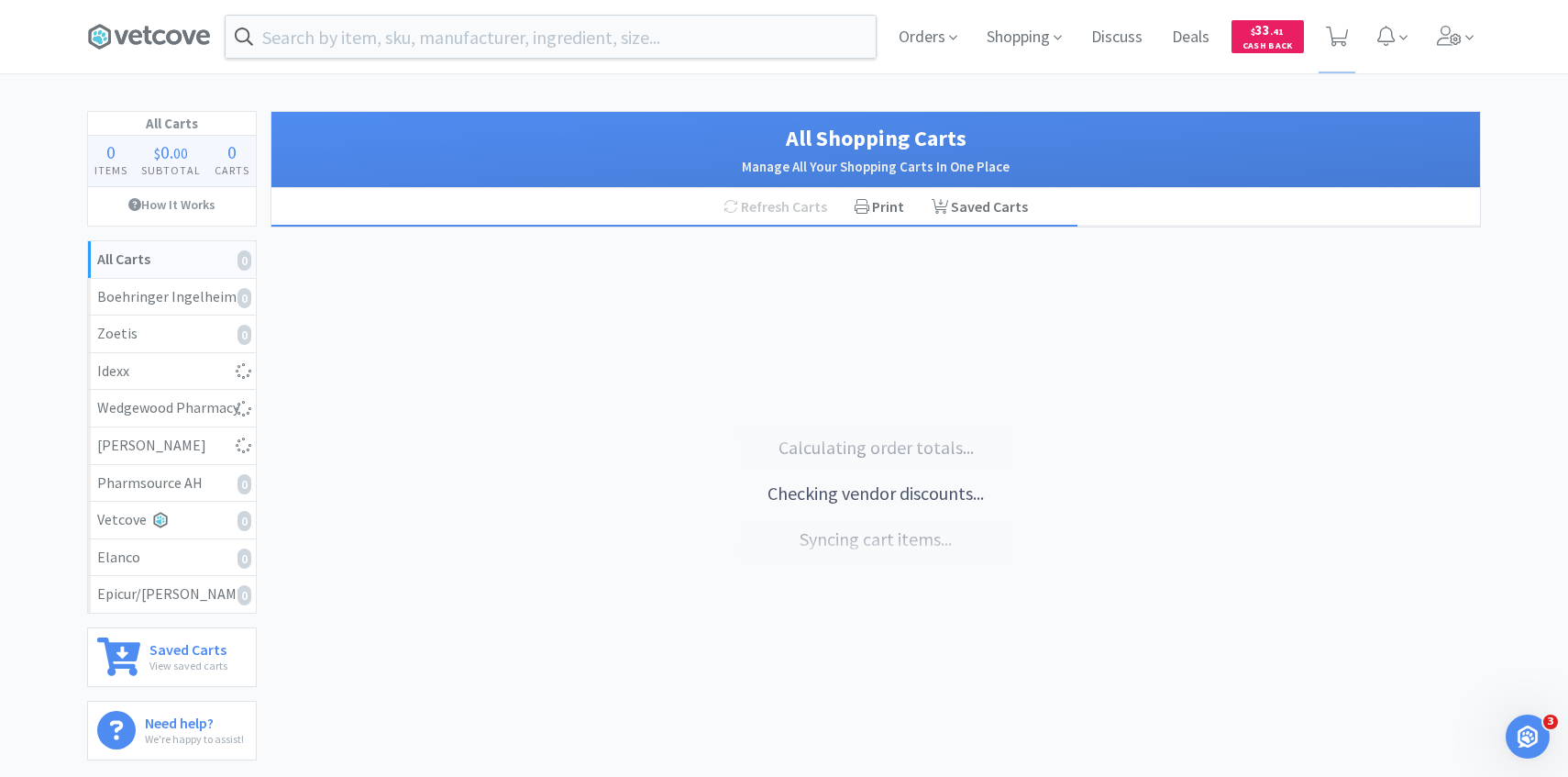
select select "20"
select select "1"
select select "8"
select select "2"
select select "3"
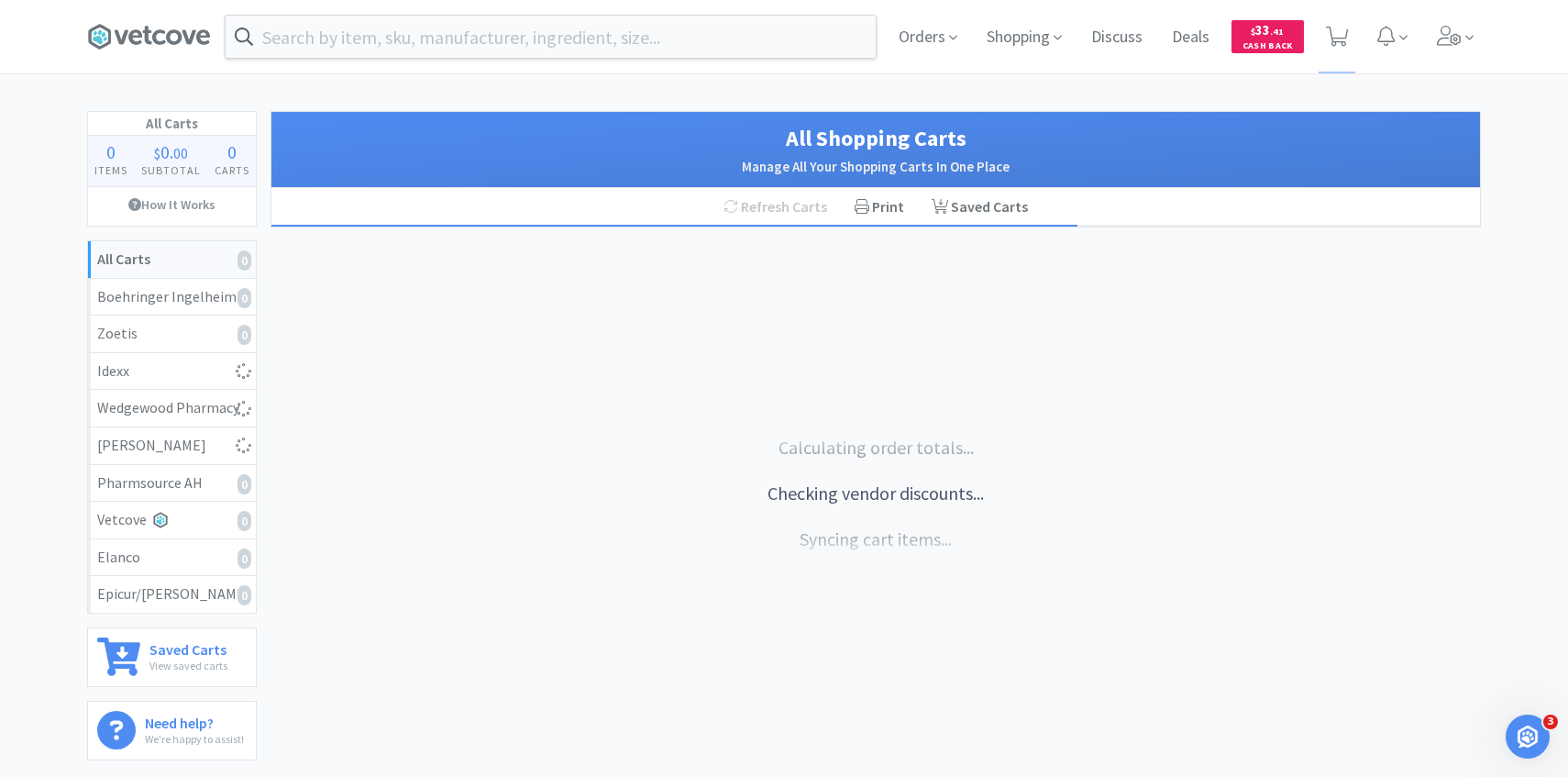
select select "6"
select select "1"
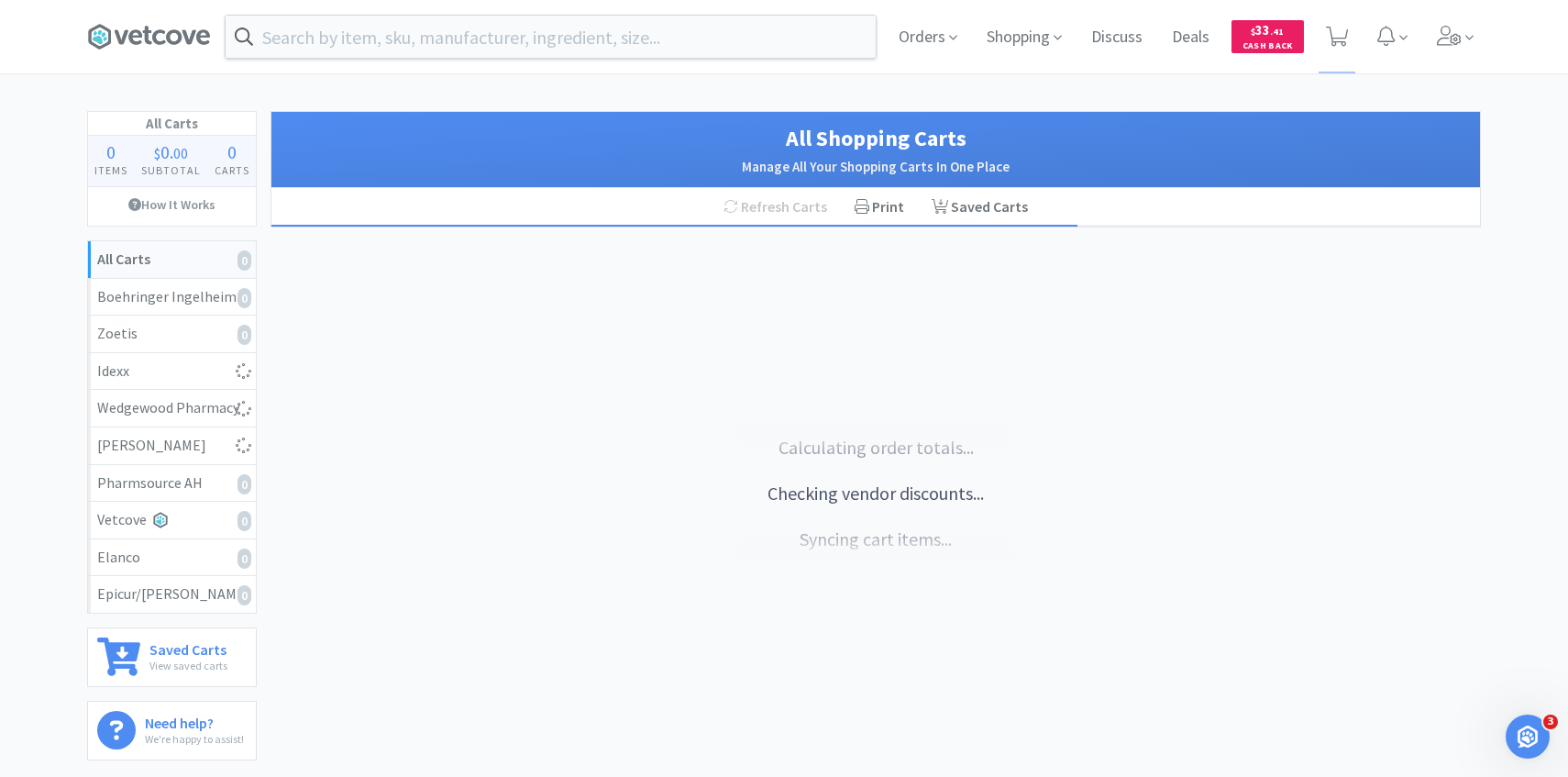
select select "3"
select select "1"
select select "2"
select select "3"
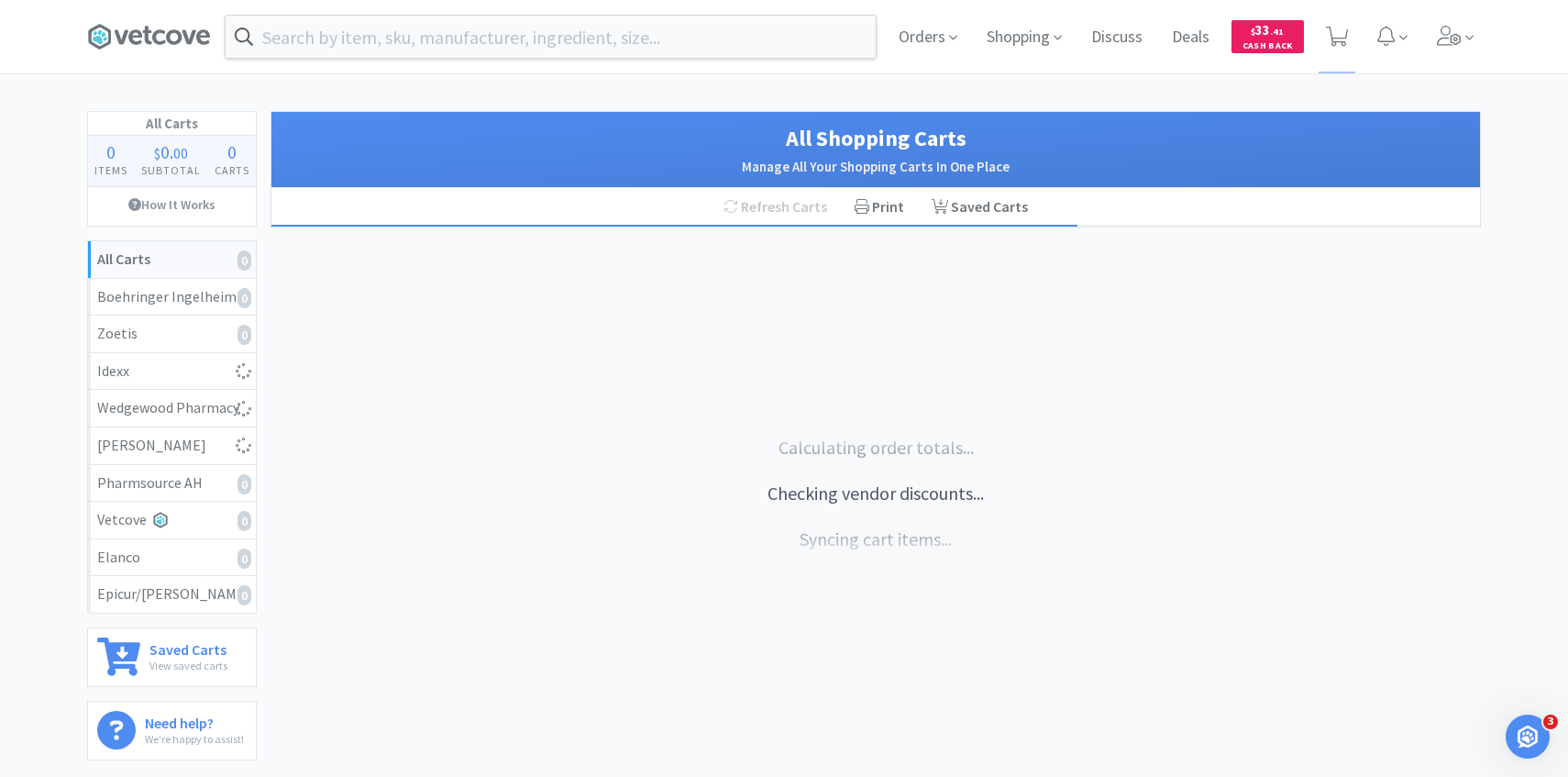
select select "3"
select select "2"
select select "1"
select select "4"
select select "1"
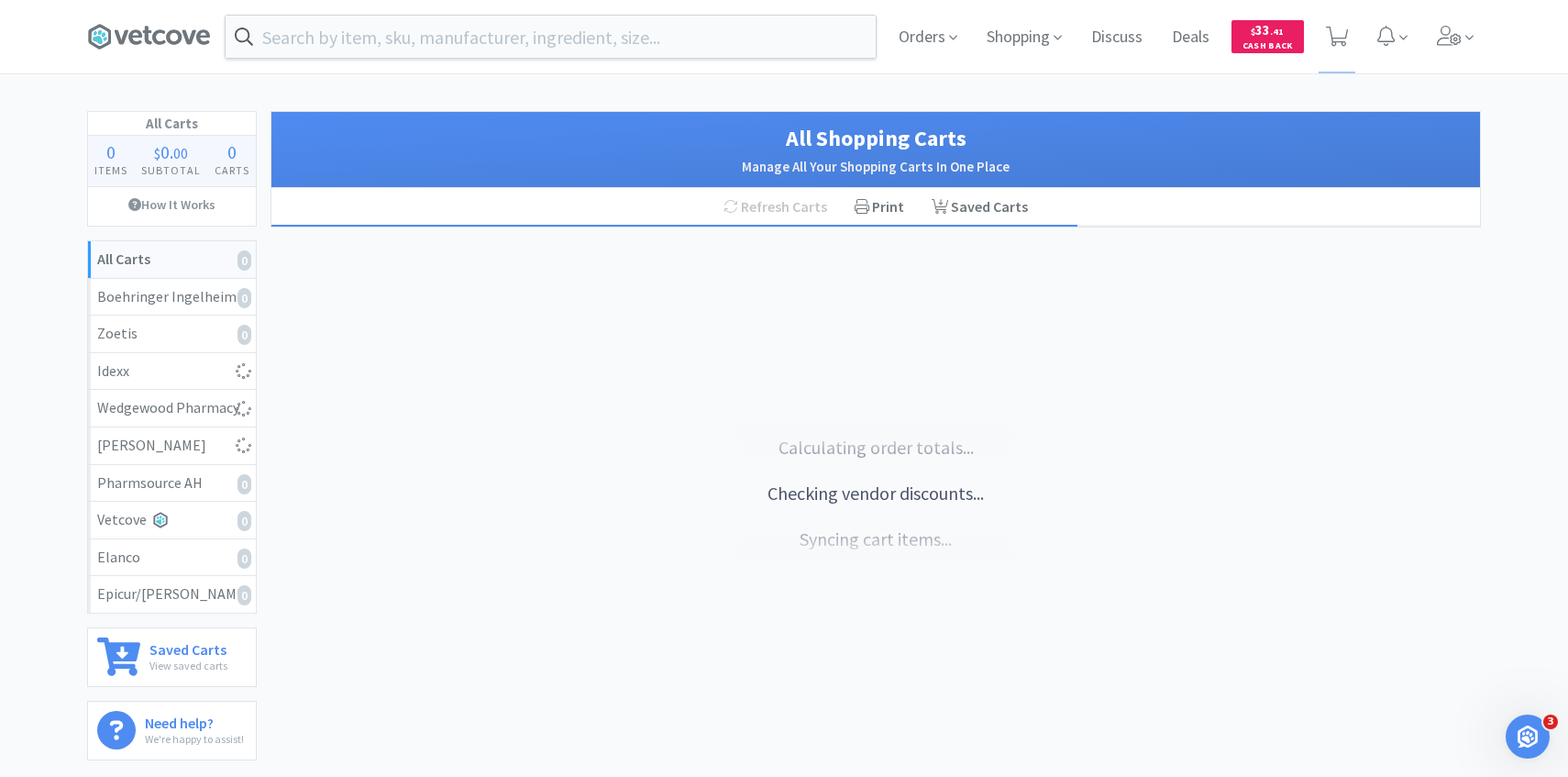
select select "1"
select select "4"
select select "1"
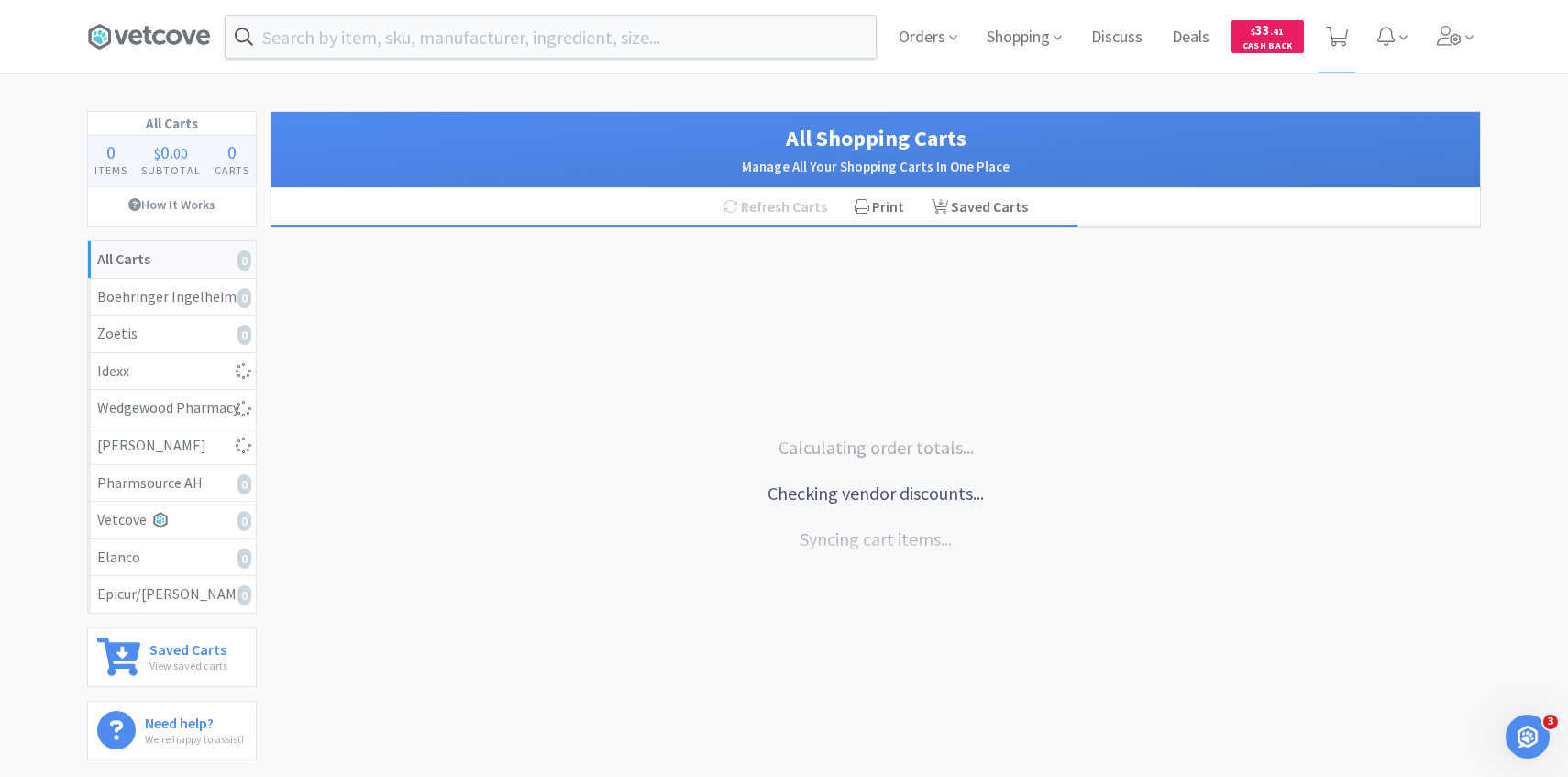
select select "1"
select select "3"
select select "30"
select select "8"
select select "10"
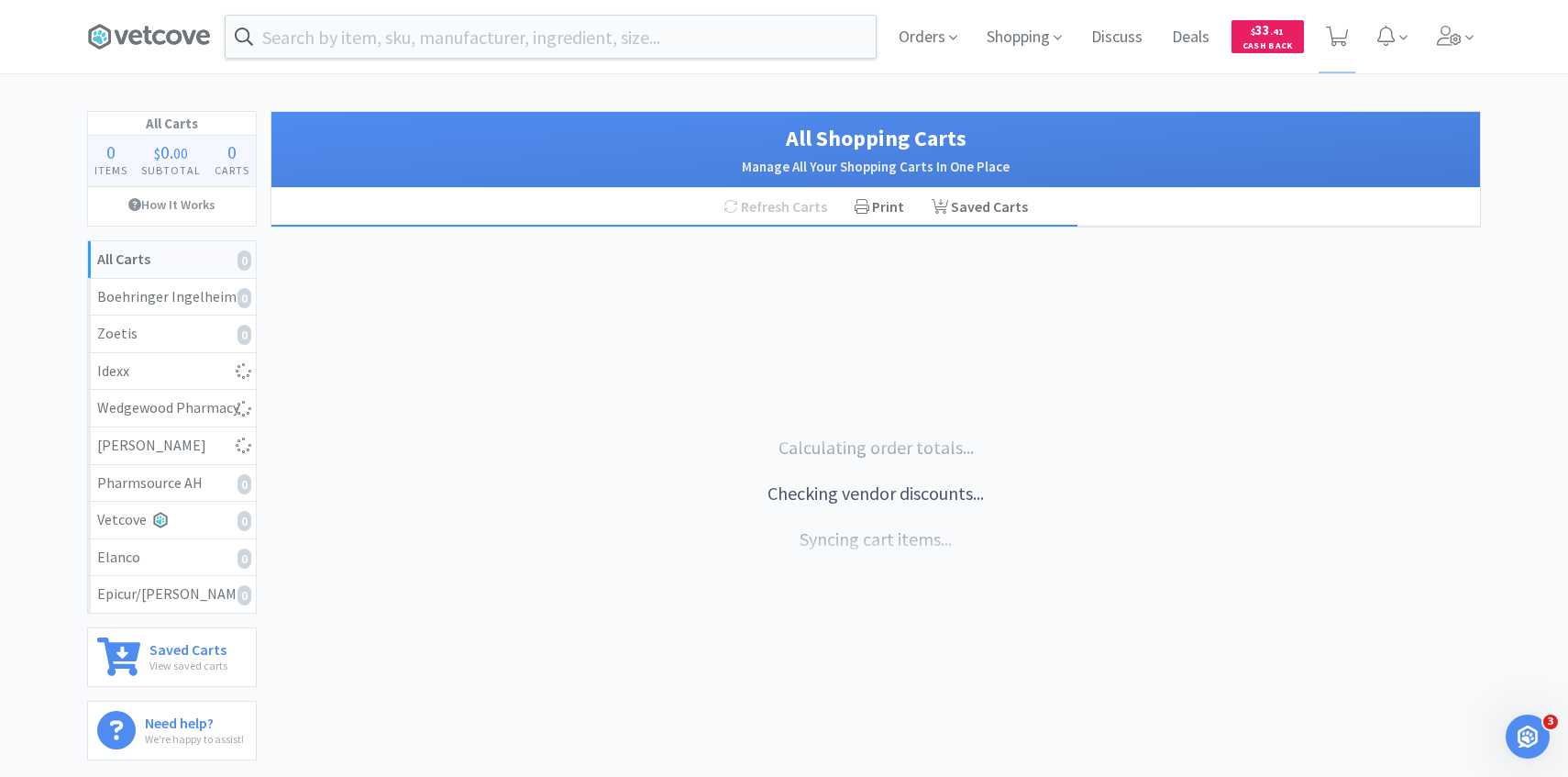
select select "5"
select select "1"
select select "6"
select select "3"
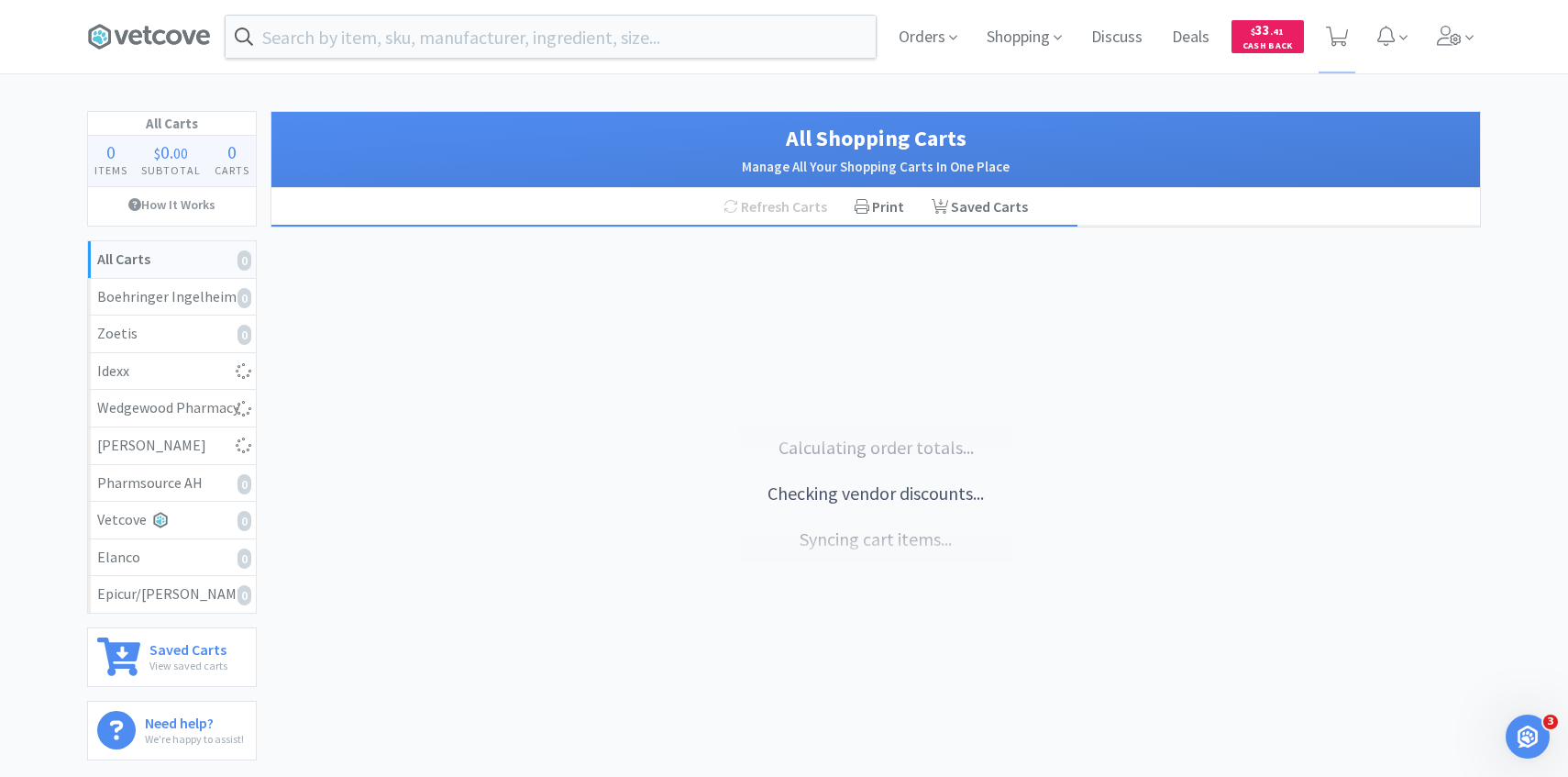
select select "100"
select select "50"
select select "2"
select select "1"
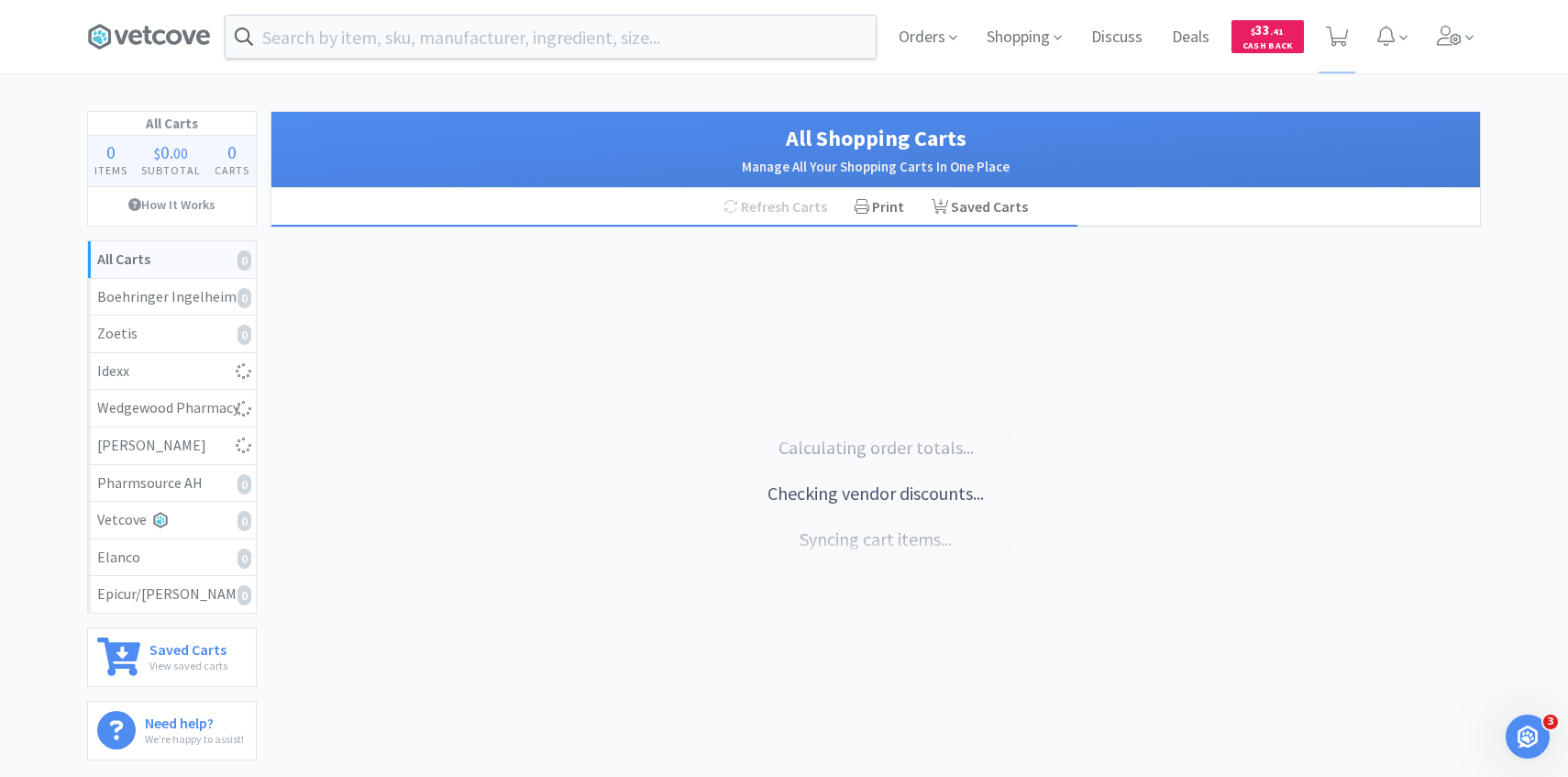
select select "50"
select select "1"
select select "3"
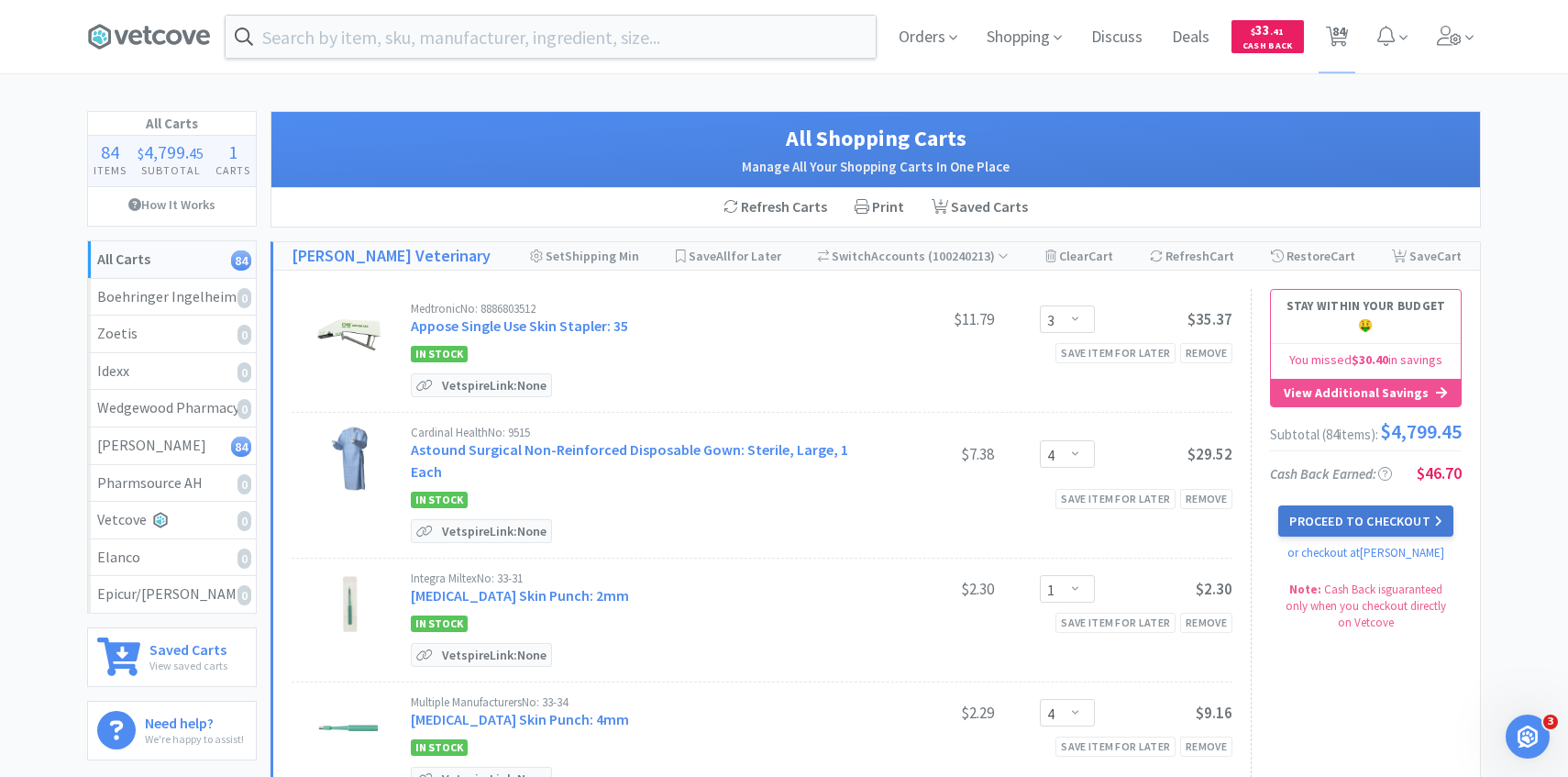
click at [1393, 516] on button "Proceed to Checkout" at bounding box center [1365, 521] width 174 height 31
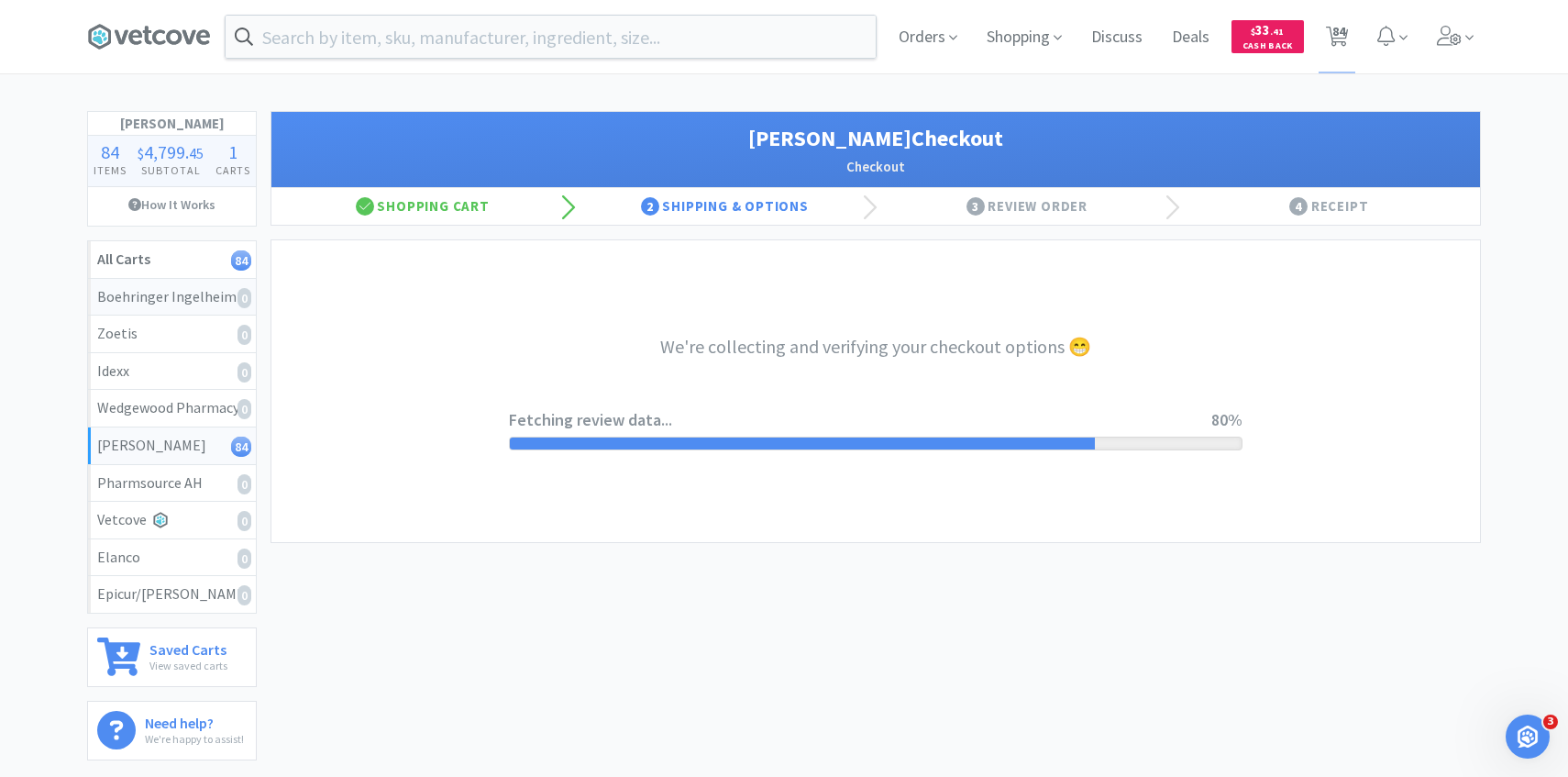
select select "1"
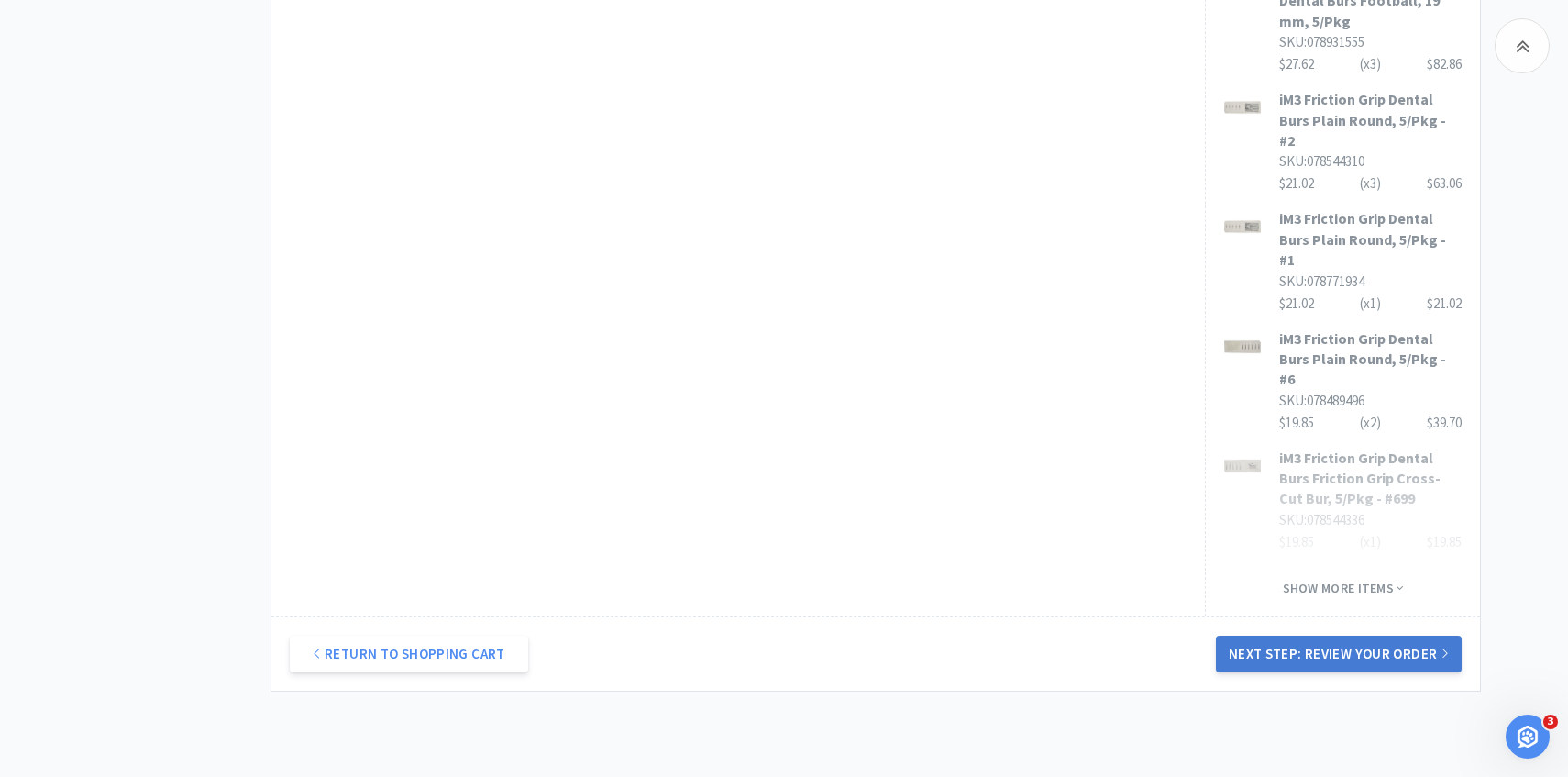
click at [1273, 636] on button "Next Step: Review Your Order" at bounding box center [1339, 654] width 245 height 37
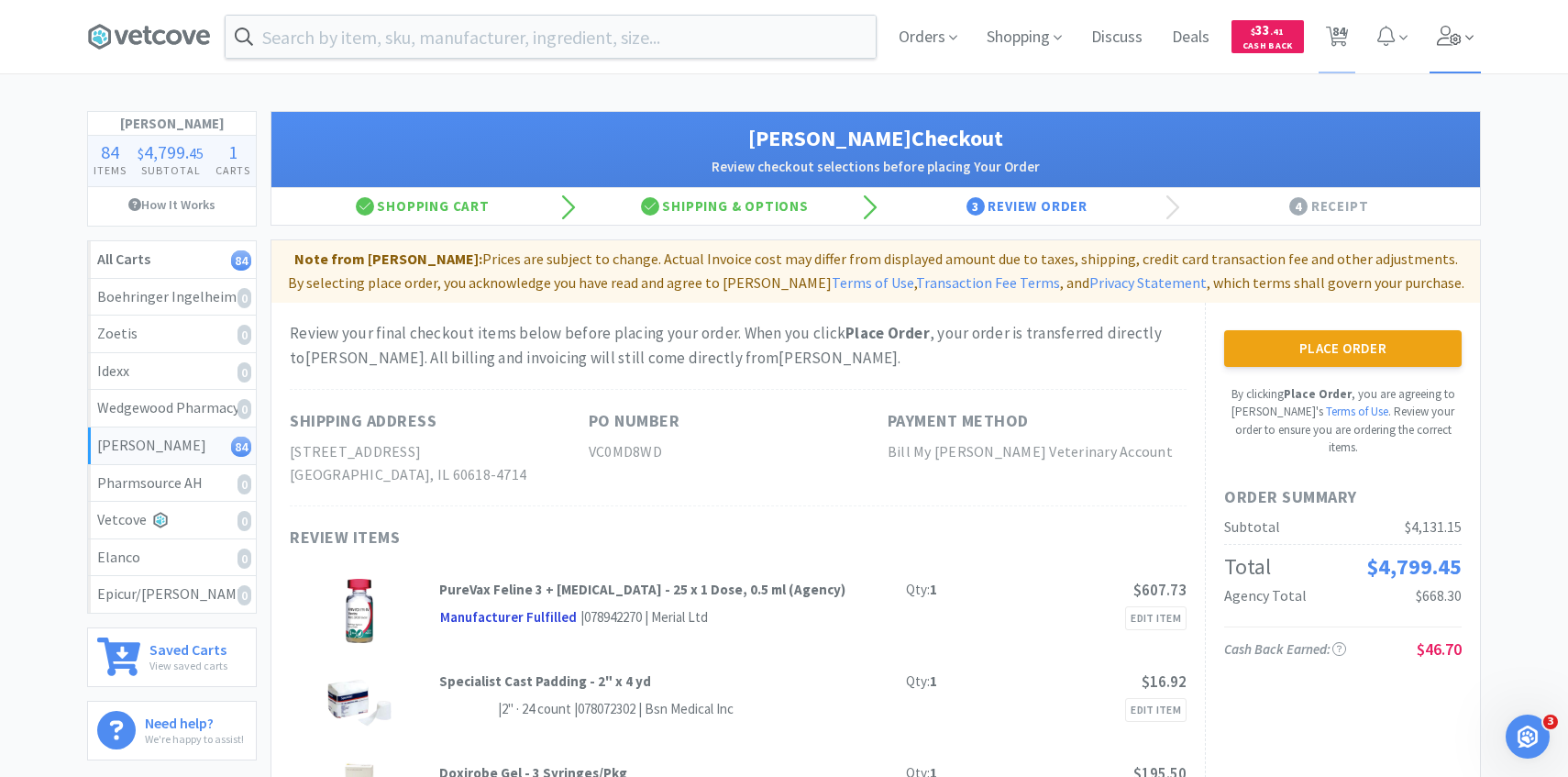
click at [1447, 62] on span at bounding box center [1455, 37] width 53 height 74
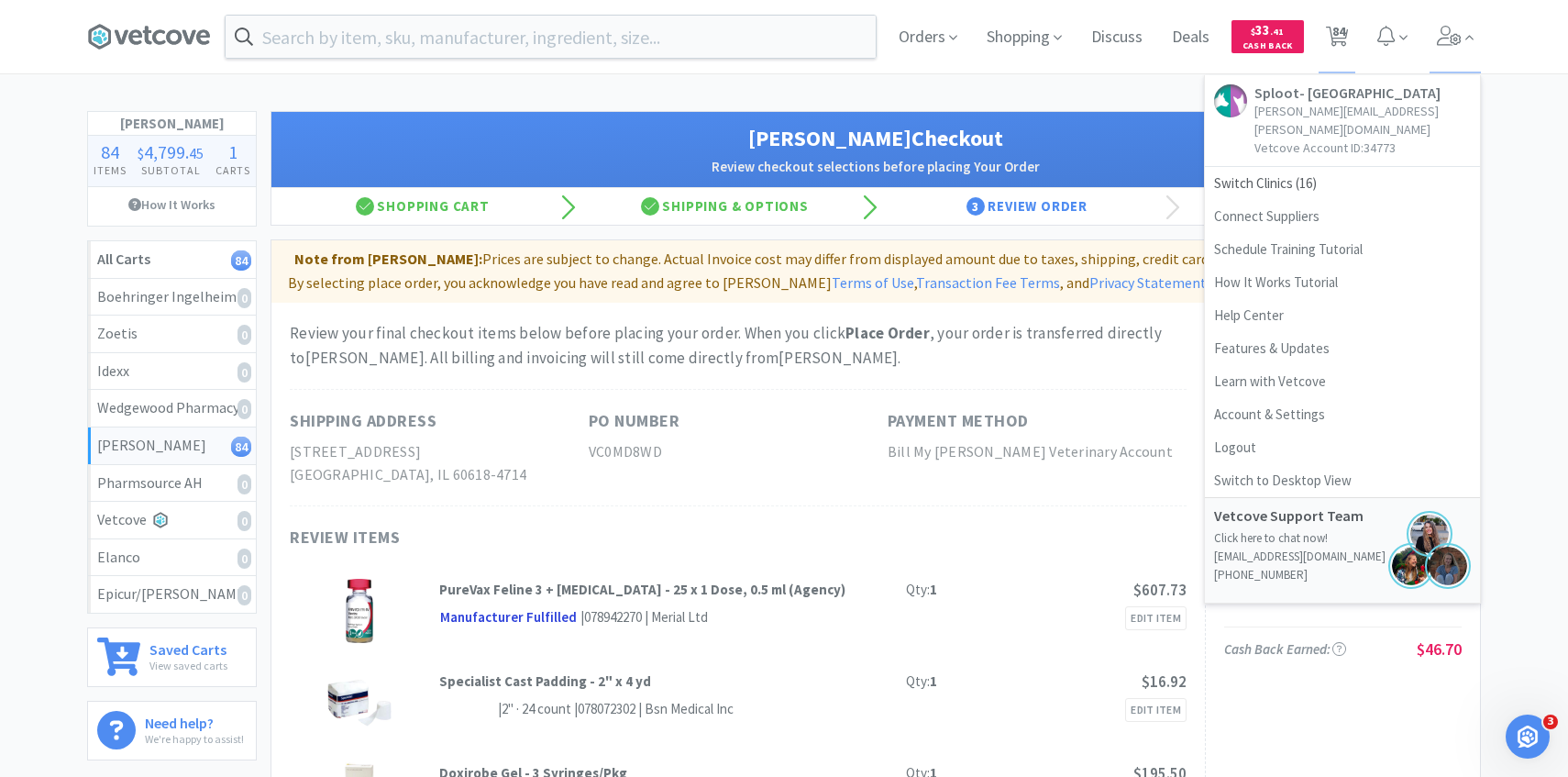
click at [1007, 345] on div "Review your final checkout items below before placing your order. When you clic…" at bounding box center [738, 346] width 897 height 50
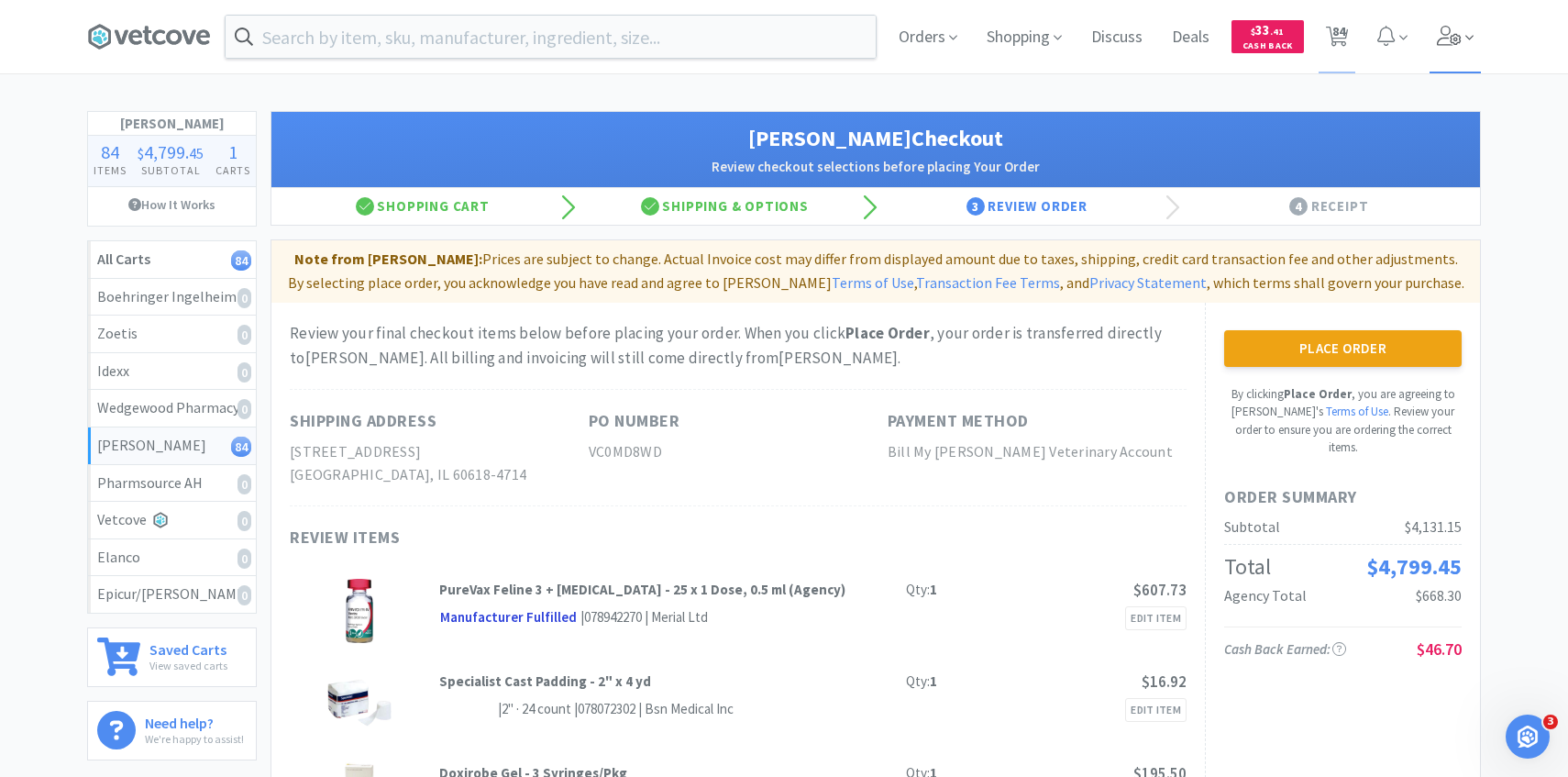
click at [1474, 32] on span at bounding box center [1455, 37] width 53 height 74
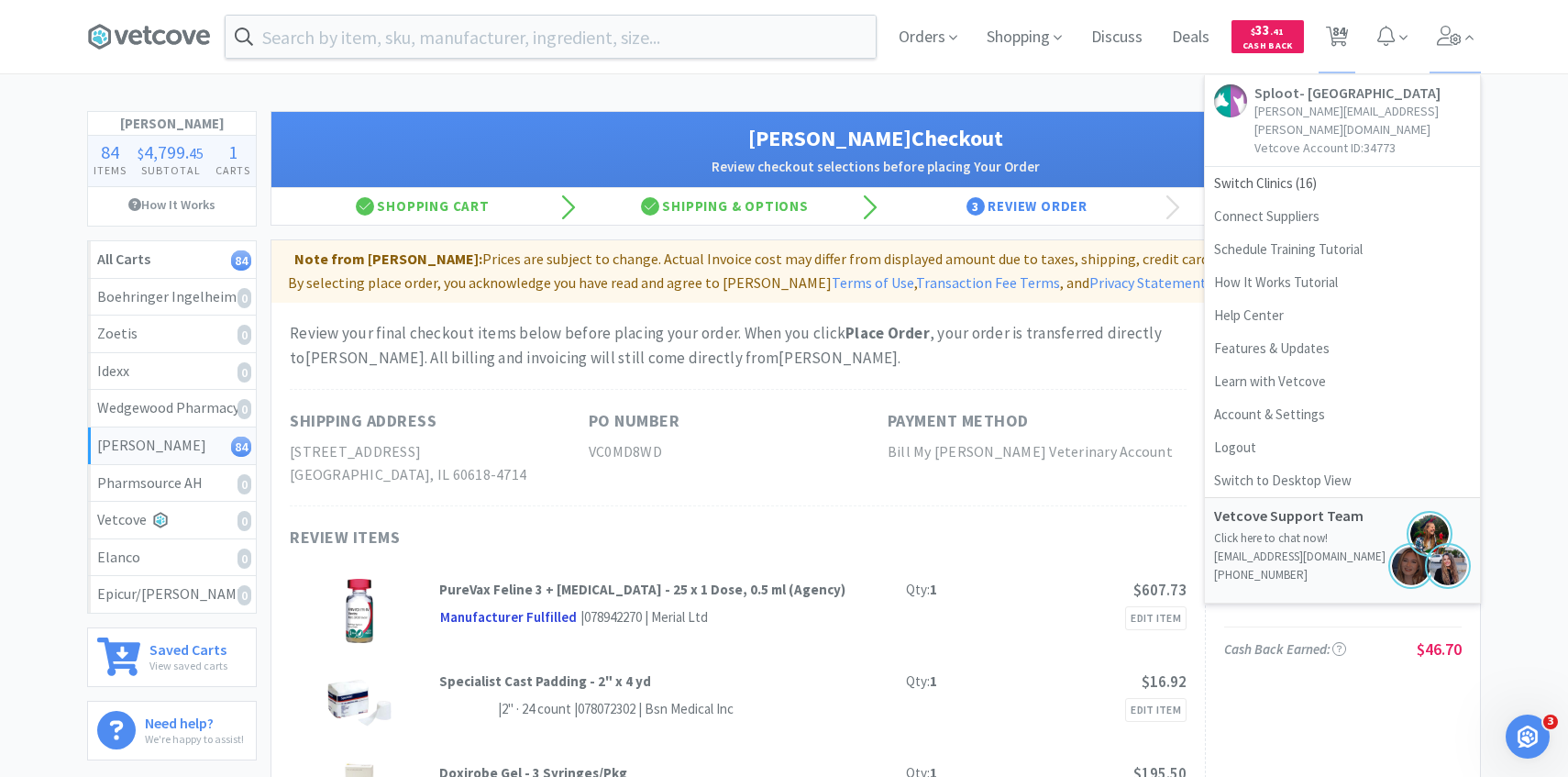
click at [874, 403] on div "Shipping Address 3621 N WESTERN AVE UNIT B CHICAGO, IL 60618-4714 PO Number VC0…" at bounding box center [738, 448] width 897 height 117
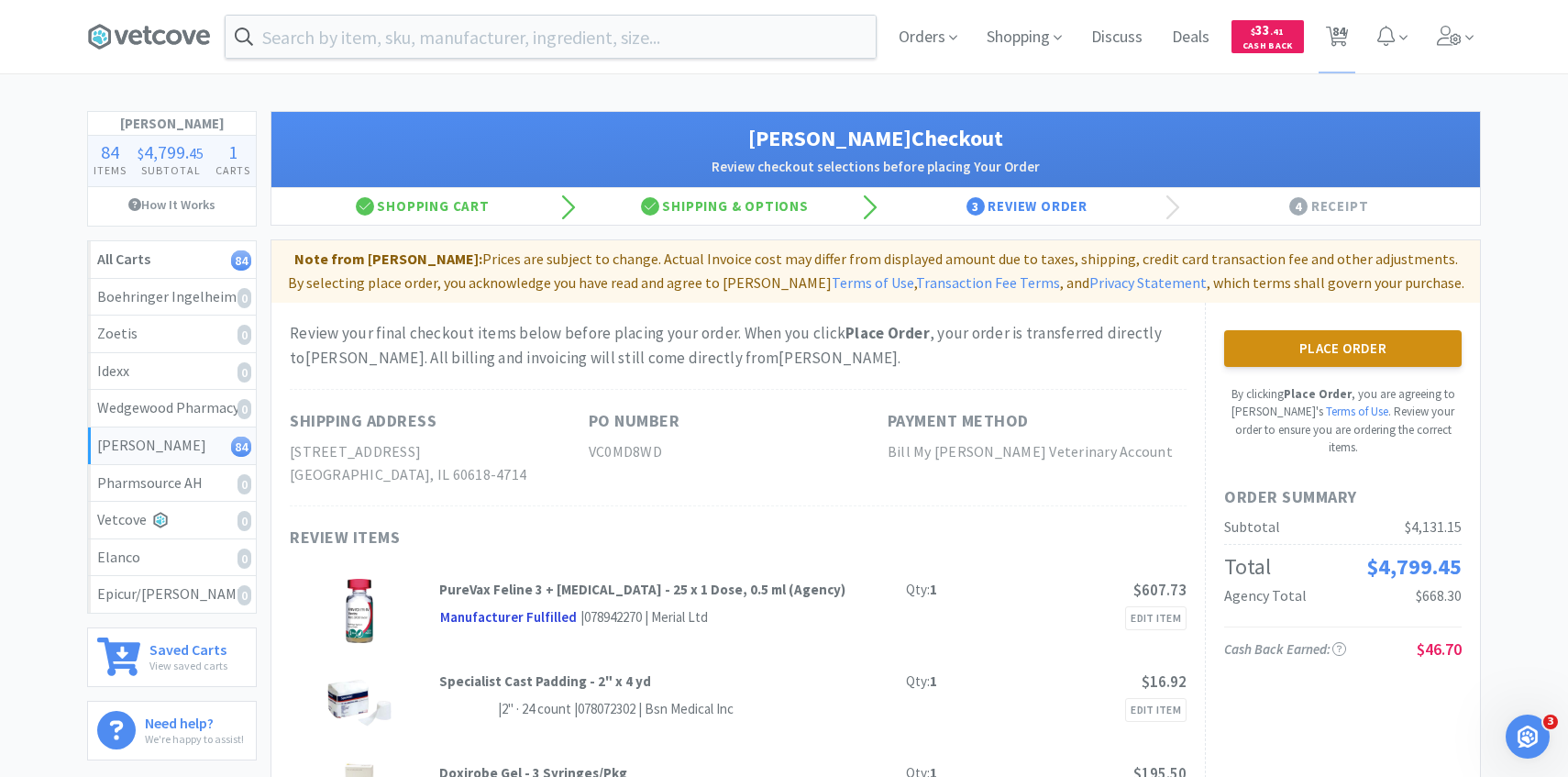
click at [1415, 362] on button "Place Order" at bounding box center [1344, 349] width 238 height 37
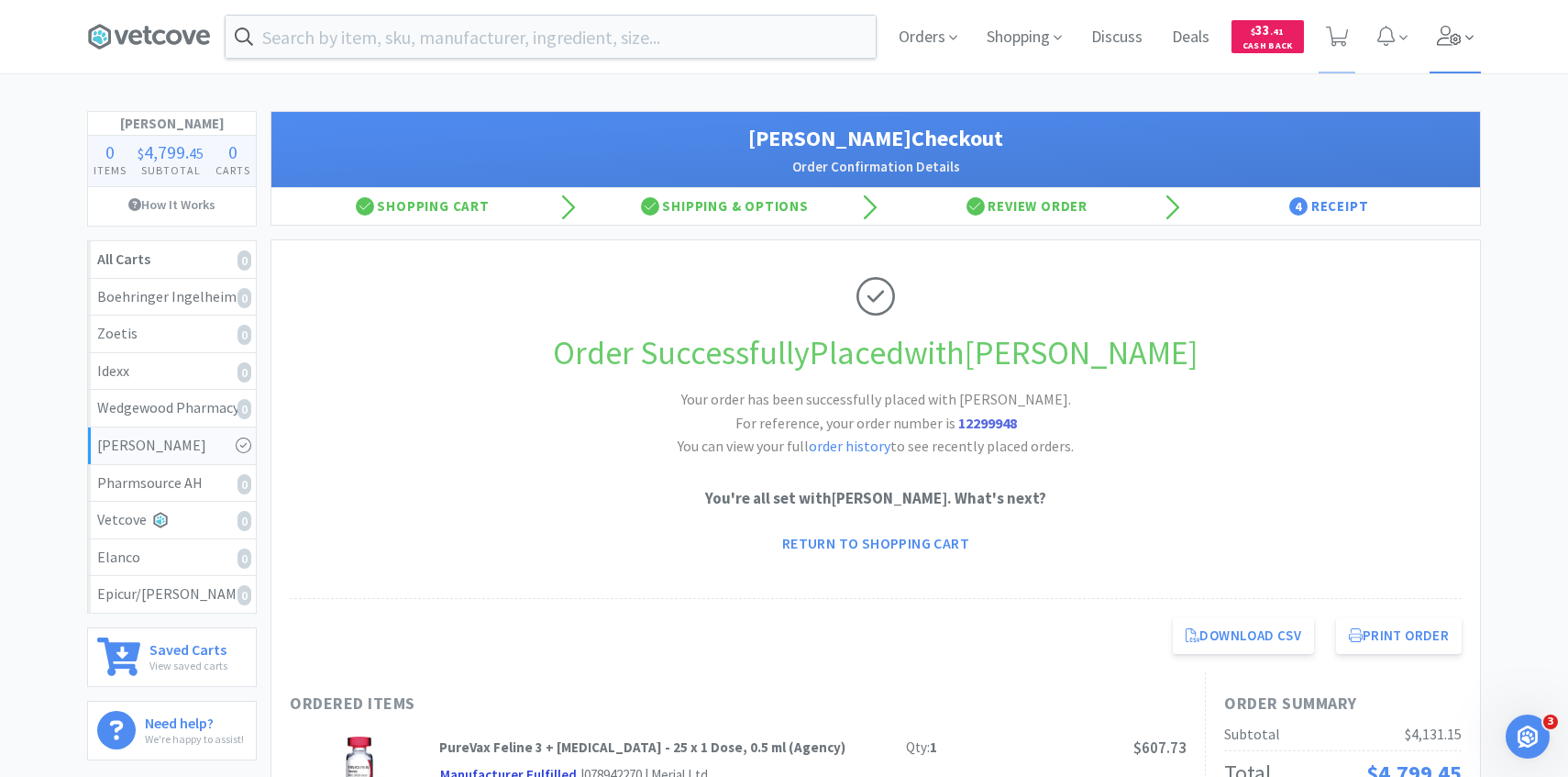
click at [1475, 54] on span at bounding box center [1455, 37] width 53 height 74
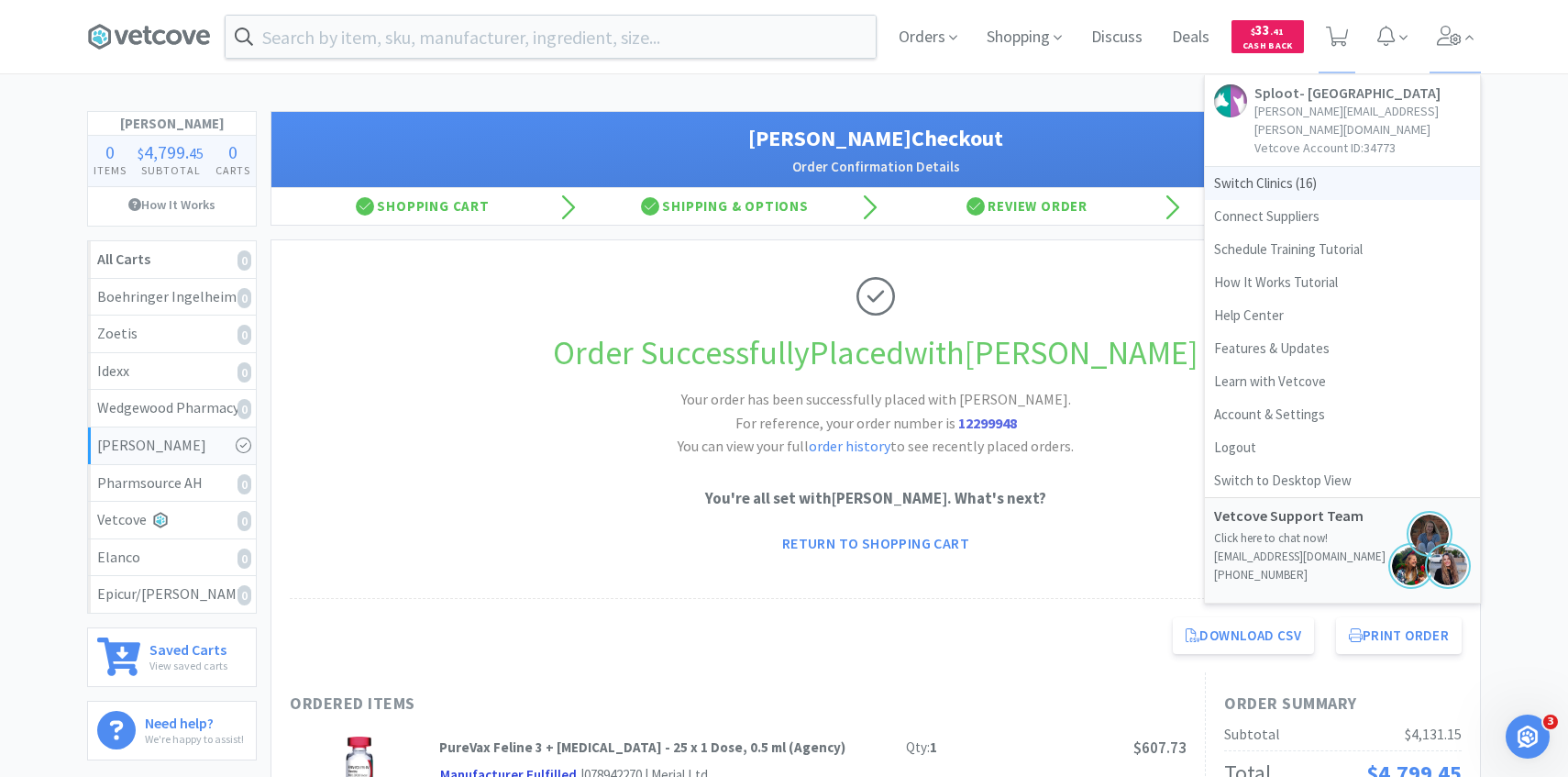
click at [1297, 167] on span "Switch Clinics ( 16 )" at bounding box center [1343, 184] width 275 height 33
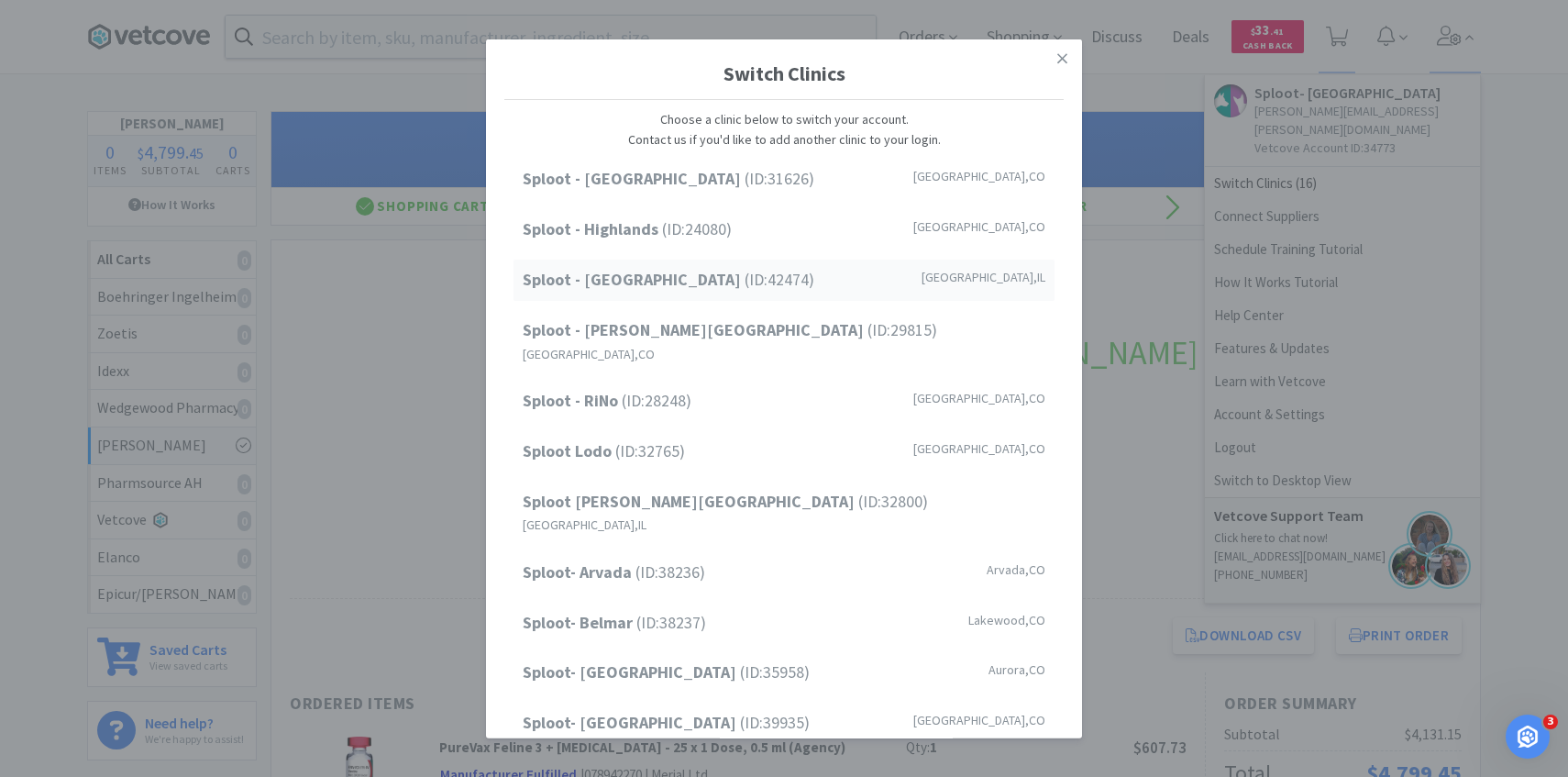
scroll to position [234, 0]
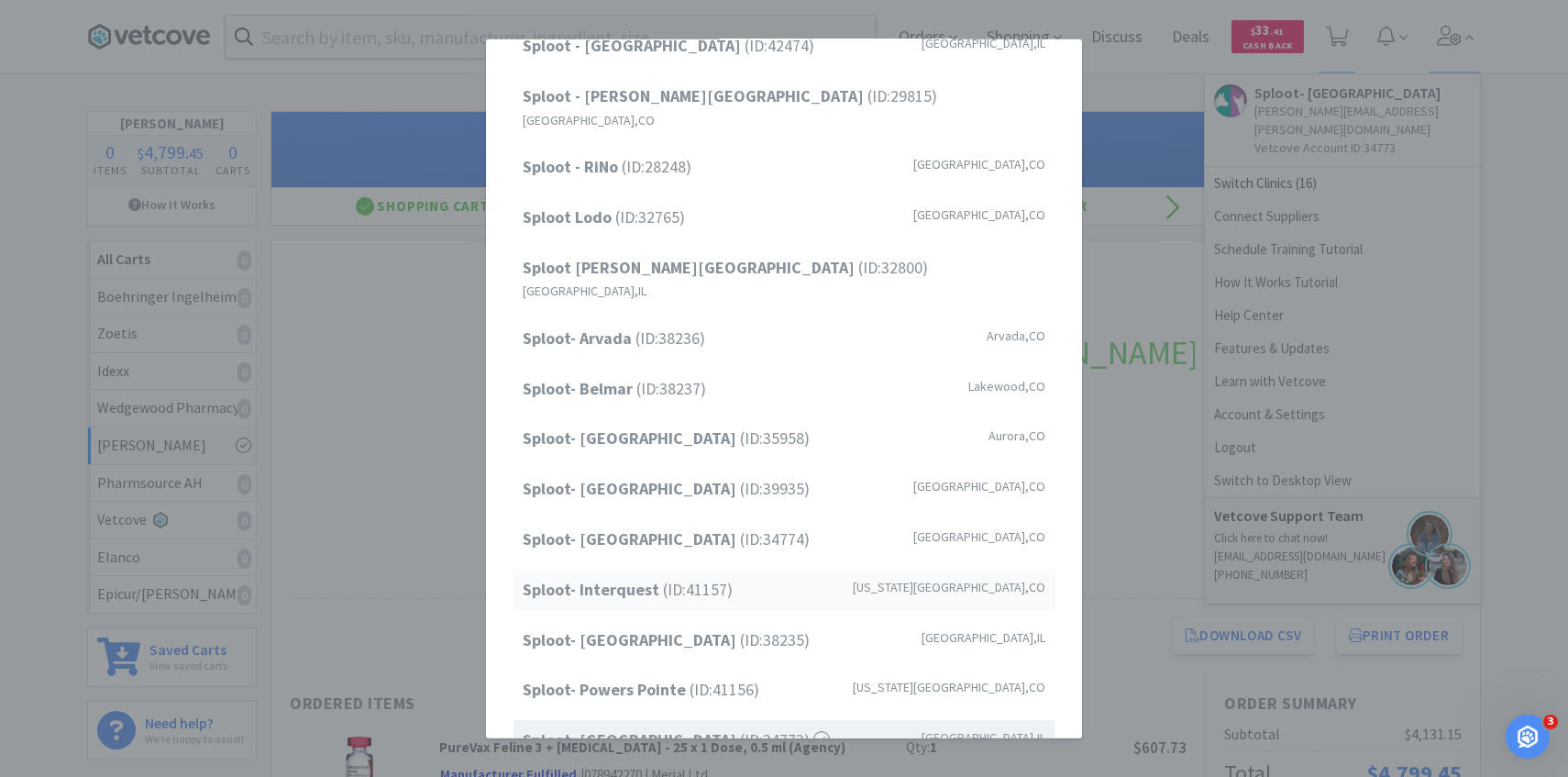
click at [725, 577] on span "Sploot- Interquest (ID: 41157 )" at bounding box center [628, 590] width 210 height 27
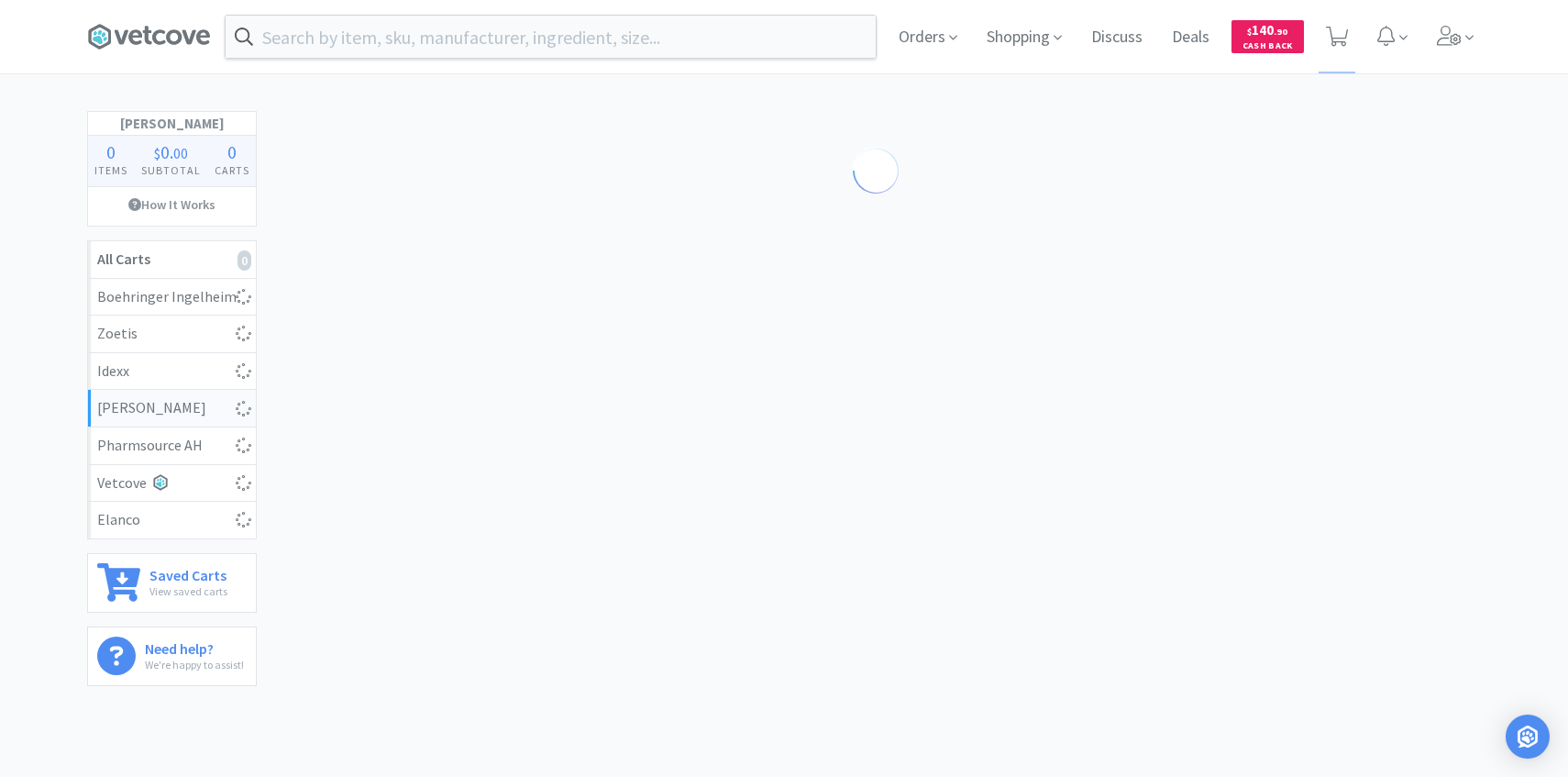
click at [937, 52] on span "Orders" at bounding box center [929, 37] width 74 height 74
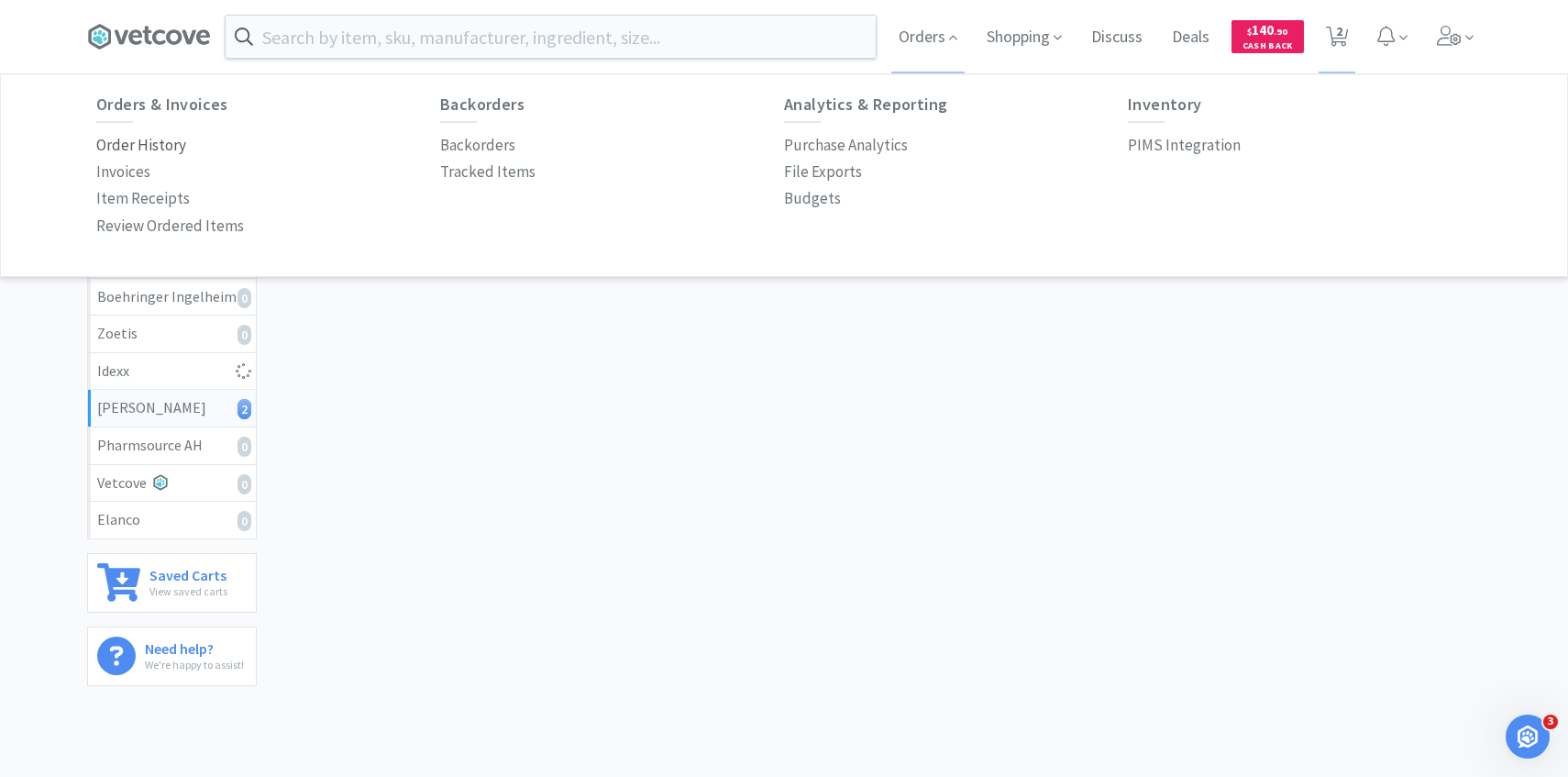
click at [164, 151] on p "Order History" at bounding box center [140, 145] width 89 height 25
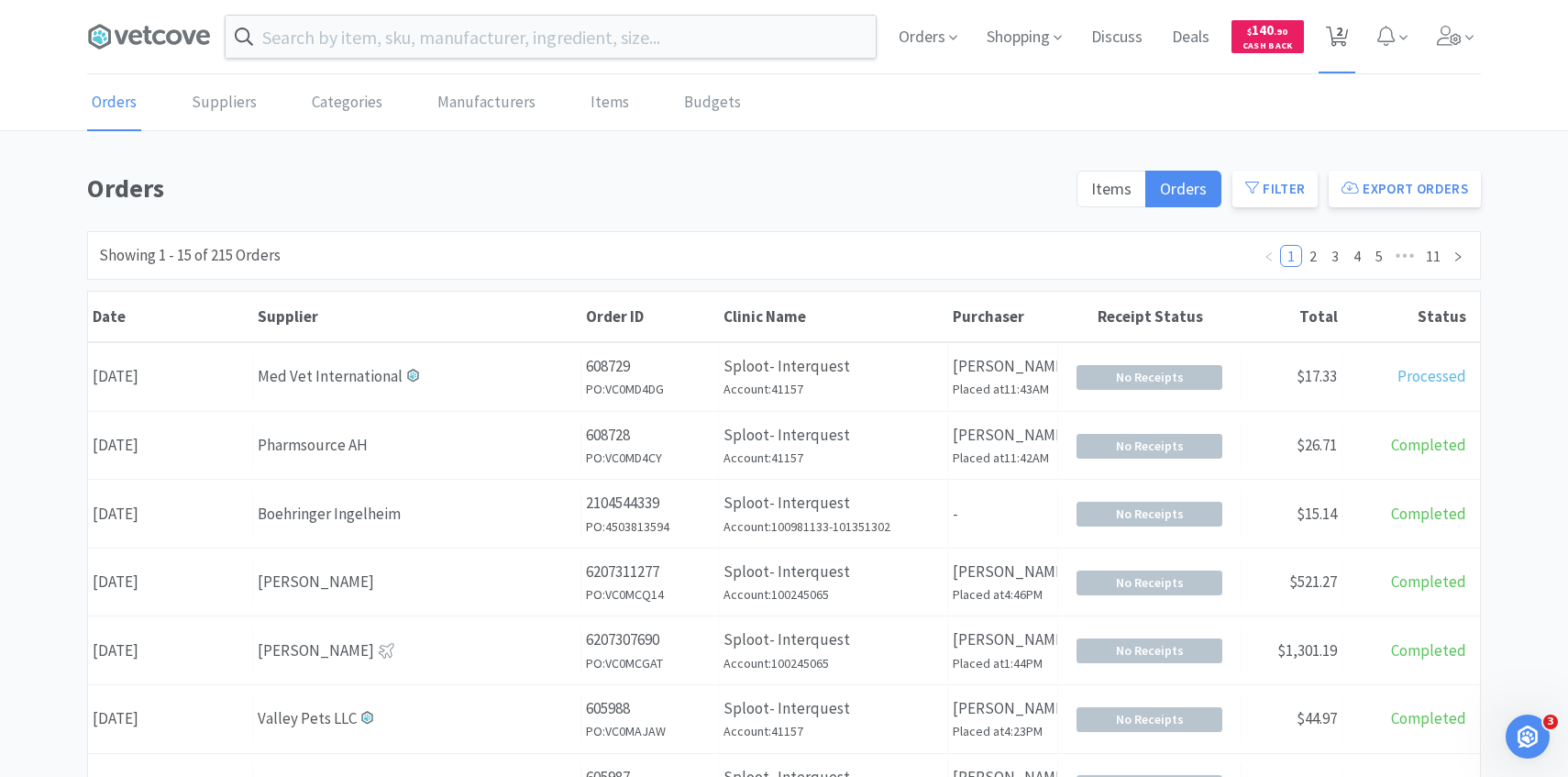
click at [1336, 35] on span "2" at bounding box center [1339, 31] width 6 height 74
select select "1"
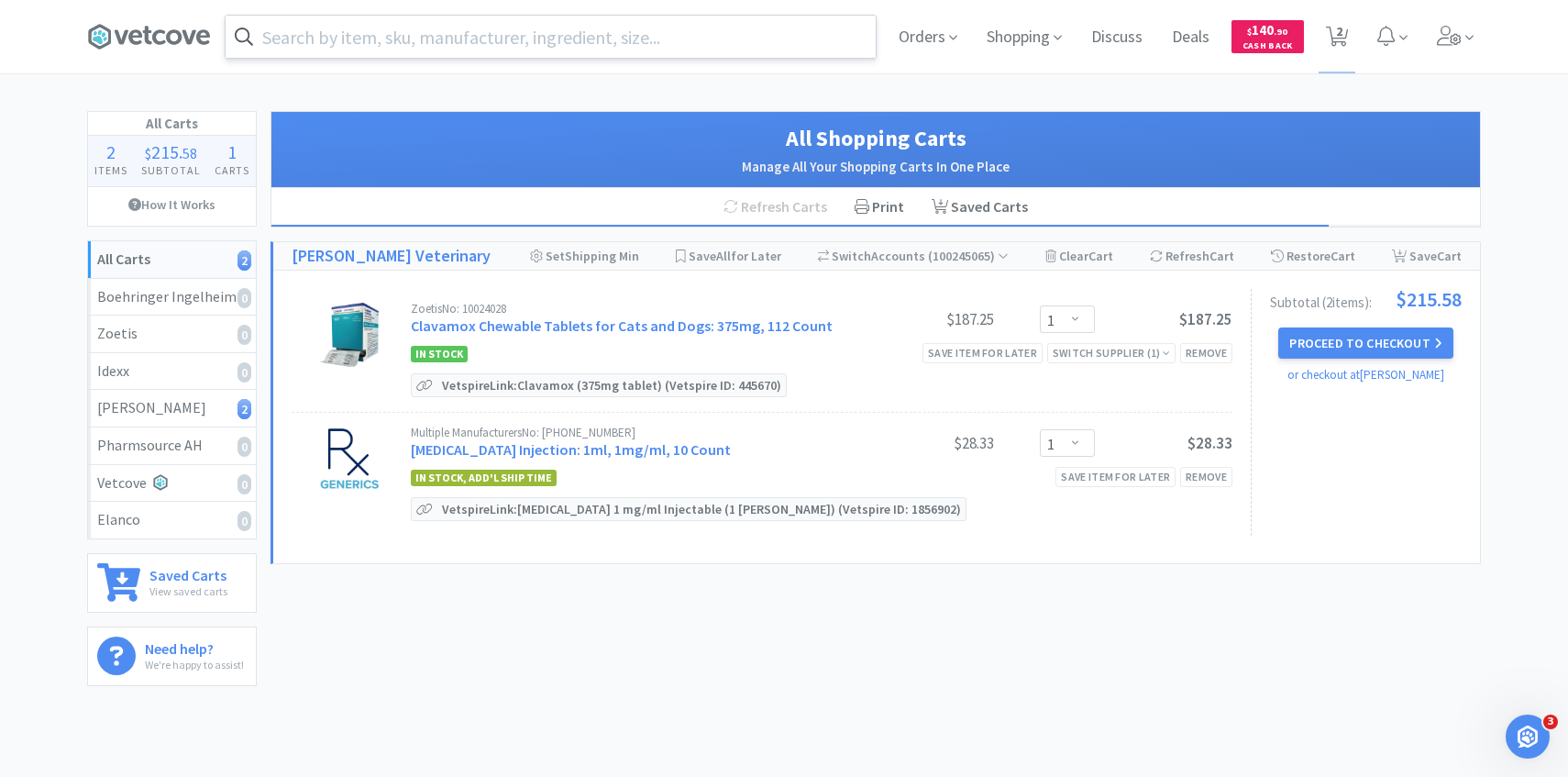
click at [537, 45] on input "text" at bounding box center [551, 37] width 650 height 42
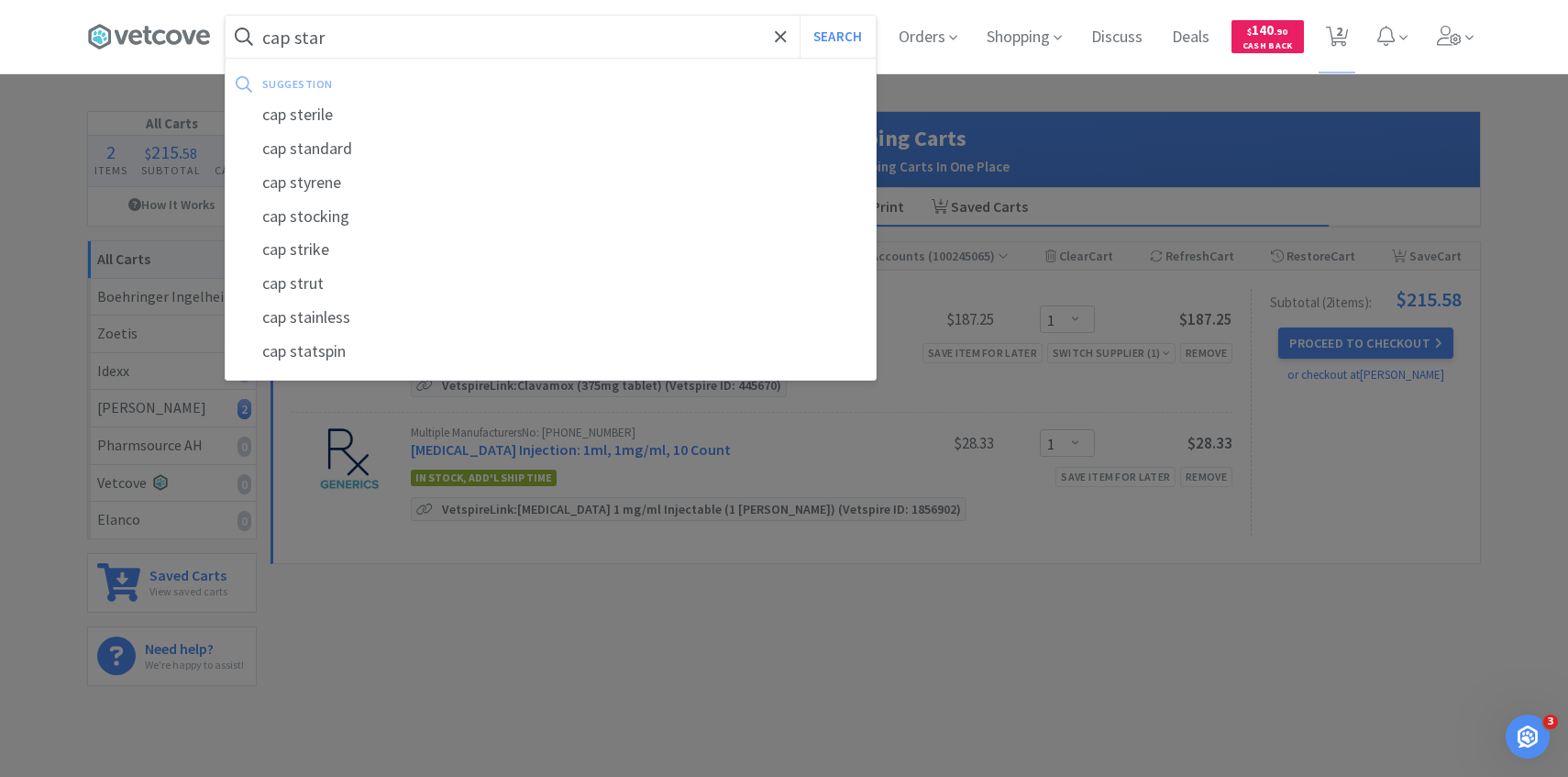
type input "cap star"
click at [800, 16] on button "Search" at bounding box center [837, 37] width 77 height 42
select select "1"
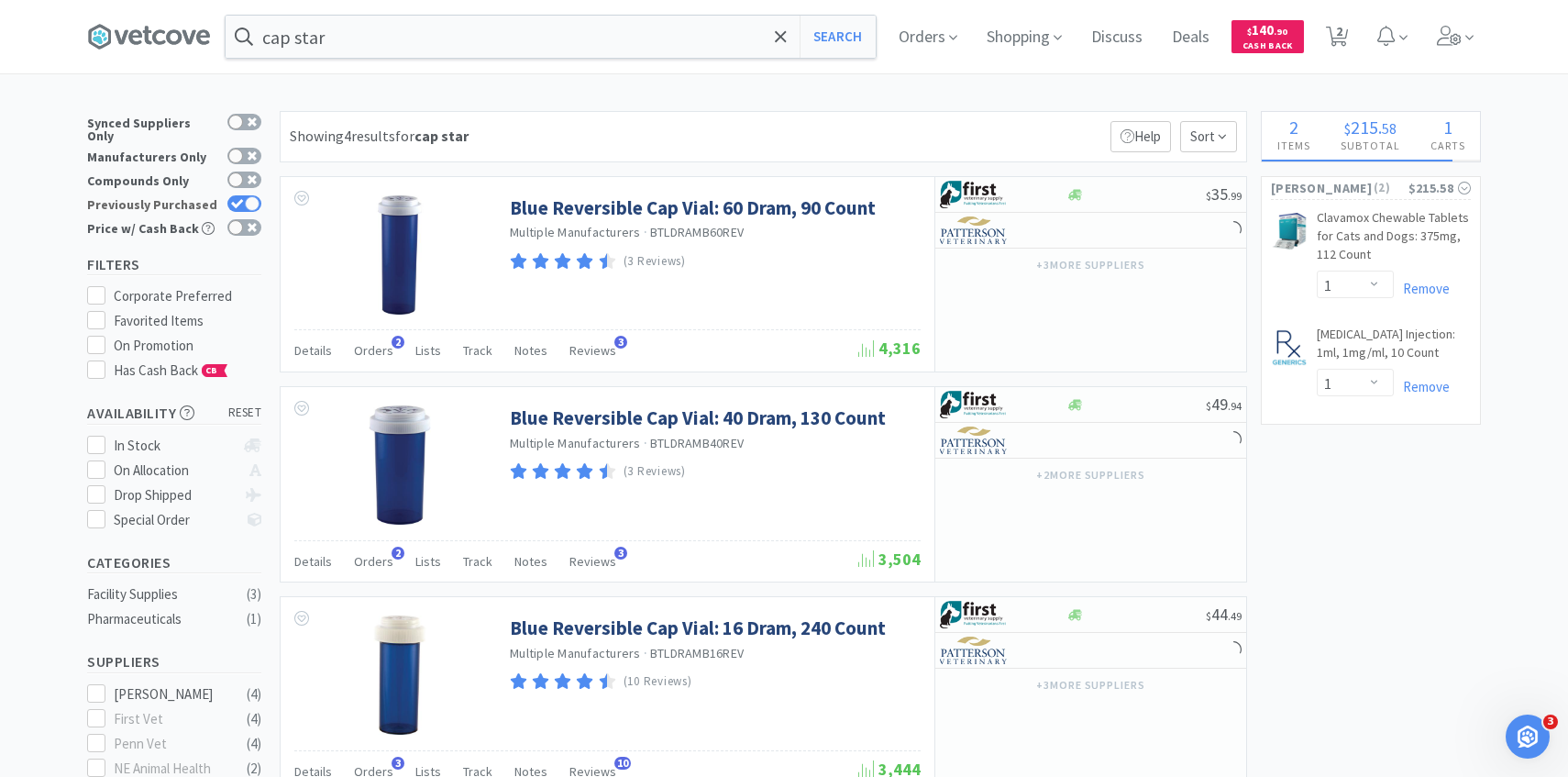
click at [242, 199] on icon at bounding box center [238, 204] width 13 height 10
checkbox input "false"
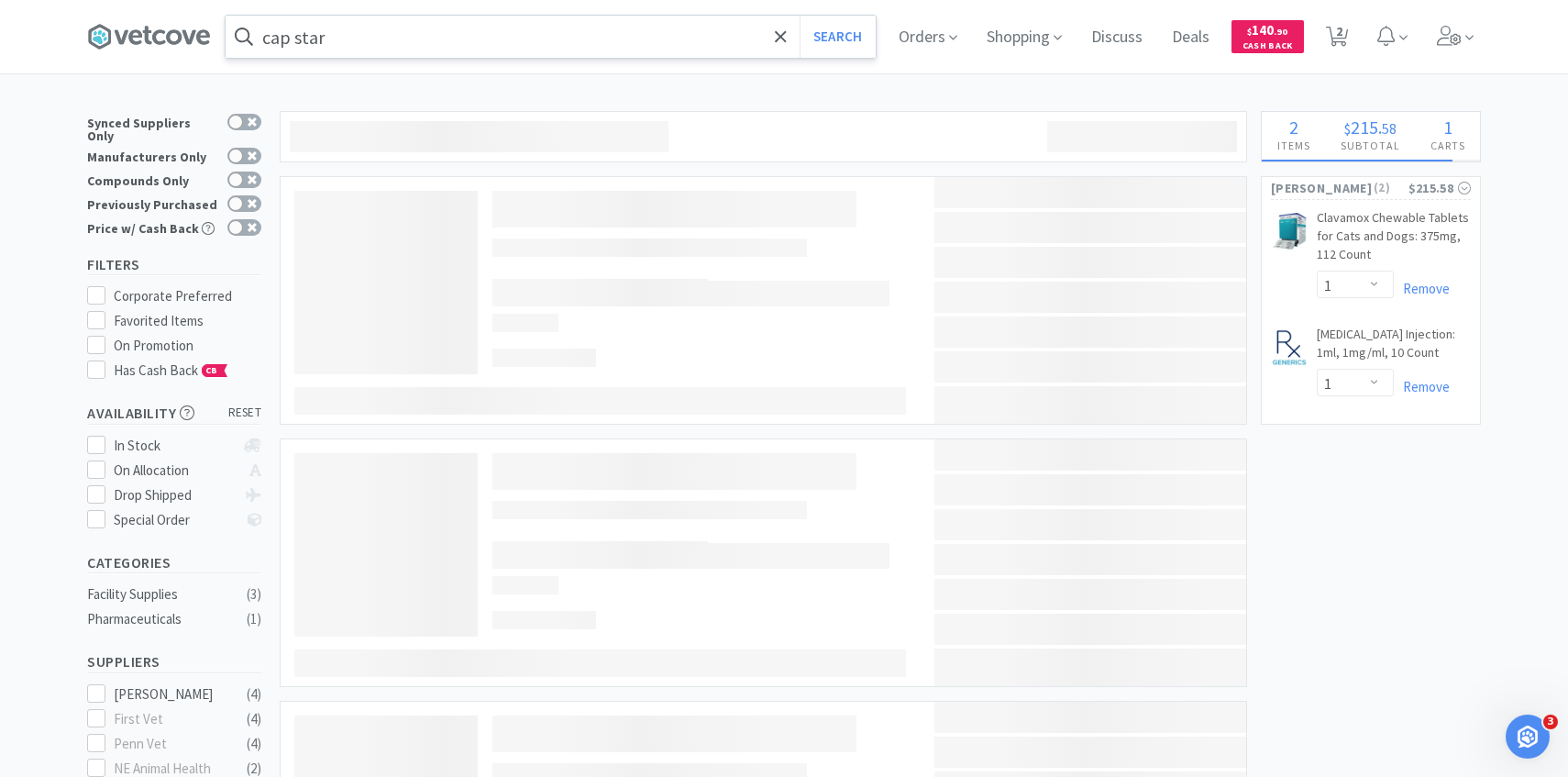
click at [361, 41] on input "cap star" at bounding box center [551, 37] width 650 height 42
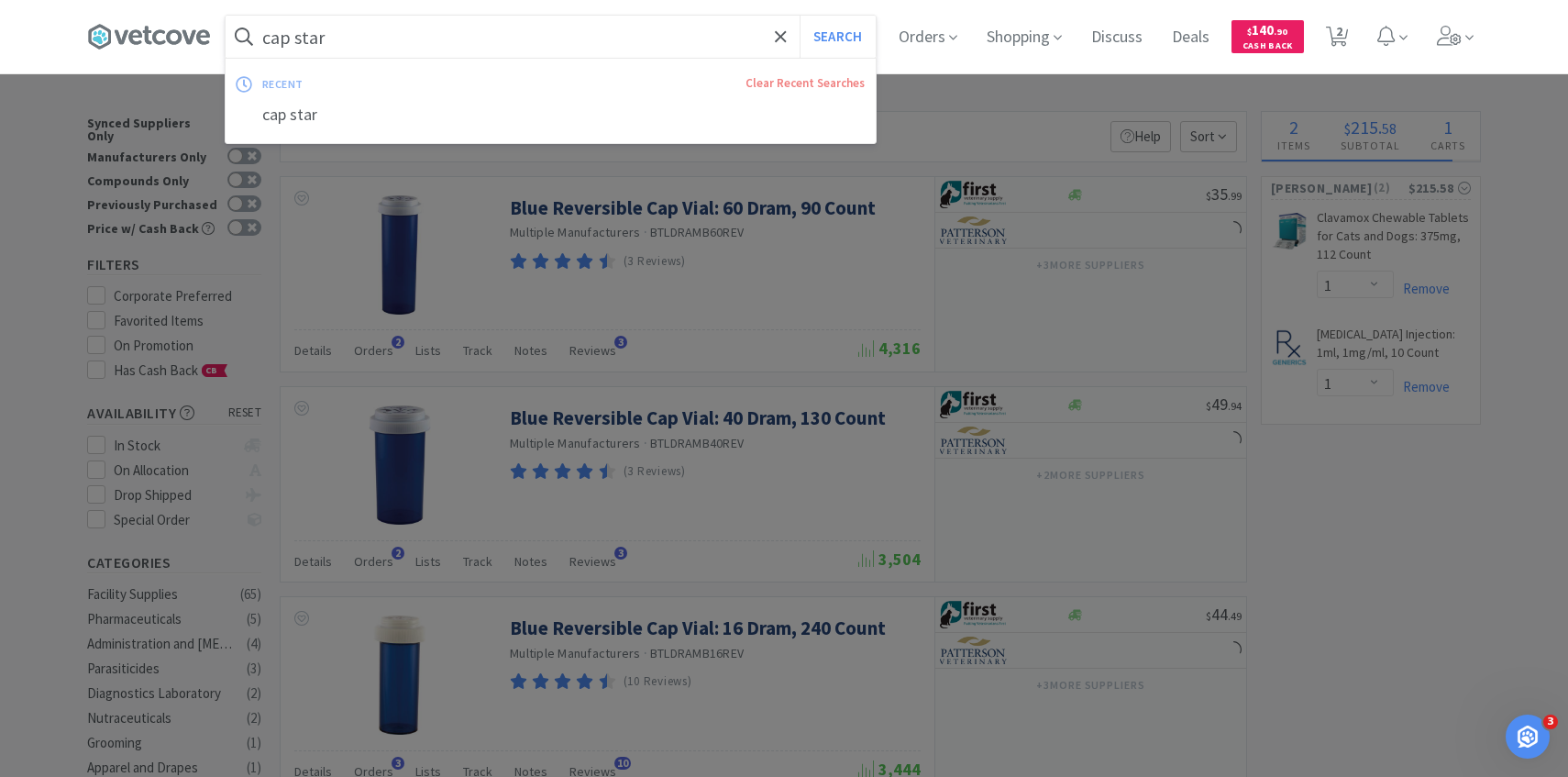
click at [360, 41] on input "cap star" at bounding box center [551, 37] width 650 height 42
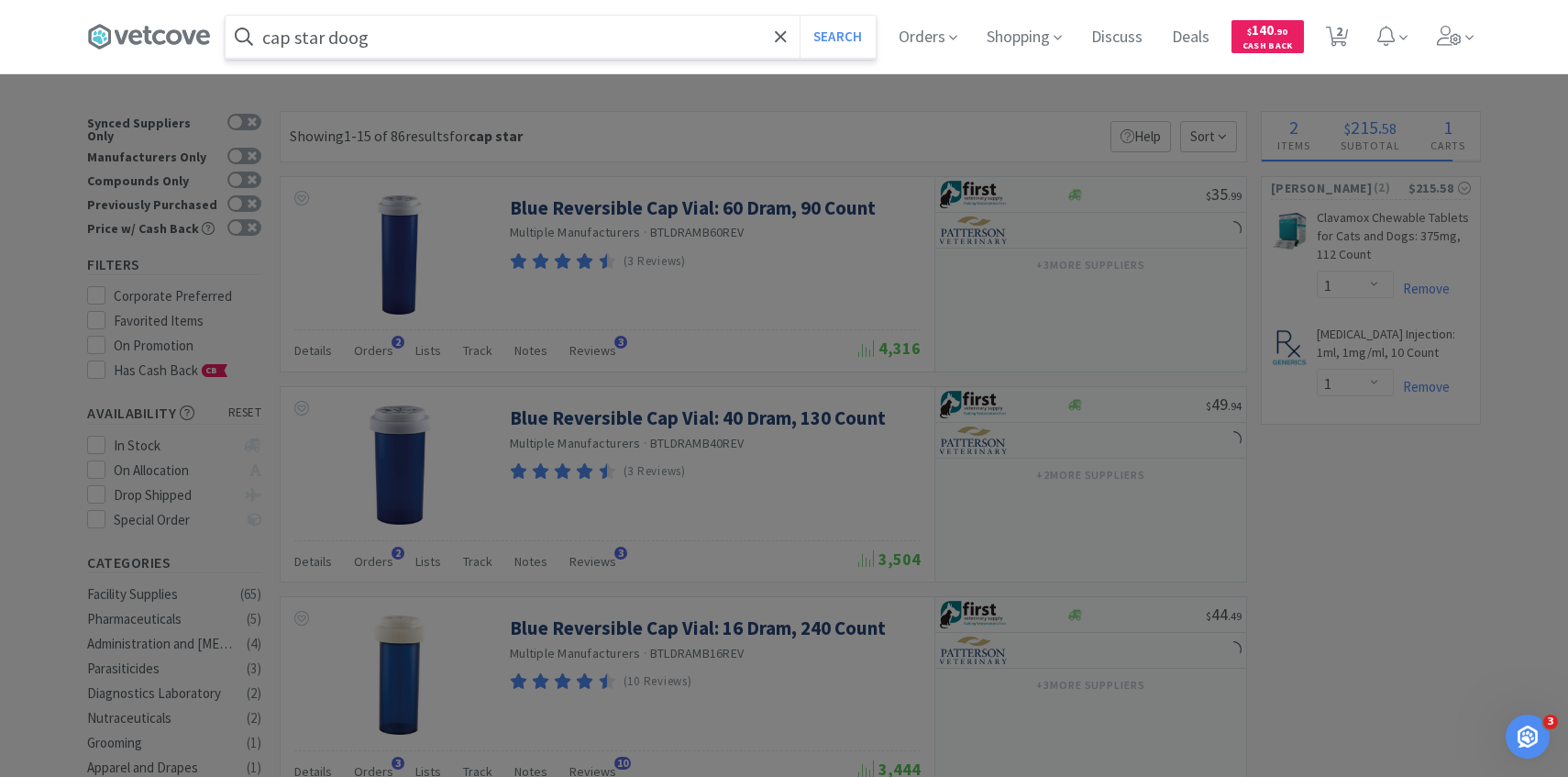
click at [800, 16] on button "Search" at bounding box center [837, 37] width 77 height 42
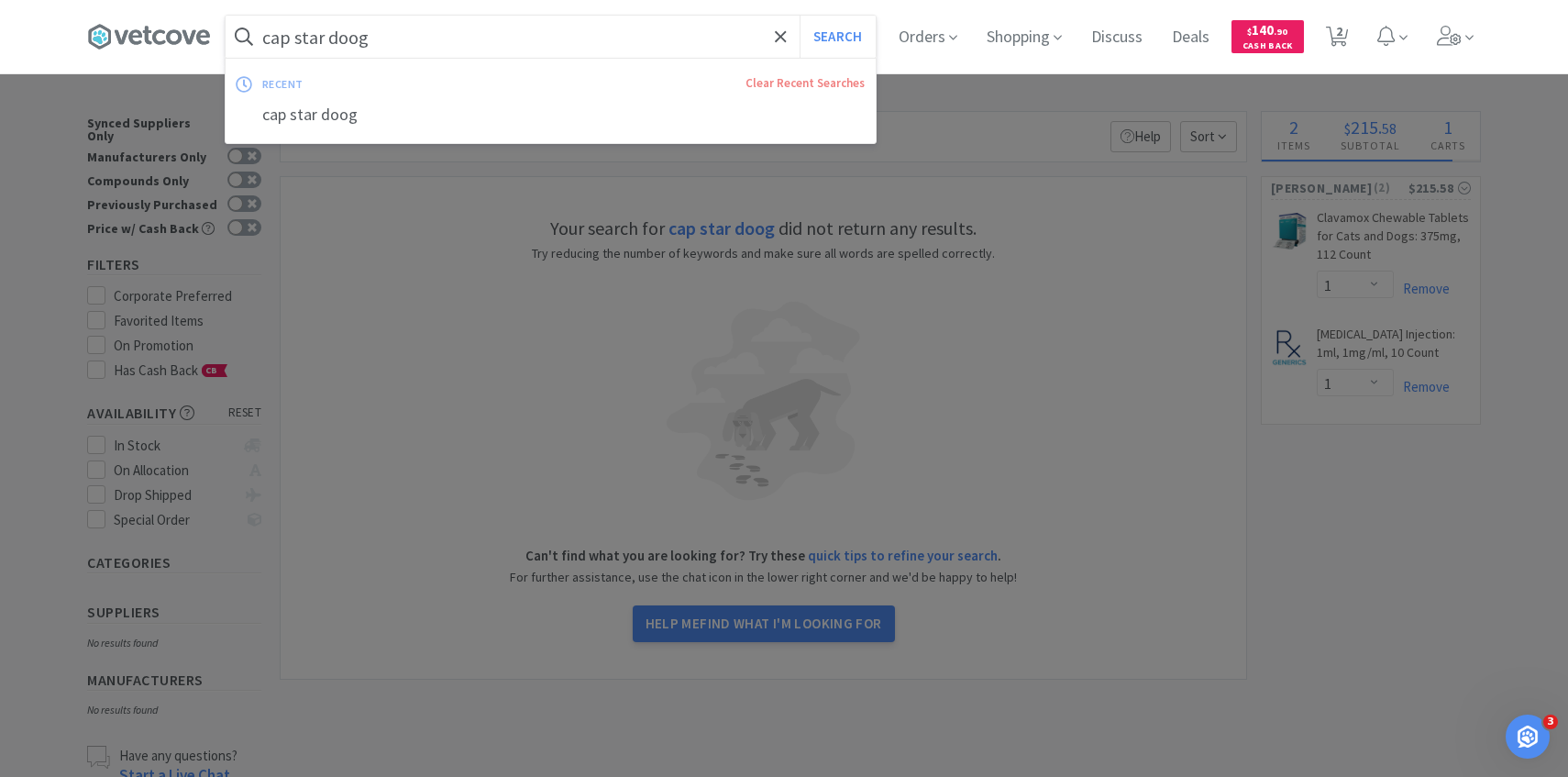
click at [373, 35] on input "cap star doog" at bounding box center [551, 37] width 650 height 42
click at [372, 35] on input "cap star doog" at bounding box center [551, 37] width 650 height 42
click at [364, 39] on input "cap star doog" at bounding box center [551, 37] width 650 height 42
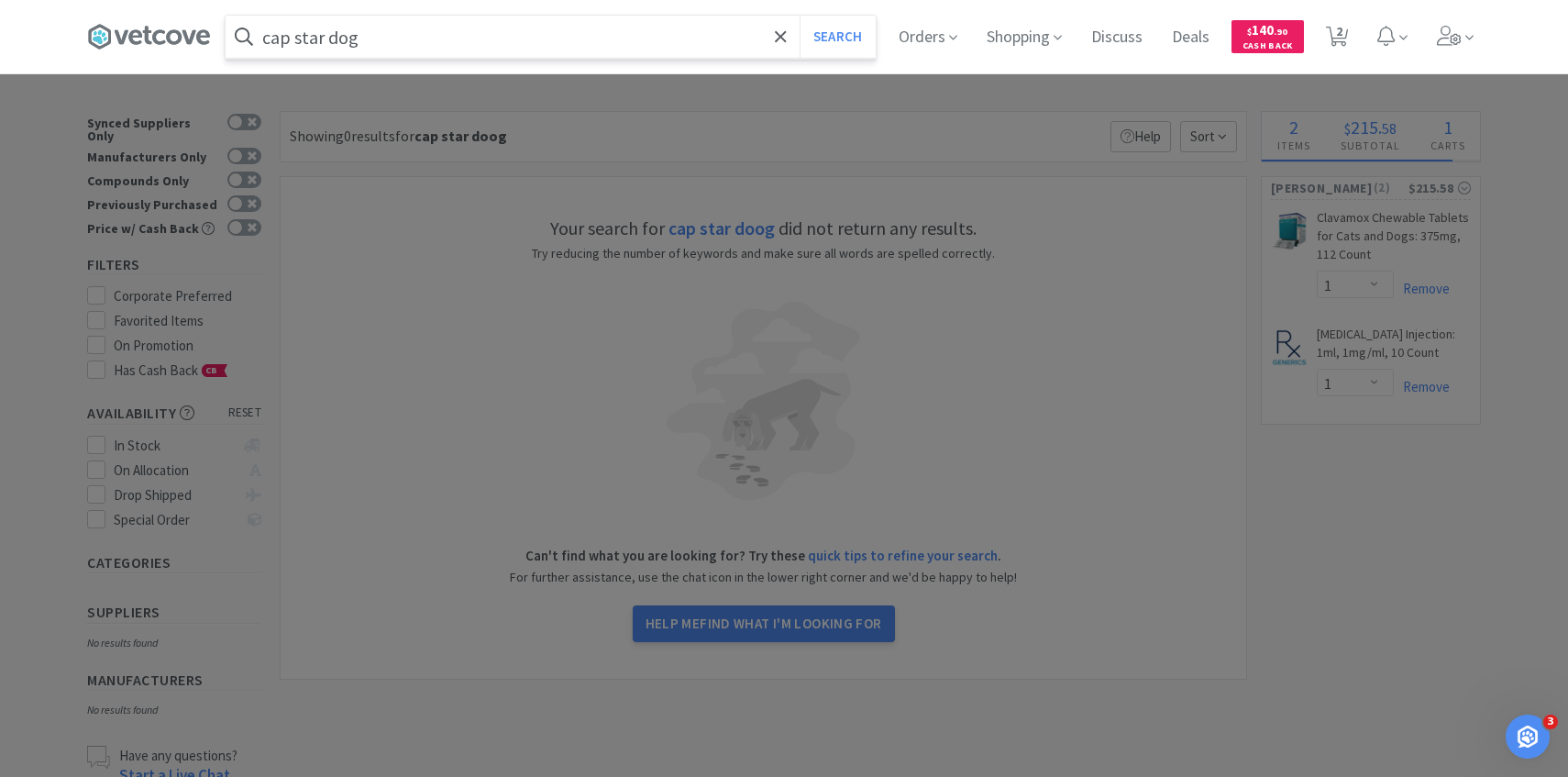
click at [800, 16] on button "Search" at bounding box center [837, 37] width 77 height 42
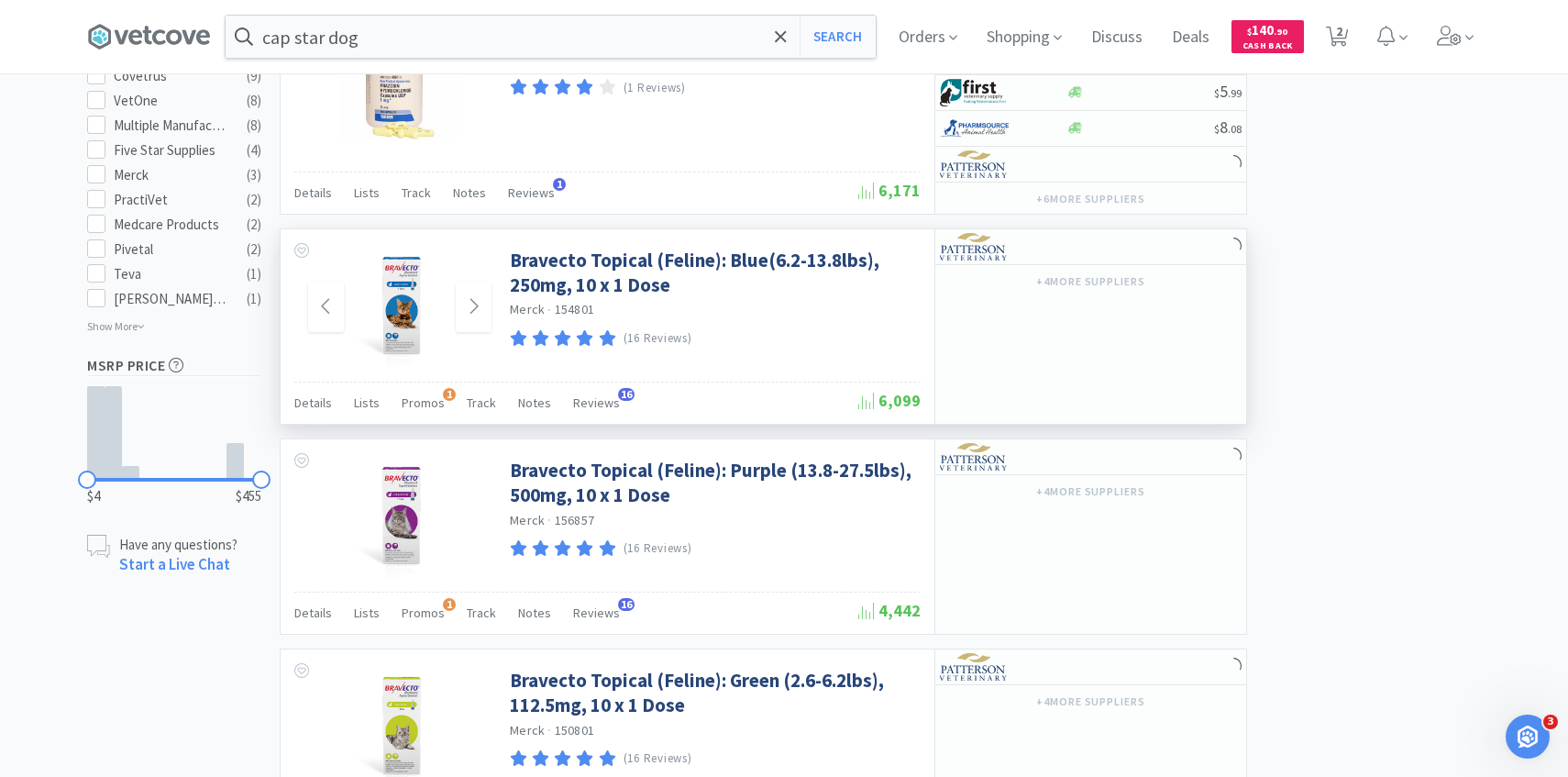
scroll to position [1069, 0]
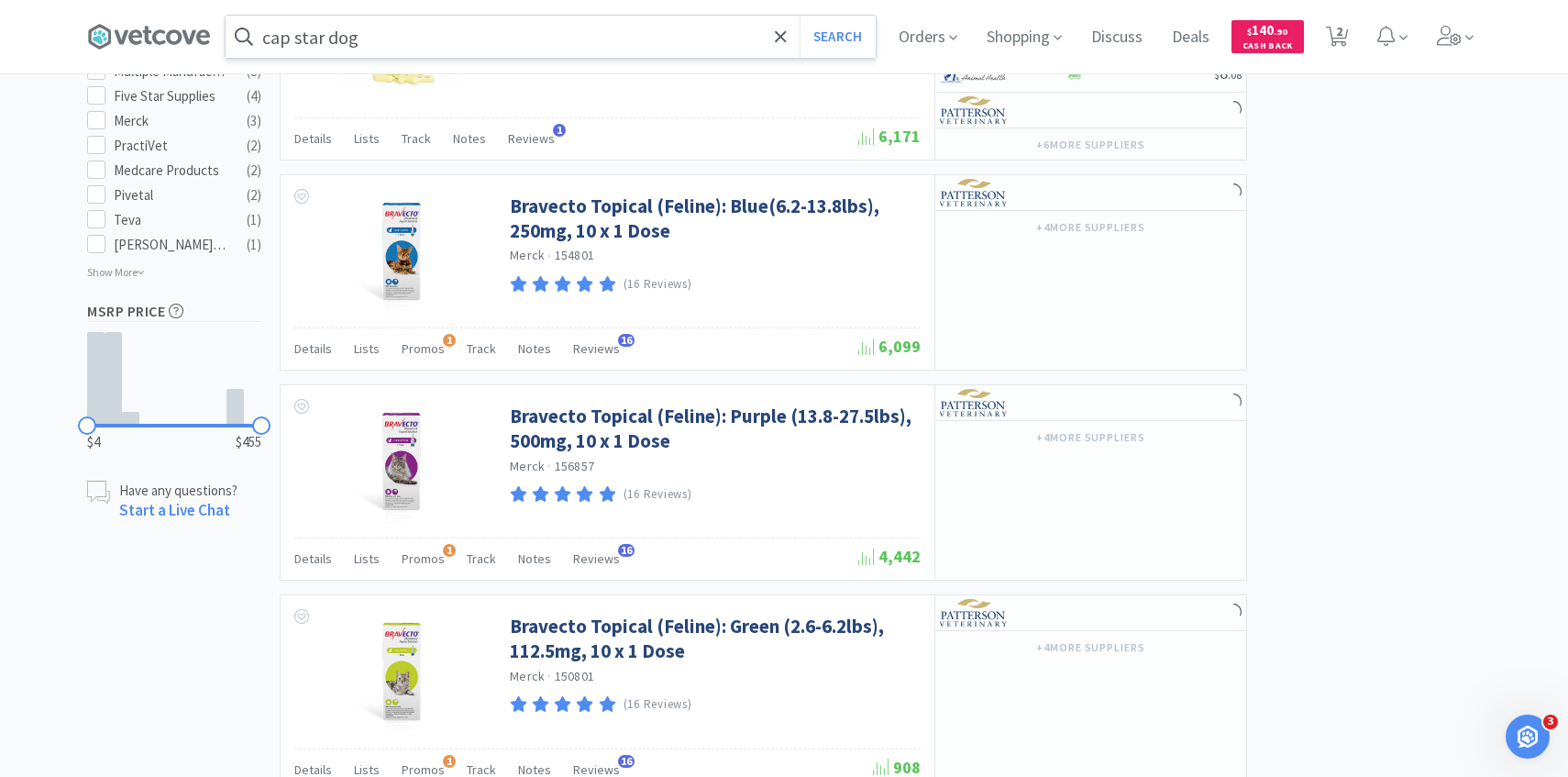
click at [288, 35] on input "cap star dog" at bounding box center [551, 37] width 650 height 42
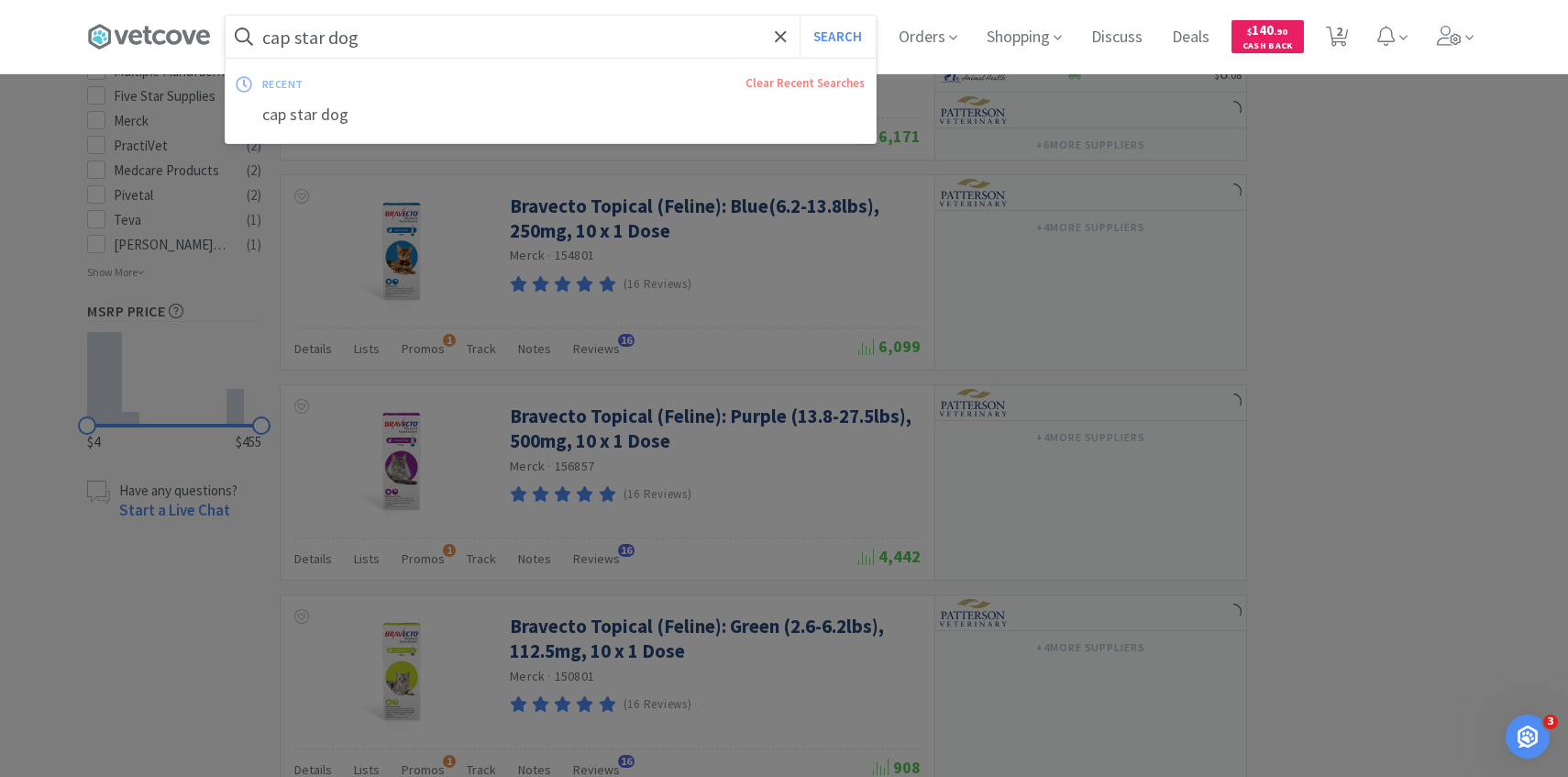
click at [295, 37] on input "cap star dog" at bounding box center [551, 37] width 650 height 42
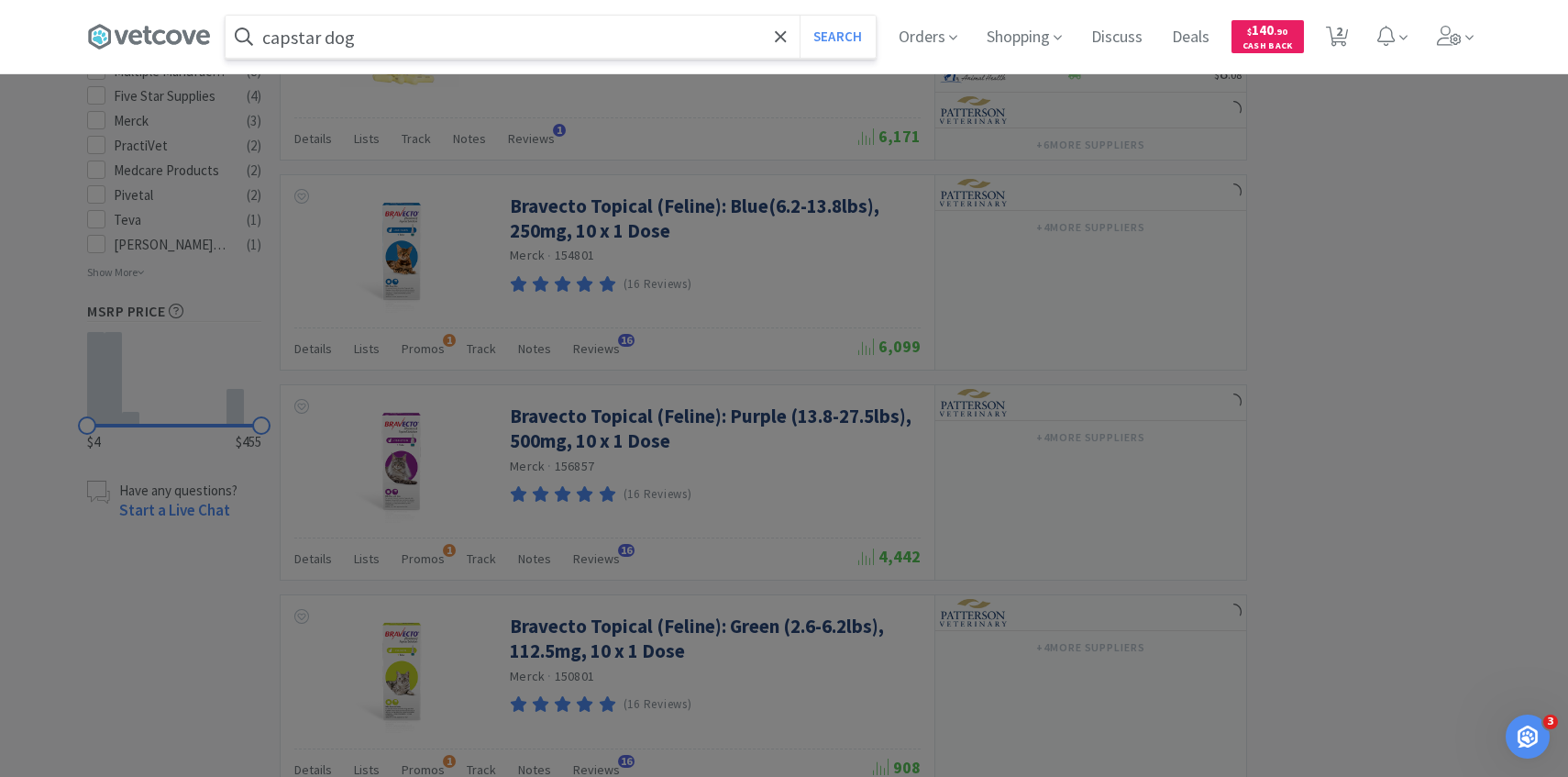
type input "capstar dog"
click at [800, 16] on button "Search" at bounding box center [837, 37] width 77 height 42
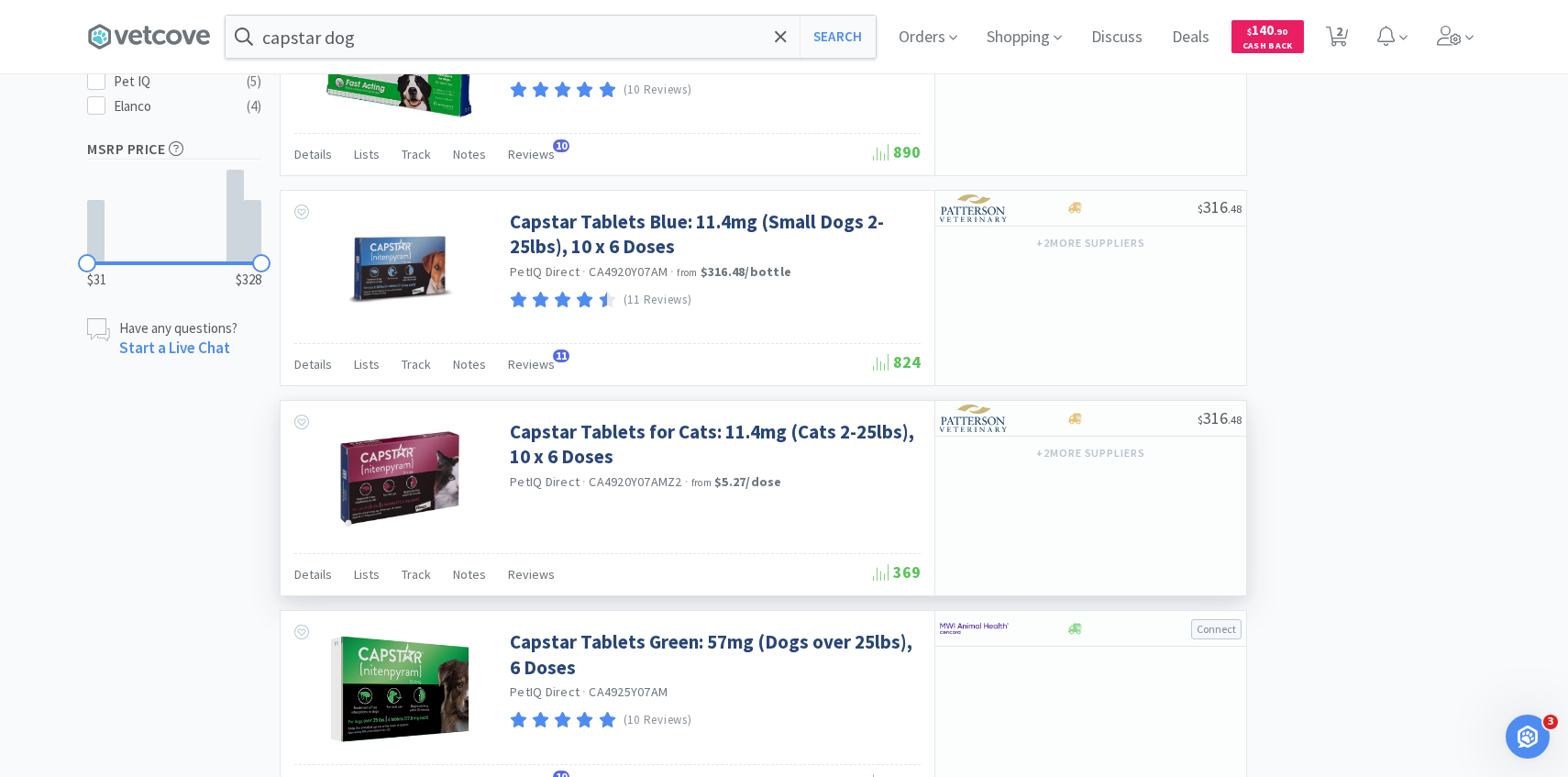
scroll to position [760, 0]
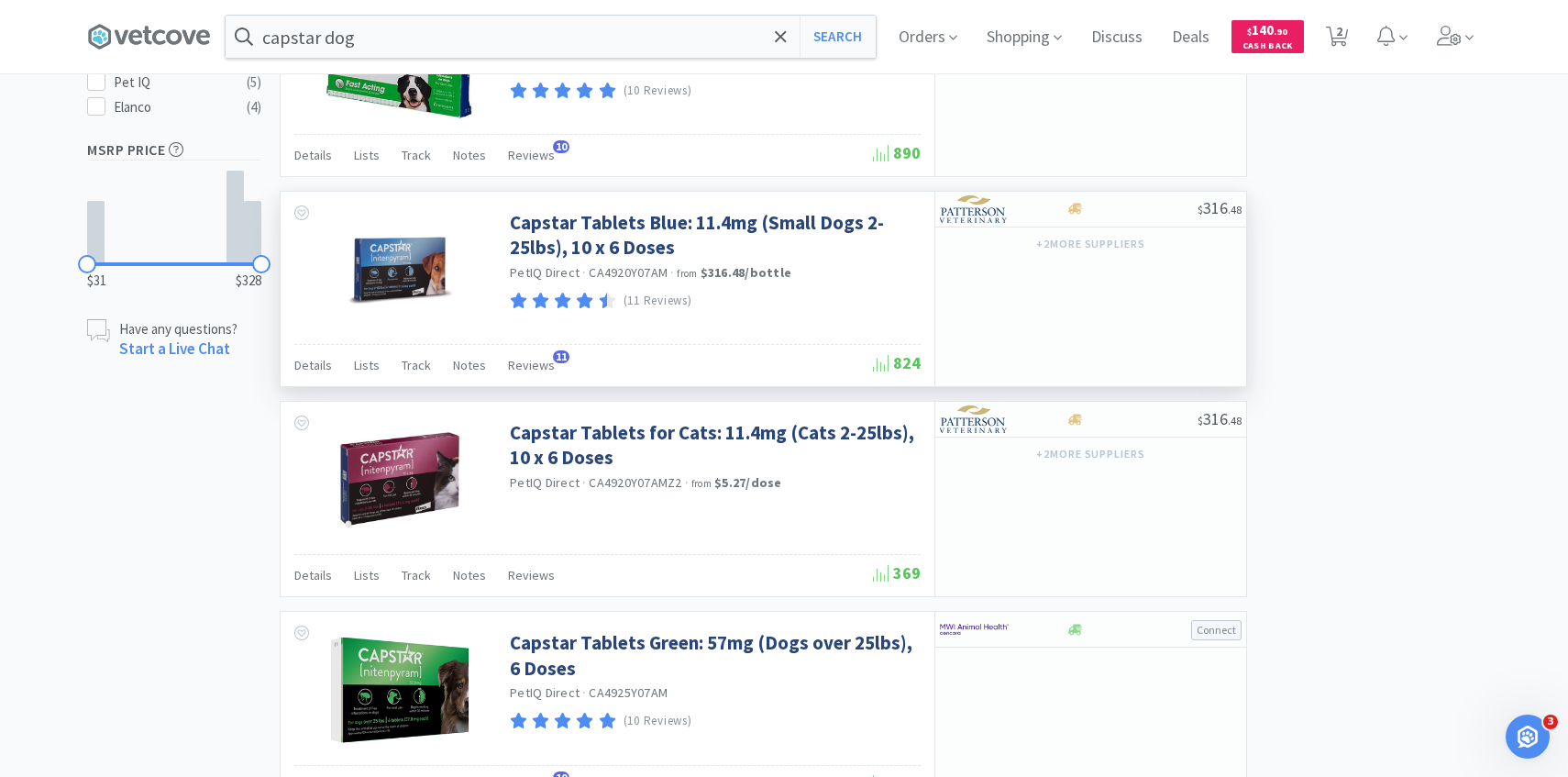
click at [422, 331] on div at bounding box center [395, 268] width 230 height 152
click at [414, 288] on img at bounding box center [399, 269] width 119 height 119
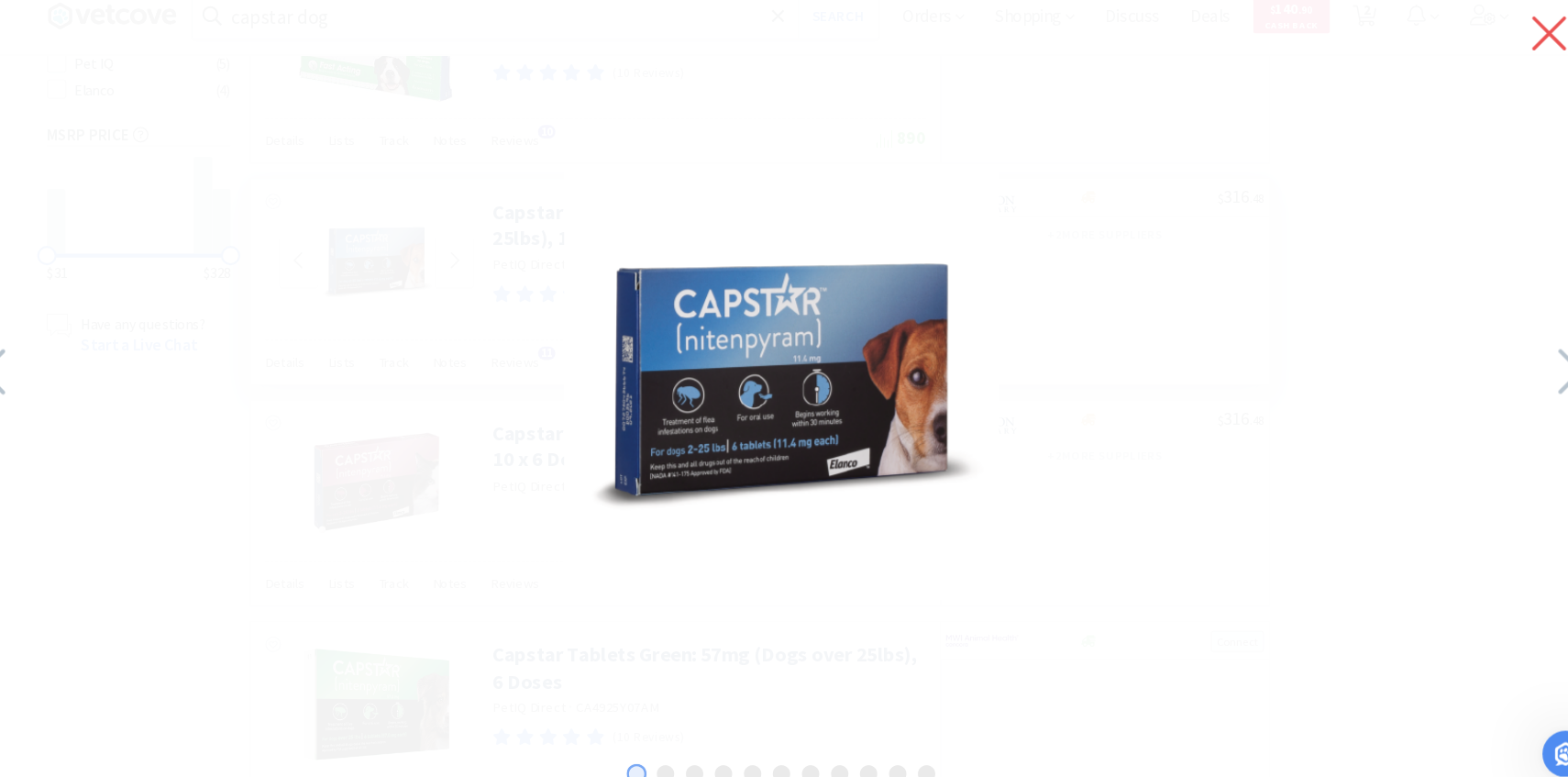
click at [1512, 57] on icon at bounding box center [1513, 54] width 39 height 52
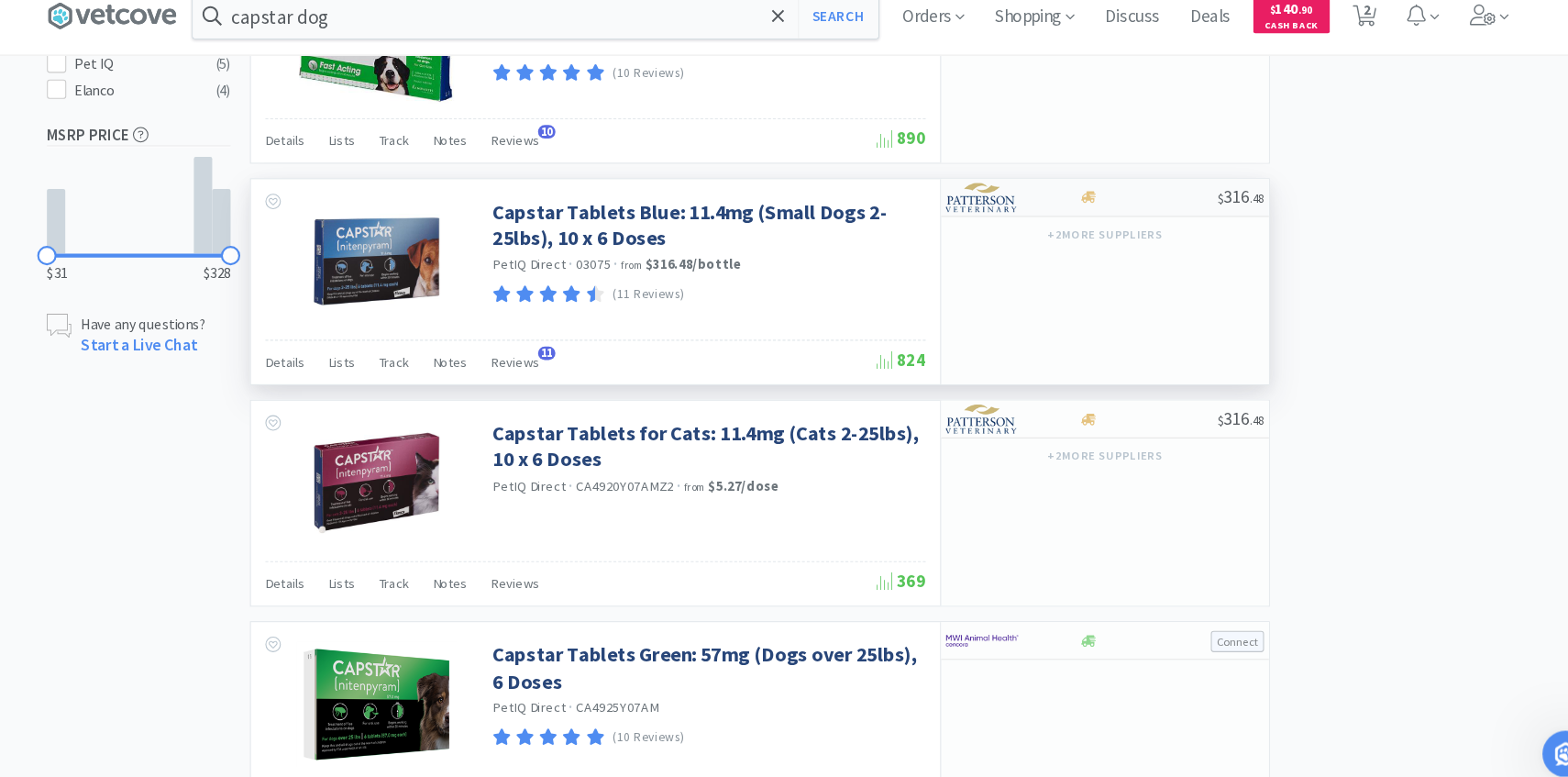
click at [984, 210] on img at bounding box center [974, 209] width 69 height 28
select select "1"
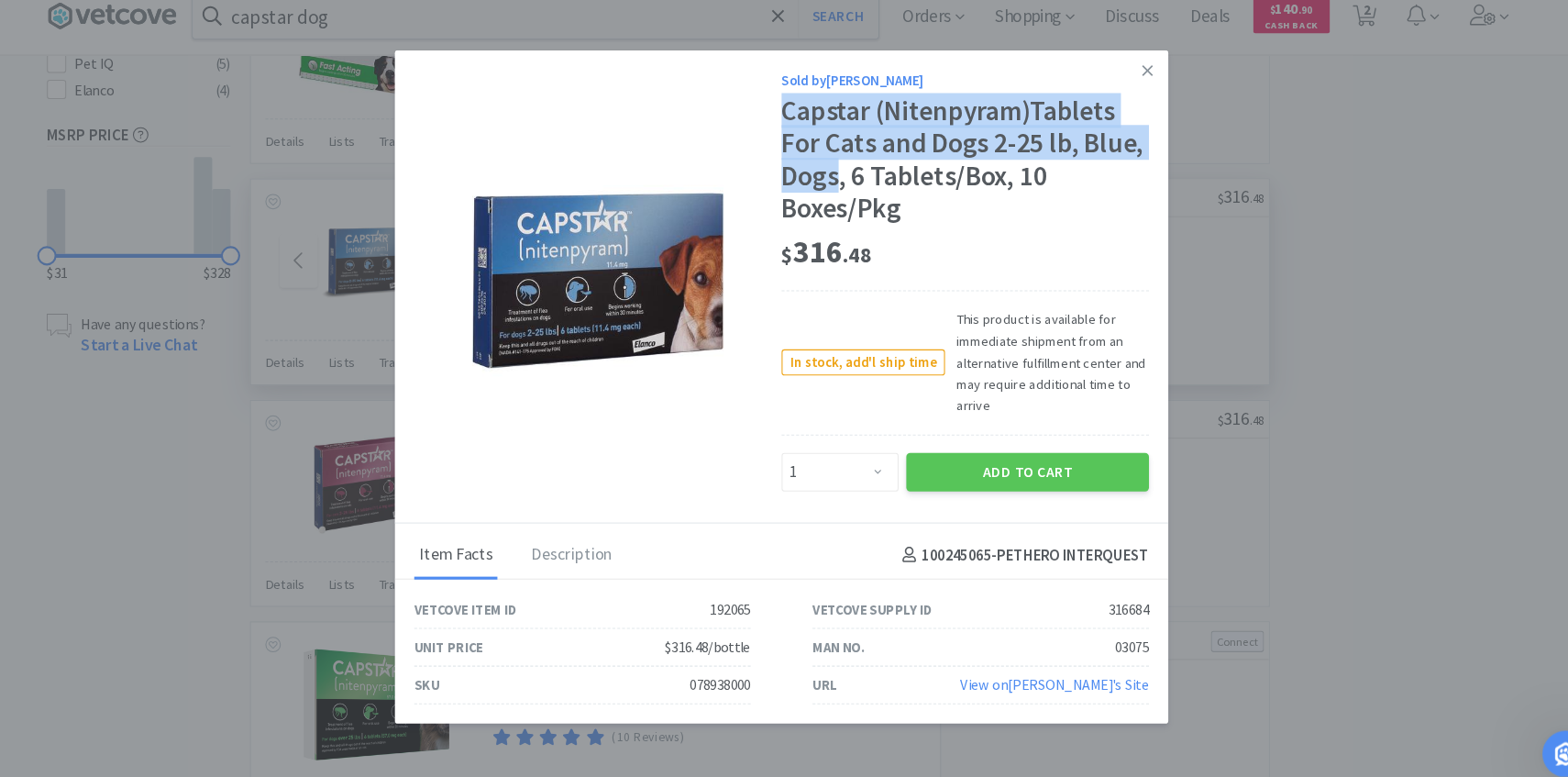
drag, startPoint x: 838, startPoint y: 192, endPoint x: 783, endPoint y: 131, distance: 82.1
click at [783, 131] on div "Sold by [PERSON_NAME] Capstar (Nitenpyram)Tablets For Cats and Dogs 2-25 lb, Bl…" at bounding box center [784, 293] width 734 height 448
copy div "Capstar (Nitenpyram)Tablets For Cats and Dogs 2-25 lb, Blue, Dogs"
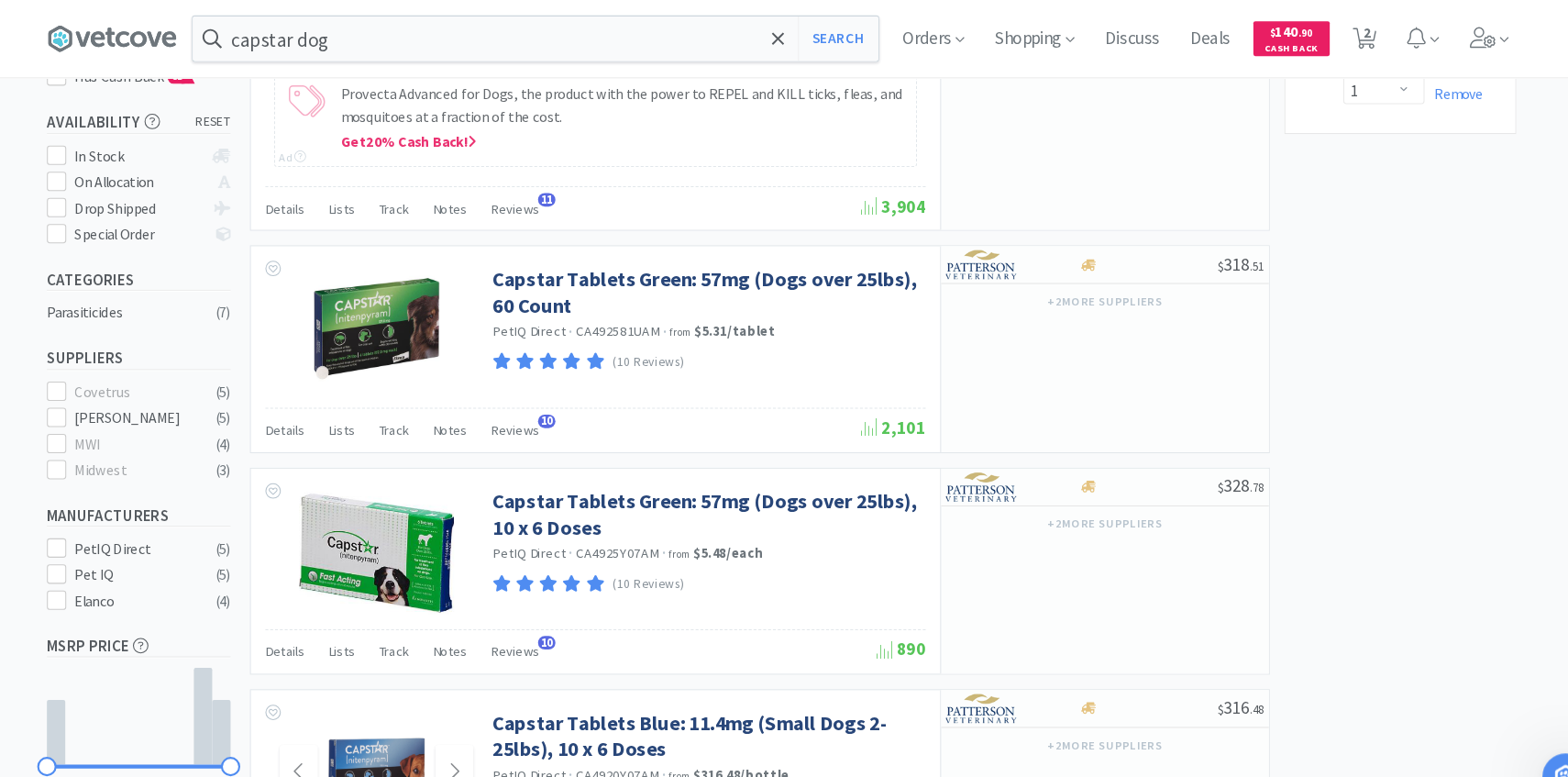
scroll to position [291, 0]
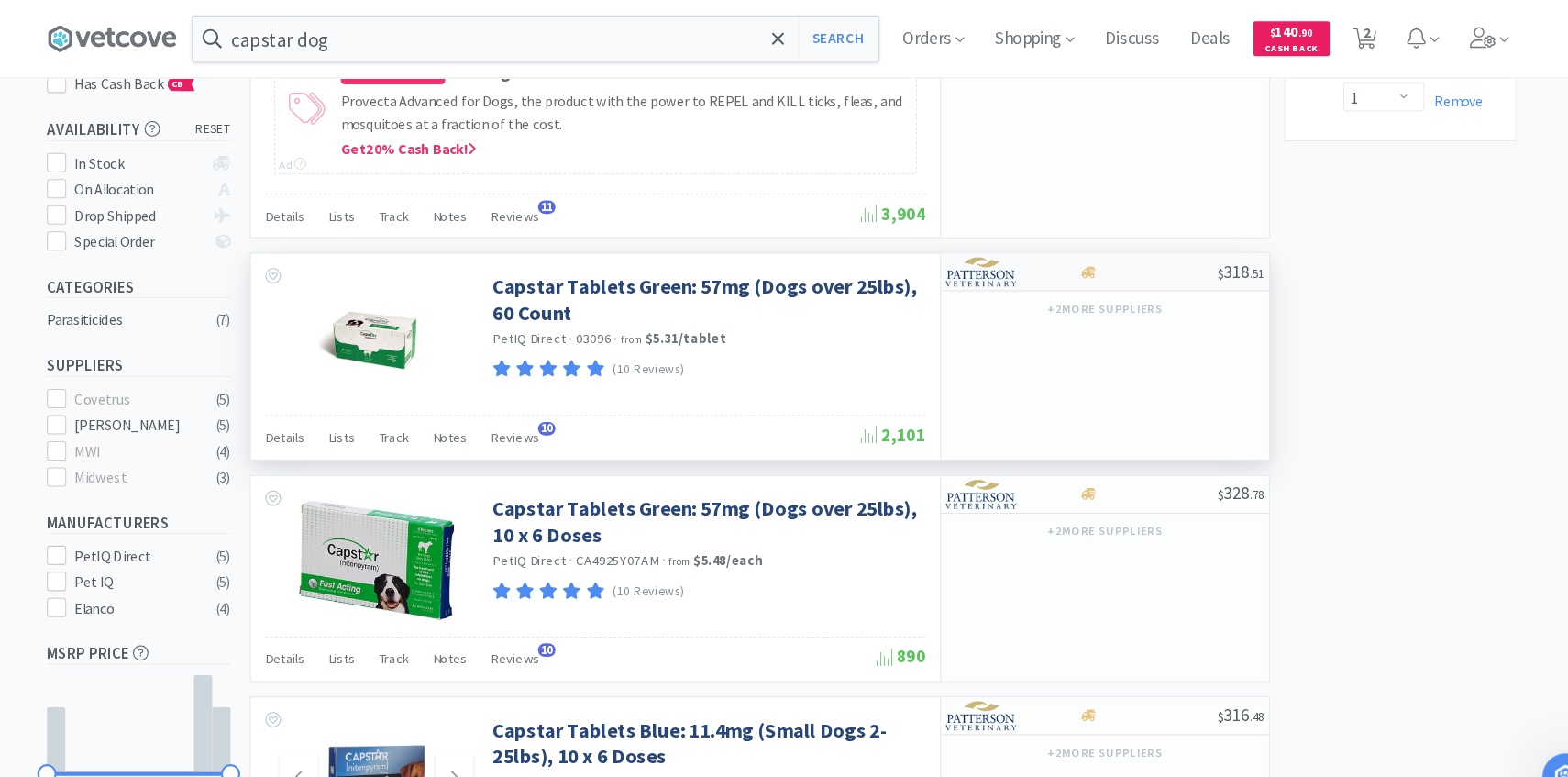
click at [980, 257] on img at bounding box center [974, 258] width 69 height 28
select select "1"
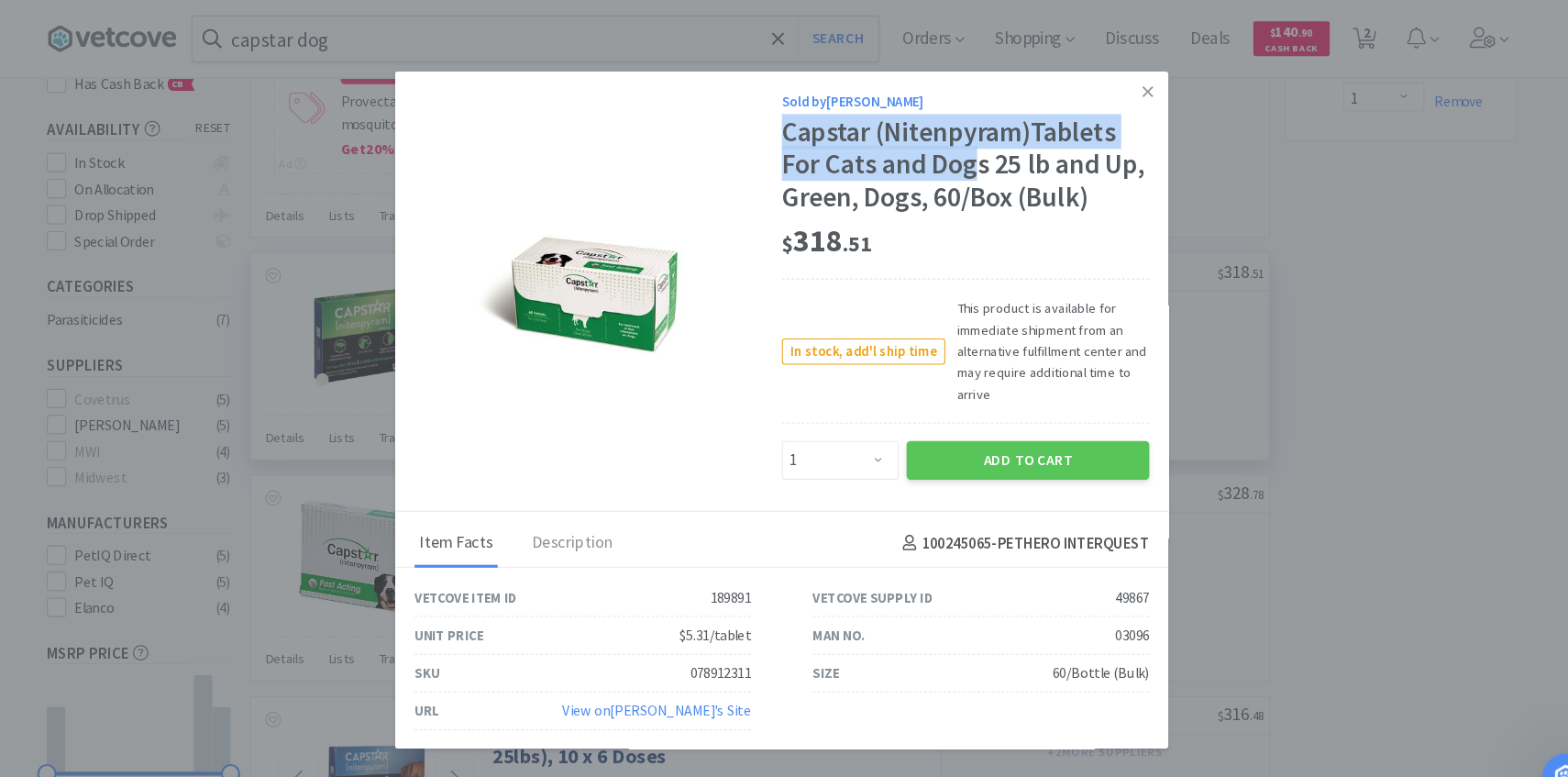
drag, startPoint x: 781, startPoint y: 118, endPoint x: 964, endPoint y: 157, distance: 187.1
click at [964, 157] on div "Sold by Patterson Capstar (Nitenpyram)Tablets For Cats and Dogs 25 lb and Up, G…" at bounding box center [784, 277] width 734 height 418
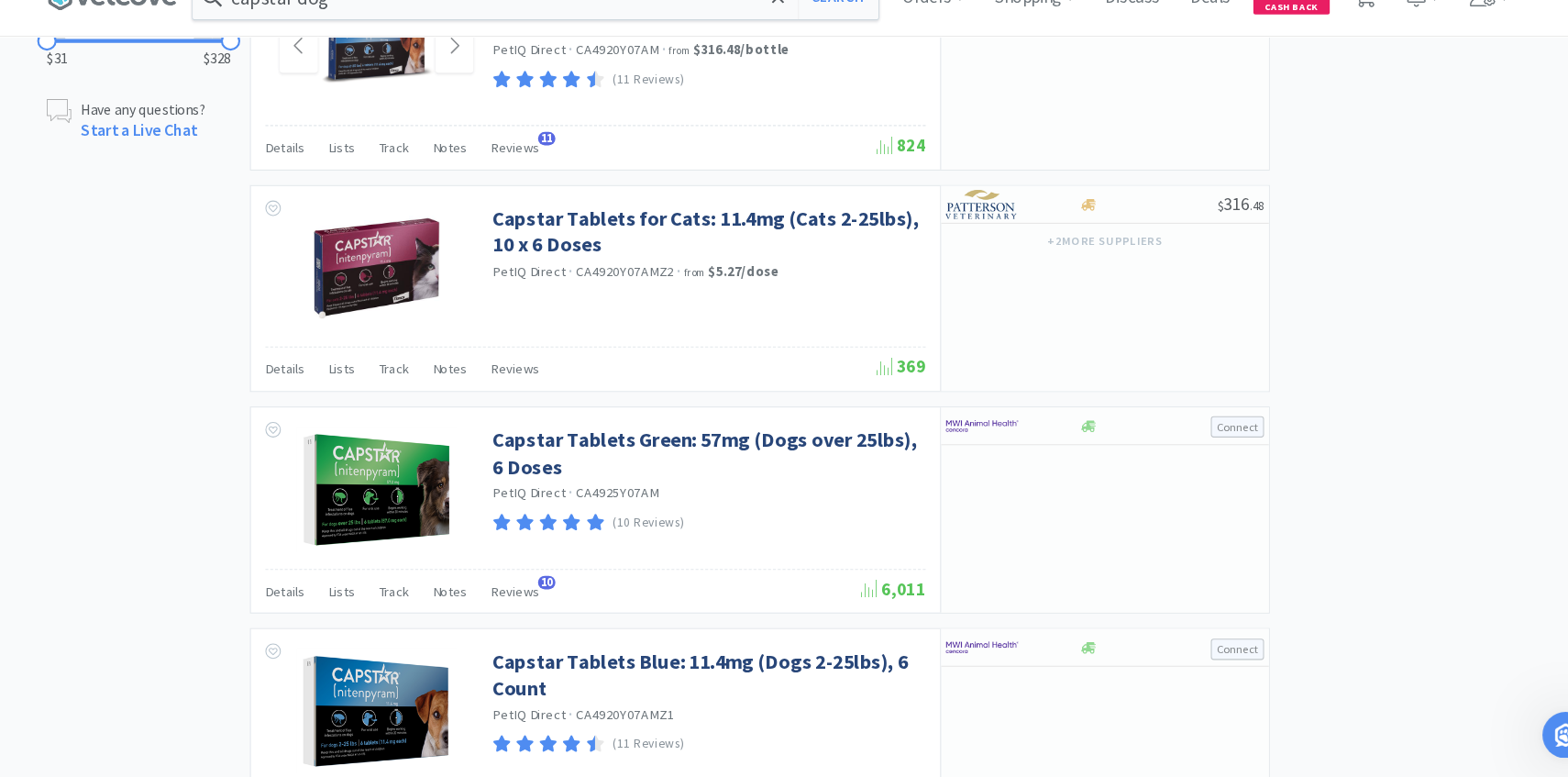
scroll to position [952, 0]
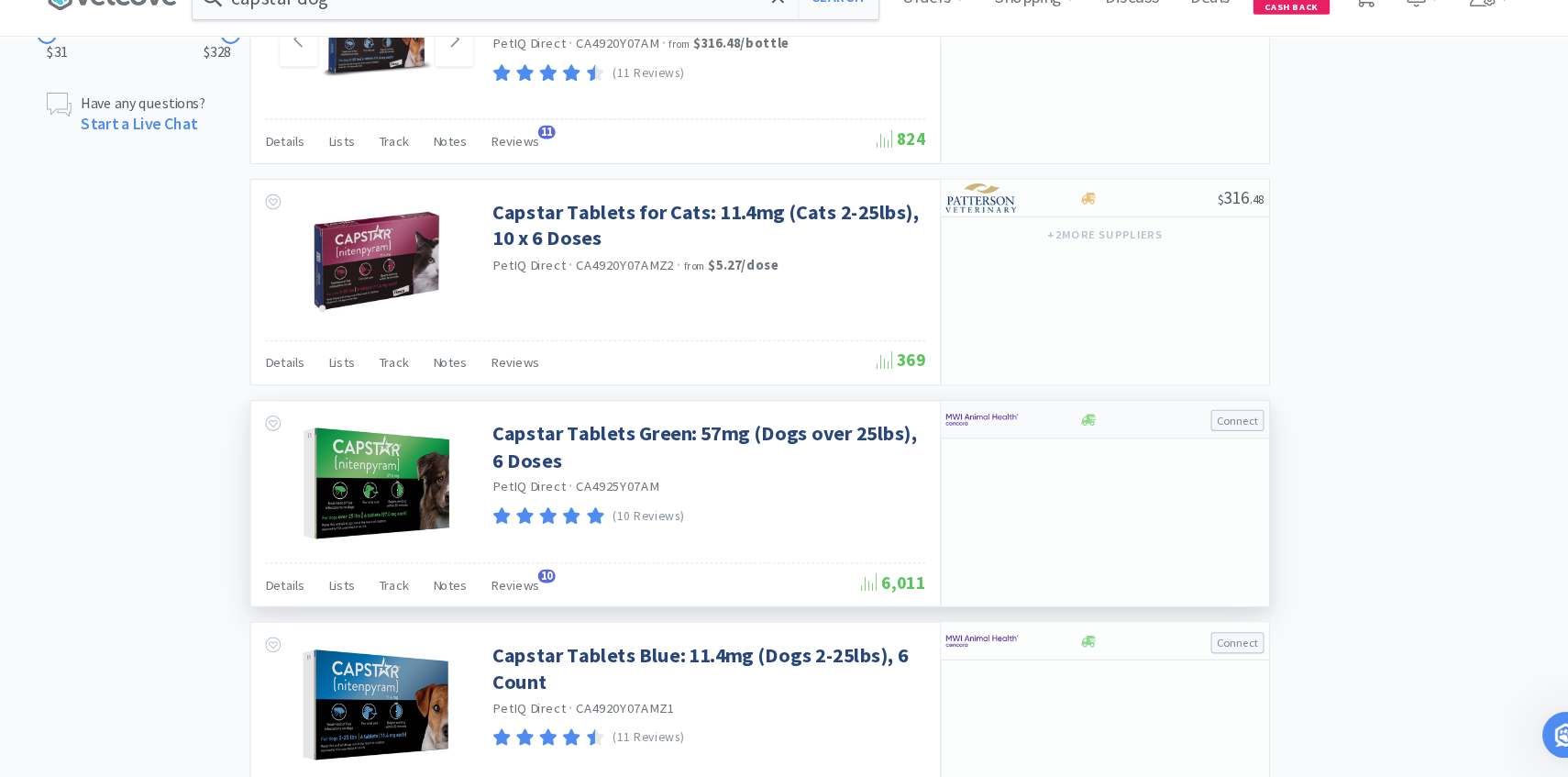
click at [979, 436] on img at bounding box center [974, 437] width 69 height 28
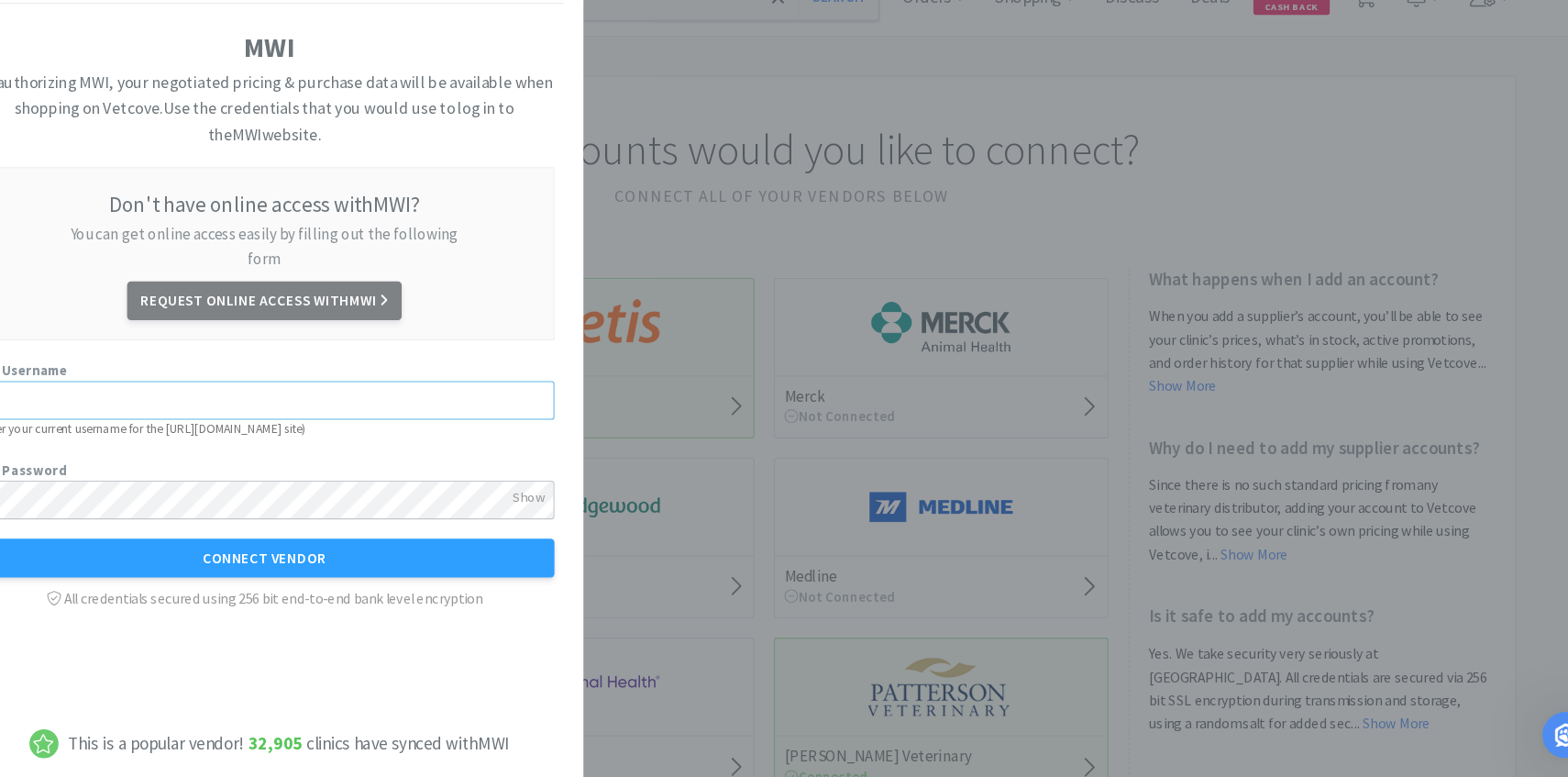
type input "[PERSON_NAME][EMAIL_ADDRESS][PERSON_NAME][DOMAIN_NAME]"
click at [801, 224] on div "Return to All Vendors MWI By authorizing MWI, your negotiated pricing & purchas…" at bounding box center [784, 388] width 1568 height 777
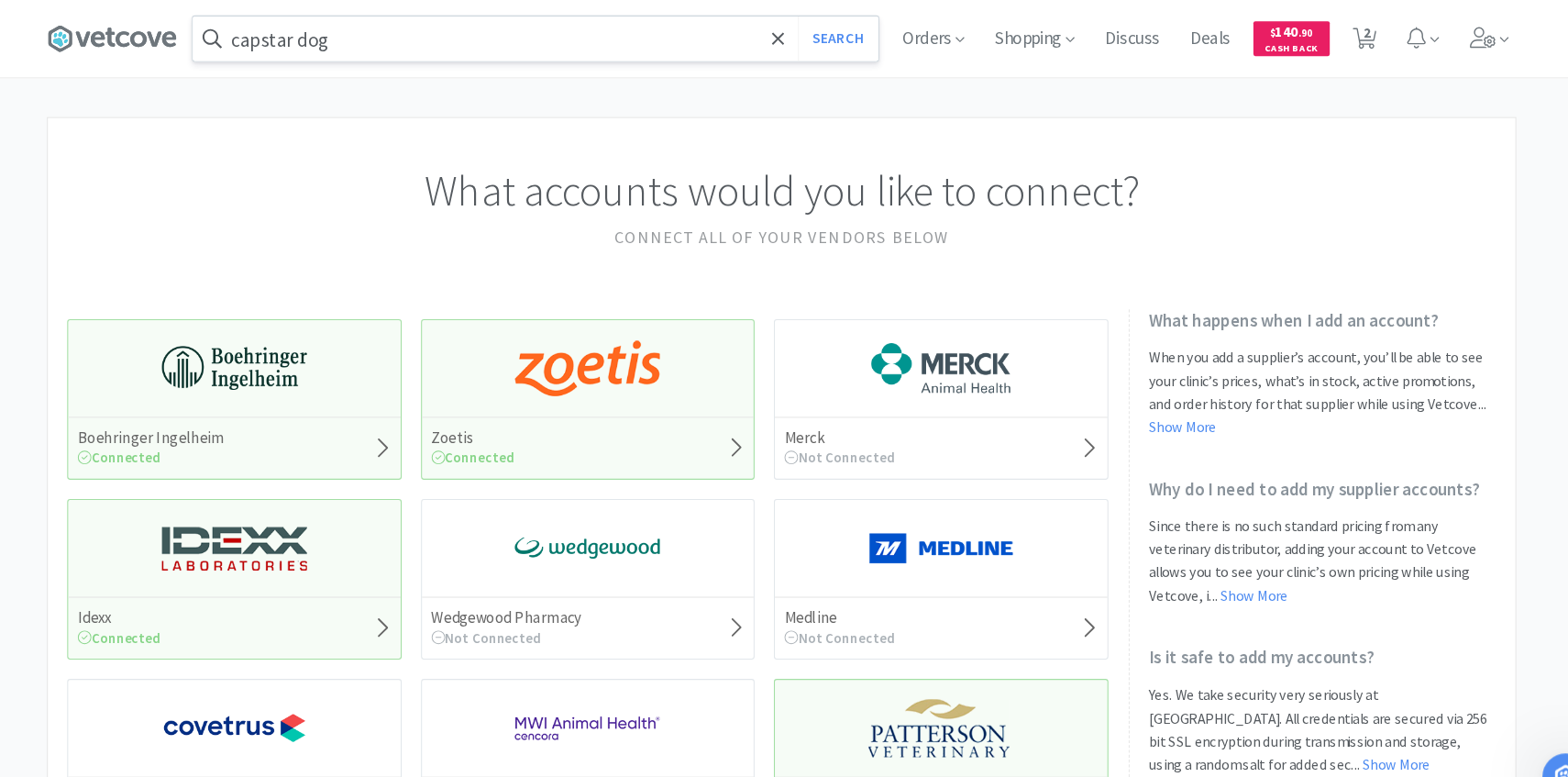
click at [517, 29] on input "capstar dog" at bounding box center [551, 37] width 650 height 42
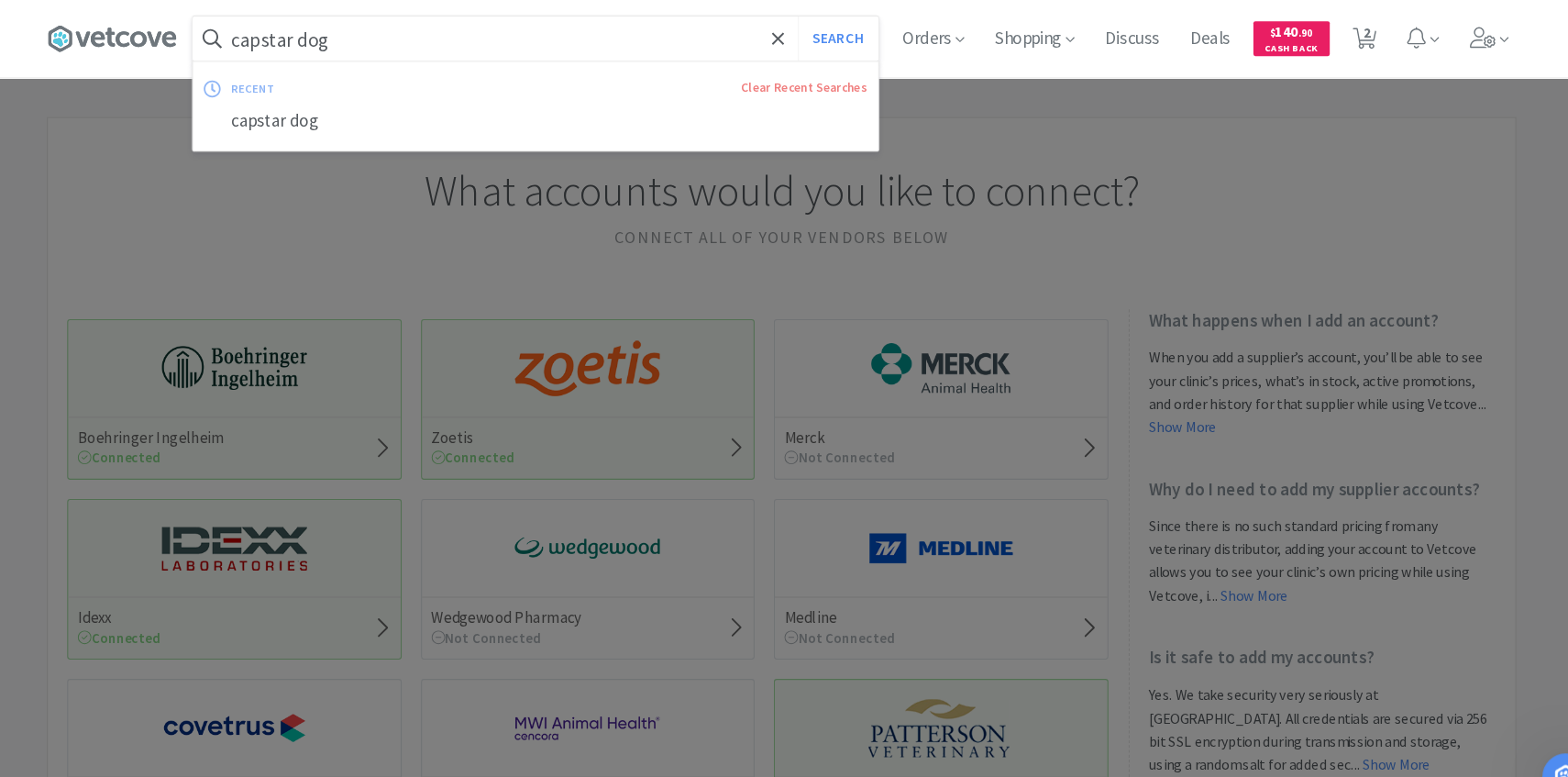
click at [800, 16] on button "Search" at bounding box center [837, 37] width 77 height 42
select select "1"
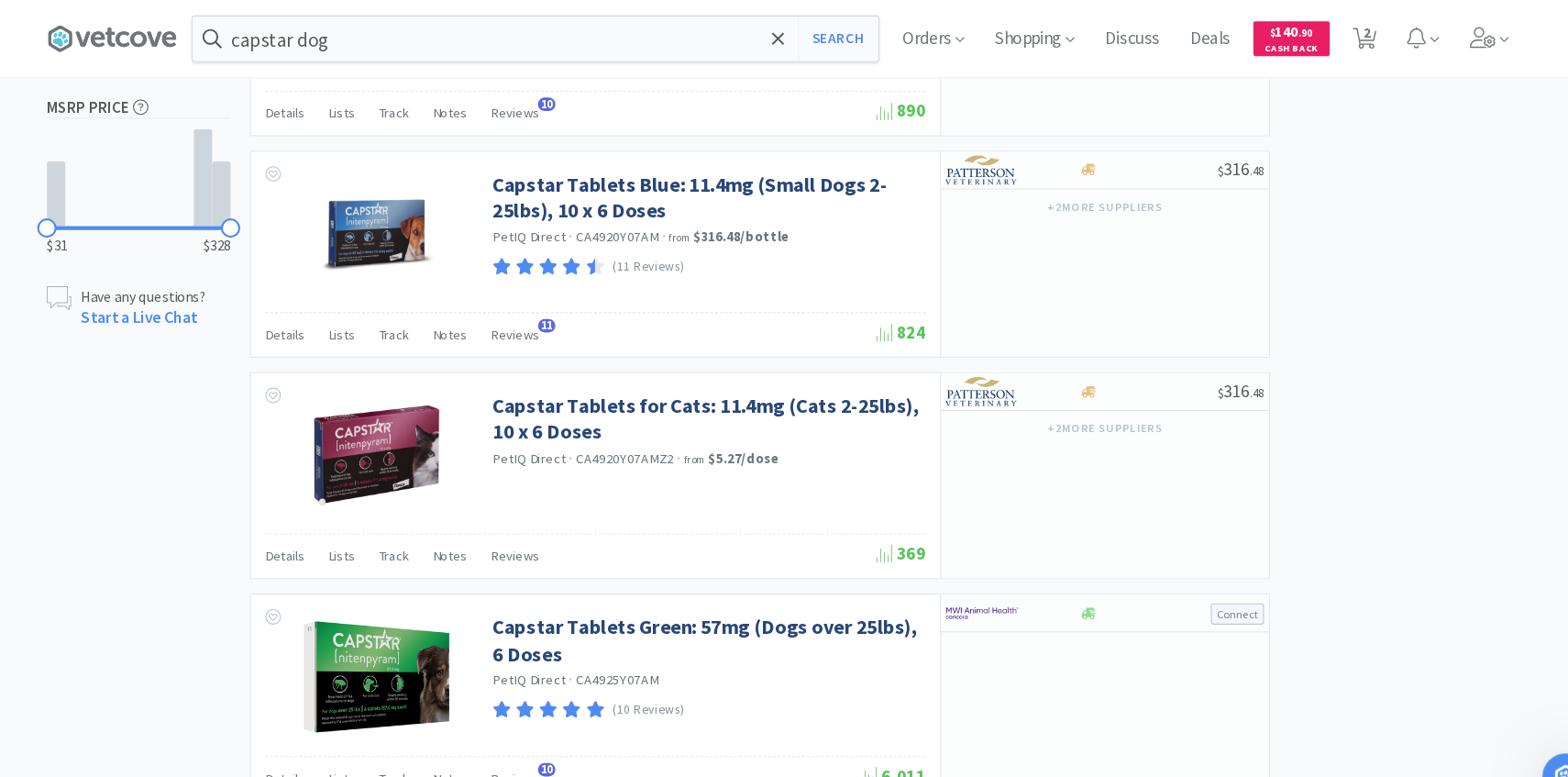
scroll to position [787, 0]
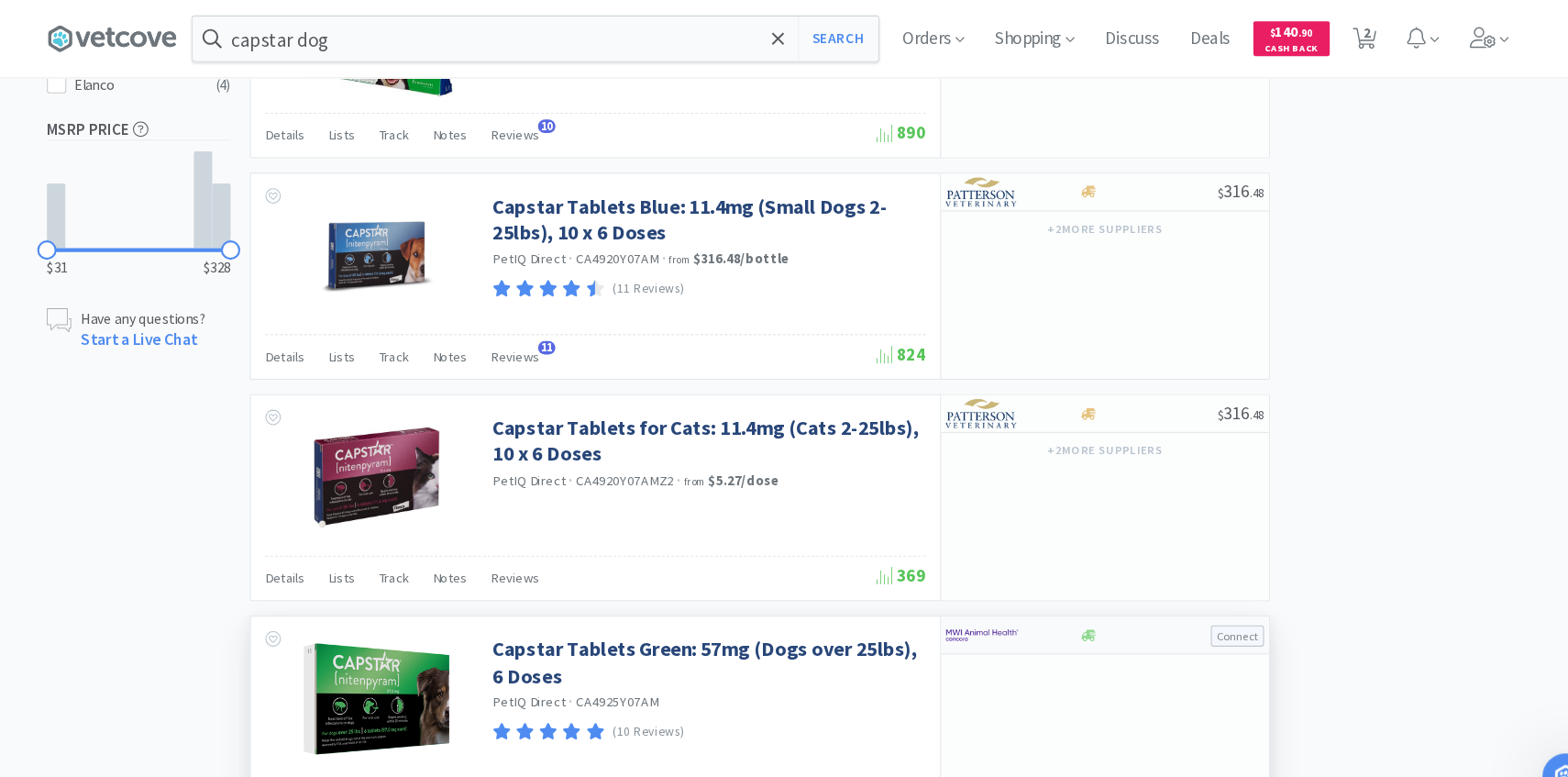
click at [981, 610] on img at bounding box center [974, 603] width 69 height 28
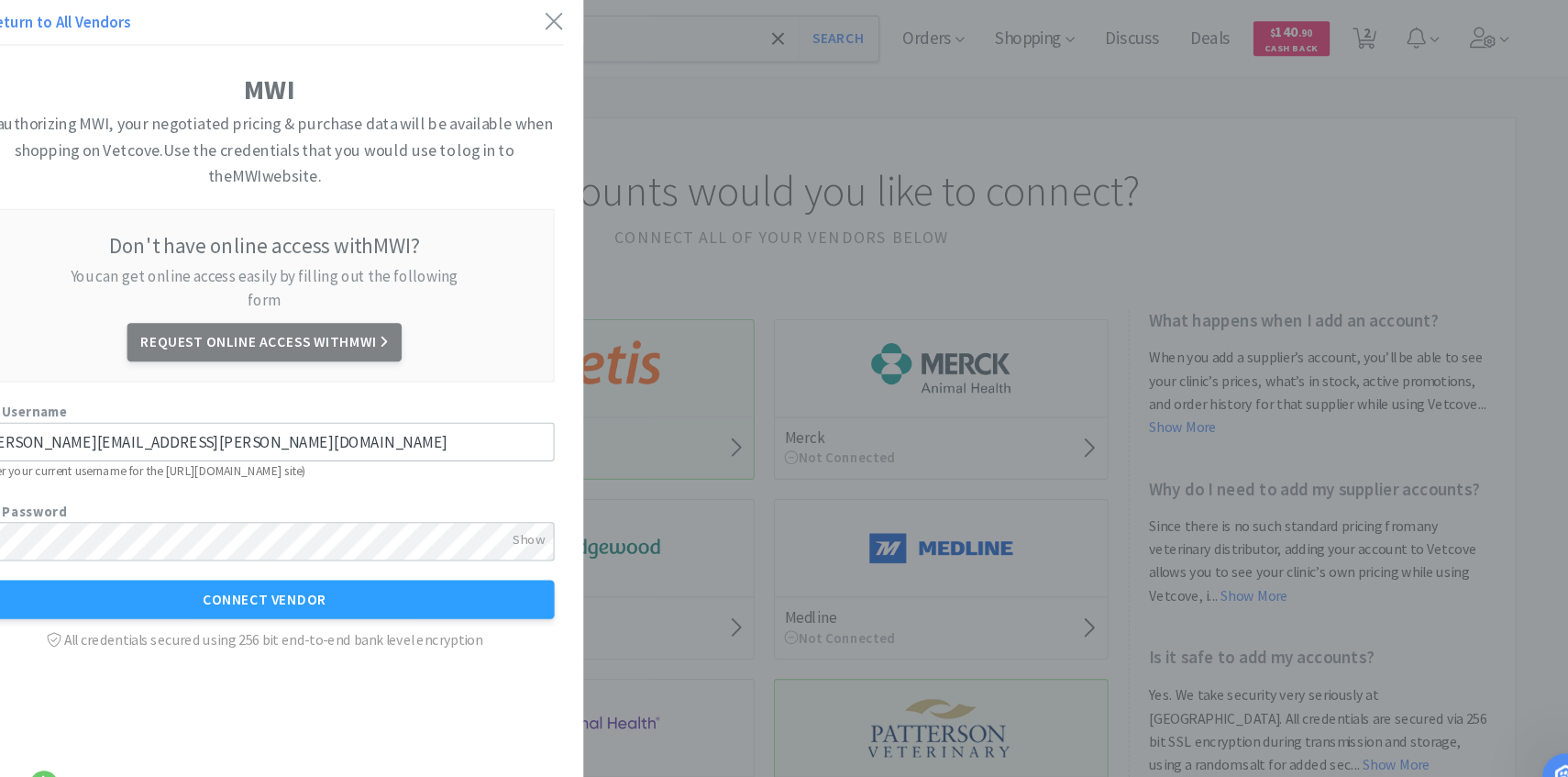
select select "1"
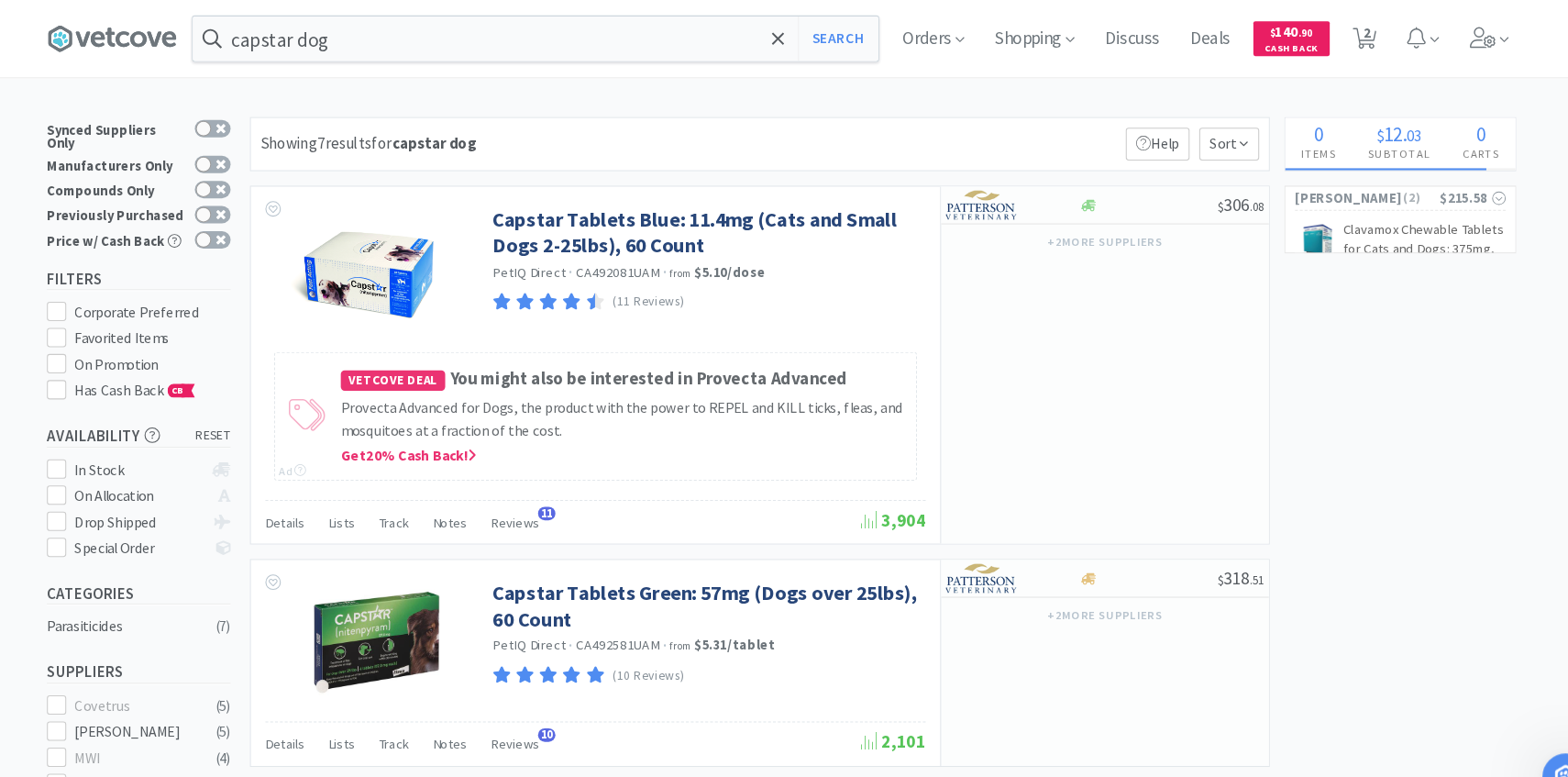
scroll to position [787, 0]
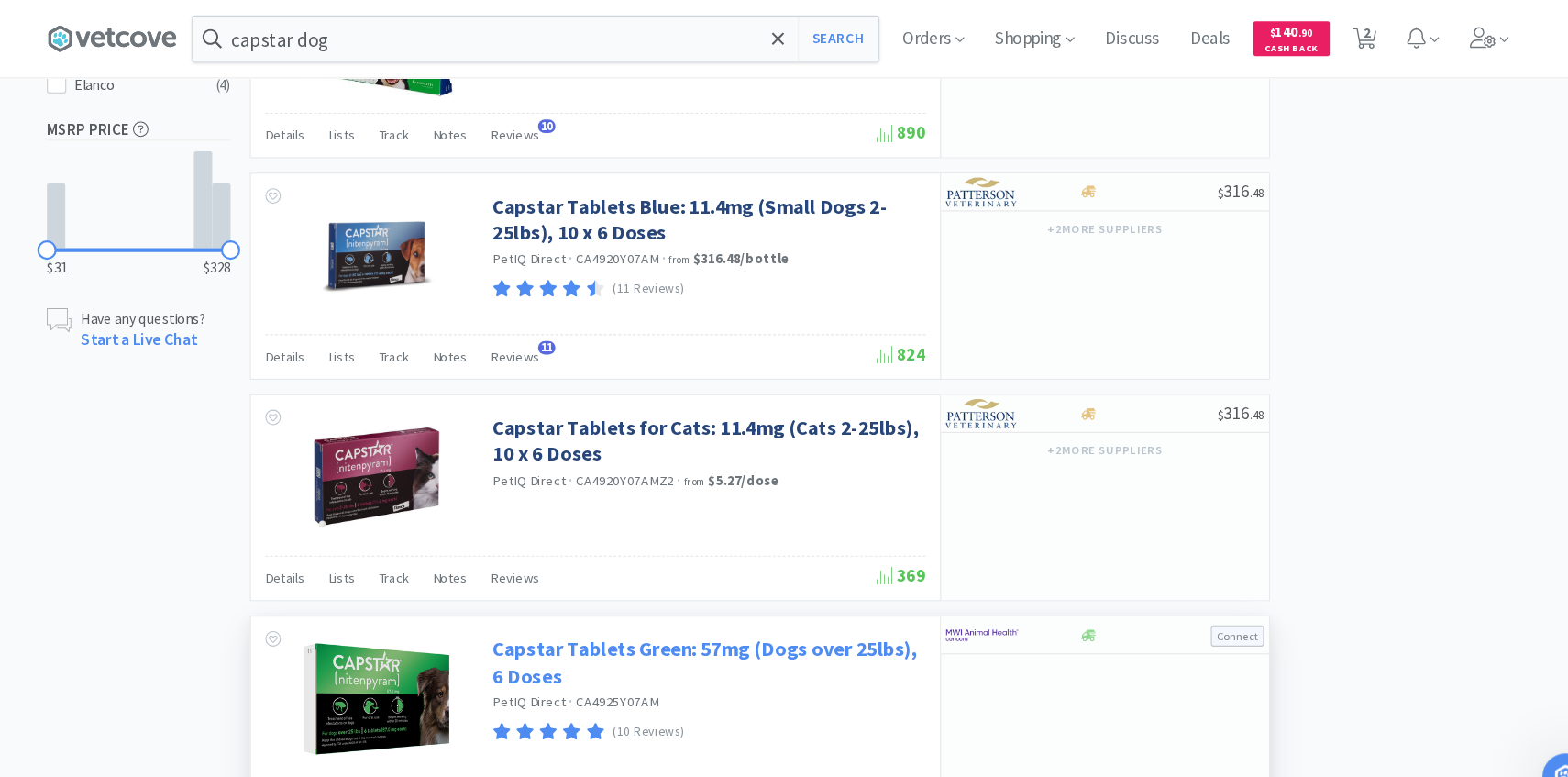
click at [695, 618] on link "Capstar Tablets Green: 57mg (Dogs over 25lbs), 6 Doses" at bounding box center [713, 628] width 407 height 51
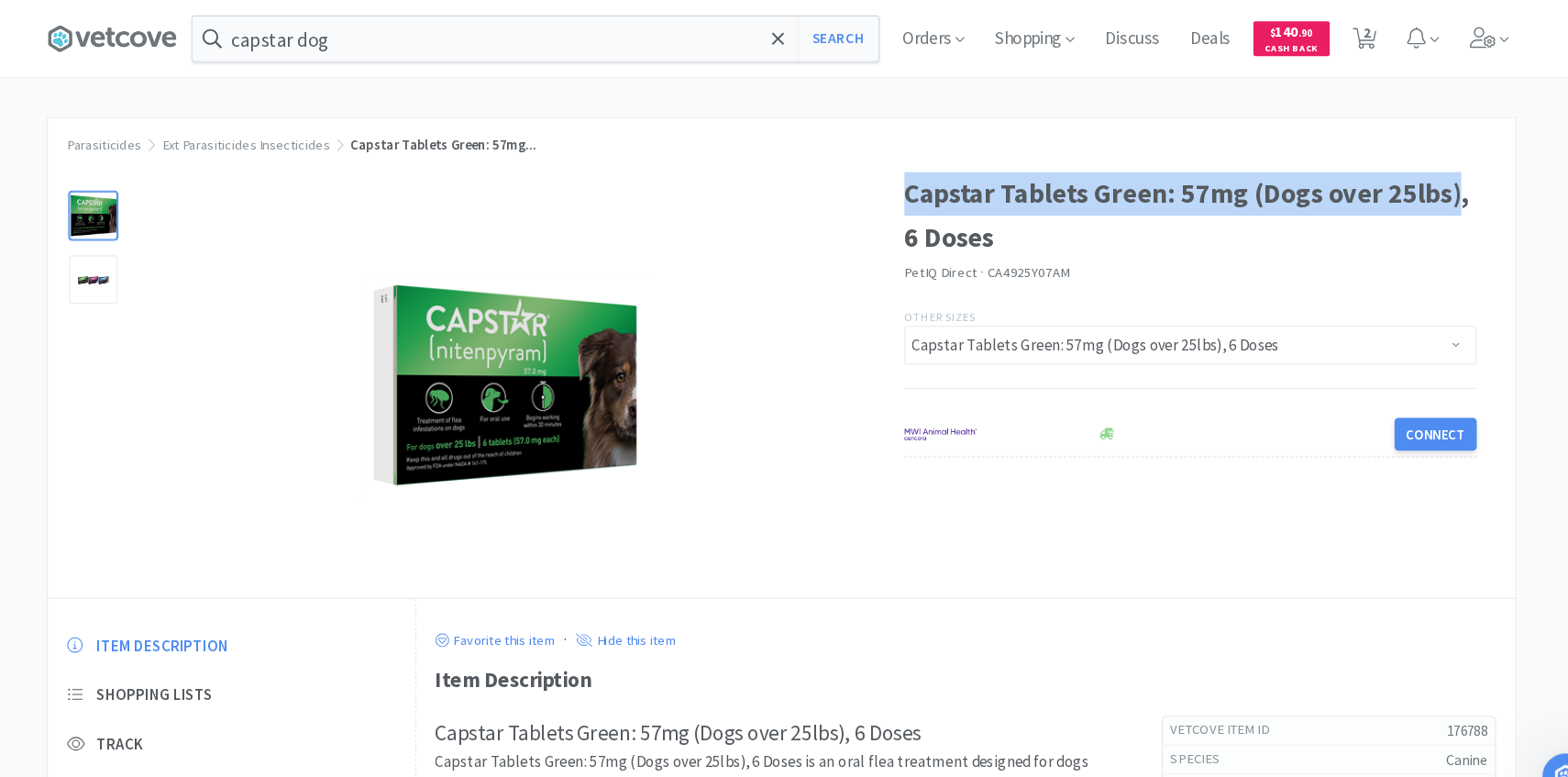
drag, startPoint x: 901, startPoint y: 171, endPoint x: 1420, endPoint y: 179, distance: 519.1
click at [1420, 179] on h1 "Capstar Tablets Green: 57mg (Dogs over 25lbs), 6 Doses" at bounding box center [1172, 204] width 544 height 82
copy h1 "Capstar Tablets Green: 57mg (Dogs over 25lbs)"
click at [1349, 28] on span "2" at bounding box center [1337, 37] width 38 height 74
select select "1"
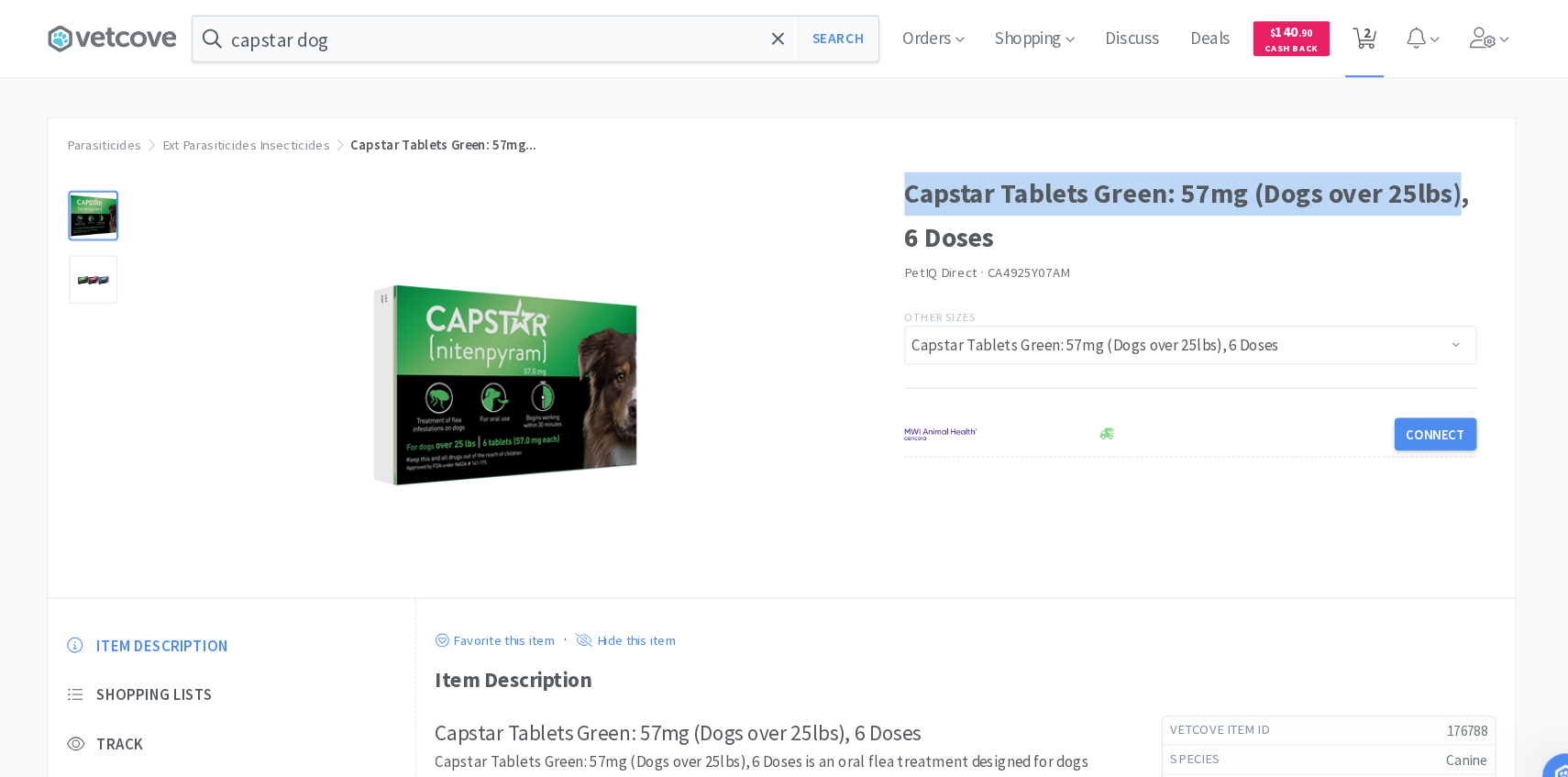
select select "1"
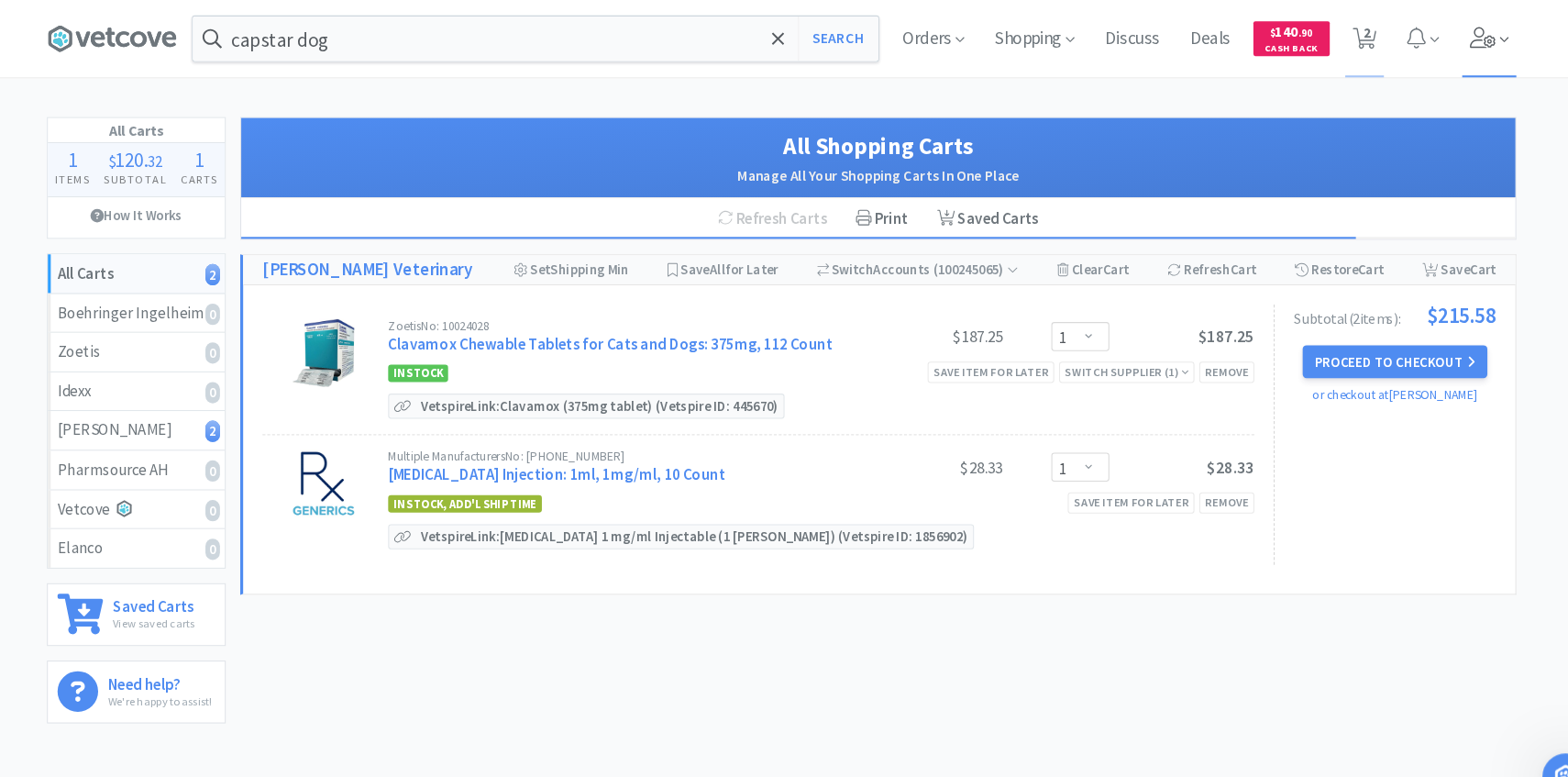
click at [1456, 37] on icon at bounding box center [1450, 36] width 26 height 20
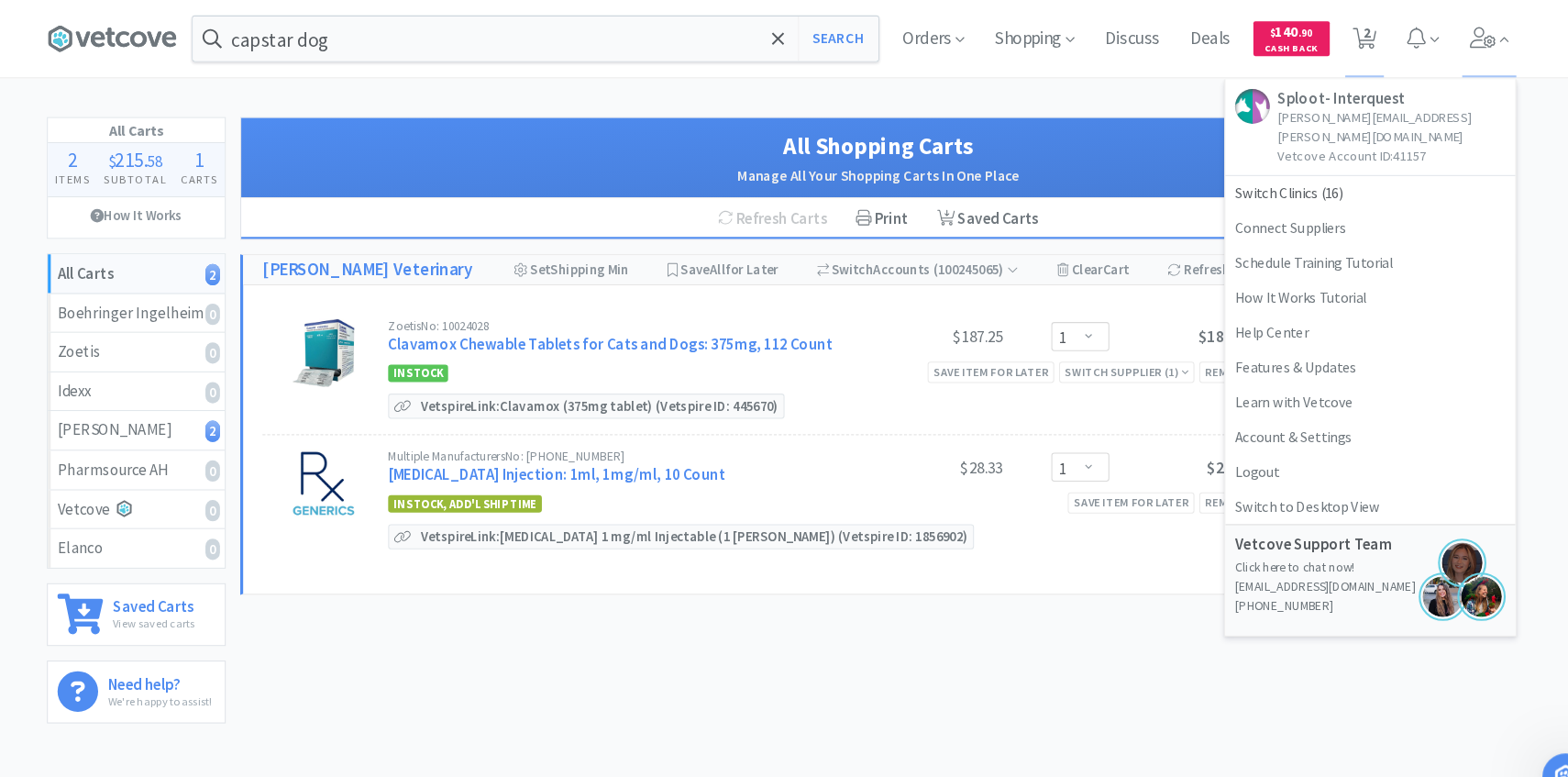
click at [901, 89] on div "capstar dog Search Orders Shopping Discuss Discuss Deals Deals $ 140 . 90 Cash …" at bounding box center [784, 350] width 1568 height 700
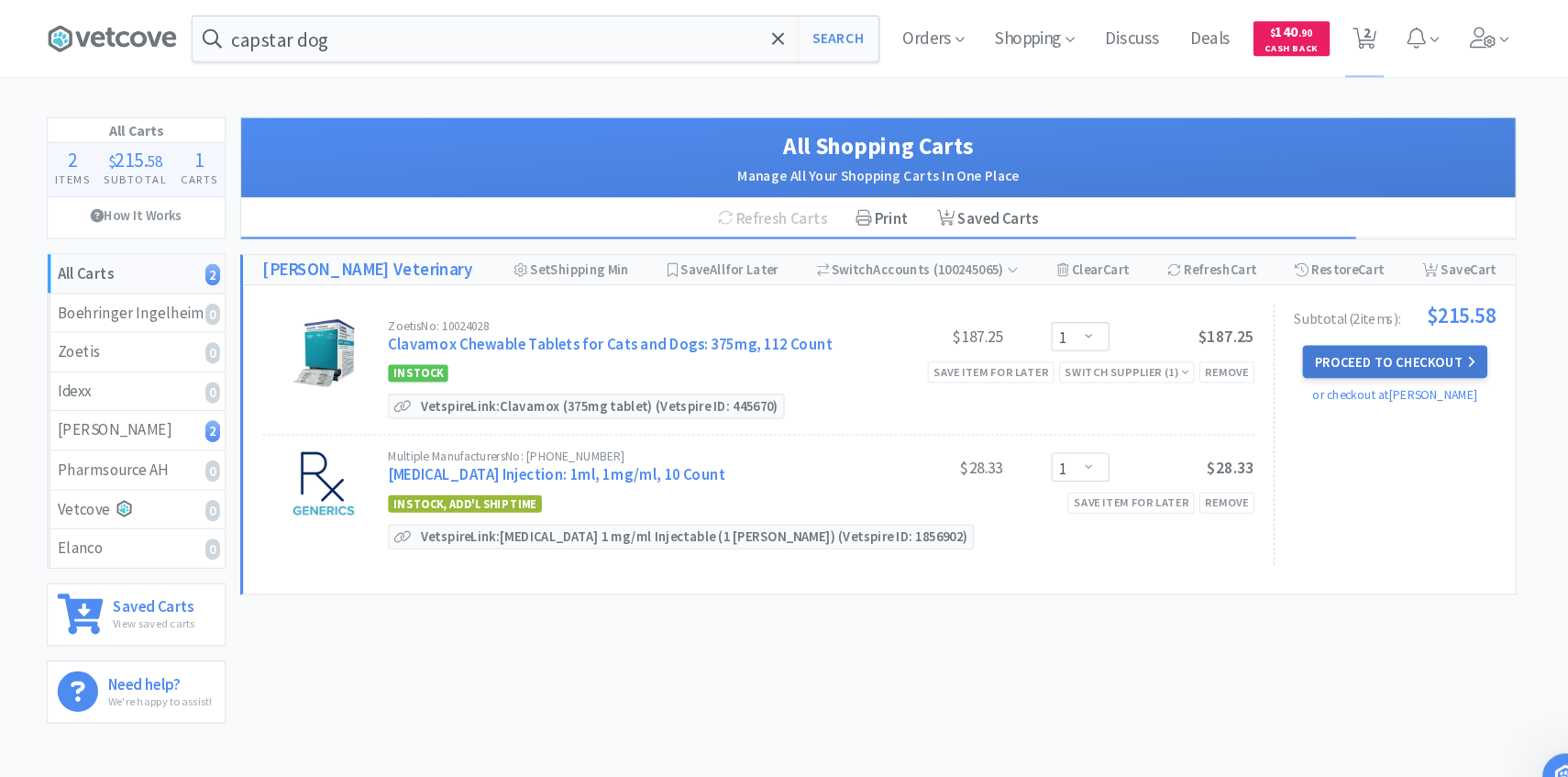
click at [1349, 348] on button "Proceed to Checkout" at bounding box center [1365, 343] width 174 height 31
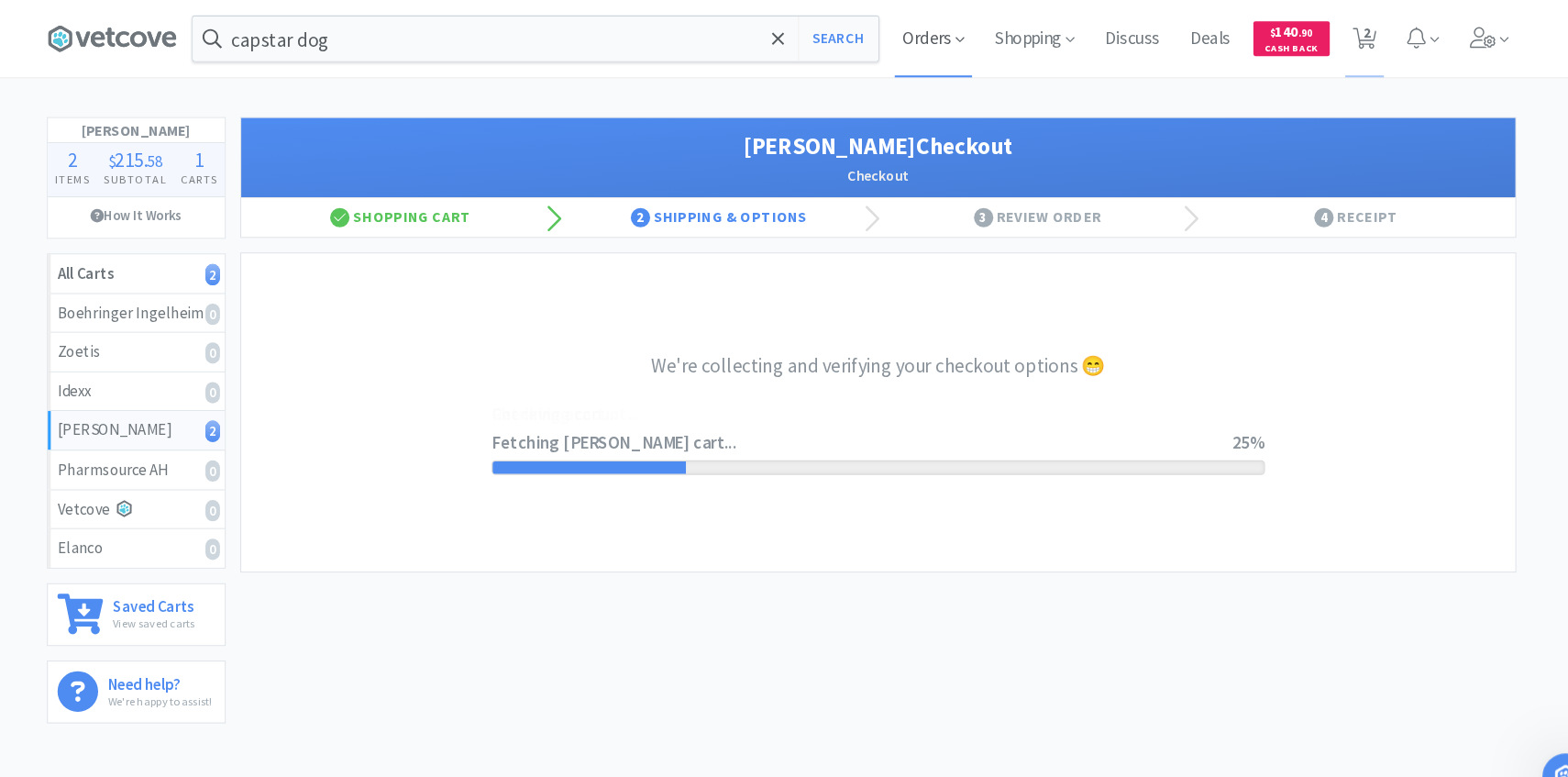
click at [931, 63] on span "Orders" at bounding box center [929, 37] width 74 height 74
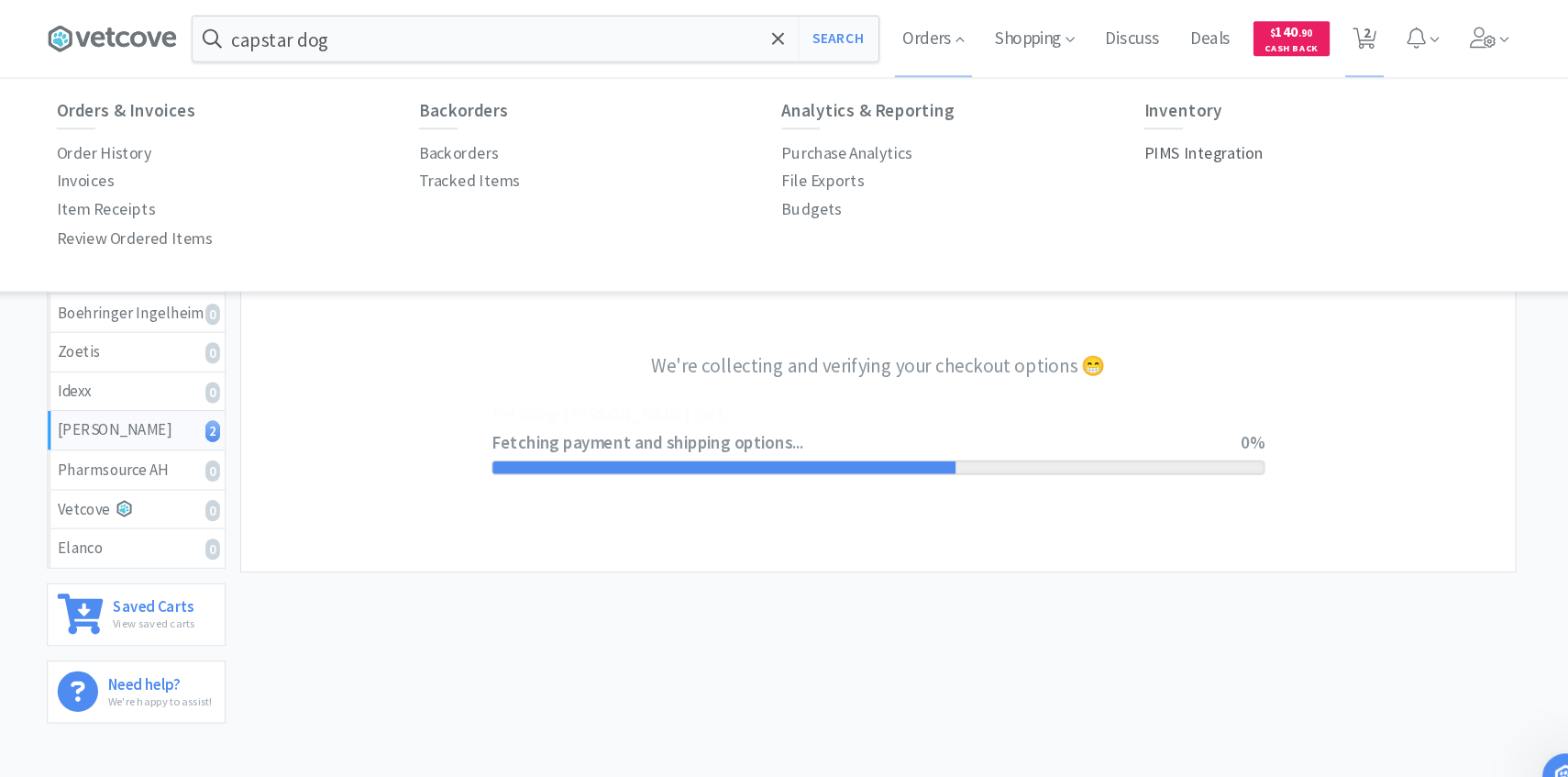
click at [1156, 147] on p "PIMS Integration" at bounding box center [1184, 145] width 113 height 25
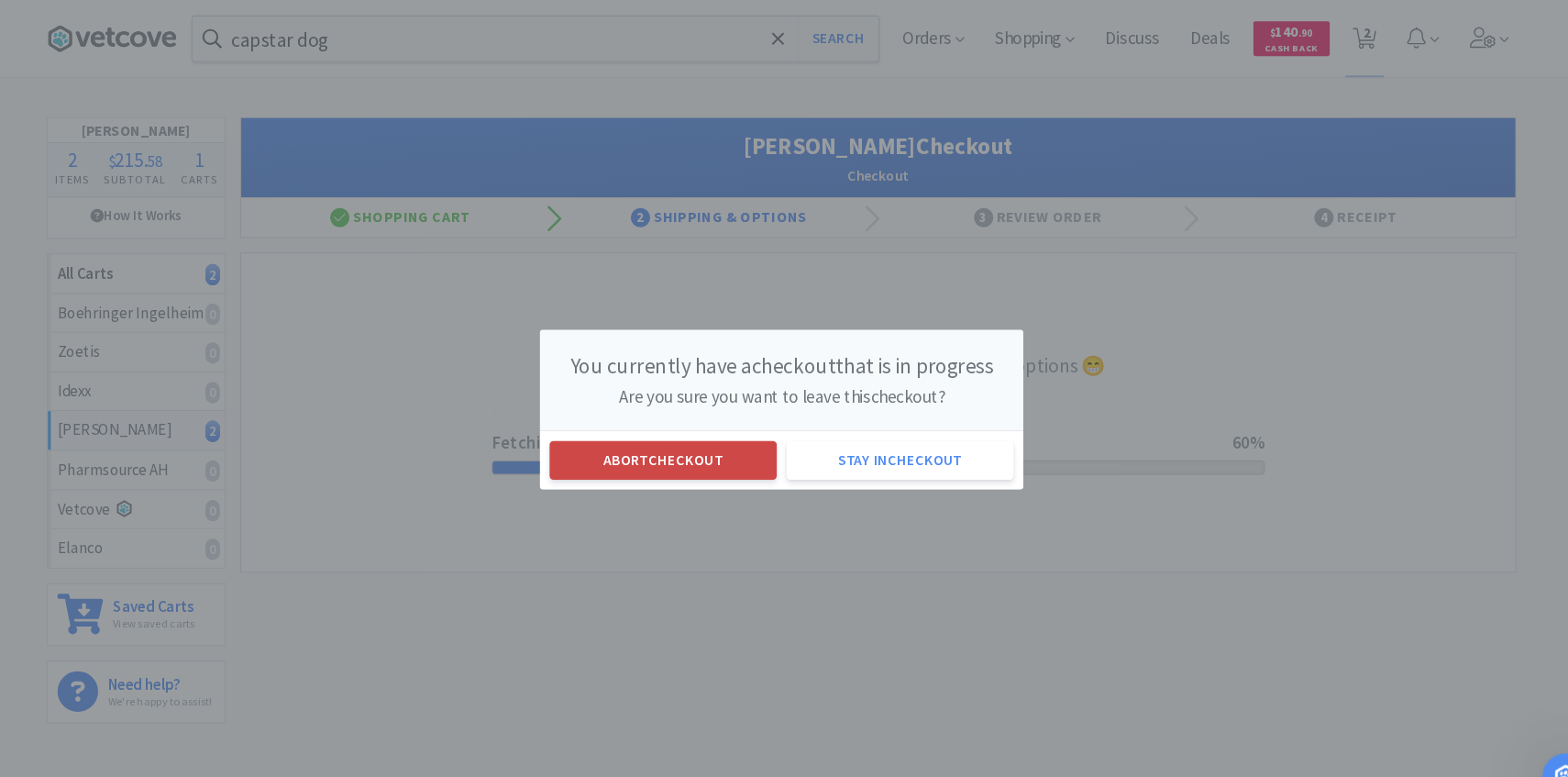
click at [633, 437] on button "Abort checkout" at bounding box center [672, 436] width 216 height 37
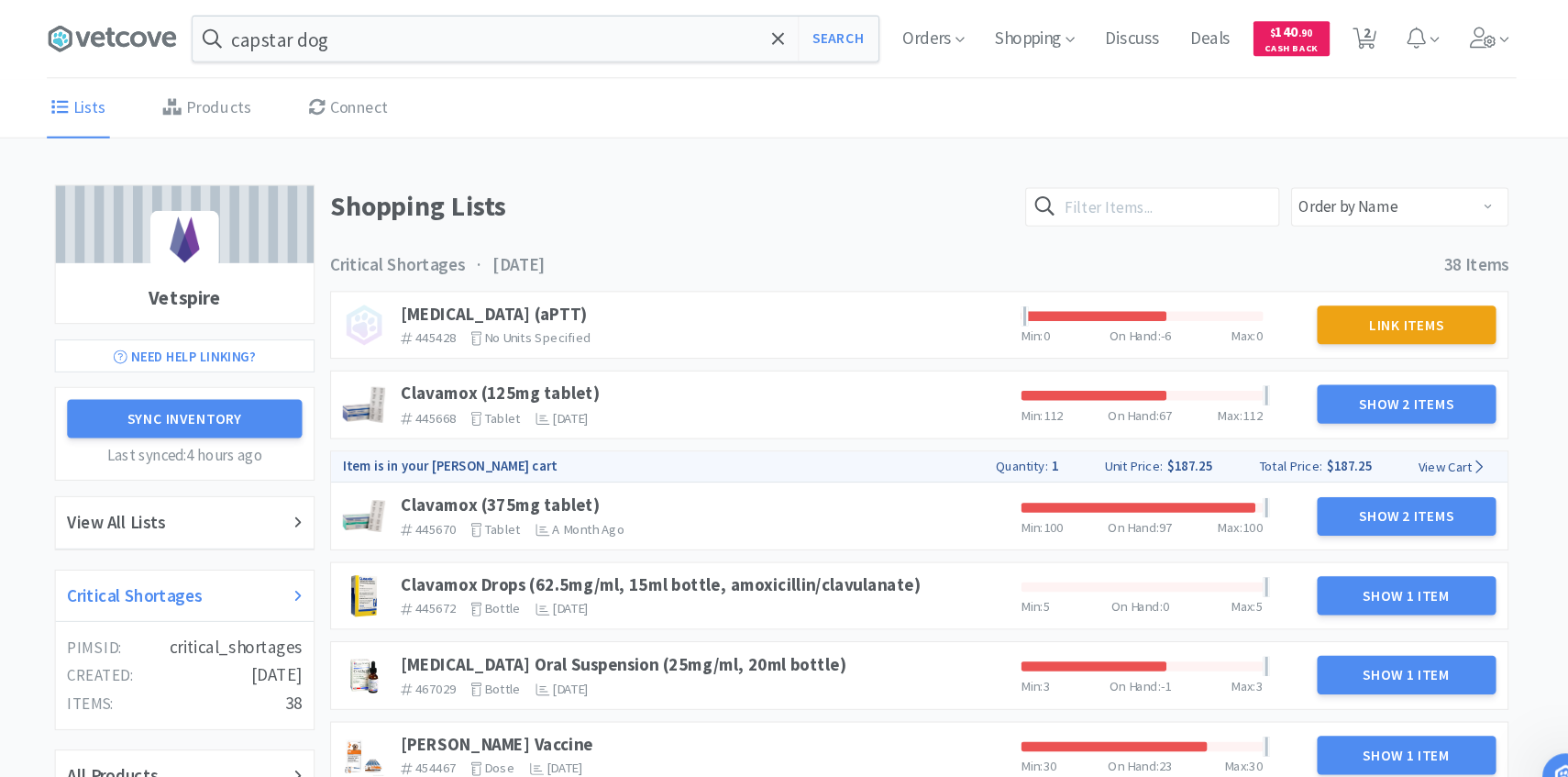
click at [239, 545] on div "Critical Shortages" at bounding box center [218, 567] width 245 height 50
click at [594, 367] on link "Clavamox (125mg tablet)" at bounding box center [517, 373] width 189 height 21
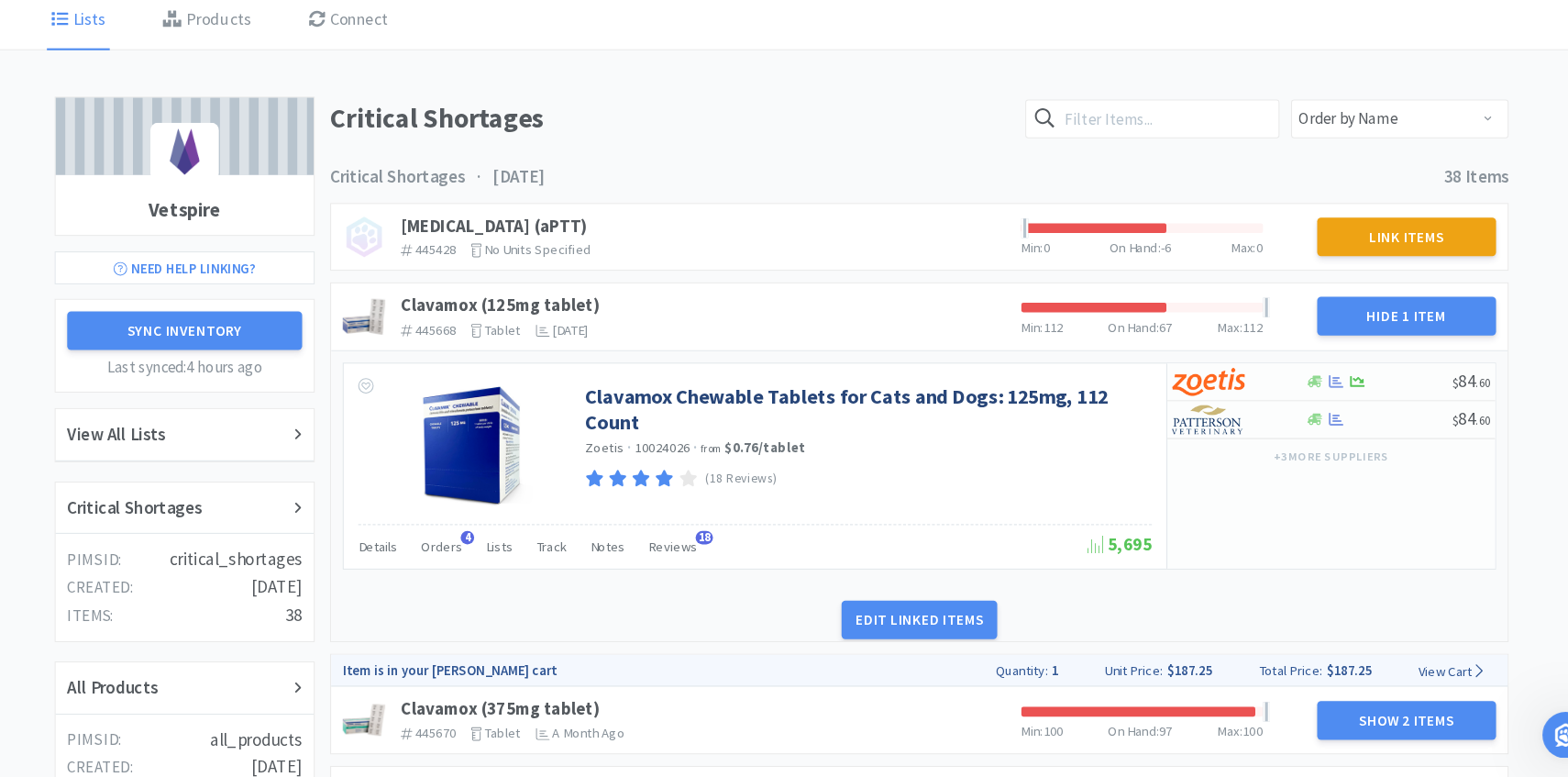
scroll to position [54, 0]
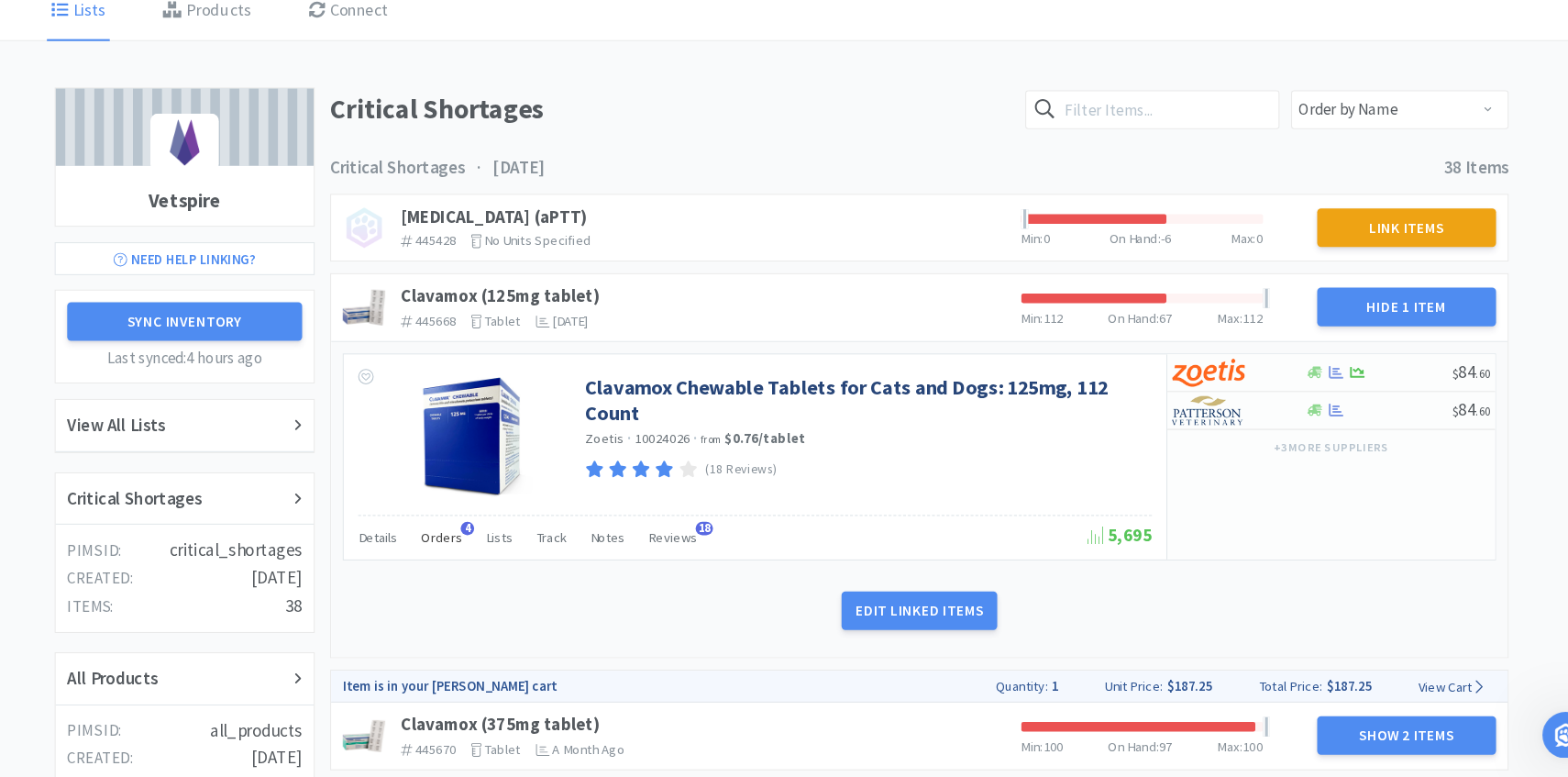
click at [463, 544] on span "Orders" at bounding box center [461, 549] width 40 height 17
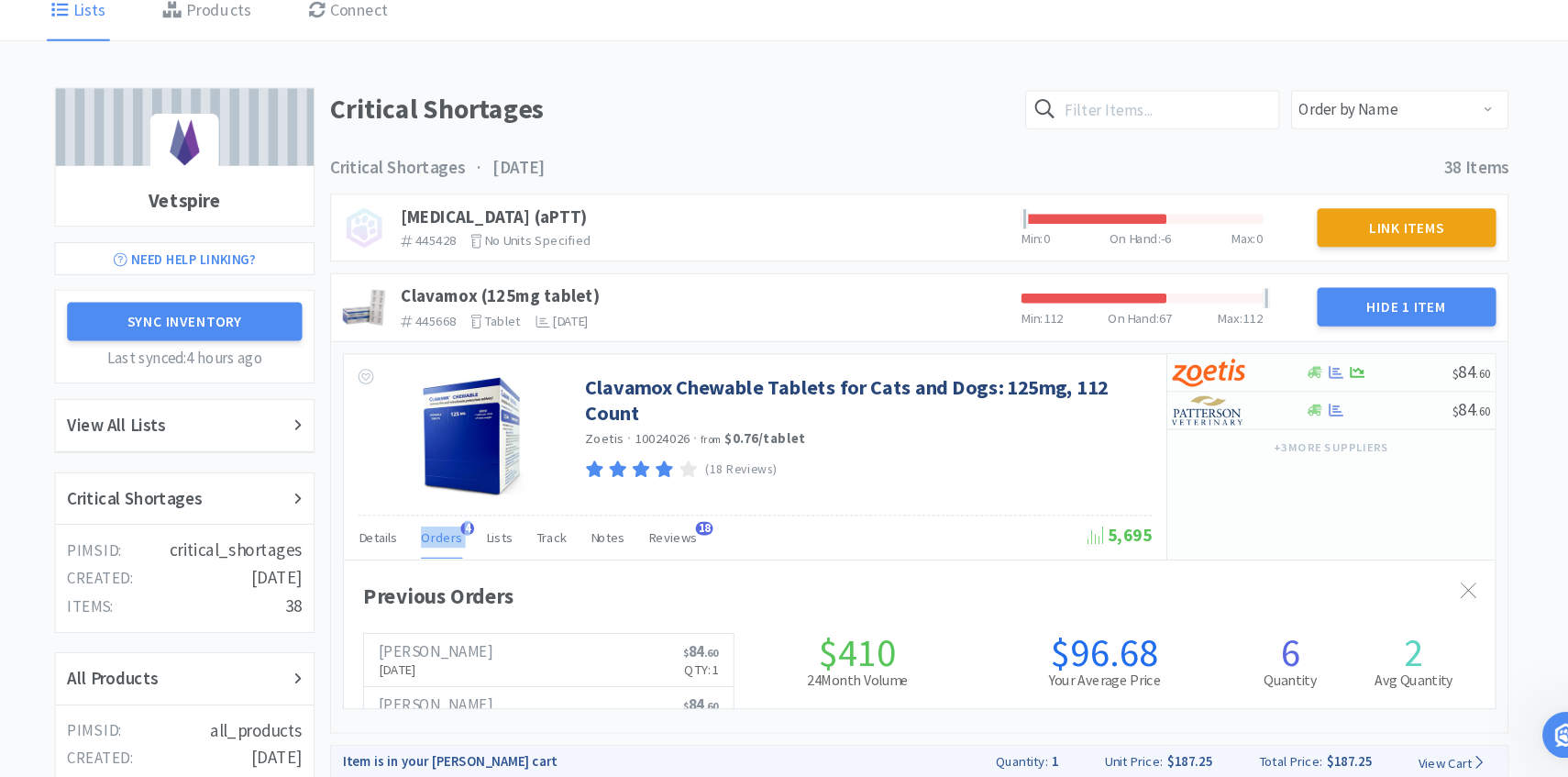
click at [463, 544] on span "Orders" at bounding box center [461, 549] width 40 height 17
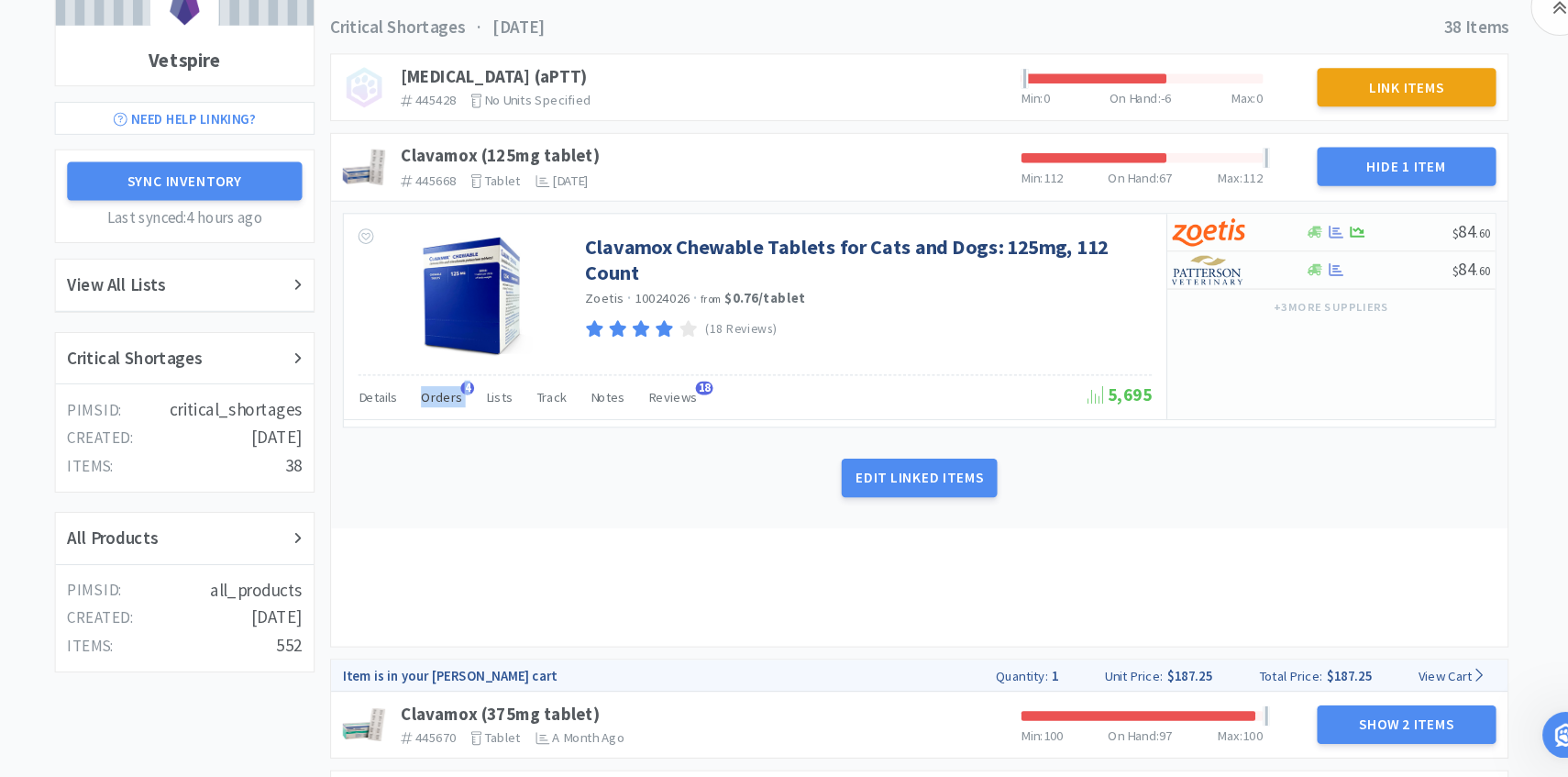
scroll to position [505, 0]
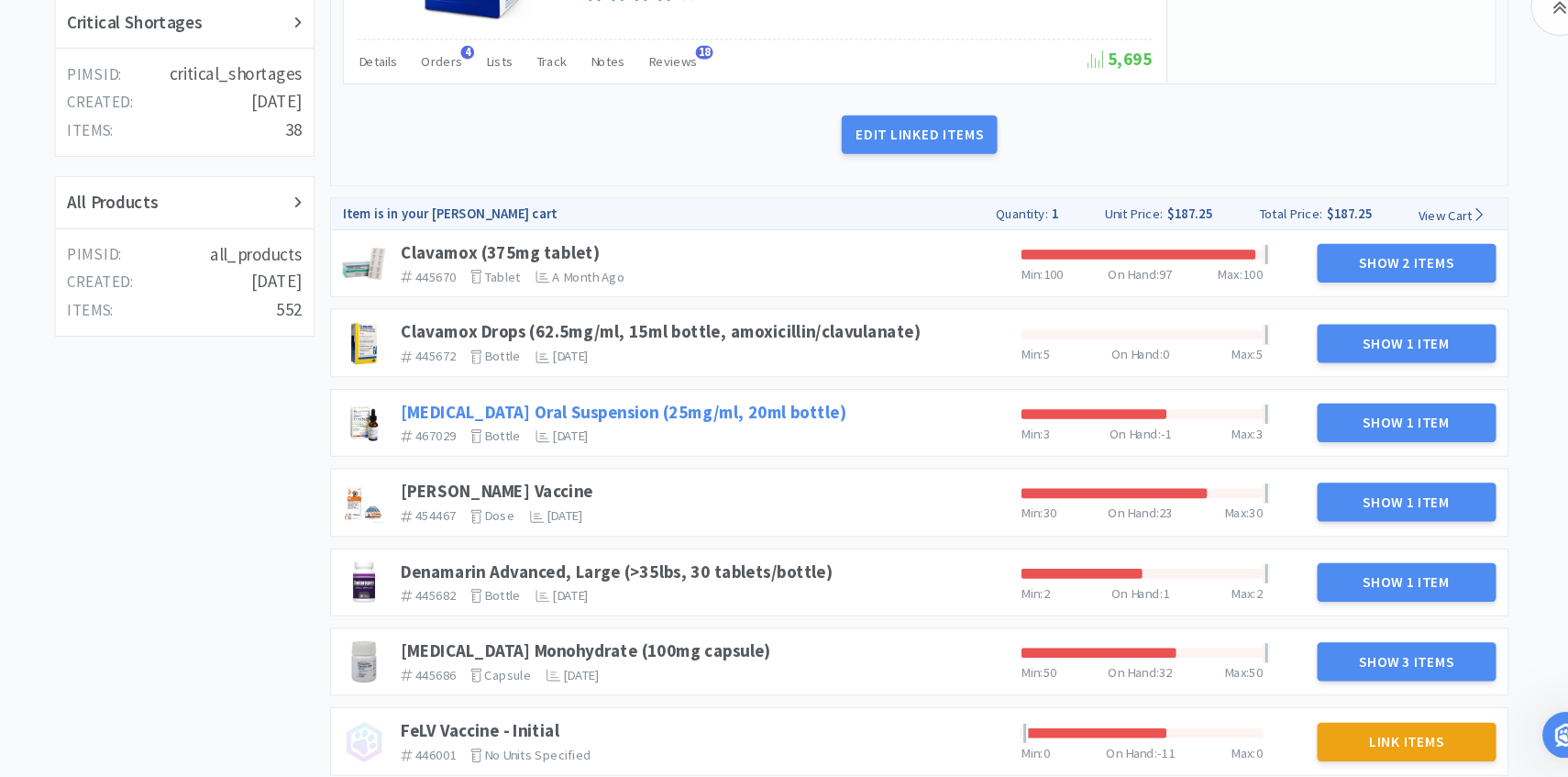
click at [659, 424] on link "Clindamycin Oral Suspension (25mg/ml, 20ml bottle)" at bounding box center [634, 429] width 422 height 21
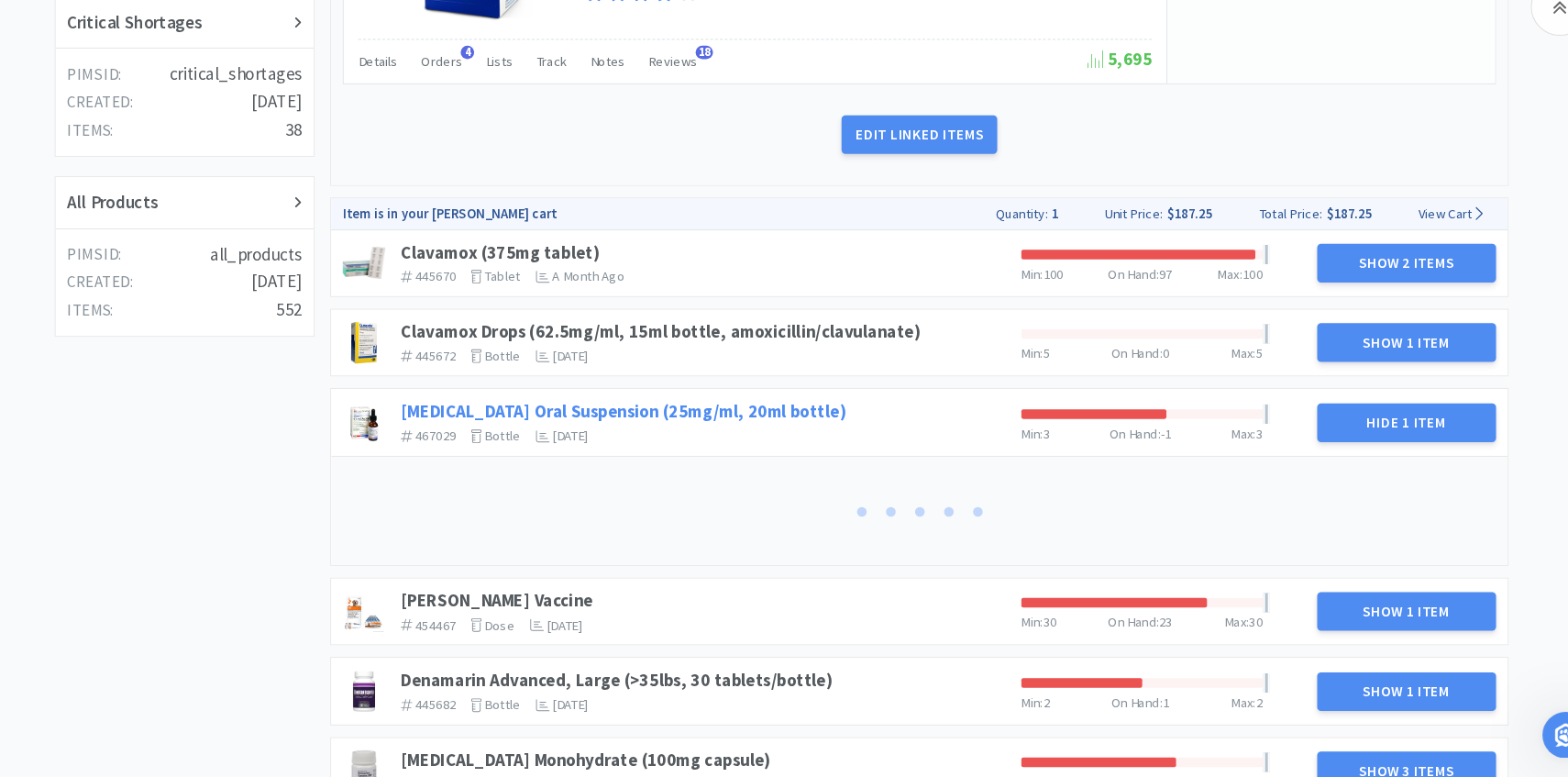
click at [659, 424] on link "Clindamycin Oral Suspension (25mg/ml, 20ml bottle)" at bounding box center [634, 428] width 422 height 21
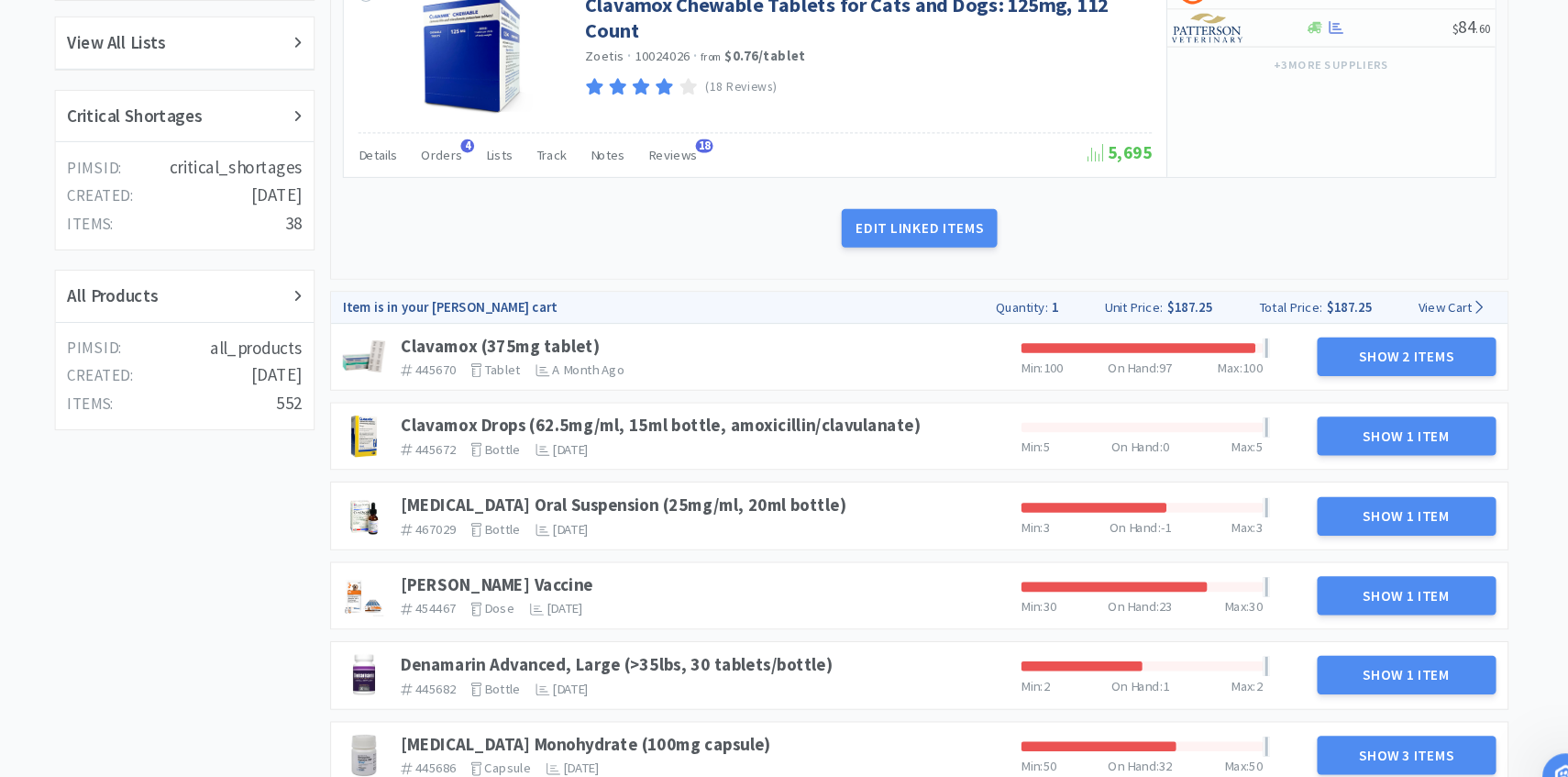
scroll to position [0, 0]
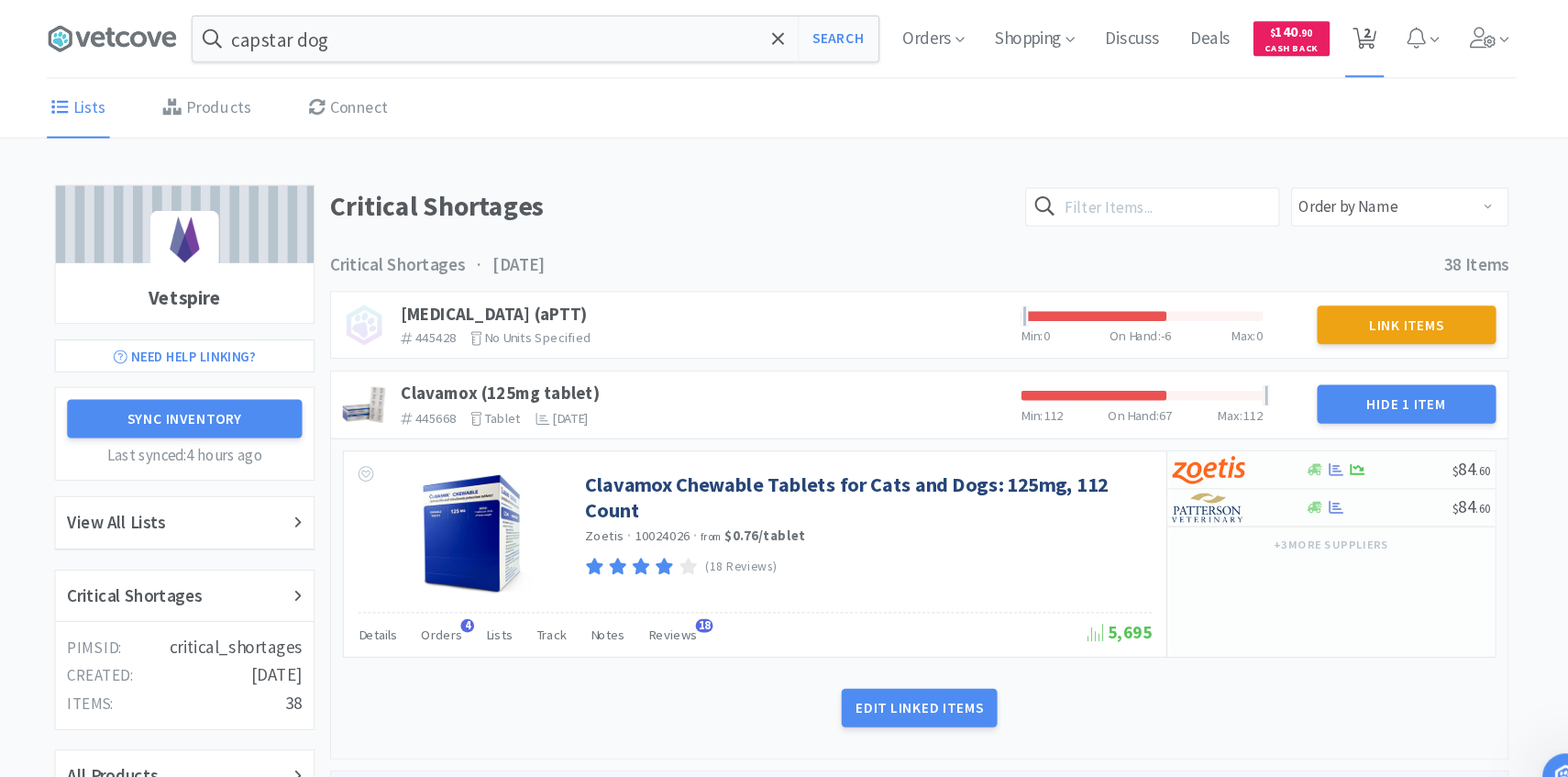
click at [1333, 27] on icon at bounding box center [1337, 37] width 23 height 20
select select "1"
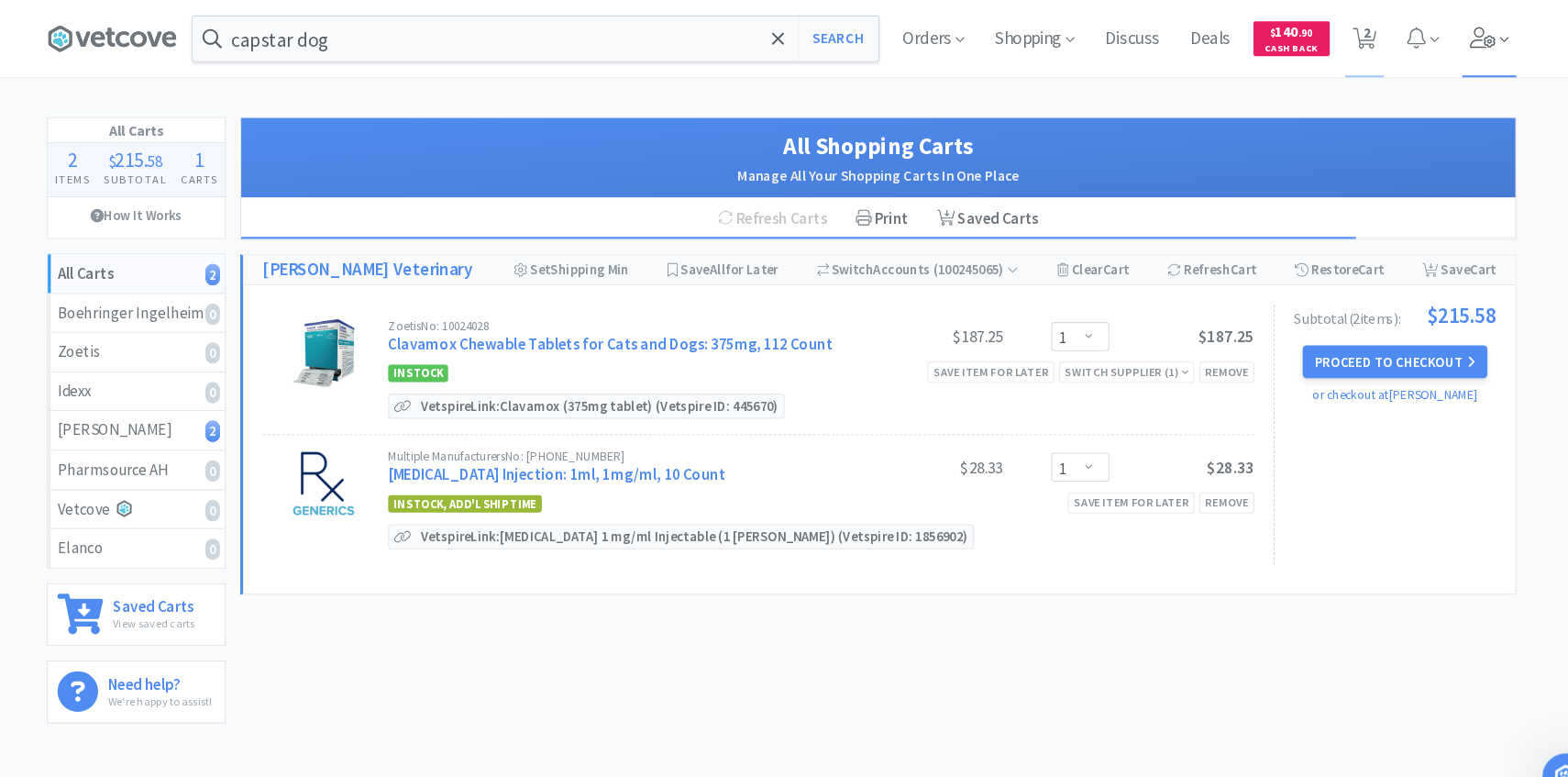
click at [1445, 60] on span at bounding box center [1455, 37] width 53 height 74
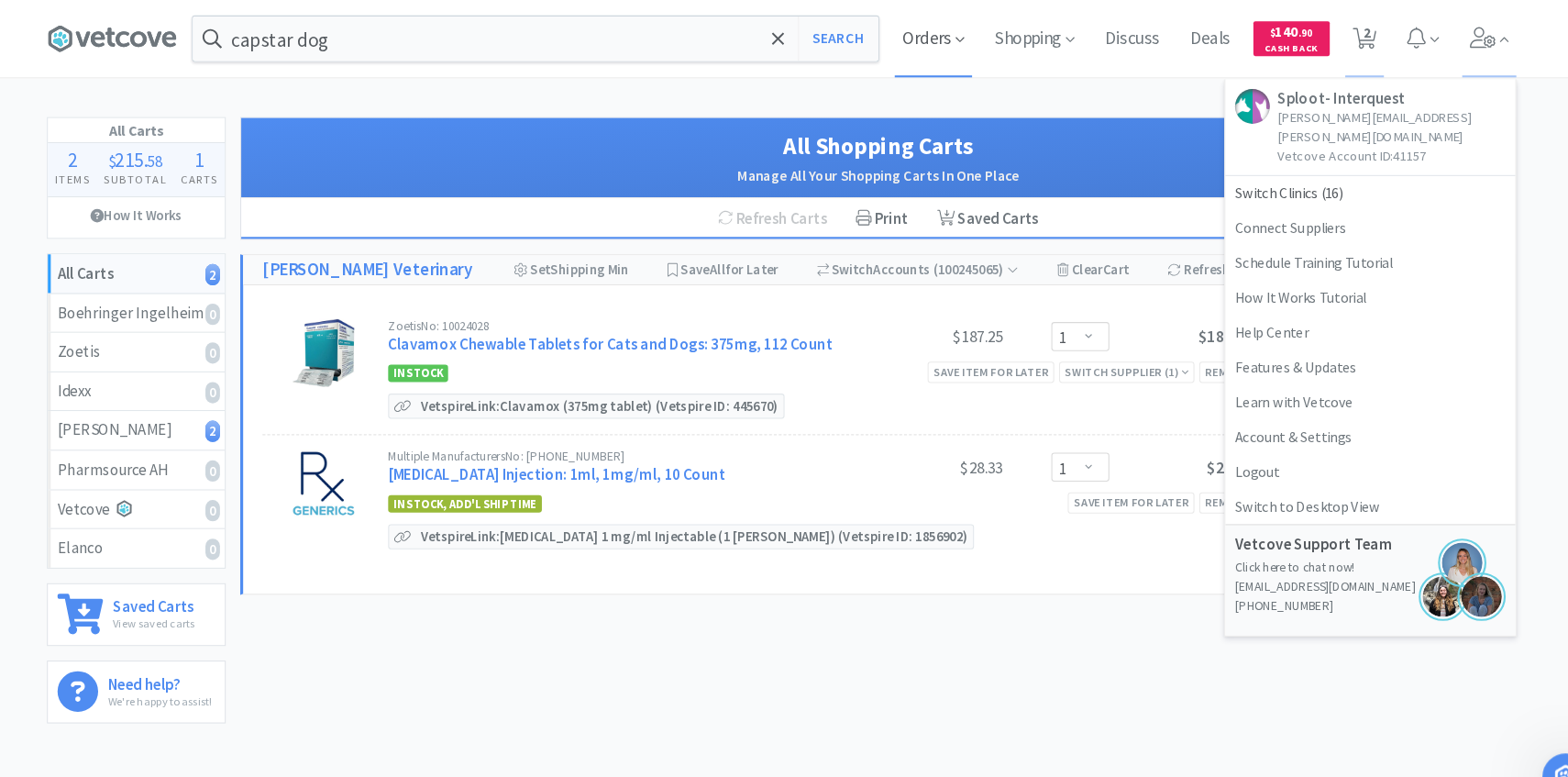
click at [937, 41] on span "Orders" at bounding box center [929, 37] width 74 height 74
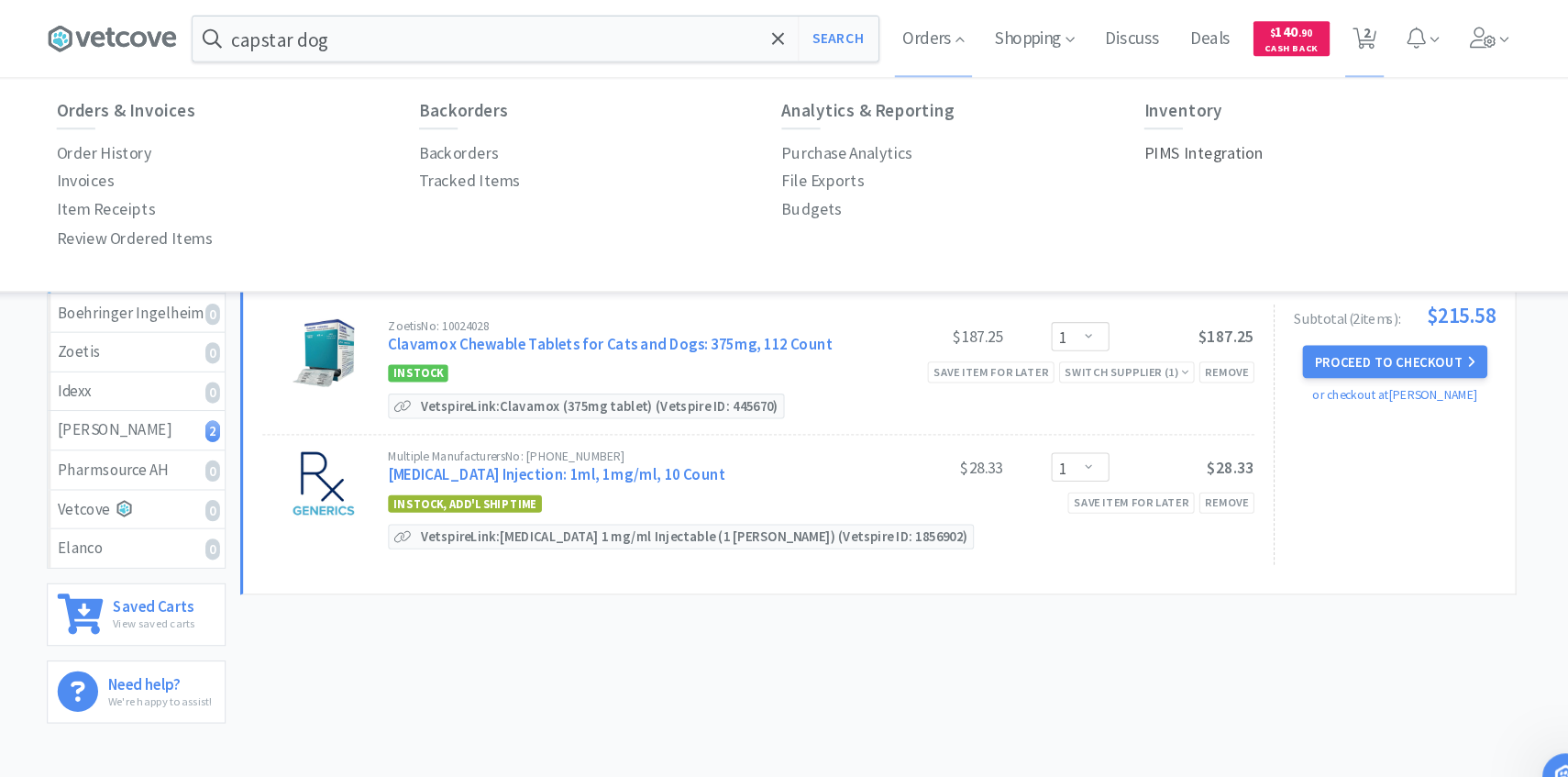
click at [1138, 148] on p "PIMS Integration" at bounding box center [1184, 145] width 113 height 25
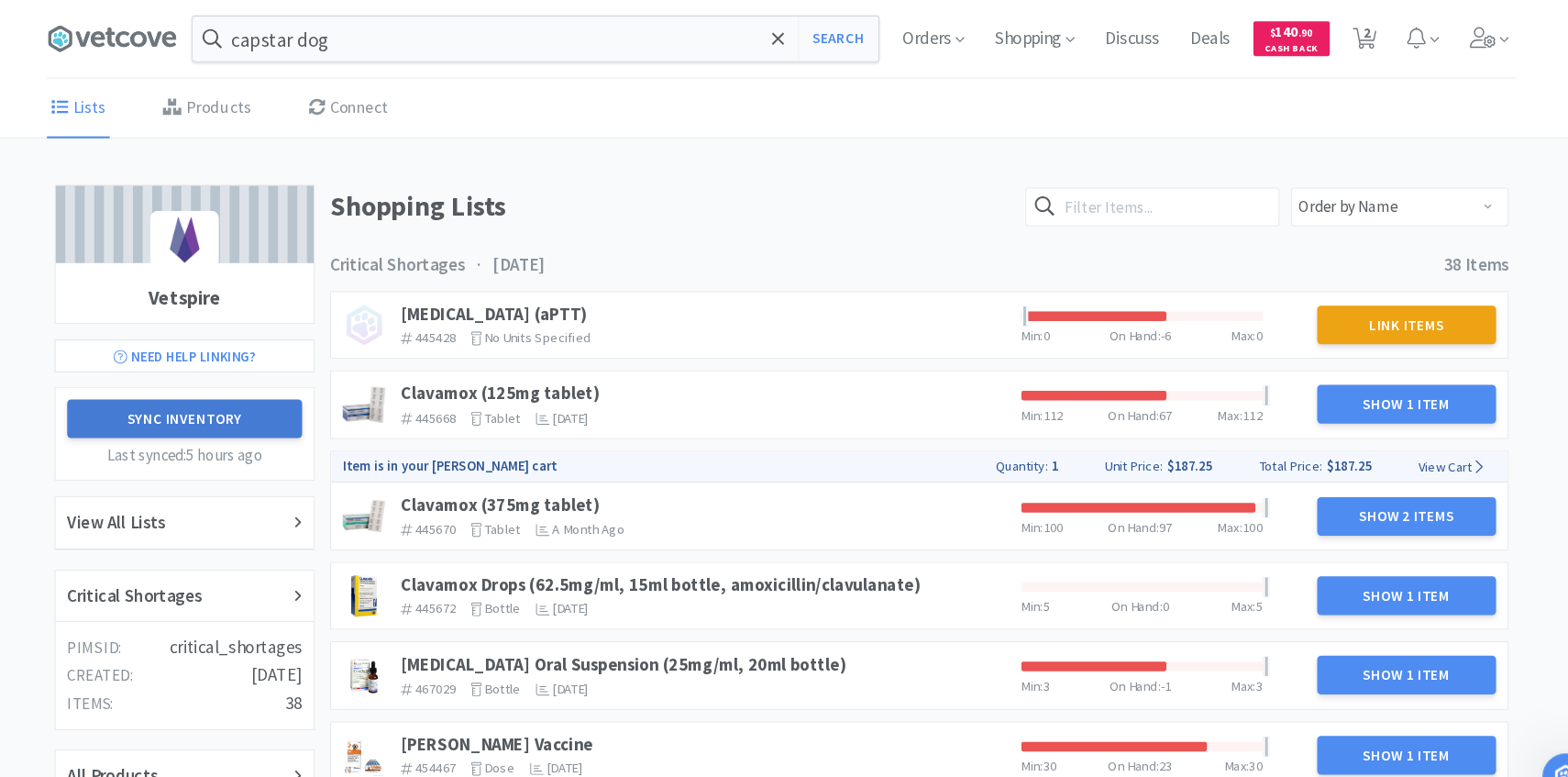
click at [288, 394] on button "Sync Inventory" at bounding box center [218, 398] width 223 height 37
click at [267, 574] on div "Critical Shortages" at bounding box center [218, 566] width 223 height 27
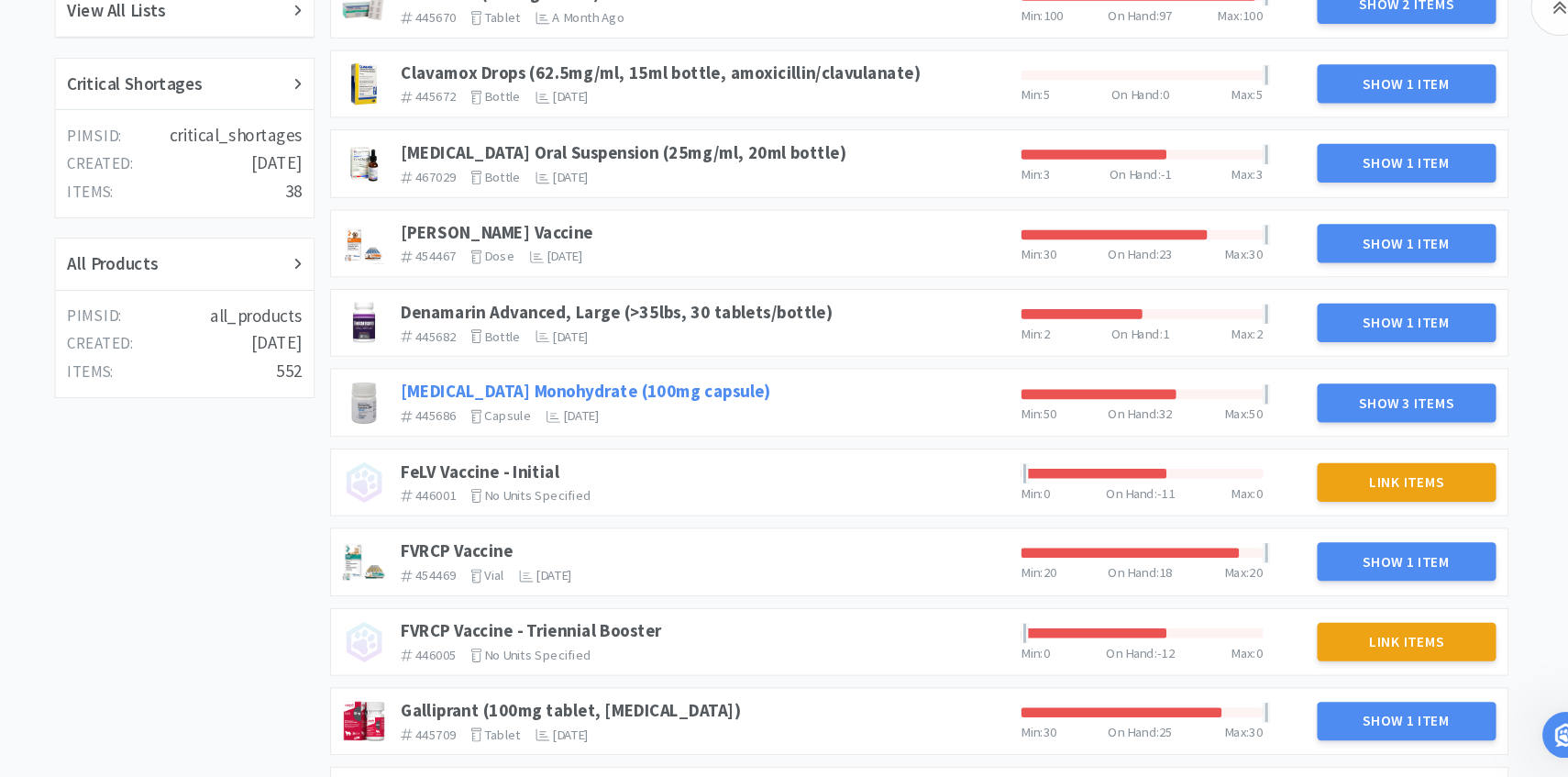
click at [666, 412] on link "Doxycycline Monohydrate (100mg capsule)" at bounding box center [598, 411] width 351 height 21
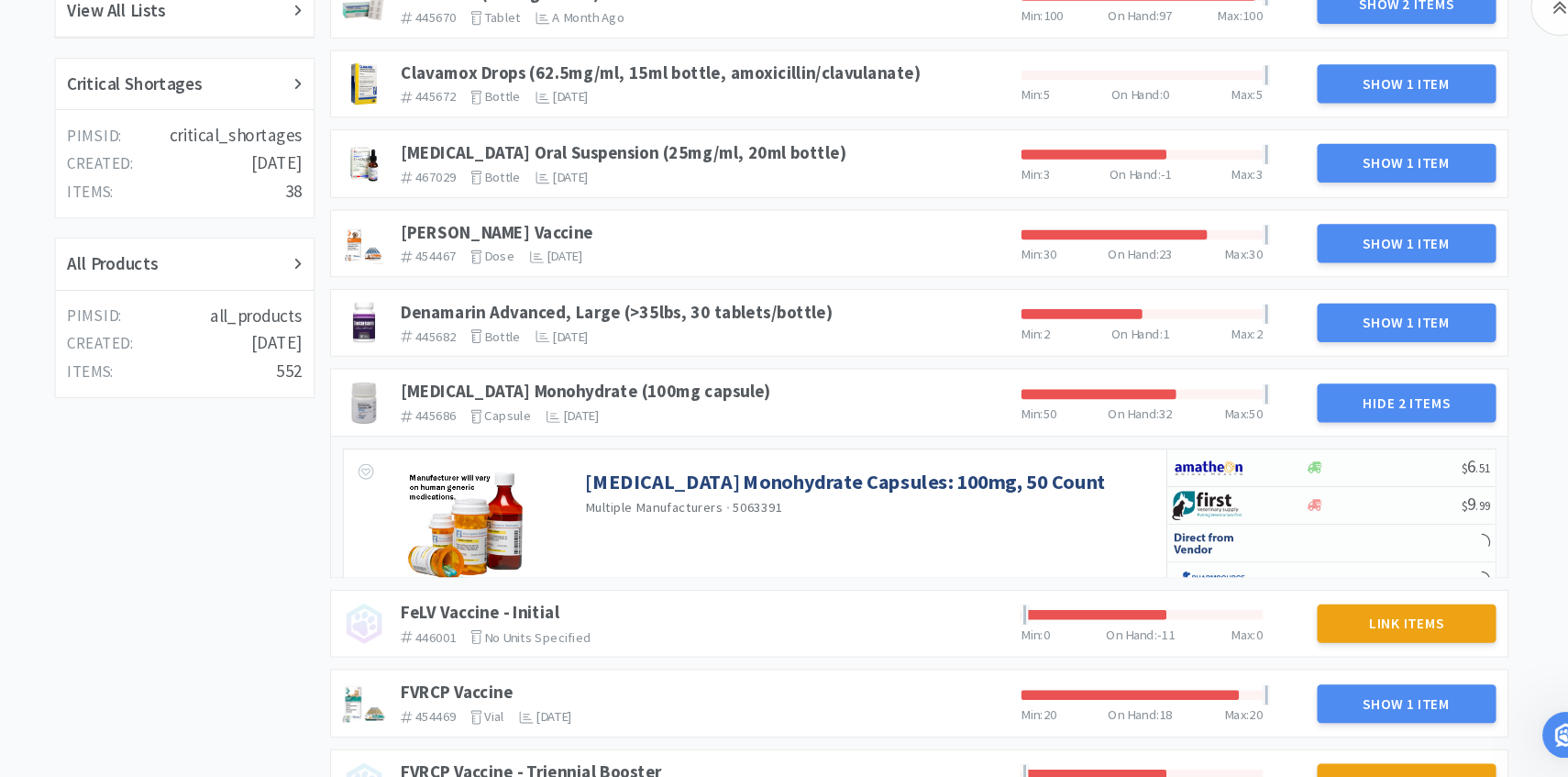
scroll to position [517, 0]
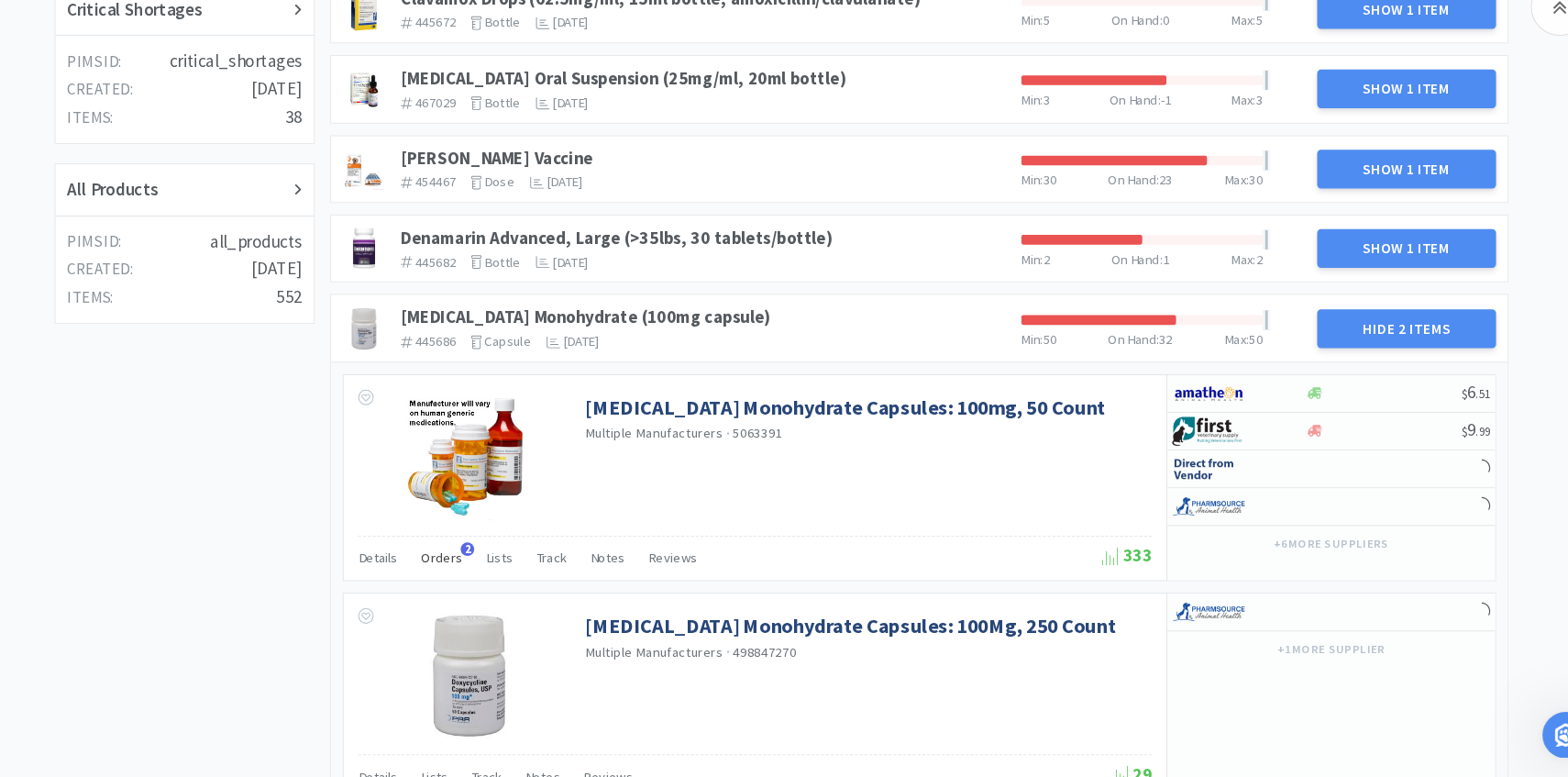
click at [464, 569] on span "Orders" at bounding box center [461, 569] width 40 height 17
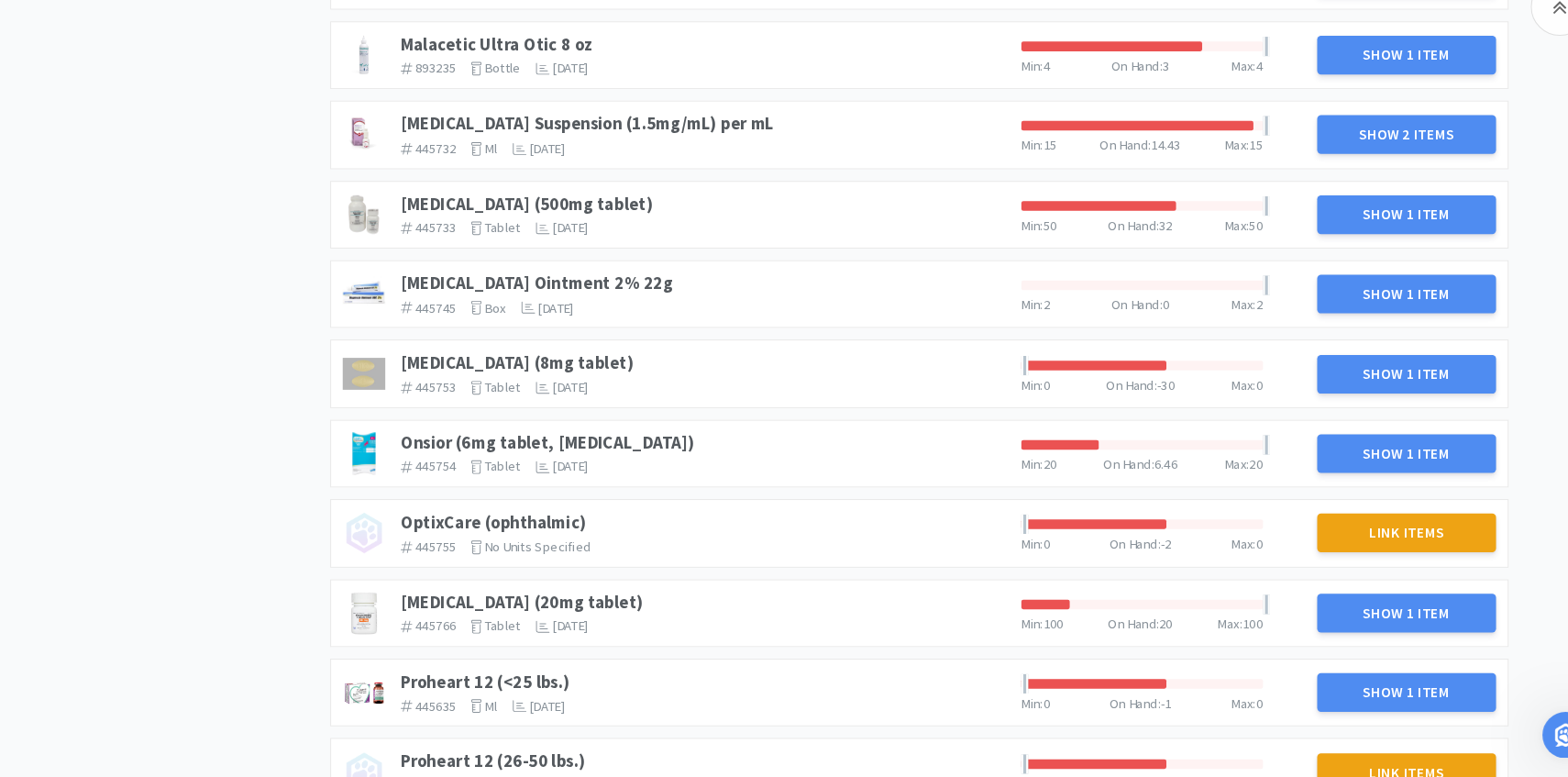
scroll to position [2504, 0]
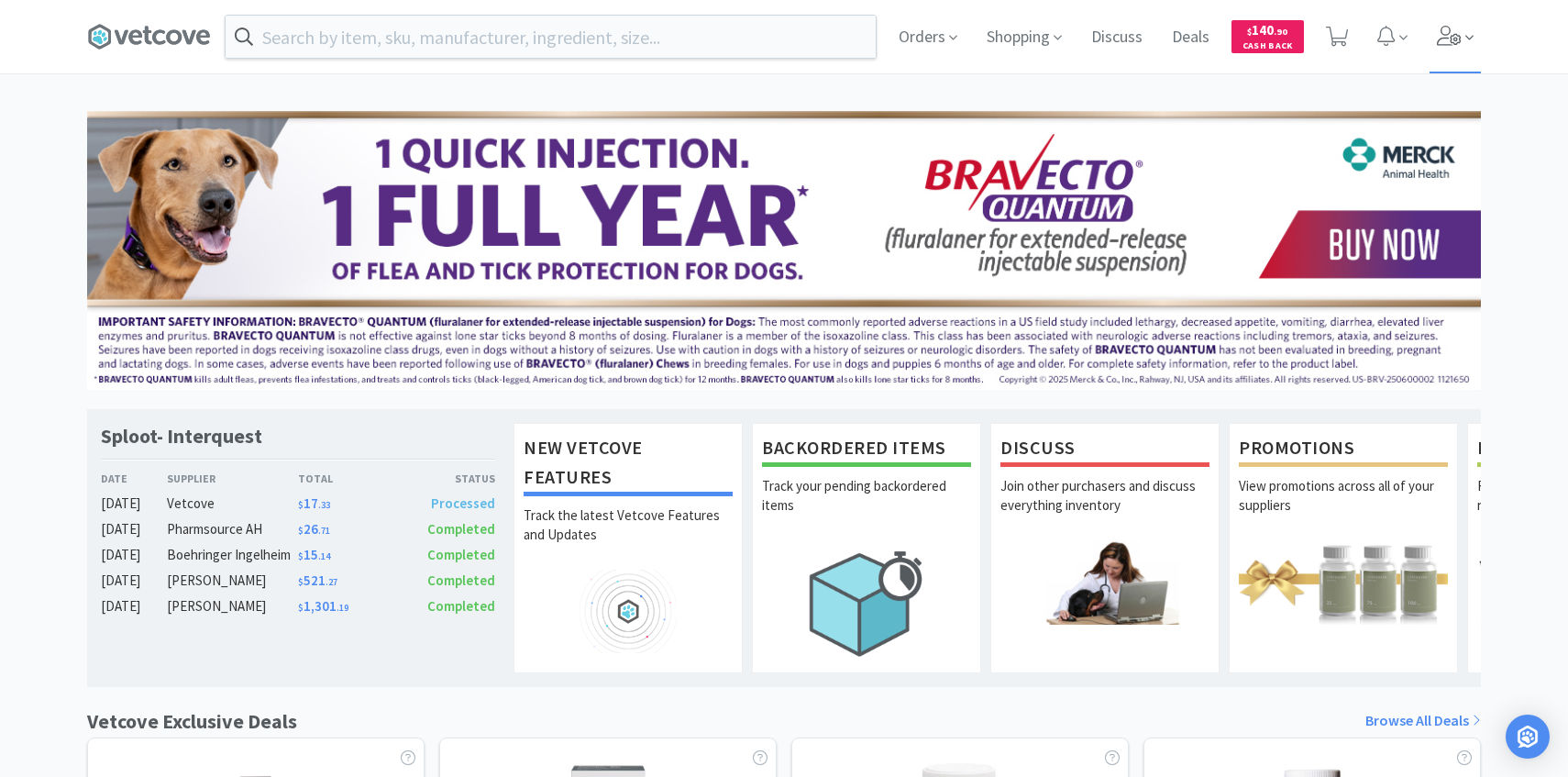
click at [1467, 27] on span at bounding box center [1455, 37] width 53 height 74
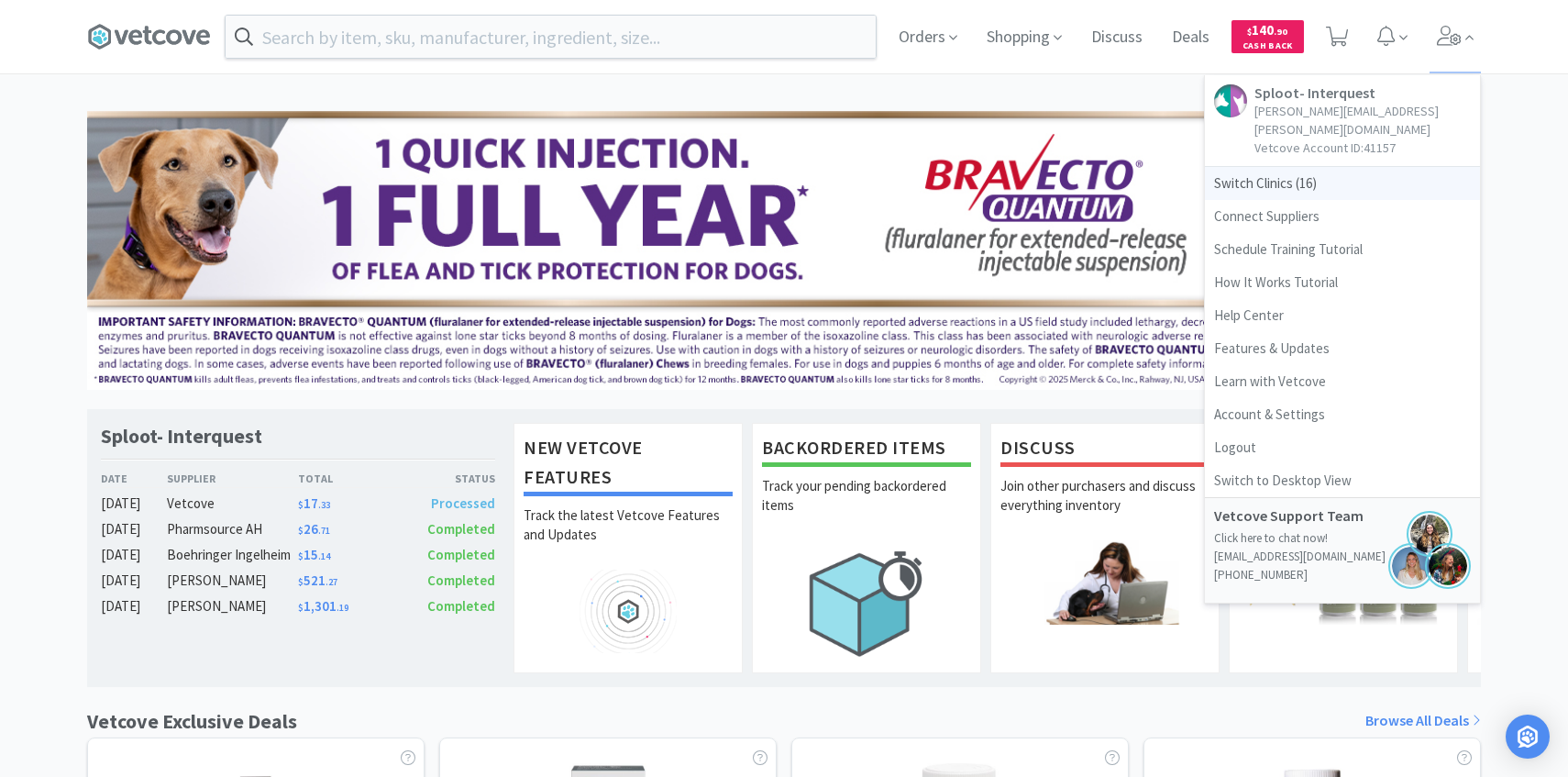
click at [1377, 167] on span "Switch Clinics ( 16 )" at bounding box center [1343, 184] width 275 height 33
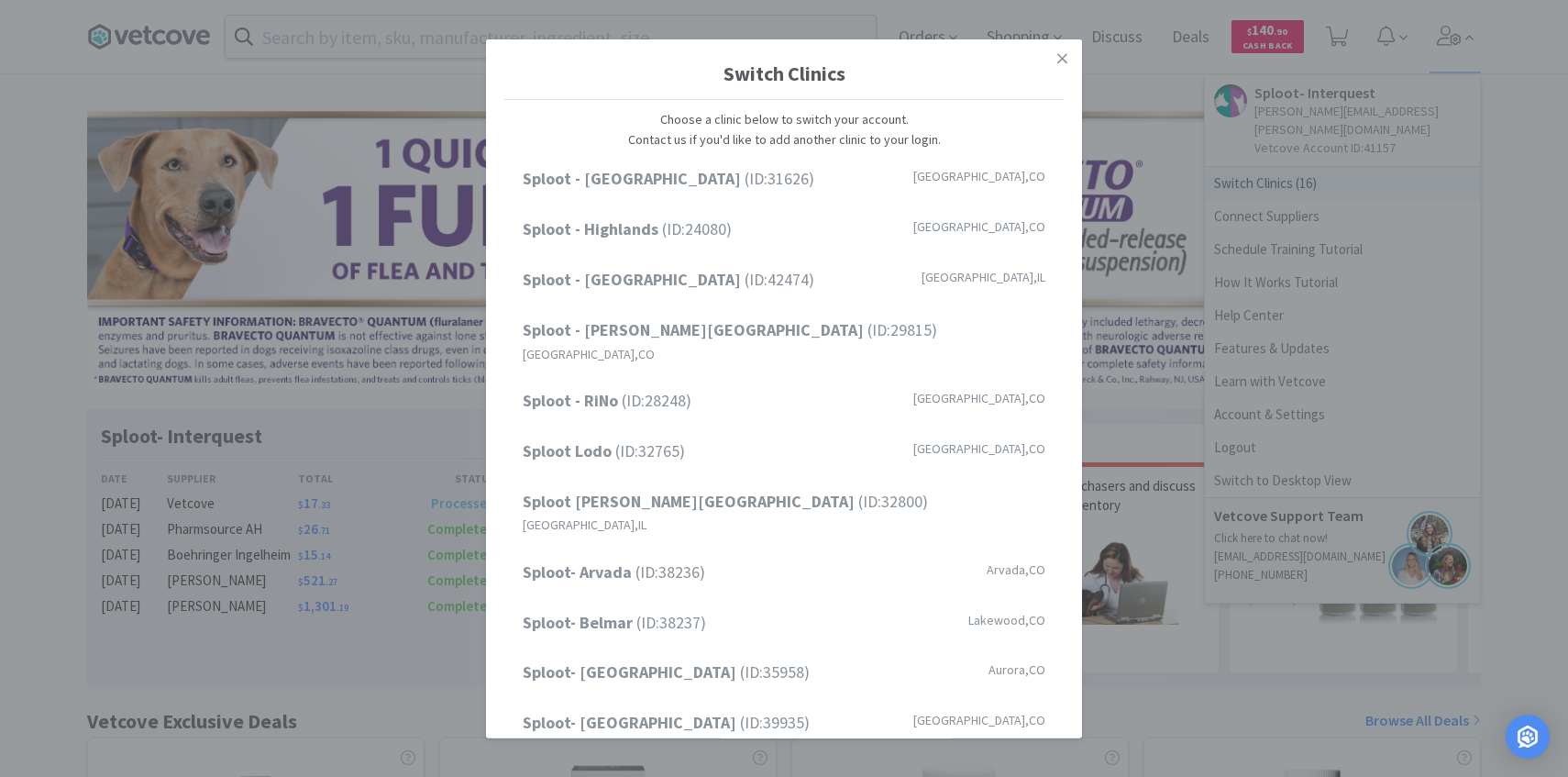
scroll to position [234, 0]
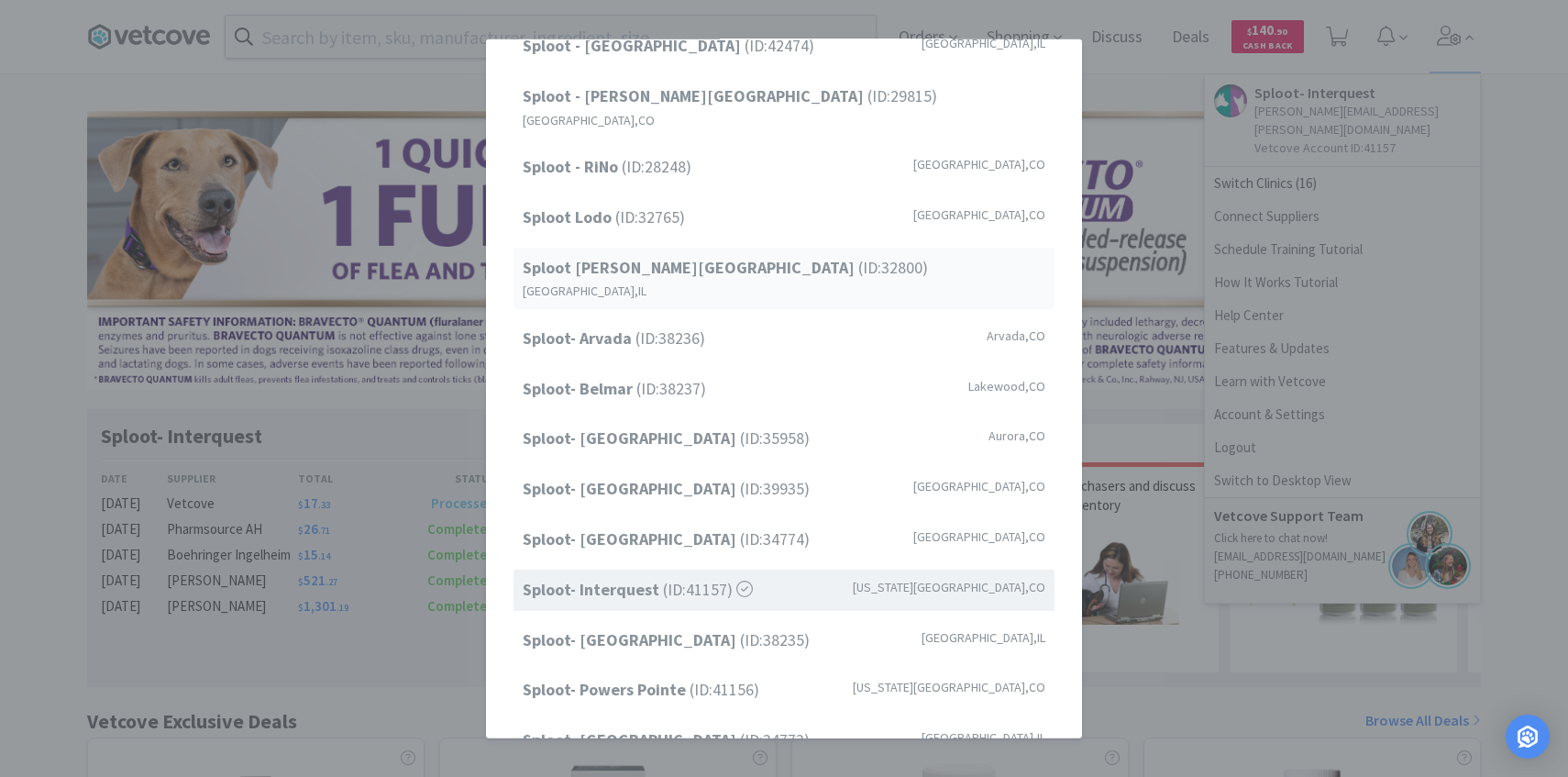
click at [788, 246] on div "Sploot [PERSON_NAME][GEOGRAPHIC_DATA] (ID: 32800 ) [GEOGRAPHIC_DATA] , [GEOGRAP…" at bounding box center [784, 277] width 541 height 62
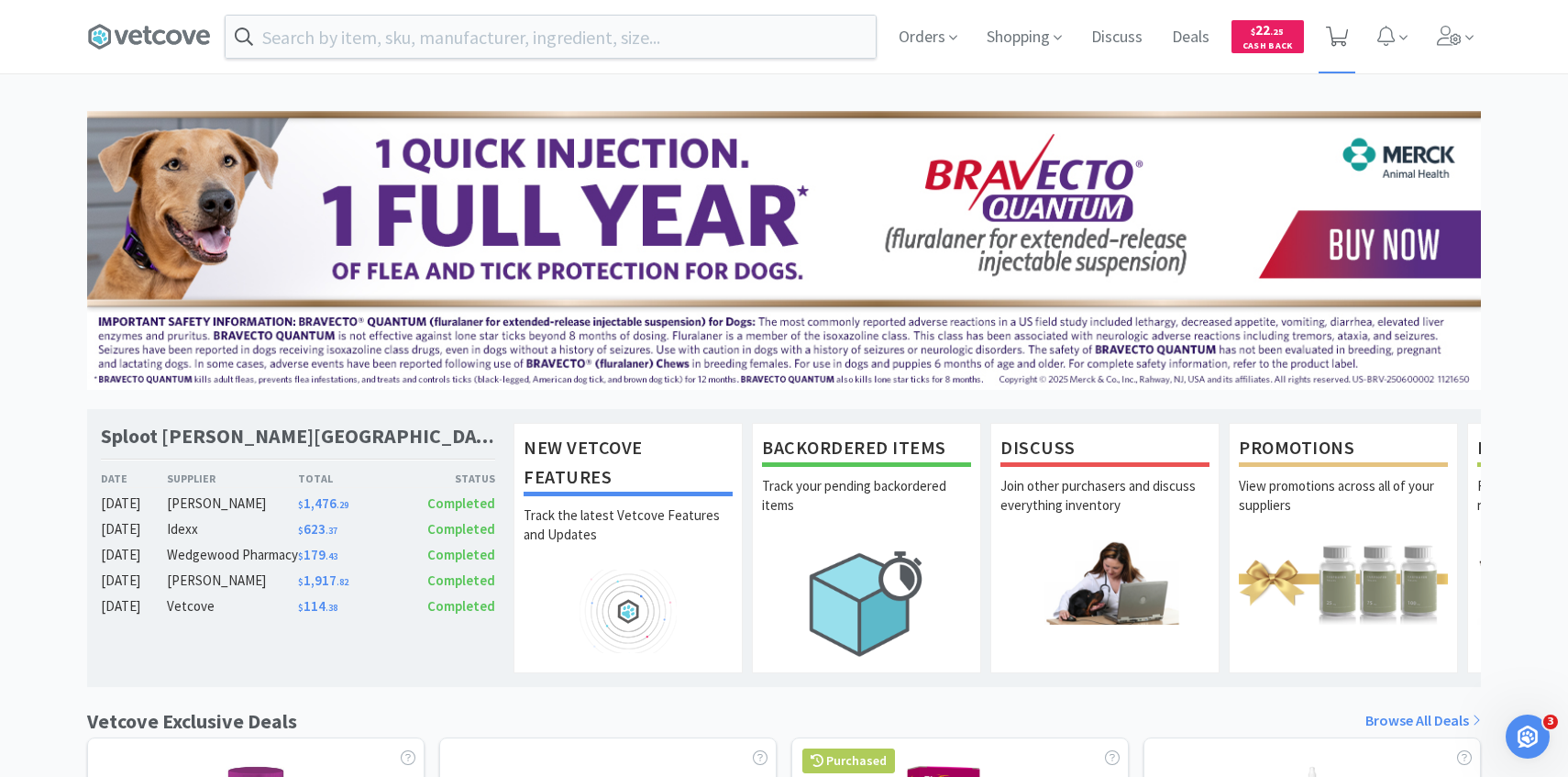
click at [1341, 50] on span at bounding box center [1337, 37] width 38 height 74
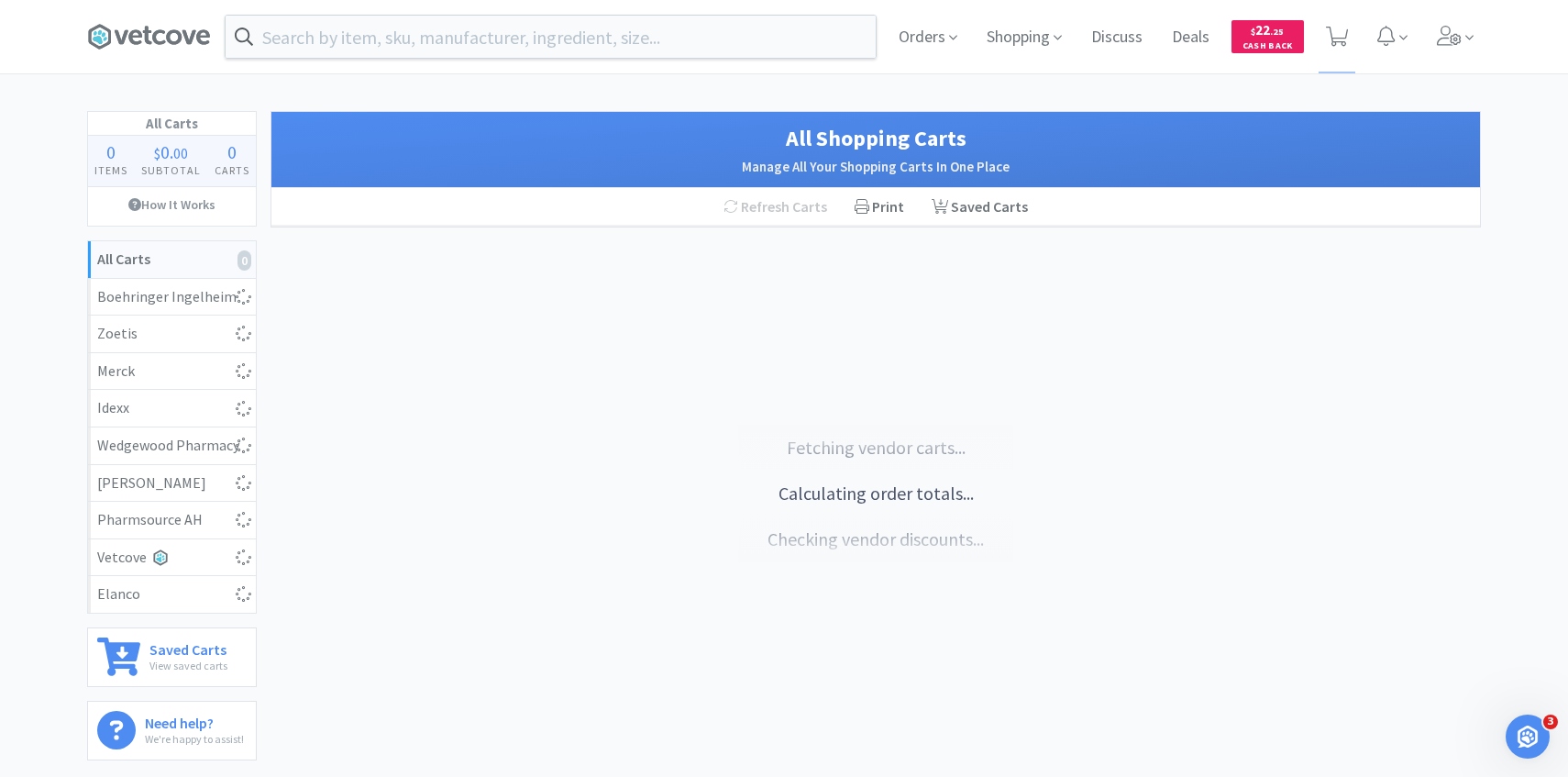
select select "1"
select select "3"
select select "1"
select select "3"
select select "1"
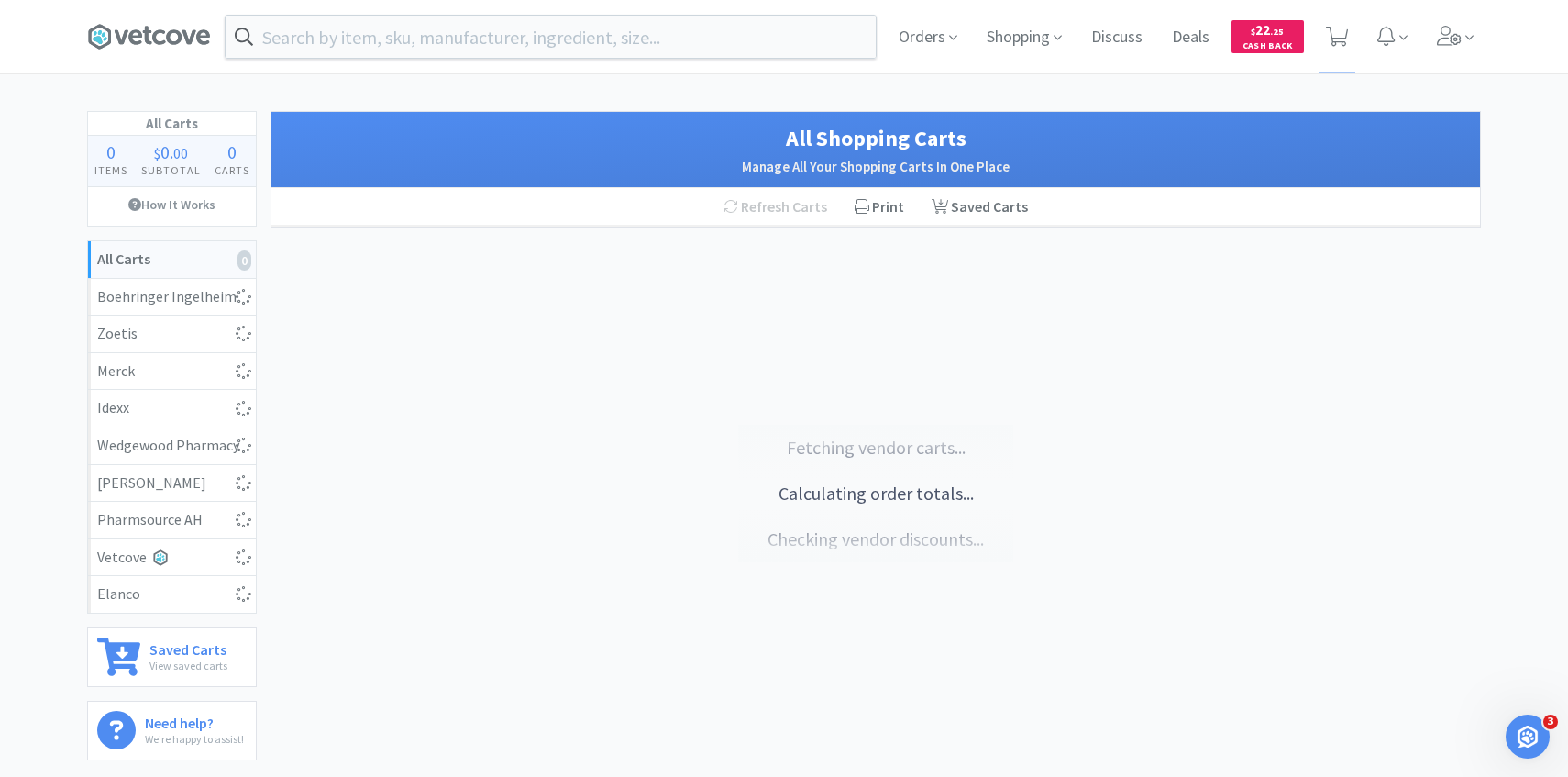
select select "1"
select select "2"
select select "3"
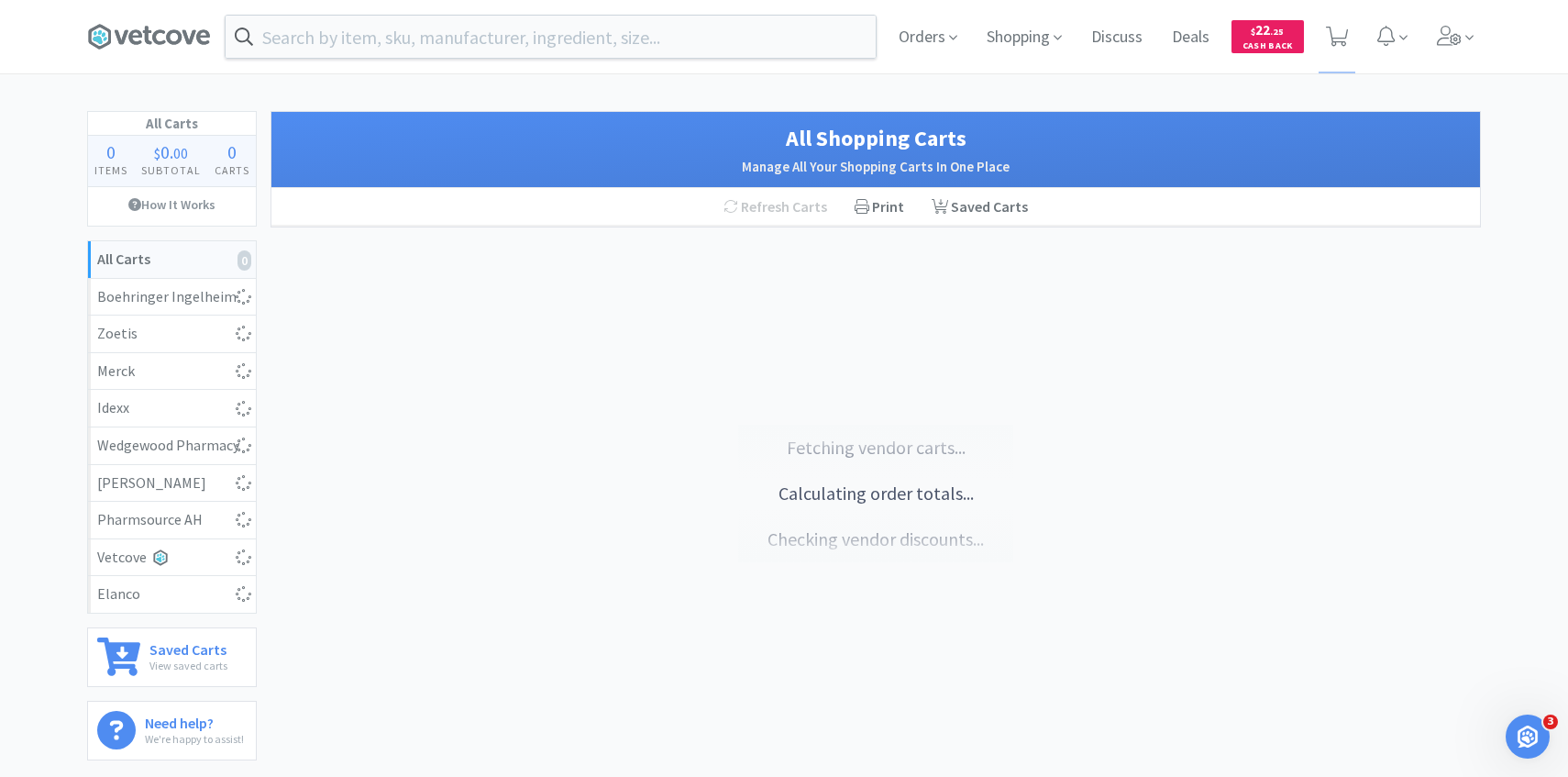
select select "1"
select select "4"
select select "1"
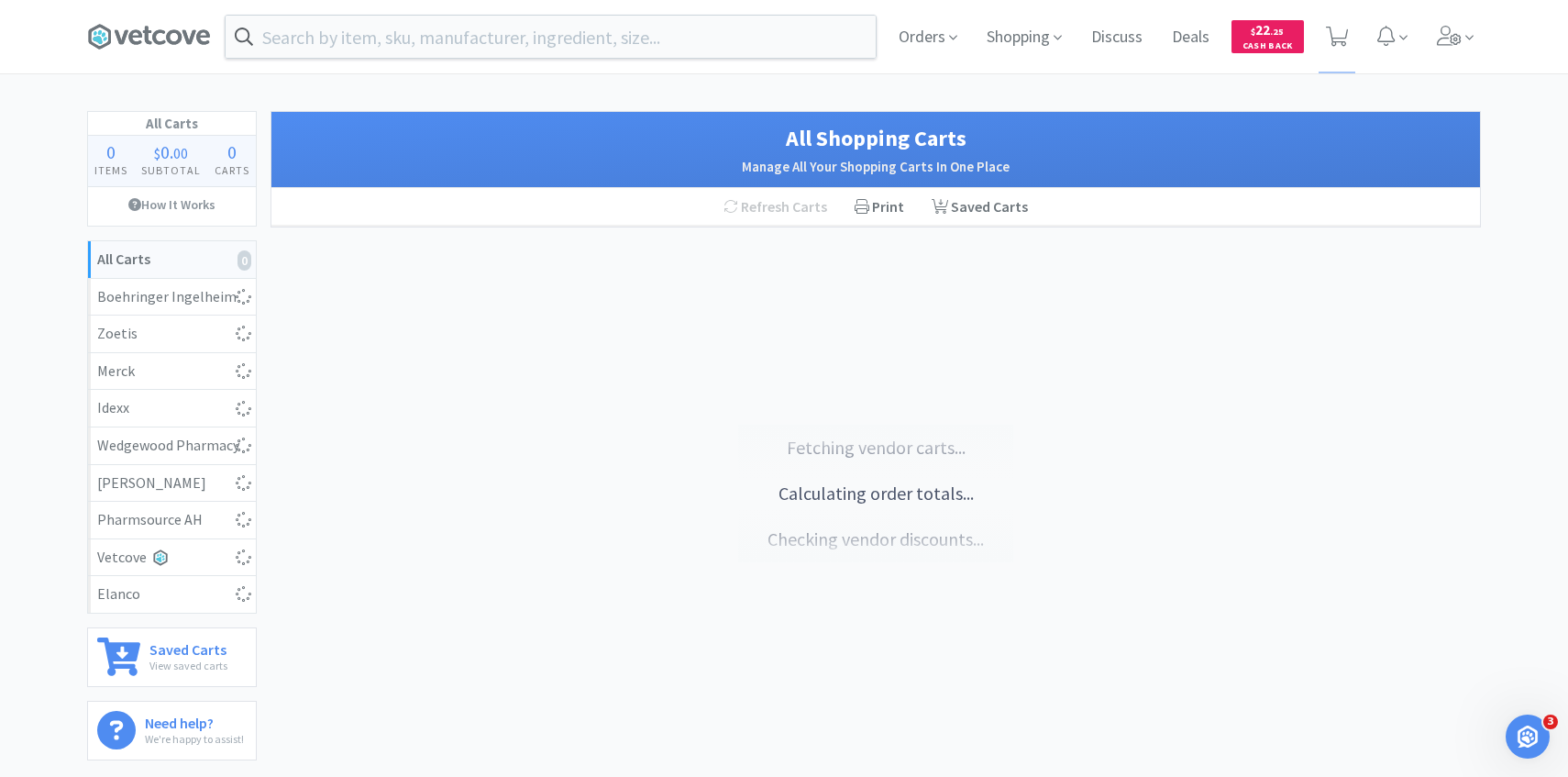
select select "1"
select select "2"
select select "3"
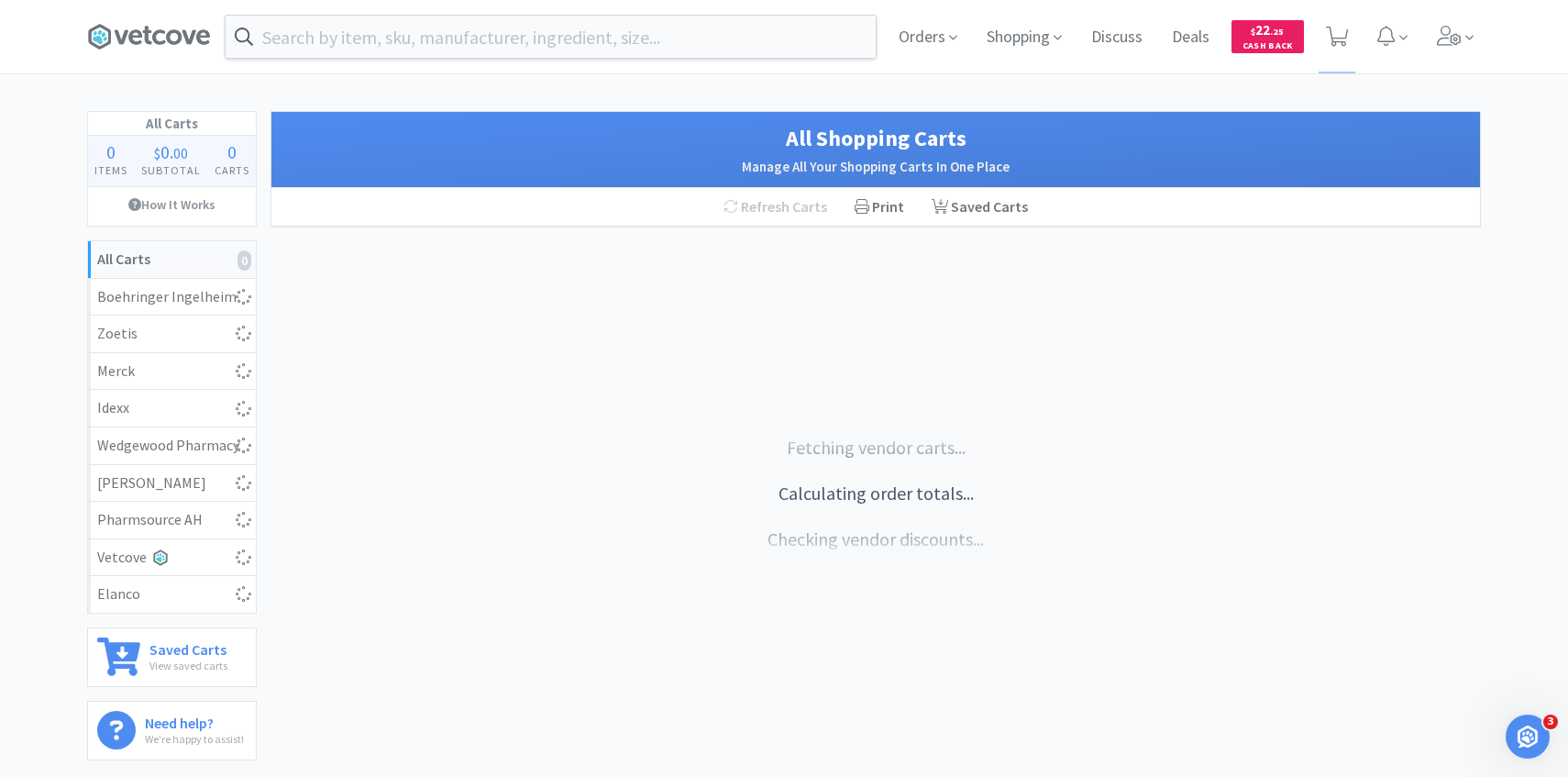
select select "1"
select select "5"
select select "1"
select select "3"
select select "1"
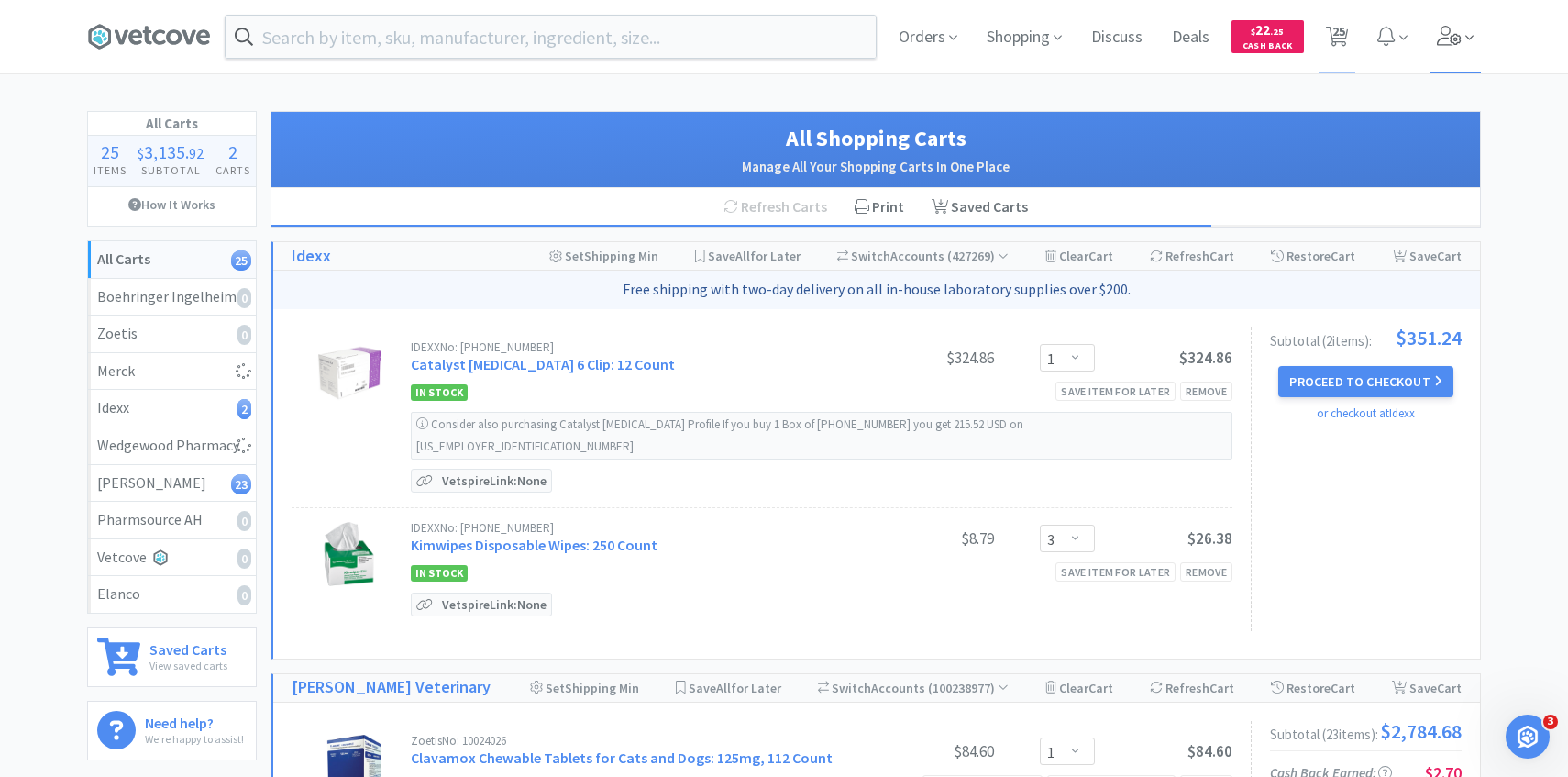
click at [1459, 33] on icon at bounding box center [1450, 36] width 26 height 20
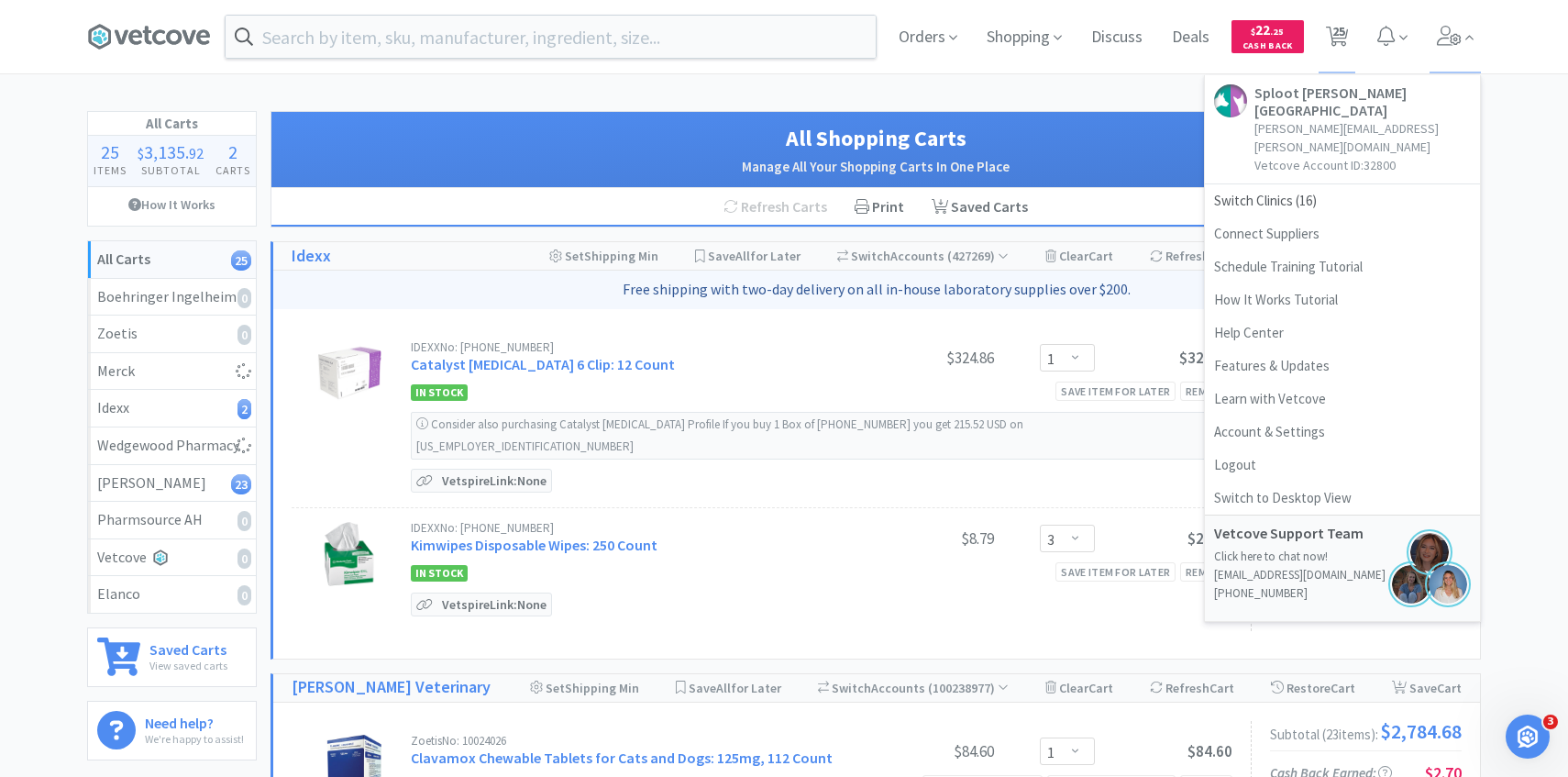
click at [1028, 114] on div "All Shopping Carts Manage All Your Shopping Carts In One Place" at bounding box center [875, 149] width 1209 height 77
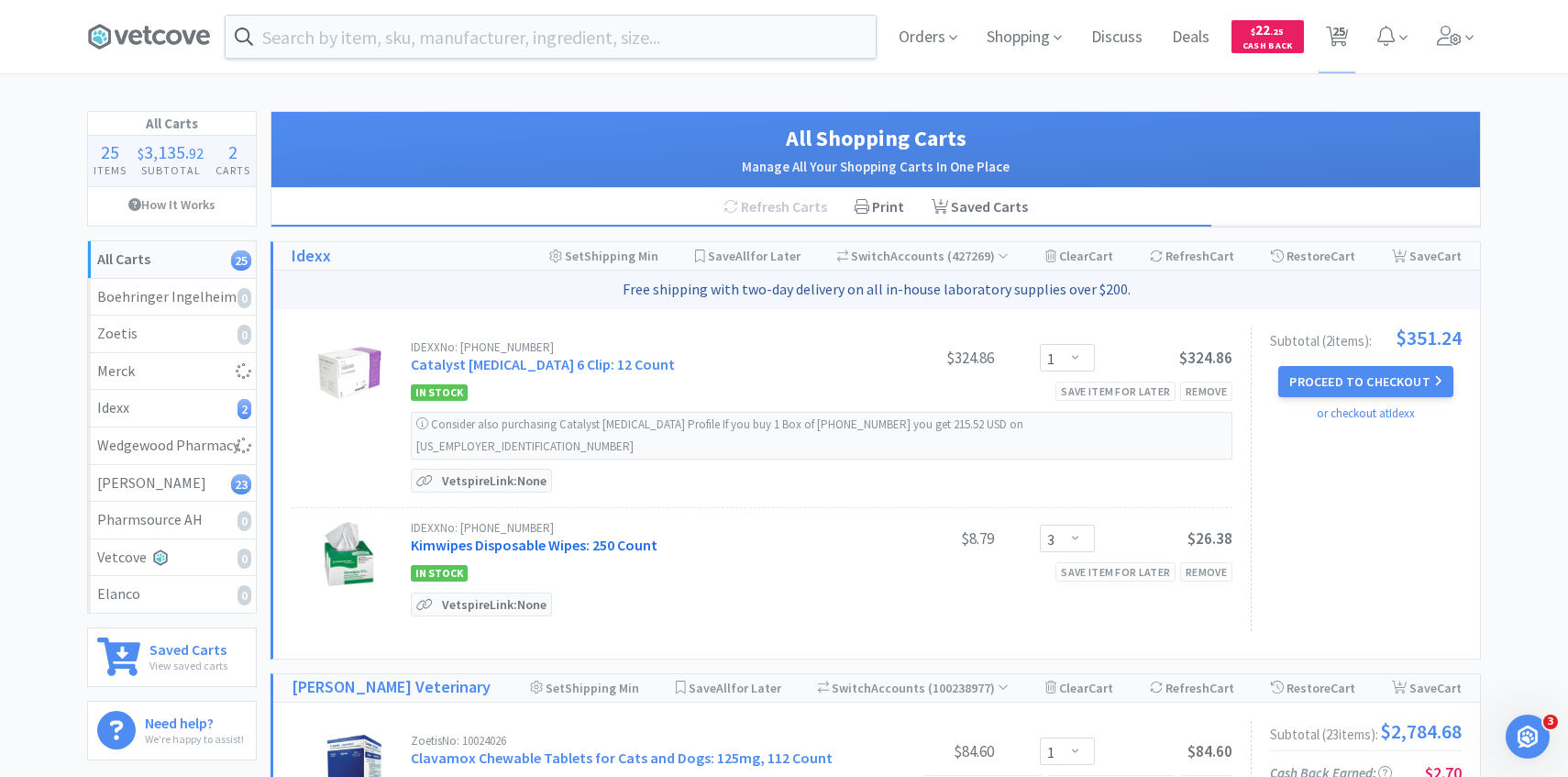
click at [650, 536] on link "Kimwipes Disposable Wipes: 250 Count" at bounding box center [533, 545] width 246 height 18
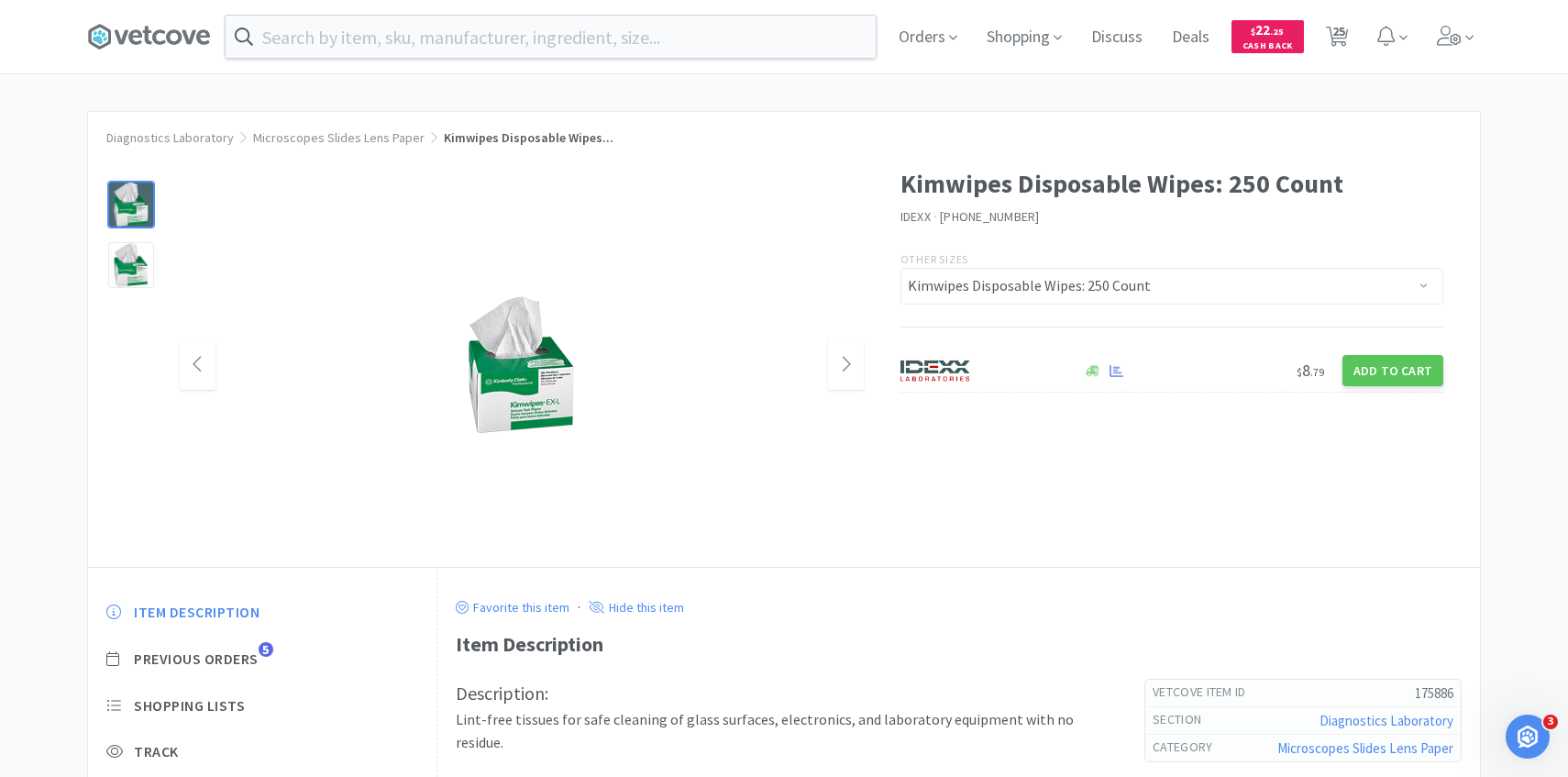
click at [536, 400] on img at bounding box center [521, 365] width 137 height 137
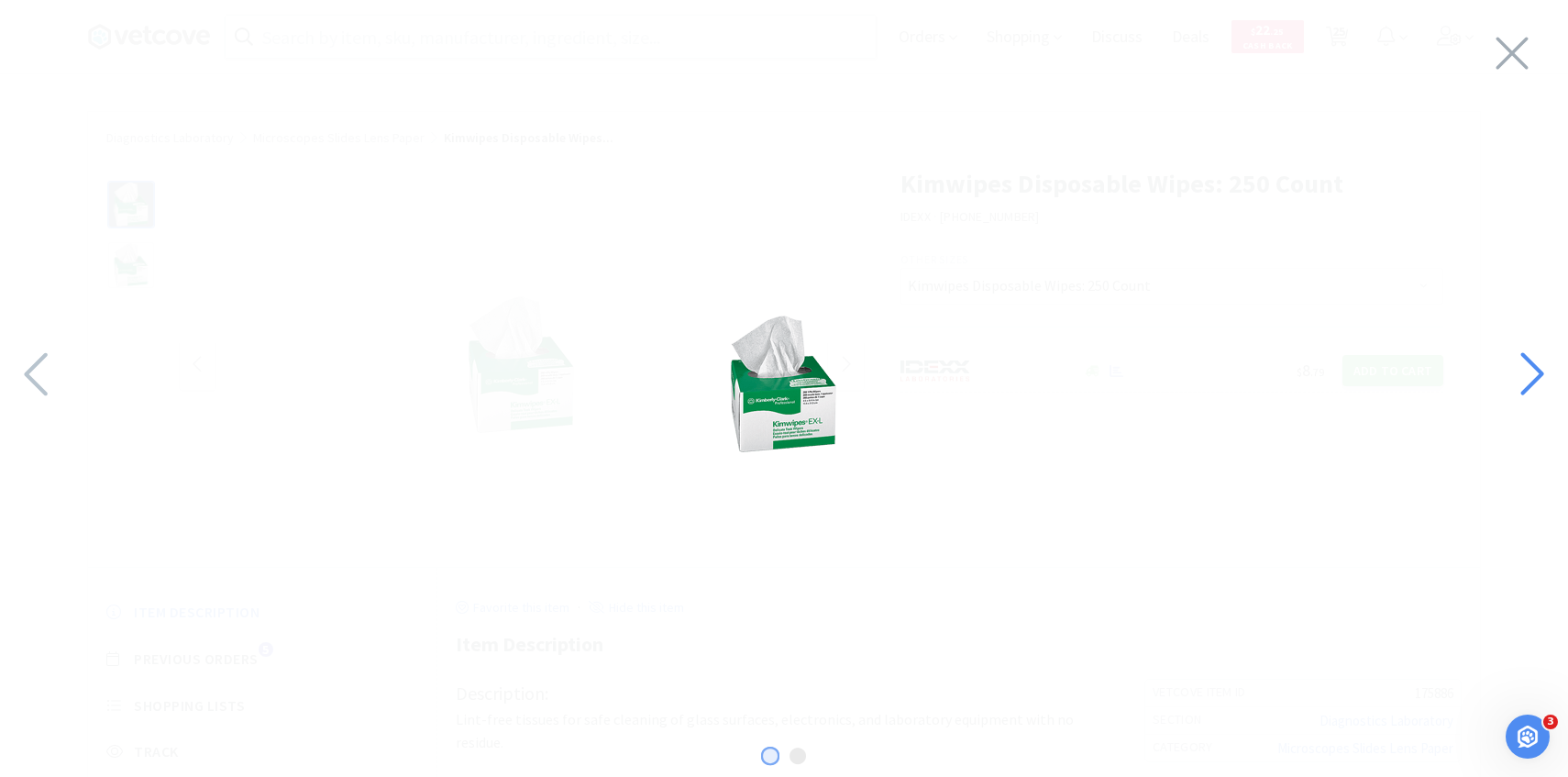
click at [1517, 377] on icon at bounding box center [1531, 375] width 40 height 63
click at [1505, 45] on icon at bounding box center [1513, 54] width 32 height 32
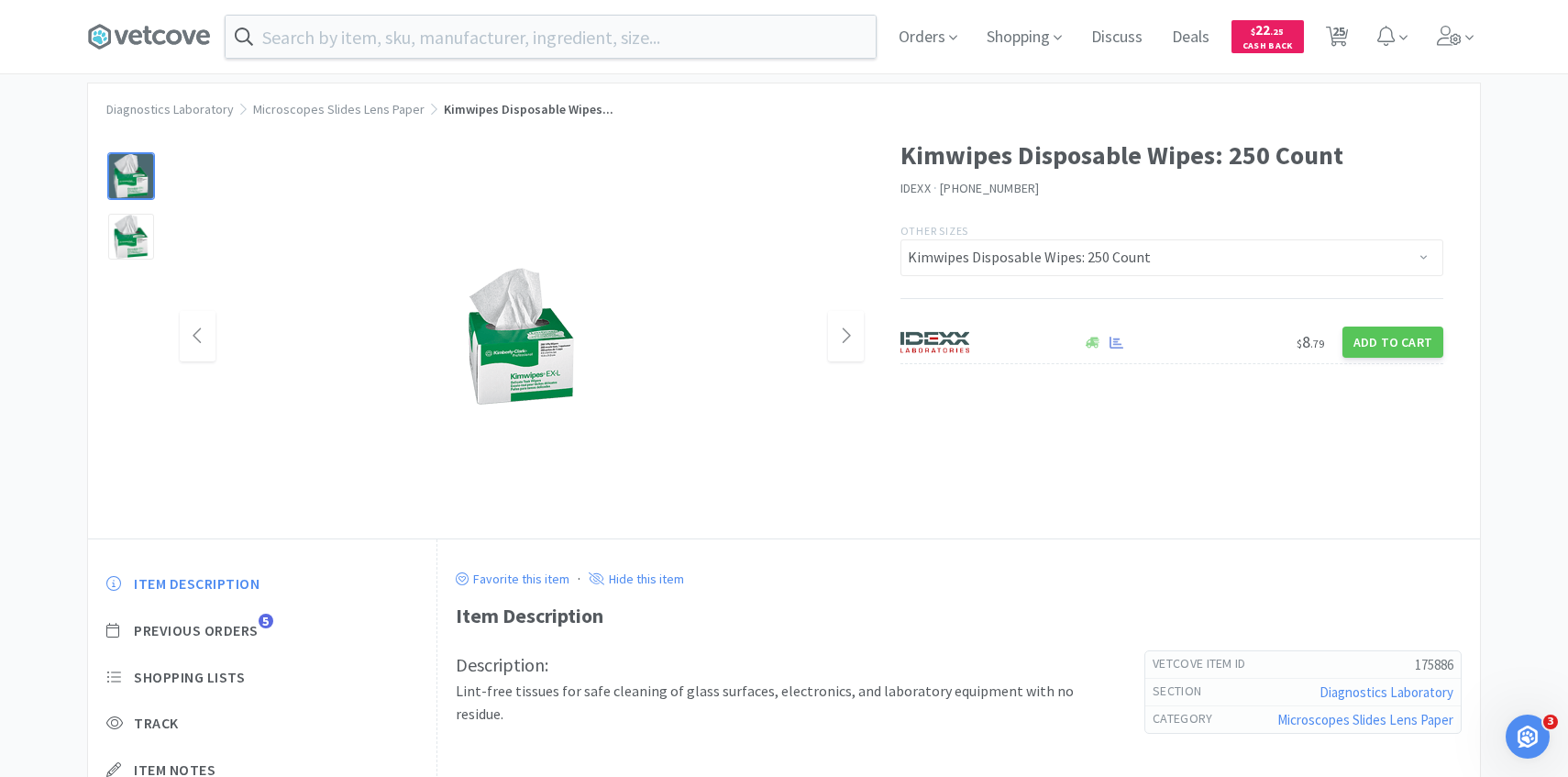
scroll to position [38, 0]
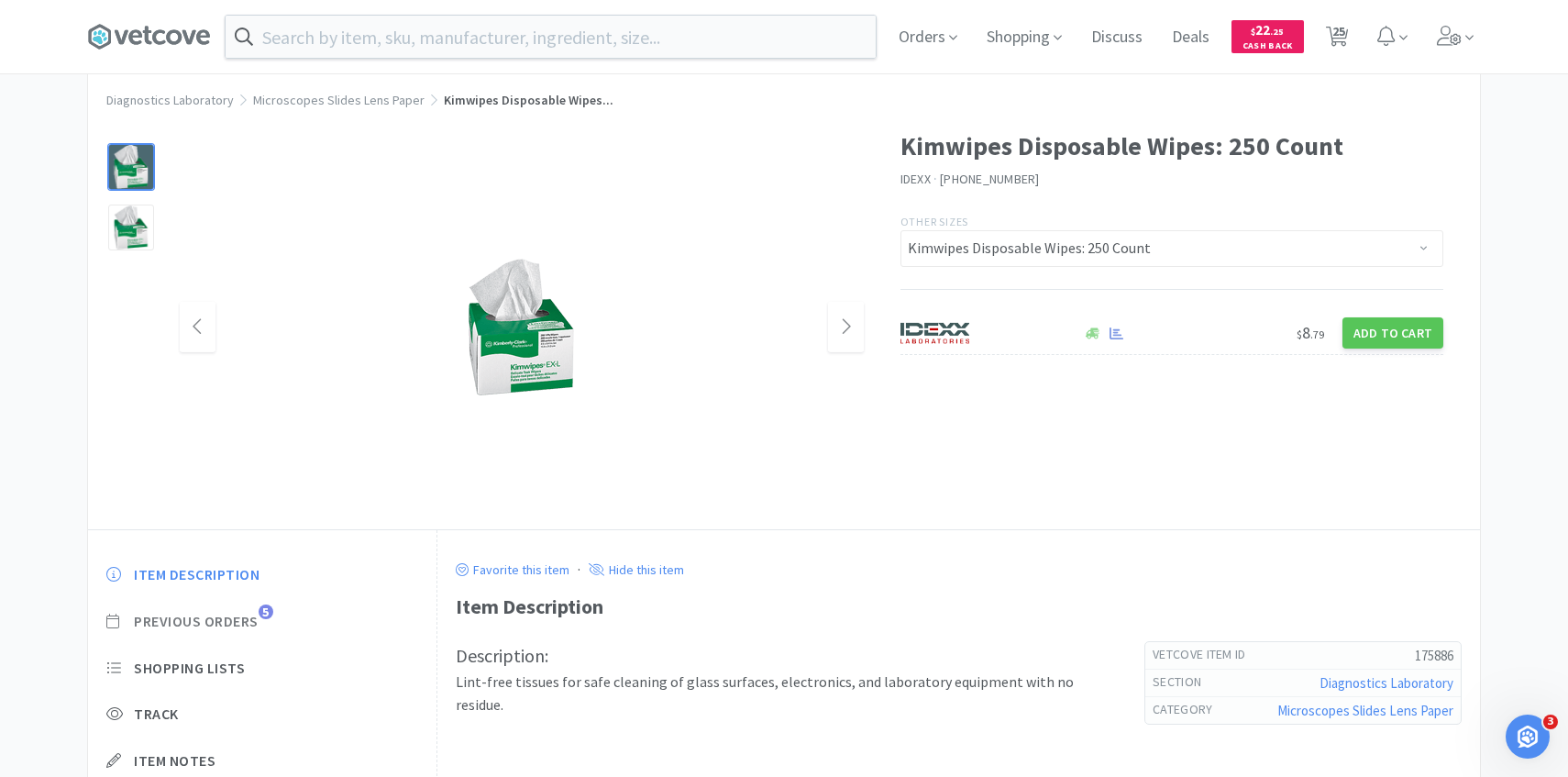
click at [246, 629] on span "Previous Orders" at bounding box center [196, 621] width 125 height 19
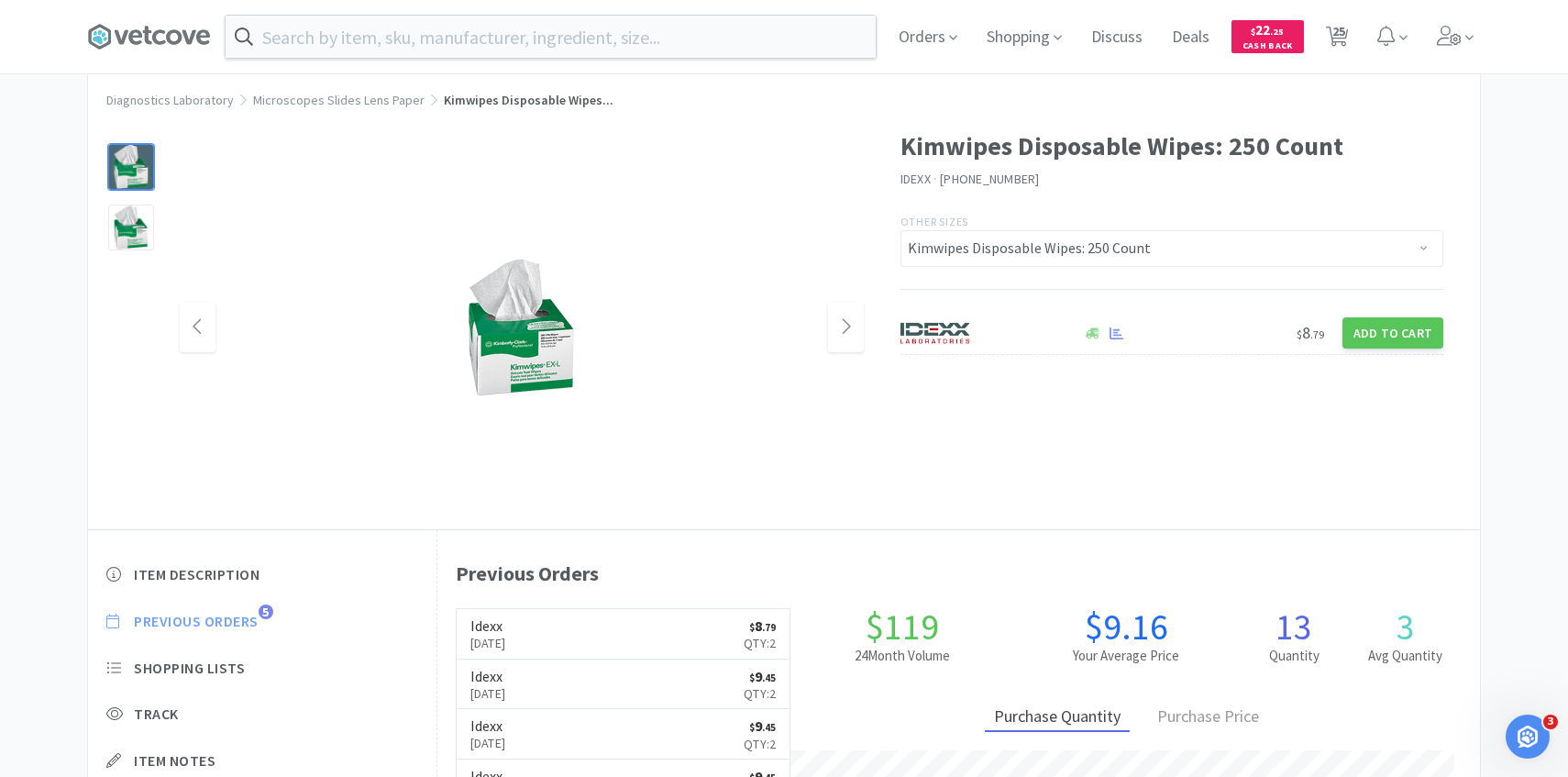
scroll to position [504, 1043]
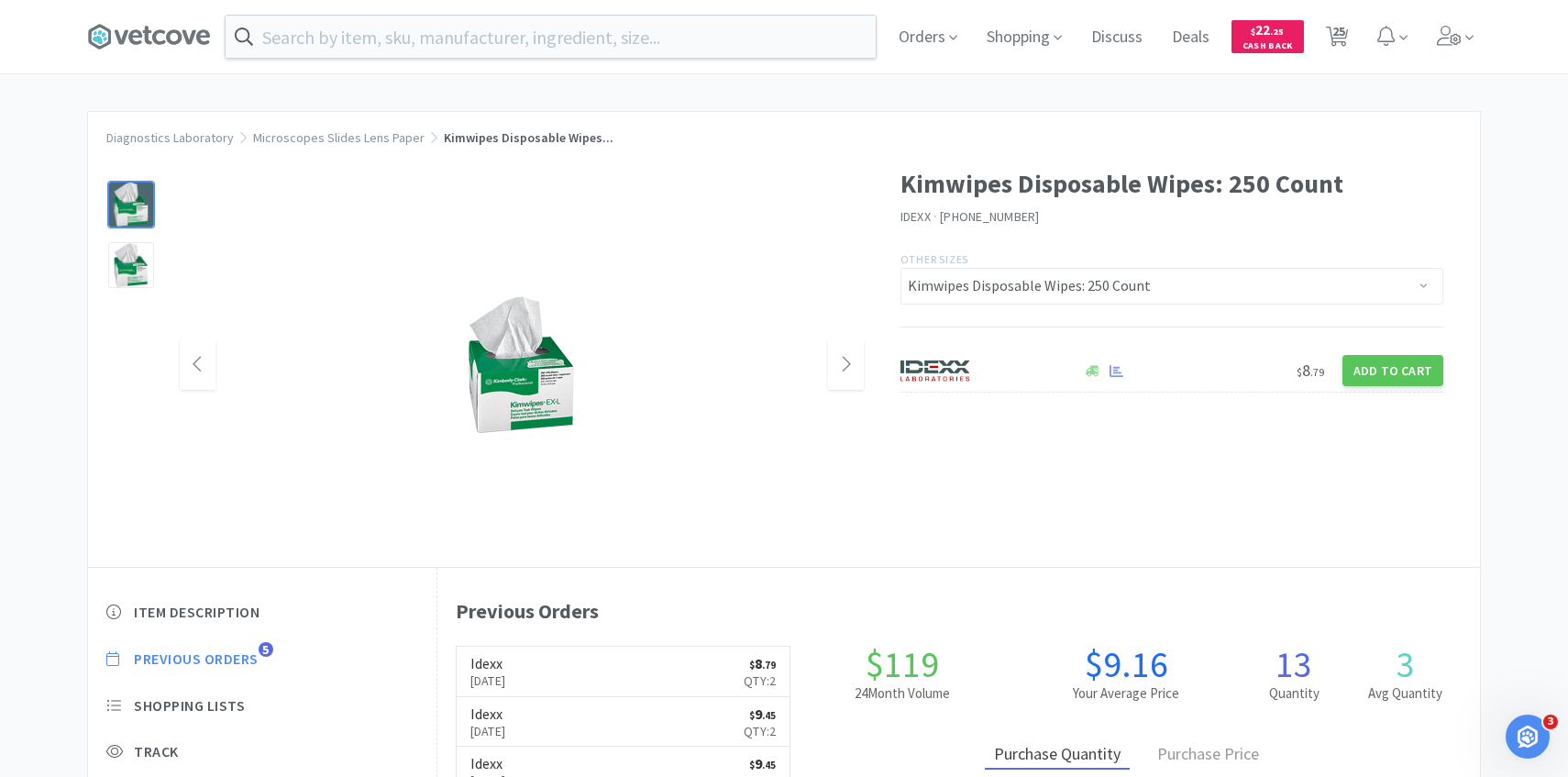
select select "1"
select select "3"
select select "1"
select select "3"
select select "1"
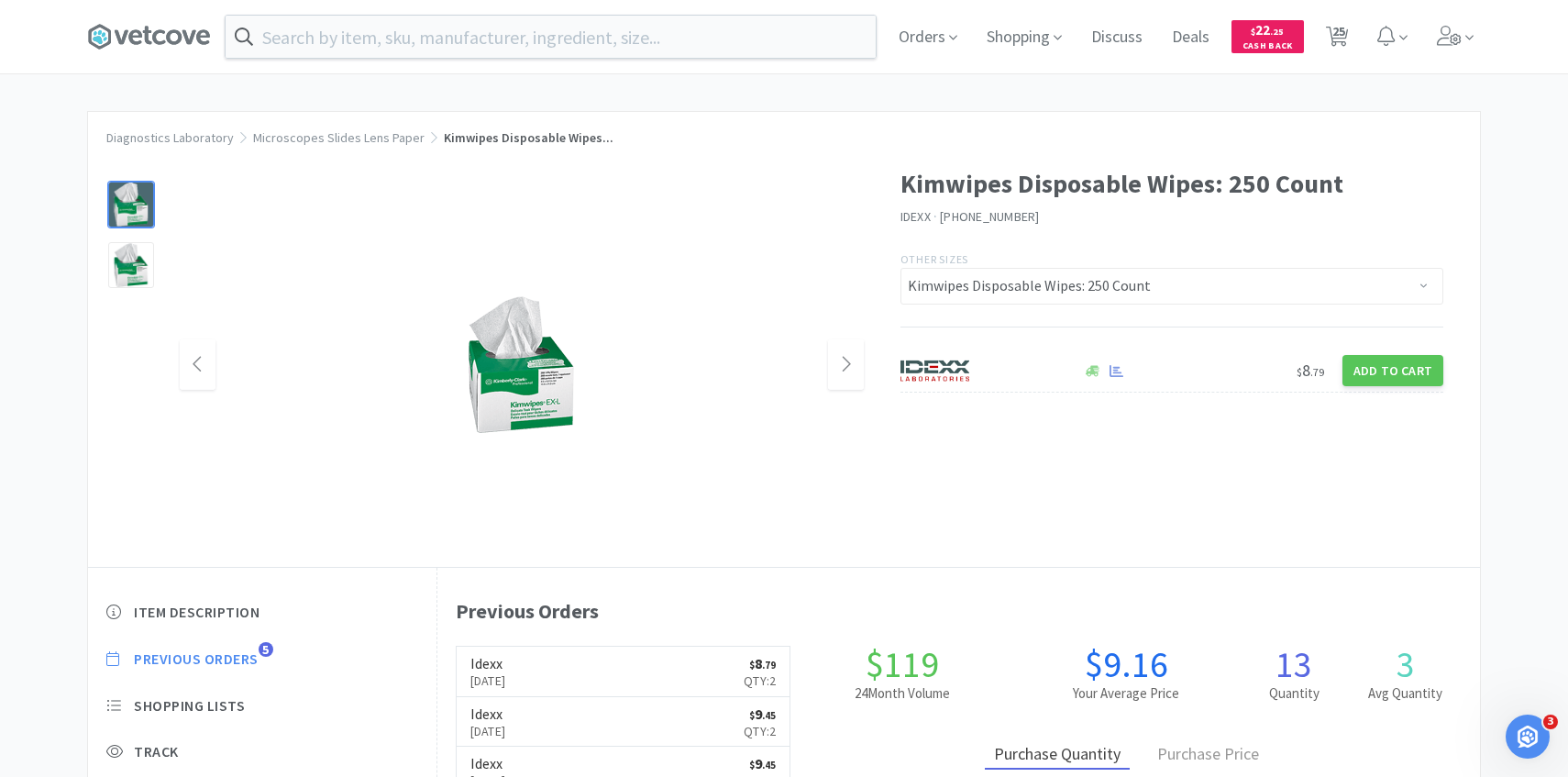
select select "1"
select select "2"
select select "3"
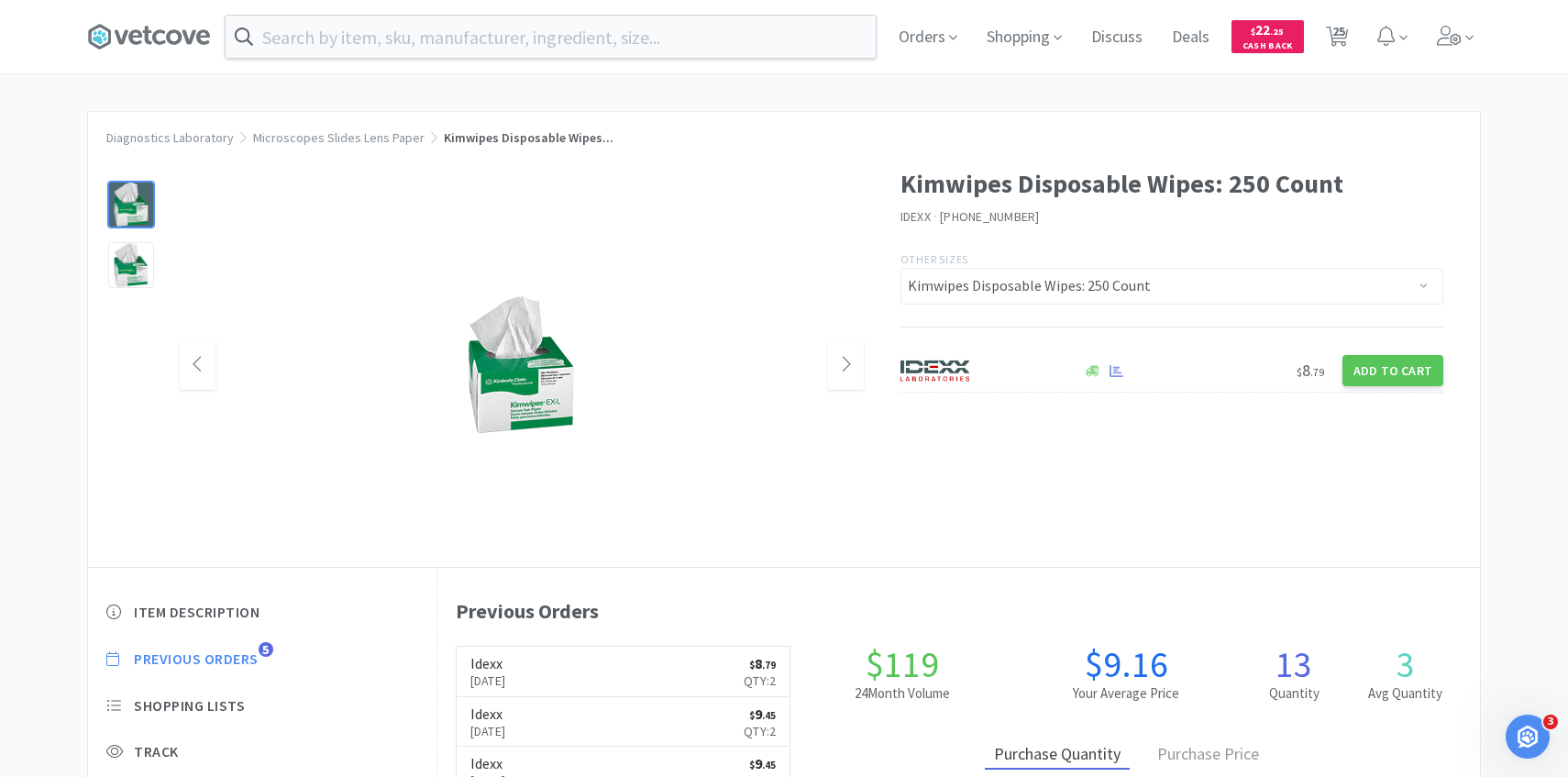
select select "1"
select select "4"
select select "1"
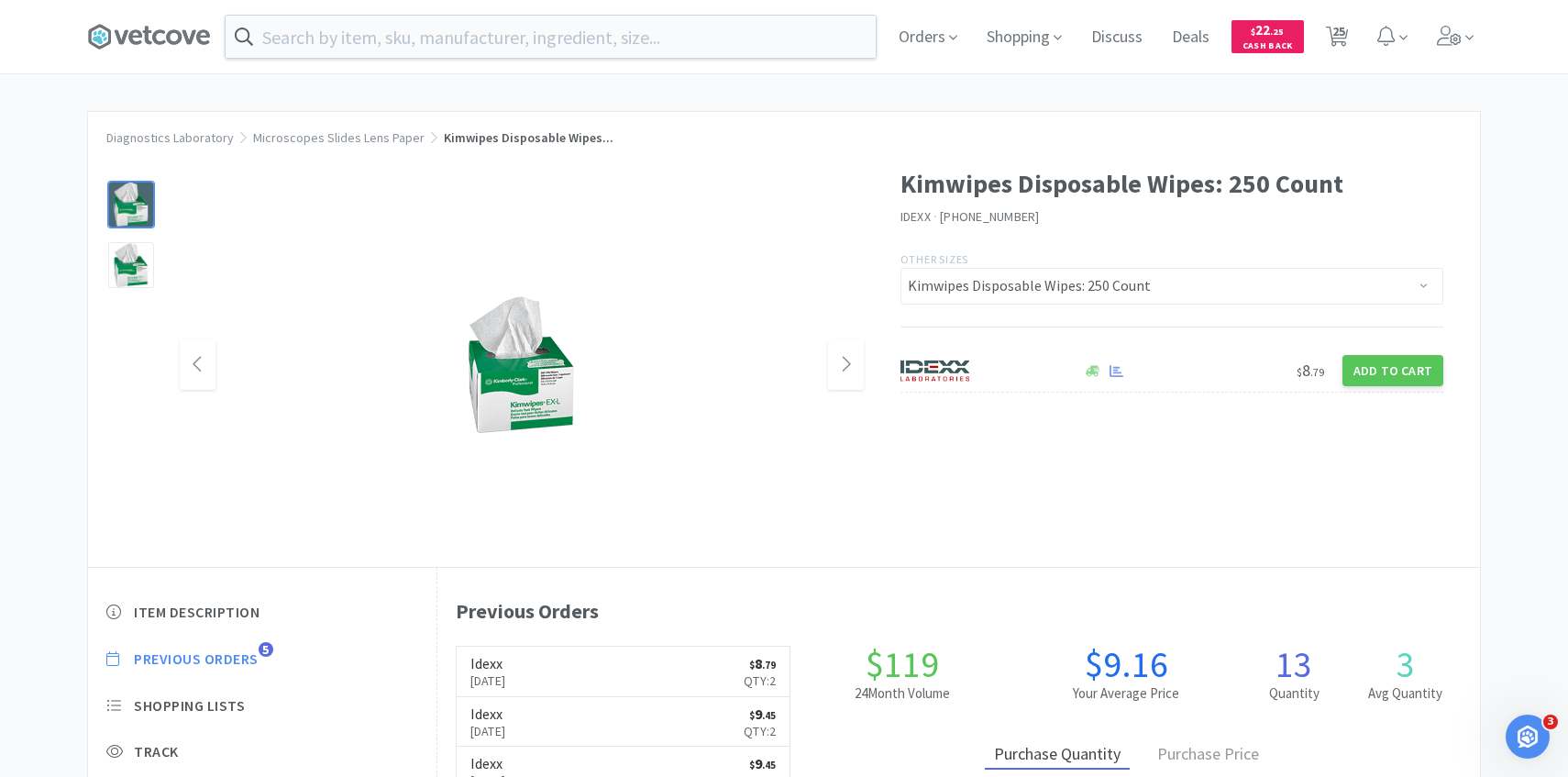
select select "1"
select select "2"
select select "3"
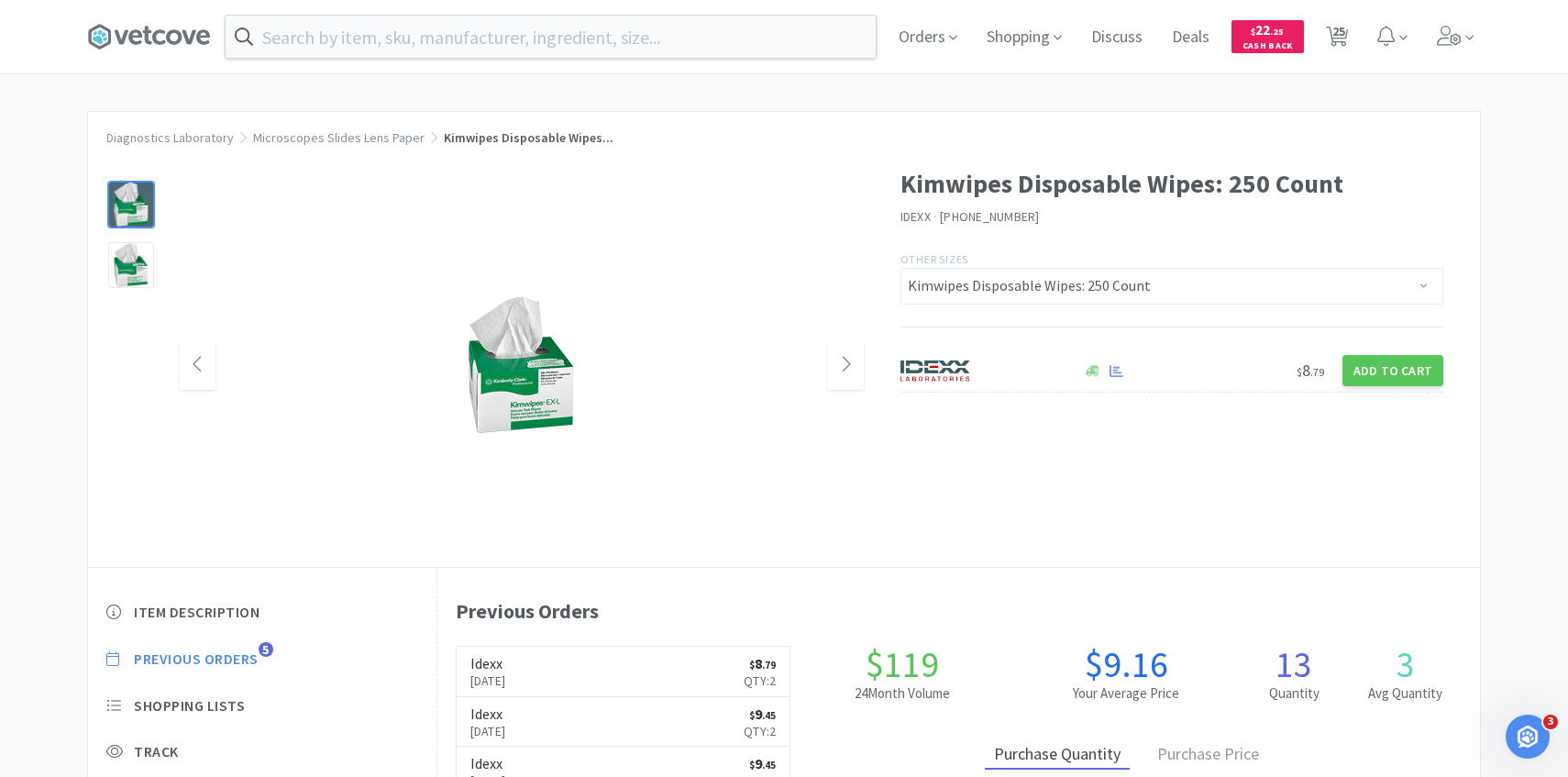
select select "1"
select select "5"
select select "1"
select select "3"
select select "1"
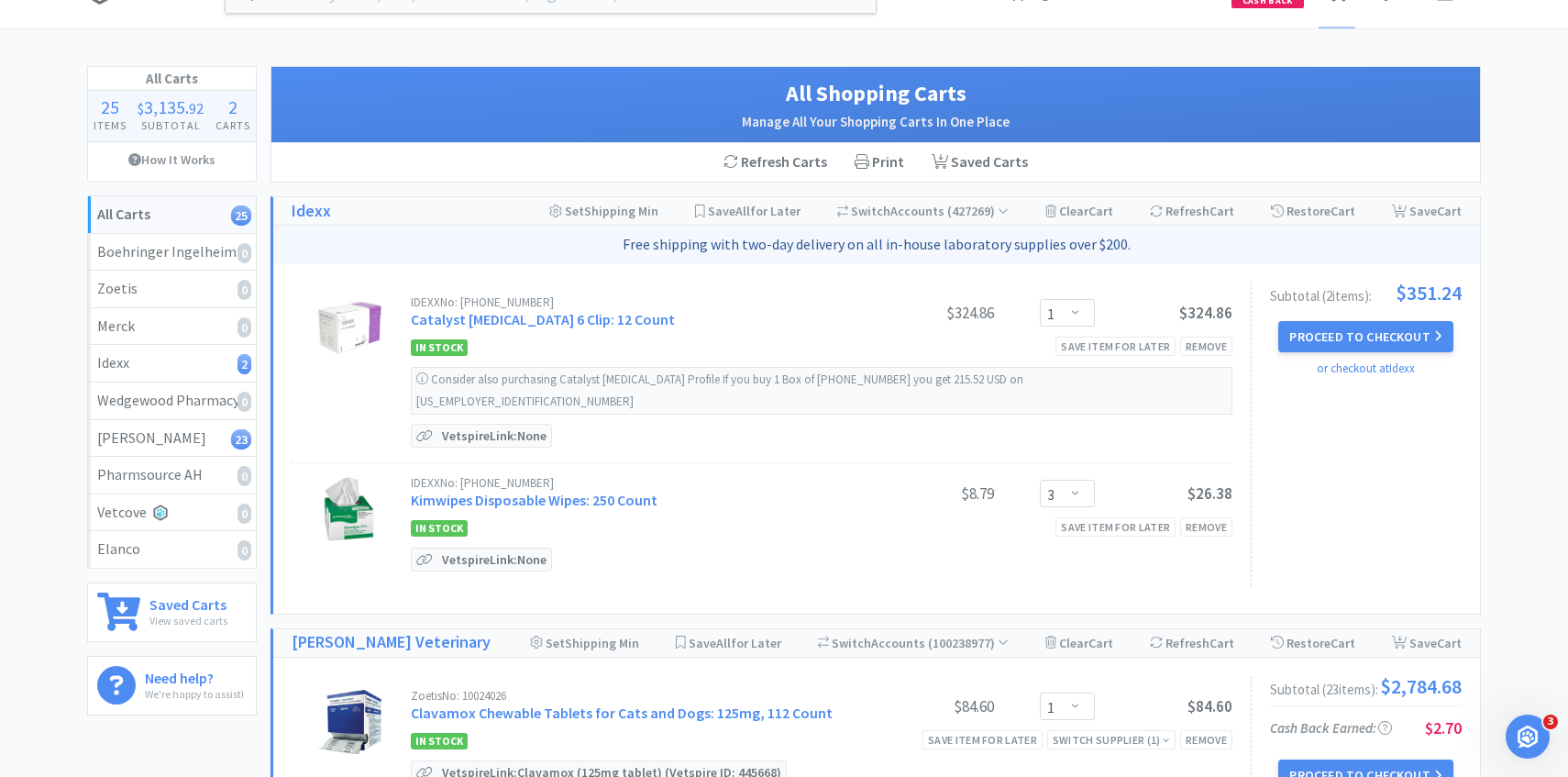
scroll to position [52, 0]
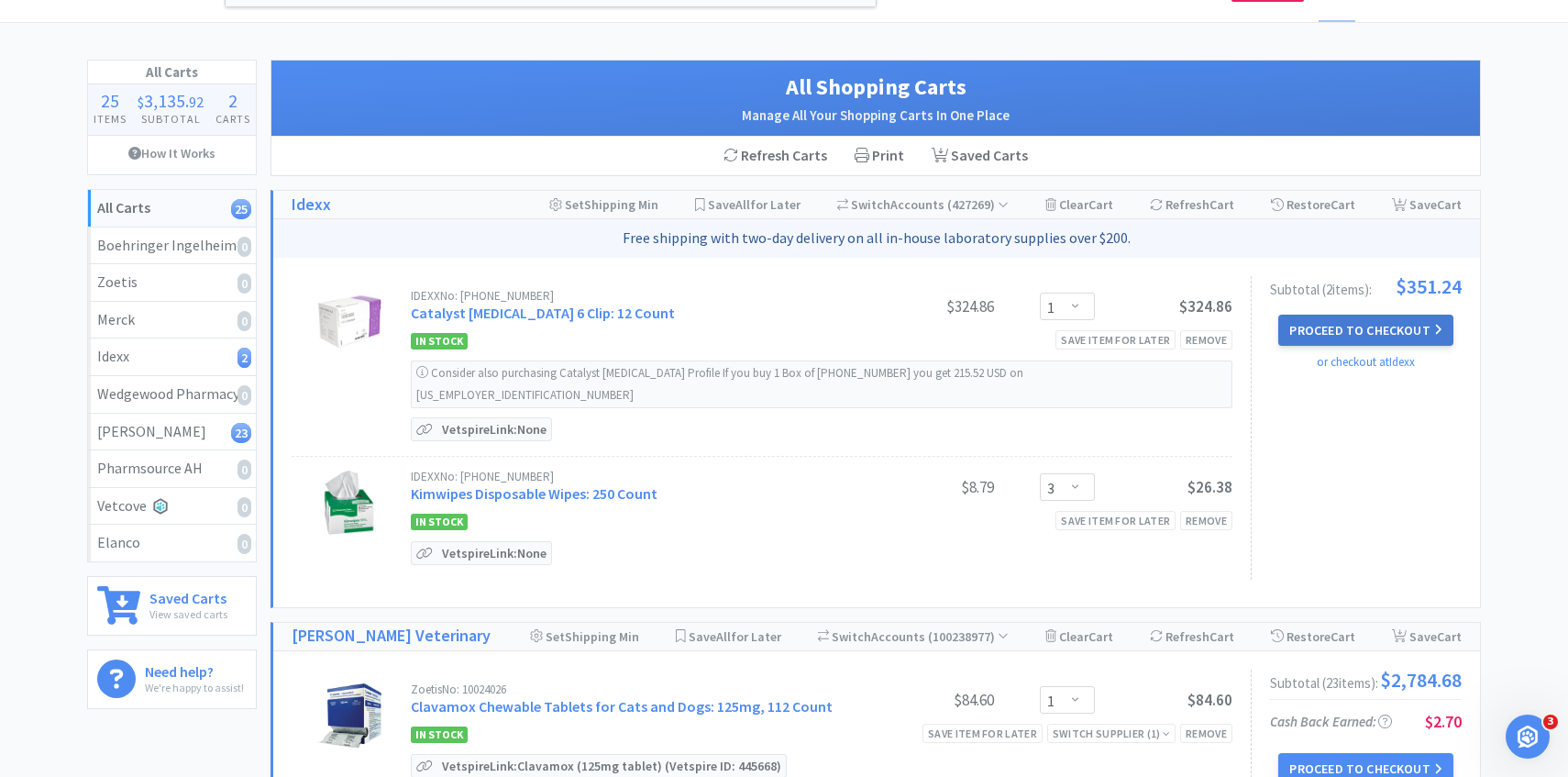
click at [1429, 326] on button "Proceed to Checkout" at bounding box center [1365, 330] width 174 height 31
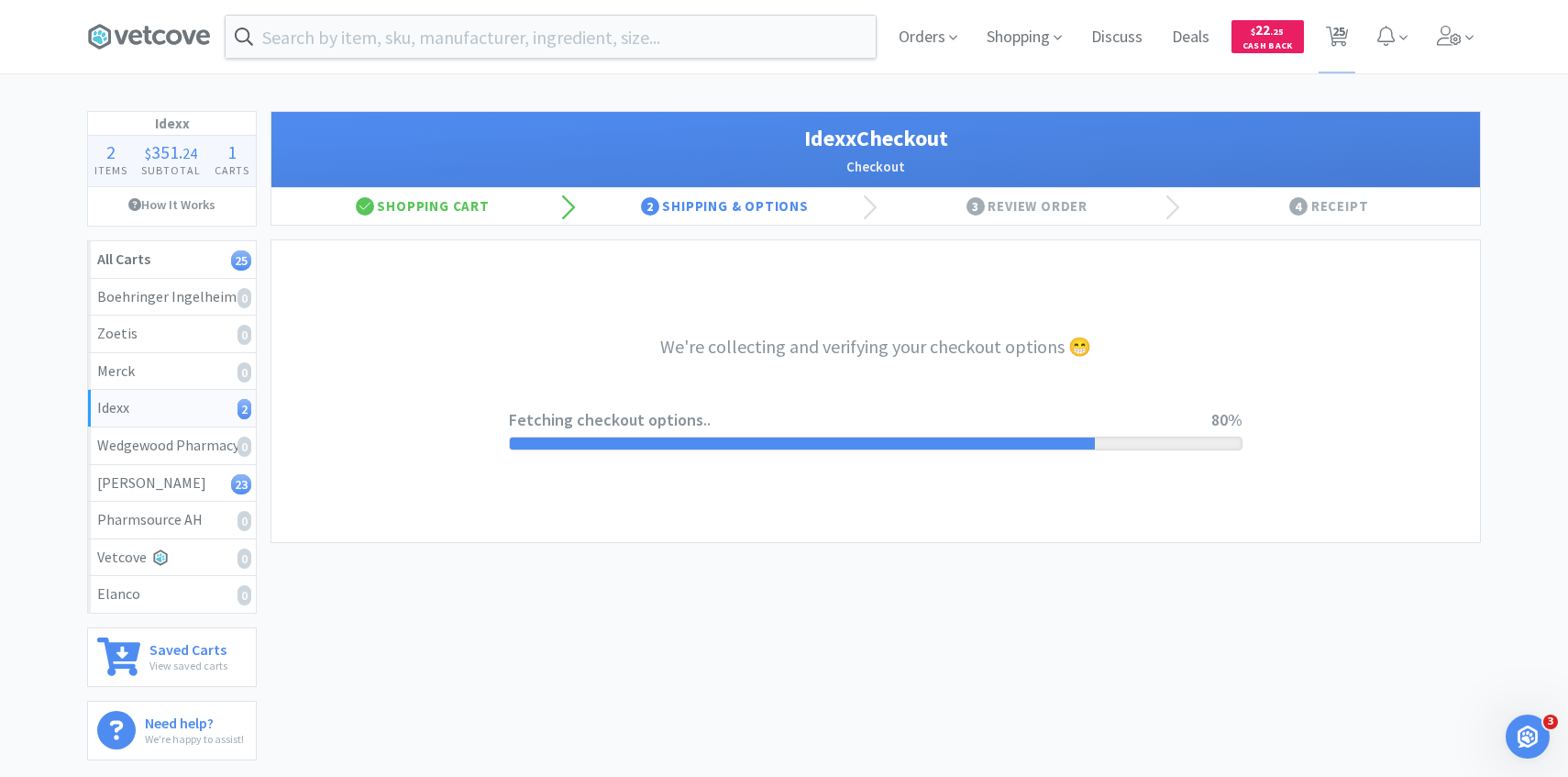
select select "904"
select select "003"
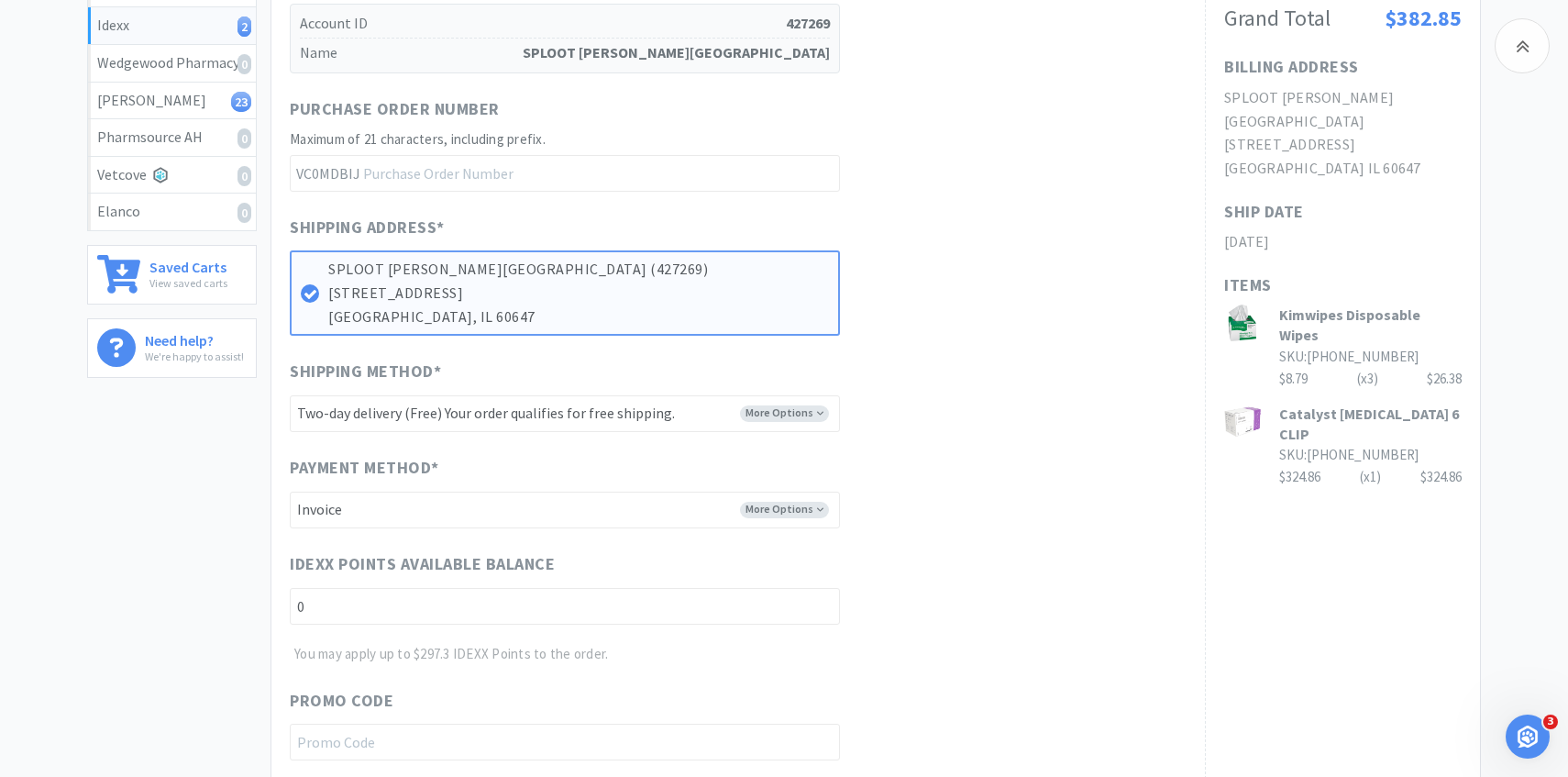
scroll to position [671, 0]
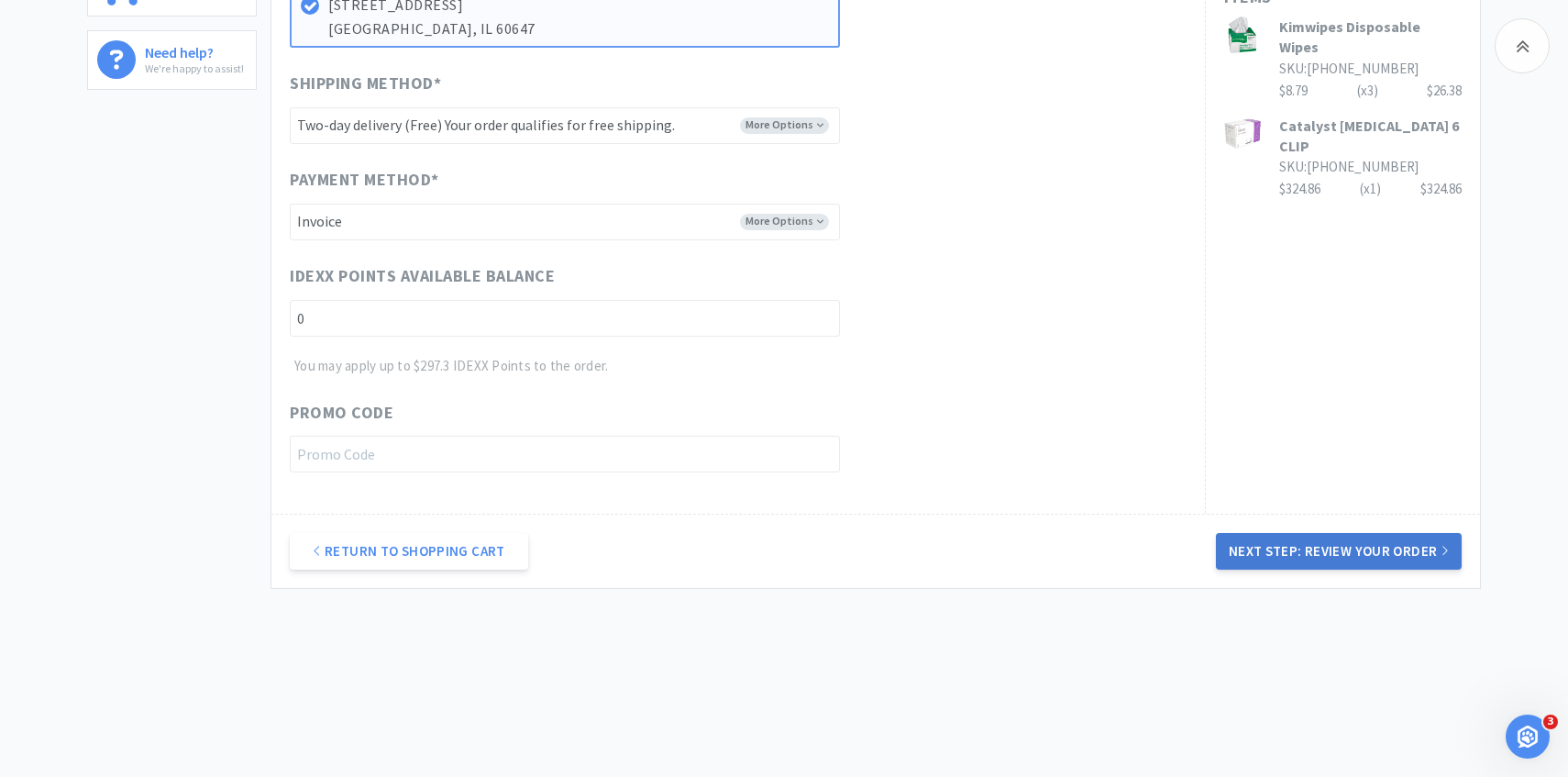
click at [1305, 556] on button "Next Step: Review Your Order" at bounding box center [1339, 552] width 245 height 37
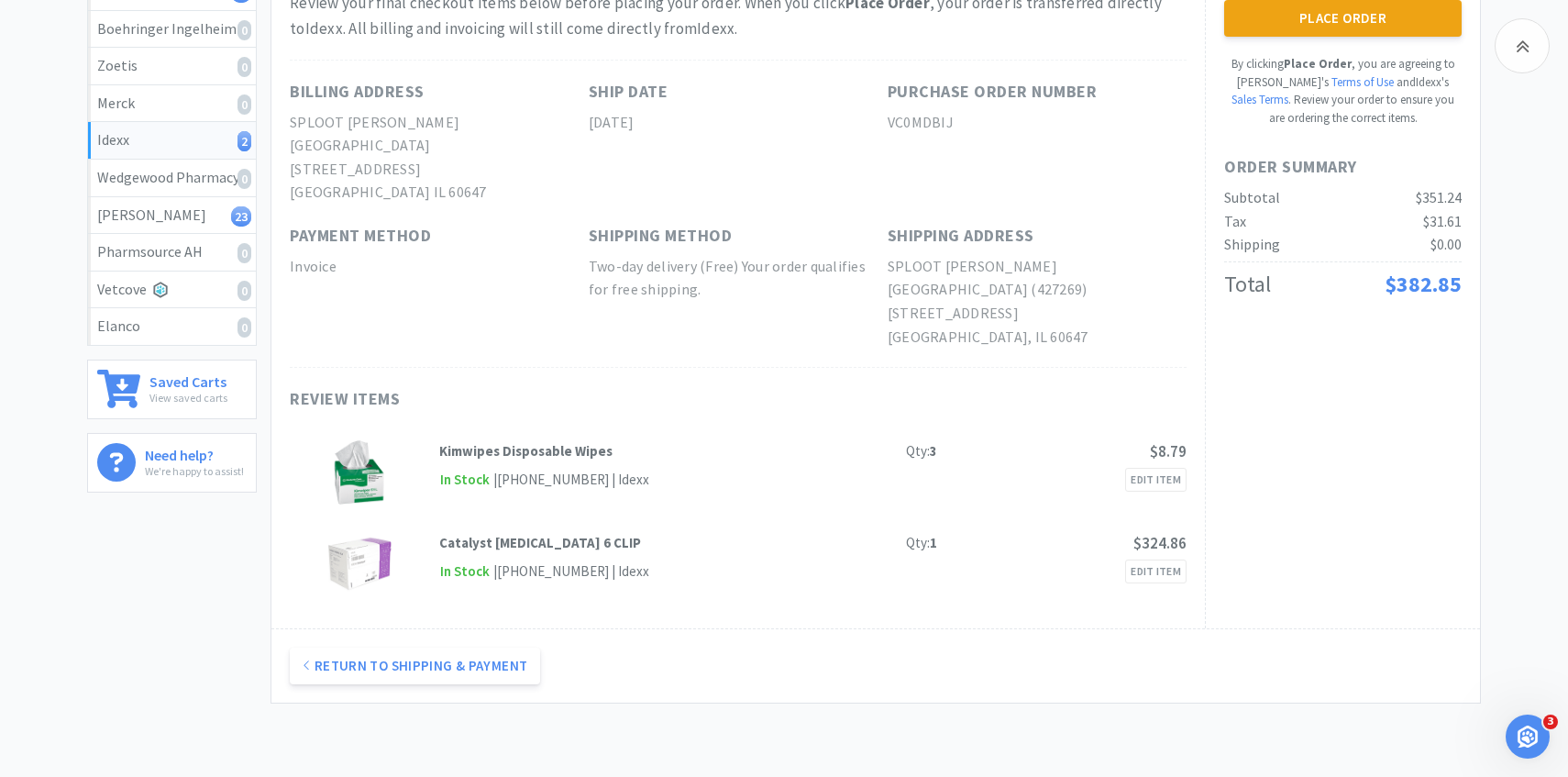
scroll to position [168, 0]
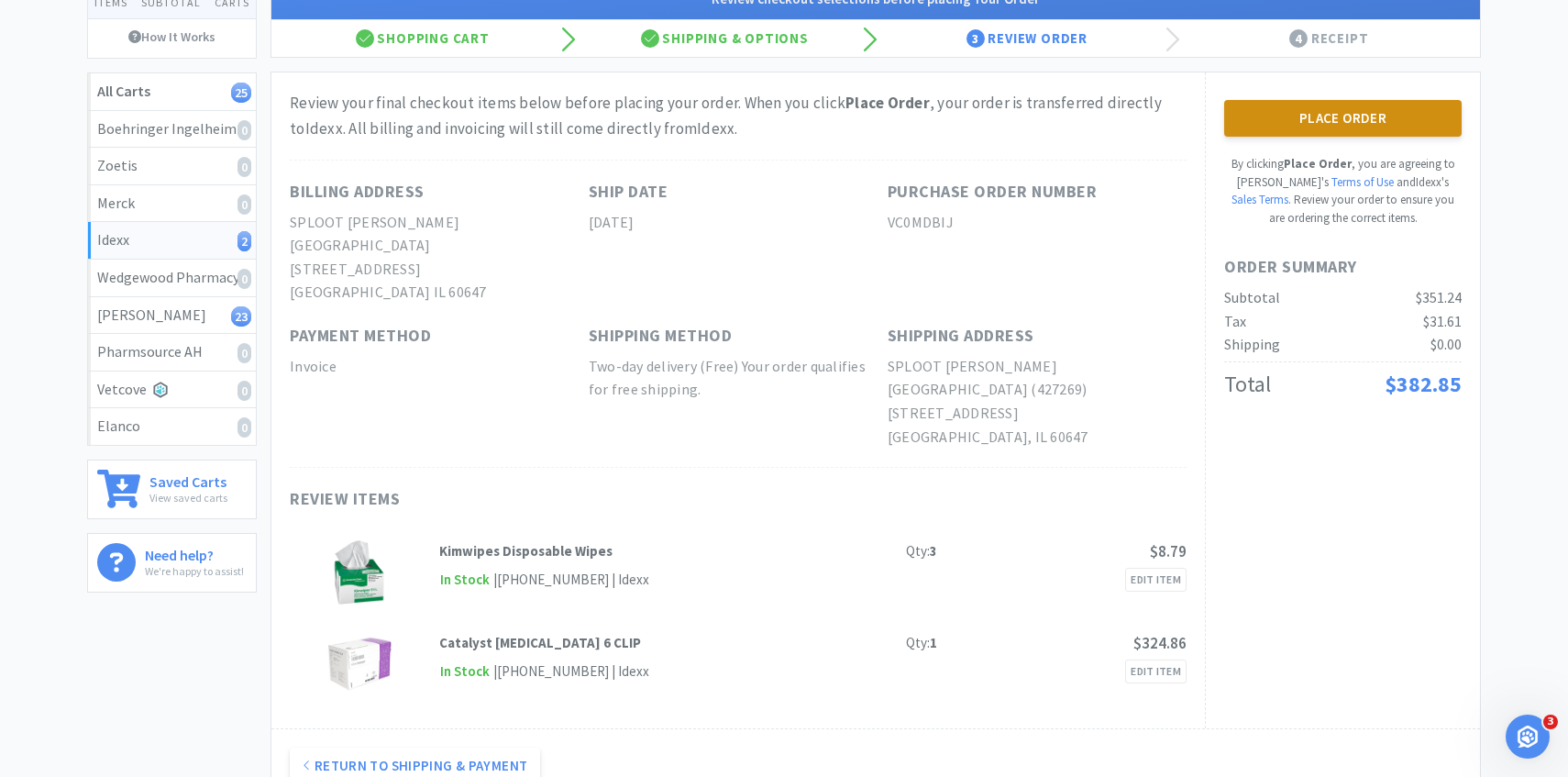
click at [1308, 128] on button "Place Order" at bounding box center [1344, 118] width 238 height 37
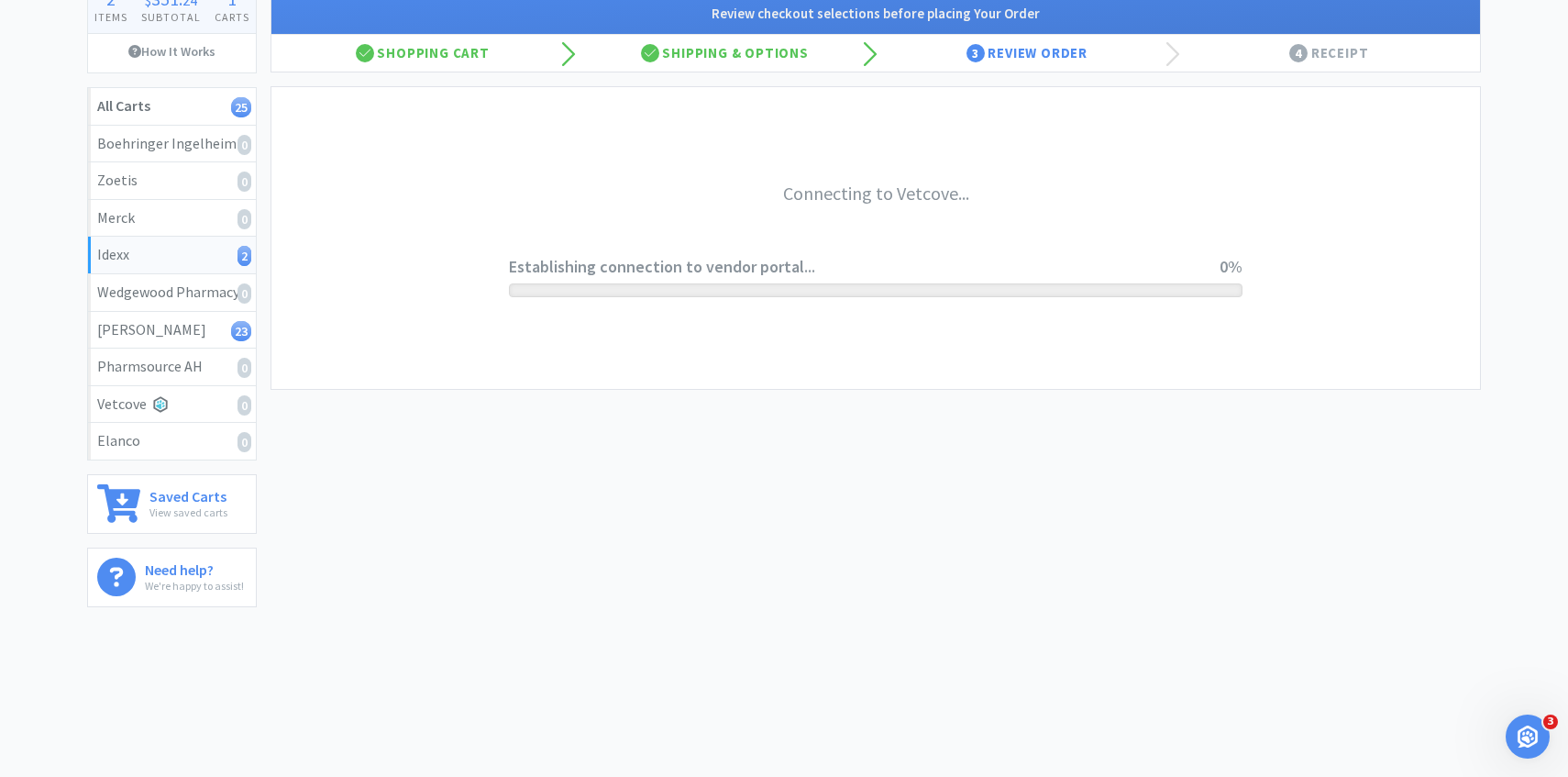
scroll to position [153, 0]
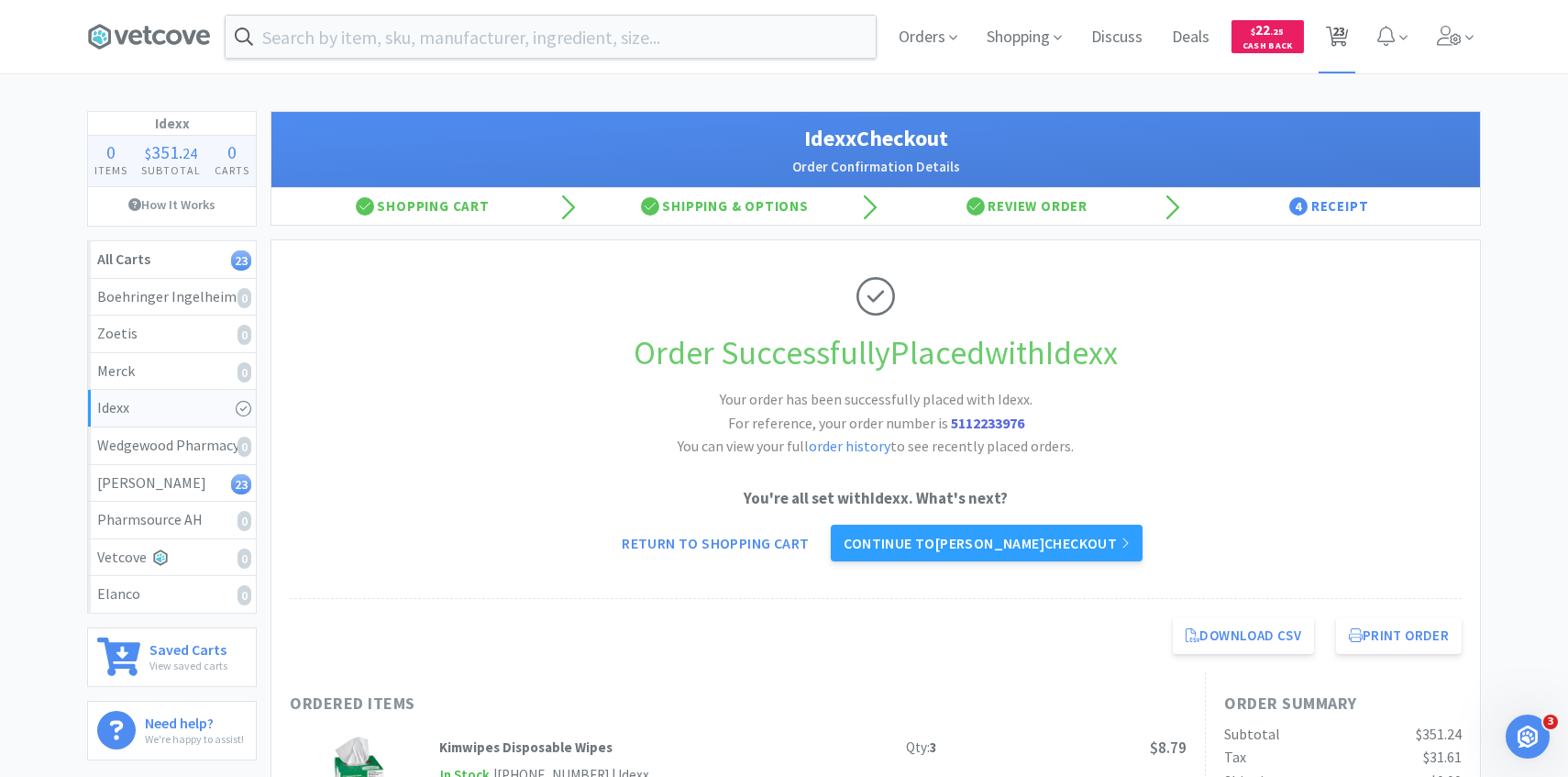
click at [1335, 47] on span "23" at bounding box center [1339, 31] width 13 height 74
select select "1"
select select "3"
select select "1"
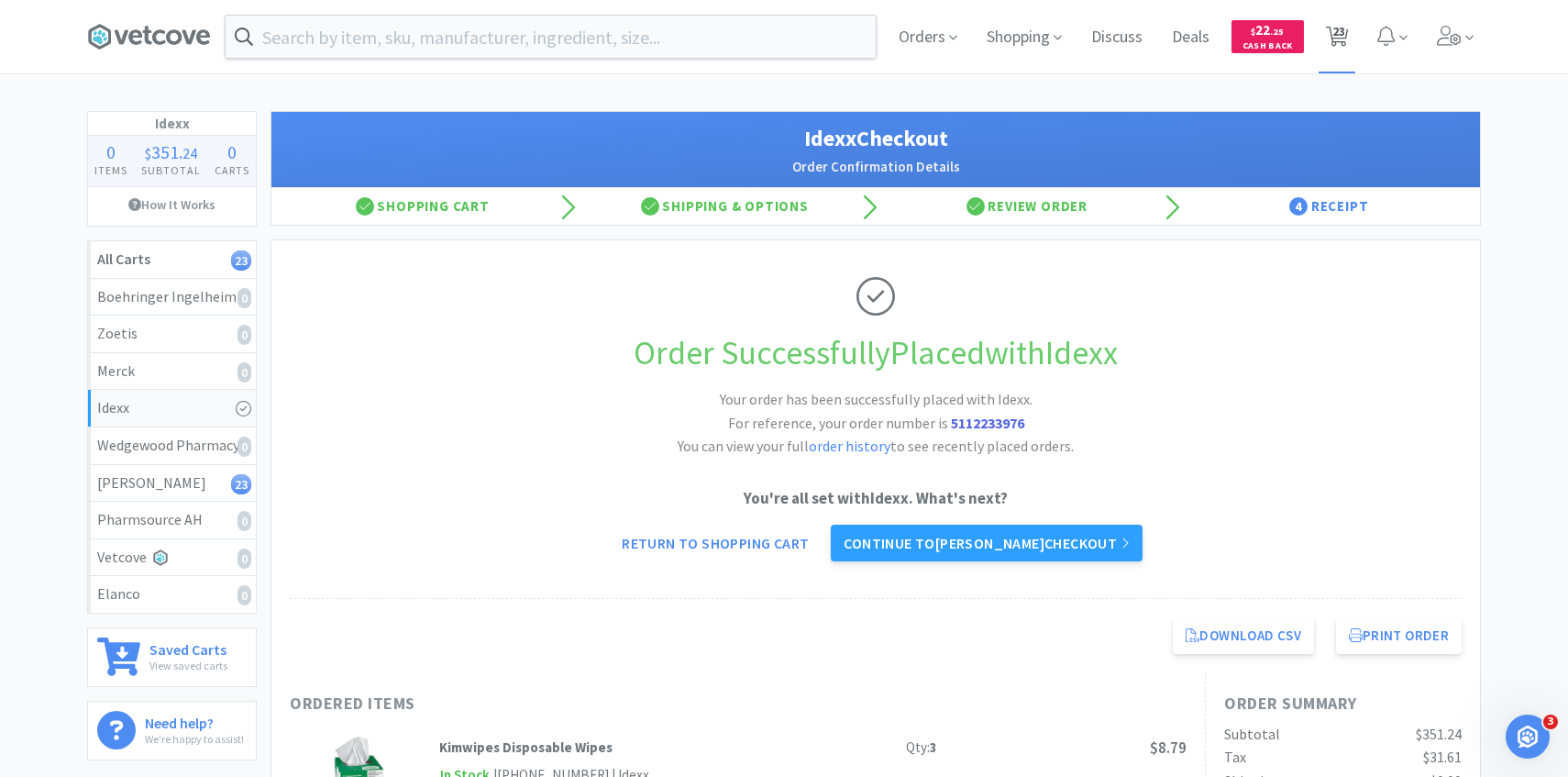
select select "1"
select select "2"
select select "3"
select select "1"
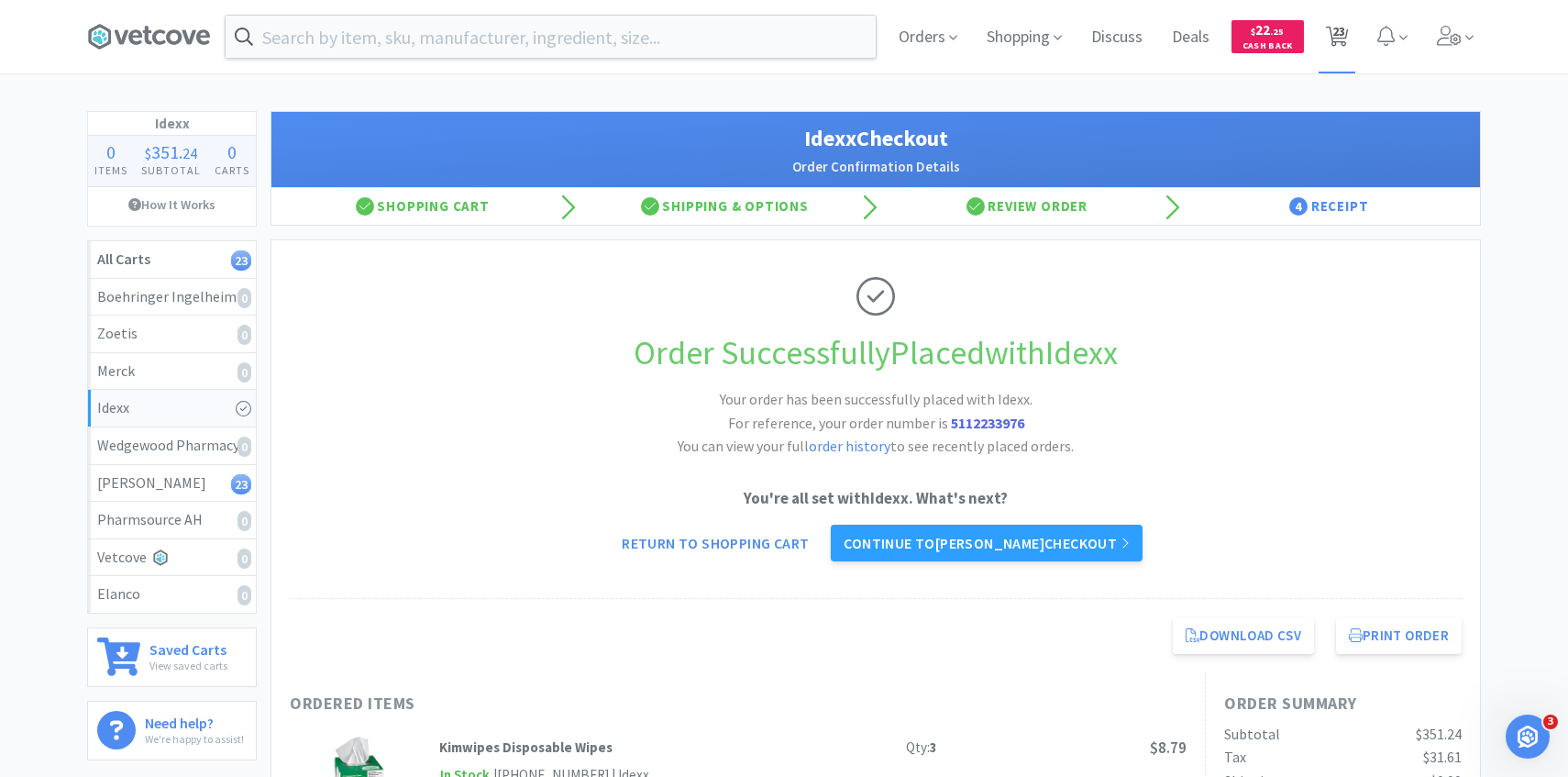
select select "4"
select select "1"
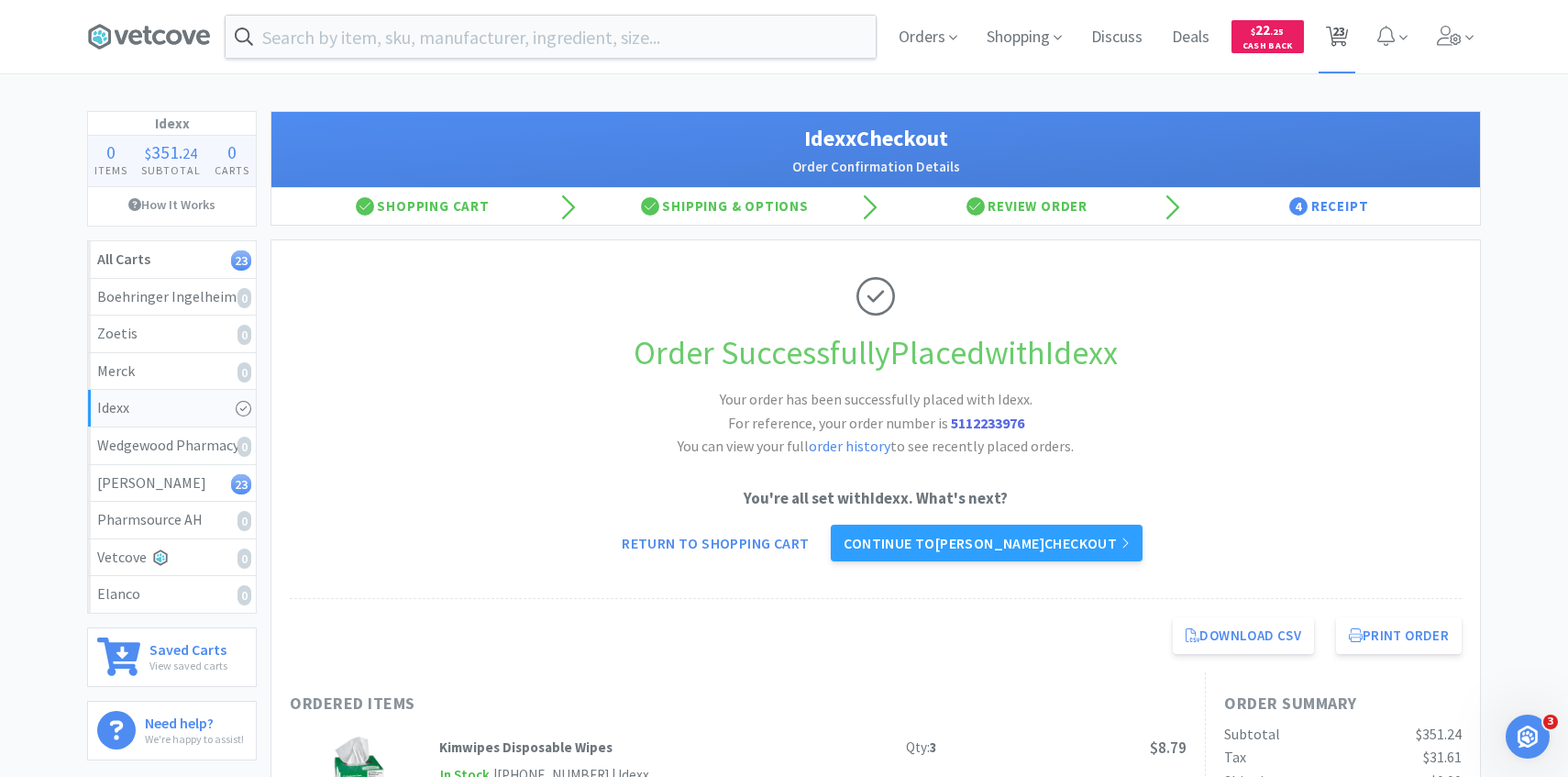
select select "1"
select select "2"
select select "3"
select select "1"
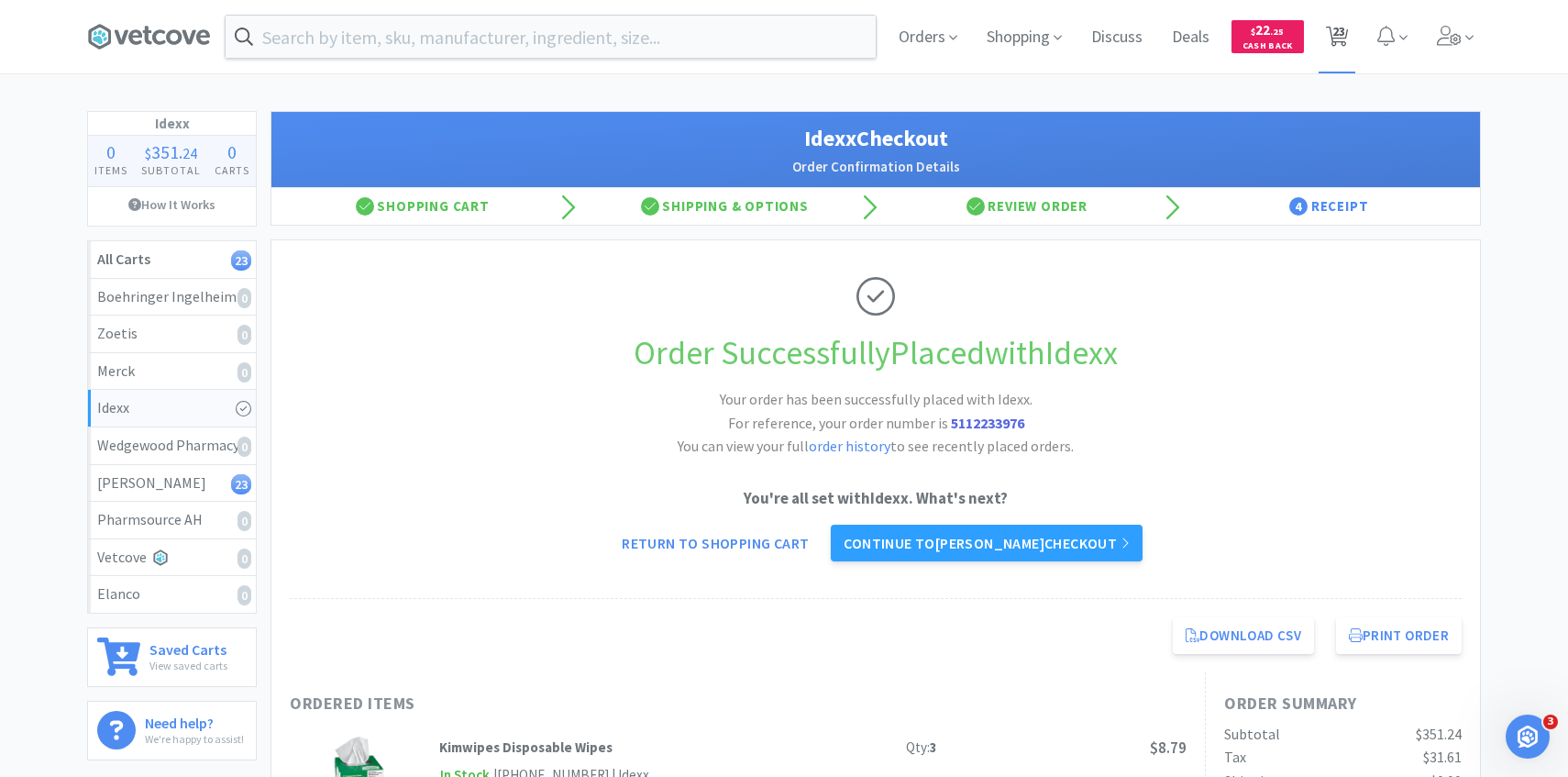
select select "5"
select select "1"
select select "3"
select select "1"
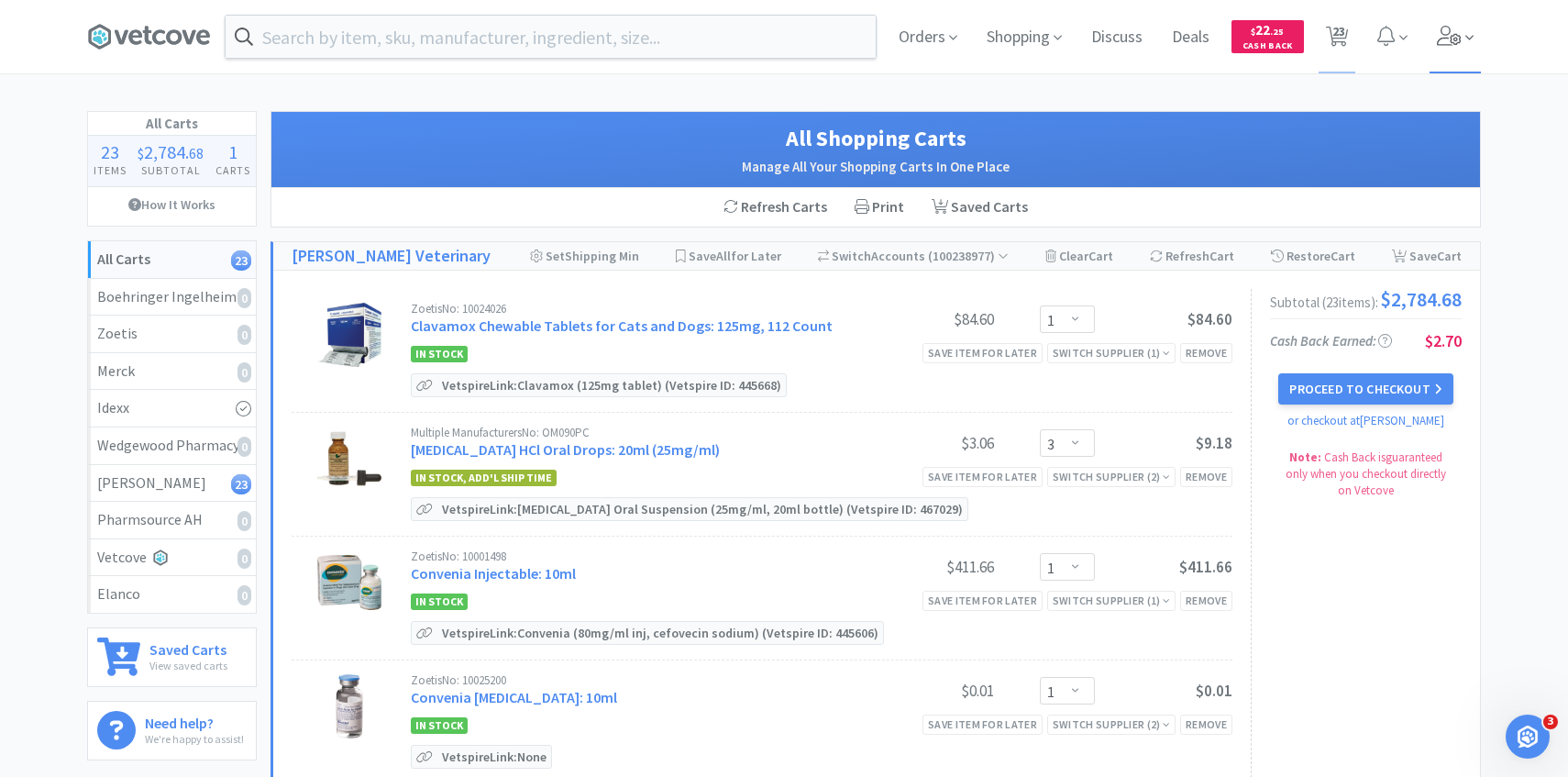
click at [1467, 48] on span at bounding box center [1455, 37] width 53 height 74
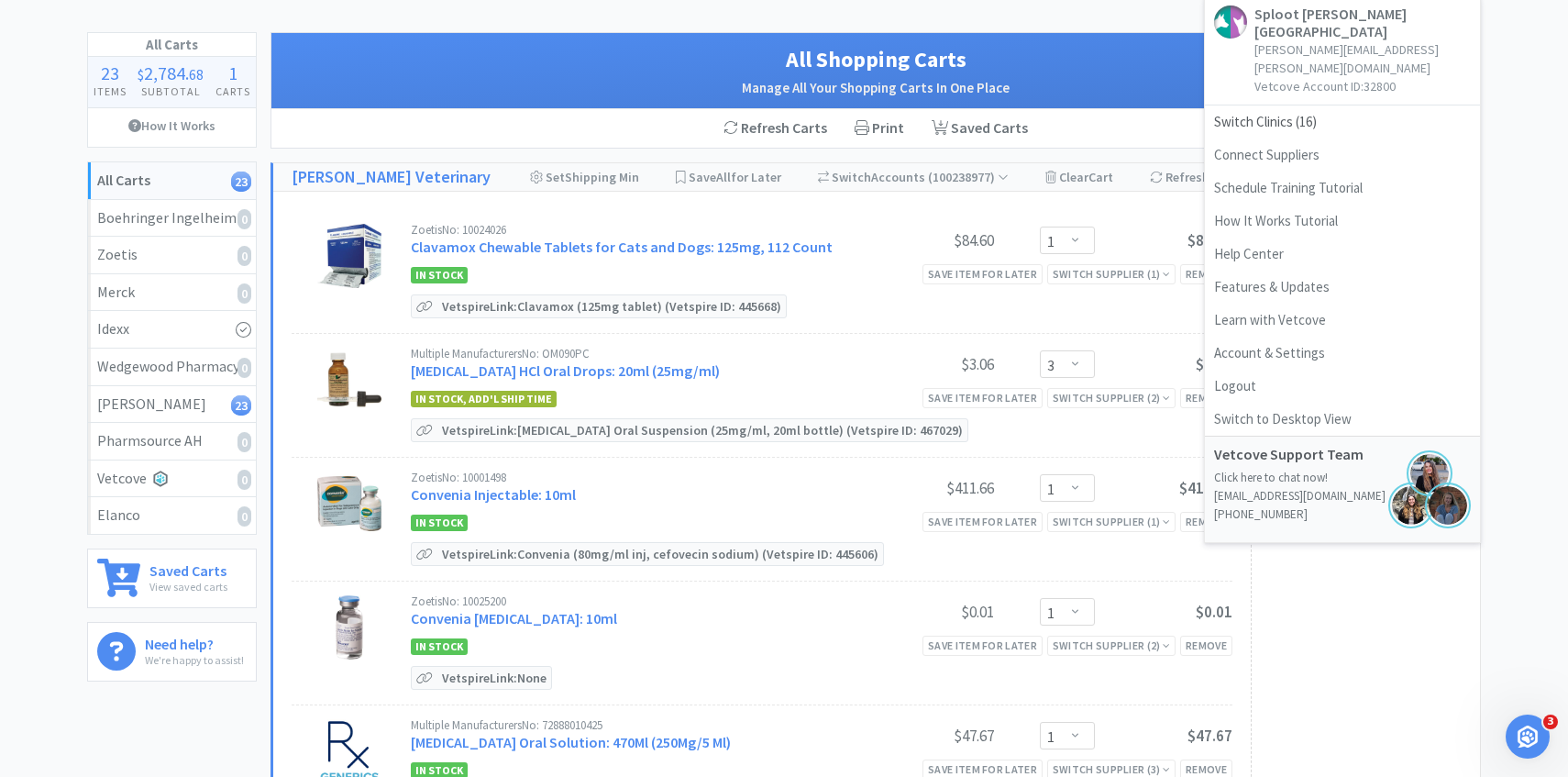
scroll to position [95, 0]
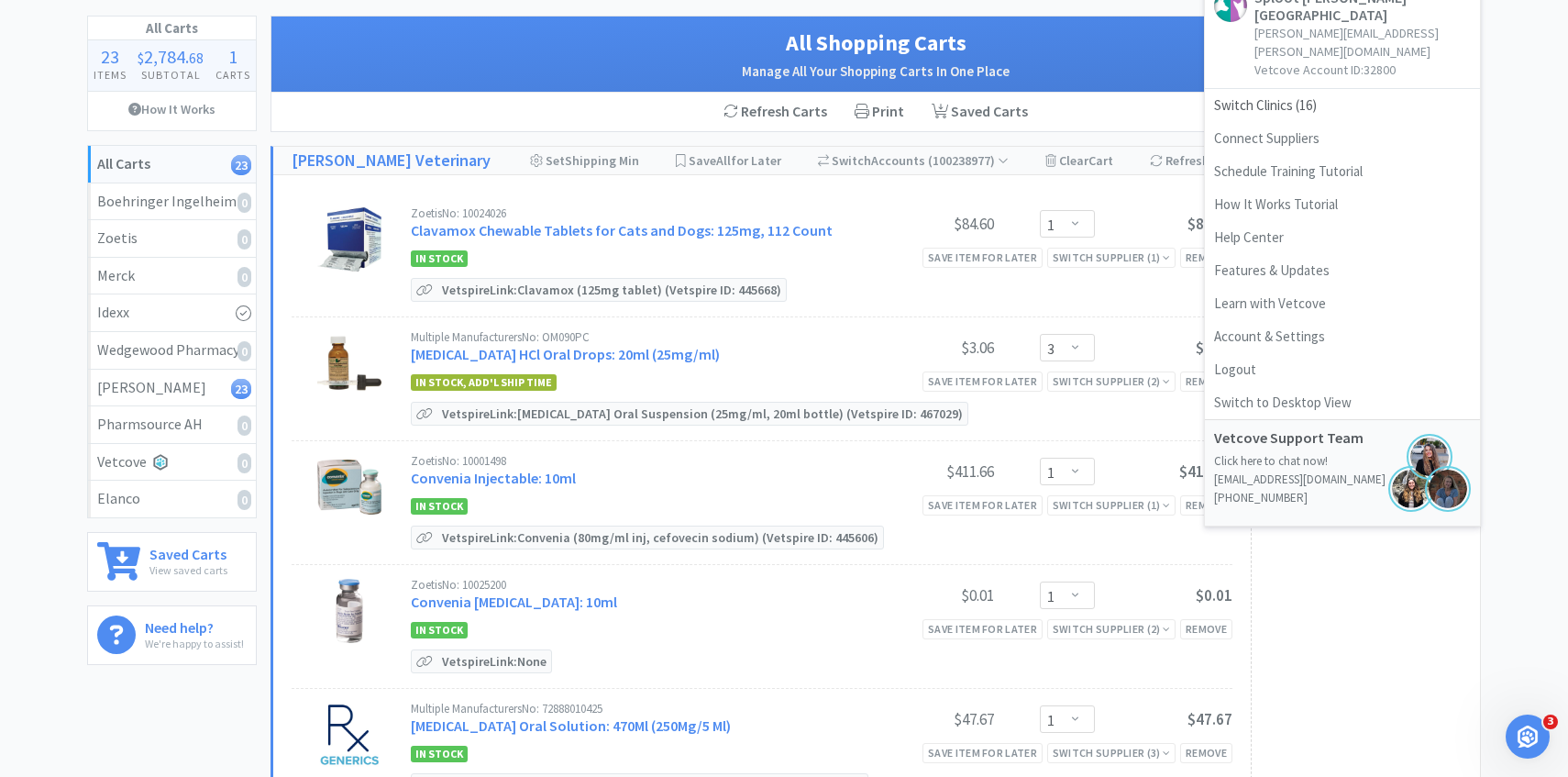
click at [555, 90] on div "All Shopping Carts Manage All Your Shopping Carts In One Place" at bounding box center [875, 54] width 1209 height 77
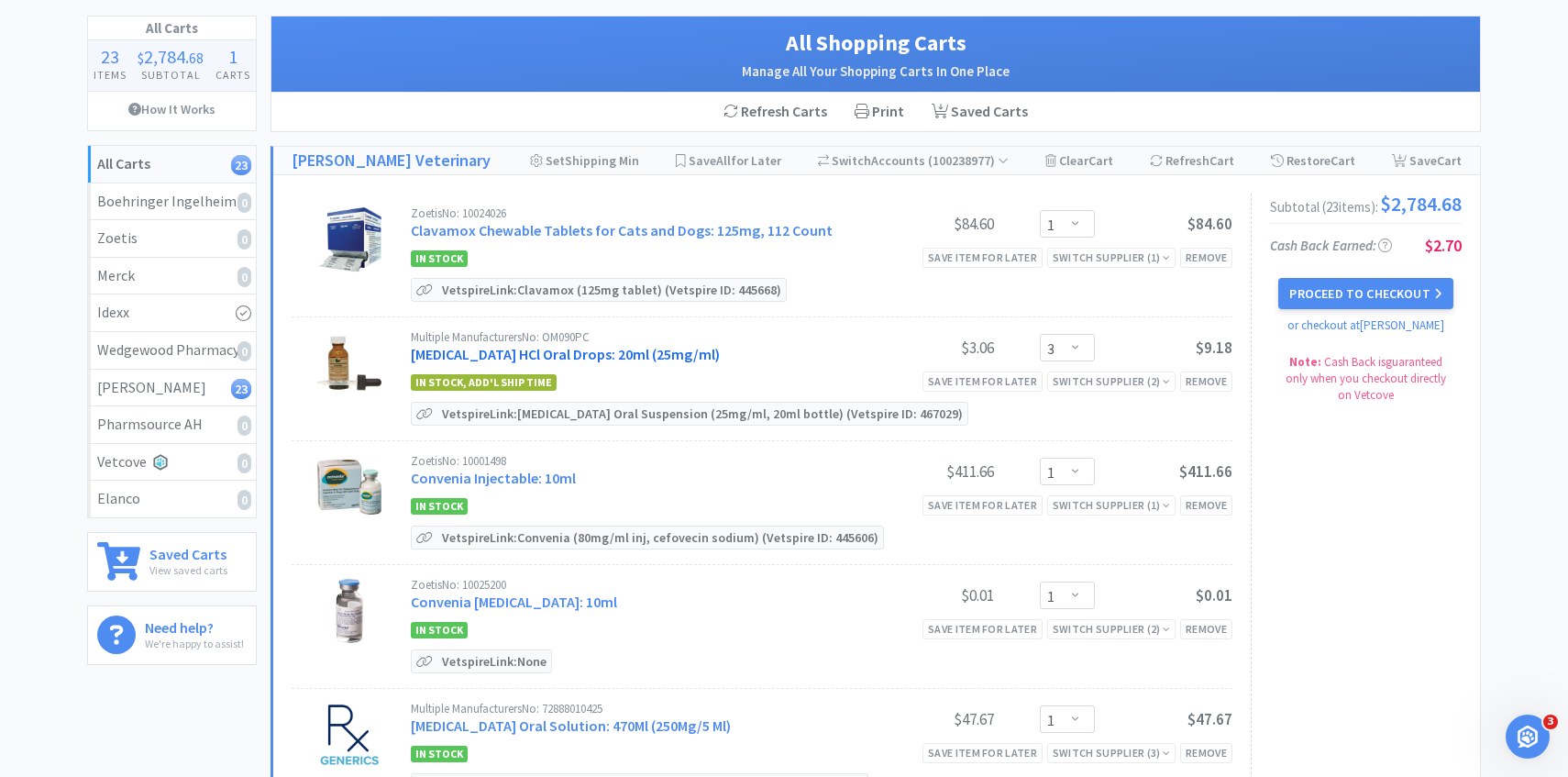
click at [536, 363] on link "[MEDICAL_DATA] HCl Oral Drops: 20ml (25mg/ml)" at bounding box center [564, 354] width 309 height 18
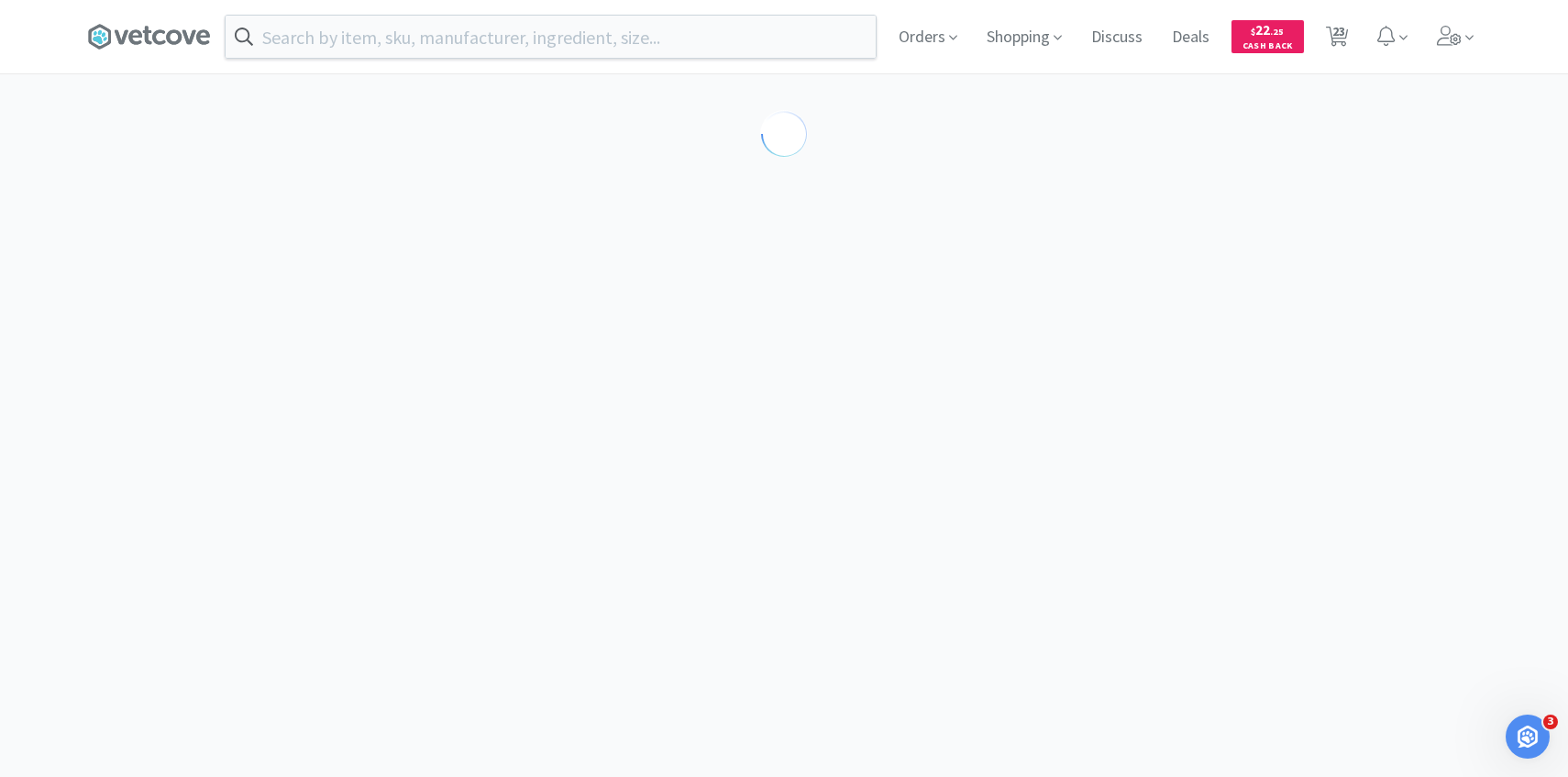
scroll to position [137, 0]
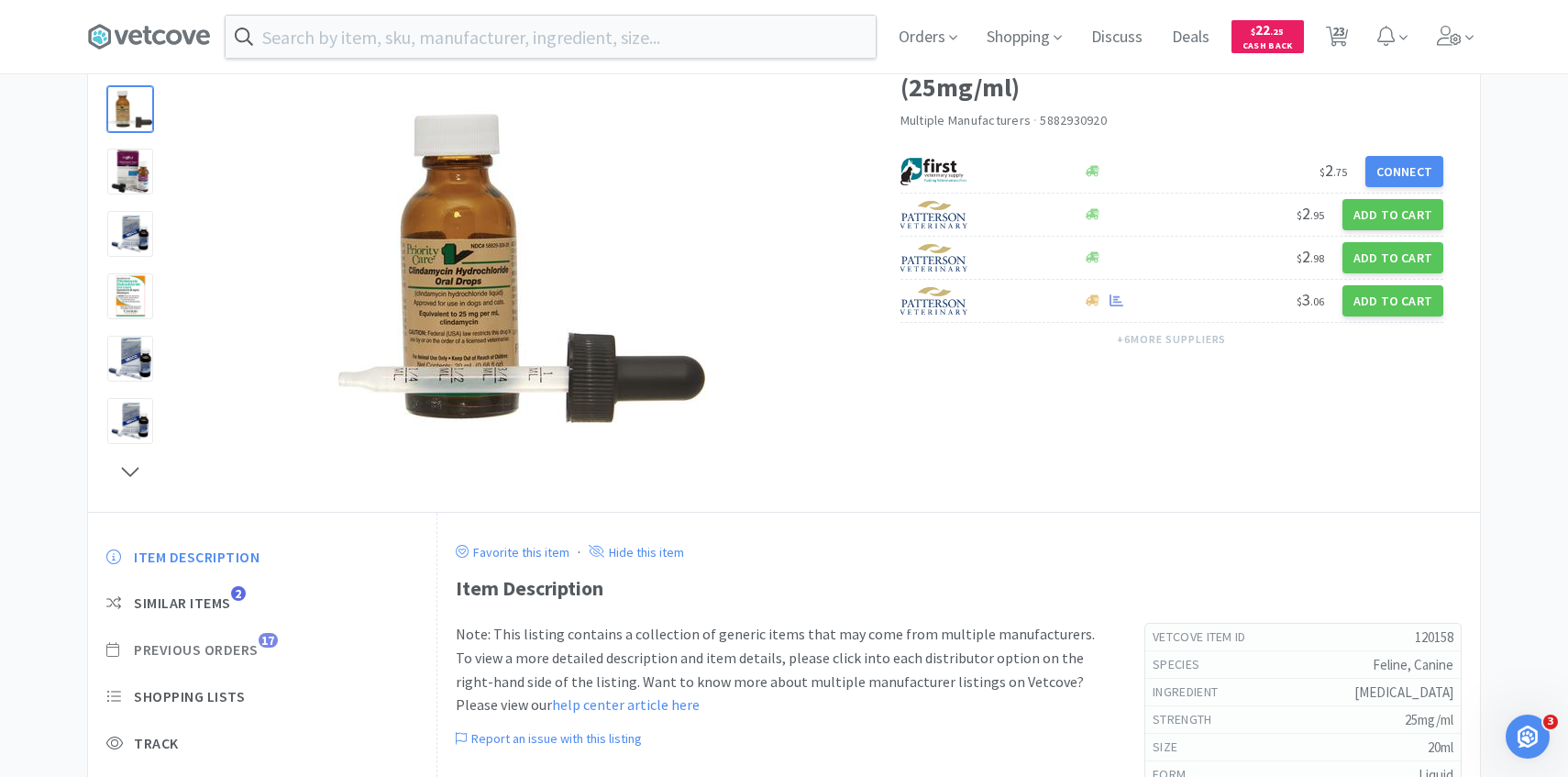
click at [261, 656] on span "Previous Orders 17" at bounding box center [262, 650] width 312 height 19
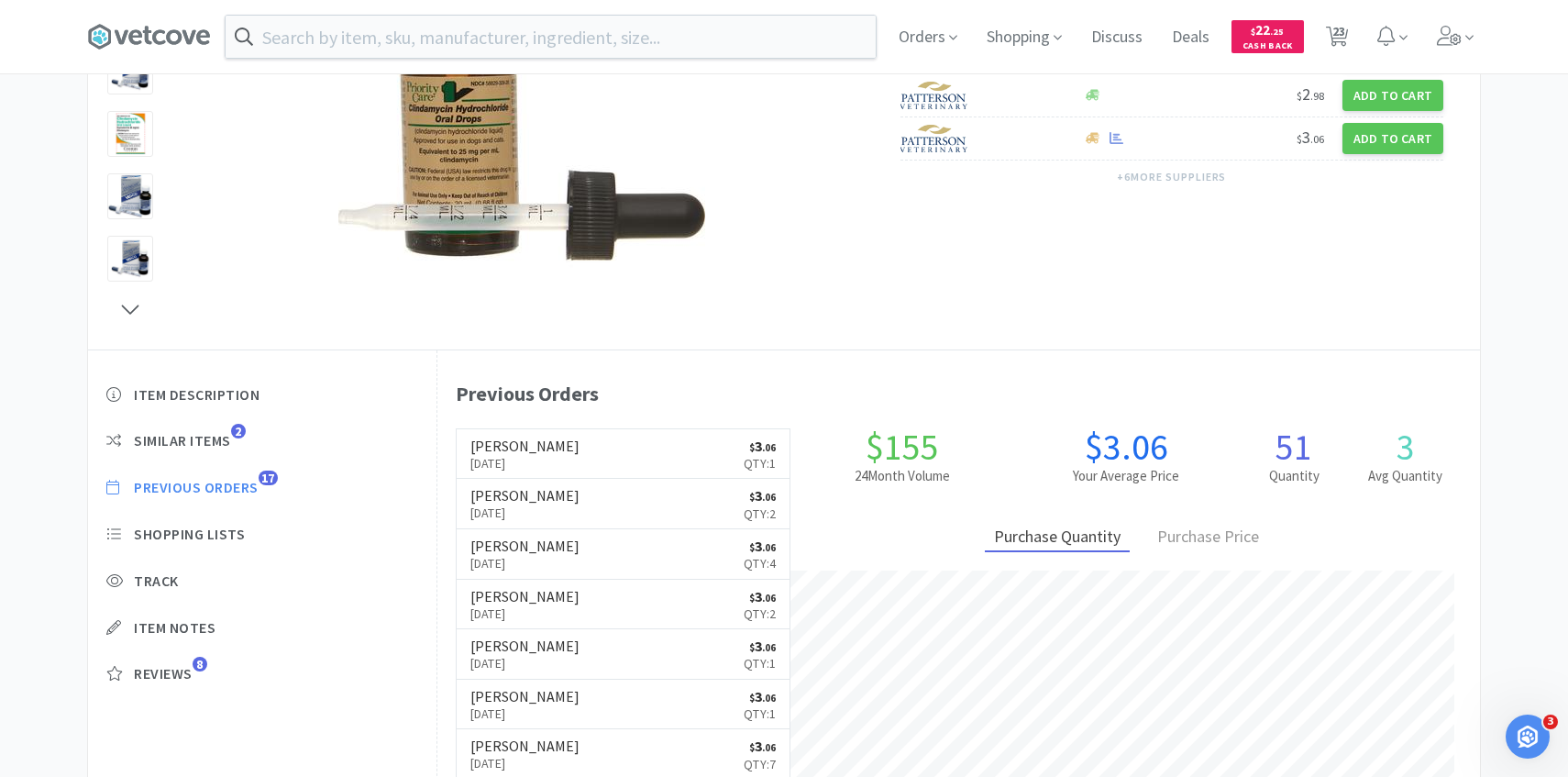
scroll to position [301, 0]
select select "1"
select select "3"
select select "1"
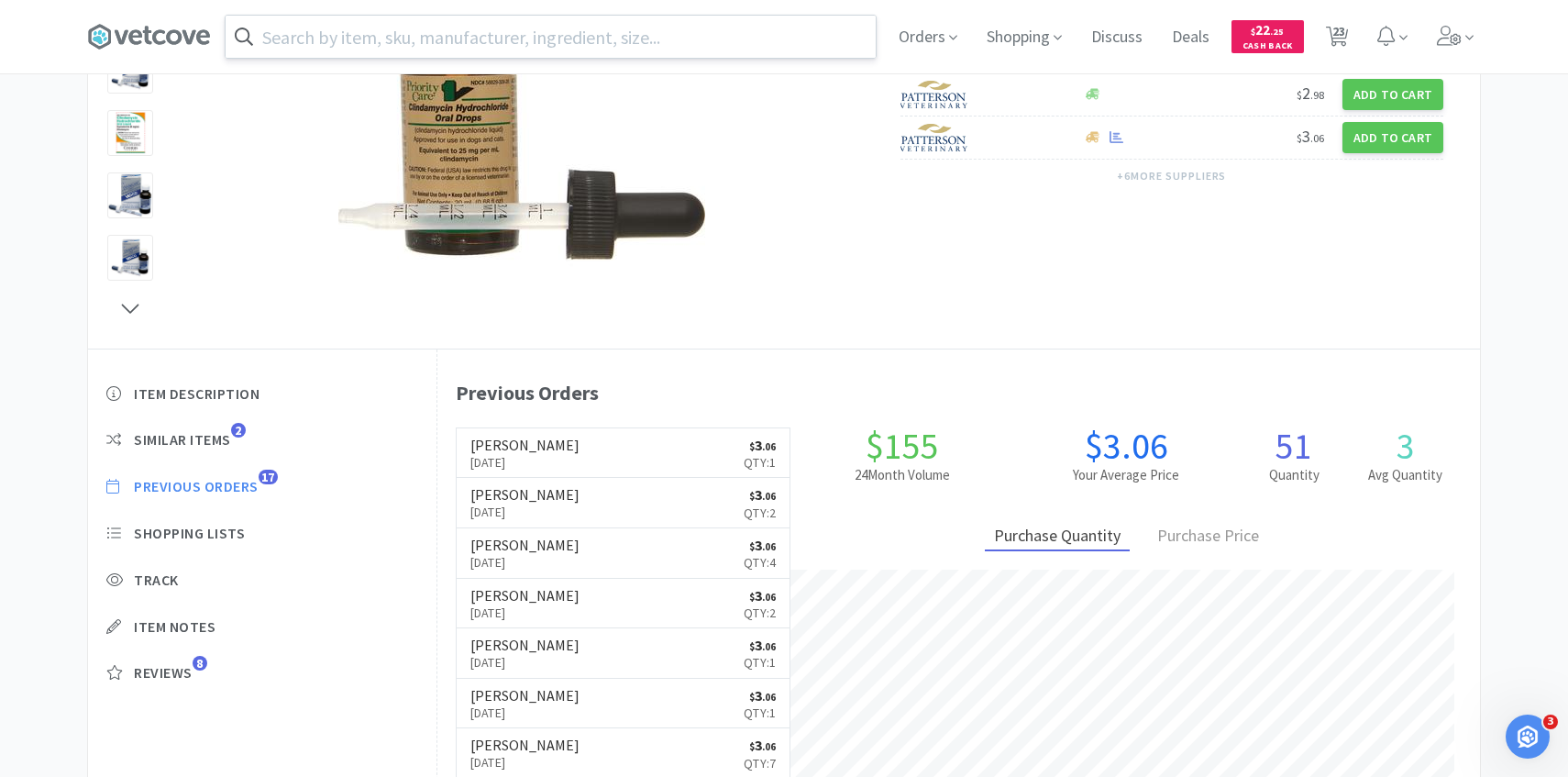
select select "1"
select select "2"
select select "3"
select select "1"
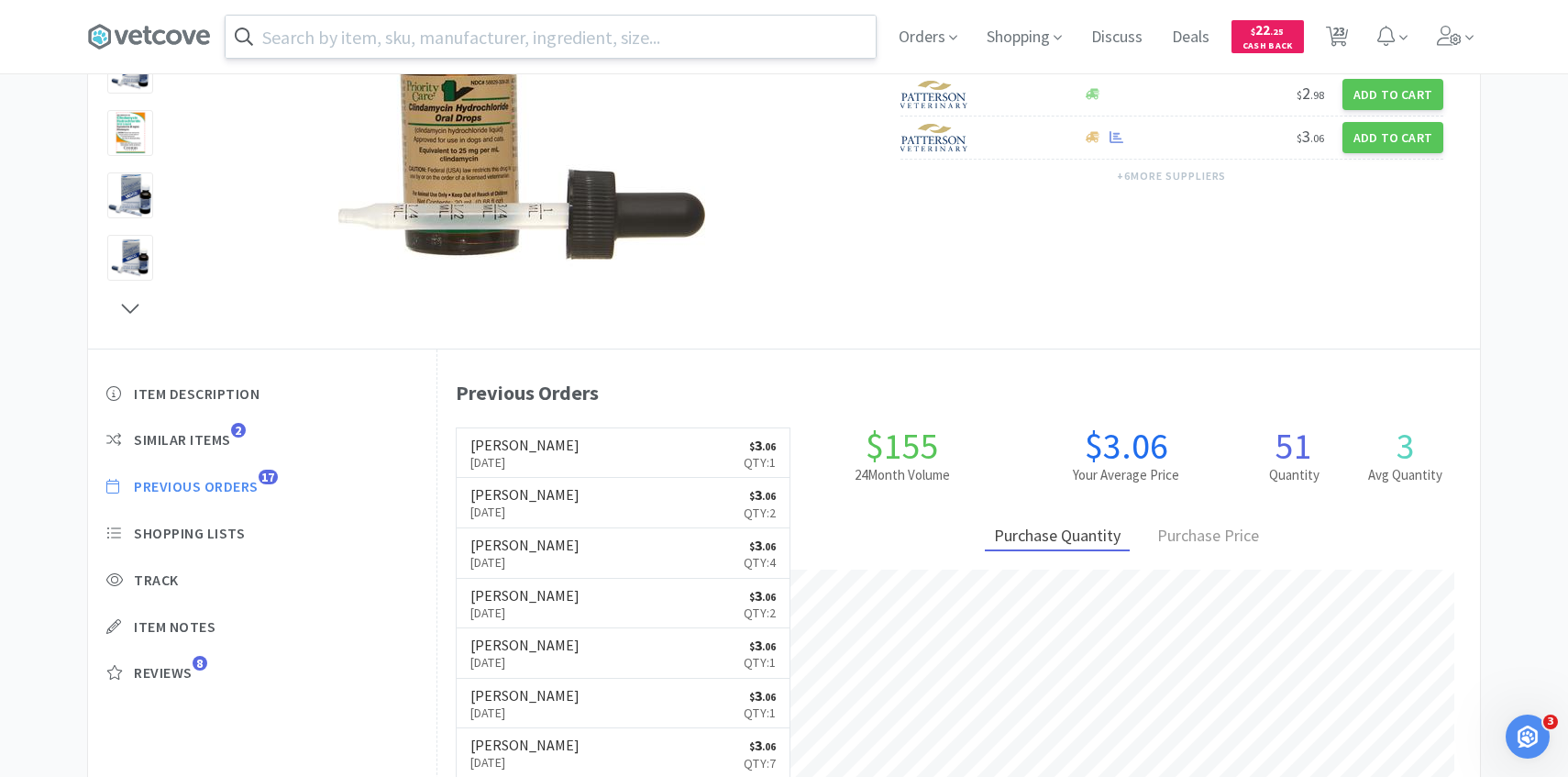
select select "4"
select select "1"
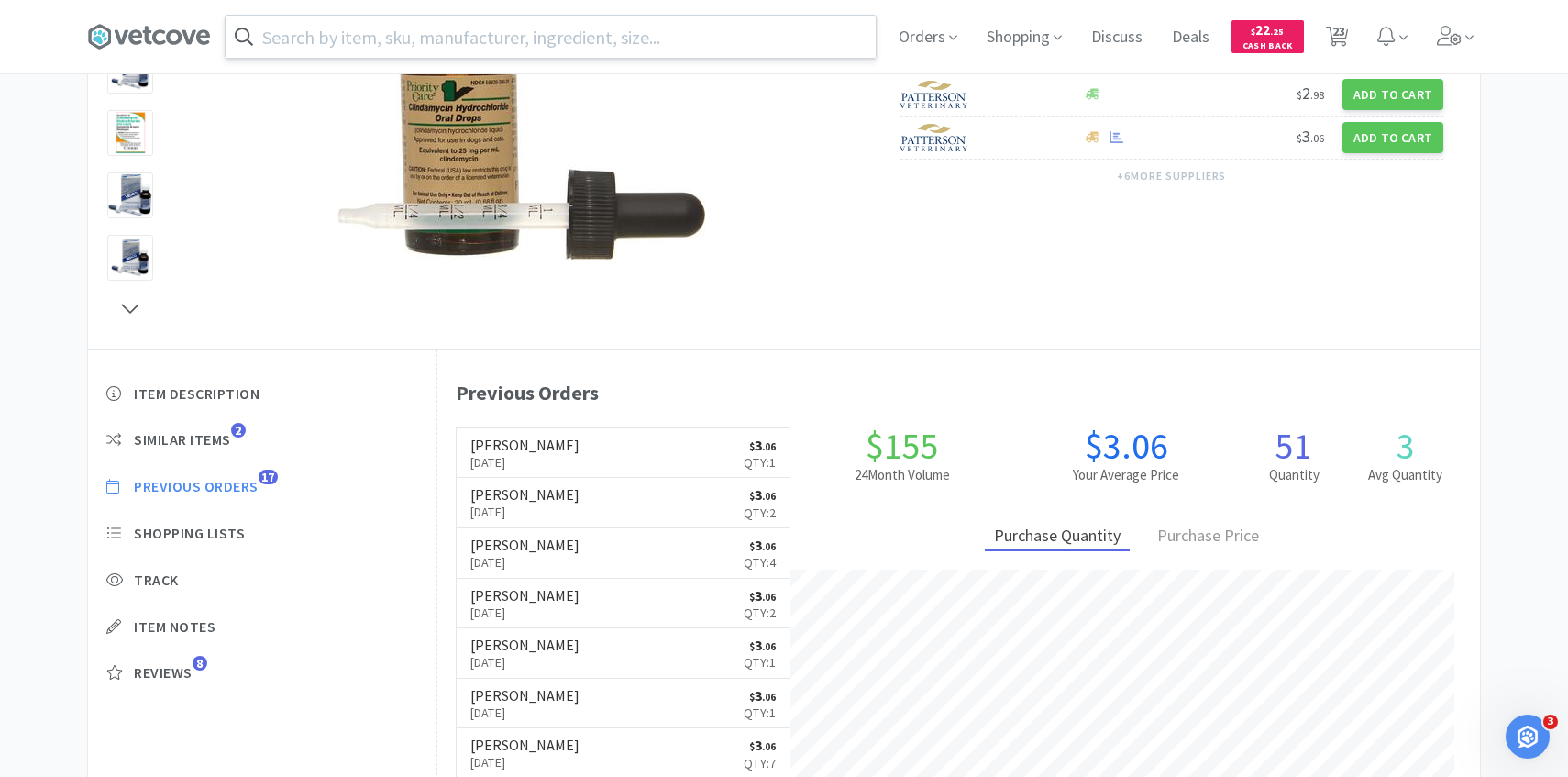
select select "1"
select select "2"
select select "3"
select select "1"
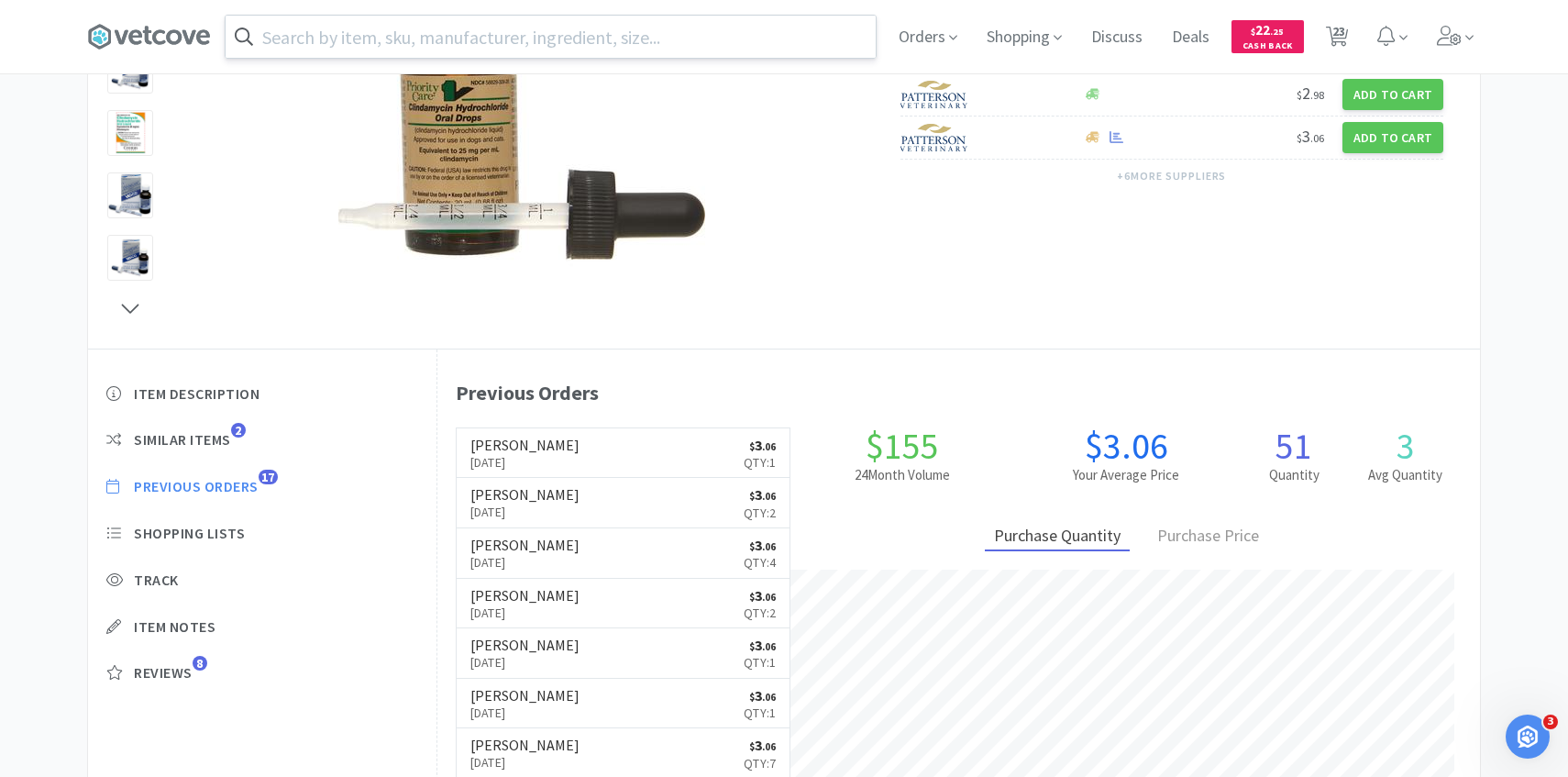
select select "5"
select select "1"
select select "3"
select select "1"
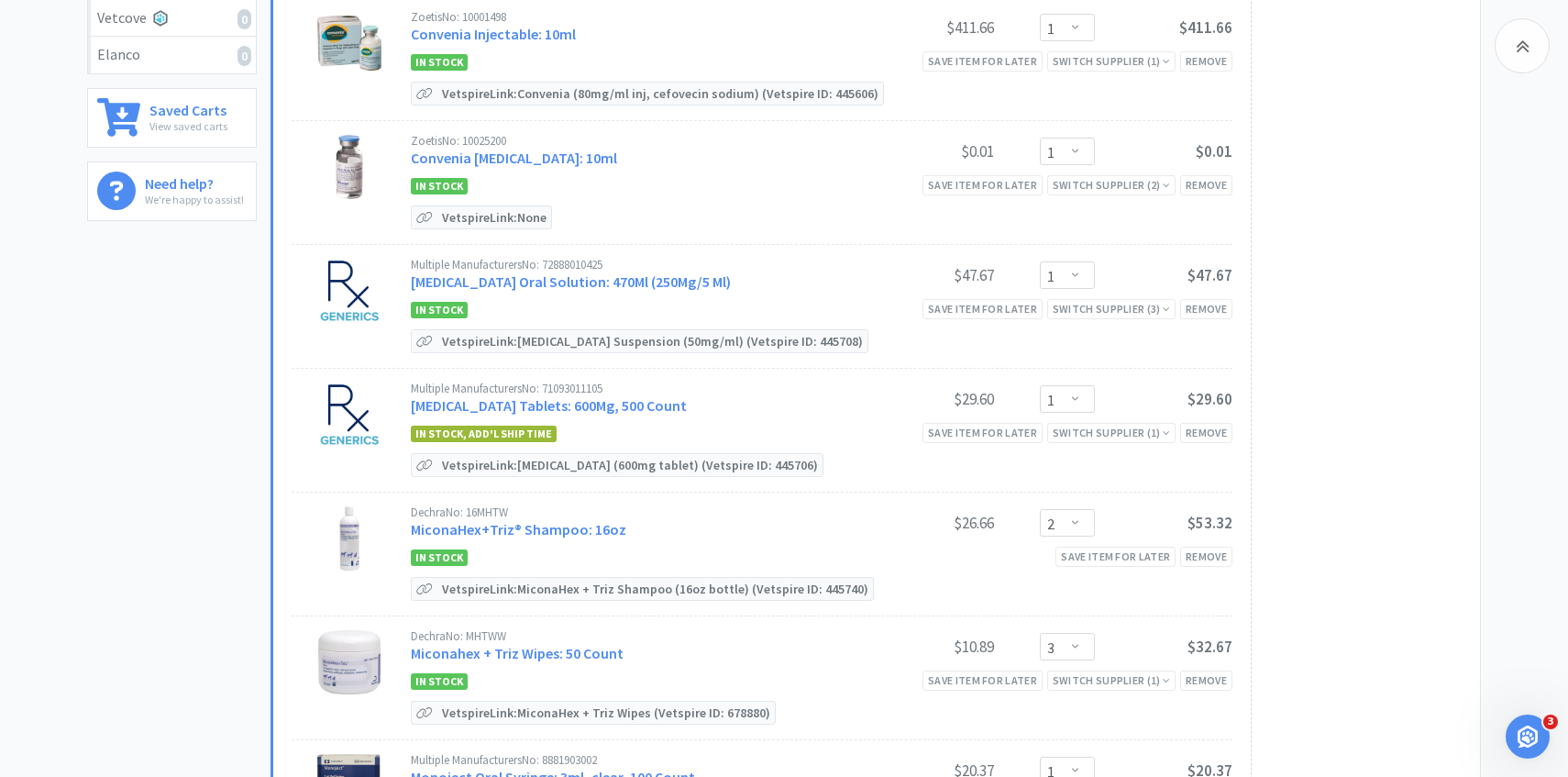
scroll to position [549, 0]
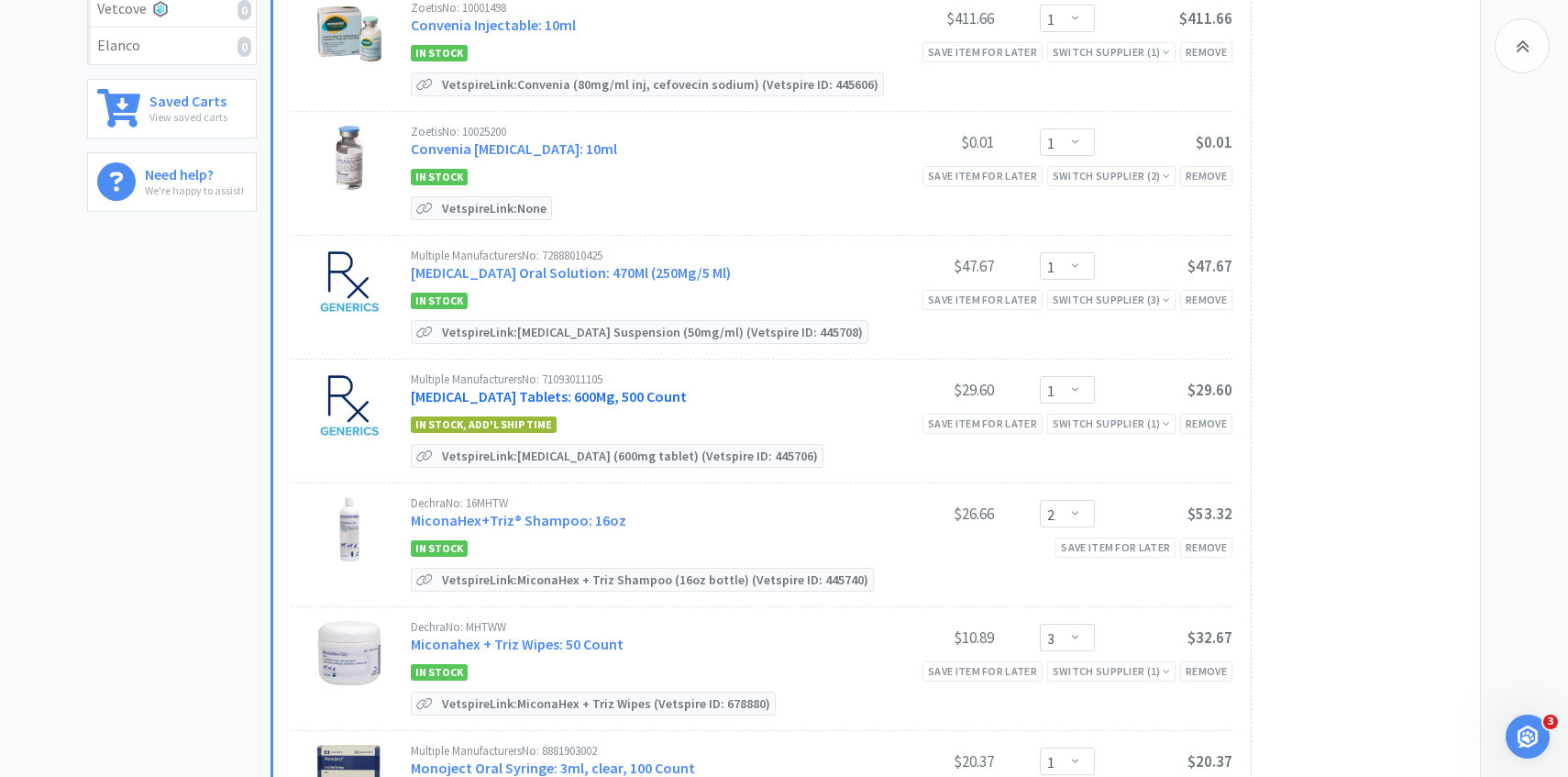
click at [601, 401] on link "[MEDICAL_DATA] Tablets: 600Mg, 500 Count" at bounding box center [548, 397] width 276 height 18
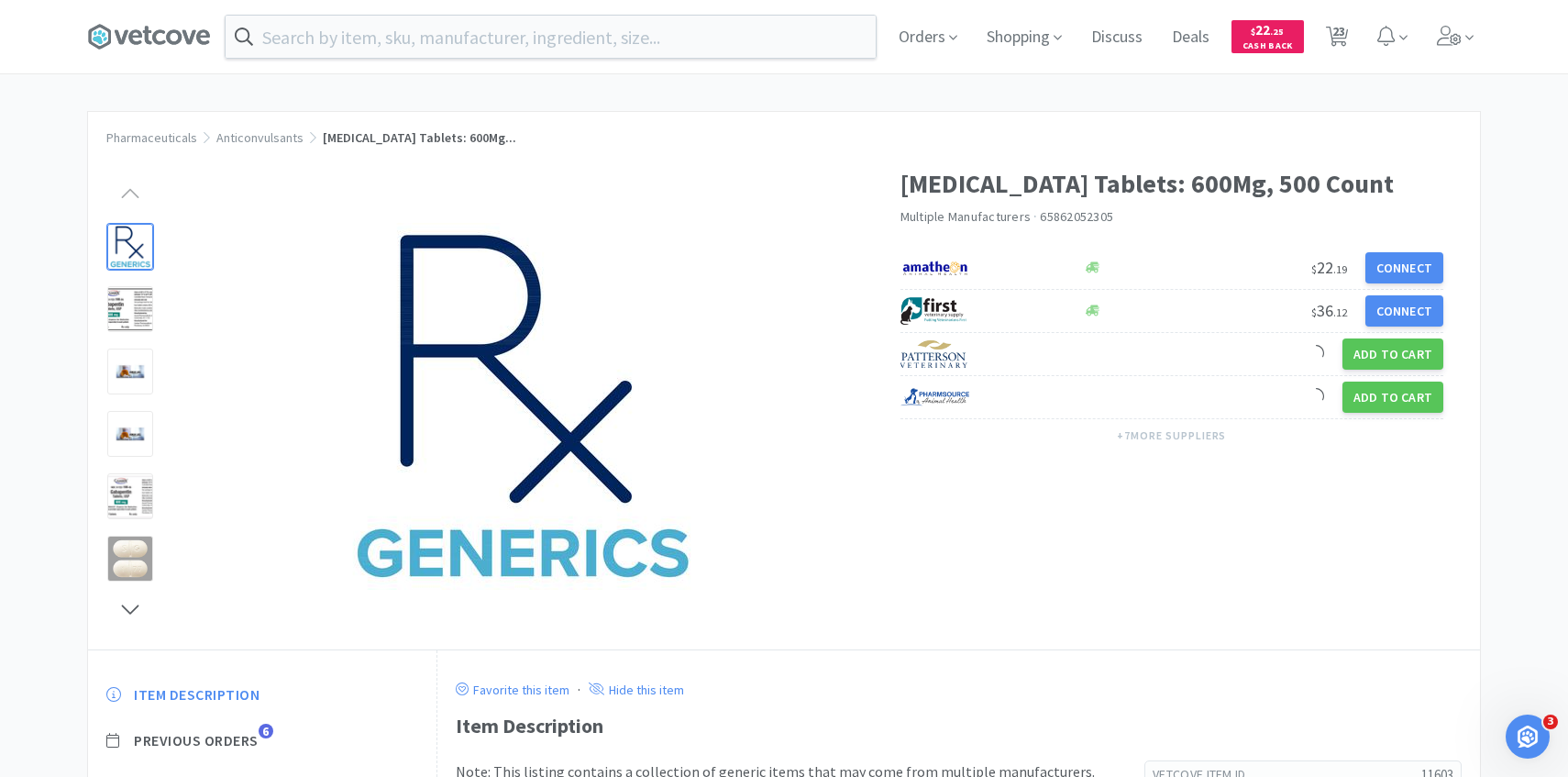
scroll to position [1, 0]
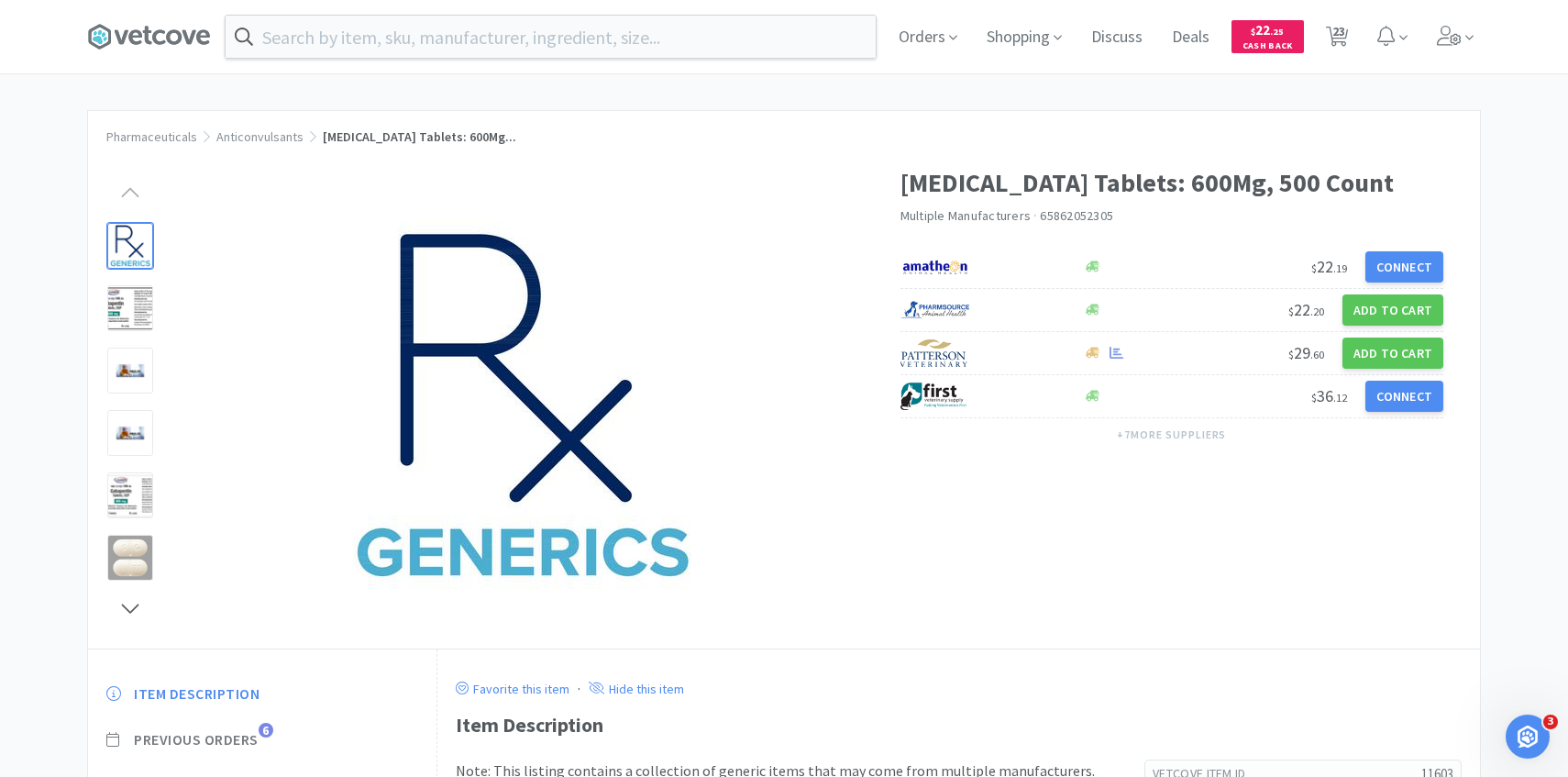
click at [250, 740] on span "Previous Orders" at bounding box center [196, 740] width 125 height 19
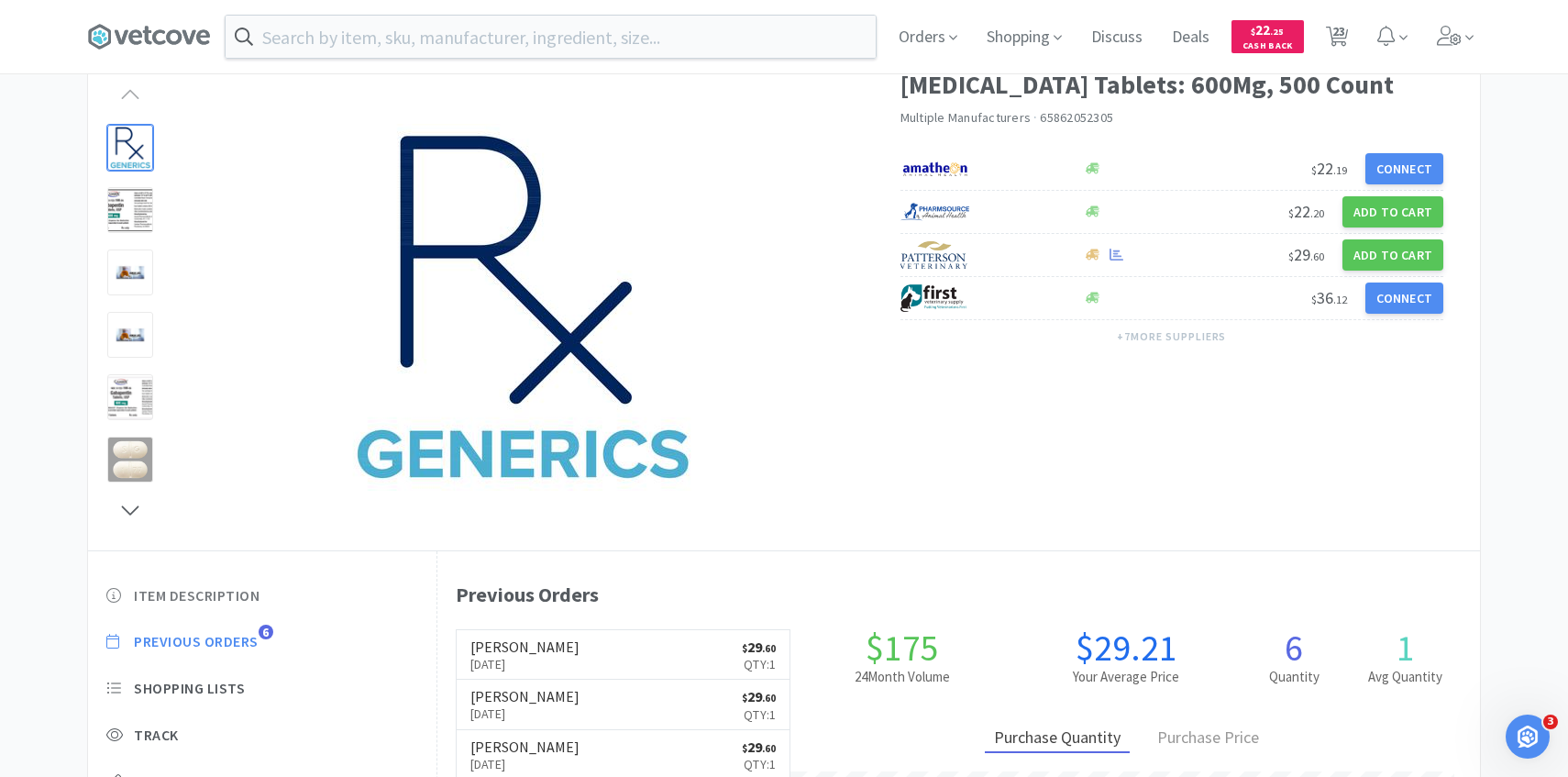
scroll to position [161, 0]
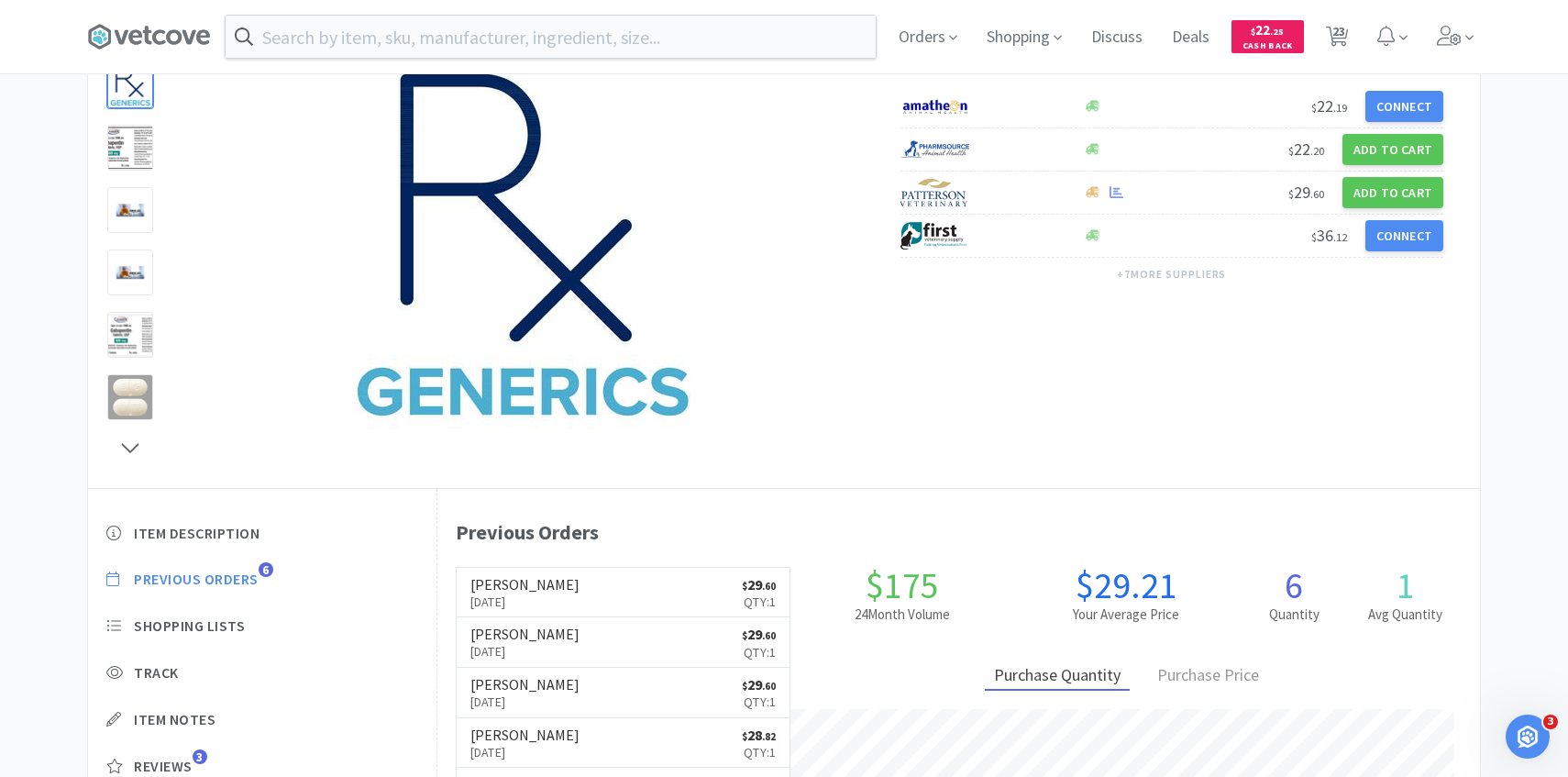
select select "1"
select select "3"
select select "1"
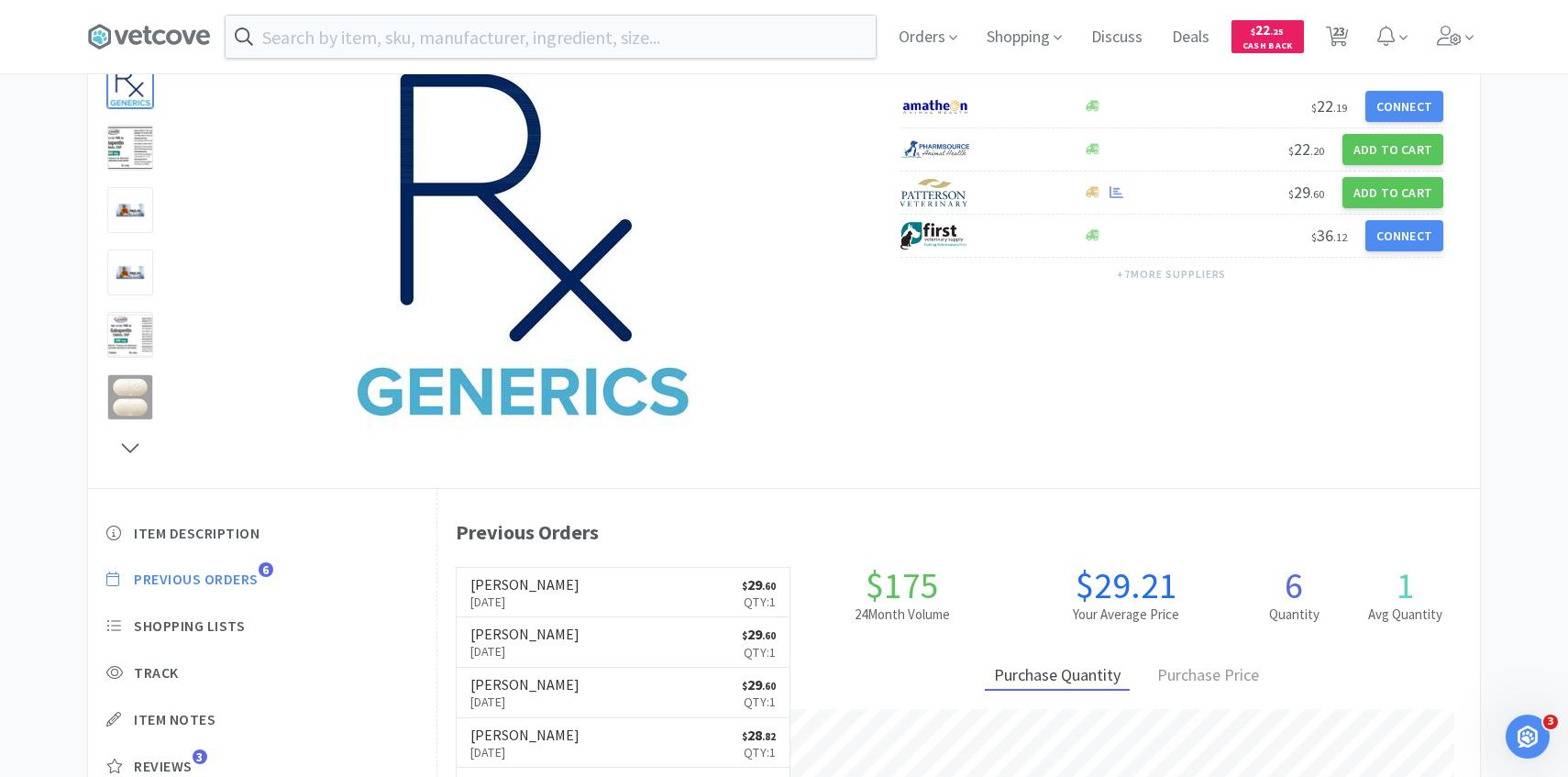
select select "1"
select select "2"
select select "3"
select select "1"
select select "4"
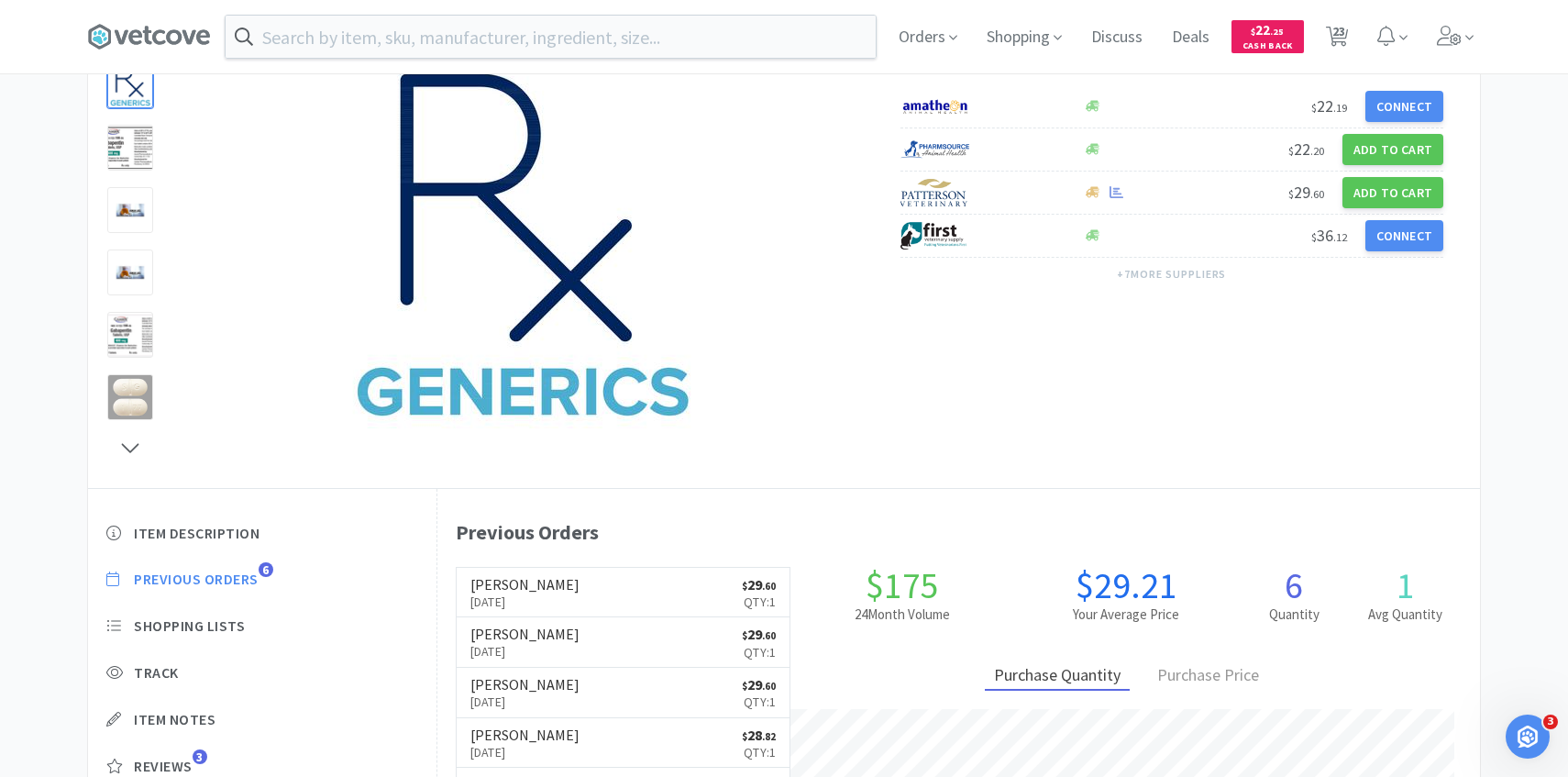
select select "1"
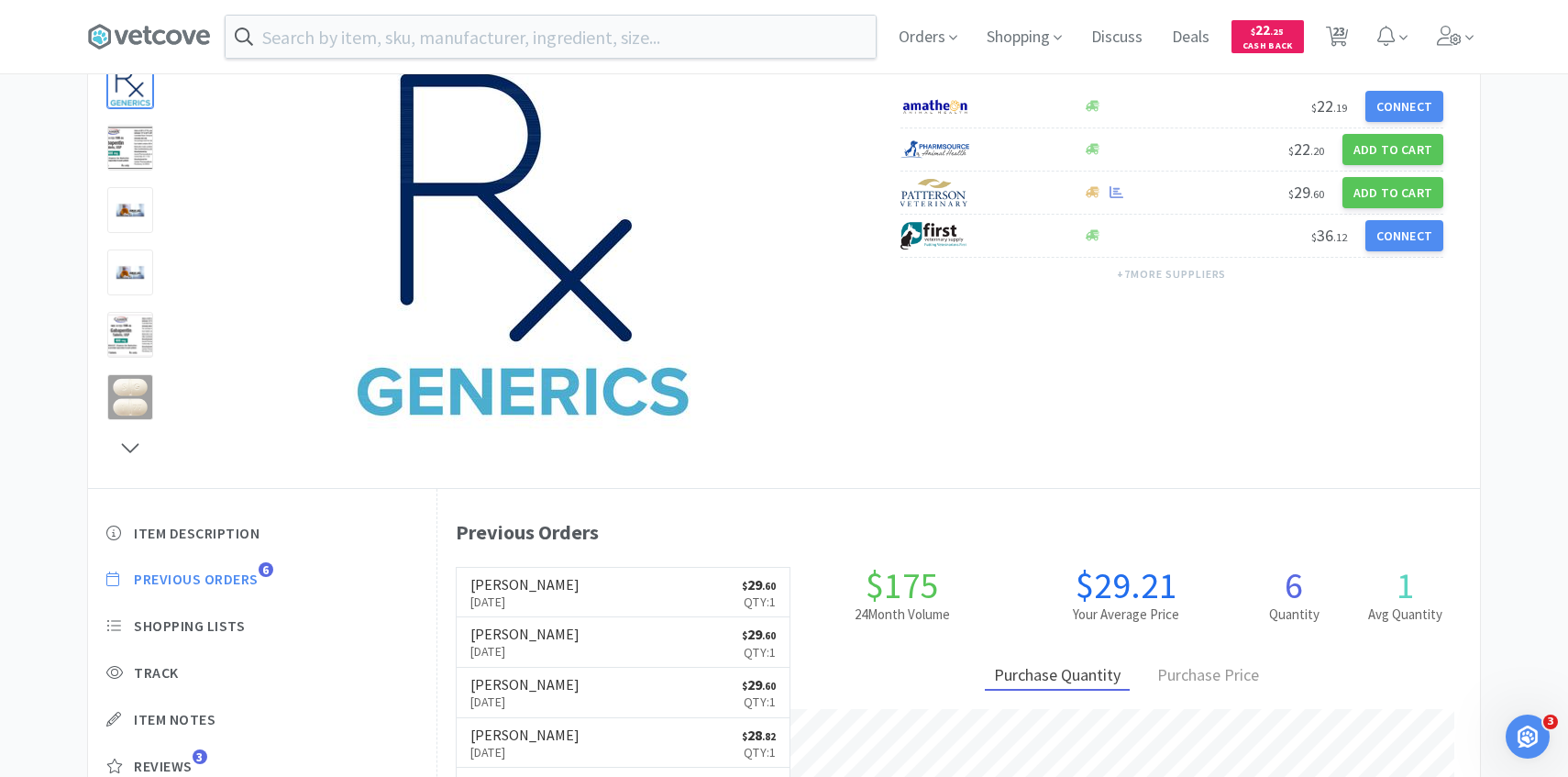
select select "1"
select select "2"
select select "3"
select select "1"
select select "5"
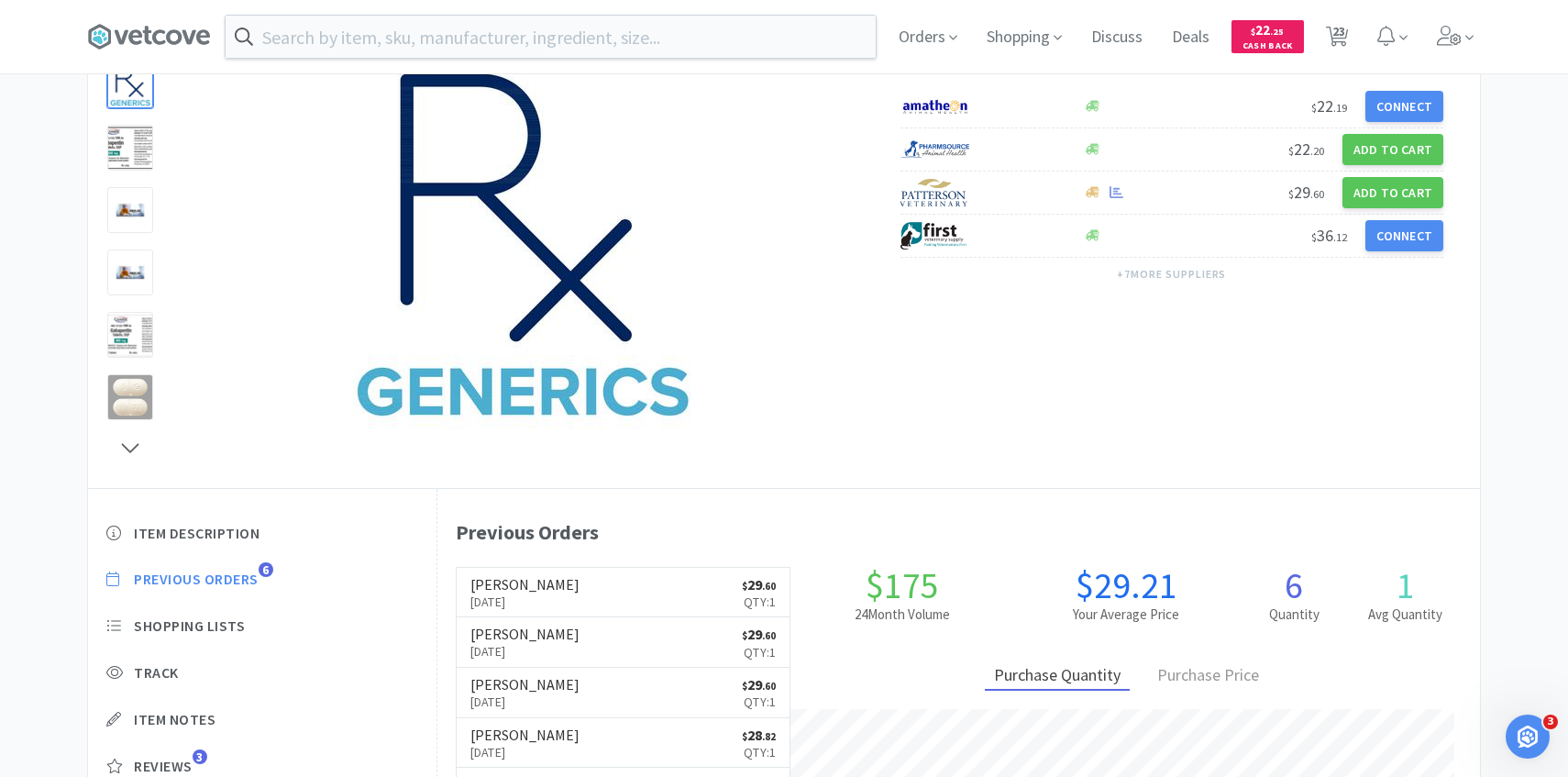
select select "1"
select select "3"
select select "1"
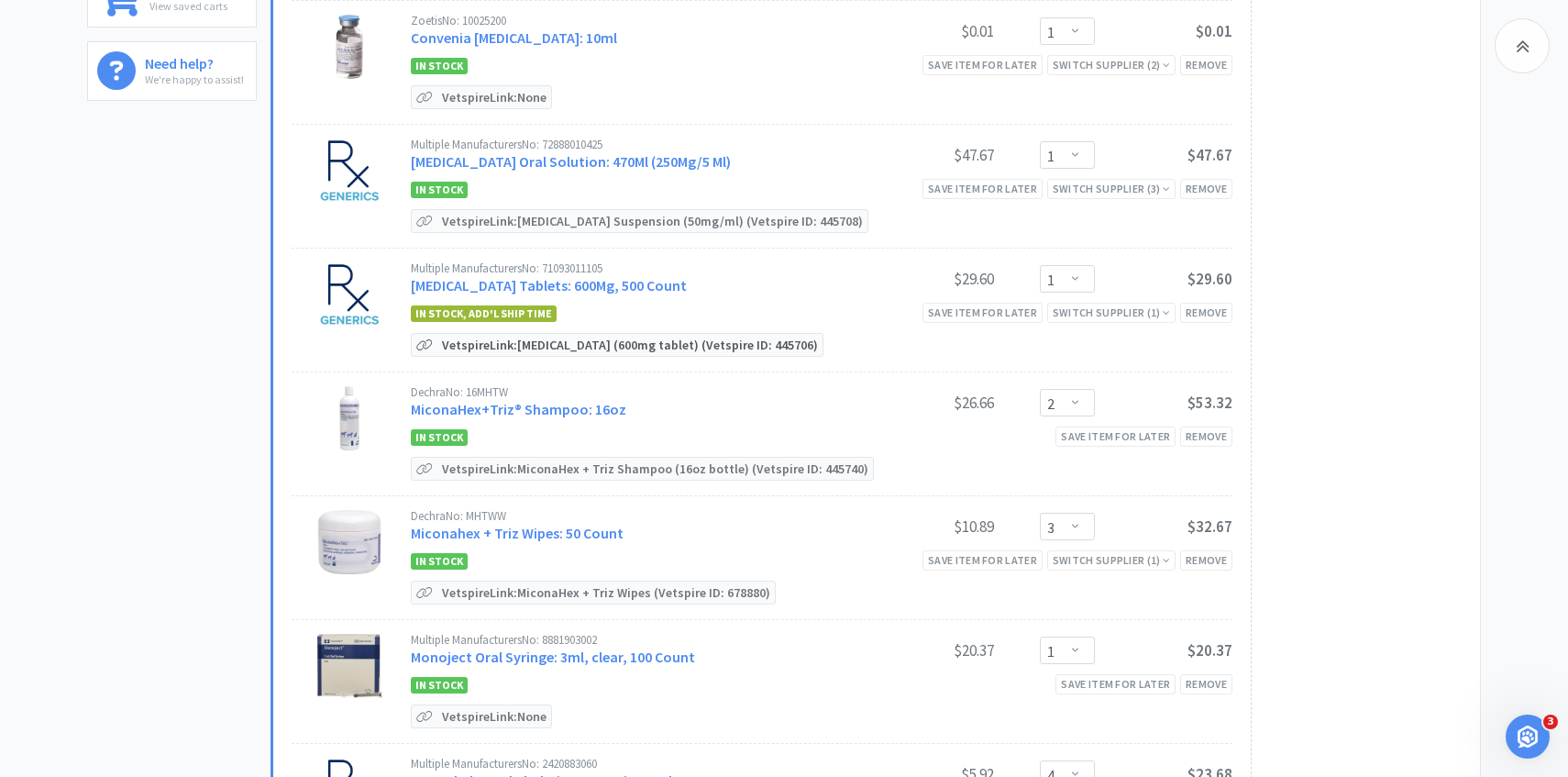
scroll to position [671, 0]
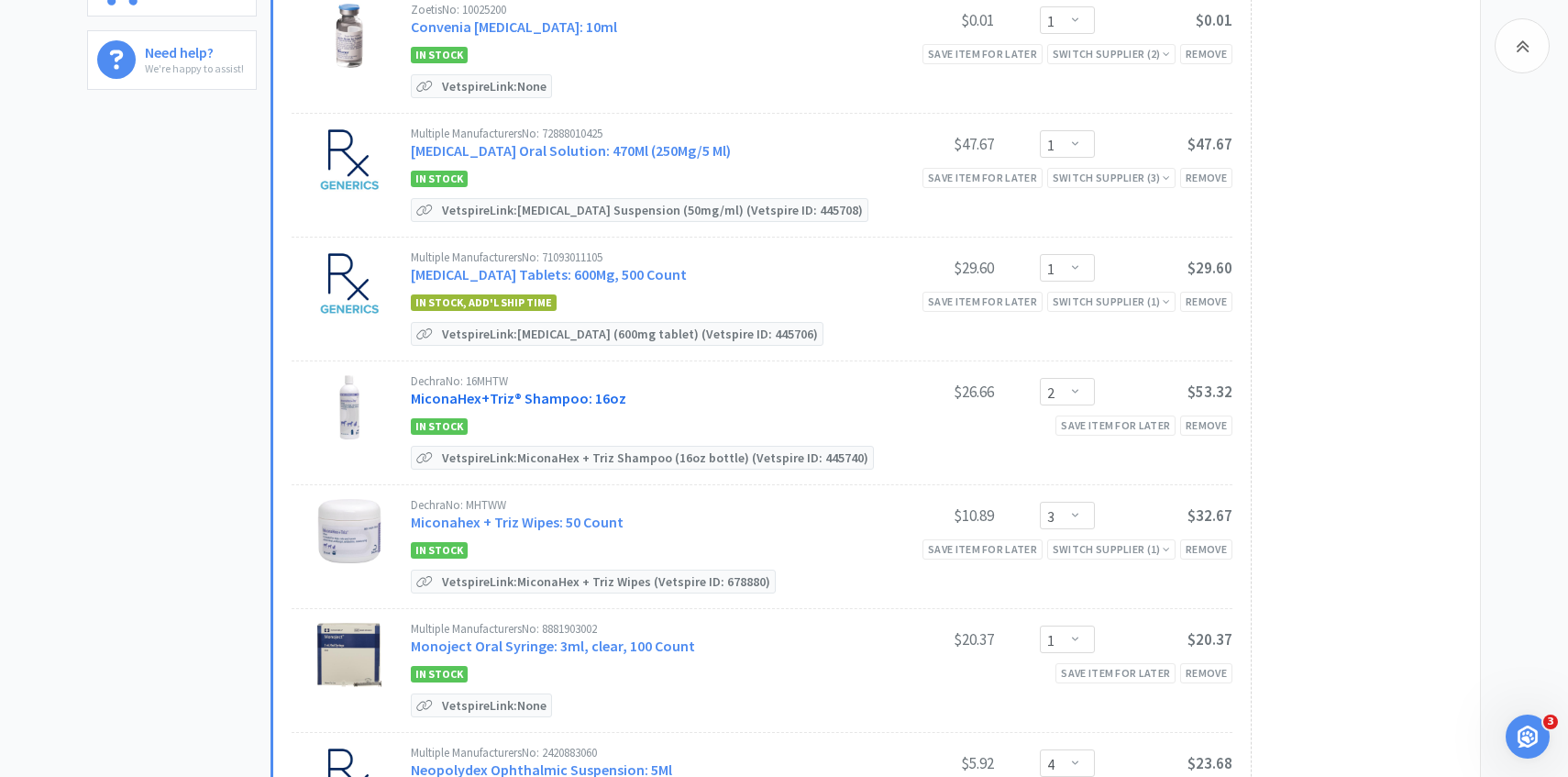
click at [564, 389] on link "MiconaHex+Triz® Shampoo: 16oz" at bounding box center [518, 399] width 216 height 18
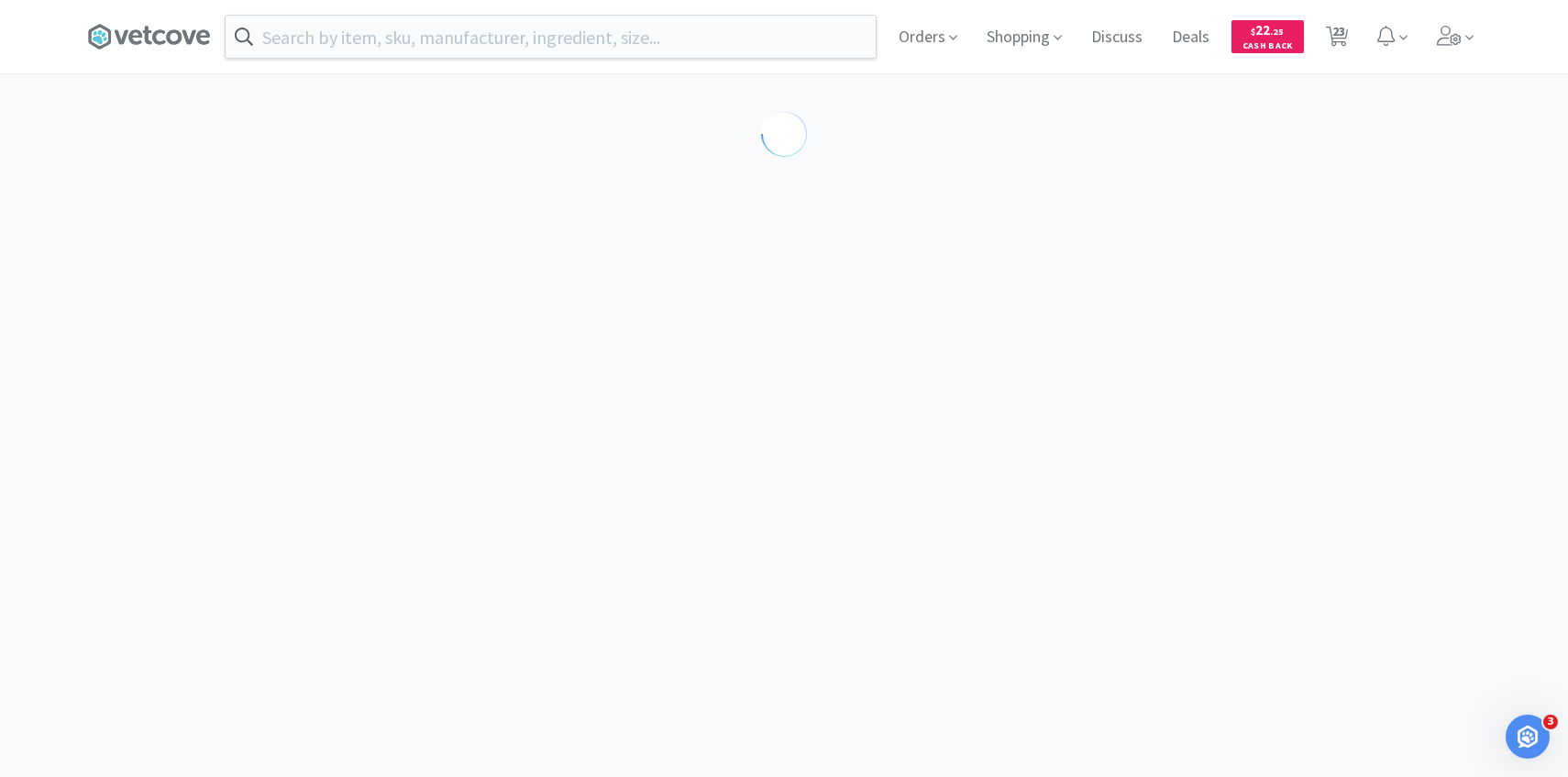
select select "86601"
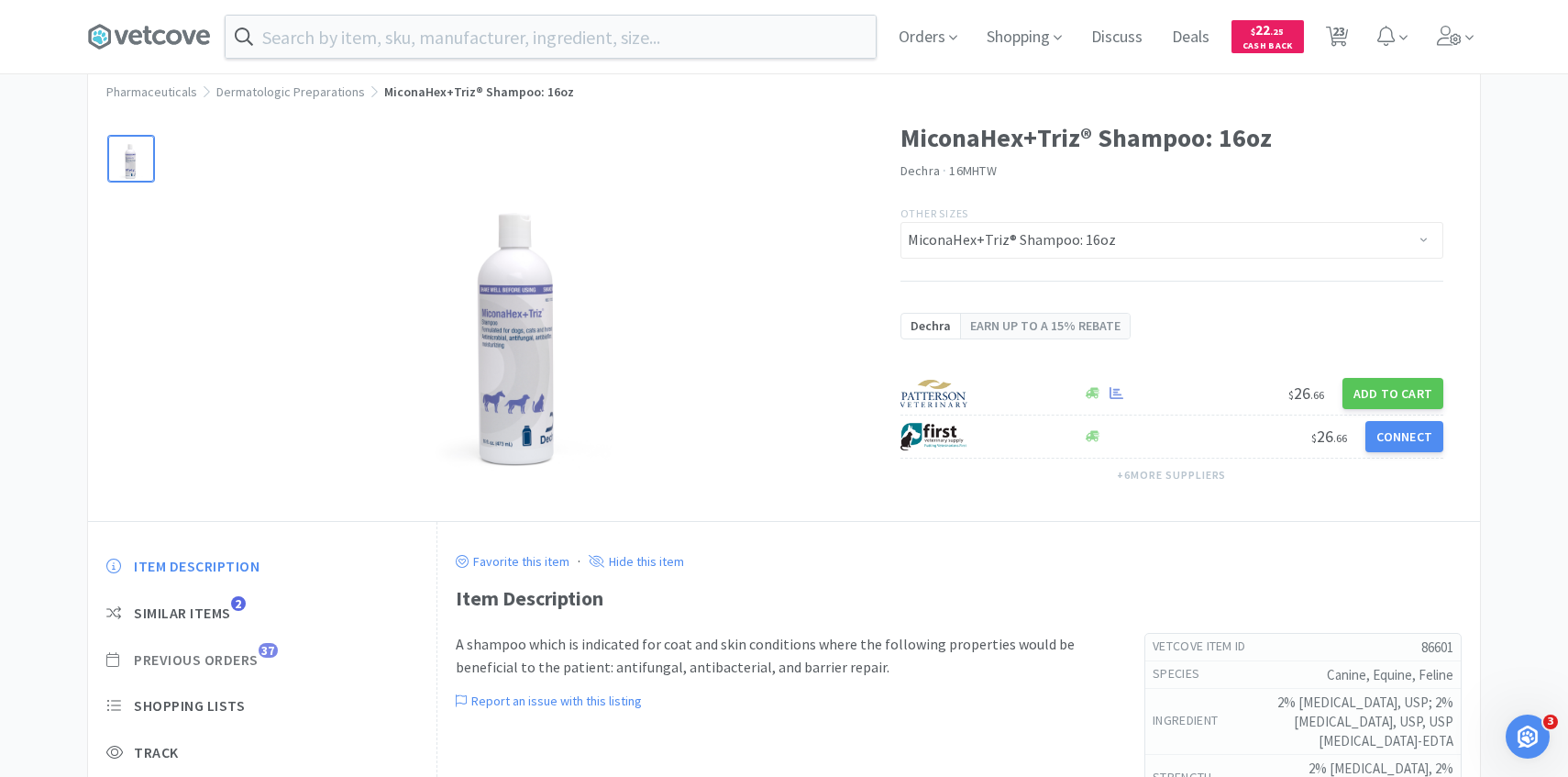
click at [263, 647] on span "37" at bounding box center [267, 651] width 19 height 15
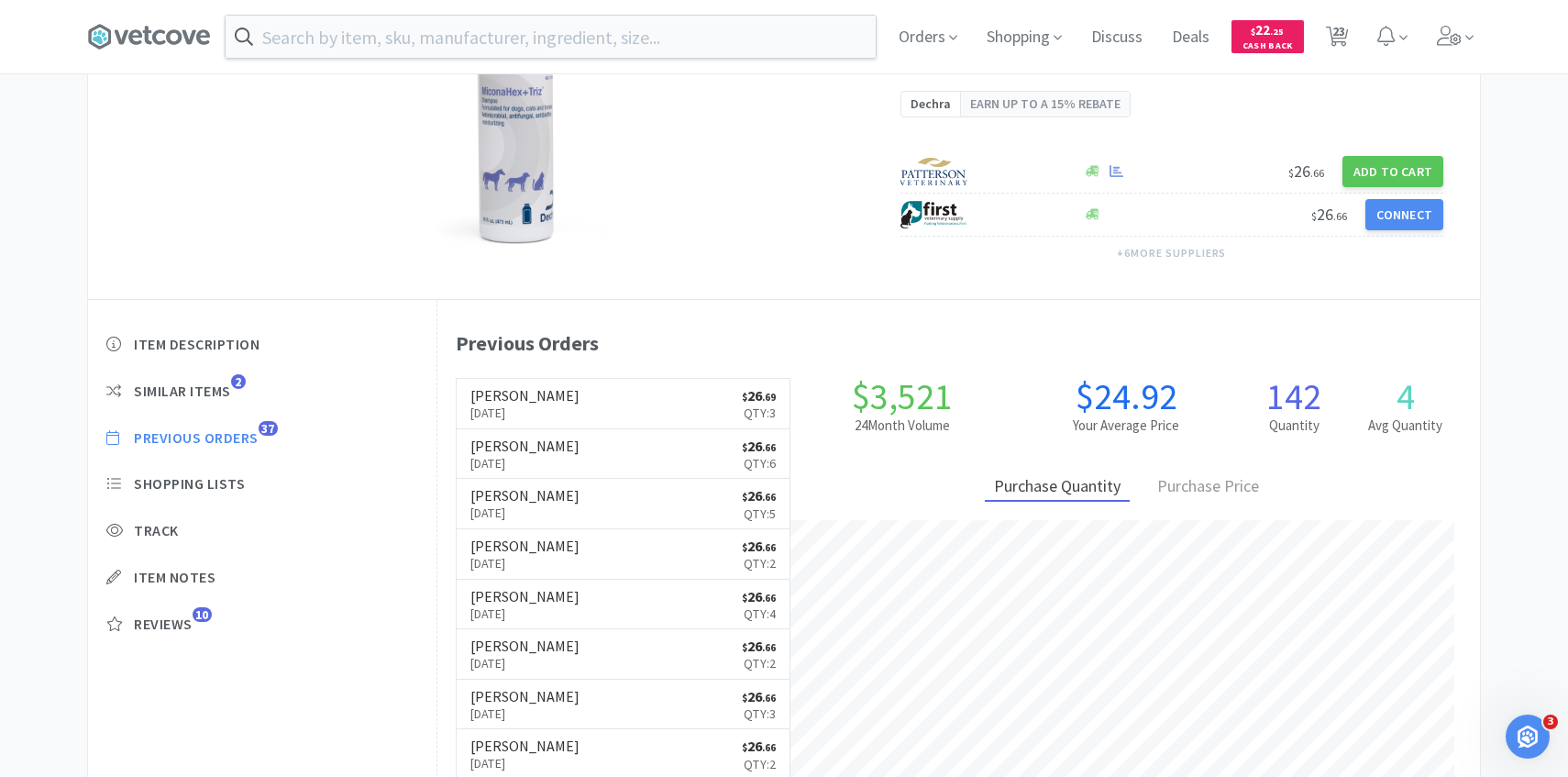
scroll to position [504, 1043]
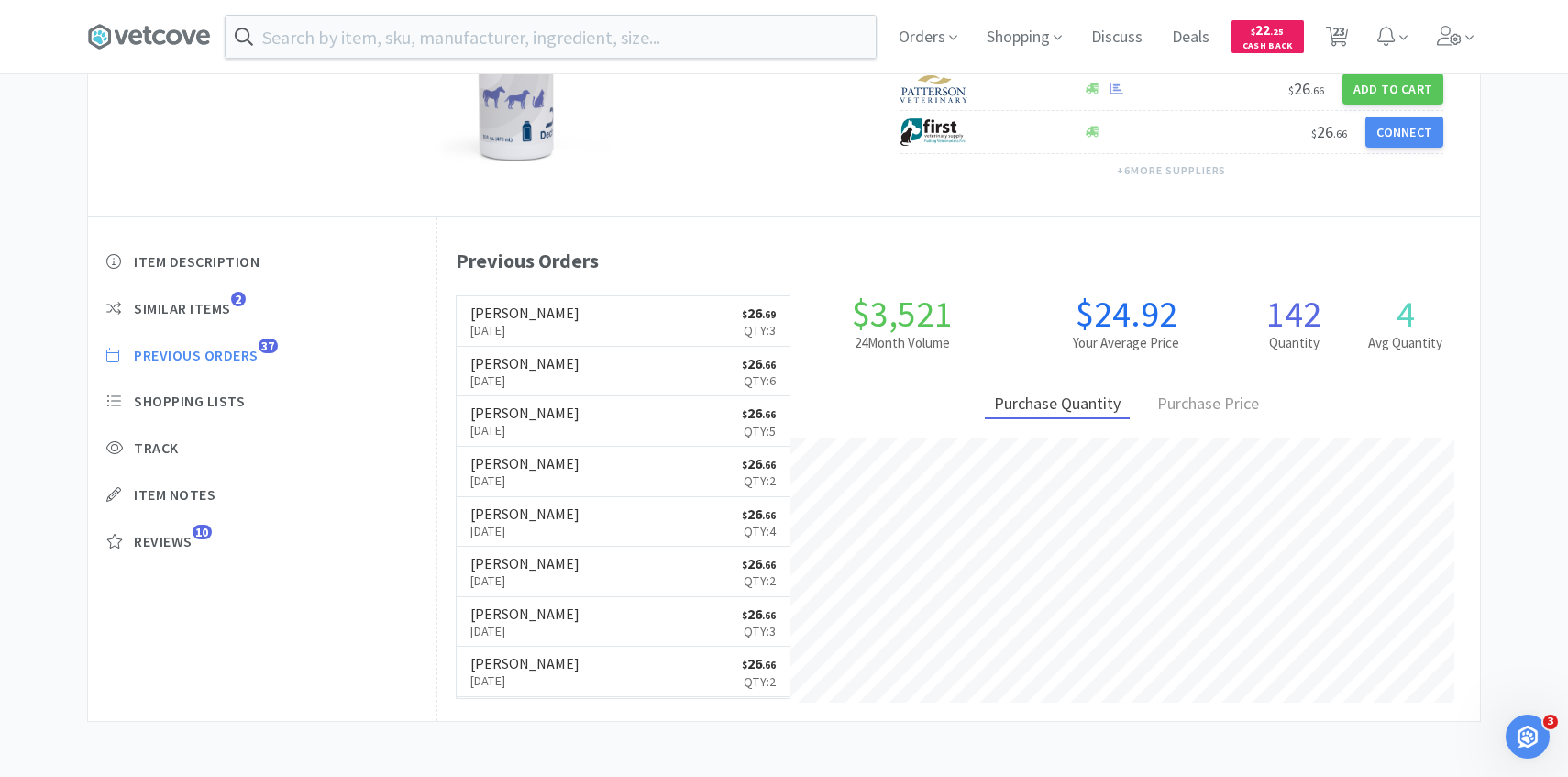
select select "1"
select select "3"
select select "1"
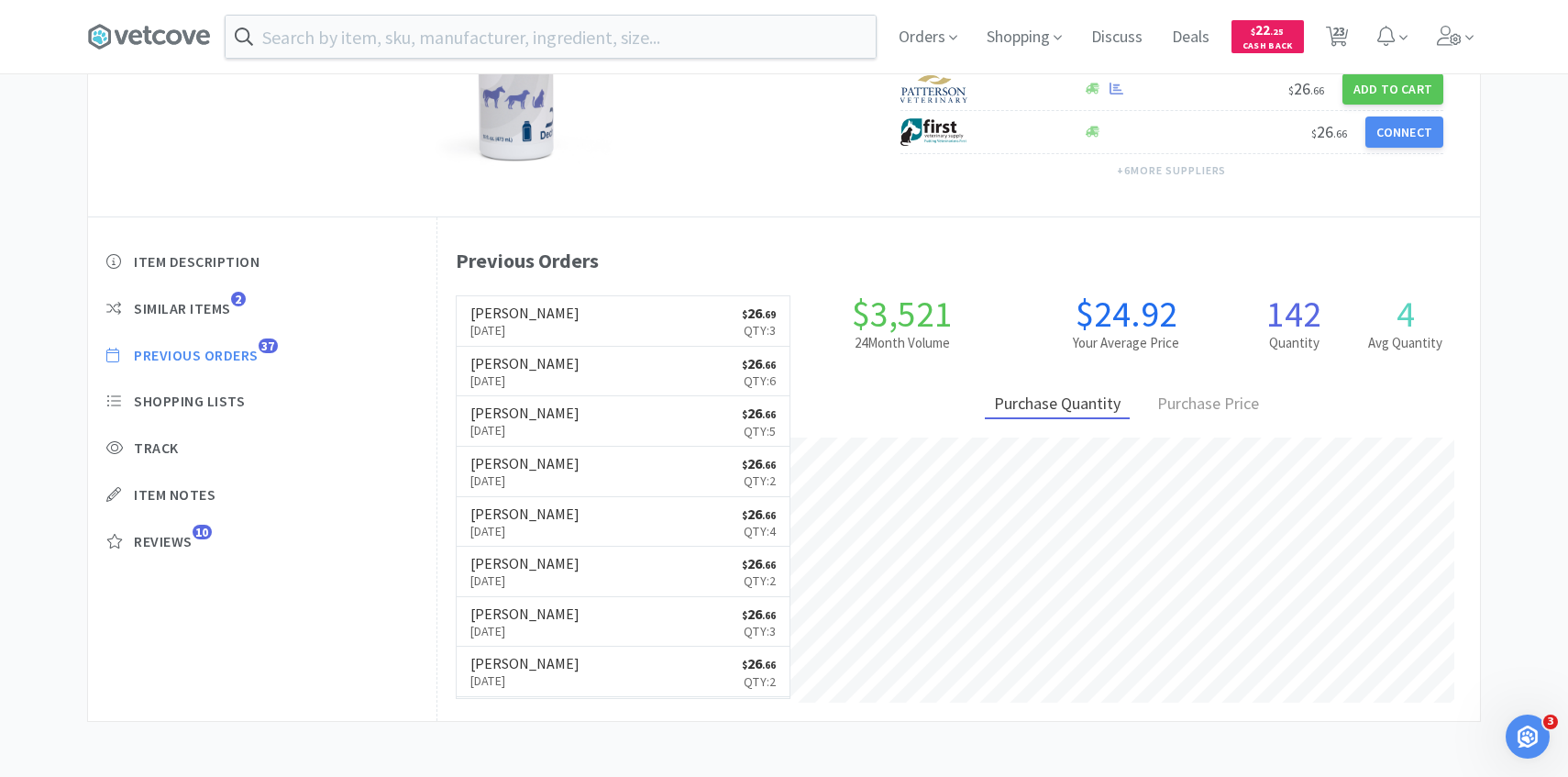
select select "1"
select select "2"
select select "3"
select select "1"
select select "4"
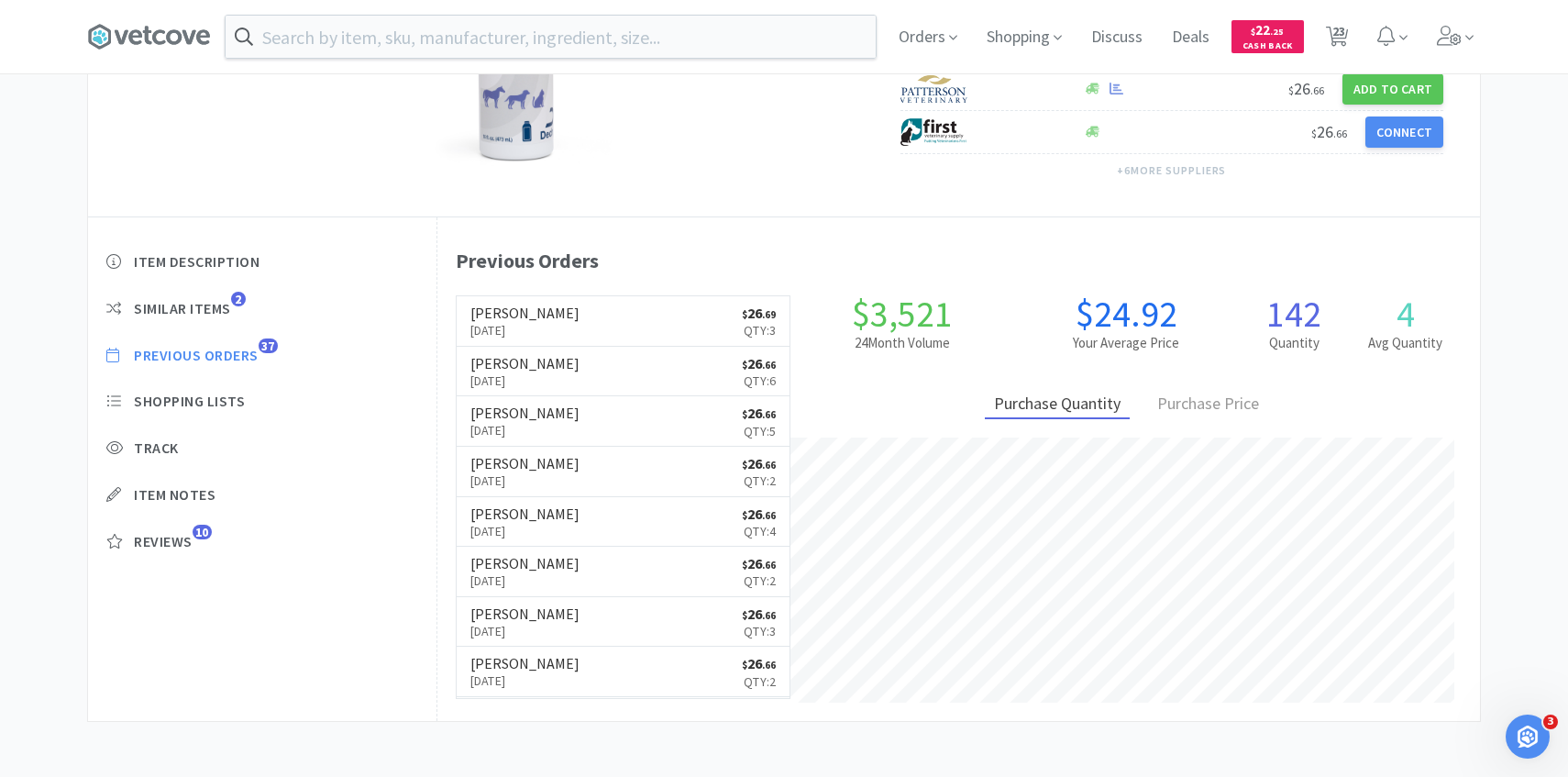
select select "1"
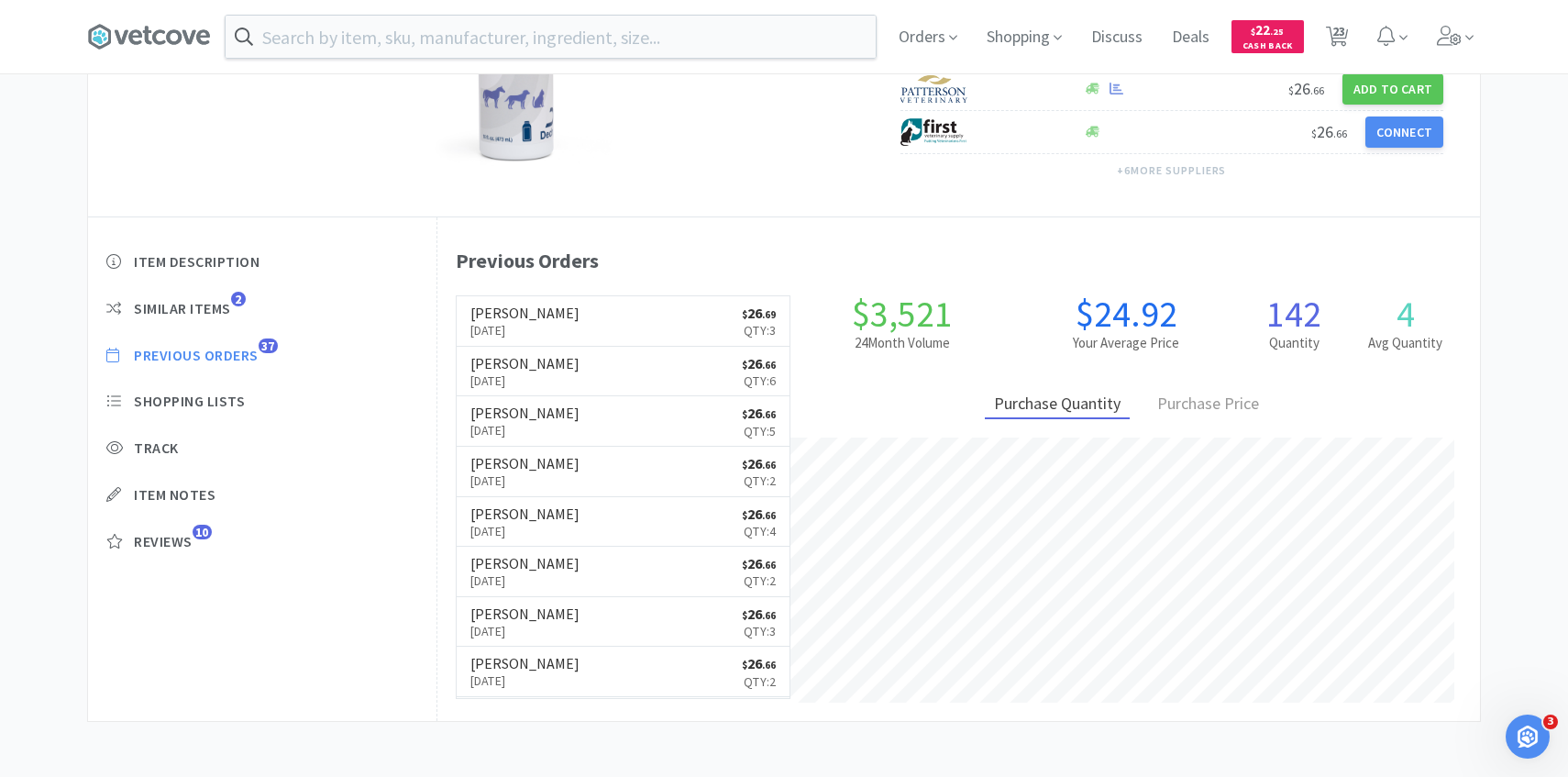
select select "1"
select select "2"
select select "3"
select select "1"
select select "5"
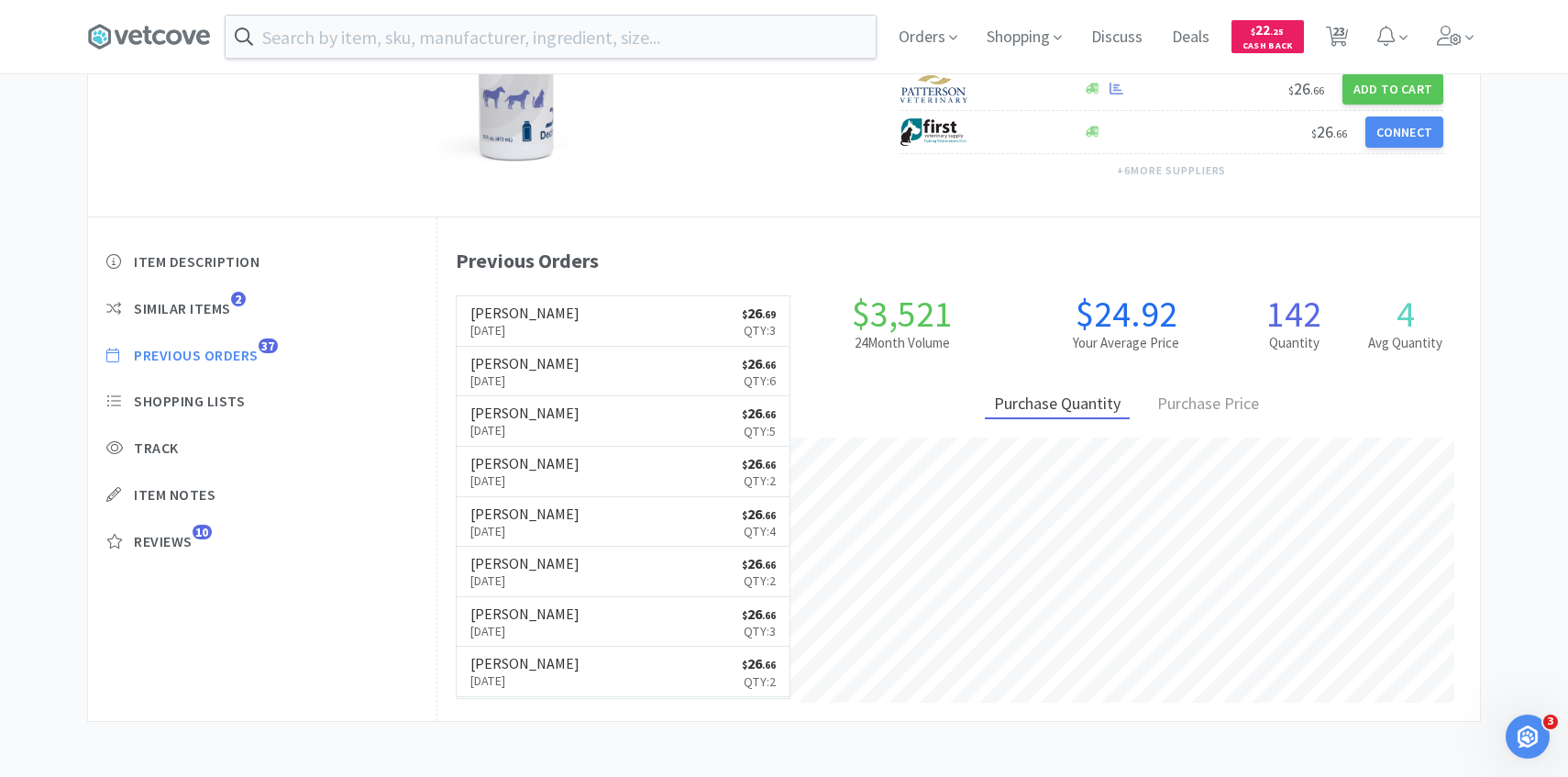
select select "1"
select select "3"
select select "1"
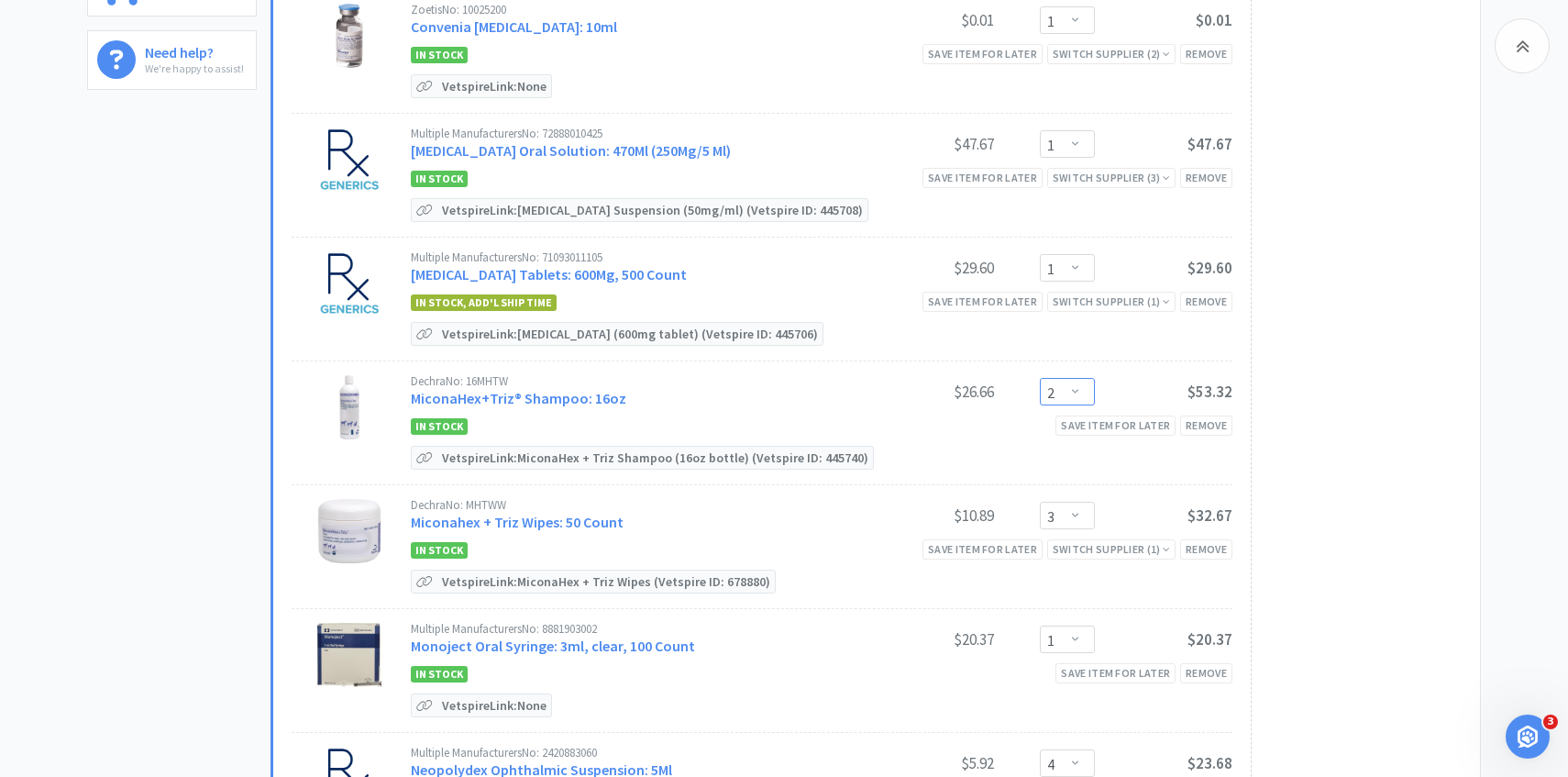
click at [1061, 382] on select "Enter Quantity 1 2 3 4 5 6 7 8 9 10 11 12 13 14 15 16 17 18 19 20 Enter Quantity" at bounding box center [1068, 392] width 55 height 28
click at [1040, 378] on select "Enter Quantity 1 2 3 4 5 6 7 8 9 10 11 12 13 14 15 16 17 18 19 20 Enter Quantity" at bounding box center [1068, 392] width 55 height 28
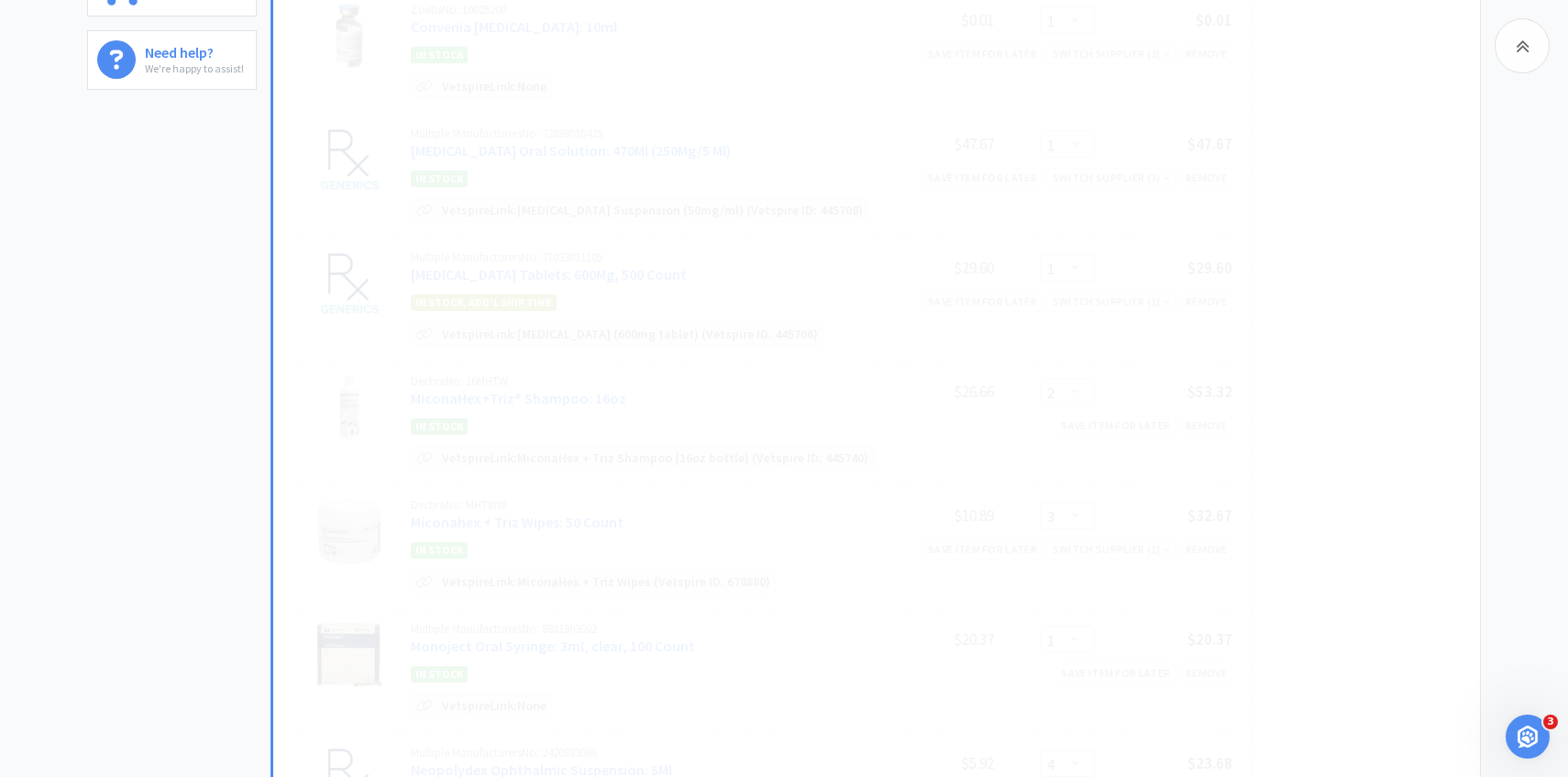
select select "3"
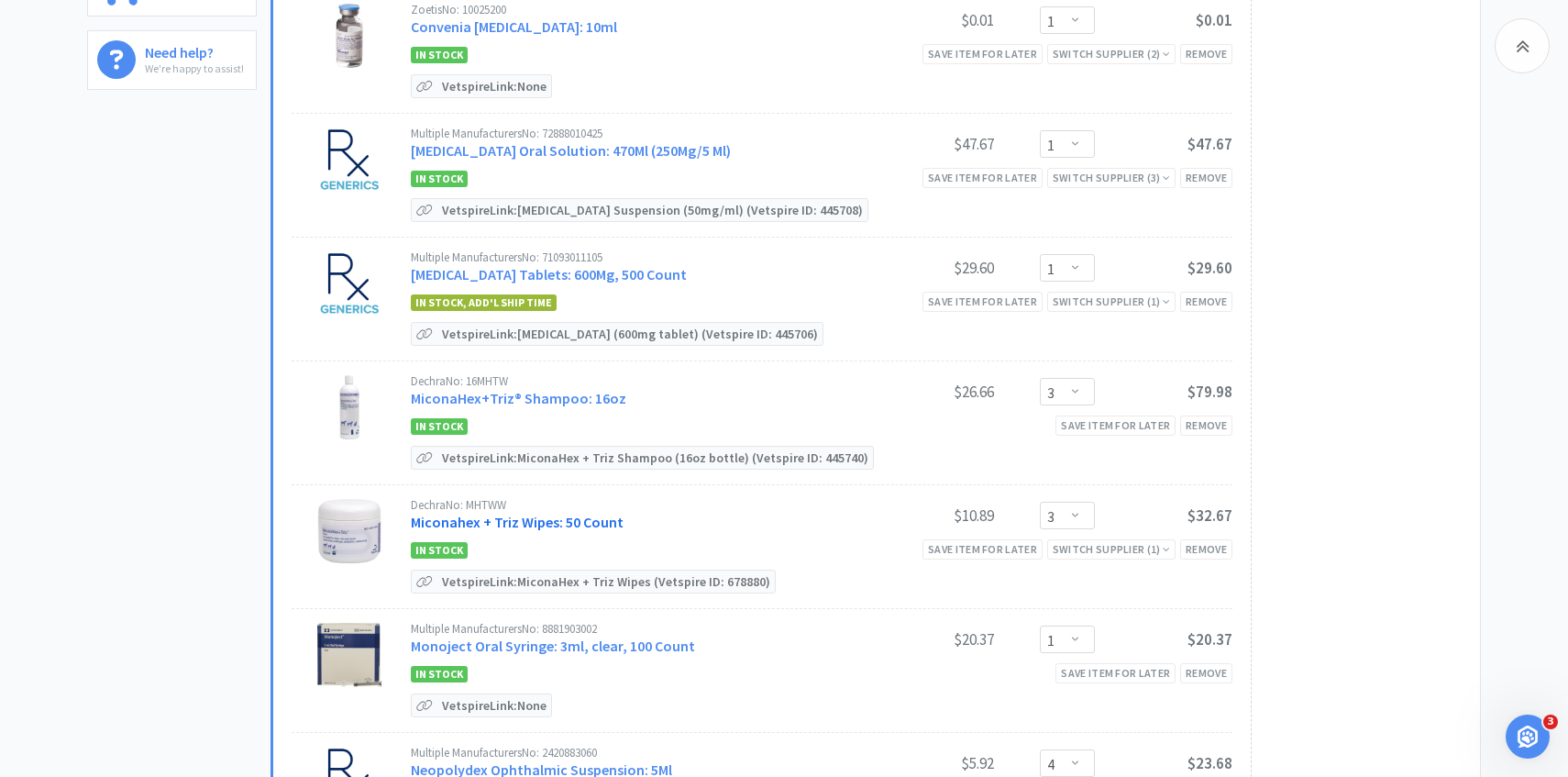
click at [585, 524] on link "Miconahex + Triz Wipes: 50 Count" at bounding box center [517, 522] width 213 height 18
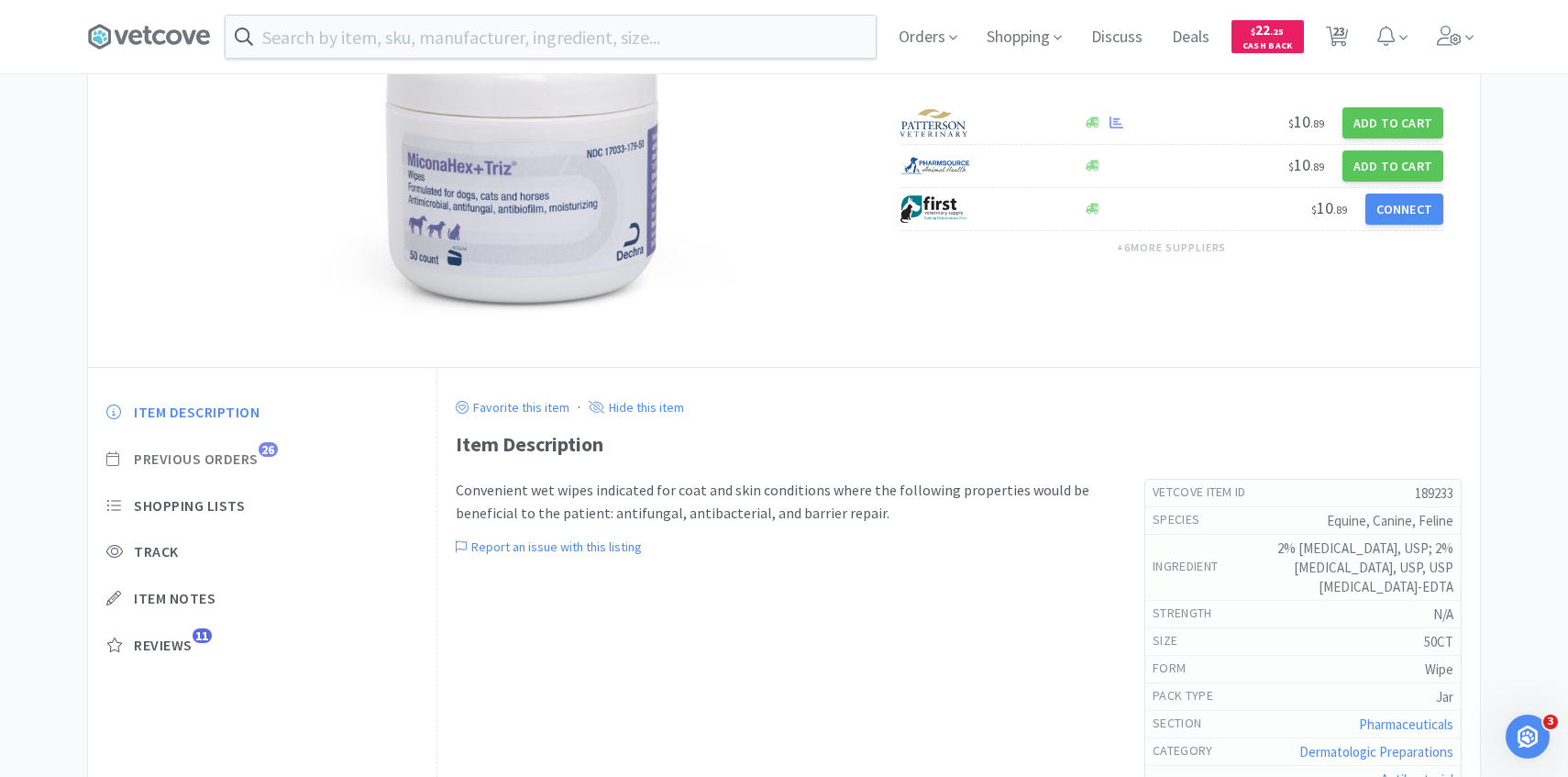
click at [253, 450] on span "Previous Orders" at bounding box center [196, 459] width 125 height 19
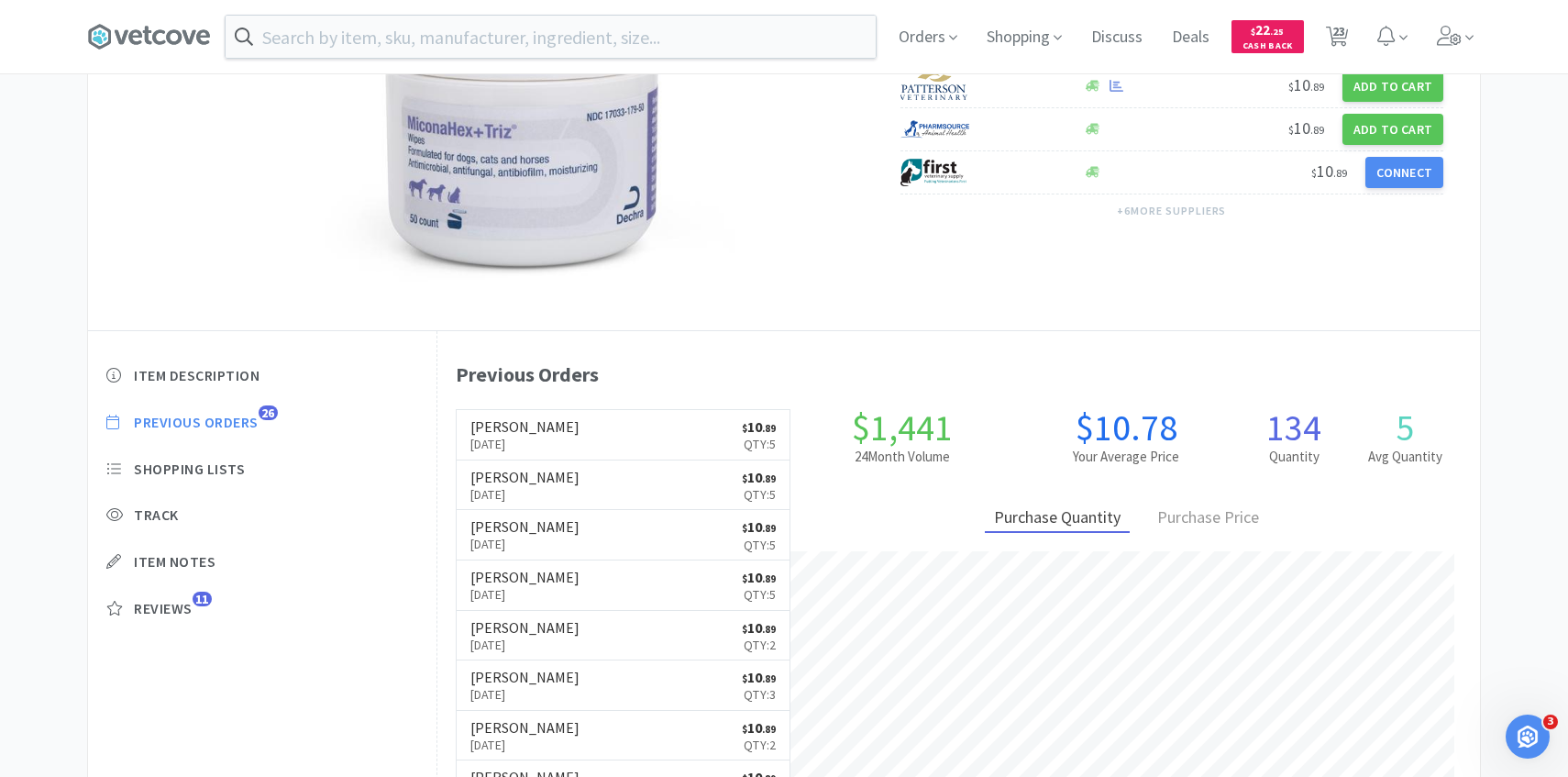
scroll to position [243, 0]
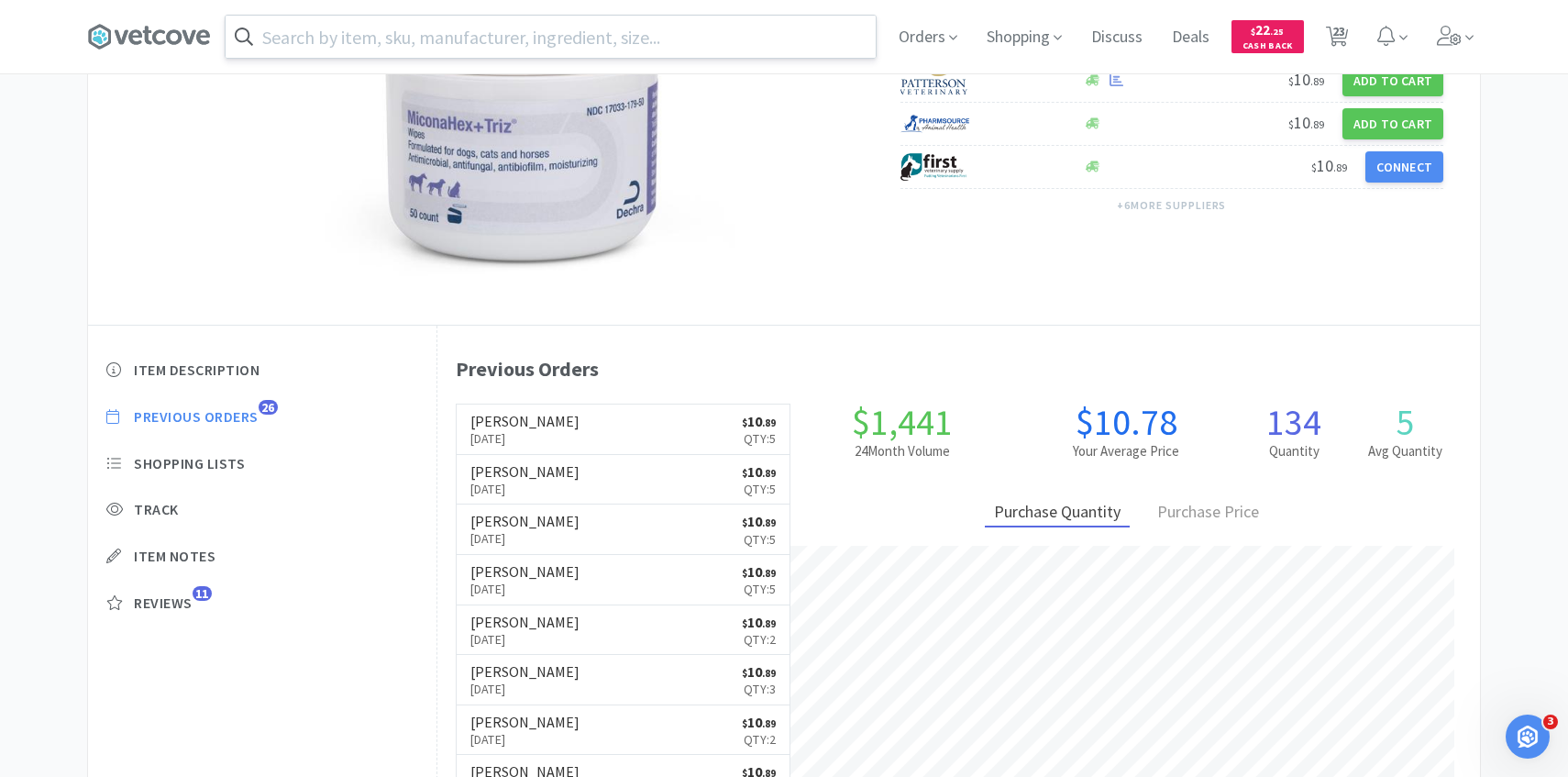
select select "1"
select select "3"
select select "1"
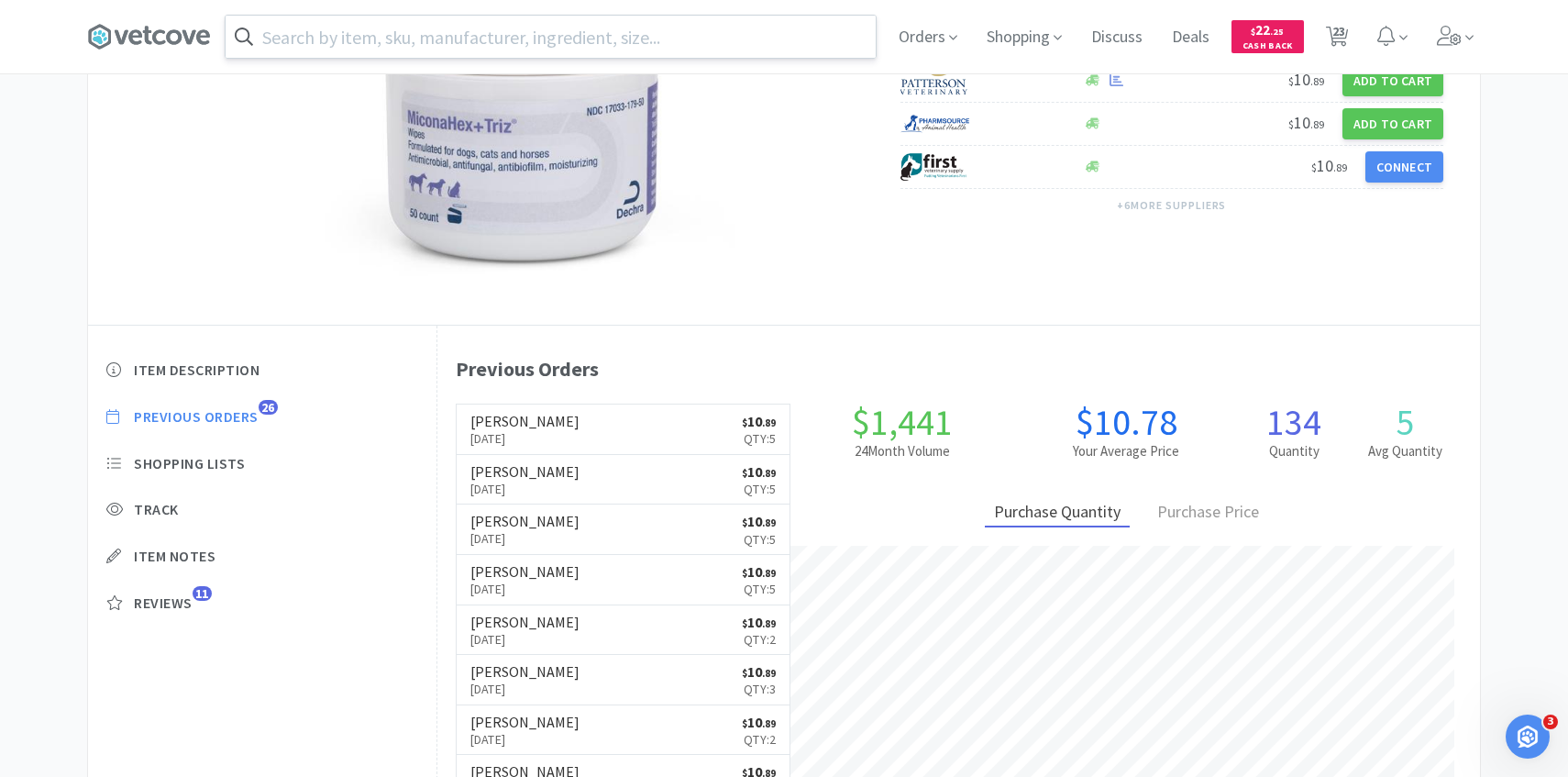
select select "1"
select select "3"
select select "1"
select select "4"
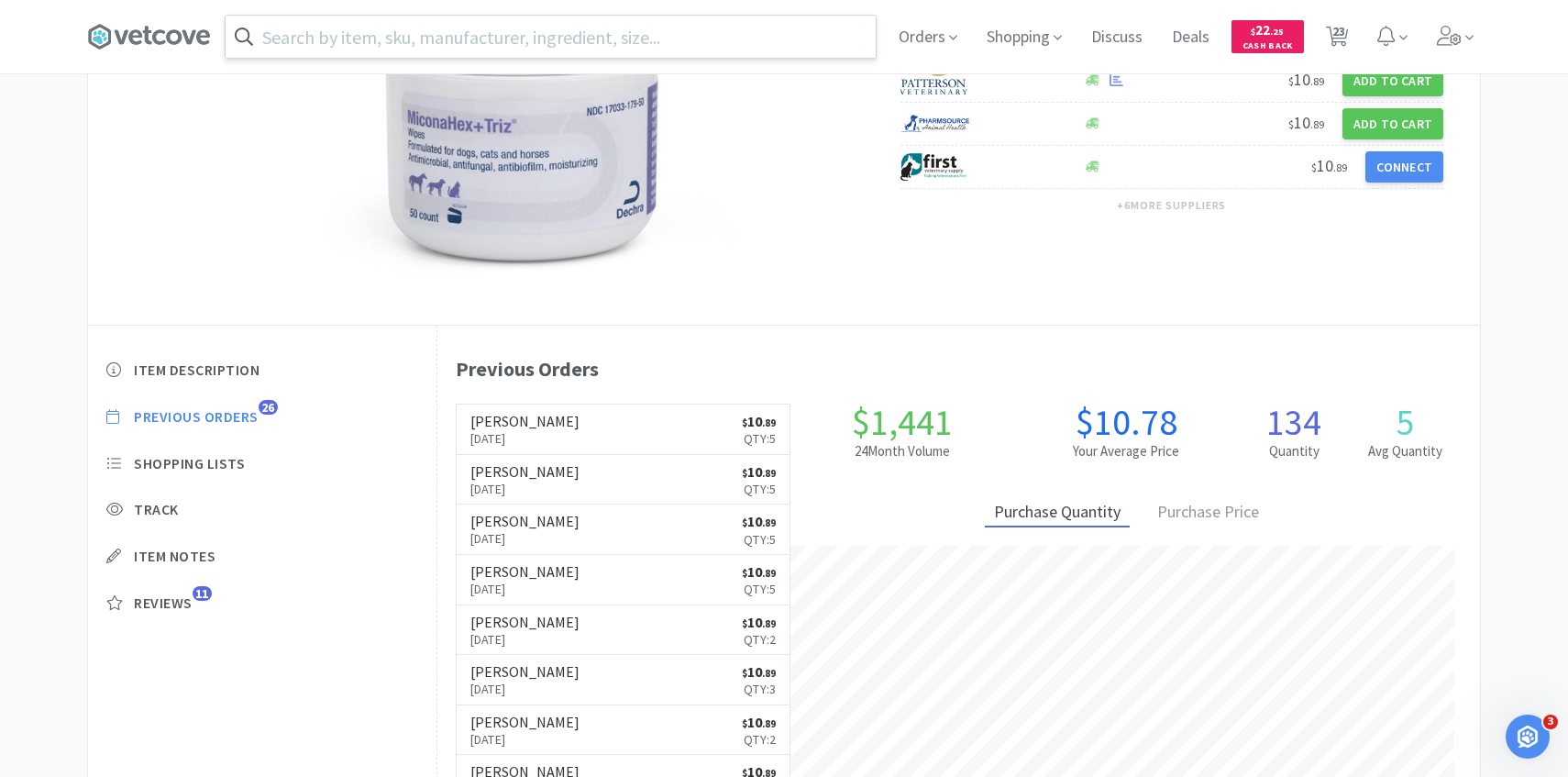
select select "1"
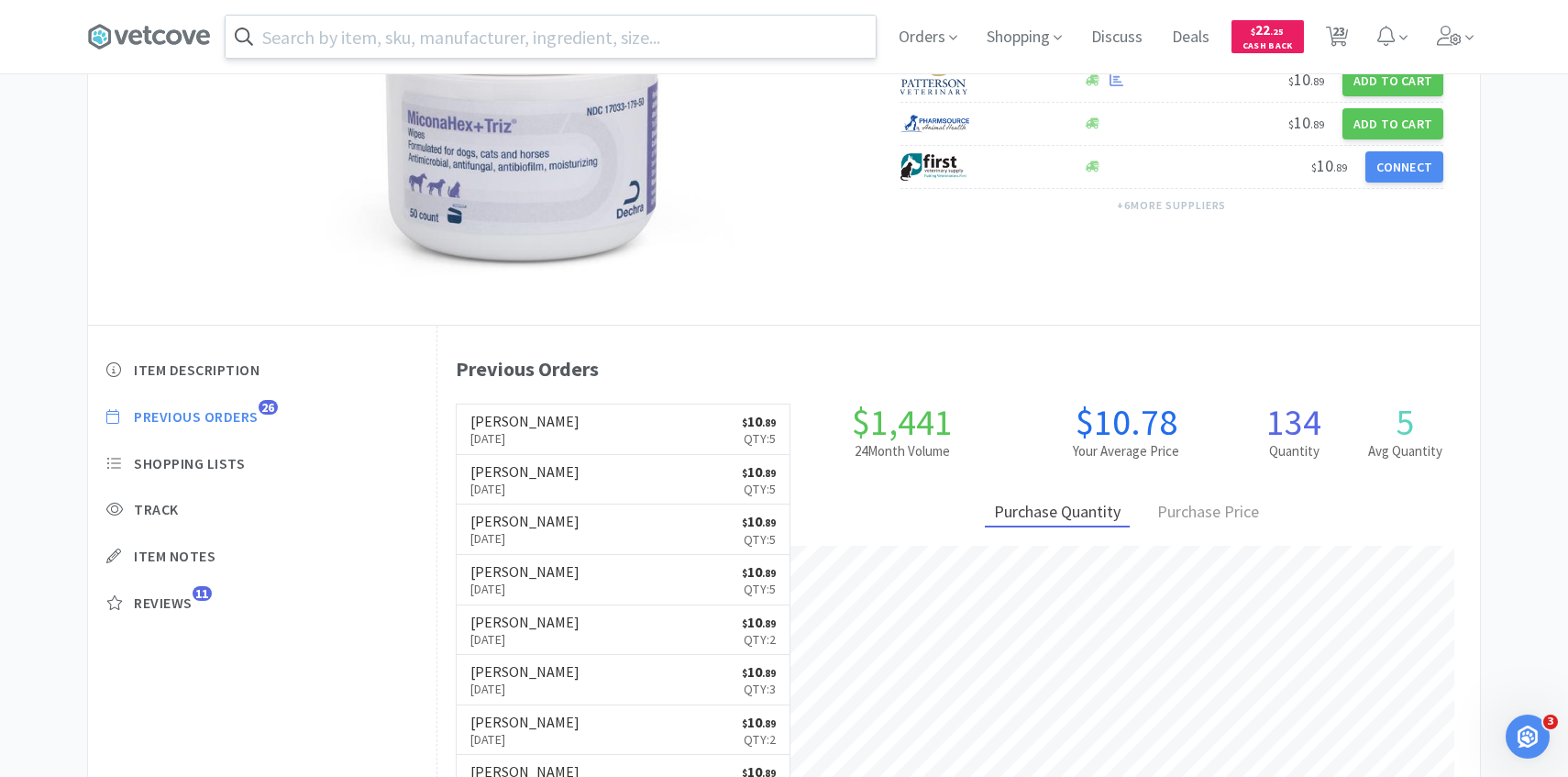
select select "1"
select select "2"
select select "3"
select select "1"
select select "5"
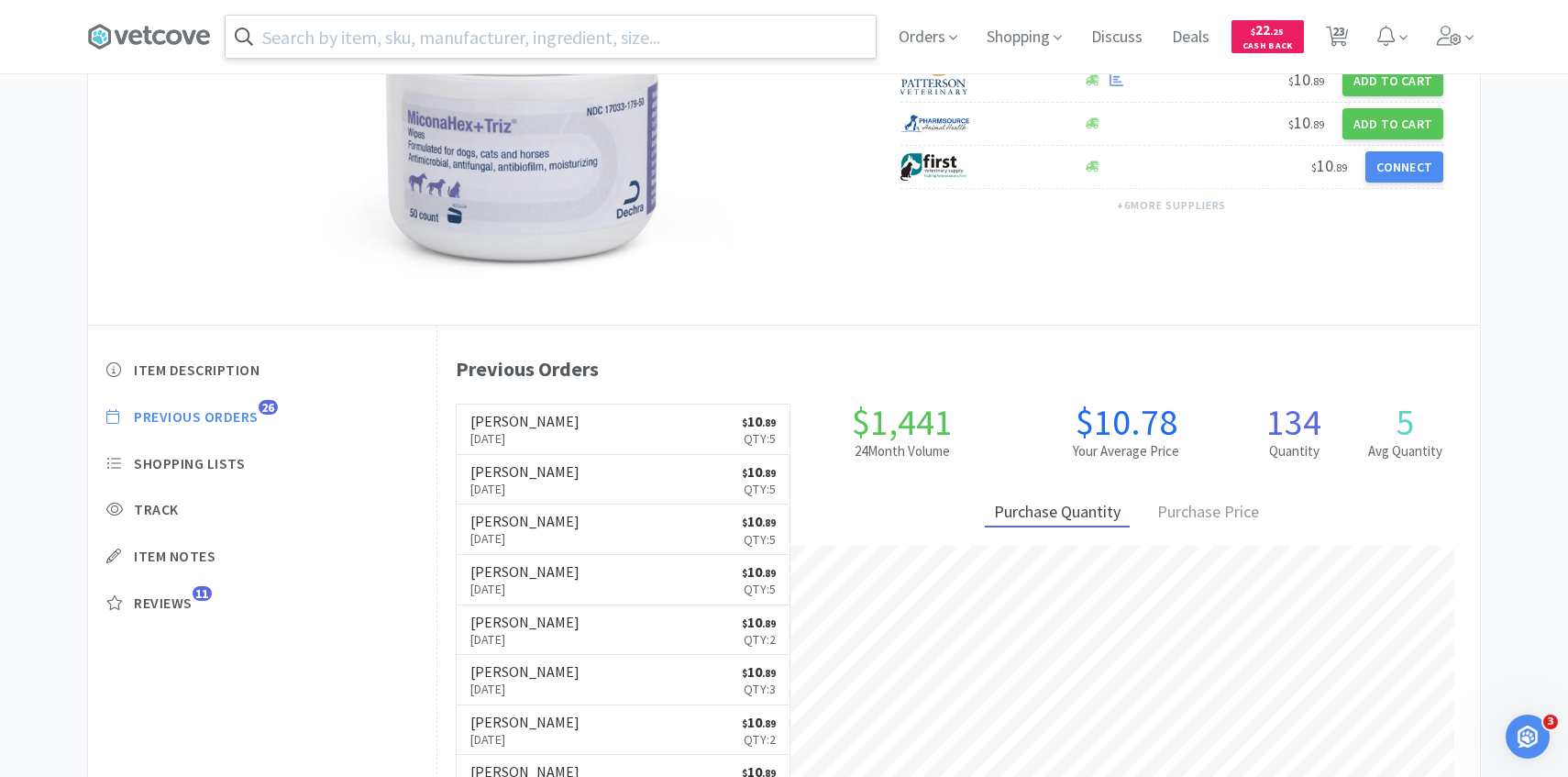
select select "1"
select select "3"
select select "1"
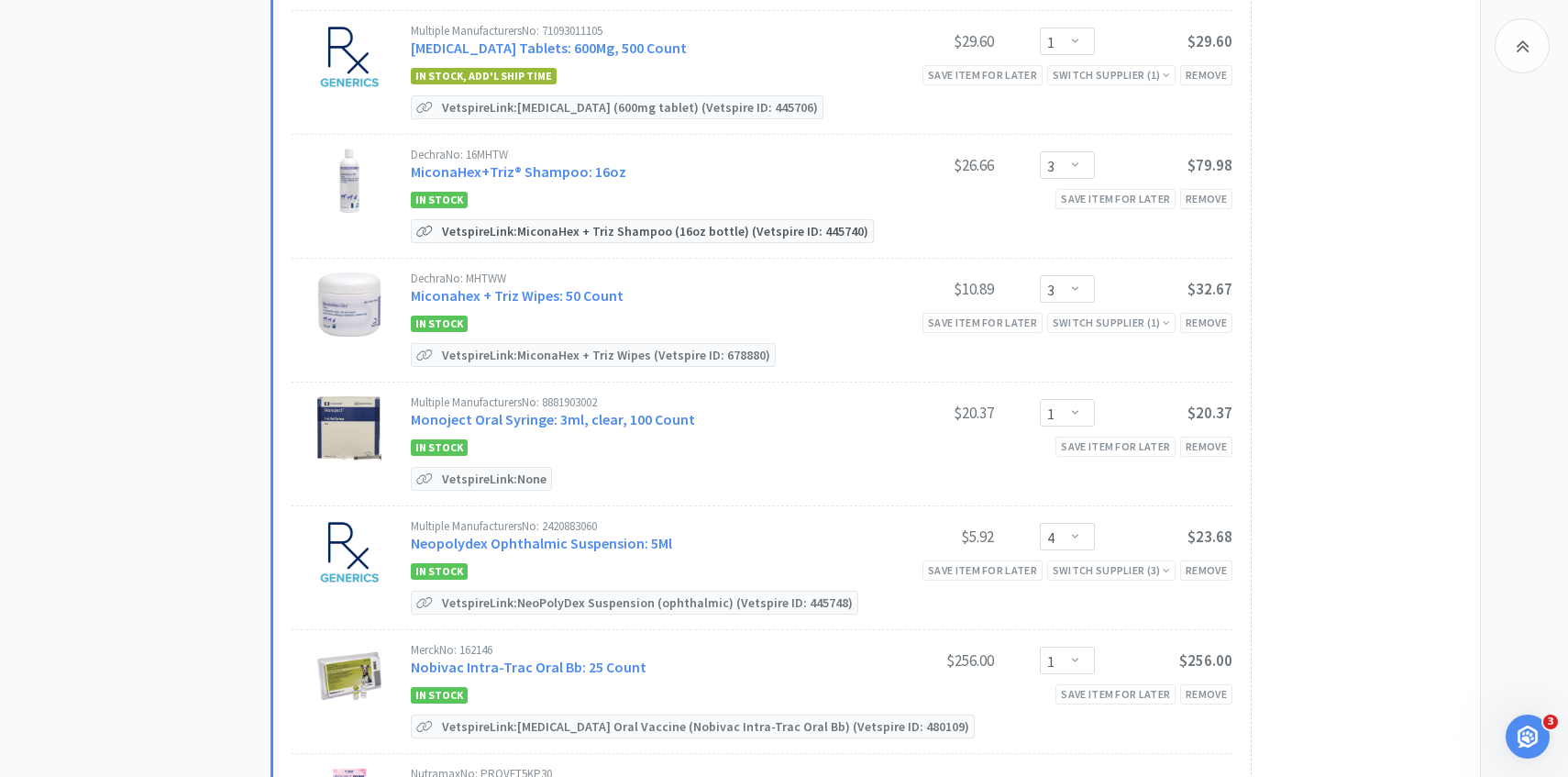
scroll to position [902, 0]
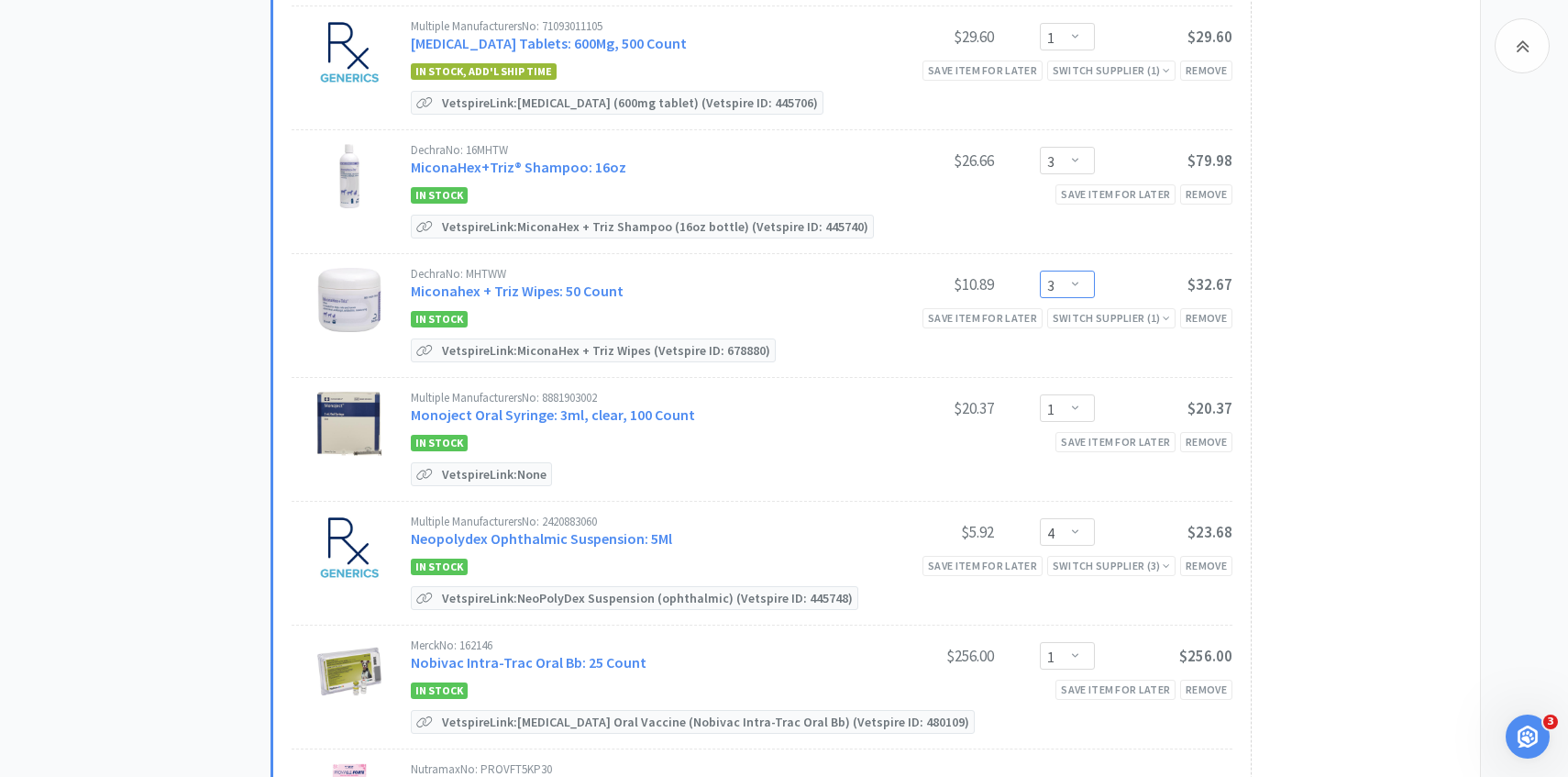
click at [1071, 277] on select "Enter Quantity 1 2 3 4 5 6 7 8 9 10 11 12 13 14 15 16 17 18 19 20 Enter Quantity" at bounding box center [1068, 284] width 55 height 28
click at [1040, 270] on select "Enter Quantity 1 2 3 4 5 6 7 8 9 10 11 12 13 14 15 16 17 18 19 20 Enter Quantity" at bounding box center [1068, 284] width 55 height 28
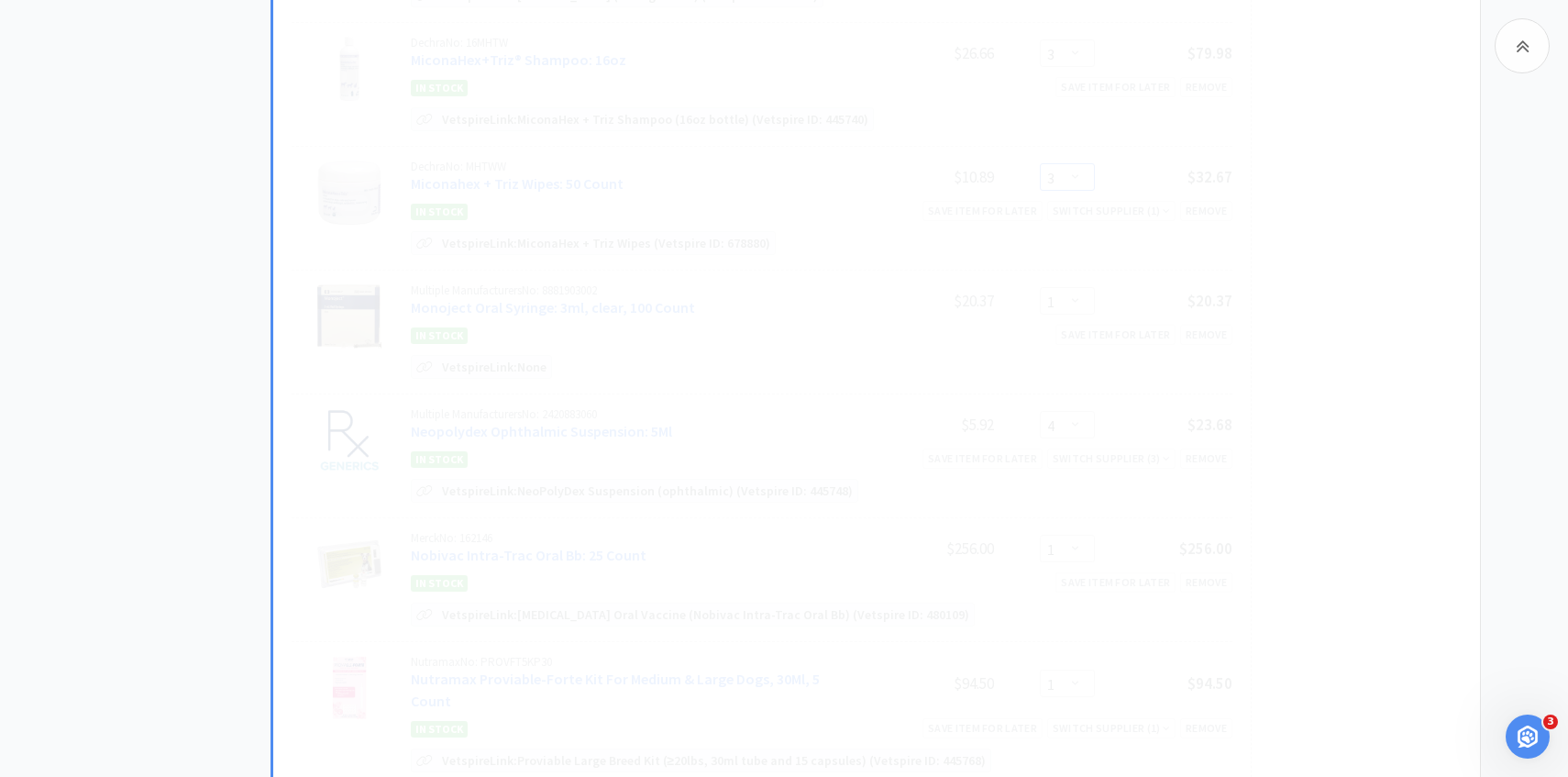
scroll to position [1012, 0]
select select "4"
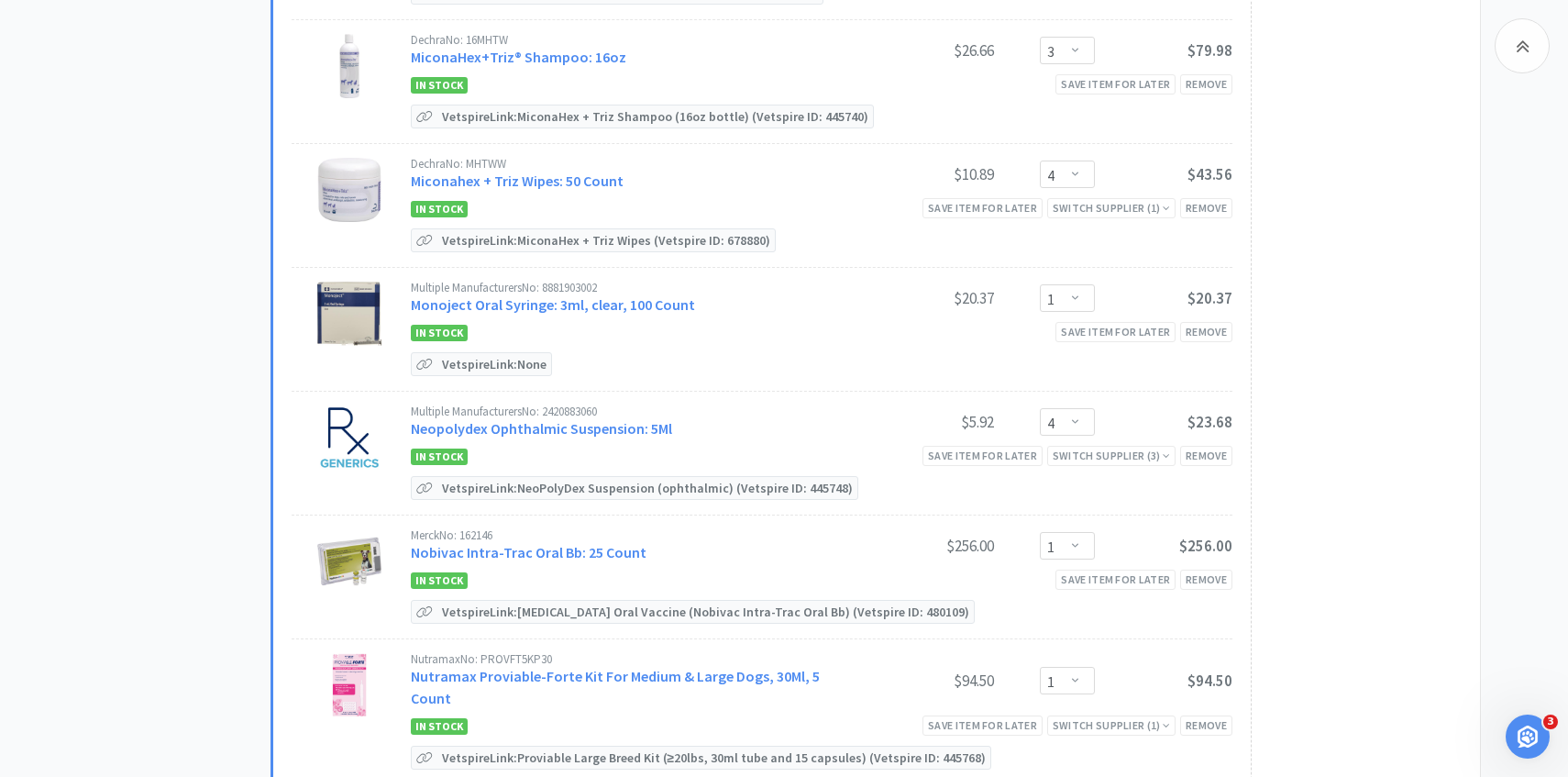
click at [581, 413] on div "Multiple Manufacturers No: 2420883060 Neopolydex Ophthalmic Suspension: 5Ml" at bounding box center [633, 423] width 445 height 34
click at [572, 420] on link "Neopolydex Ophthalmic Suspension: 5Ml" at bounding box center [540, 428] width 261 height 18
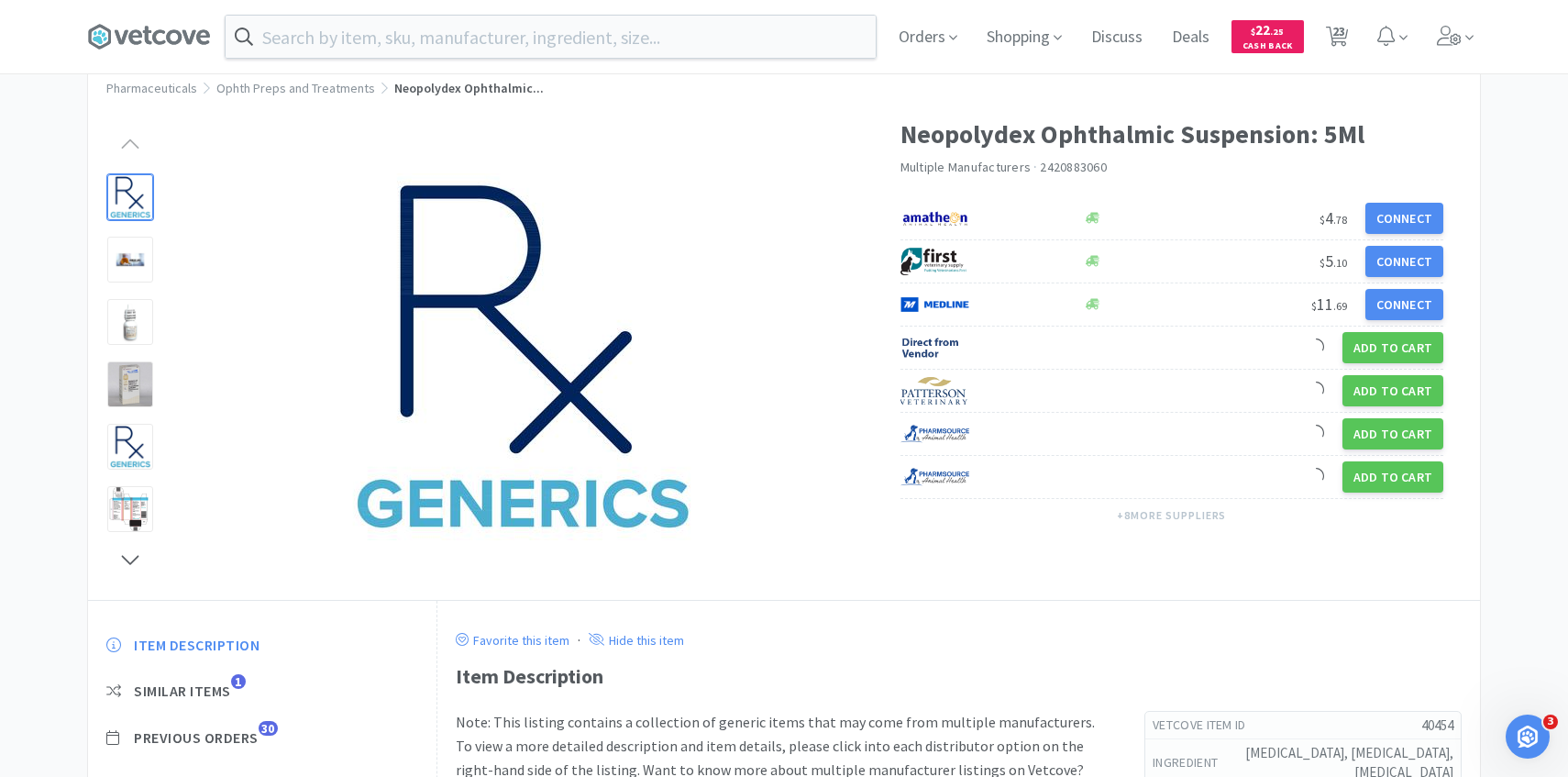
scroll to position [114, 0]
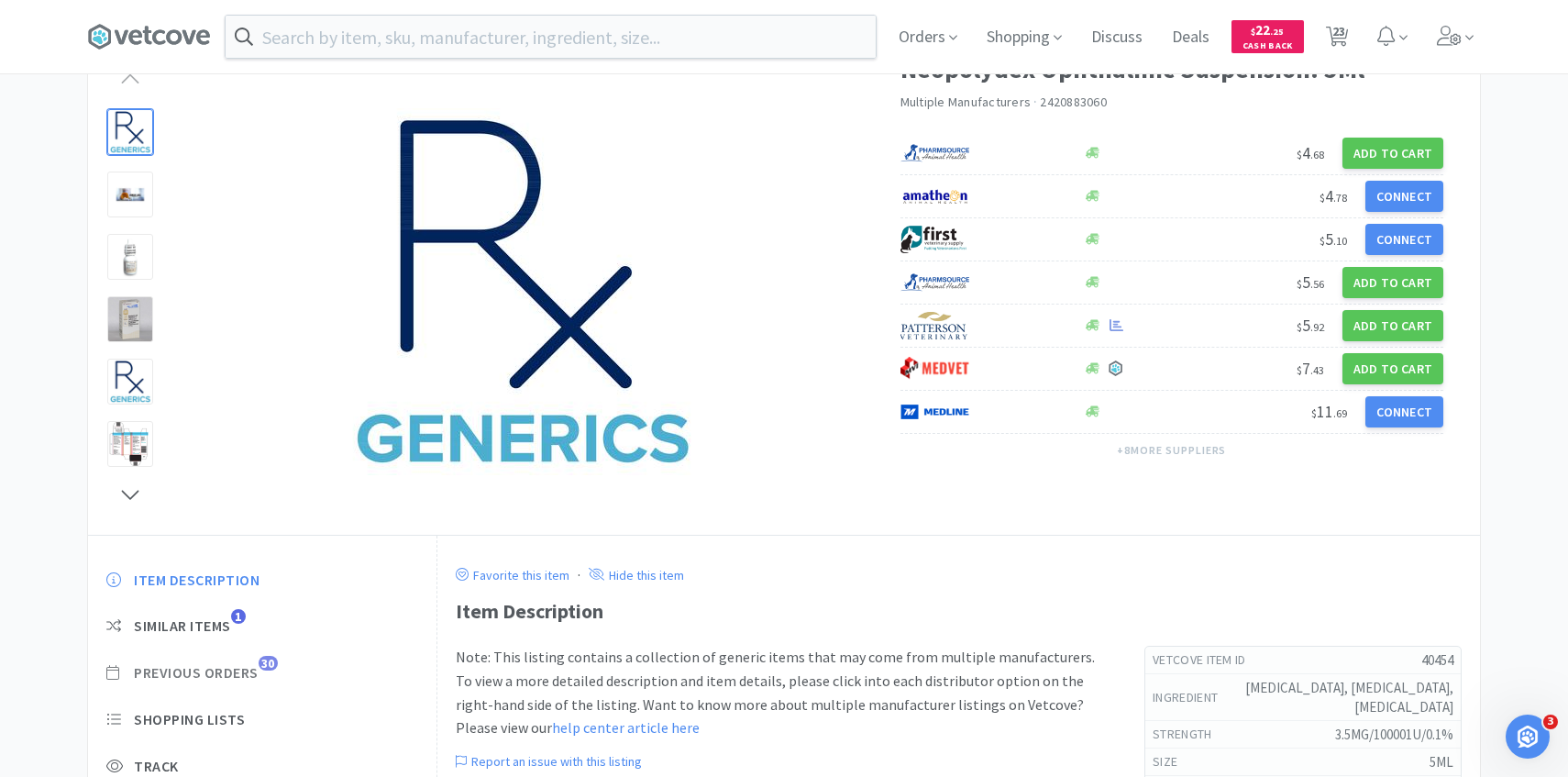
click at [266, 660] on span "30" at bounding box center [267, 663] width 19 height 15
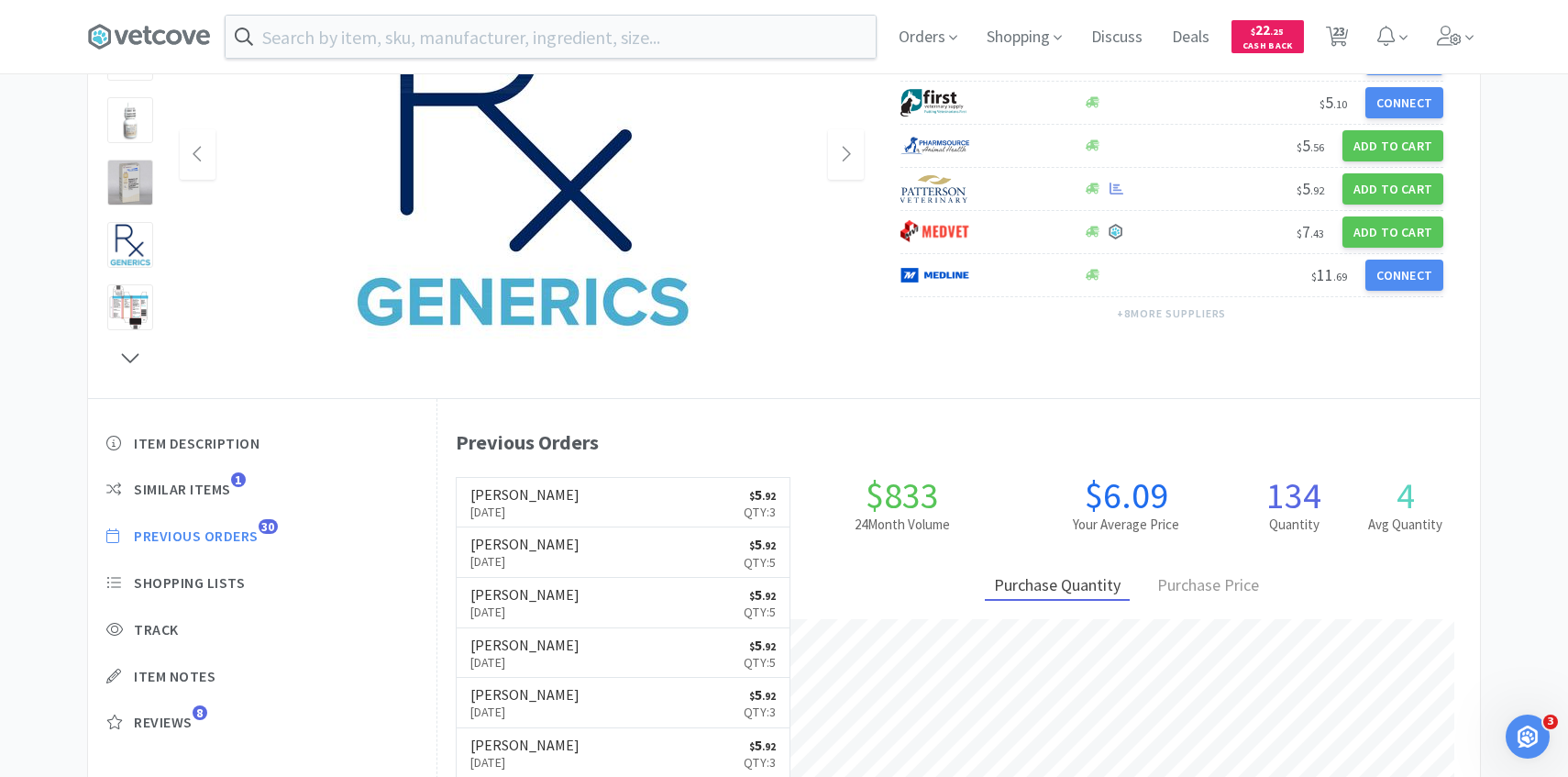
scroll to position [252, 0]
select select "1"
select select "3"
select select "1"
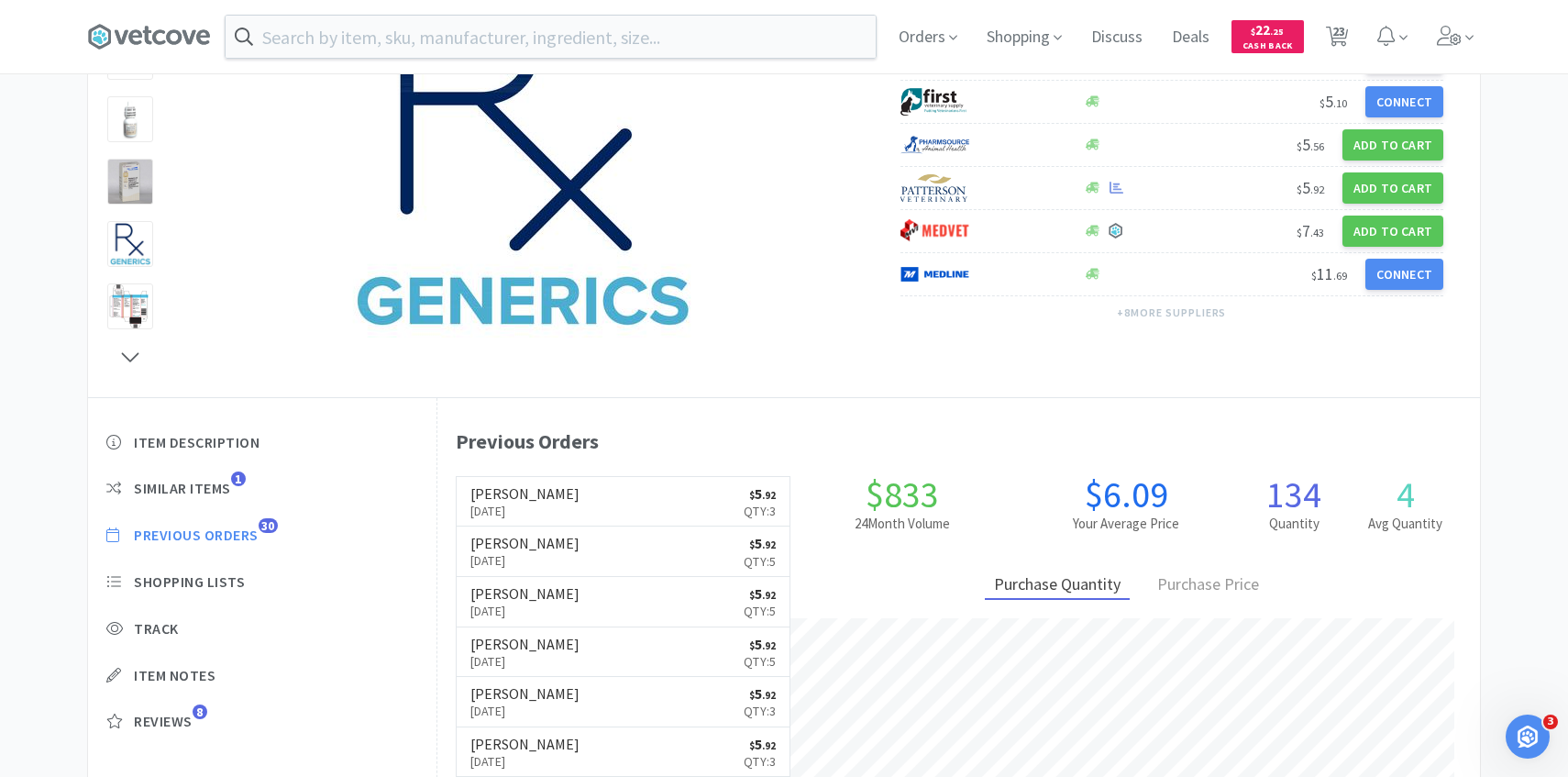
select select "1"
select select "3"
select select "4"
select select "1"
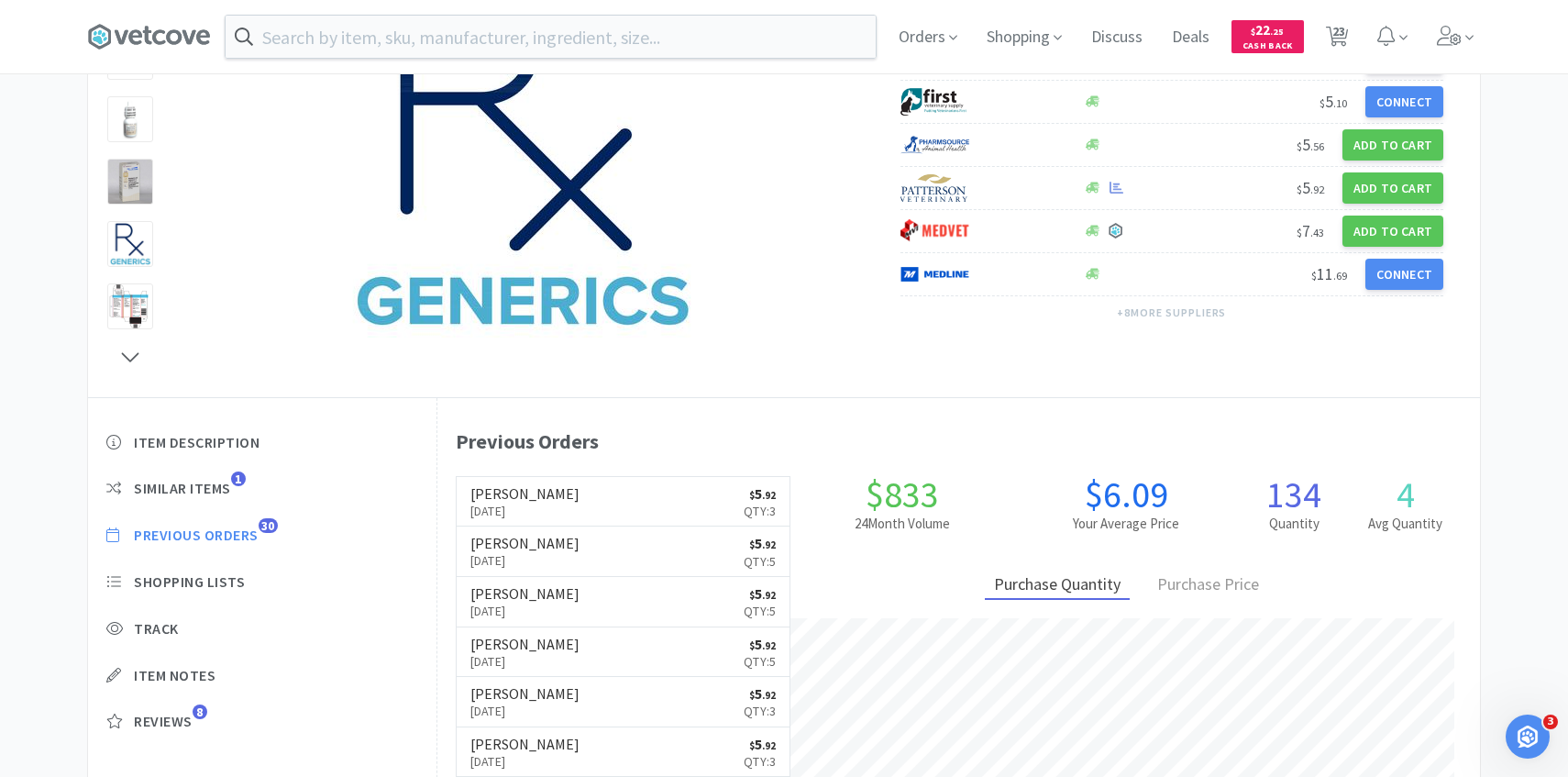
select select "4"
select select "1"
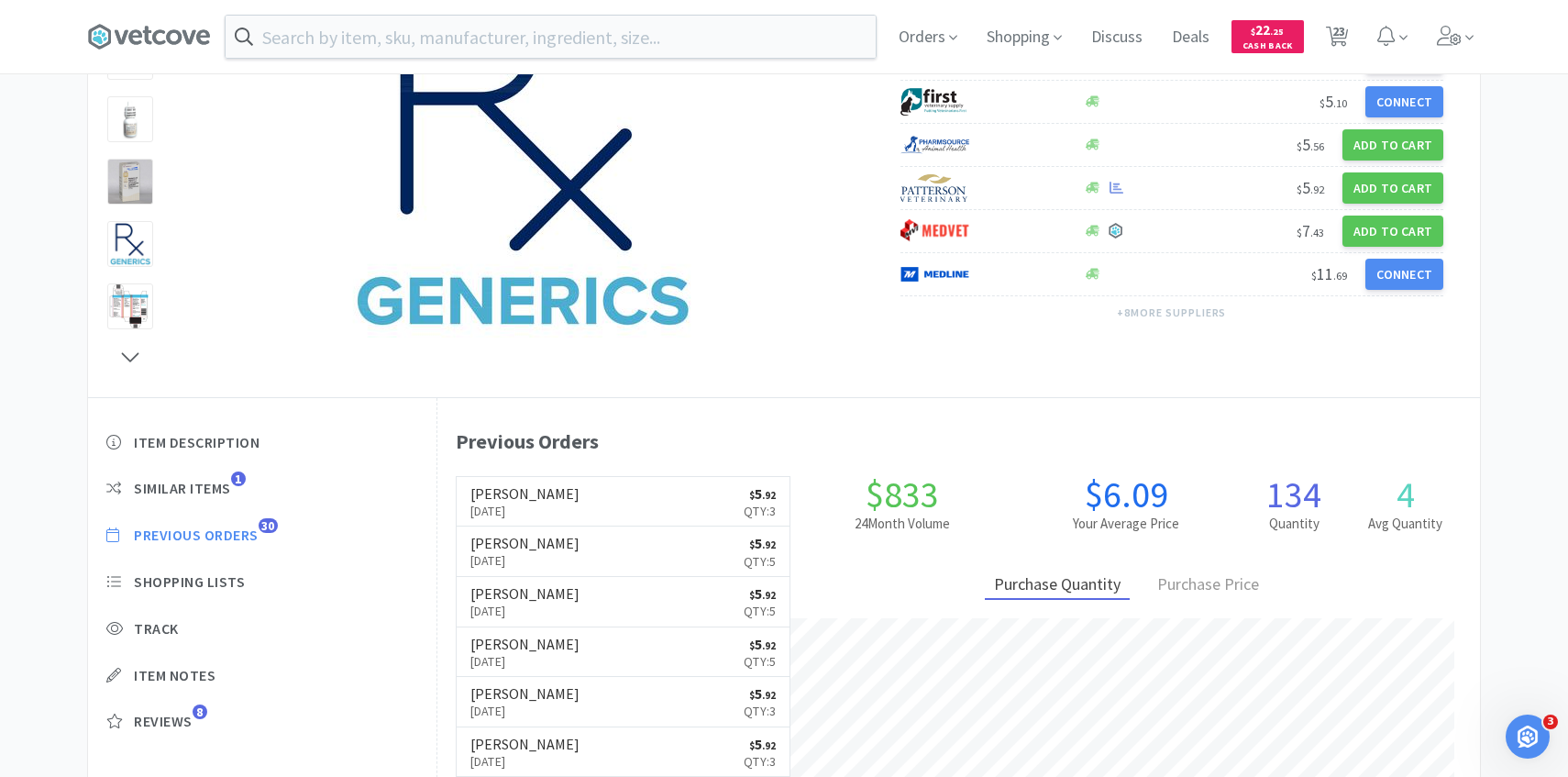
select select "1"
select select "2"
select select "3"
select select "1"
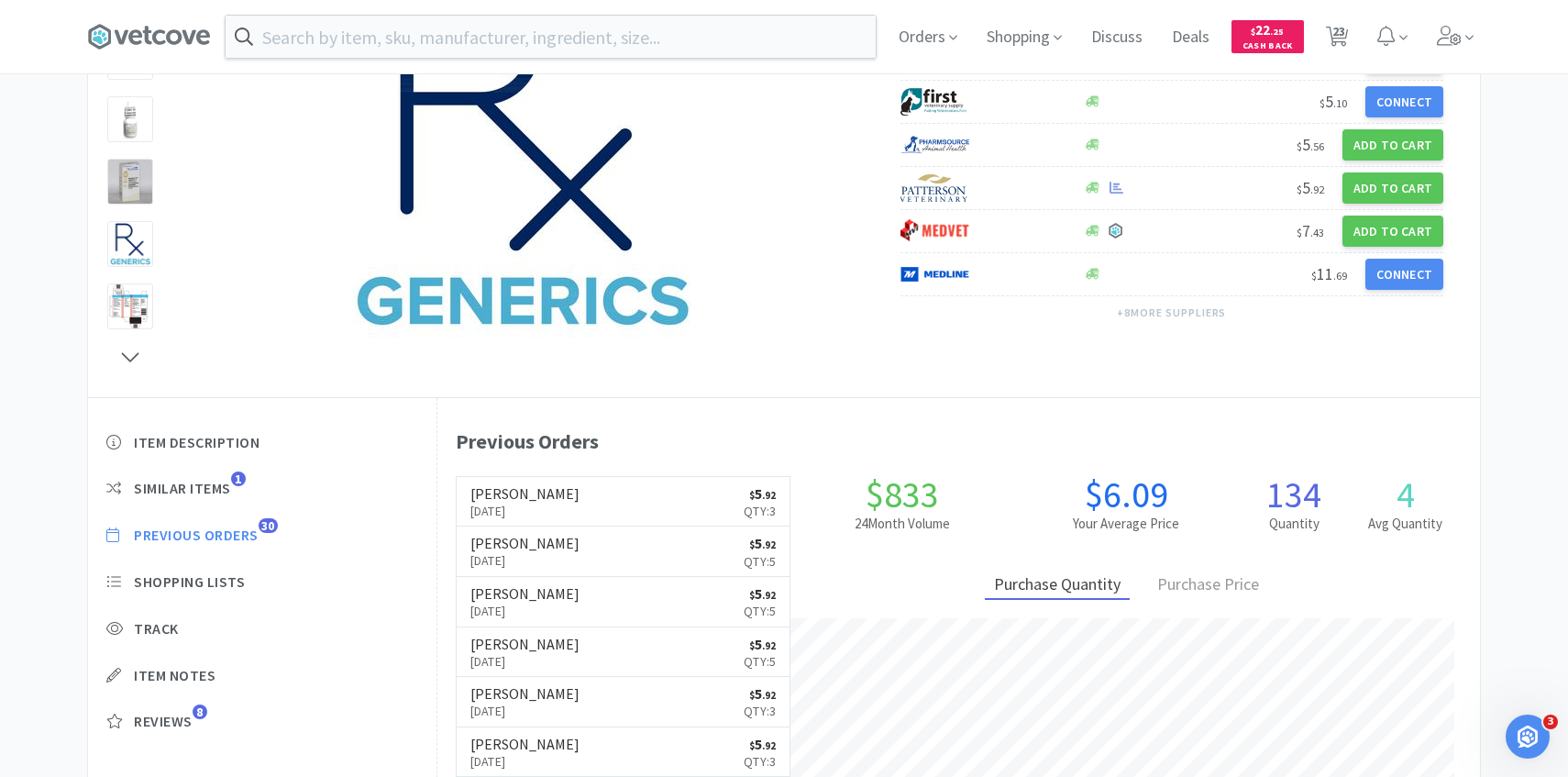
select select "5"
select select "1"
select select "3"
select select "1"
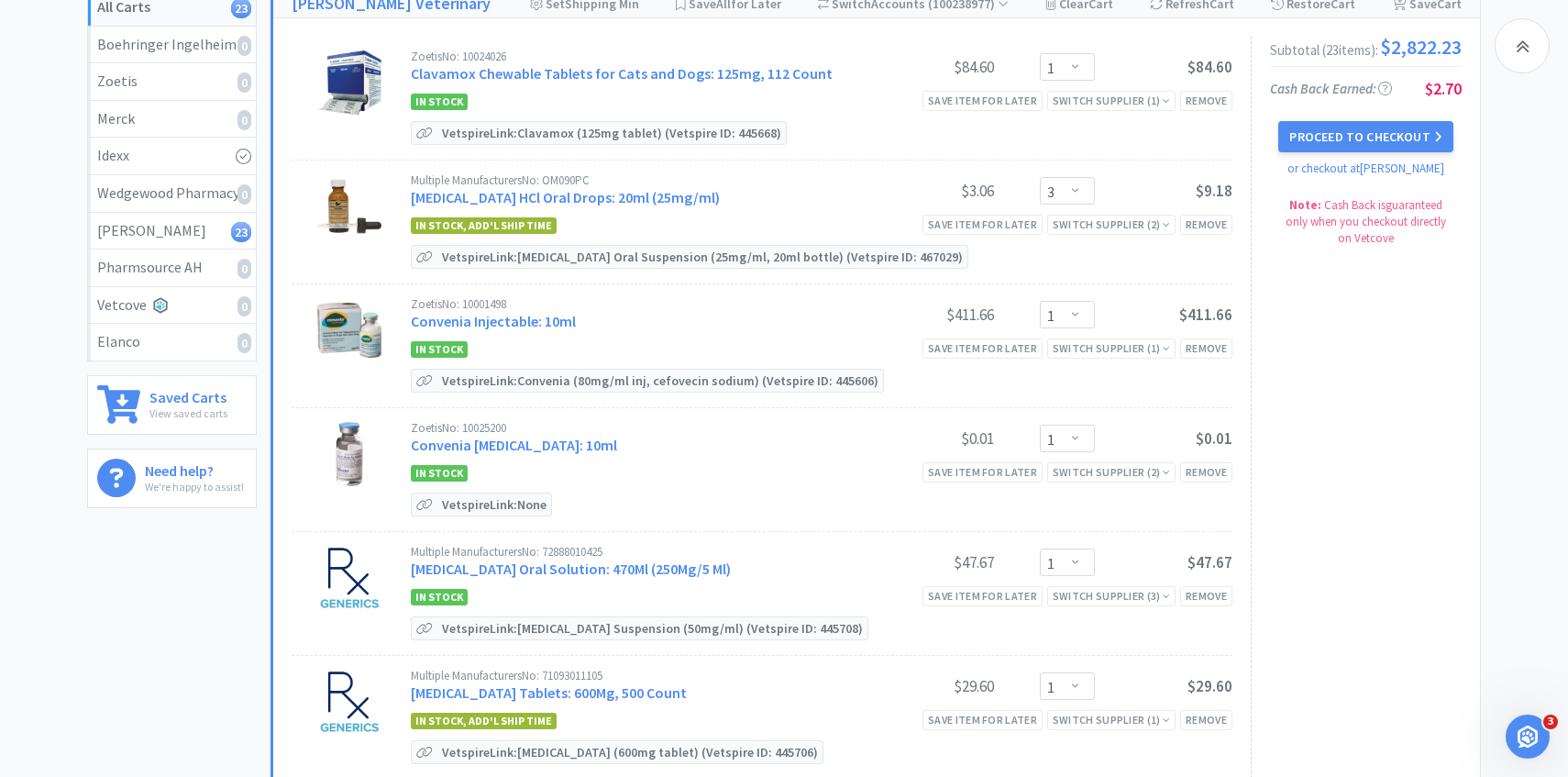
scroll to position [1012, 0]
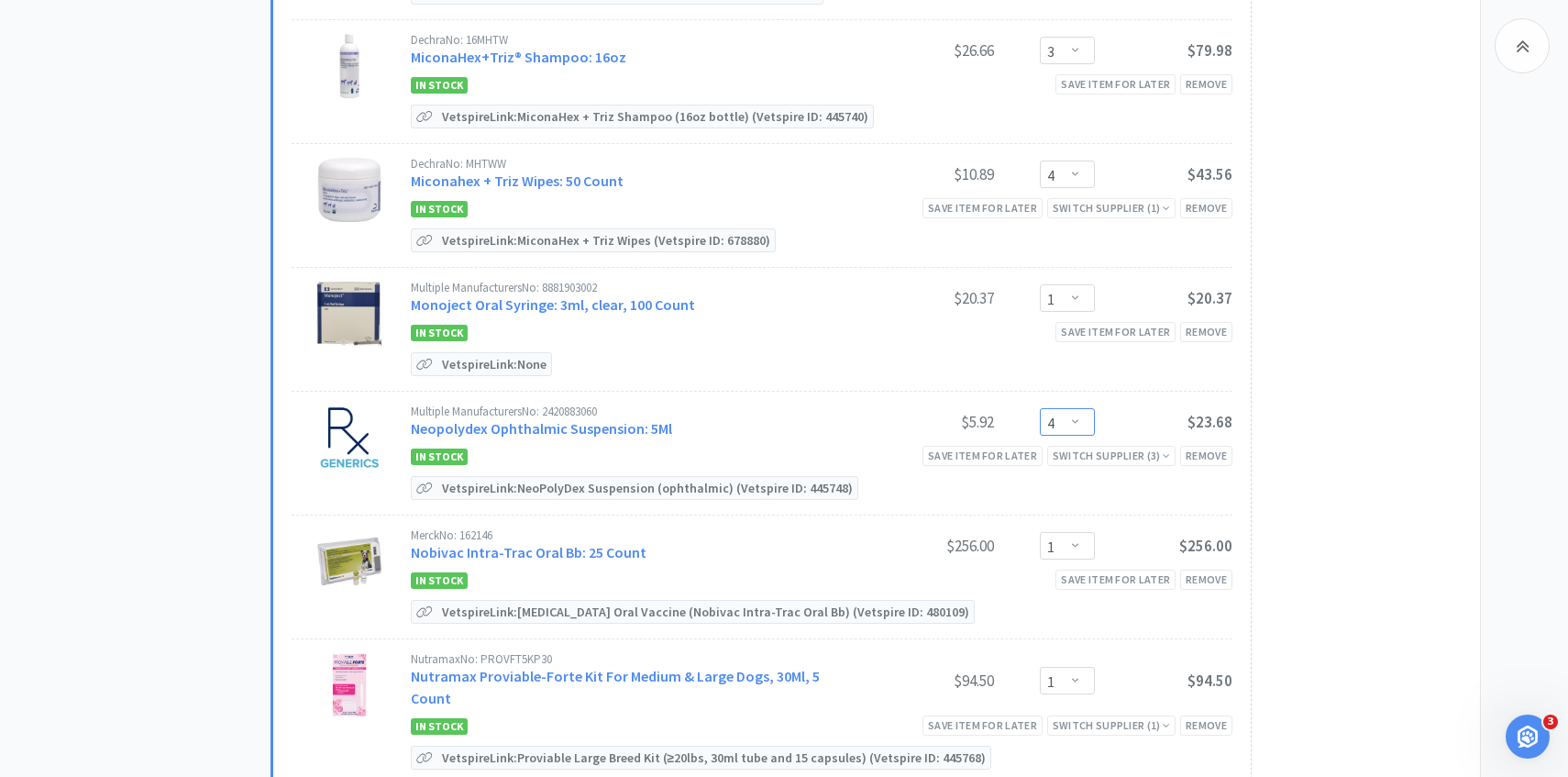
click at [1066, 417] on select "Enter Quantity 1 2 3 4 5 6 7 8 9 10 11 12 13 14 15 16 17 18 19 20 Enter Quantity" at bounding box center [1068, 423] width 55 height 28
click at [1040, 409] on select "Enter Quantity 1 2 3 4 5 6 7 8 9 10 11 12 13 14 15 16 17 18 19 20 Enter Quantity" at bounding box center [1068, 423] width 55 height 28
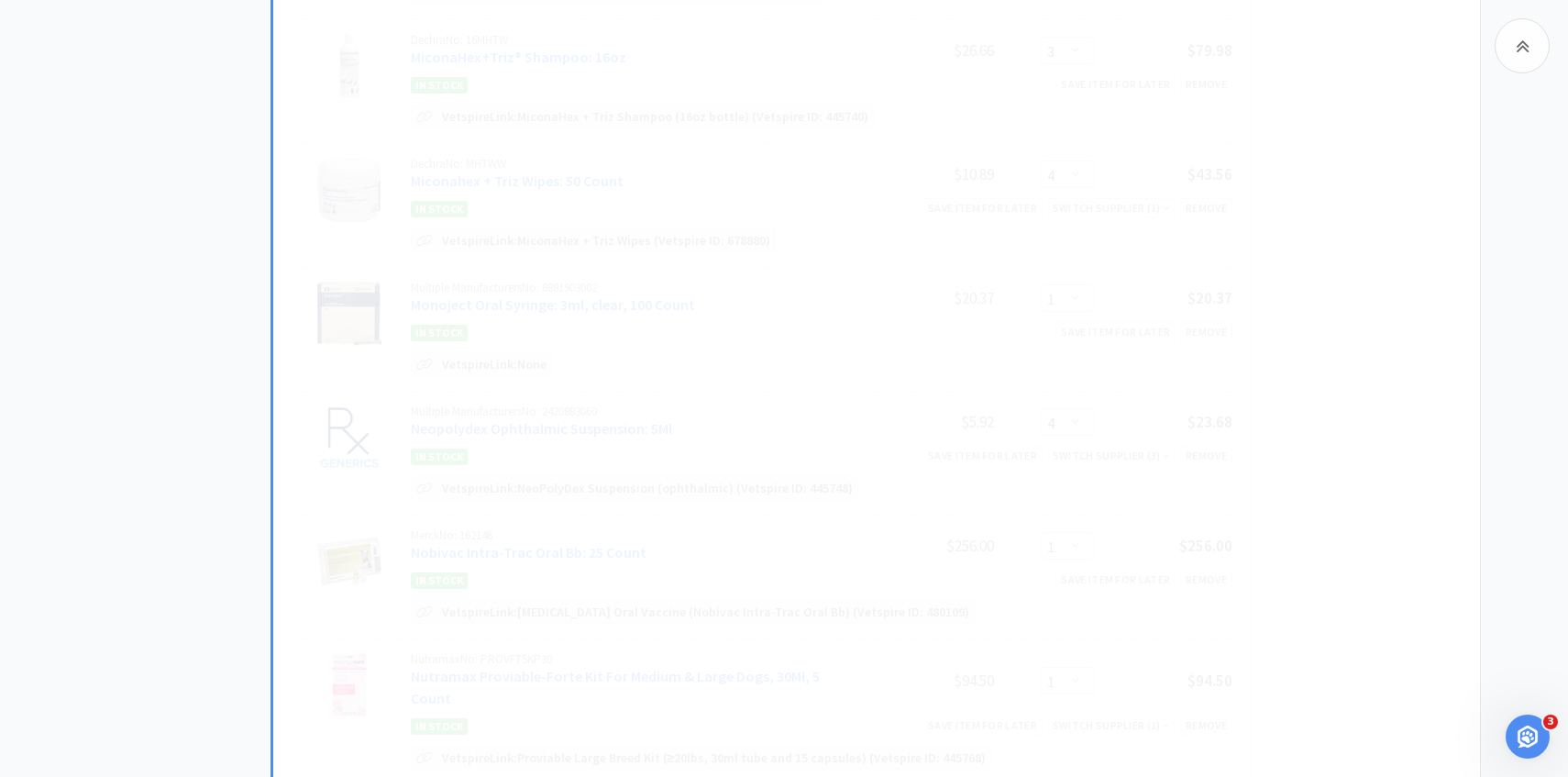
select select "3"
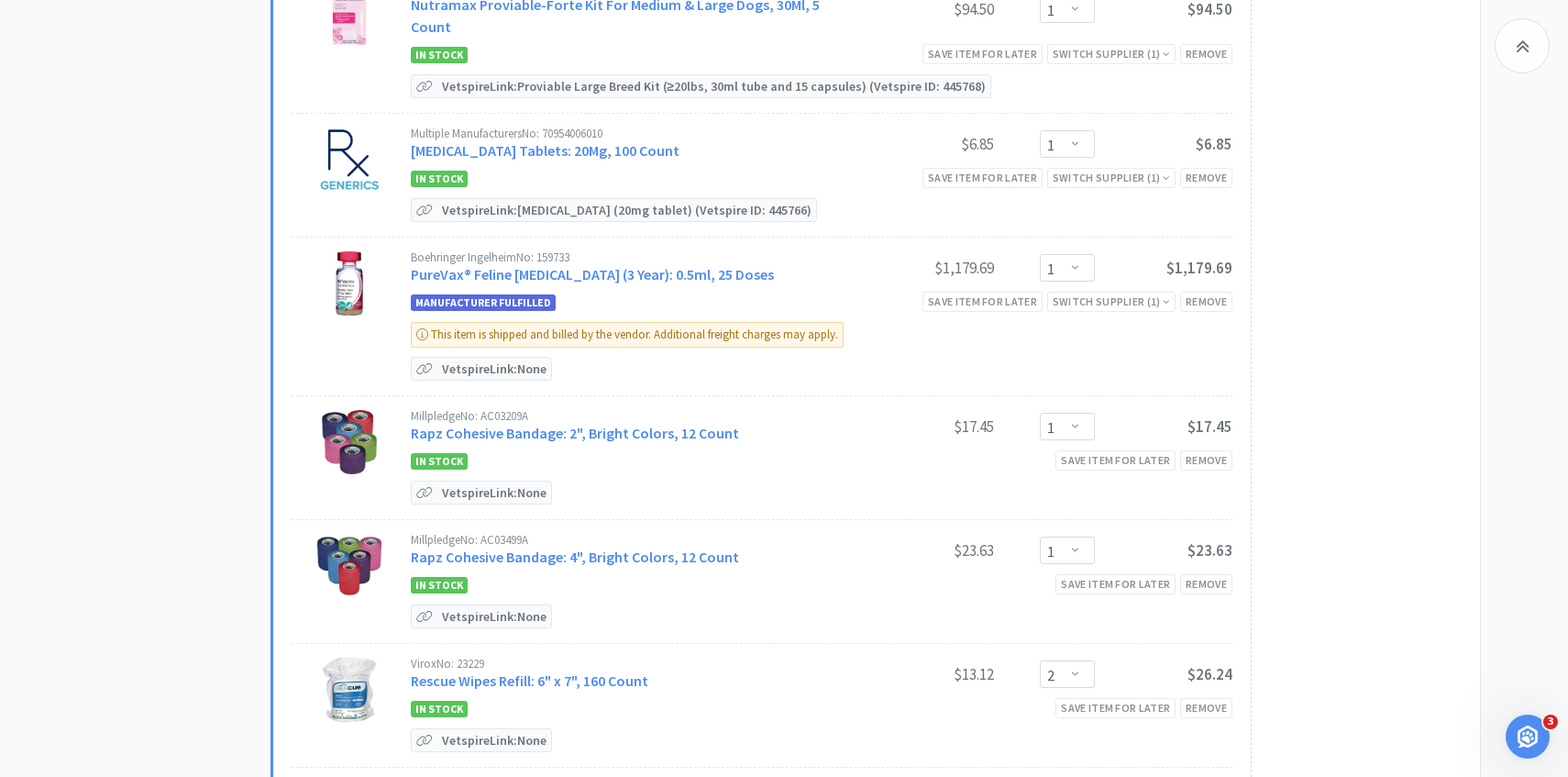
scroll to position [0, 0]
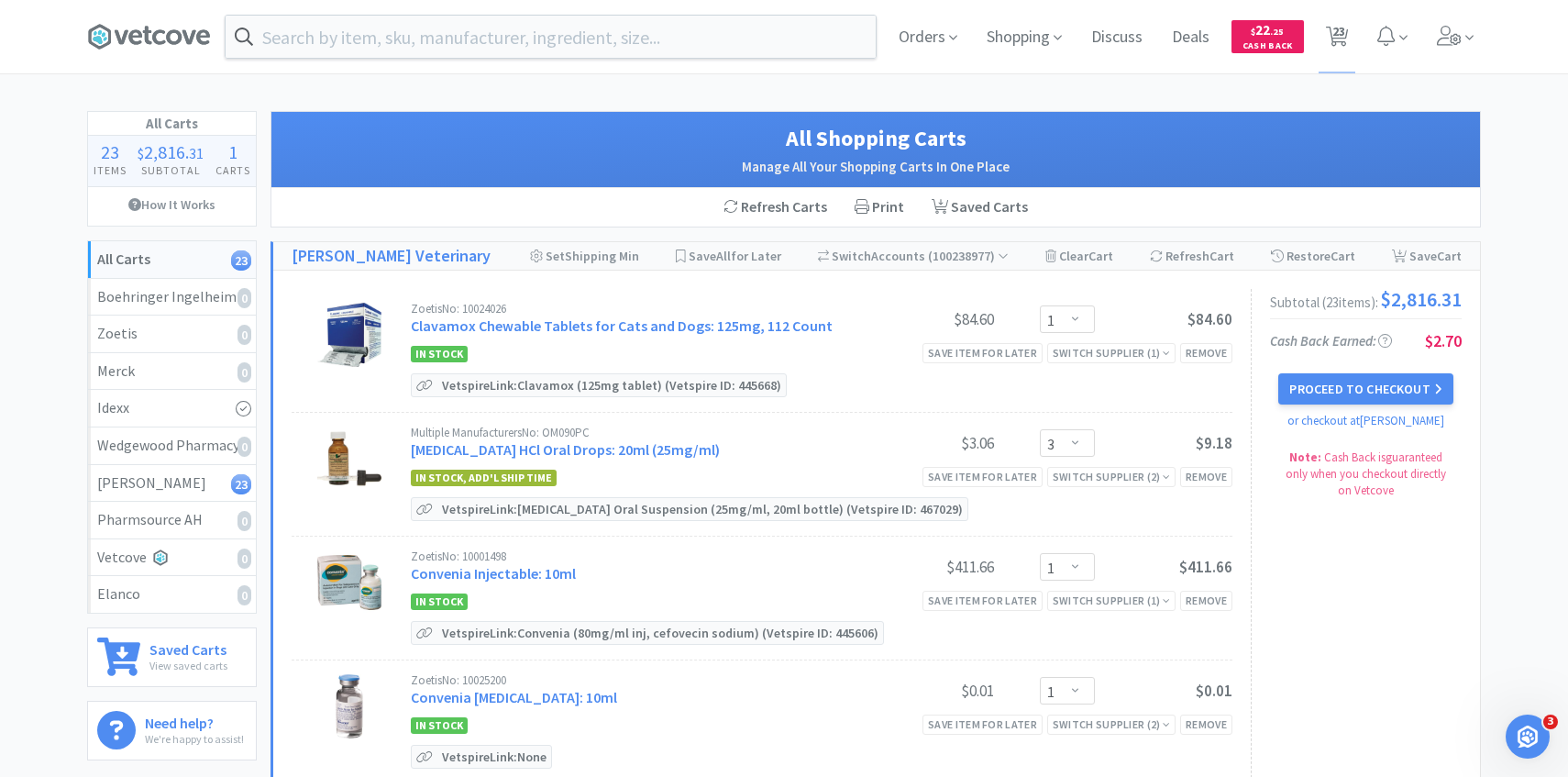
click at [1440, 43] on icon at bounding box center [1450, 36] width 26 height 20
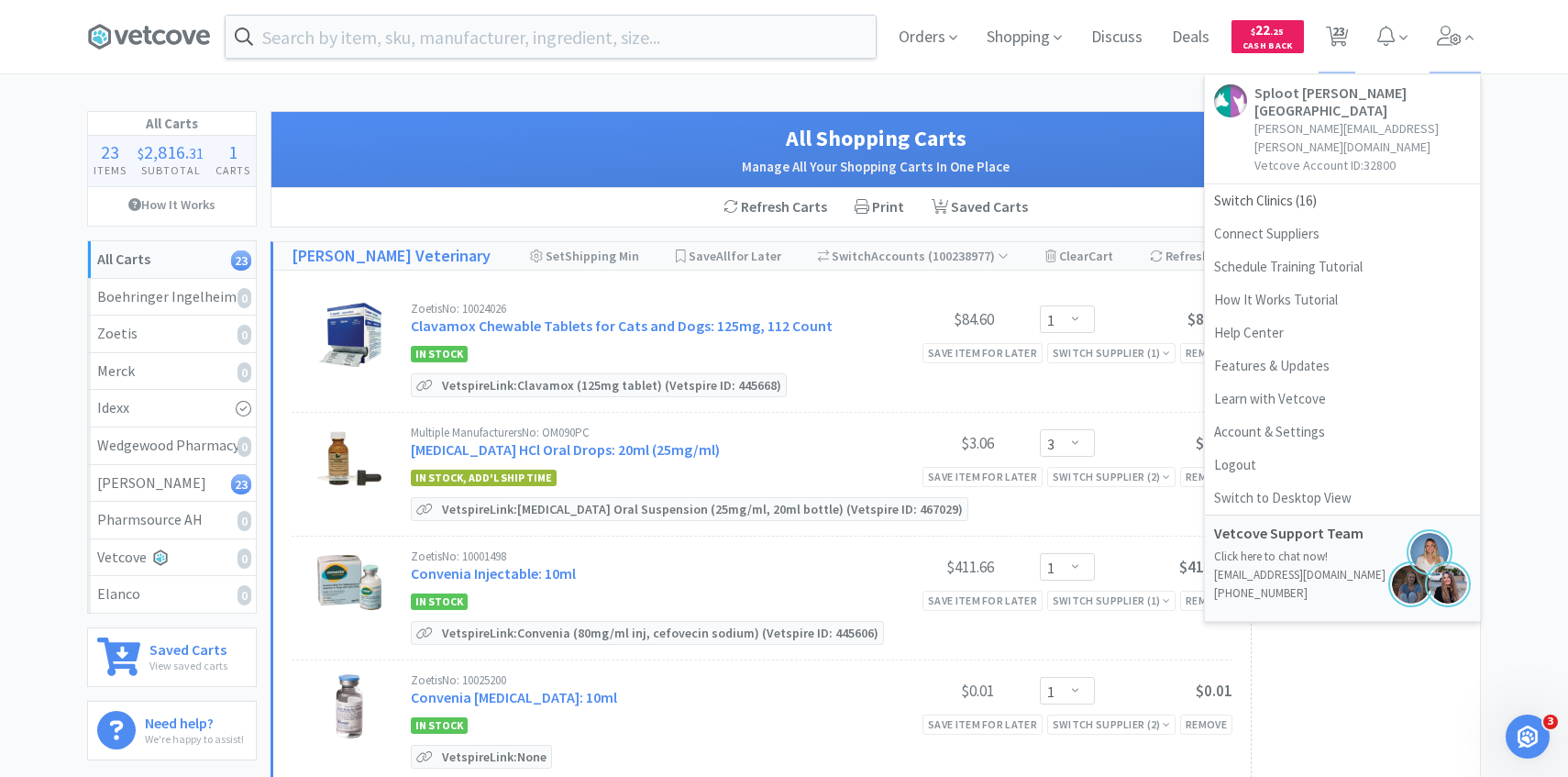
click at [617, 269] on div "[PERSON_NAME] Veterinary Set Shipping Min Save All for Later Switch Accounts ( …" at bounding box center [876, 257] width 1207 height 29
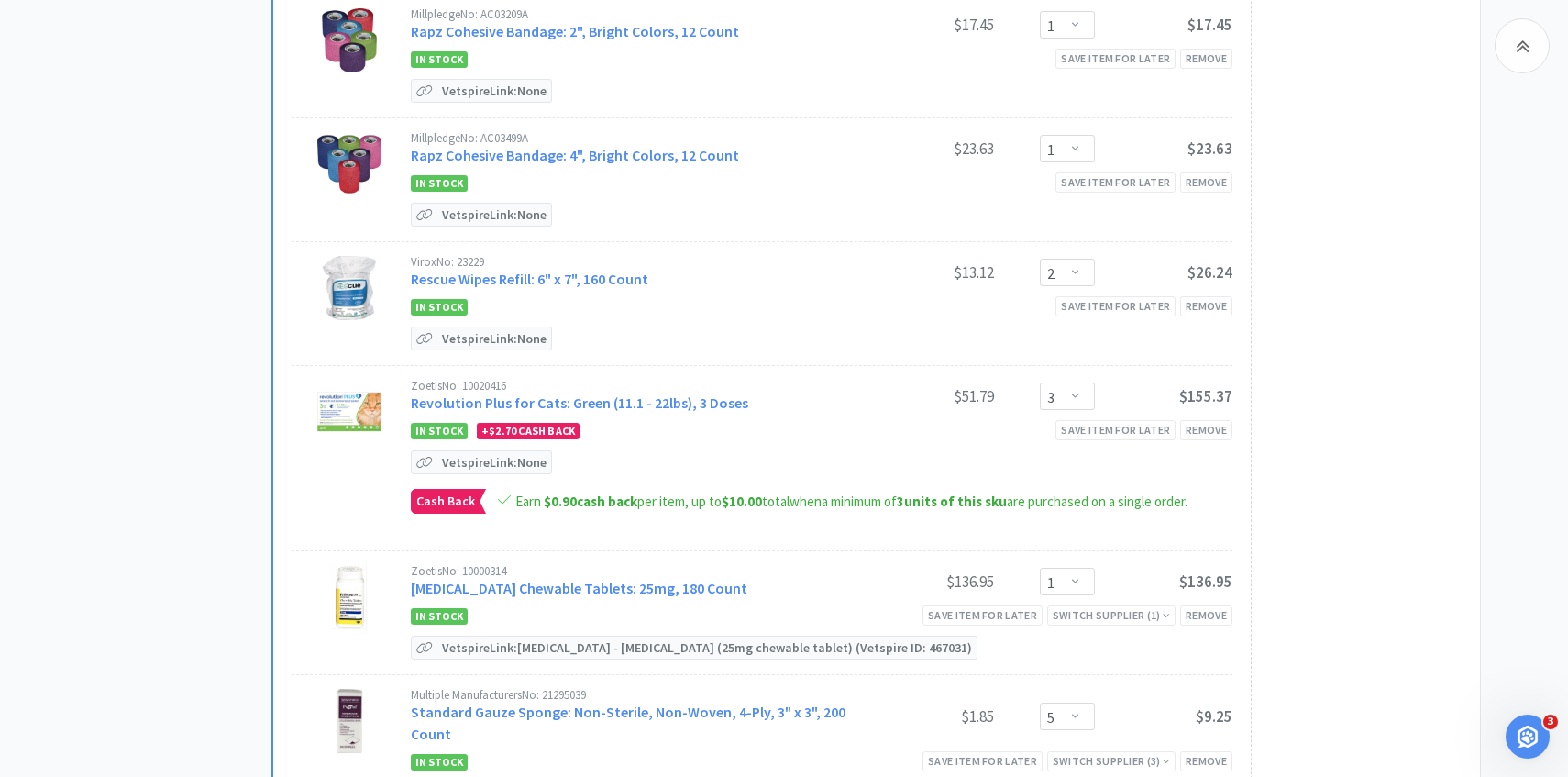
scroll to position [2131, 0]
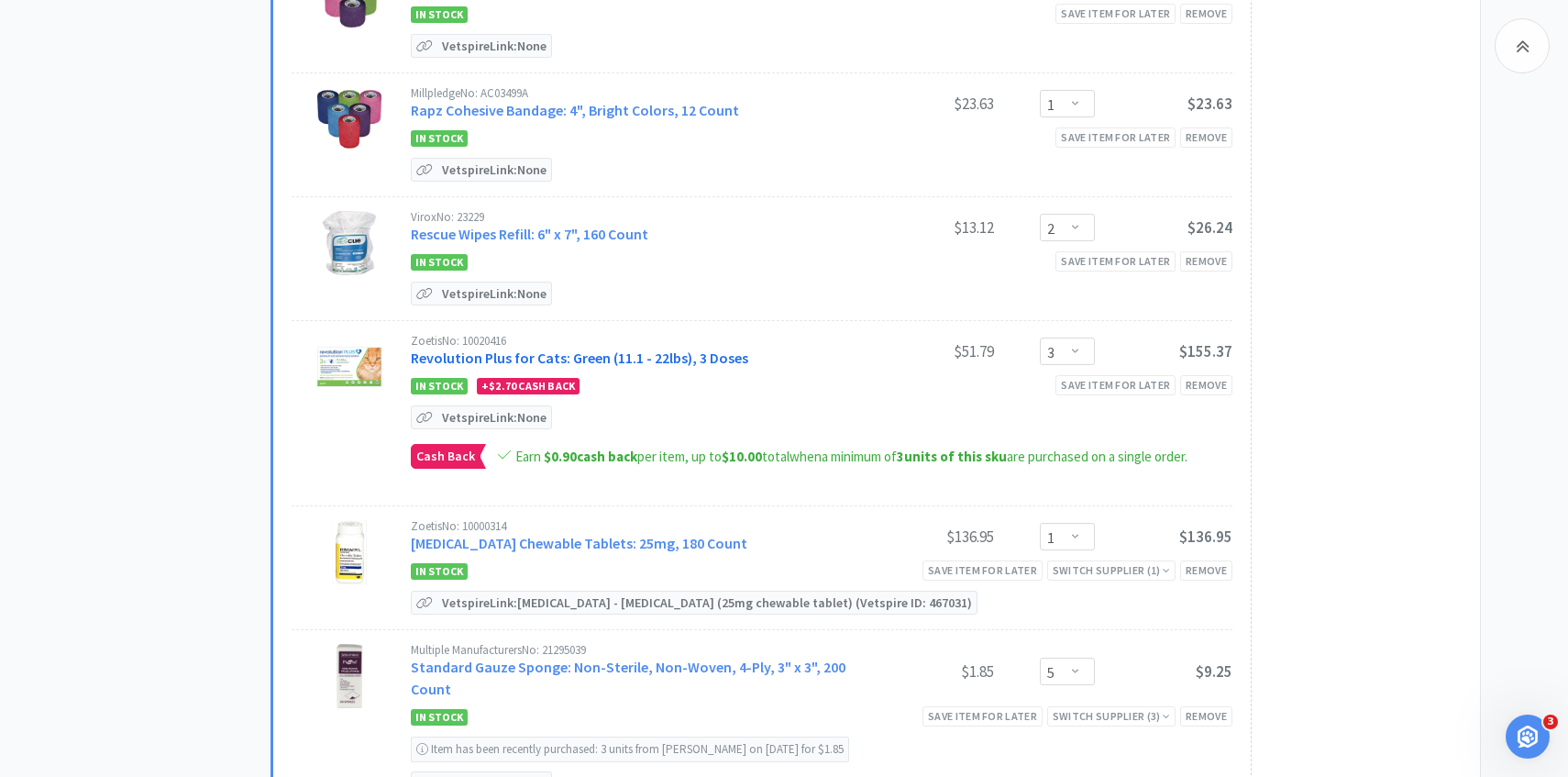
click at [710, 349] on link "Revolution Plus for Cats: Green (11.1 - 22lbs), 3 Doses" at bounding box center [579, 358] width 338 height 18
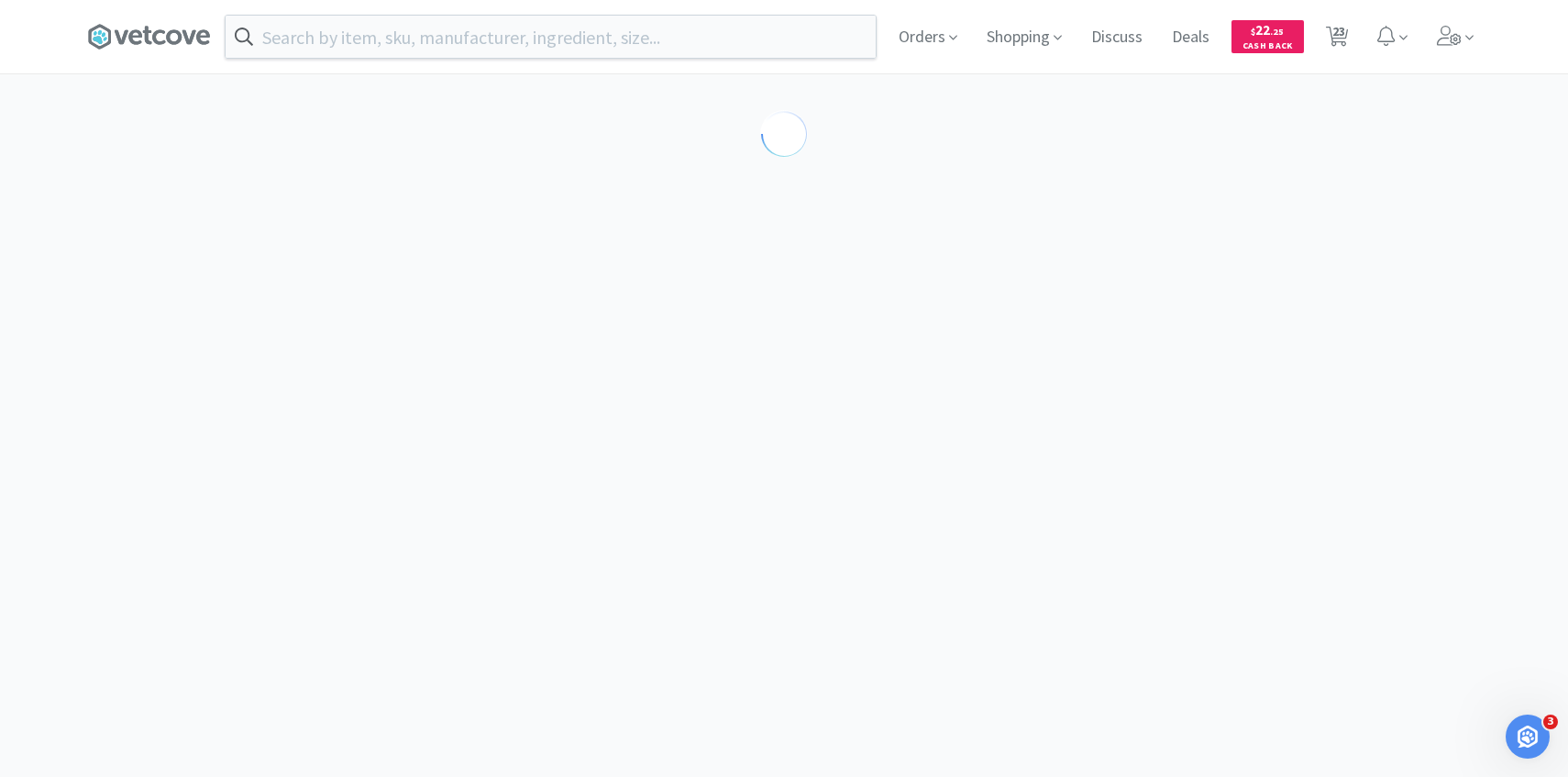
select select "286638"
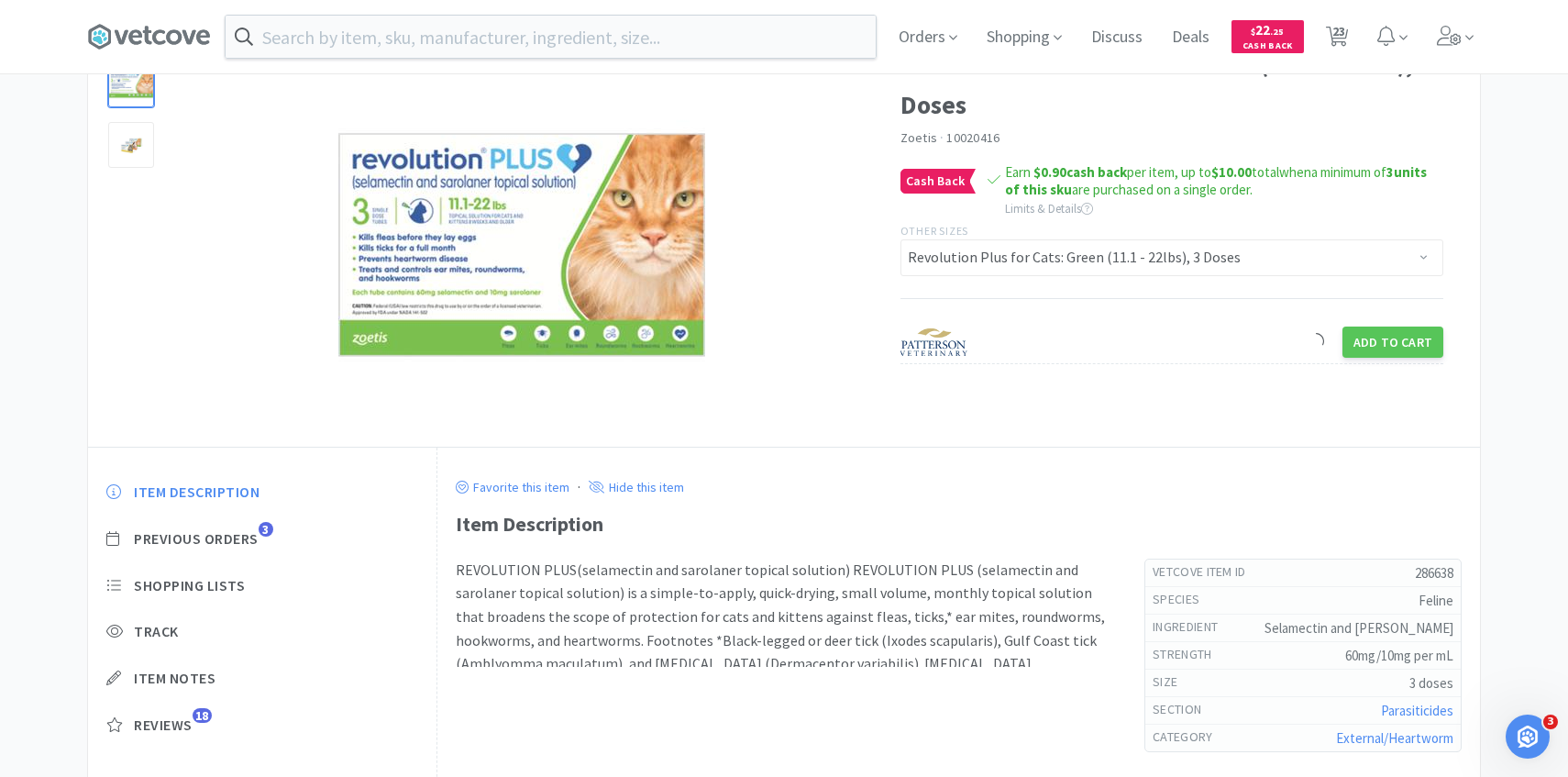
scroll to position [161, 0]
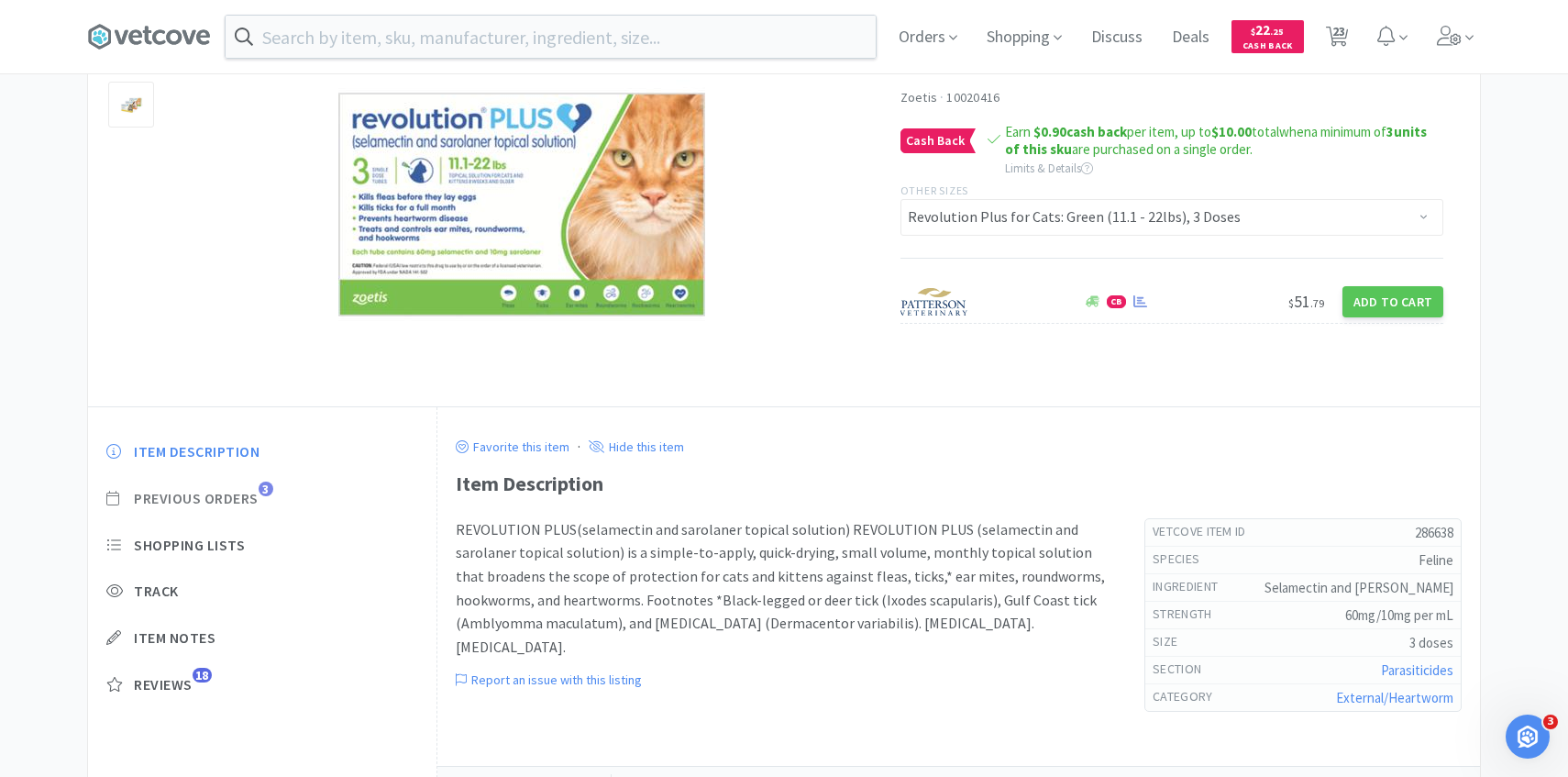
click at [240, 501] on span "Previous Orders" at bounding box center [196, 498] width 125 height 19
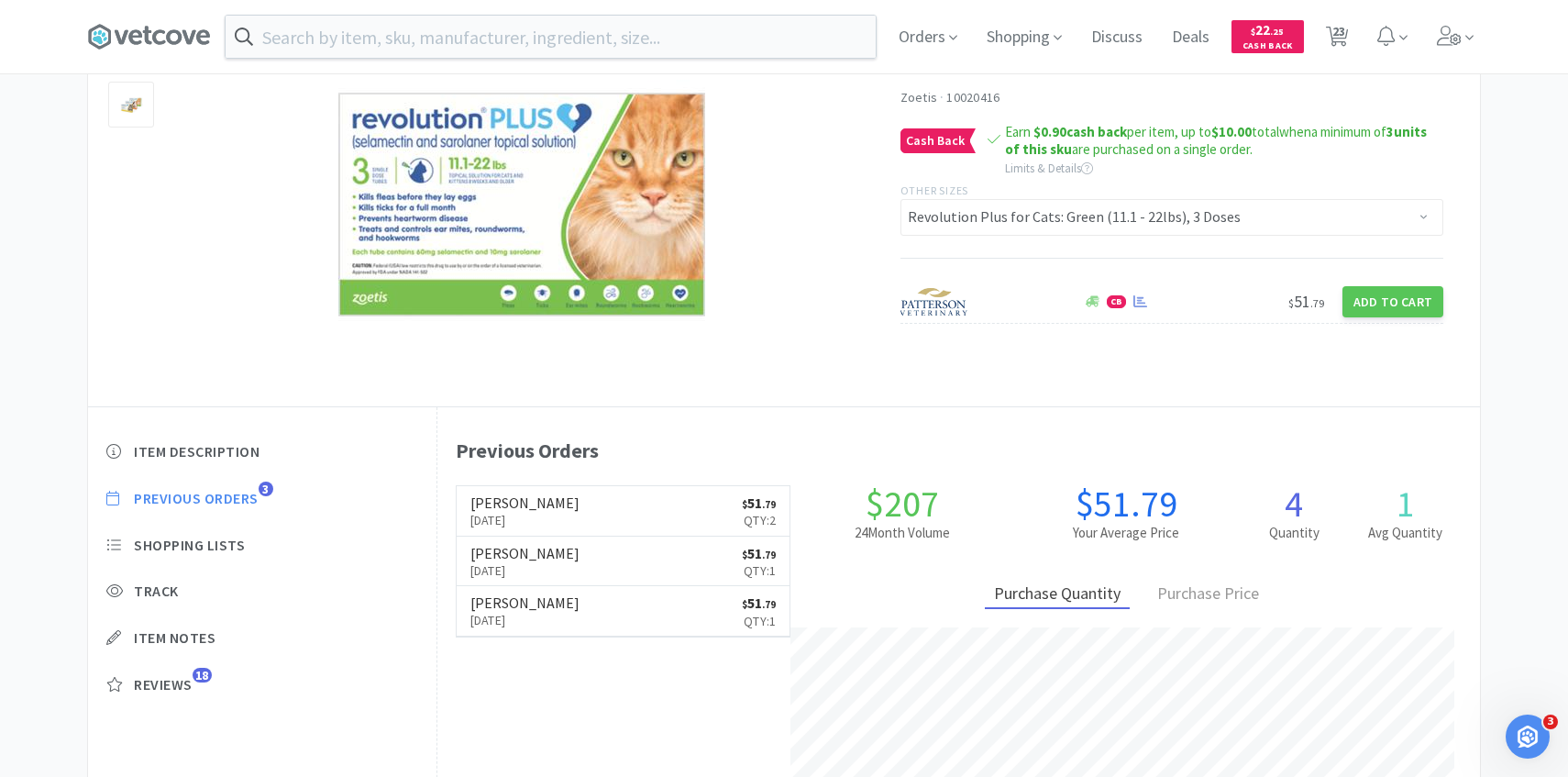
scroll to position [504, 1043]
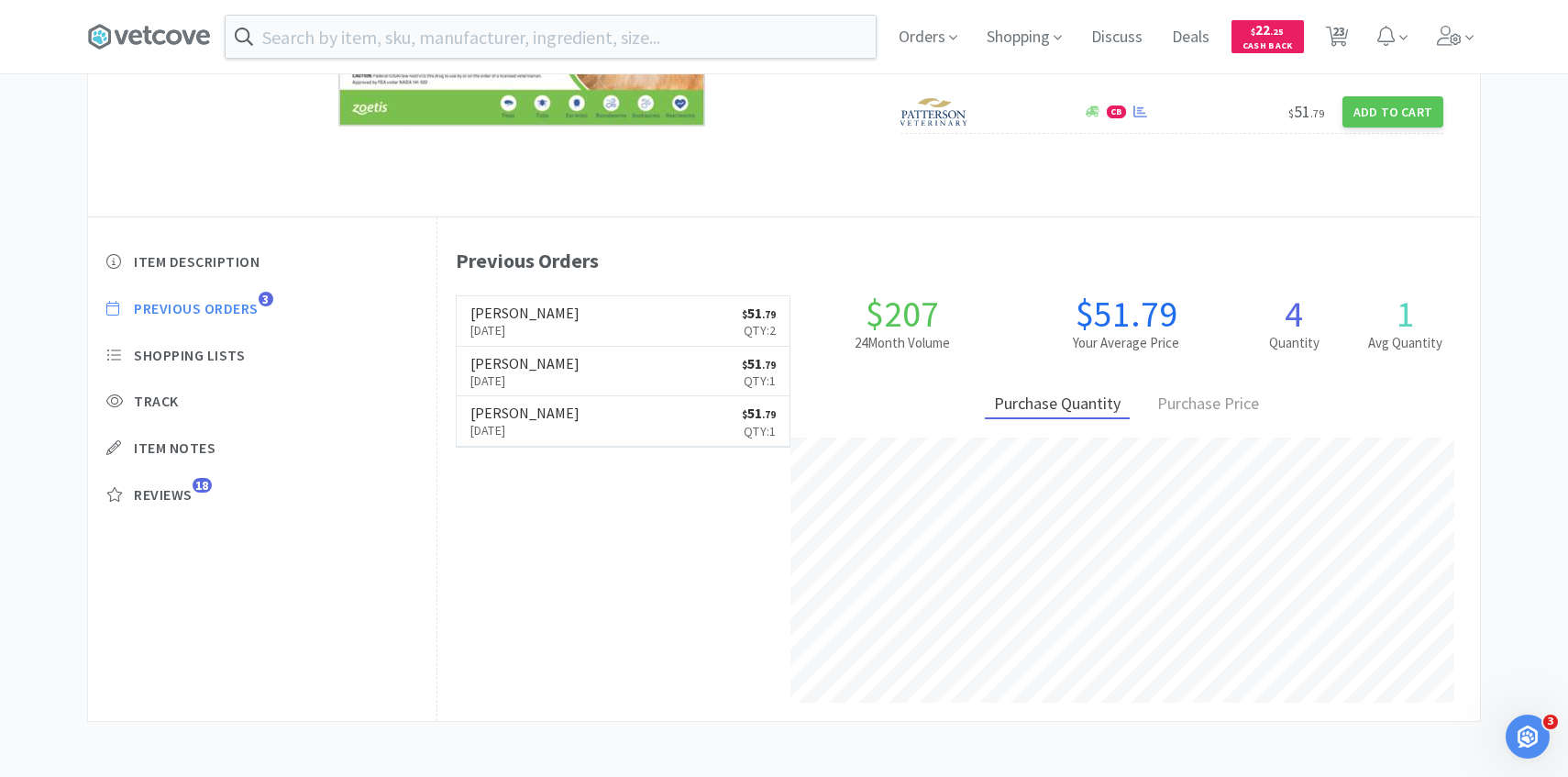
select select "1"
select select "3"
select select "1"
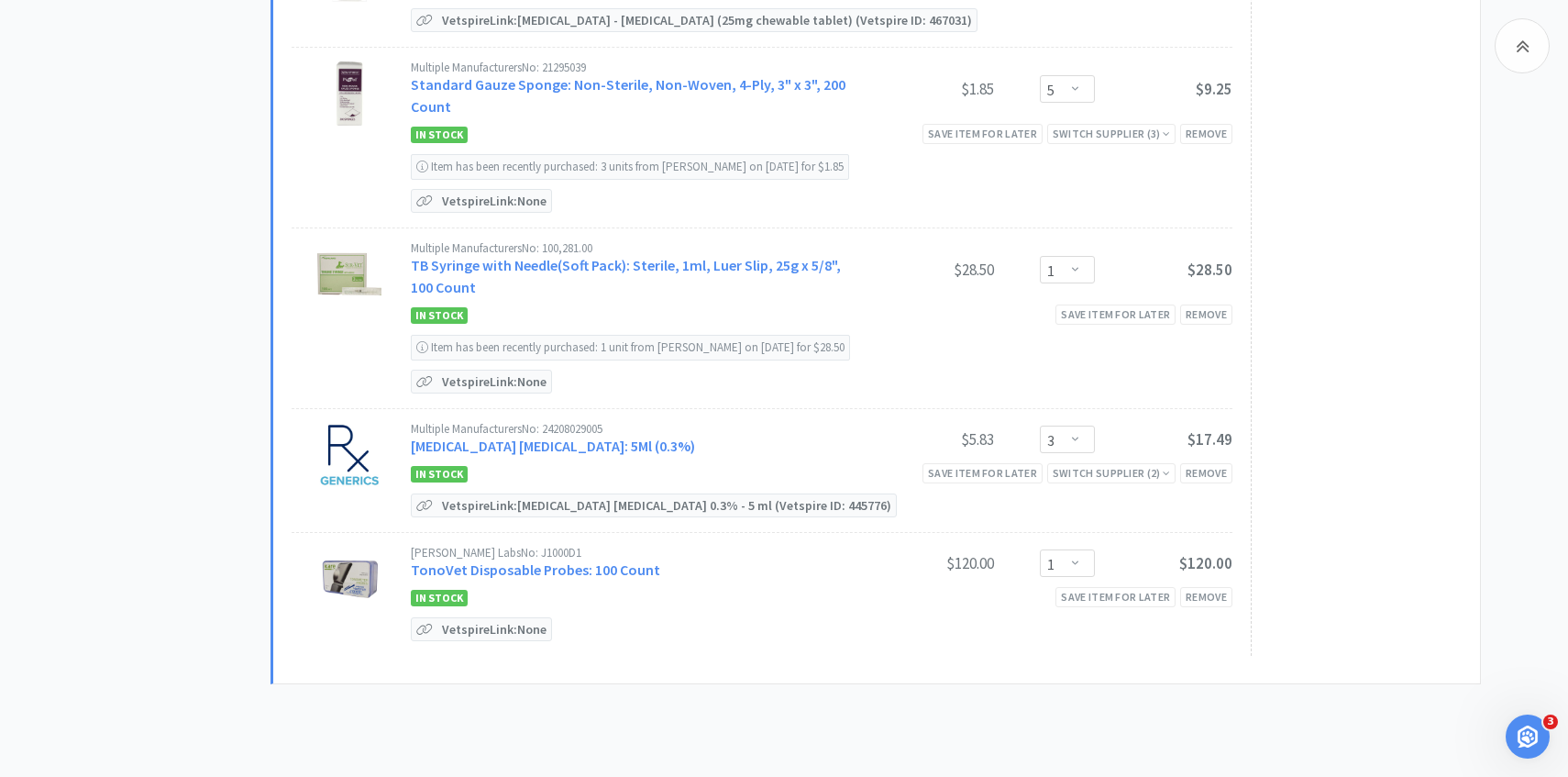
scroll to position [2776, 0]
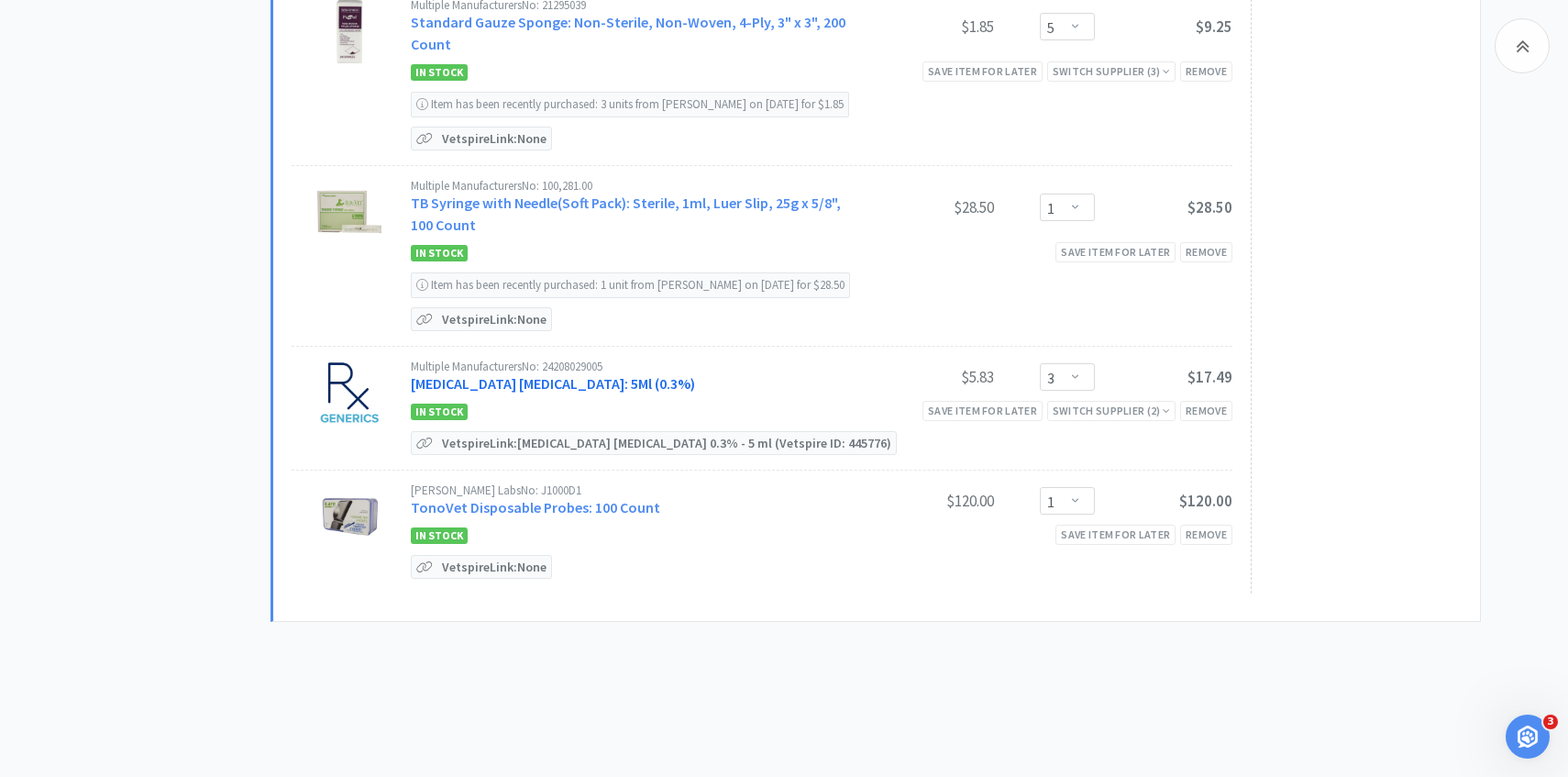
click at [604, 375] on link "[MEDICAL_DATA] [MEDICAL_DATA]: 5Ml (0.3%)" at bounding box center [552, 384] width 284 height 18
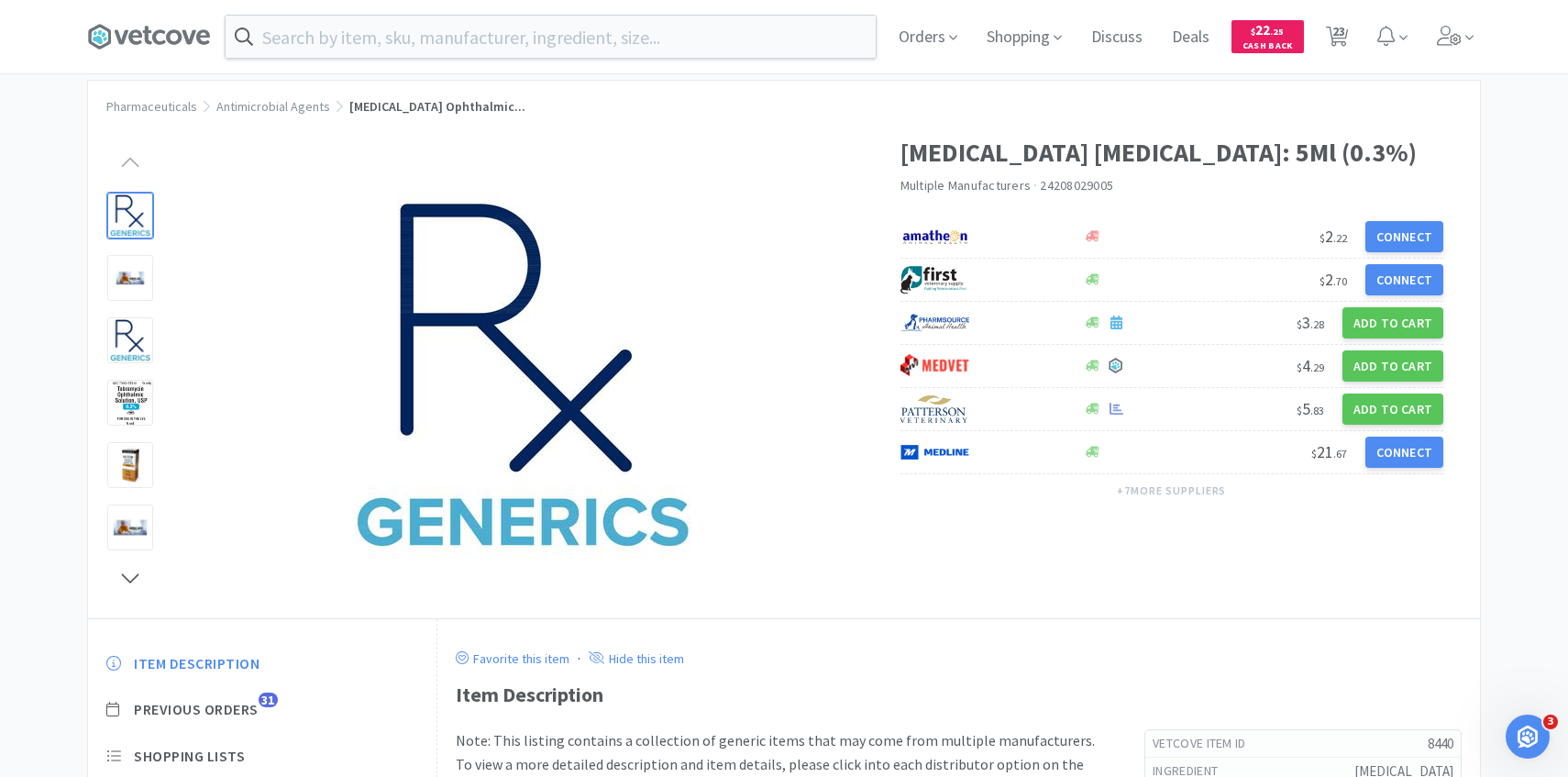
scroll to position [59, 0]
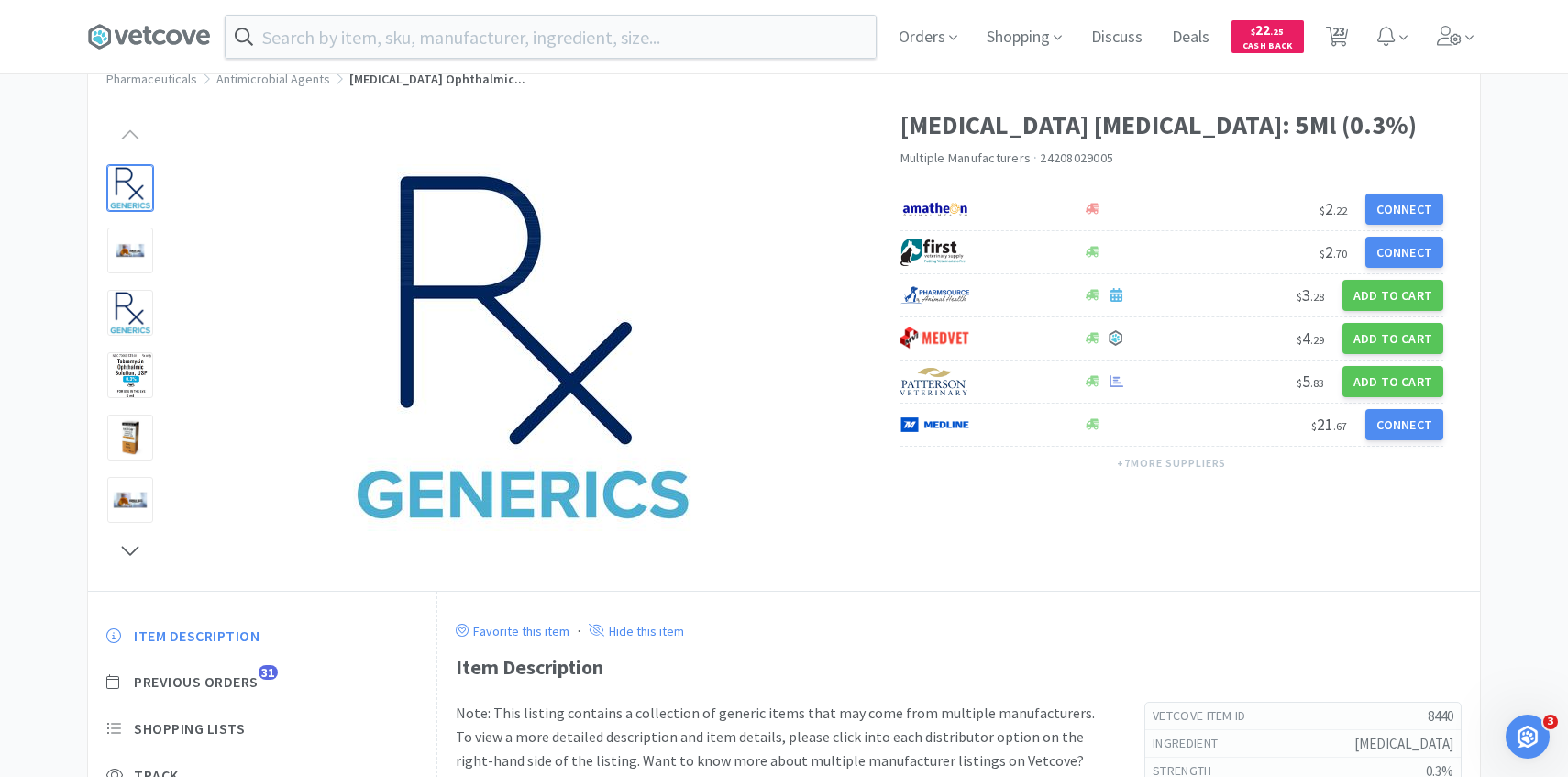
click at [246, 697] on div "Item Description Previous Orders 31 Shopping Lists Track Item Notes Reviews 7" at bounding box center [262, 766] width 349 height 317
click at [246, 686] on span "Previous Orders" at bounding box center [196, 682] width 125 height 19
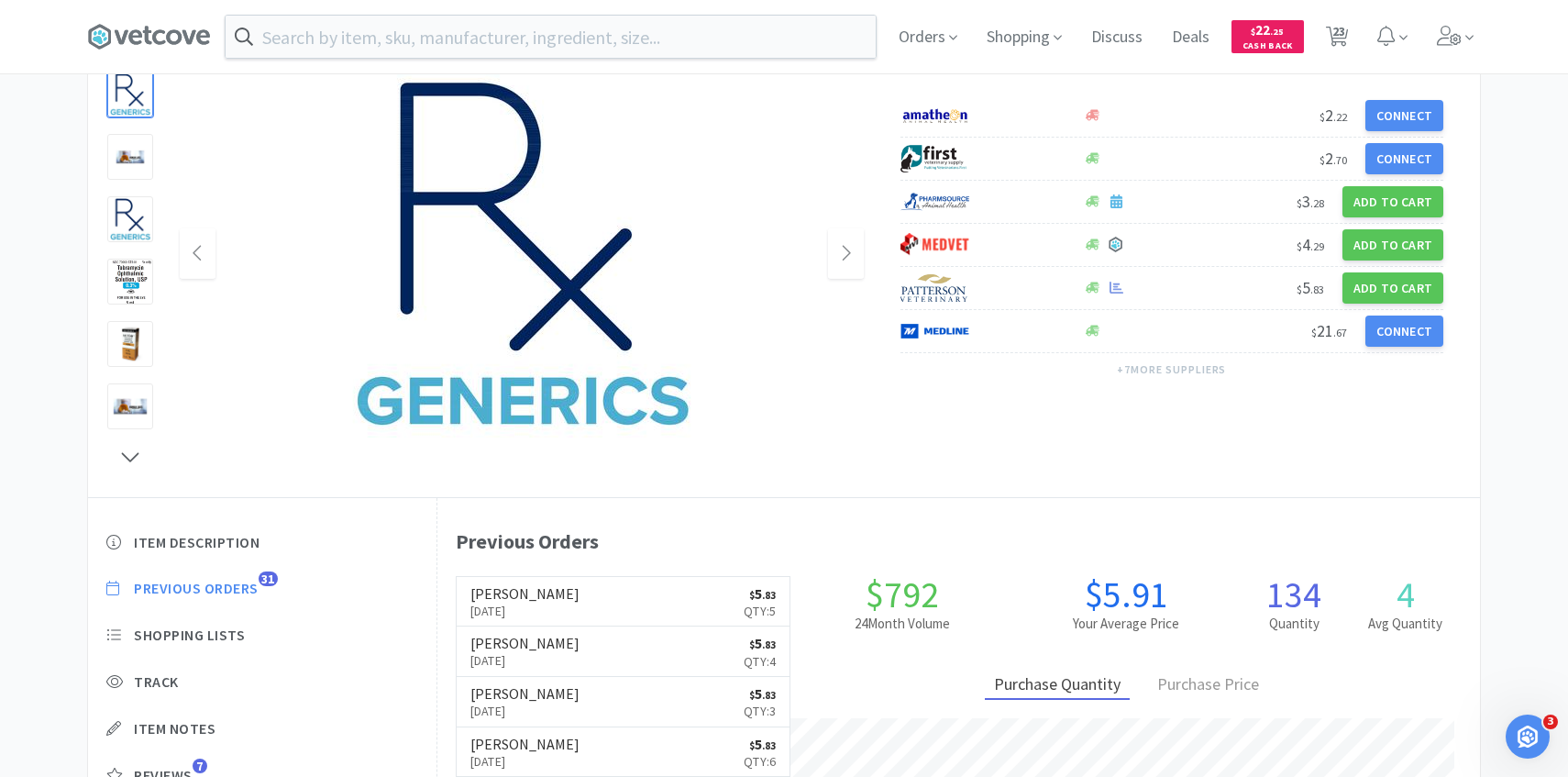
scroll to position [153, 0]
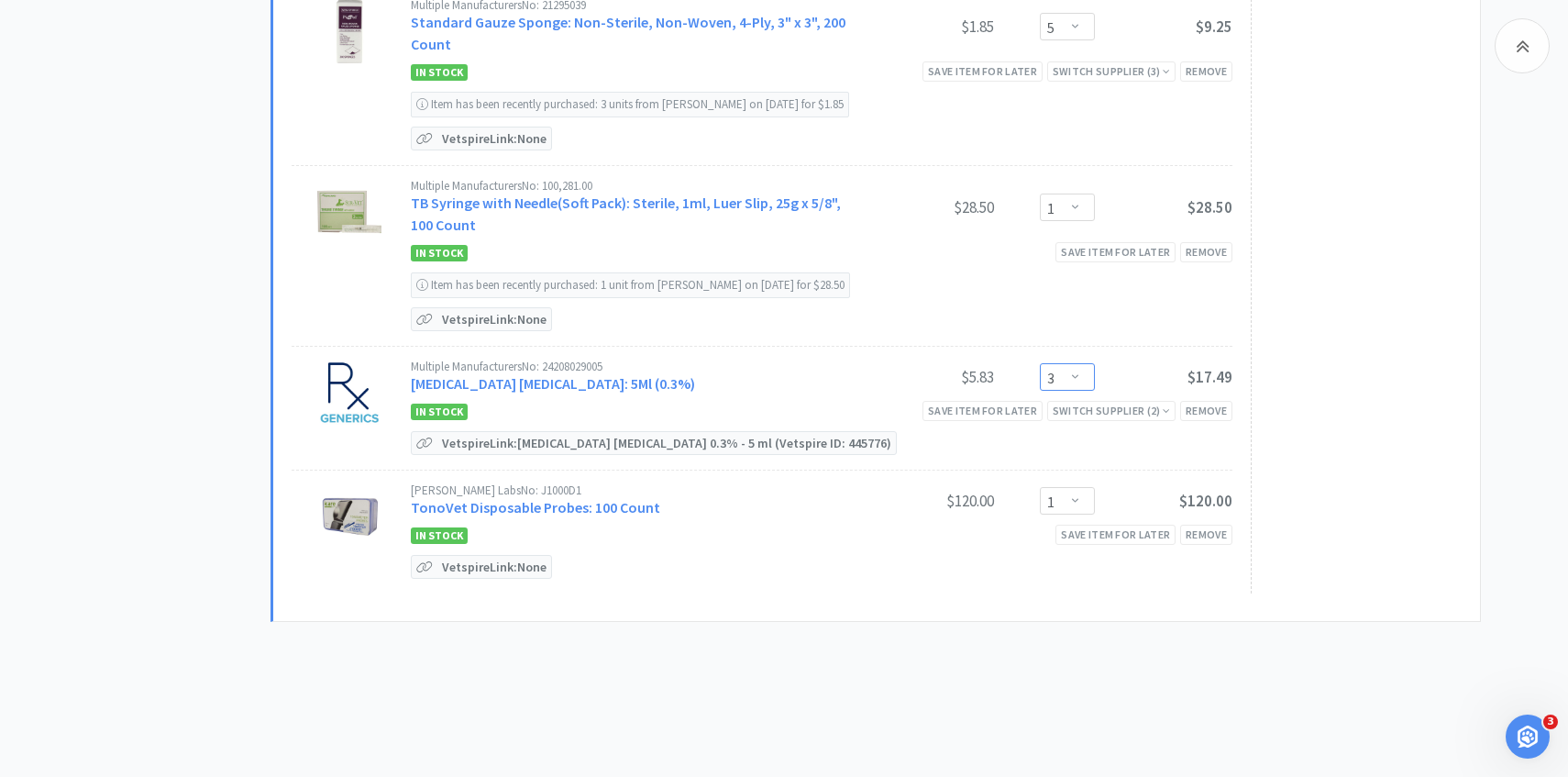
click at [1082, 364] on select "Enter Quantity 1 2 3 4 5 6 7 8 9 10 11 12 13 14 15 16 17 18 19 20 Enter Quantity" at bounding box center [1068, 377] width 55 height 28
click at [1040, 364] on select "Enter Quantity 1 2 3 4 5 6 7 8 9 10 11 12 13 14 15 16 17 18 19 20 Enter Quantity" at bounding box center [1068, 377] width 55 height 28
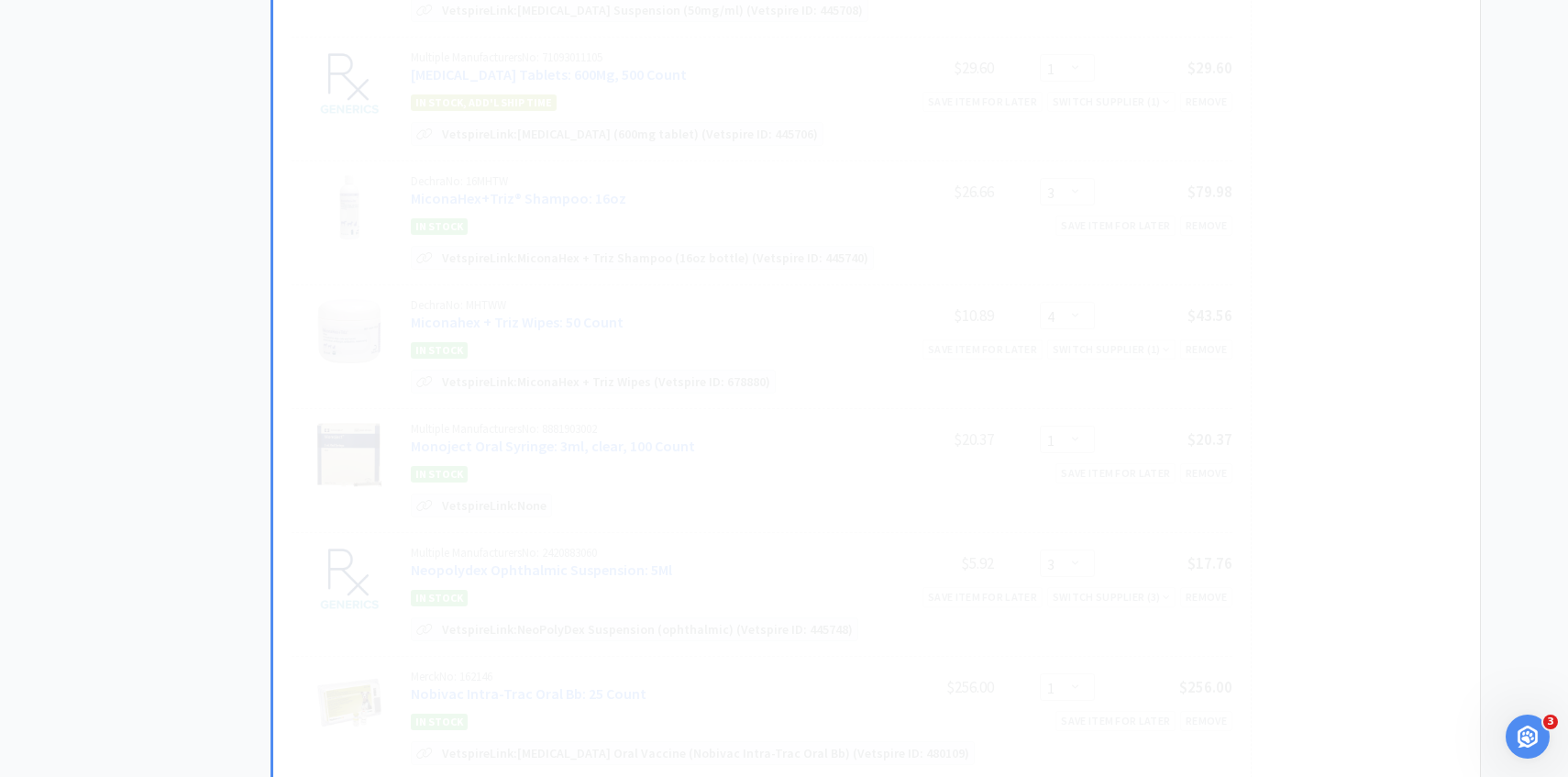
scroll to position [0, 0]
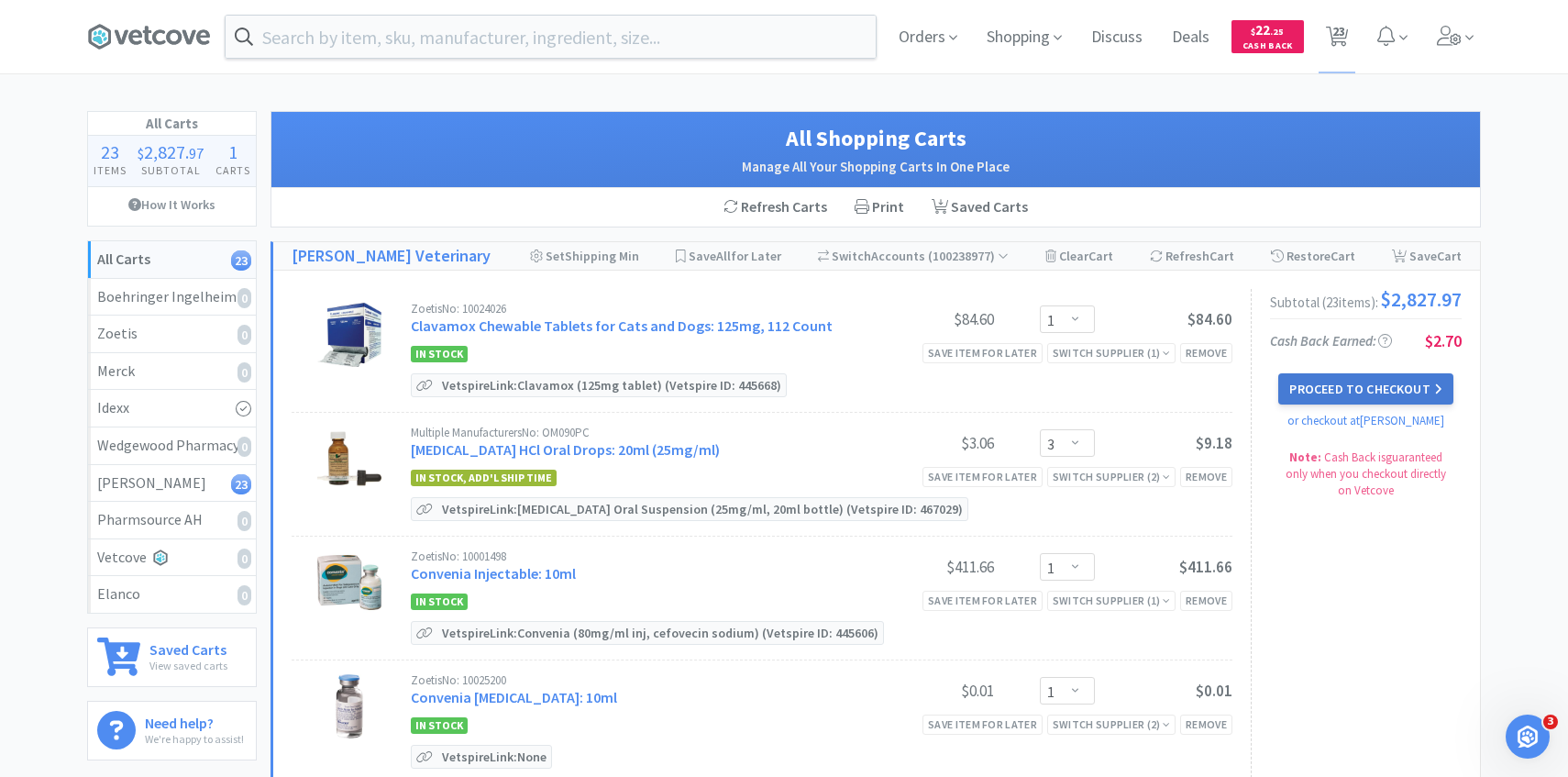
click at [1313, 398] on button "Proceed to Checkout" at bounding box center [1365, 389] width 174 height 31
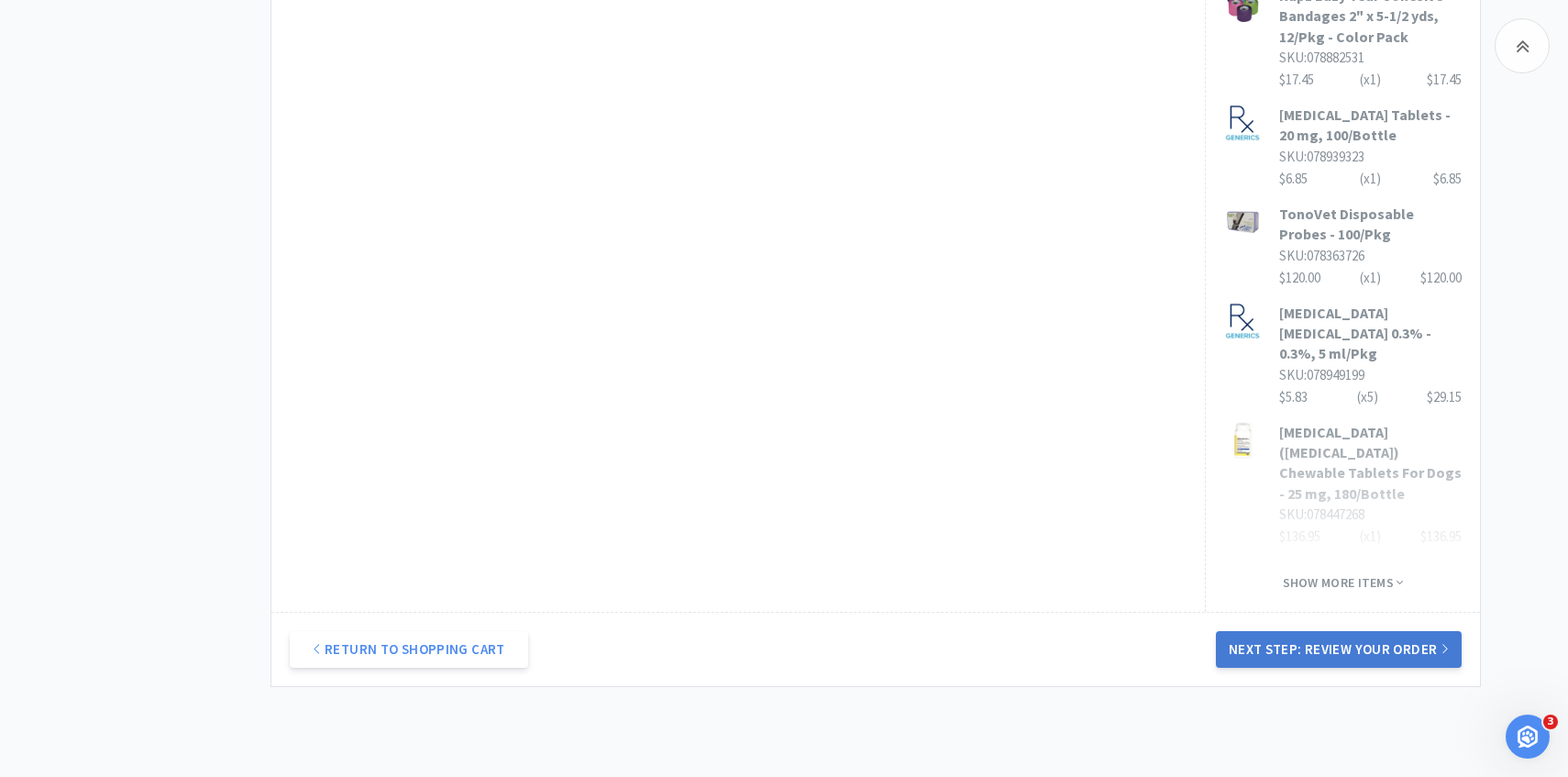
click at [1258, 631] on button "Next Step: Review Your Order" at bounding box center [1339, 650] width 245 height 37
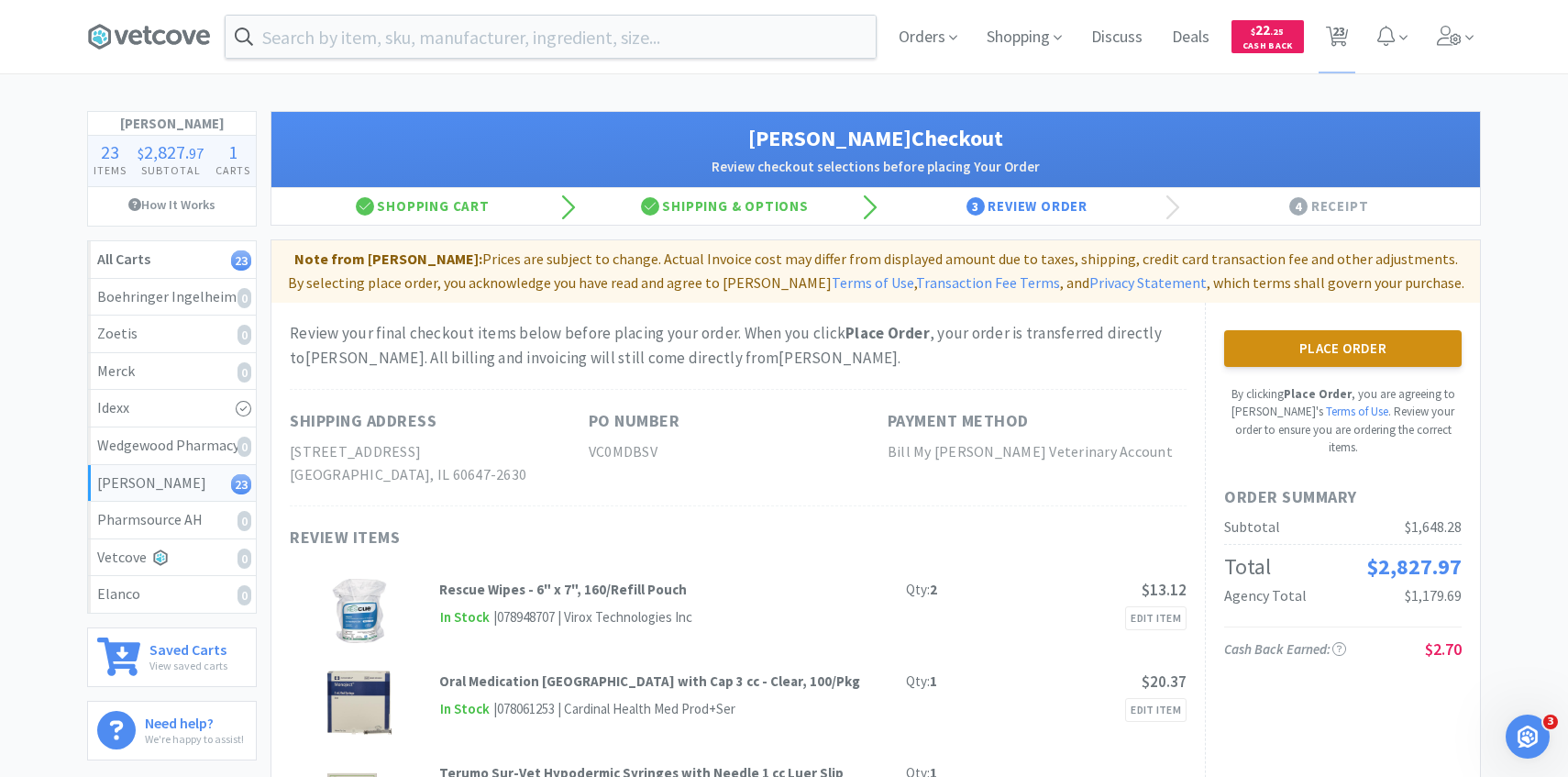
click at [1281, 335] on button "Place Order" at bounding box center [1344, 349] width 238 height 37
